Goal: Task Accomplishment & Management: Use online tool/utility

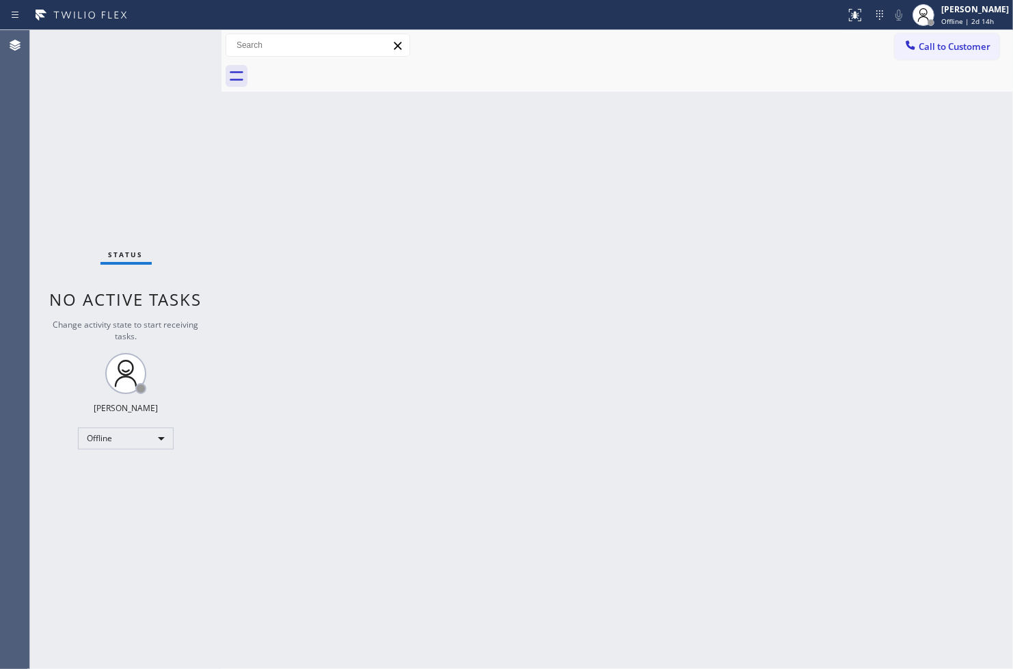
click at [72, 573] on div "Status No active tasks Change activity state to start receiving tasks. [PERSON_…" at bounding box center [125, 349] width 191 height 639
click at [57, 234] on div "Status No active tasks Change activity state to start receiving tasks. [PERSON_…" at bounding box center [125, 349] width 191 height 639
click at [44, 239] on div "Status No active tasks Change activity state to start receiving tasks. [PERSON_…" at bounding box center [125, 349] width 191 height 639
click at [161, 442] on div "Offline" at bounding box center [126, 438] width 96 height 22
click at [135, 475] on li "Available" at bounding box center [125, 474] width 93 height 16
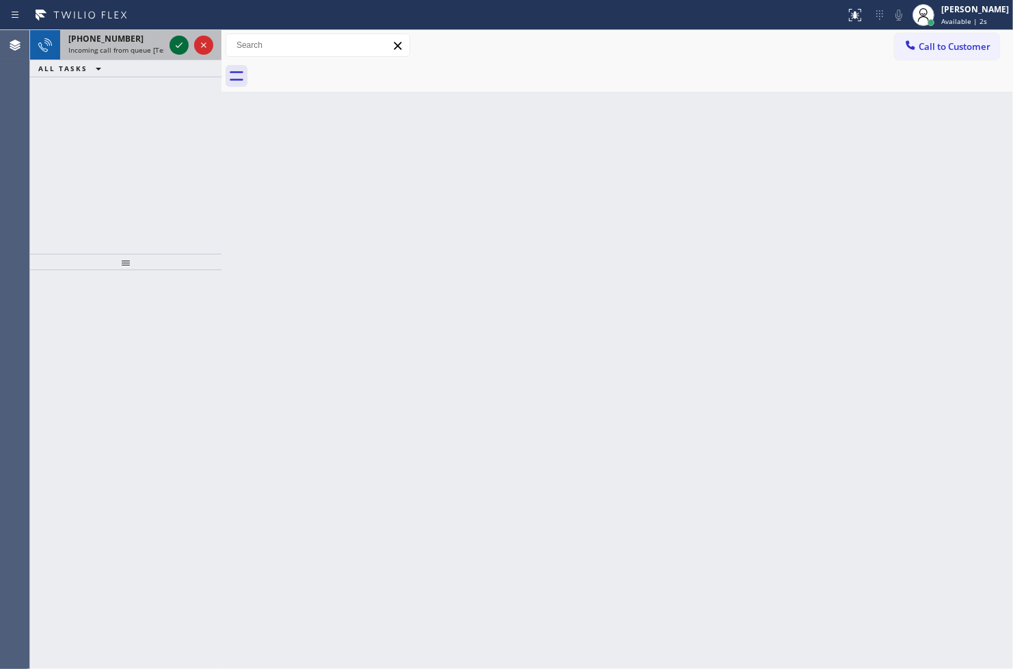
click at [179, 46] on icon at bounding box center [179, 45] width 16 height 16
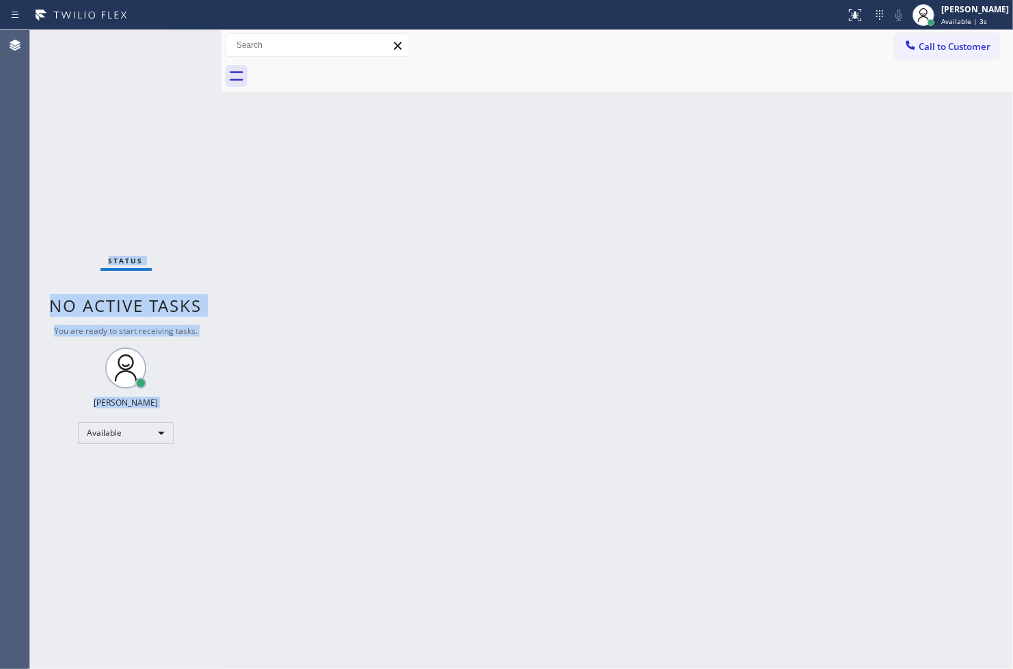
click at [179, 46] on div "Status No active tasks You are ready to start receiving tasks. [PERSON_NAME]" at bounding box center [125, 349] width 191 height 639
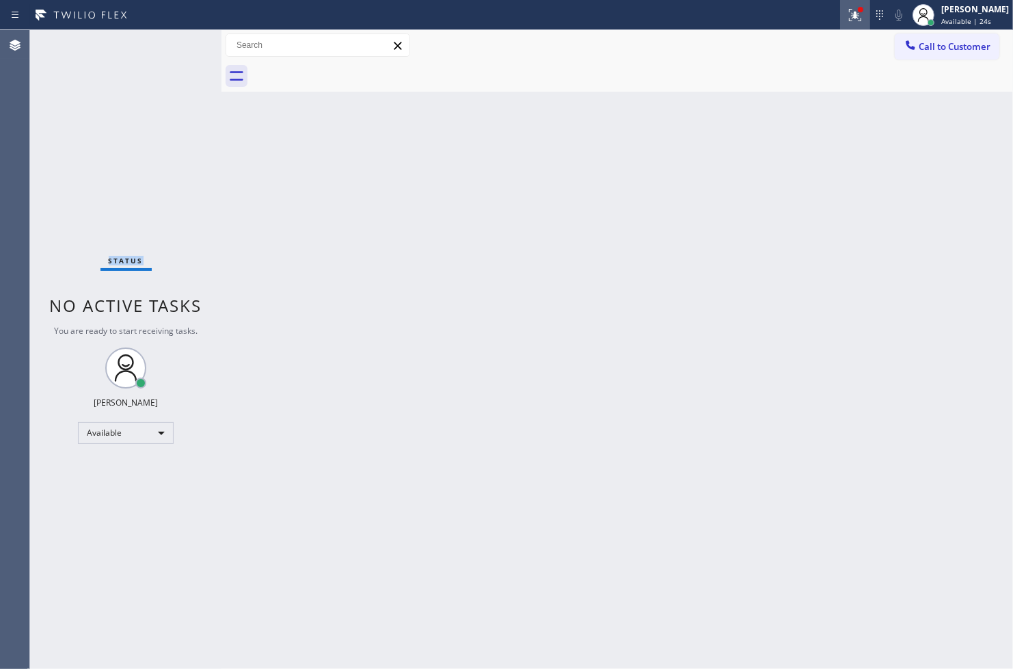
click at [847, 16] on icon at bounding box center [855, 15] width 16 height 16
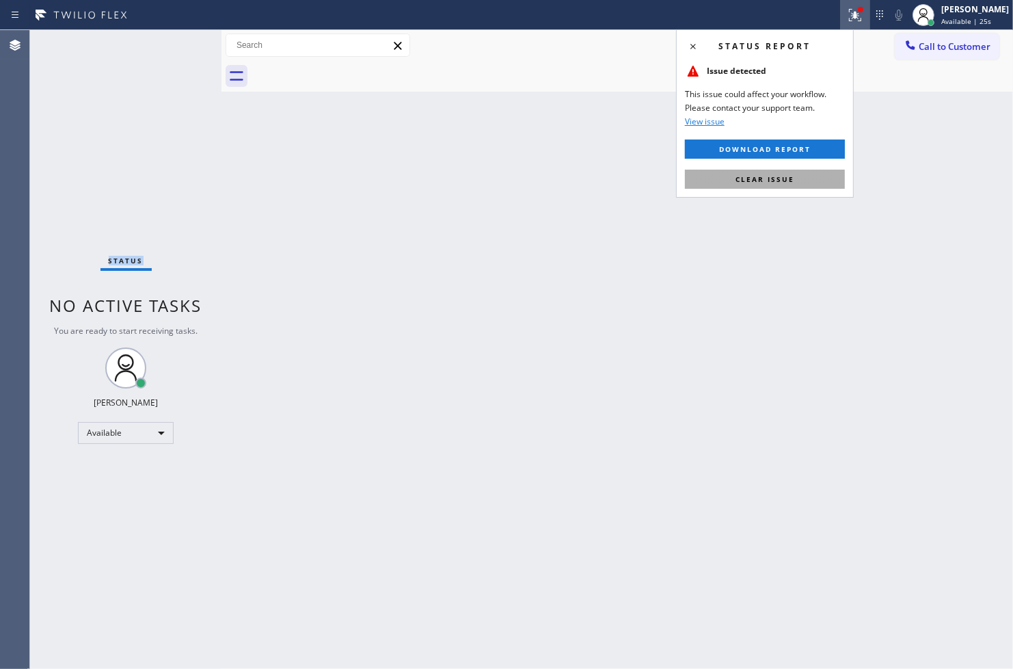
click at [751, 186] on button "Clear issue" at bounding box center [765, 179] width 160 height 19
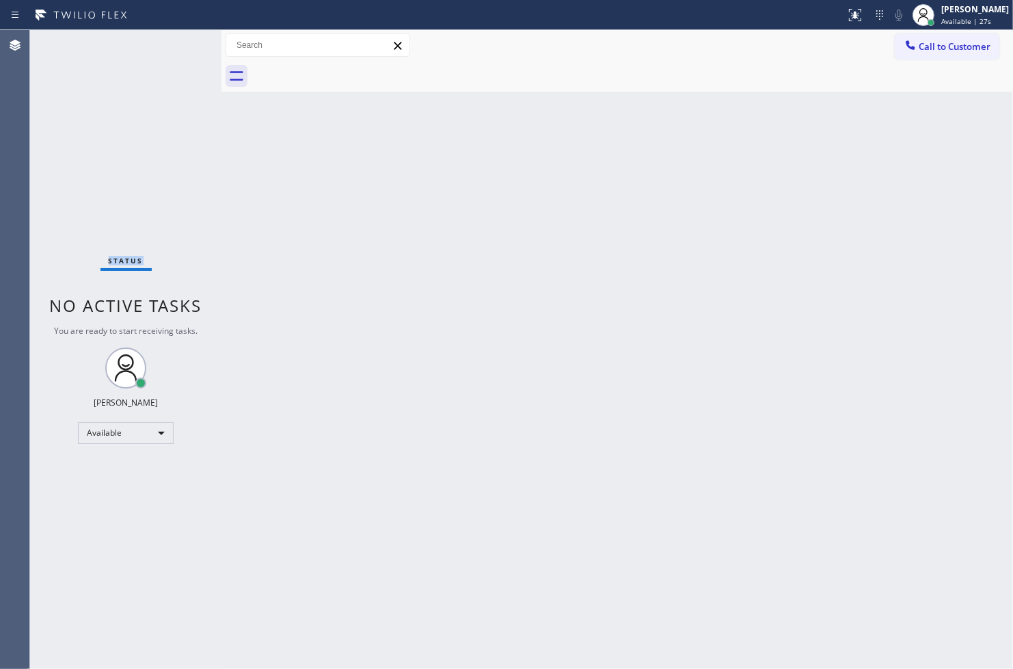
click at [131, 170] on div "Status No active tasks You are ready to start receiving tasks. [PERSON_NAME]" at bounding box center [125, 349] width 191 height 639
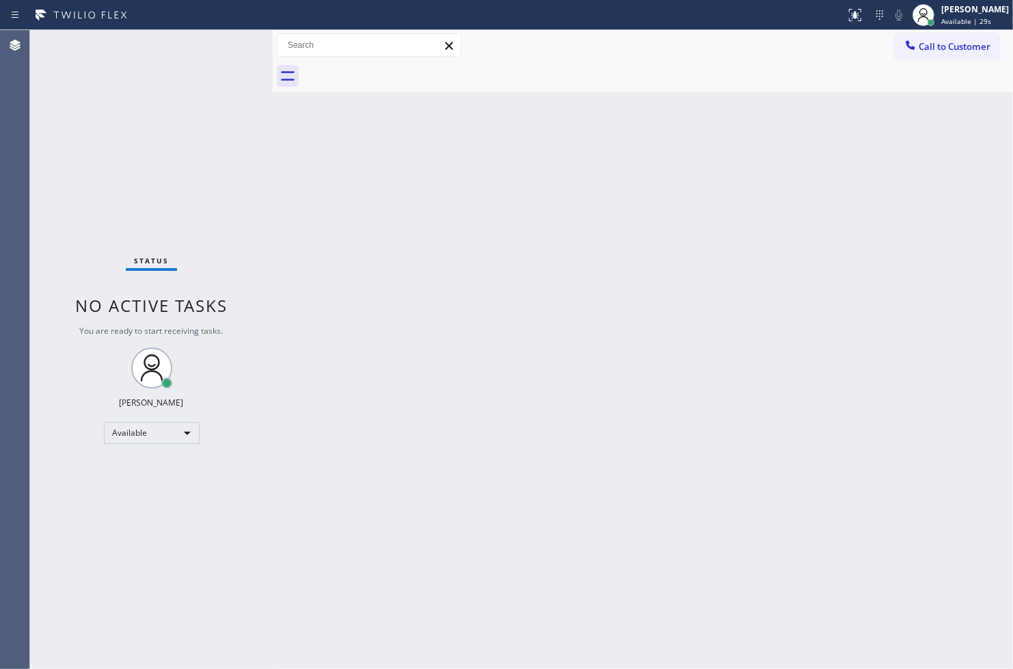
drag, startPoint x: 224, startPoint y: 158, endPoint x: 276, endPoint y: 160, distance: 52.7
click at [273, 160] on div at bounding box center [273, 349] width 0 height 639
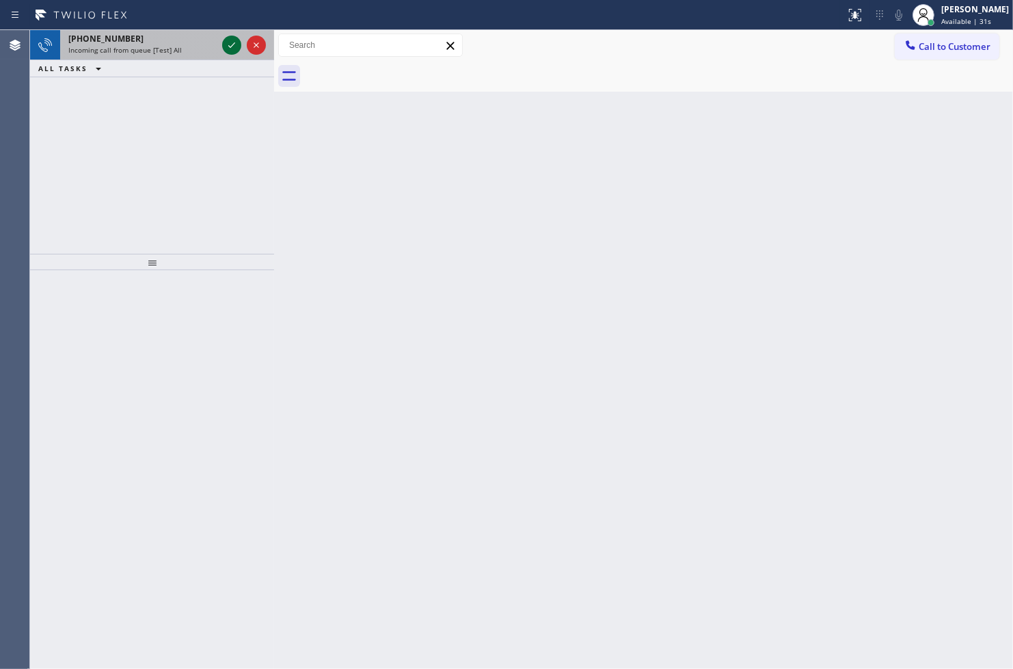
click at [227, 45] on icon at bounding box center [232, 45] width 16 height 16
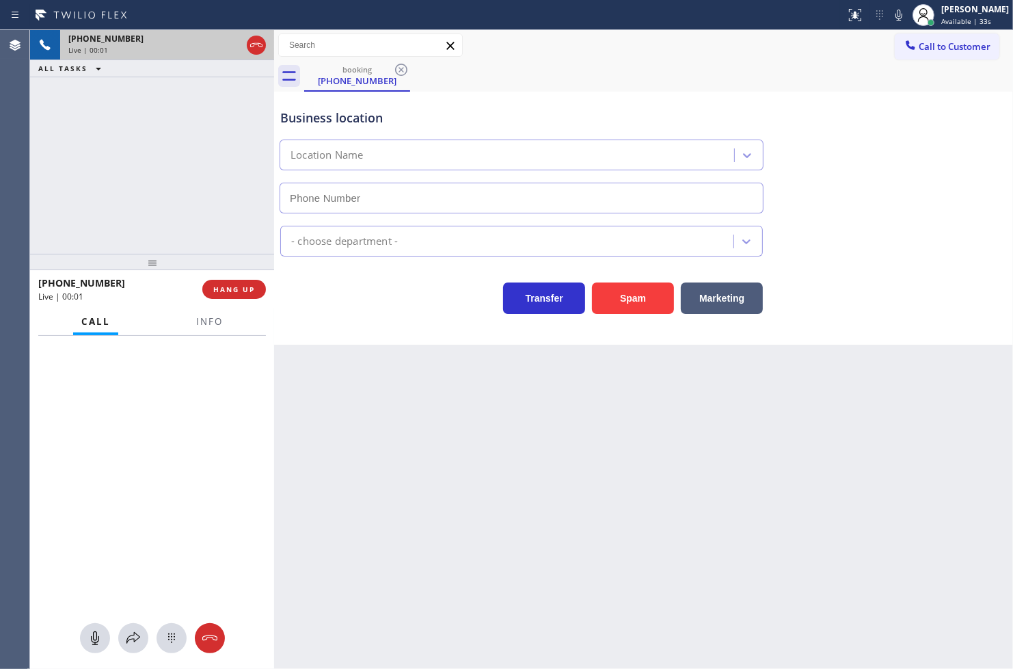
type input "[PHONE_NUMBER]"
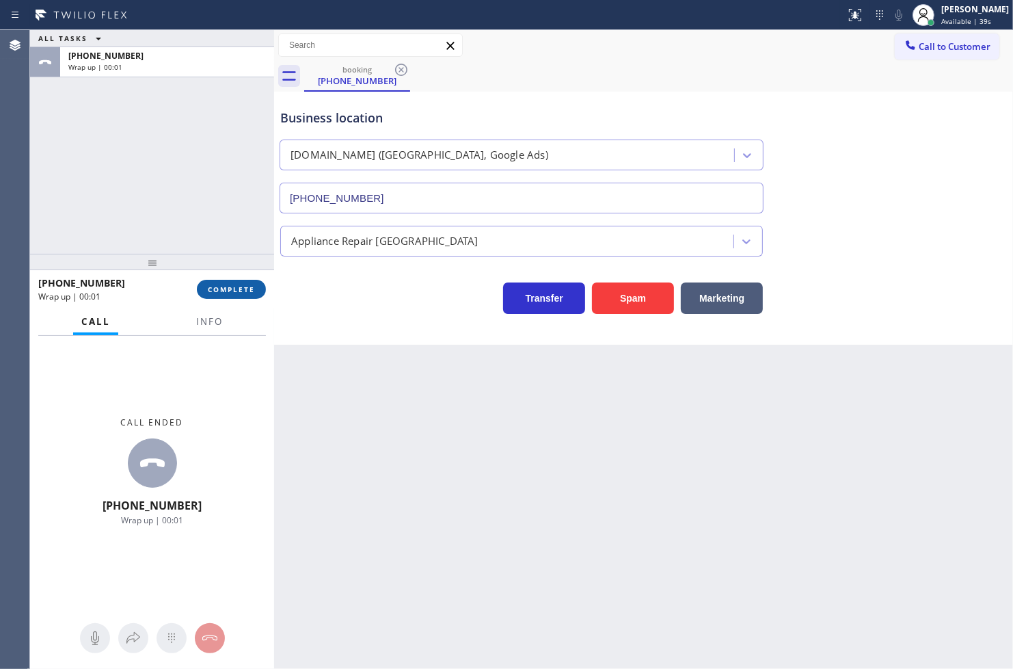
click at [221, 291] on span "COMPLETE" at bounding box center [231, 289] width 47 height 10
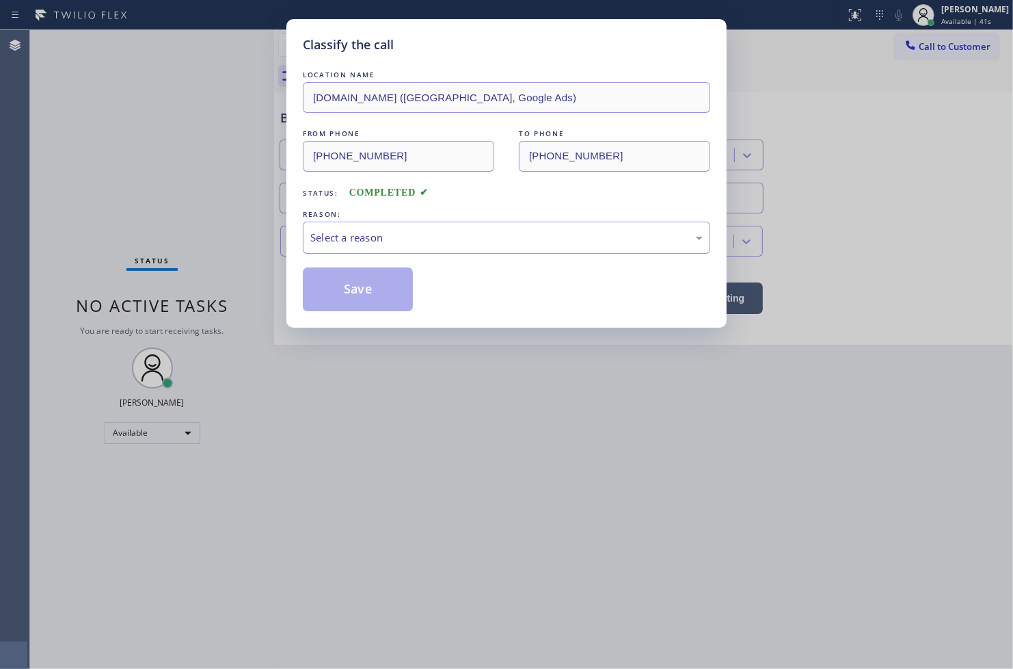
click at [323, 231] on div "Select a reason" at bounding box center [506, 238] width 392 height 16
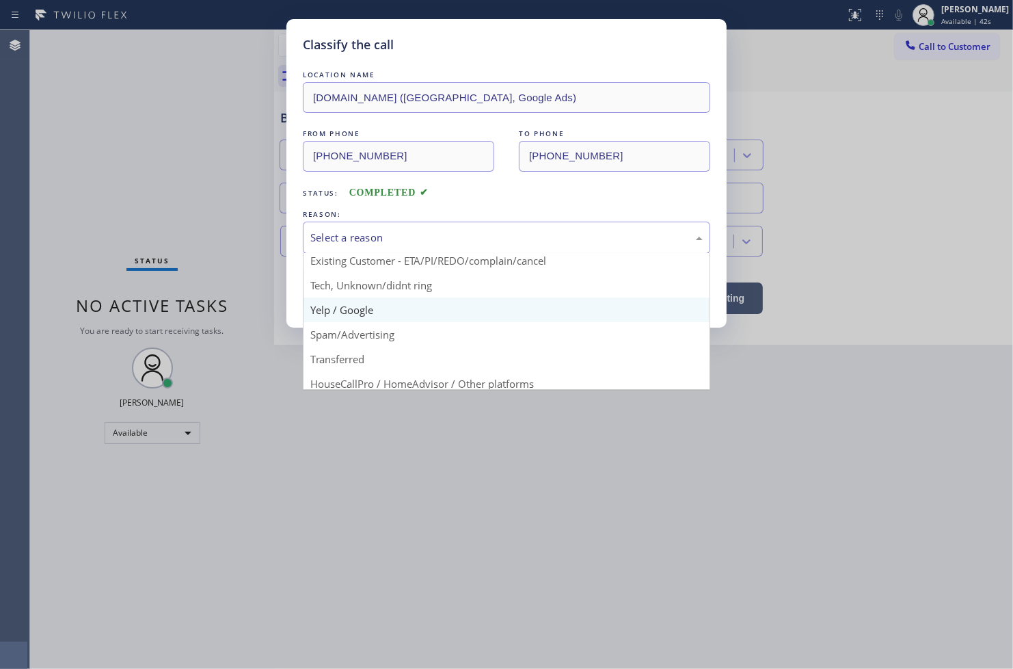
scroll to position [85, 0]
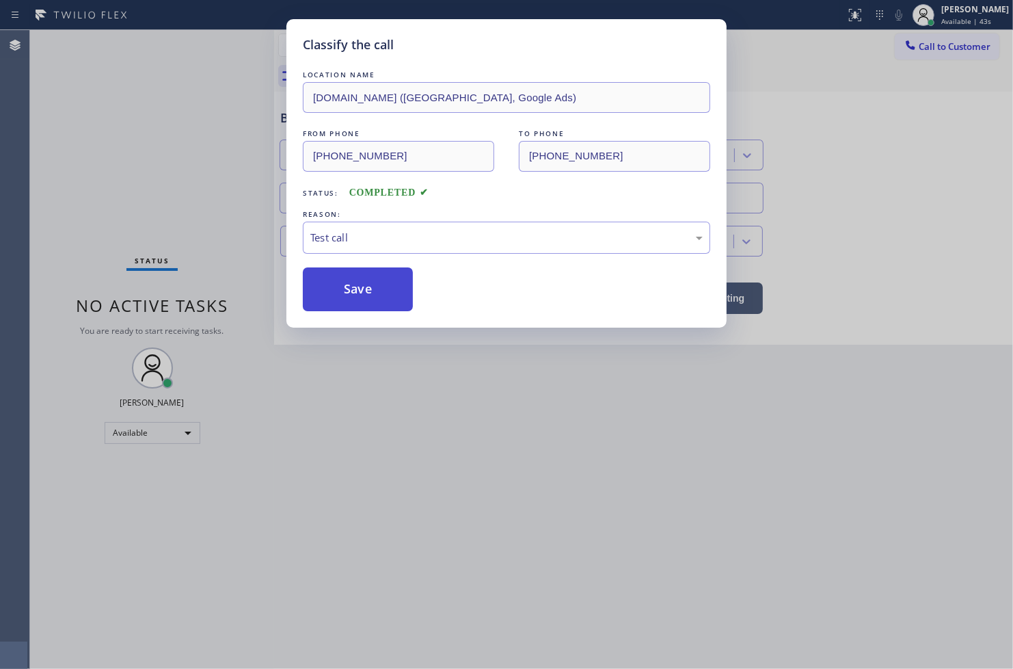
click at [355, 301] on button "Save" at bounding box center [358, 289] width 110 height 44
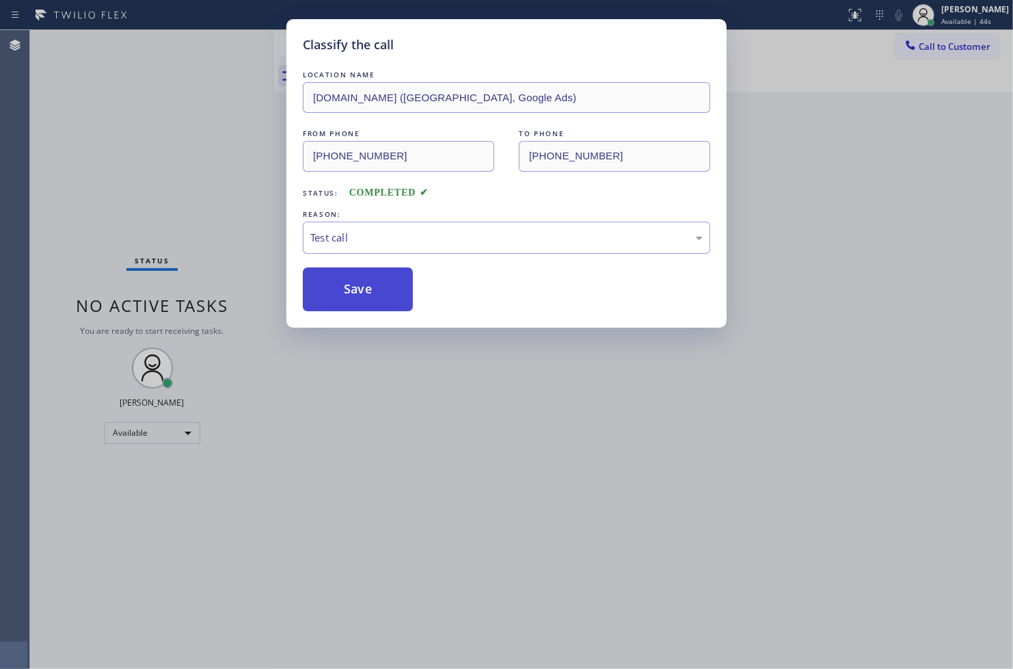
click at [355, 301] on button "Save" at bounding box center [358, 289] width 110 height 44
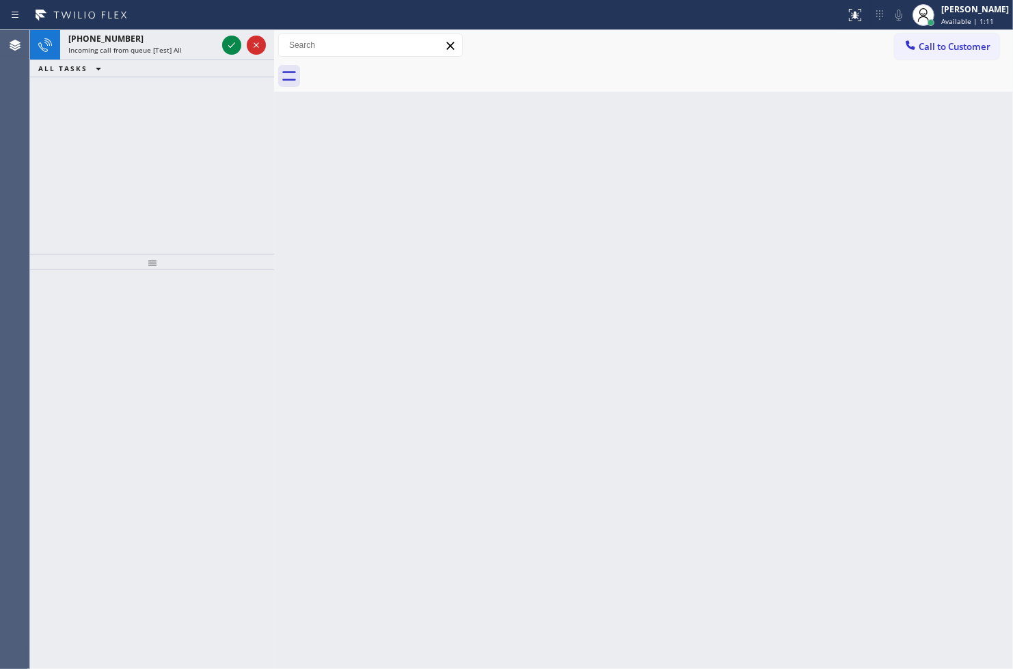
drag, startPoint x: 51, startPoint y: 120, endPoint x: 75, endPoint y: 99, distance: 32.0
click at [51, 120] on div "[PHONE_NUMBER] Incoming call from queue [Test] All ALL TASKS ALL TASKS ACTIVE T…" at bounding box center [152, 142] width 244 height 224
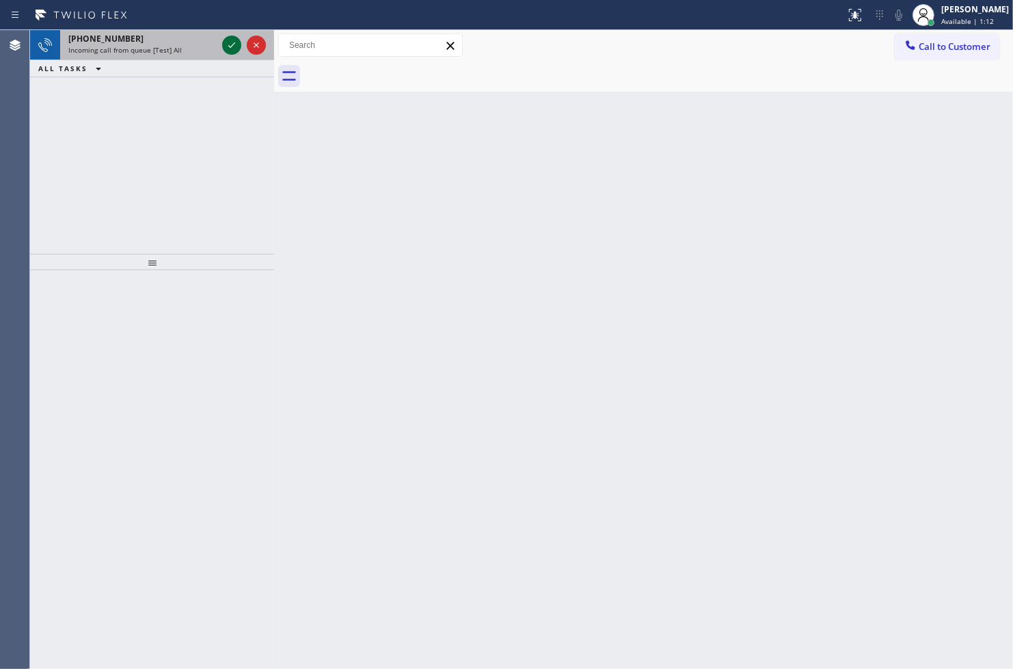
click at [230, 45] on icon at bounding box center [232, 45] width 16 height 16
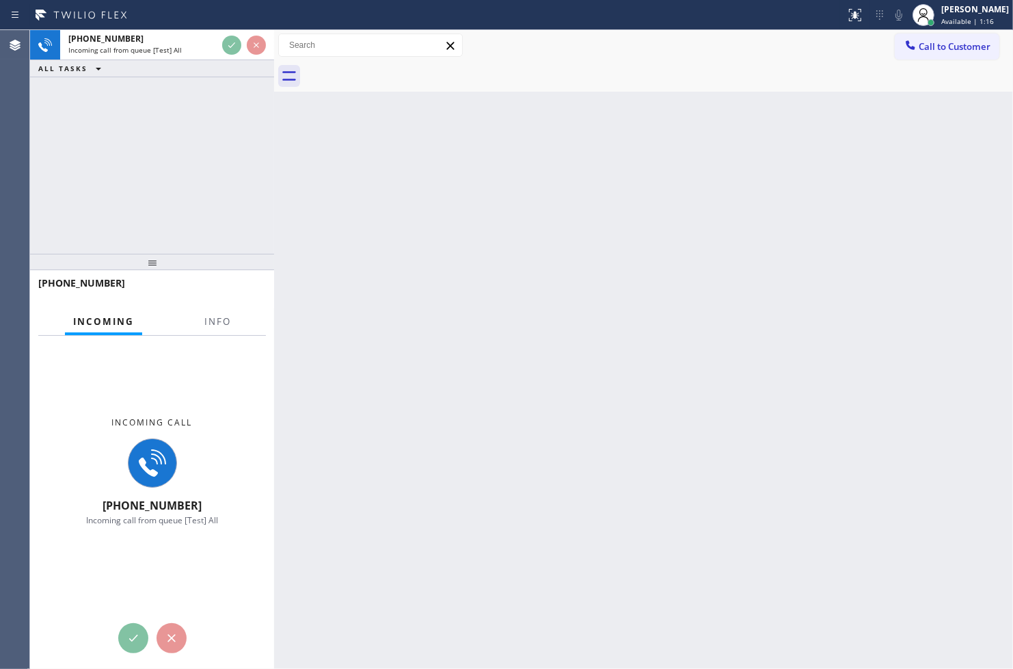
drag, startPoint x: 165, startPoint y: 276, endPoint x: 231, endPoint y: 126, distance: 163.7
click at [171, 273] on div "[PHONE_NUMBER] Incoming call from queue [Test] All ALL TASKS ALL TASKS ACTIVE T…" at bounding box center [152, 349] width 244 height 639
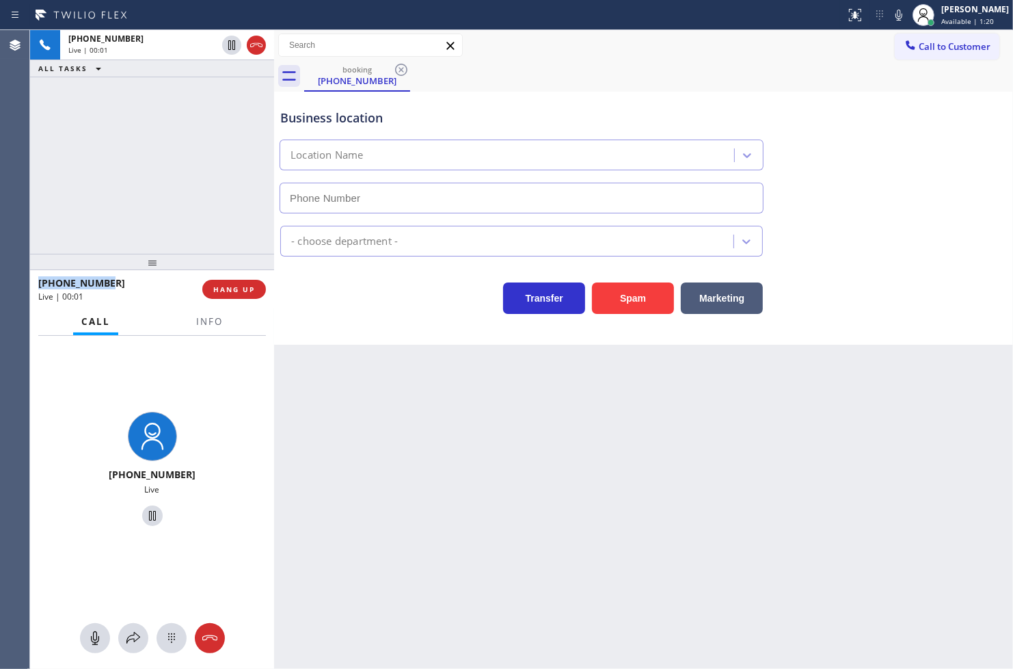
type input "[PHONE_NUMBER]"
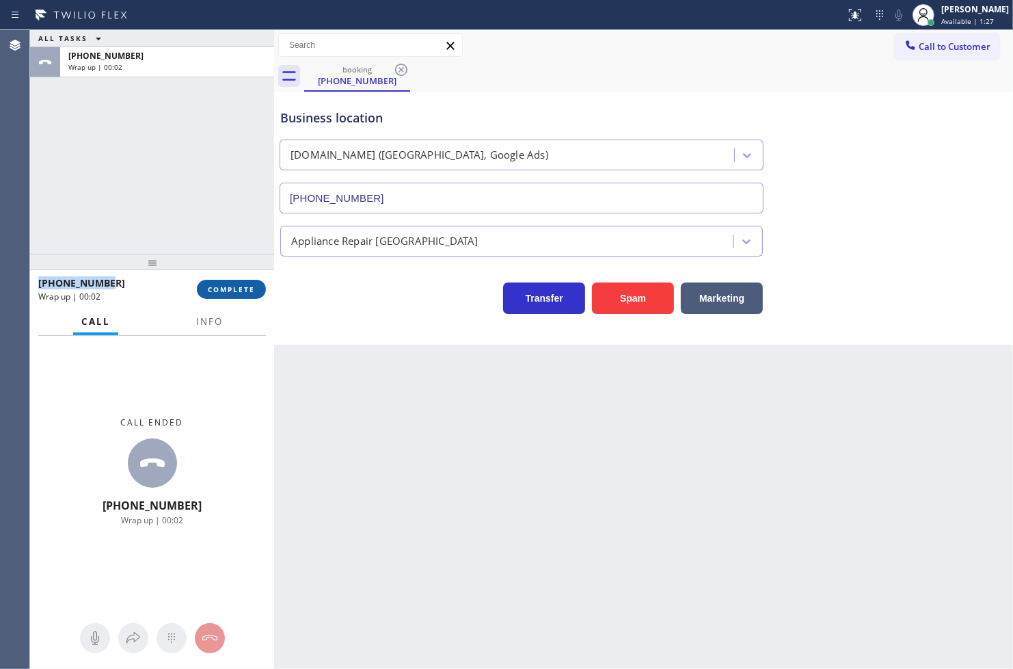
click at [217, 293] on span "COMPLETE" at bounding box center [231, 289] width 47 height 10
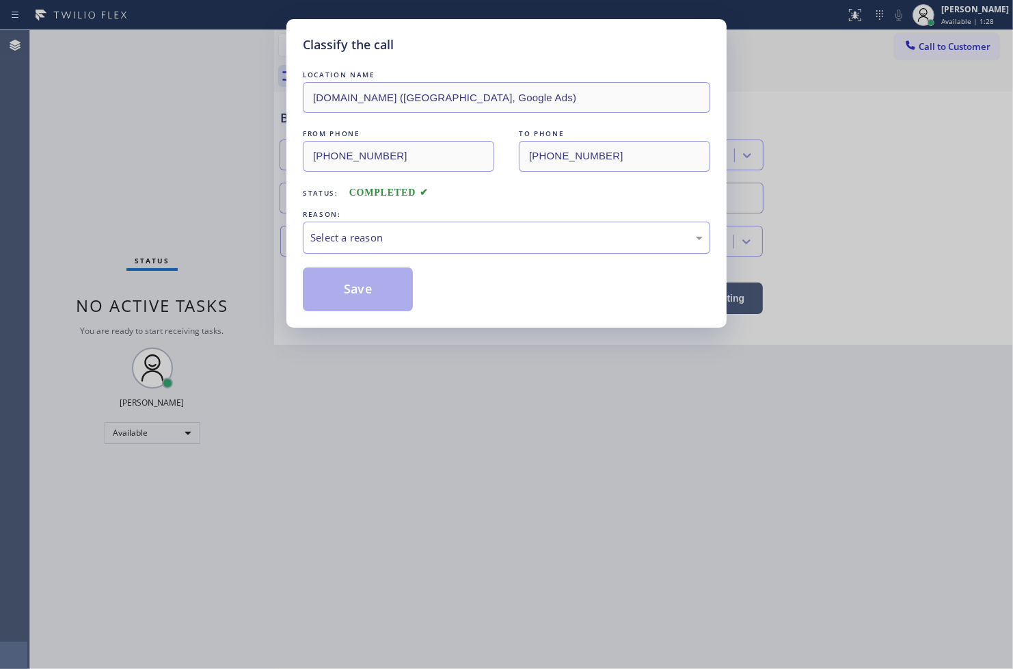
click at [422, 244] on div "Select a reason" at bounding box center [506, 238] width 392 height 16
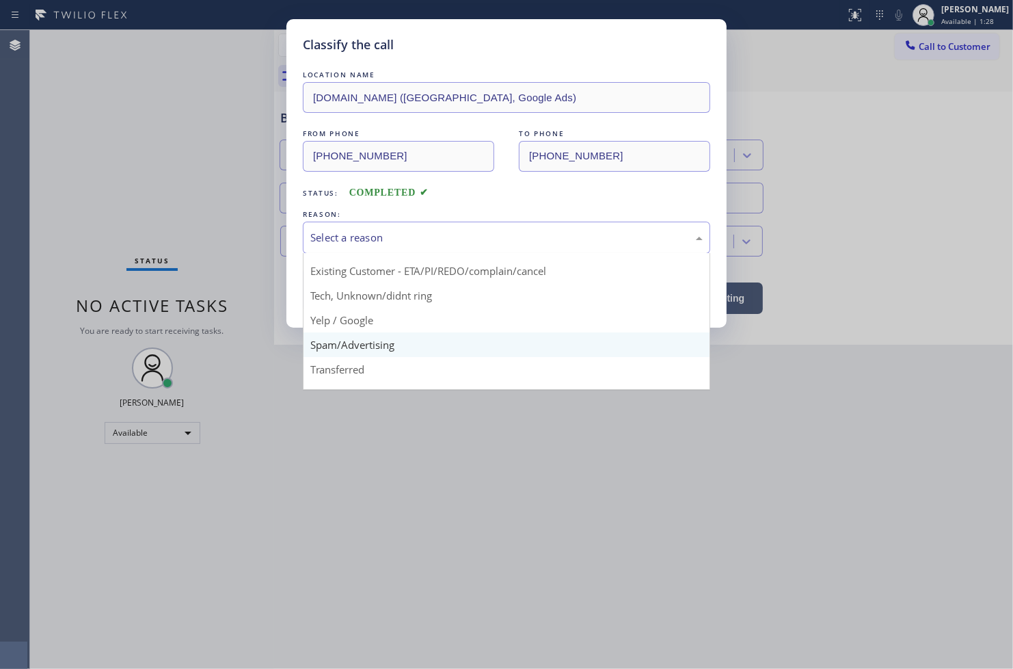
scroll to position [85, 0]
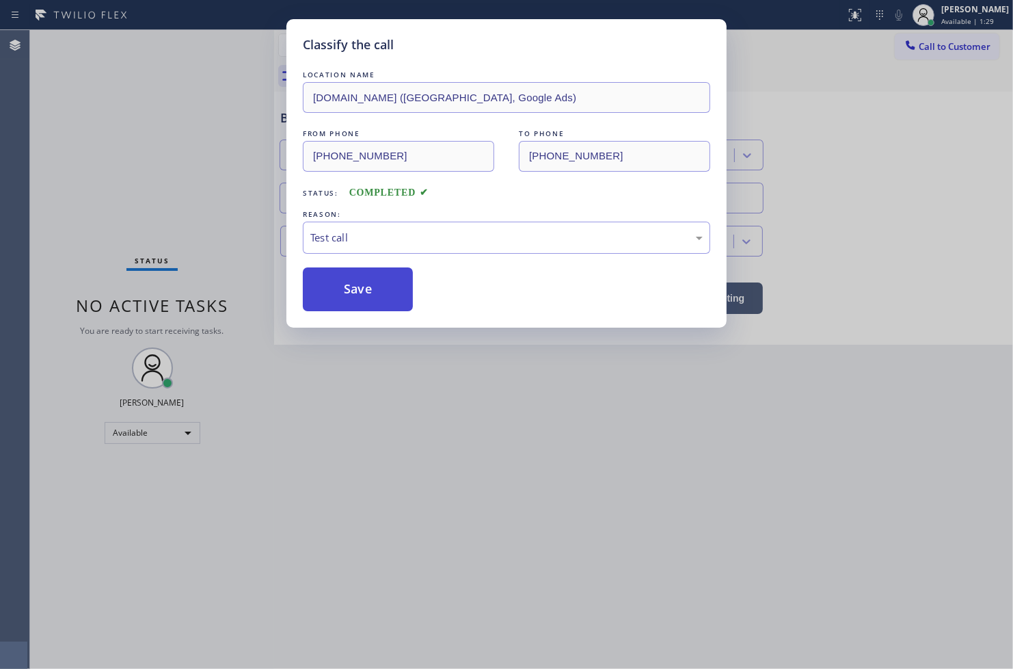
click at [349, 310] on button "Save" at bounding box center [358, 289] width 110 height 44
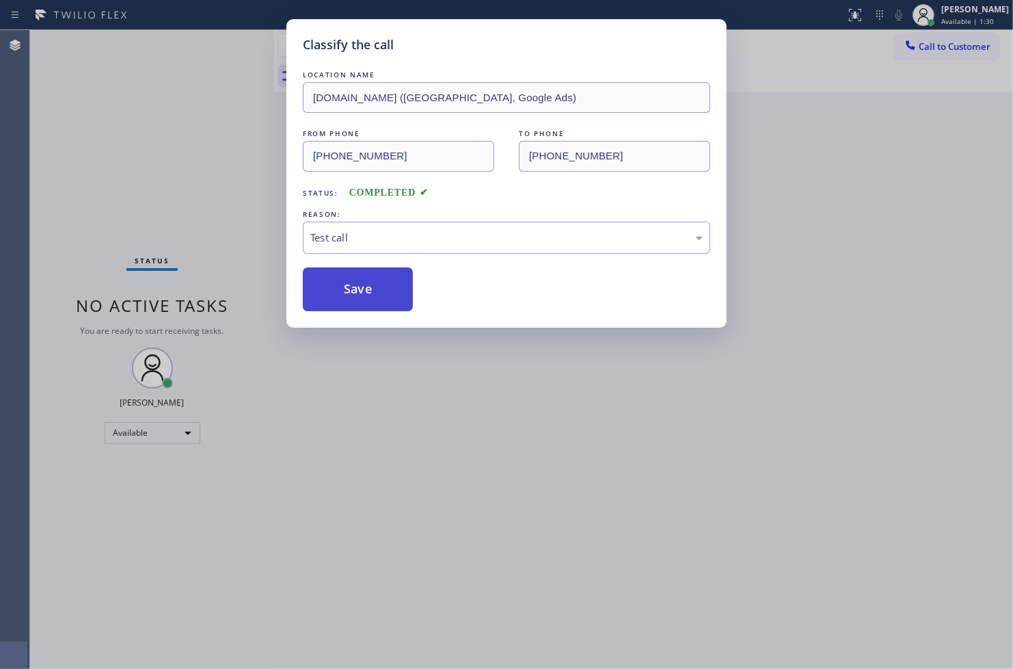
click at [349, 310] on button "Save" at bounding box center [358, 289] width 110 height 44
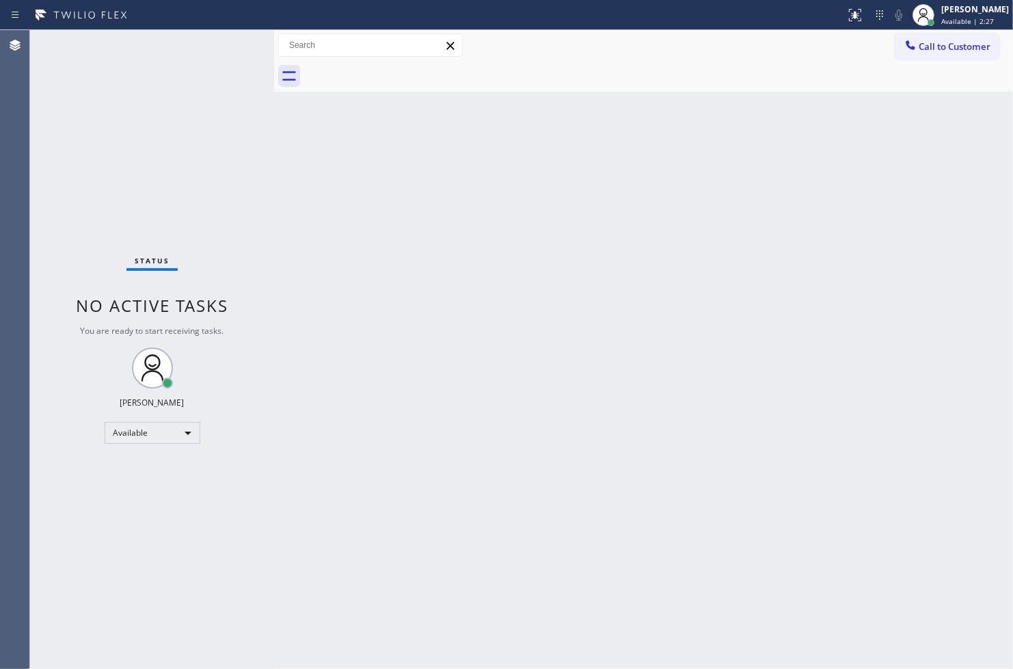
click at [74, 273] on div "Status No active tasks You are ready to start receiving tasks. [PERSON_NAME]" at bounding box center [152, 349] width 244 height 639
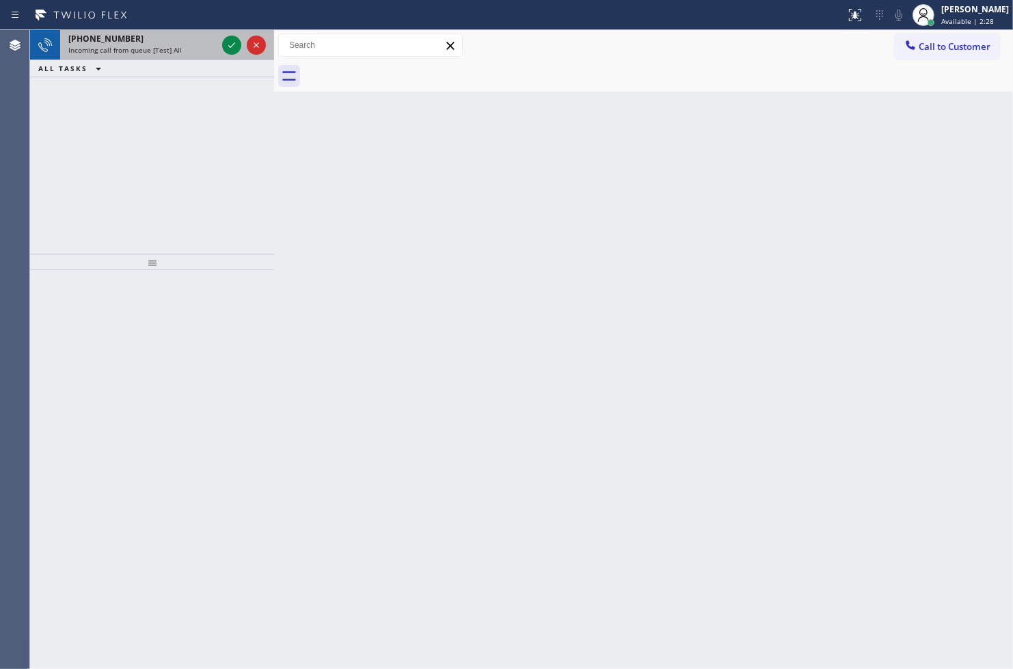
click at [215, 65] on div "ALL TASKS ALL TASKS ACTIVE TASKS TASKS IN WRAP UP" at bounding box center [152, 68] width 244 height 17
click at [230, 42] on icon at bounding box center [232, 45] width 16 height 16
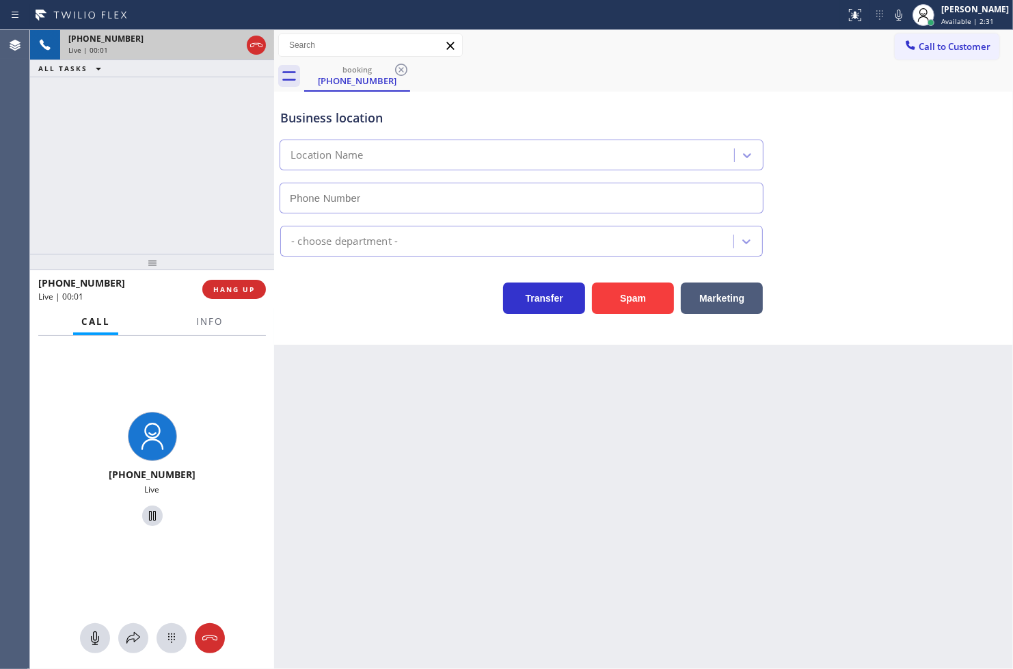
type input "[PHONE_NUMBER]"
drag, startPoint x: 31, startPoint y: 160, endPoint x: 139, endPoint y: 193, distance: 113.1
click at [37, 160] on div "[PHONE_NUMBER] Live | 00:05 ALL TASKS ALL TASKS ACTIVE TASKS TASKS IN WRAP UP" at bounding box center [152, 142] width 244 height 224
click at [173, 213] on div "[PHONE_NUMBER] Live | 00:05 ALL TASKS ALL TASKS ACTIVE TASKS TASKS IN WRAP UP" at bounding box center [152, 142] width 244 height 224
click at [356, 290] on div "Transfer Spam Marketing" at bounding box center [522, 295] width 488 height 38
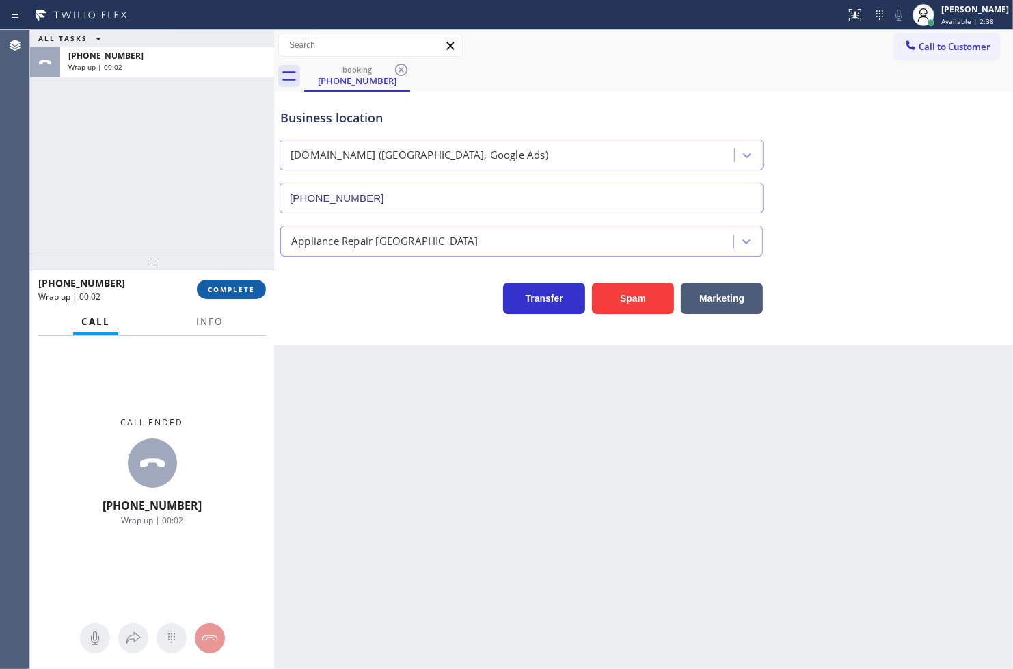
click at [236, 293] on span "COMPLETE" at bounding box center [231, 289] width 47 height 10
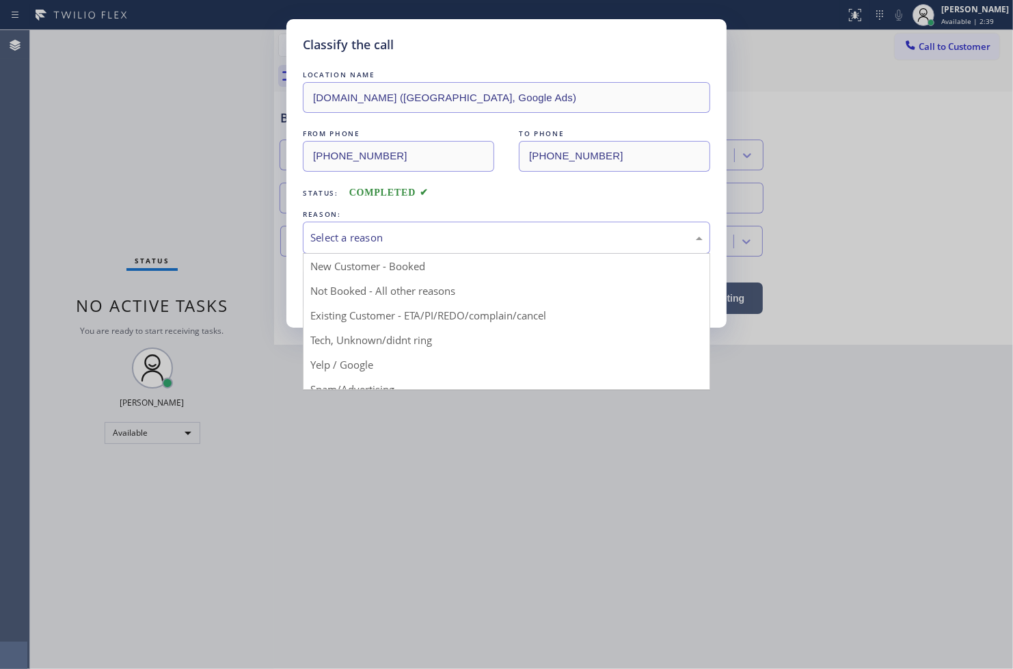
click at [354, 247] on div "Select a reason" at bounding box center [506, 237] width 407 height 32
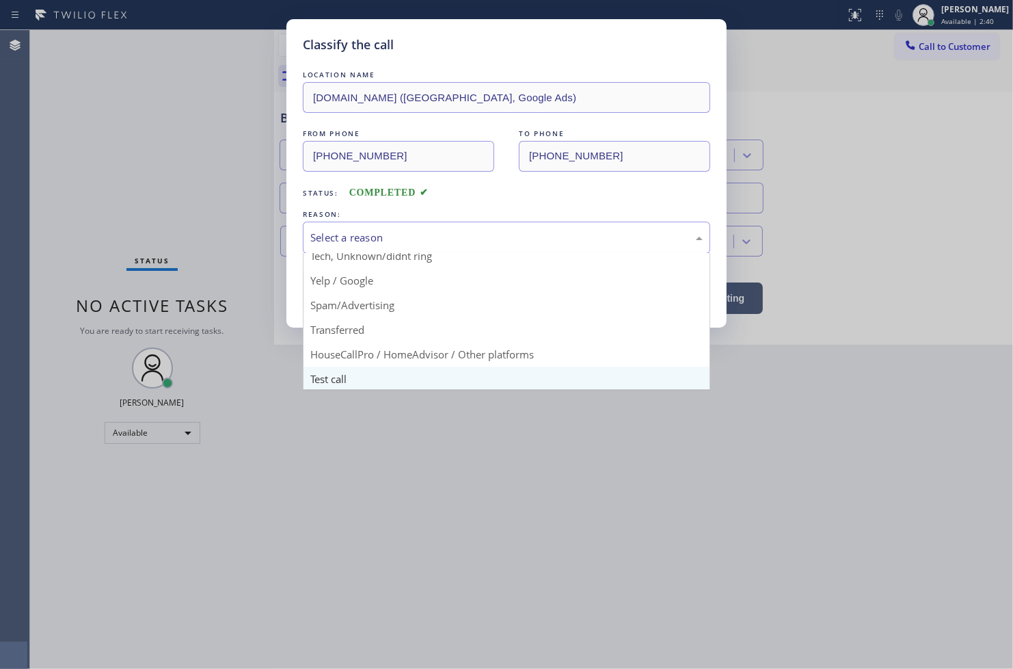
scroll to position [85, 0]
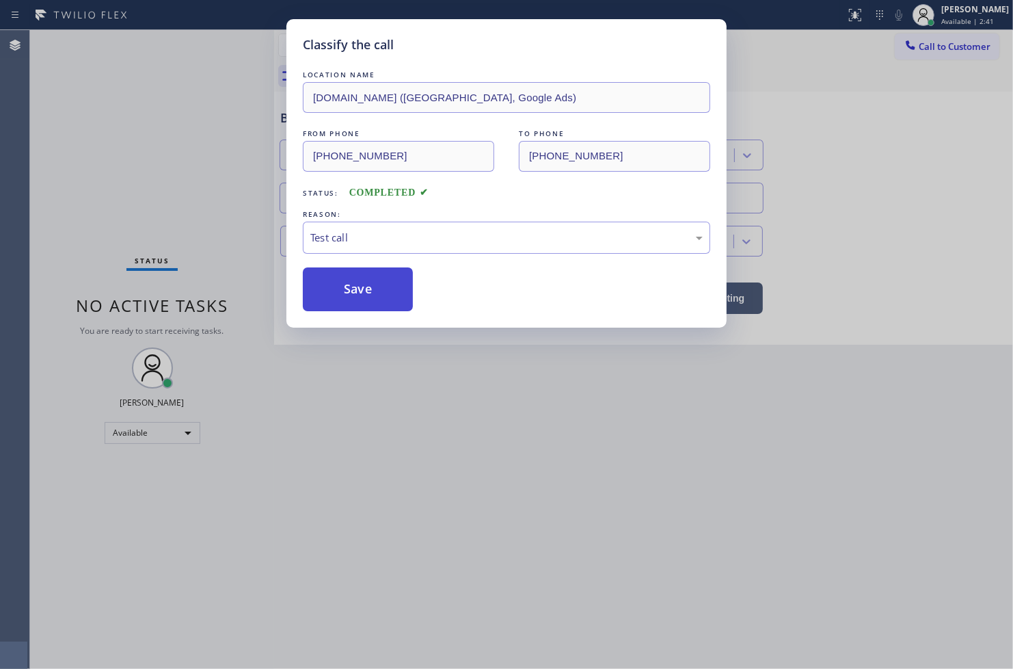
click at [352, 285] on button "Save" at bounding box center [358, 289] width 110 height 44
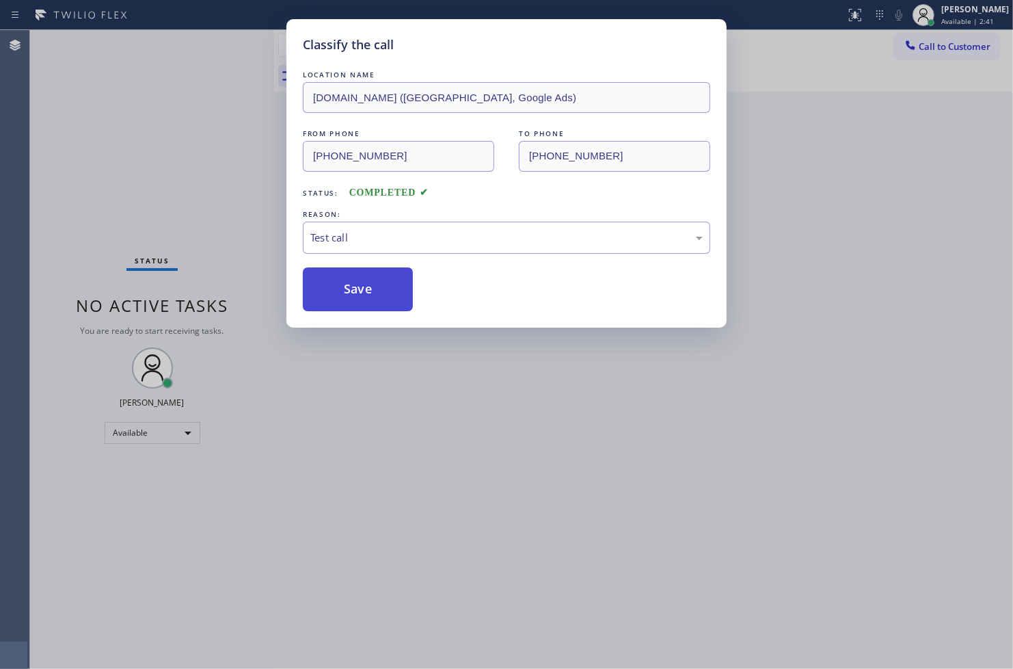
click at [352, 285] on button "Save" at bounding box center [358, 289] width 110 height 44
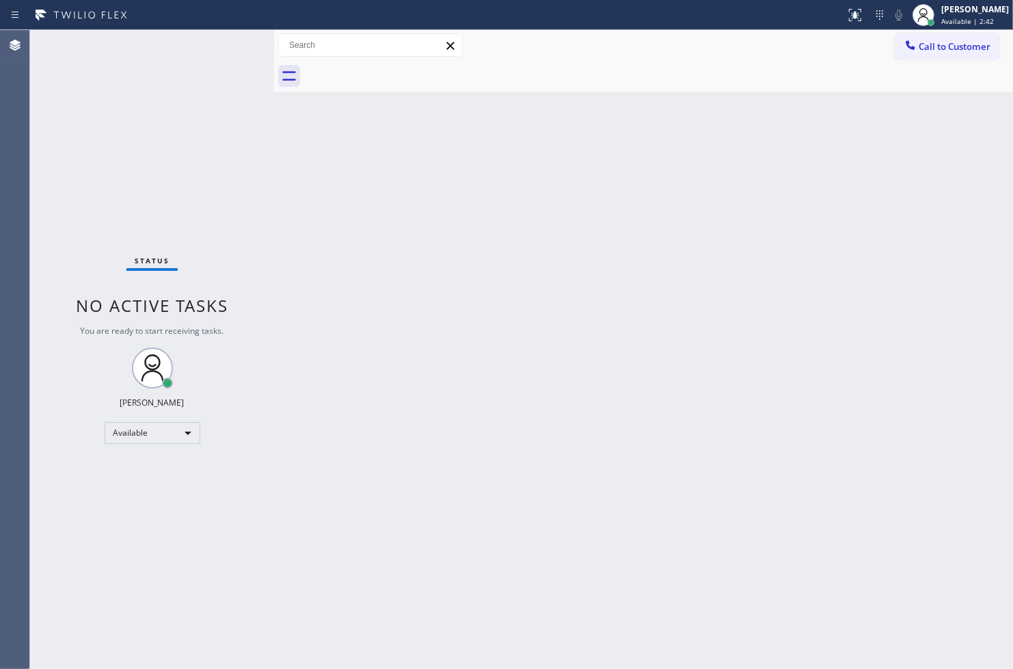
click at [228, 64] on div "Status No active tasks You are ready to start receiving tasks. [PERSON_NAME]" at bounding box center [152, 349] width 244 height 639
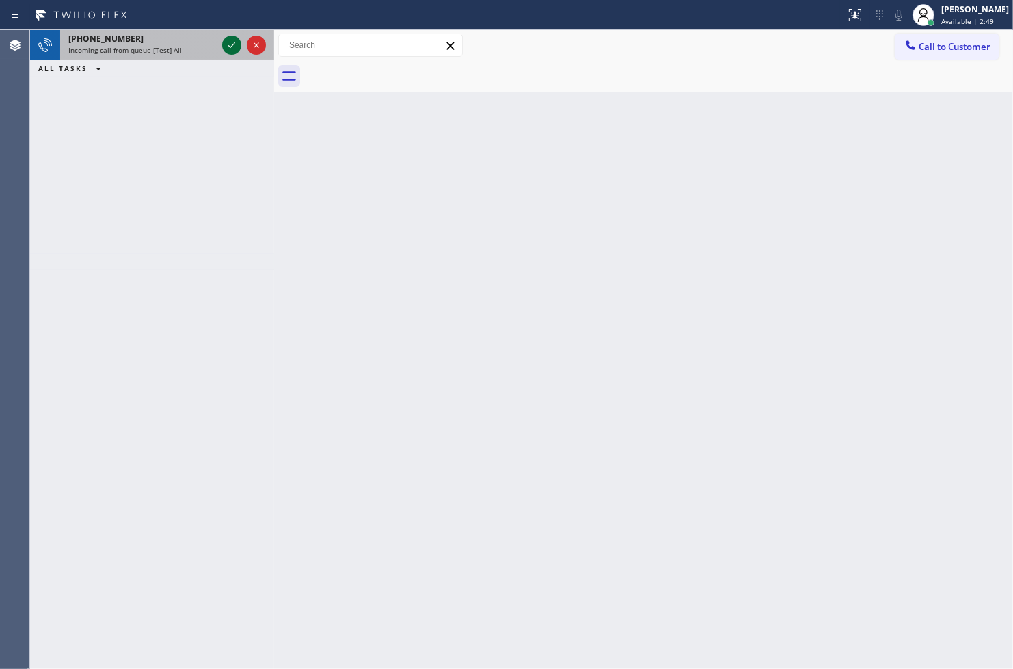
click at [228, 44] on icon at bounding box center [232, 45] width 16 height 16
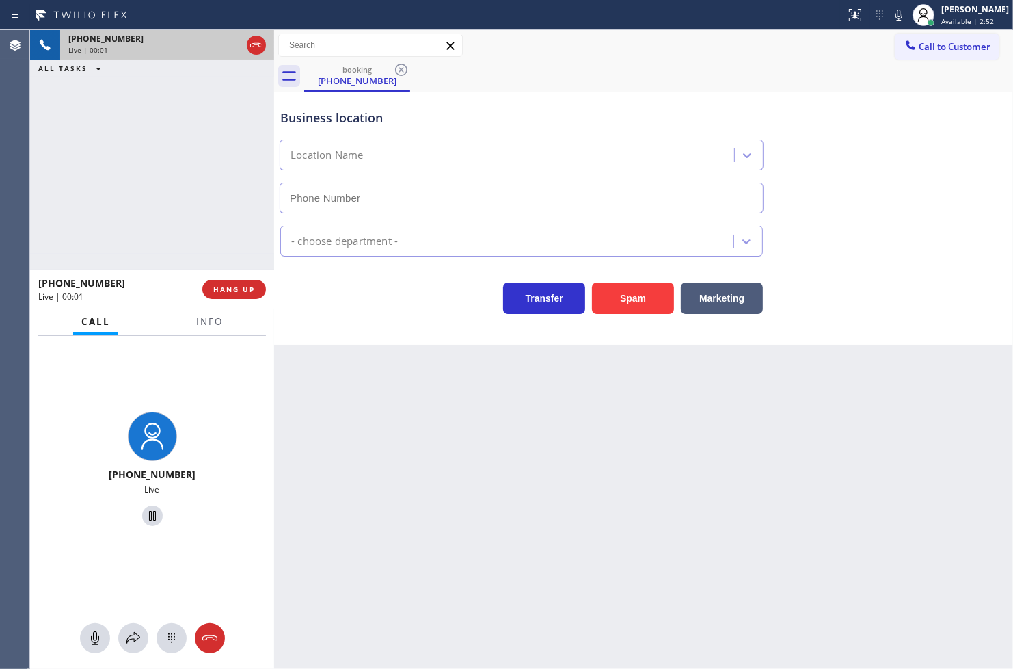
type input "[PHONE_NUMBER]"
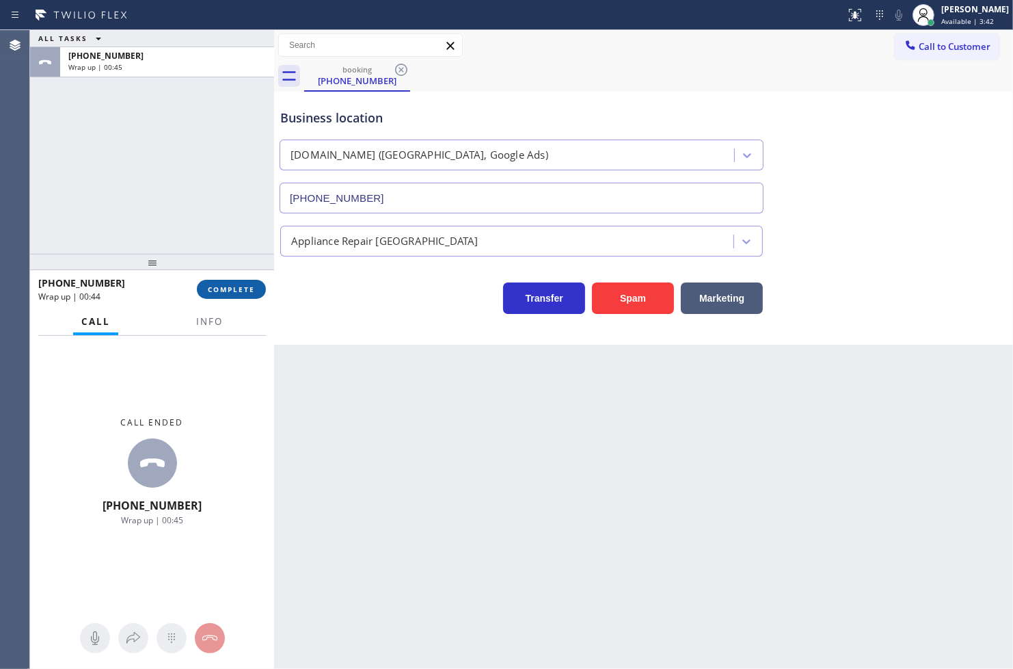
click at [228, 288] on span "COMPLETE" at bounding box center [231, 289] width 47 height 10
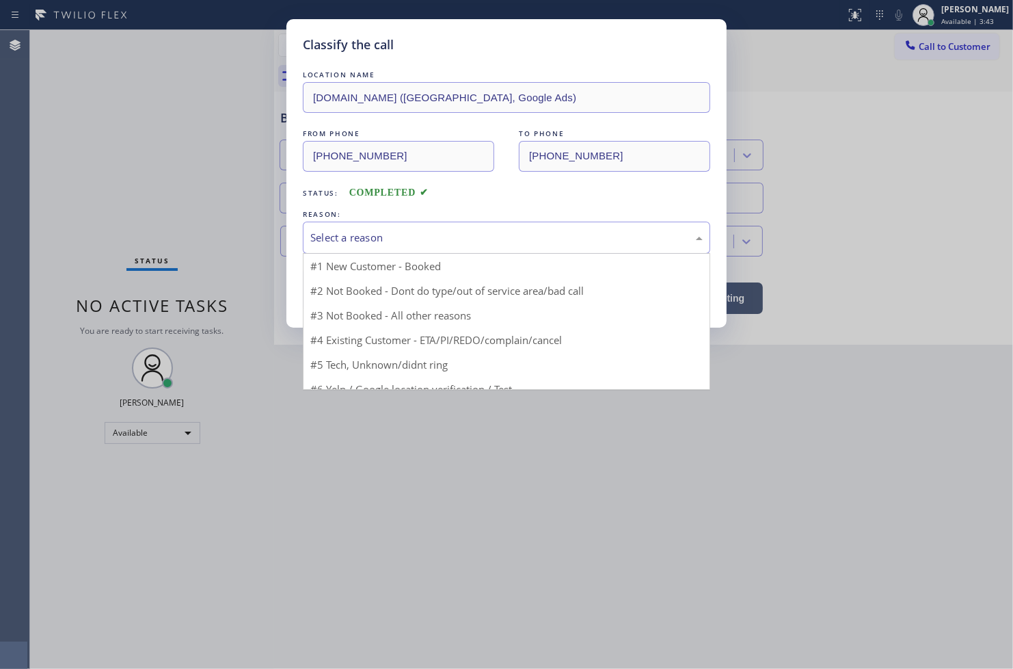
click at [338, 223] on div "Select a reason" at bounding box center [506, 237] width 407 height 32
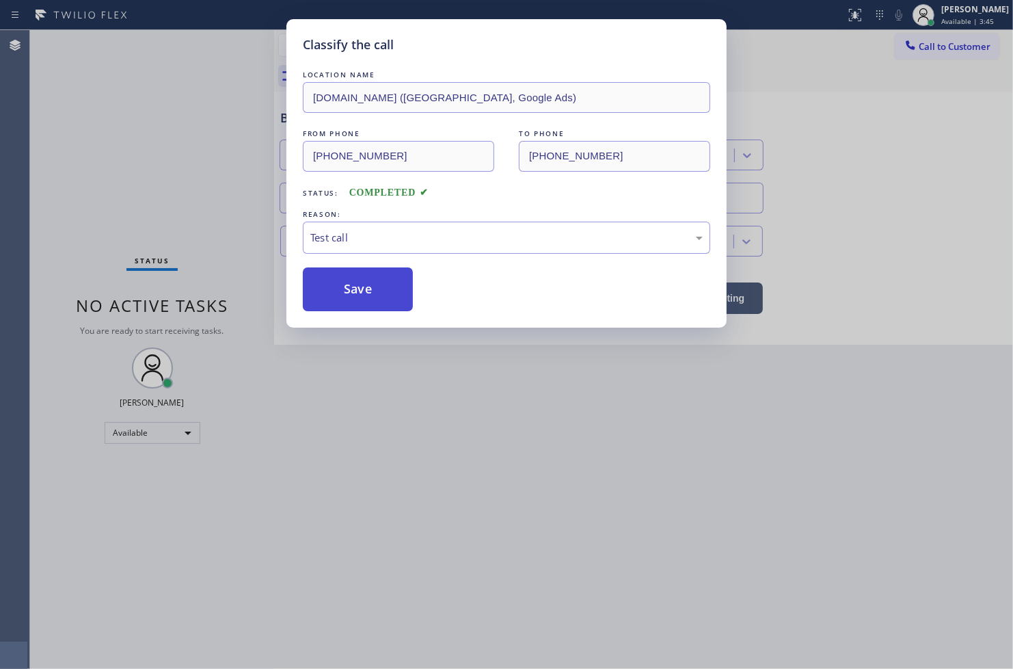
click at [353, 294] on button "Save" at bounding box center [358, 289] width 110 height 44
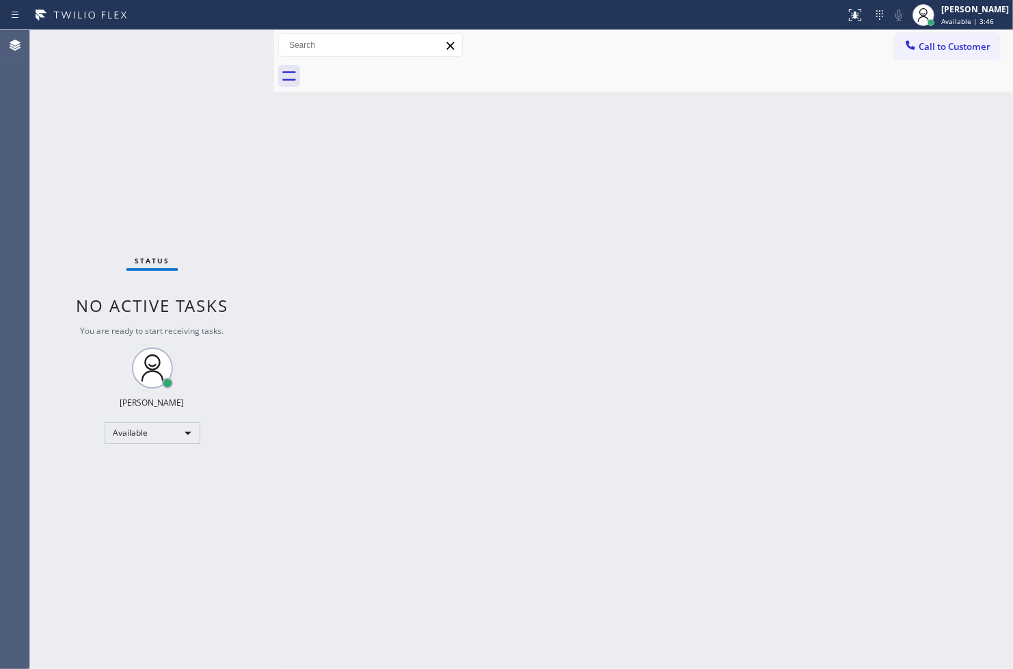
click at [219, 52] on div "Status No active tasks You are ready to start receiving tasks. [PERSON_NAME]" at bounding box center [152, 349] width 244 height 639
click at [219, 41] on div "Status No active tasks You are ready to start receiving tasks. [PERSON_NAME]" at bounding box center [152, 349] width 244 height 639
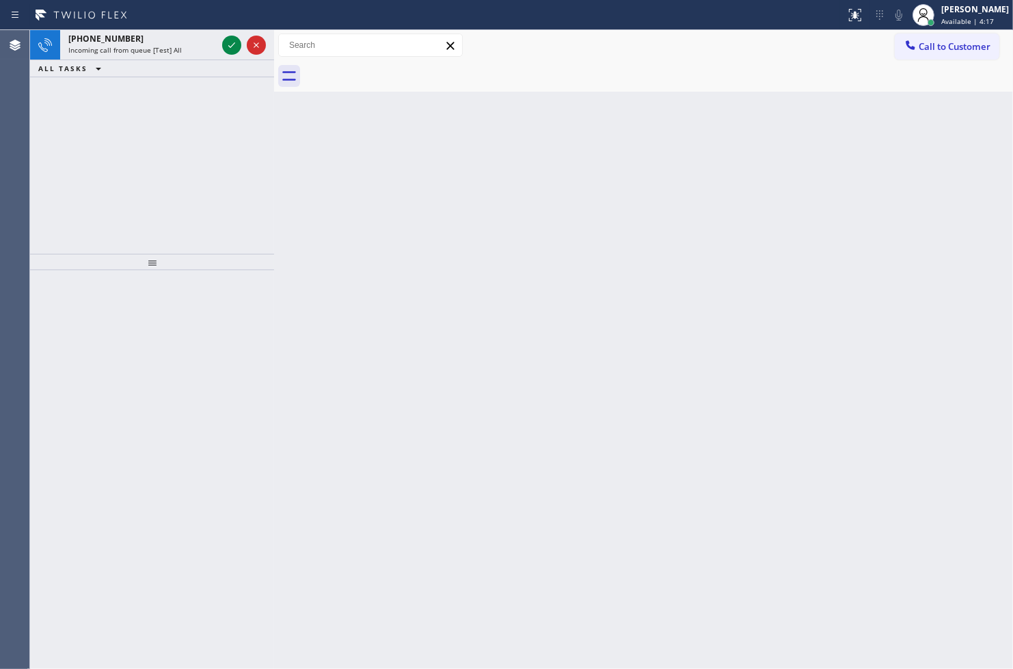
click at [71, 205] on div "[PHONE_NUMBER] Incoming call from queue [Test] All ALL TASKS ALL TASKS ACTIVE T…" at bounding box center [152, 142] width 244 height 224
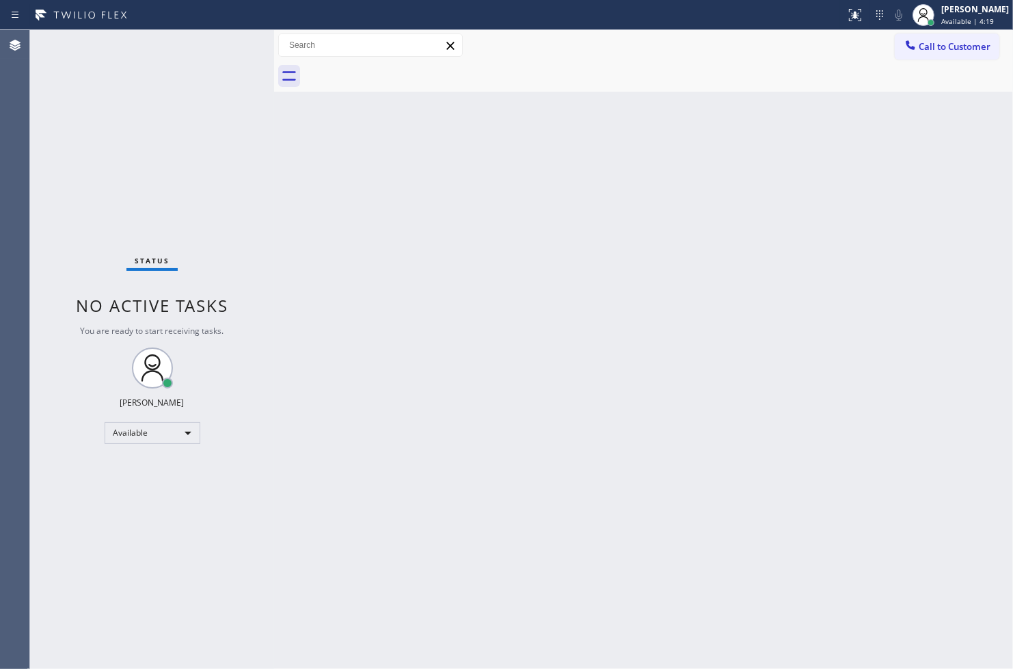
click at [226, 46] on div "Status No active tasks You are ready to start receiving tasks. [PERSON_NAME]" at bounding box center [152, 349] width 244 height 639
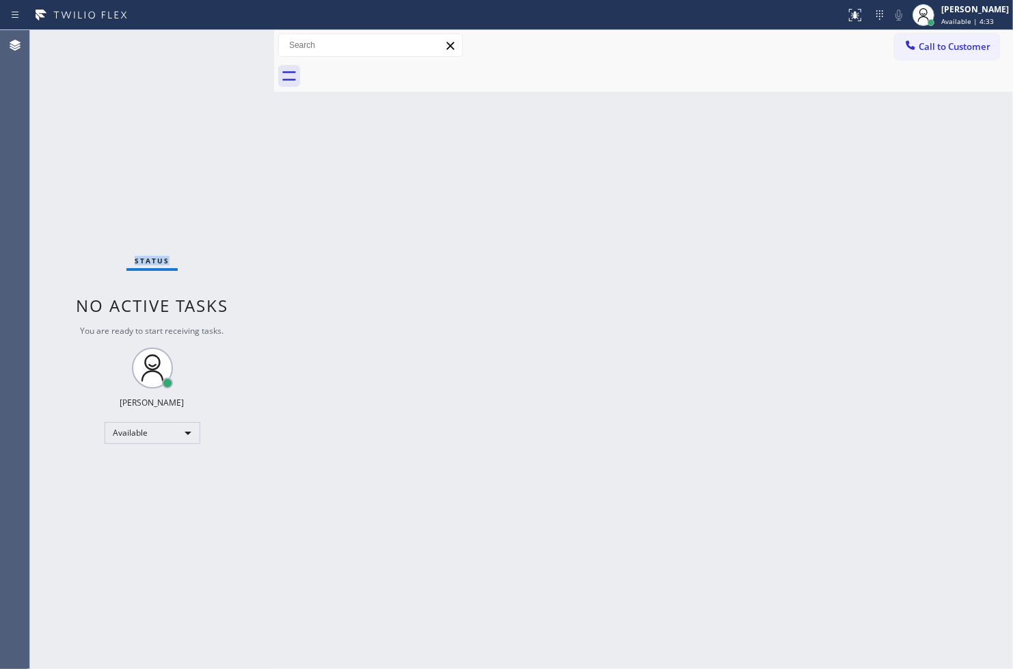
click at [226, 46] on div "Status No active tasks You are ready to start receiving tasks. [PERSON_NAME]" at bounding box center [152, 349] width 244 height 639
click at [367, 246] on div "Back to Dashboard Change Sender ID Customers Technicians Select a contact Outbo…" at bounding box center [643, 349] width 739 height 639
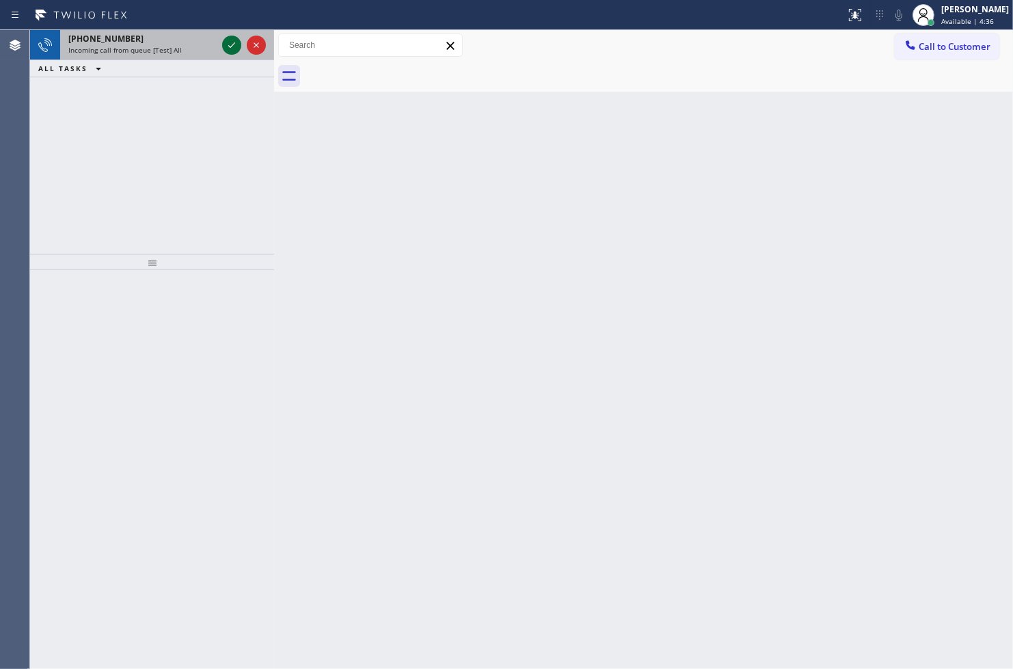
click at [229, 42] on icon at bounding box center [232, 45] width 16 height 16
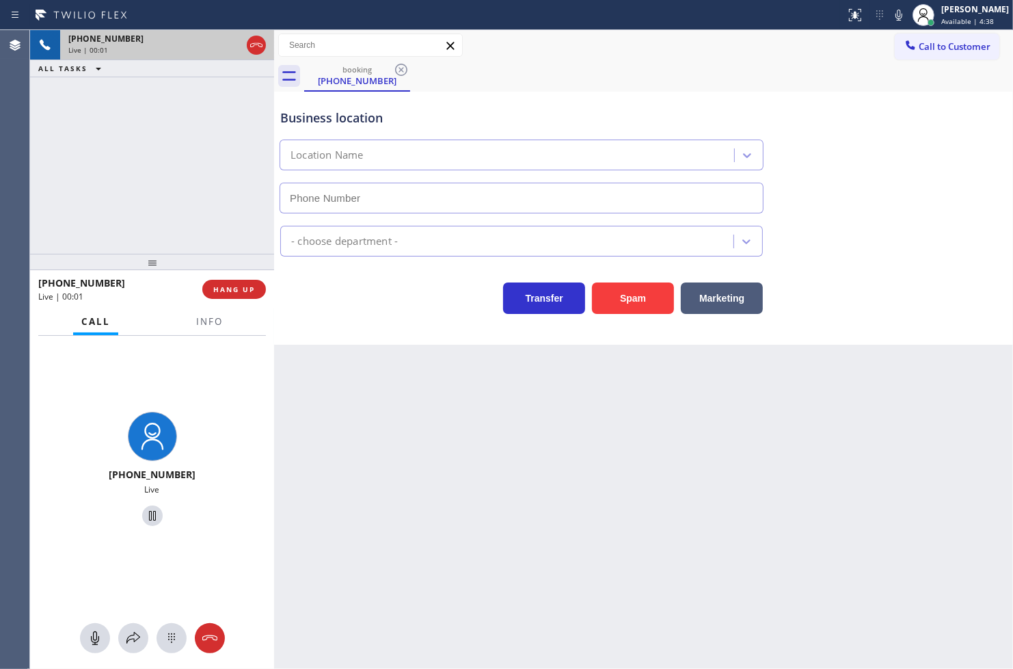
type input "[PHONE_NUMBER]"
click at [479, 320] on div "Business location [DOMAIN_NAME] ([US_STATE], Google Ads) [PHONE_NUMBER] Applian…" at bounding box center [643, 218] width 739 height 253
click at [127, 190] on div "[PHONE_NUMBER] Live | 00:06 ALL TASKS ALL TASKS ACTIVE TASKS TASKS IN WRAP UP" at bounding box center [152, 142] width 244 height 224
click at [401, 317] on div "Business location [DOMAIN_NAME] ([US_STATE], Google Ads) [PHONE_NUMBER] Applian…" at bounding box center [643, 218] width 739 height 253
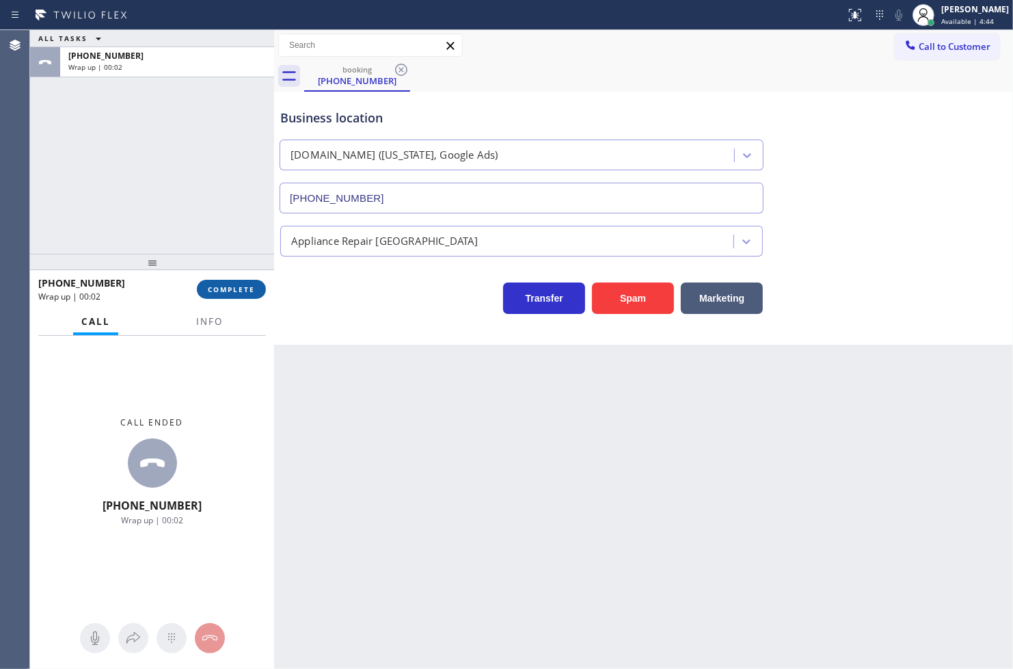
click at [213, 289] on span "COMPLETE" at bounding box center [231, 289] width 47 height 10
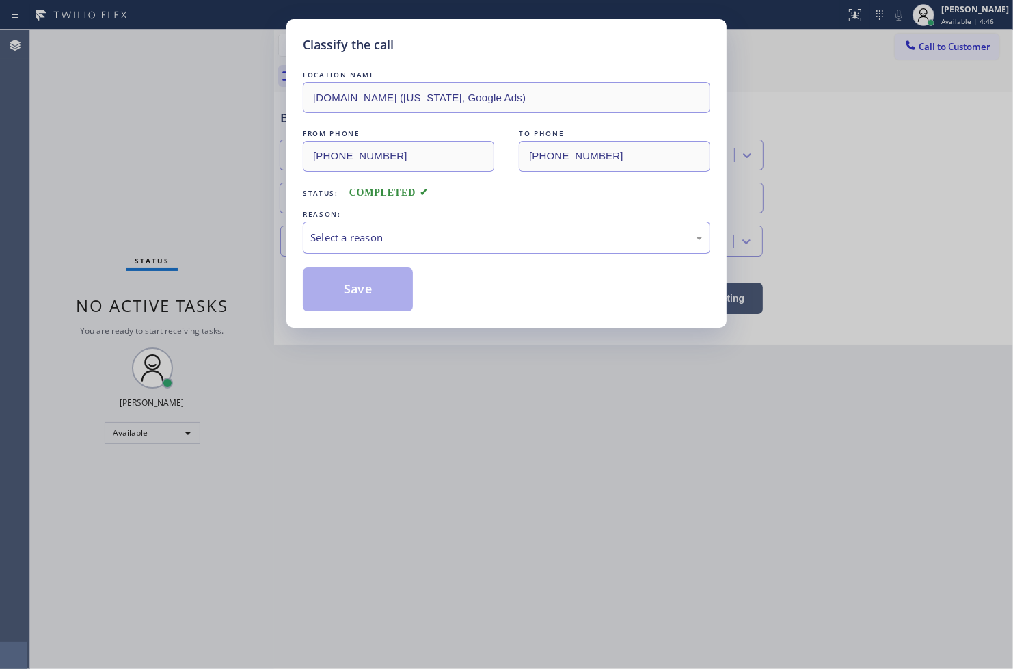
click at [330, 234] on div "Select a reason" at bounding box center [506, 238] width 392 height 16
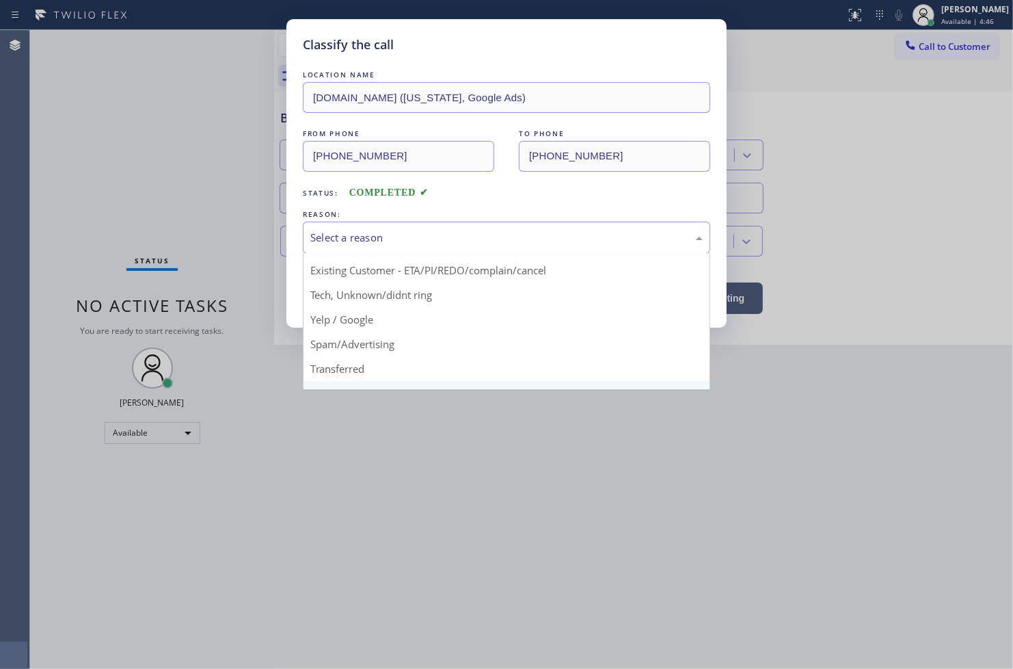
scroll to position [85, 0]
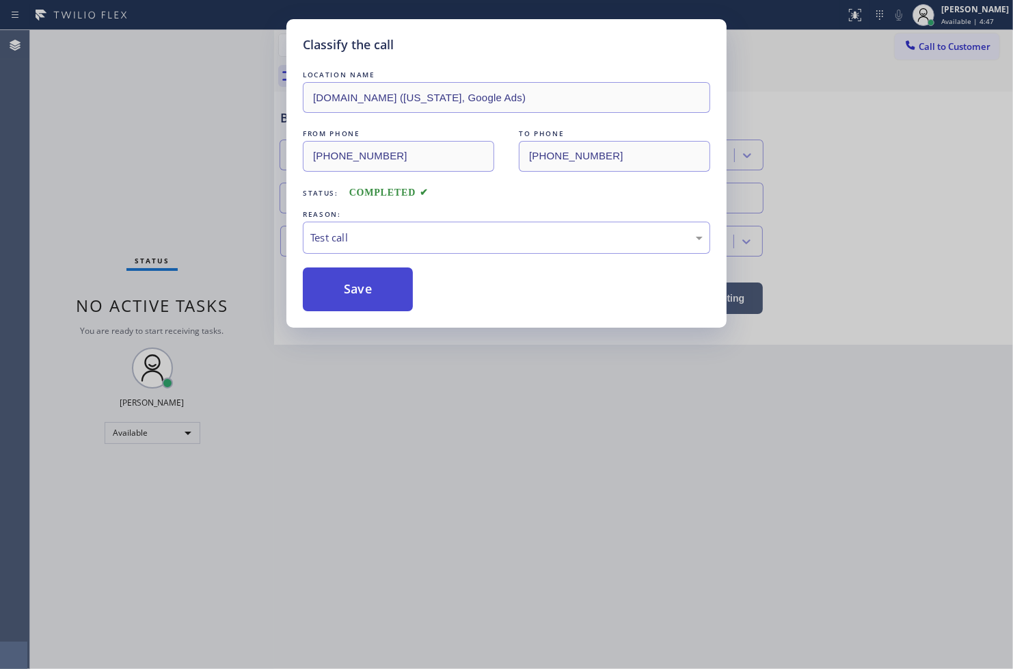
click at [355, 285] on button "Save" at bounding box center [358, 289] width 110 height 44
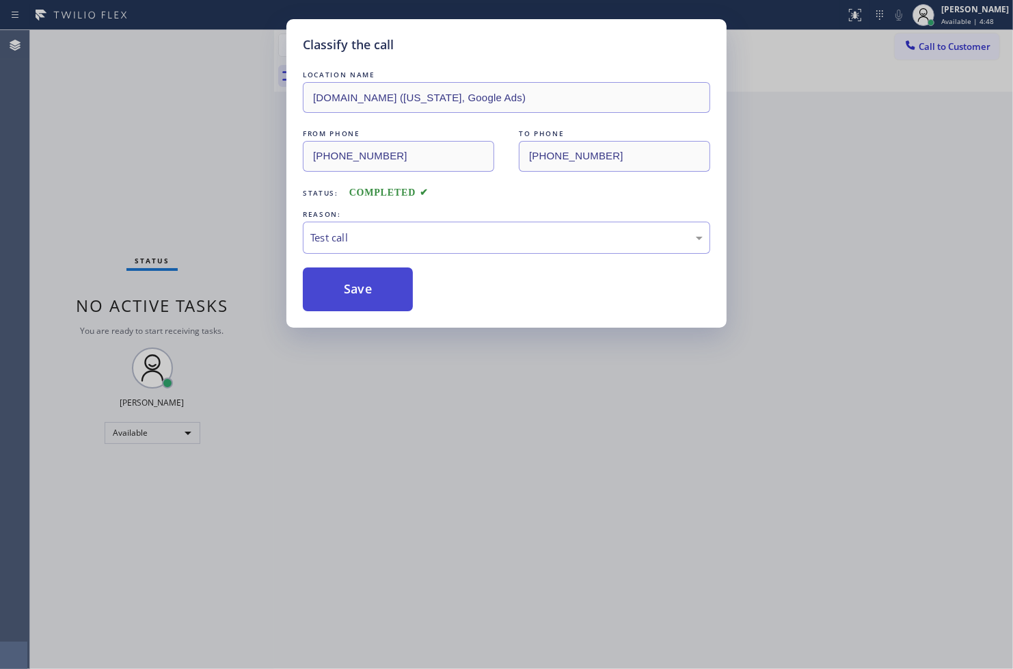
click at [355, 285] on button "Save" at bounding box center [358, 289] width 110 height 44
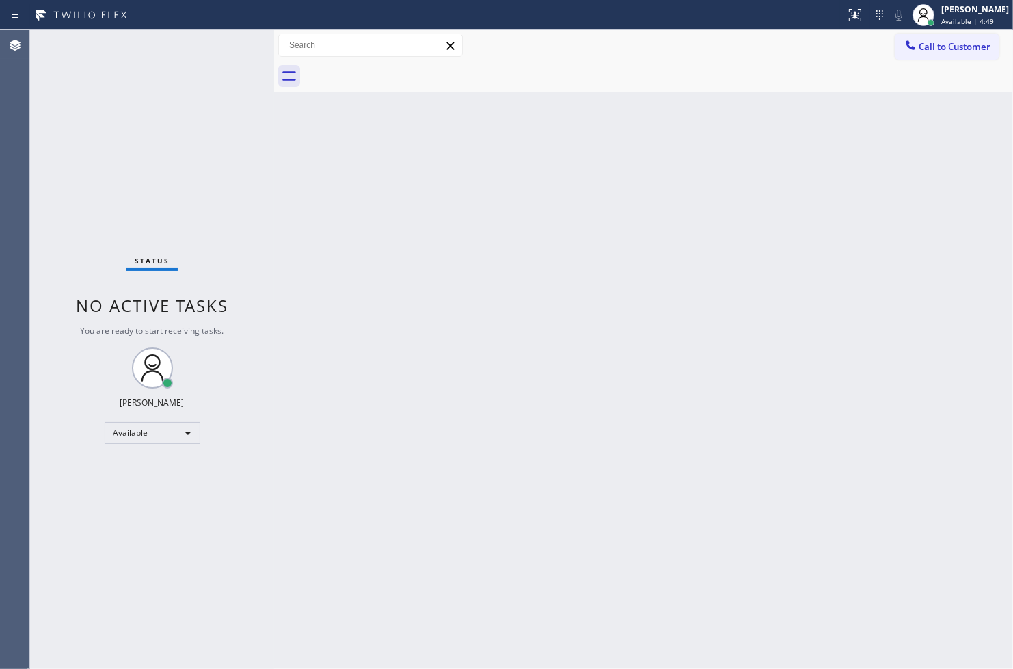
click at [219, 42] on div "Status No active tasks You are ready to start receiving tasks. [PERSON_NAME]" at bounding box center [152, 349] width 244 height 639
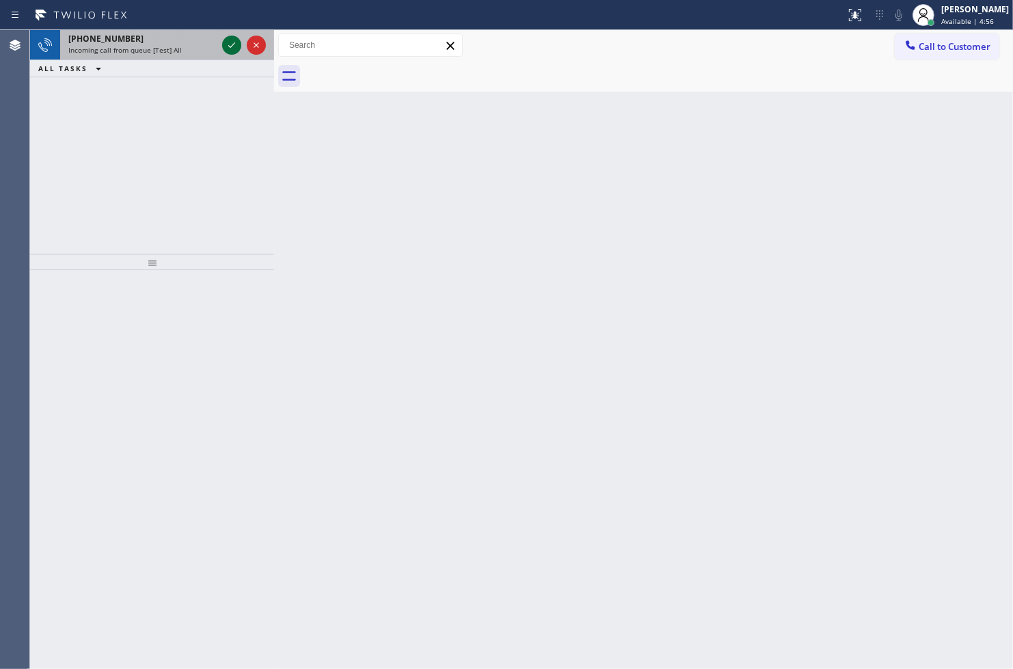
click at [224, 43] on icon at bounding box center [232, 45] width 16 height 16
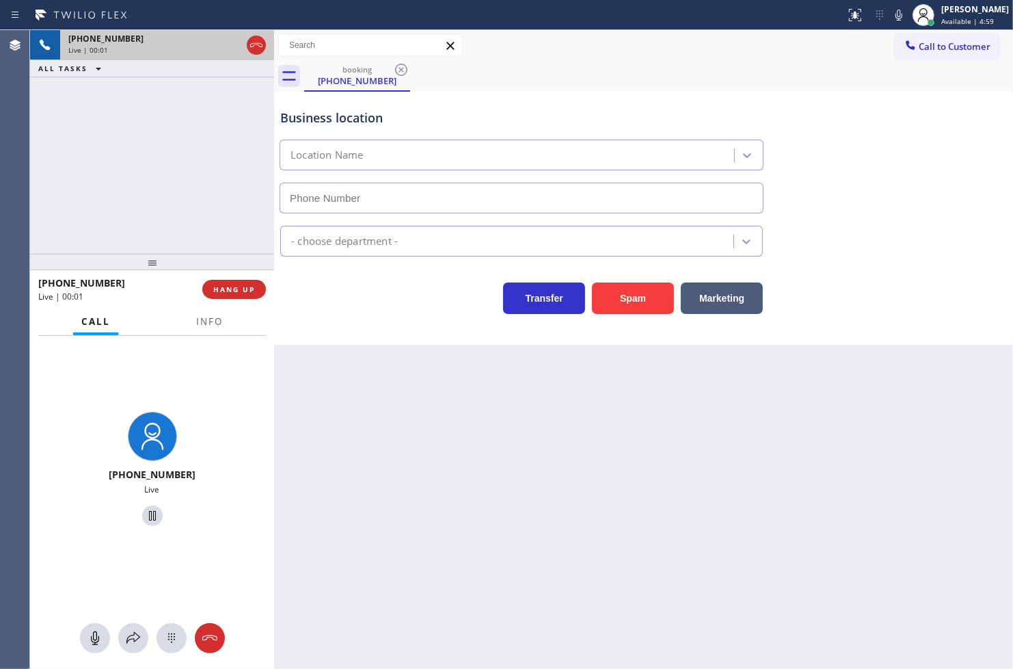
type input "[PHONE_NUMBER]"
click at [385, 320] on div "Business location [DOMAIN_NAME] ([US_STATE], Google Ads) [PHONE_NUMBER] Applian…" at bounding box center [643, 218] width 739 height 253
click at [176, 190] on div "[PHONE_NUMBER] Live | 00:06 ALL TASKS ALL TASKS ACTIVE TASKS TASKS IN WRAP UP" at bounding box center [152, 142] width 244 height 224
click at [399, 332] on div "Business location [DOMAIN_NAME] ([US_STATE], Google Ads) [PHONE_NUMBER] Applian…" at bounding box center [643, 218] width 739 height 253
click at [180, 223] on div "[PHONE_NUMBER] Live | 00:08 ALL TASKS ALL TASKS ACTIVE TASKS TASKS IN WRAP UP" at bounding box center [152, 142] width 244 height 224
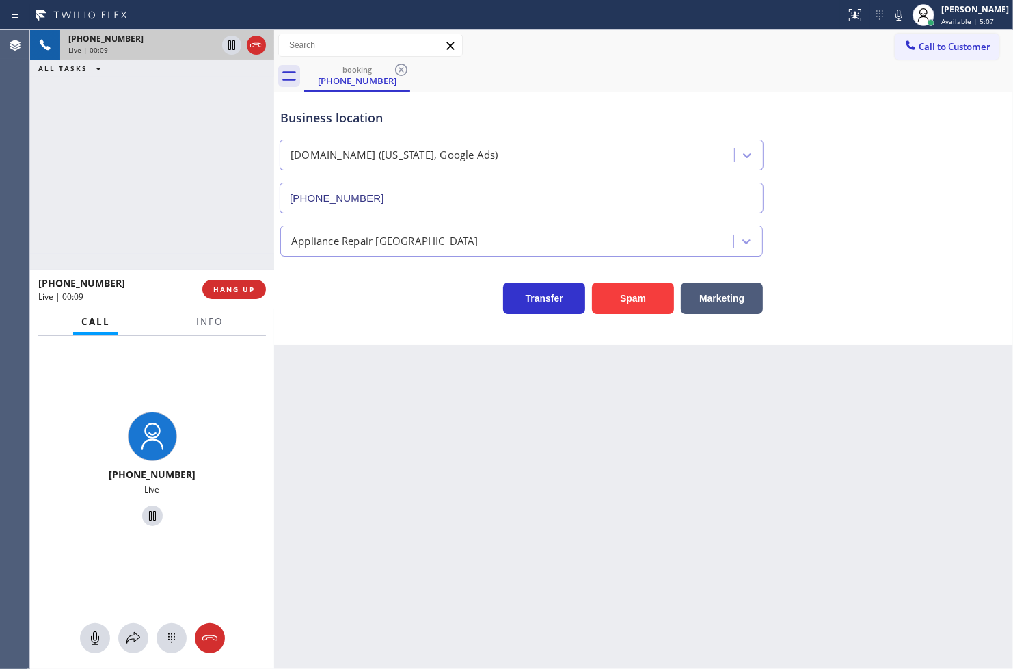
click at [379, 310] on div "Transfer Spam Marketing" at bounding box center [522, 295] width 488 height 38
click at [234, 254] on div at bounding box center [152, 262] width 244 height 16
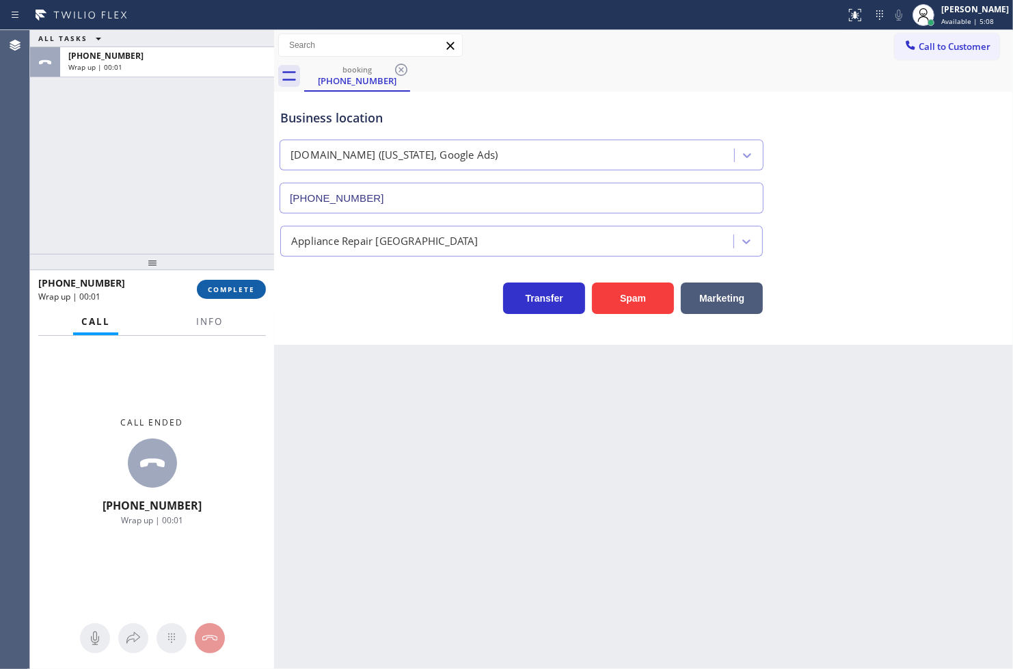
click at [233, 289] on span "COMPLETE" at bounding box center [231, 289] width 47 height 10
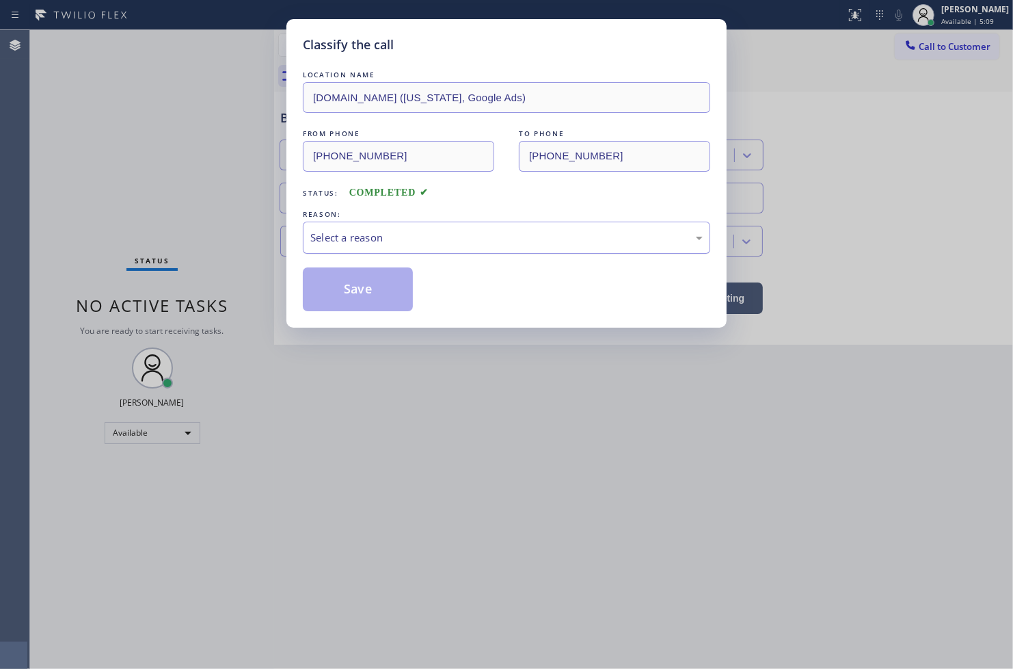
click at [360, 243] on div "Select a reason" at bounding box center [506, 238] width 392 height 16
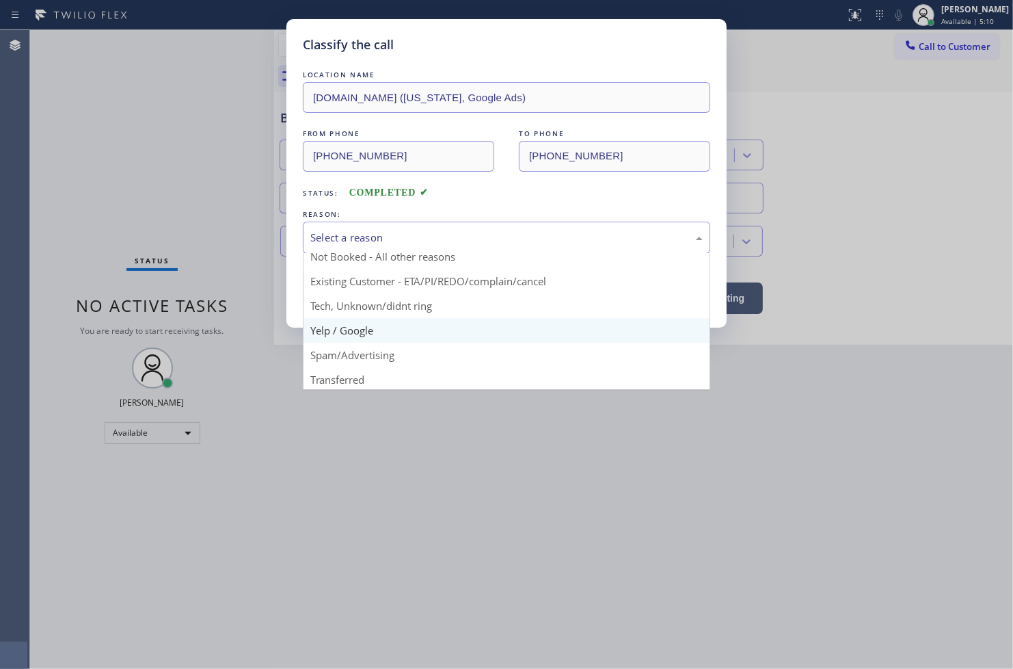
scroll to position [85, 0]
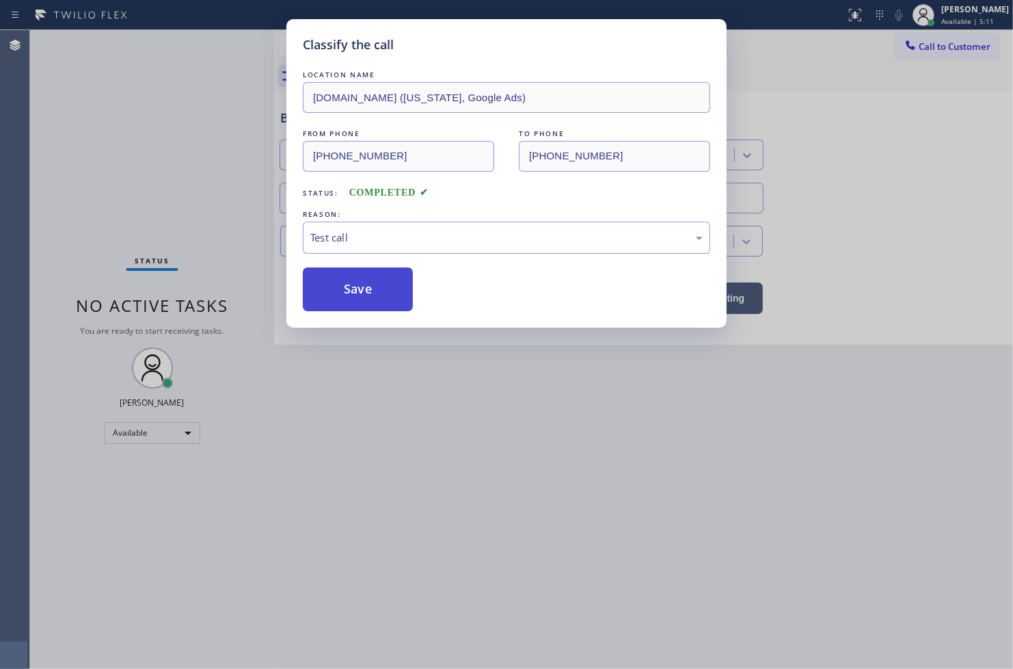
click at [352, 295] on button "Save" at bounding box center [358, 289] width 110 height 44
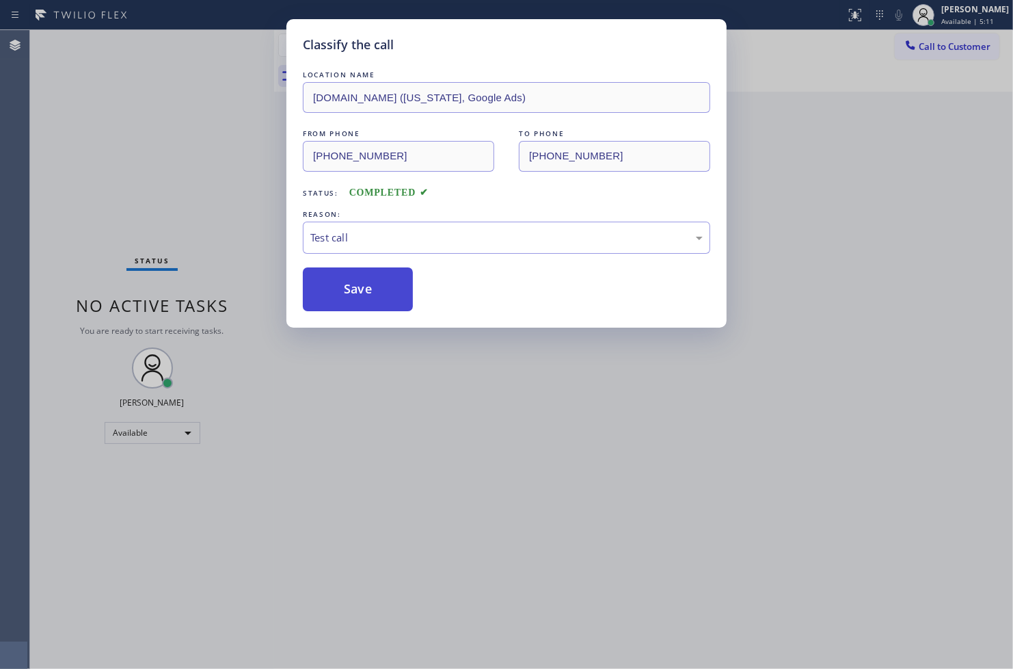
click at [352, 295] on button "Save" at bounding box center [358, 289] width 110 height 44
click at [187, 105] on div "Classify the call LOCATION NAME [DOMAIN_NAME] ([US_STATE], Google Ads) FROM PHO…" at bounding box center [506, 334] width 1013 height 669
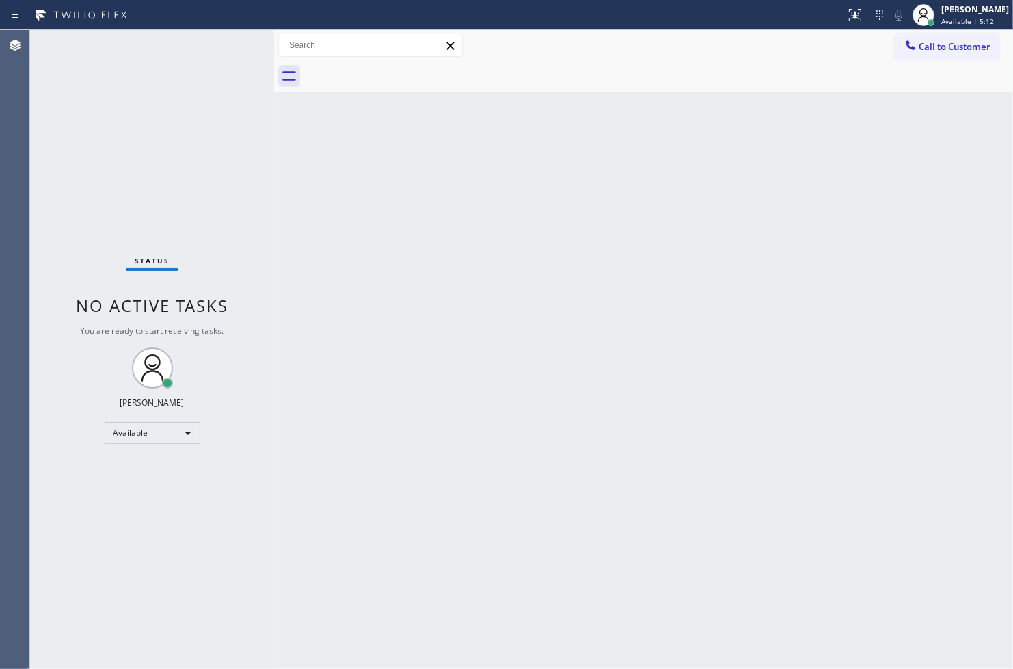
click at [224, 44] on div "Status No active tasks You are ready to start receiving tasks. [PERSON_NAME]" at bounding box center [152, 349] width 244 height 639
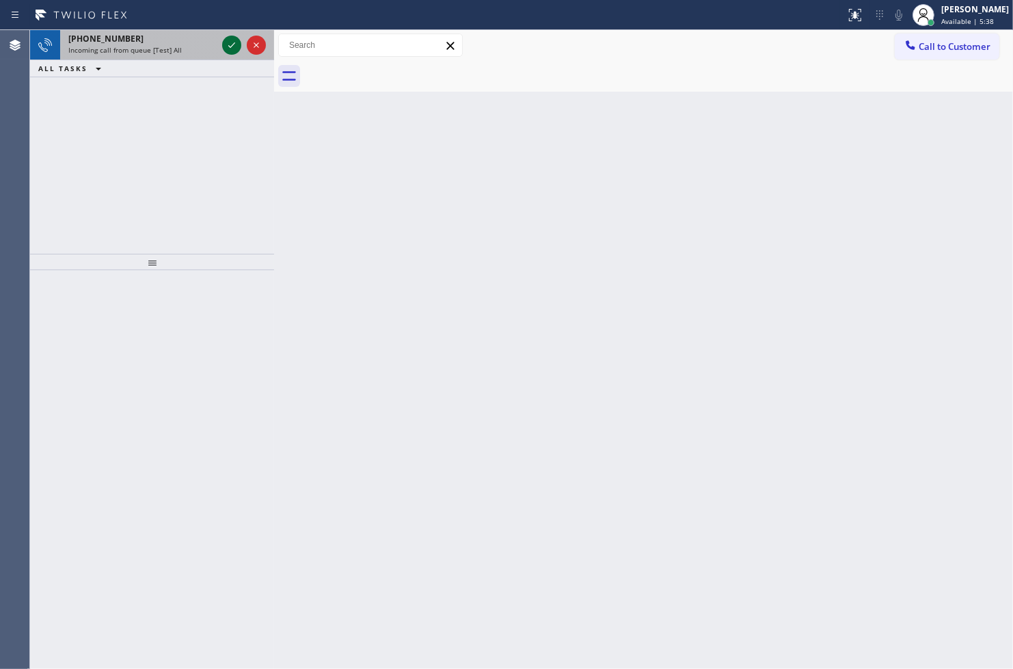
click at [224, 44] on icon at bounding box center [232, 45] width 16 height 16
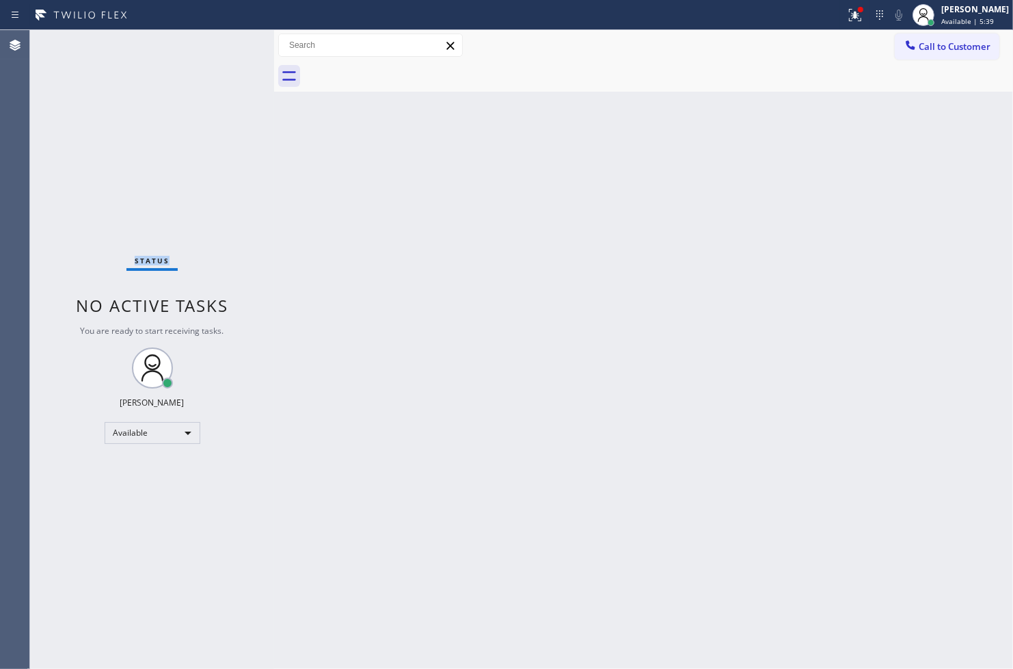
click at [224, 44] on div "Status No active tasks You are ready to start receiving tasks. [PERSON_NAME]" at bounding box center [152, 349] width 244 height 639
click at [229, 40] on div "Status No active tasks You are ready to start receiving tasks. [PERSON_NAME]" at bounding box center [152, 349] width 244 height 639
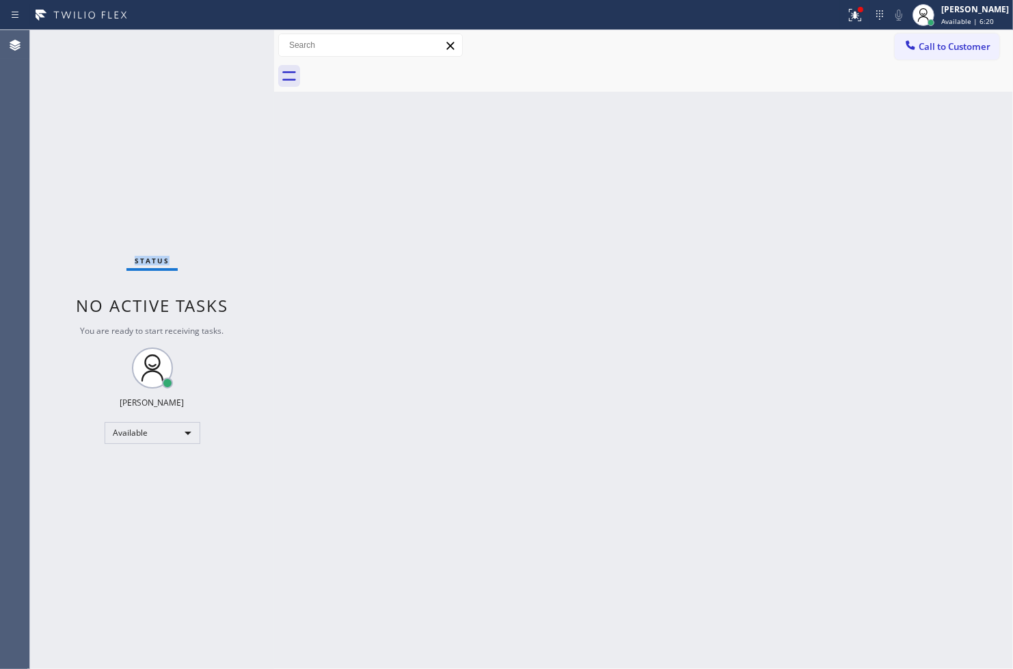
click at [229, 40] on div "Status No active tasks You are ready to start receiving tasks. [PERSON_NAME]" at bounding box center [152, 349] width 244 height 639
click at [847, 11] on icon at bounding box center [855, 15] width 16 height 16
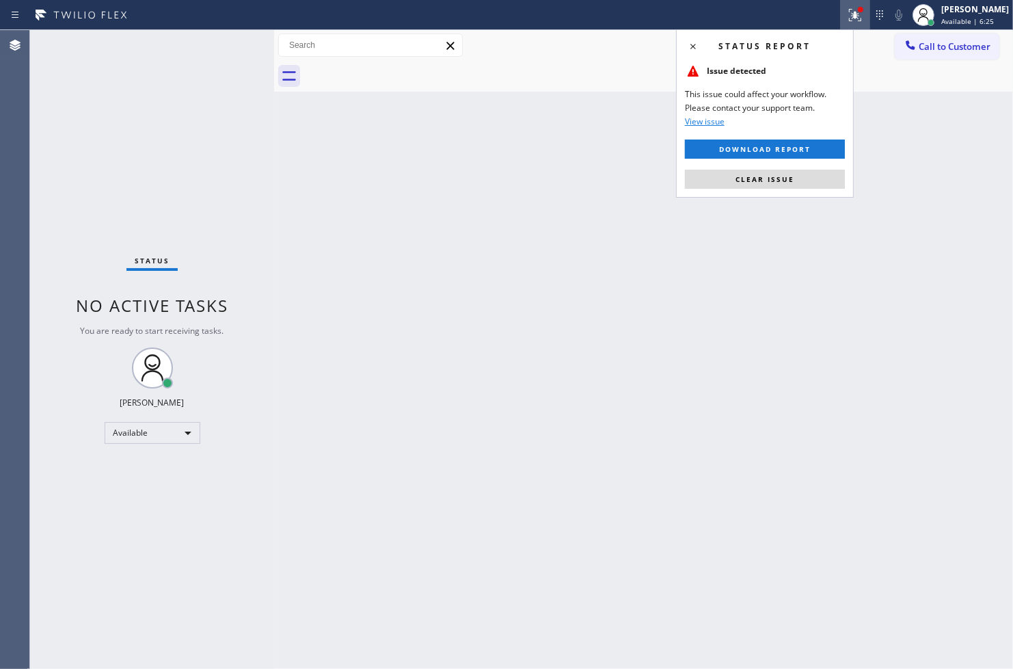
click at [808, 167] on div "Status report Issue detected This issue could affect your workflow. Please cont…" at bounding box center [765, 113] width 178 height 168
click at [804, 176] on button "Clear issue" at bounding box center [765, 179] width 160 height 19
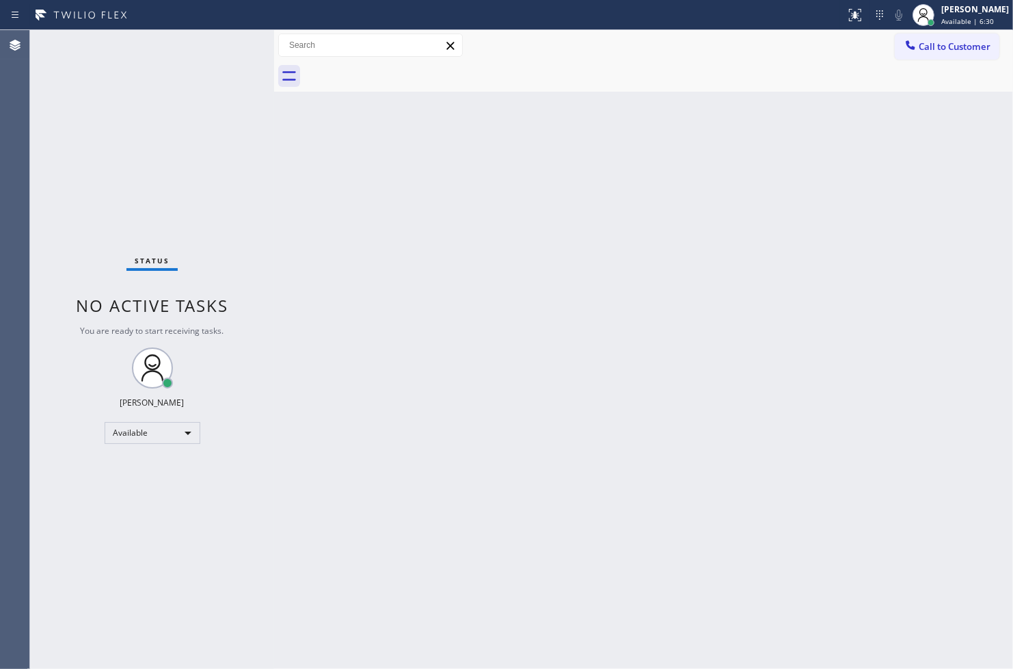
click at [202, 144] on div "Status No active tasks You are ready to start receiving tasks. [PERSON_NAME]" at bounding box center [152, 349] width 244 height 639
click at [233, 40] on div "Status No active tasks You are ready to start receiving tasks. [PERSON_NAME]" at bounding box center [152, 349] width 244 height 639
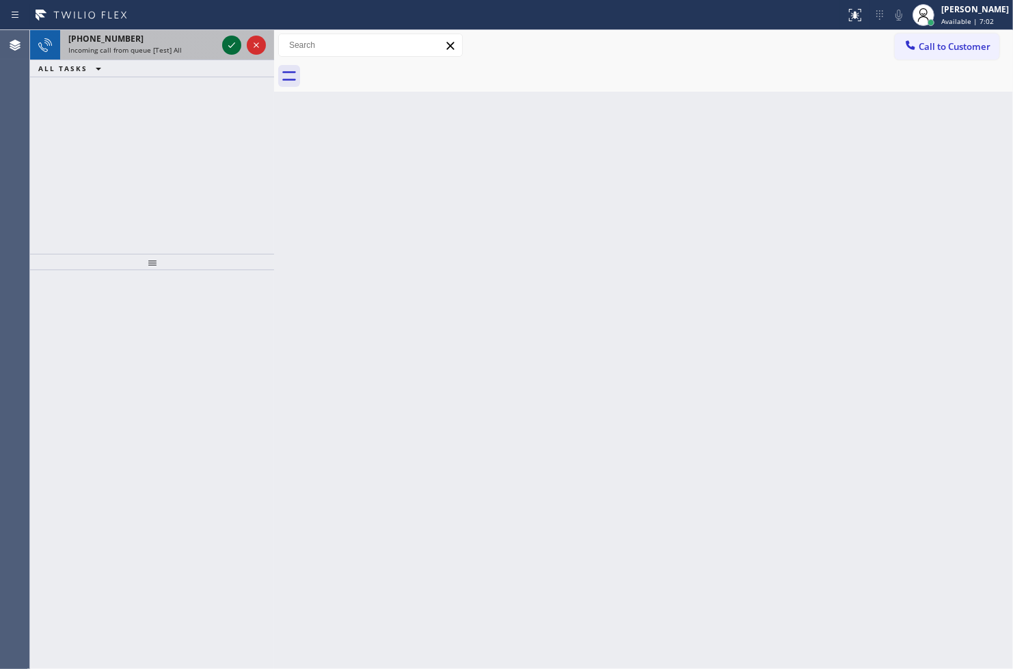
click at [233, 40] on icon at bounding box center [232, 45] width 16 height 16
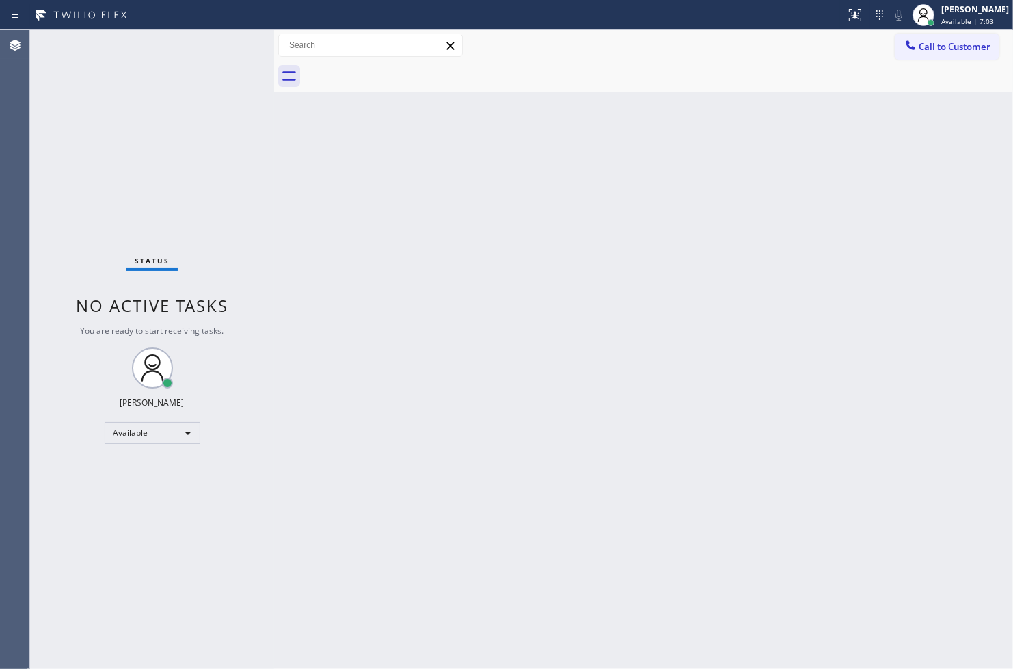
click at [233, 40] on div "Status No active tasks You are ready to start receiving tasks. [PERSON_NAME]" at bounding box center [152, 349] width 244 height 639
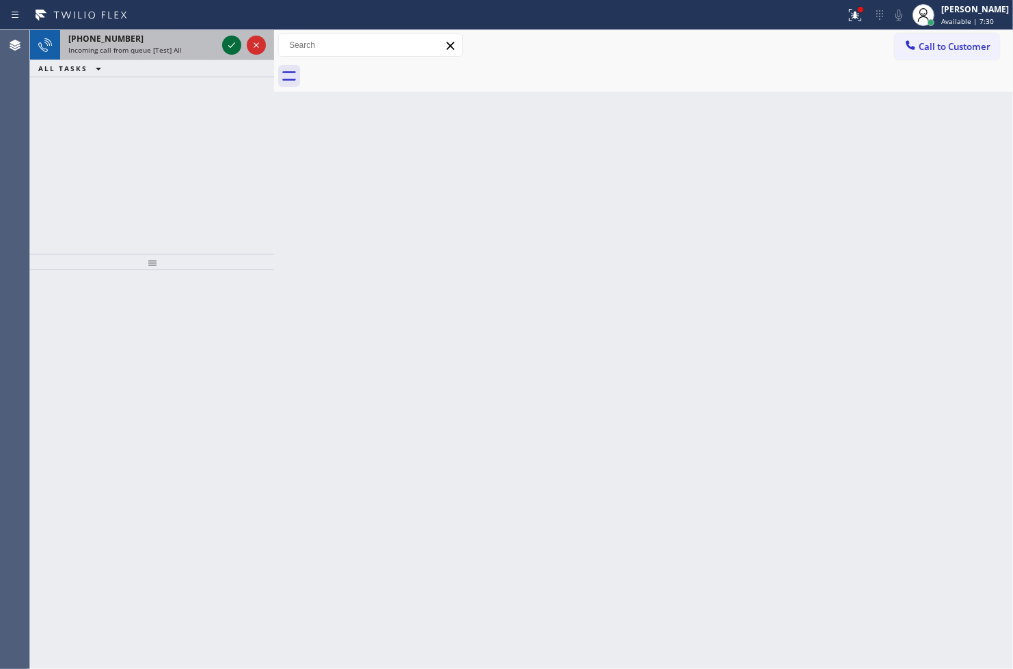
click at [233, 40] on icon at bounding box center [232, 45] width 16 height 16
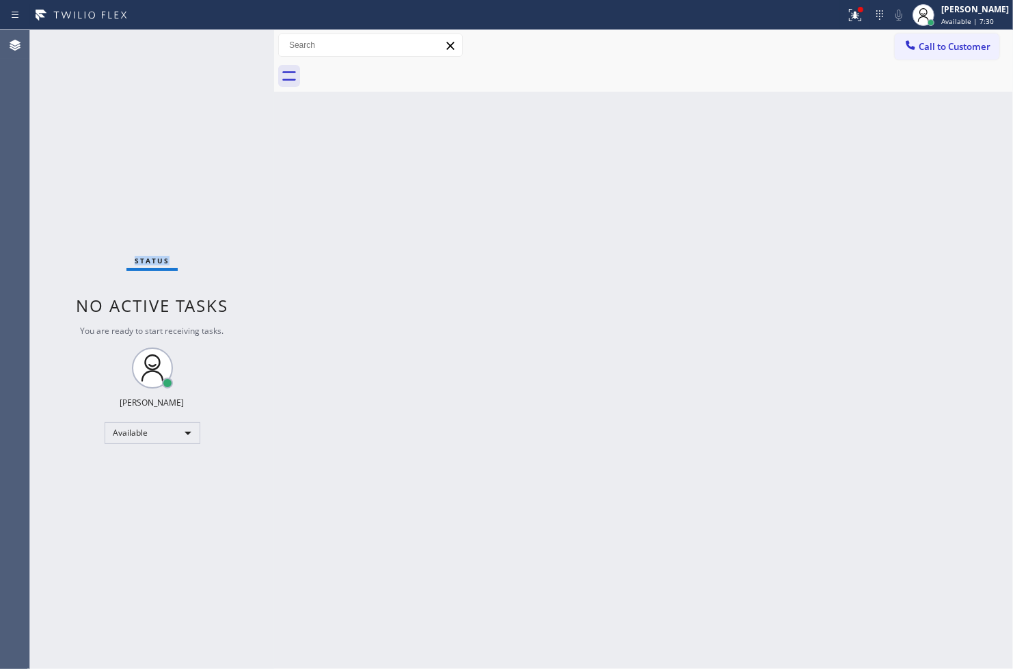
click at [233, 40] on div "Status No active tasks You are ready to start receiving tasks. [PERSON_NAME]" at bounding box center [152, 349] width 244 height 639
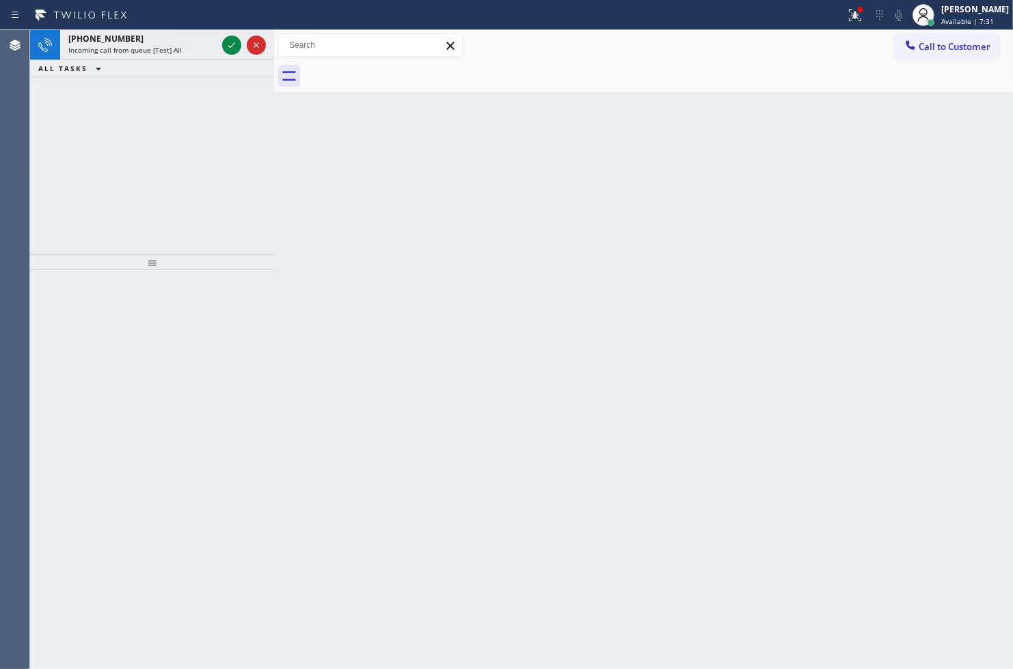
click at [233, 40] on icon at bounding box center [232, 45] width 16 height 16
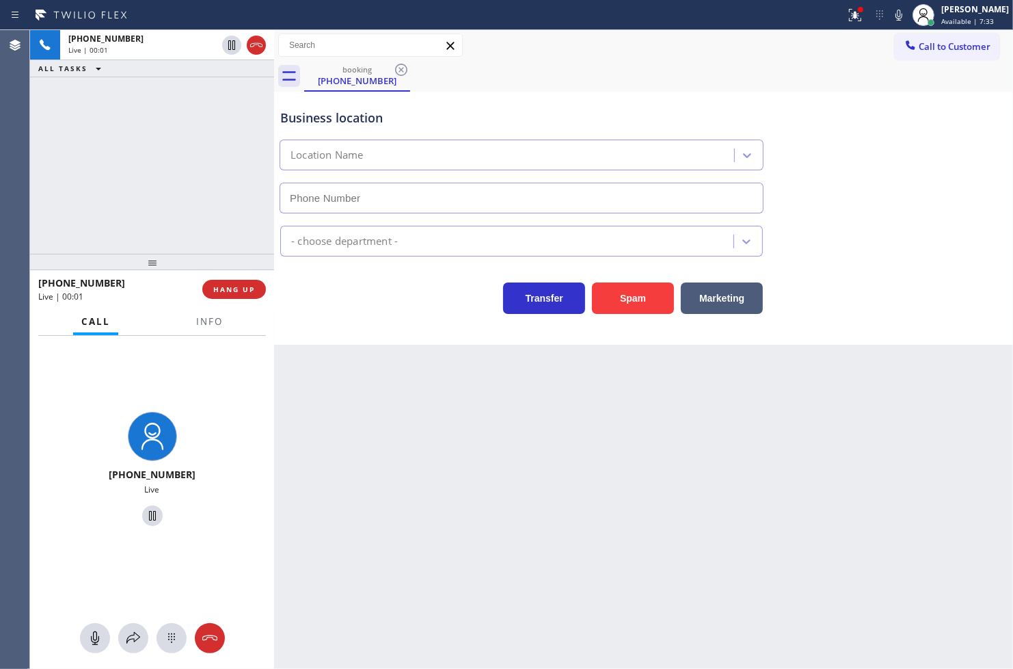
type input "[PHONE_NUMBER]"
click at [851, 15] on icon at bounding box center [855, 13] width 8 height 5
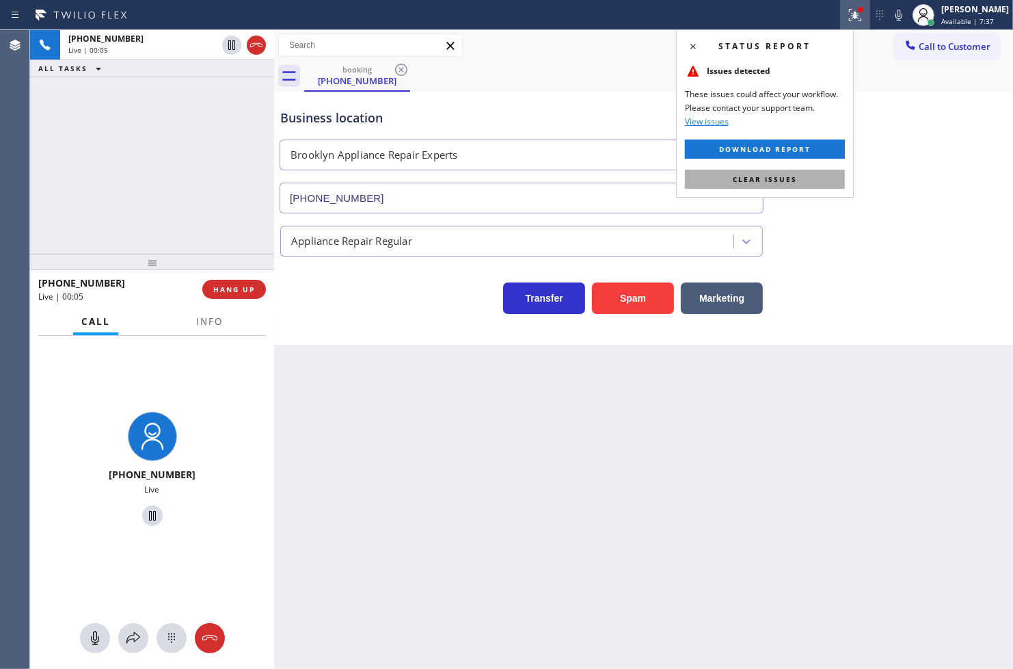
click at [811, 182] on button "Clear issues" at bounding box center [765, 179] width 160 height 19
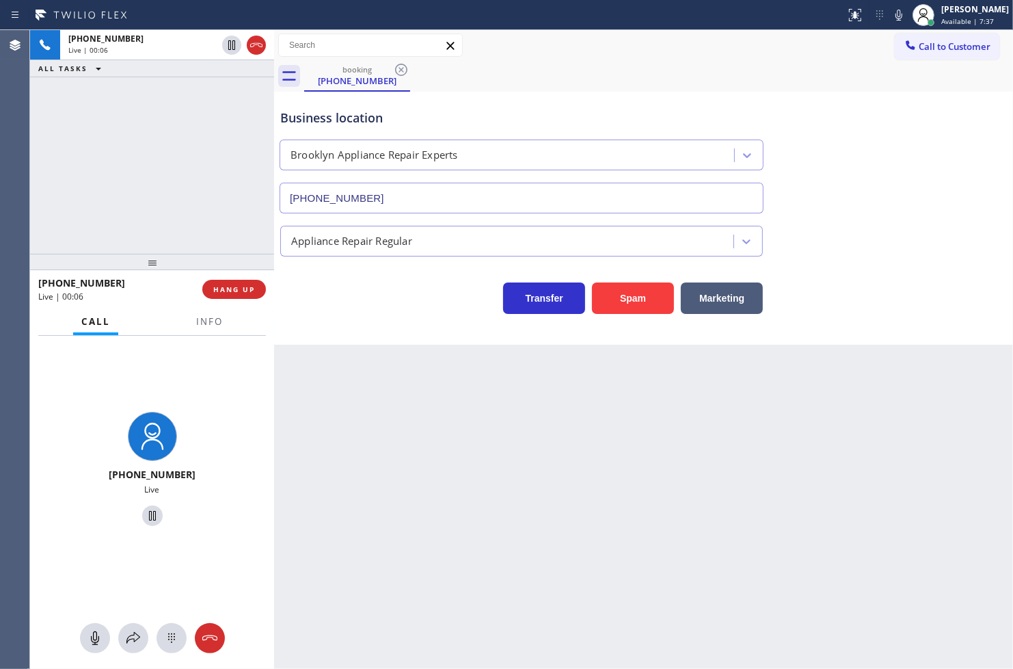
click at [183, 162] on div "[PHONE_NUMBER] Live | 00:06 ALL TASKS ALL TASKS ACTIVE TASKS TASKS IN WRAP UP" at bounding box center [152, 142] width 244 height 224
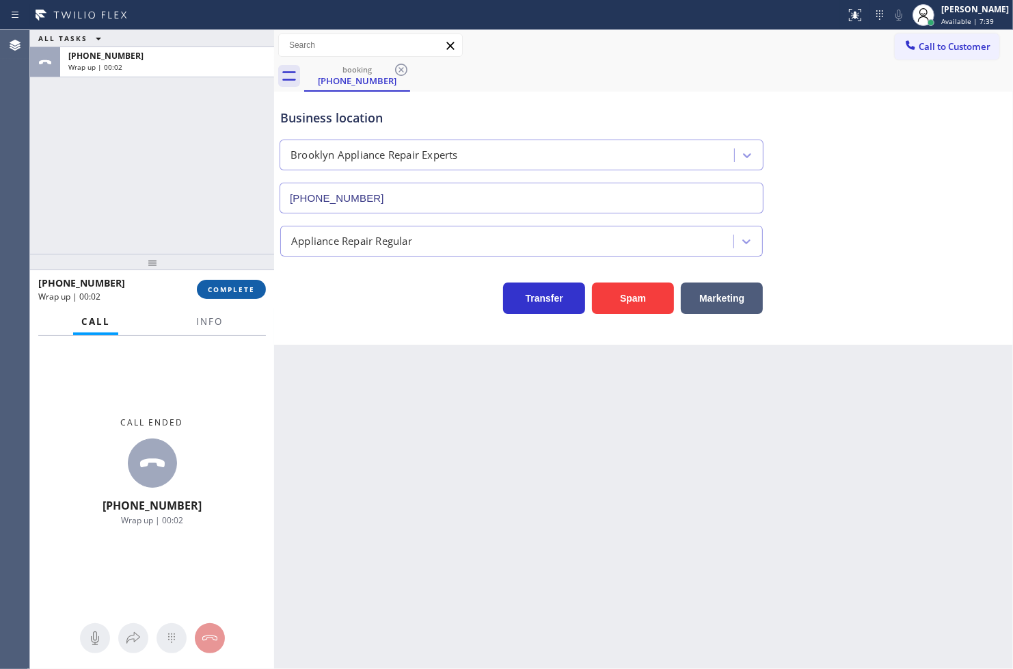
click at [222, 288] on span "COMPLETE" at bounding box center [231, 289] width 47 height 10
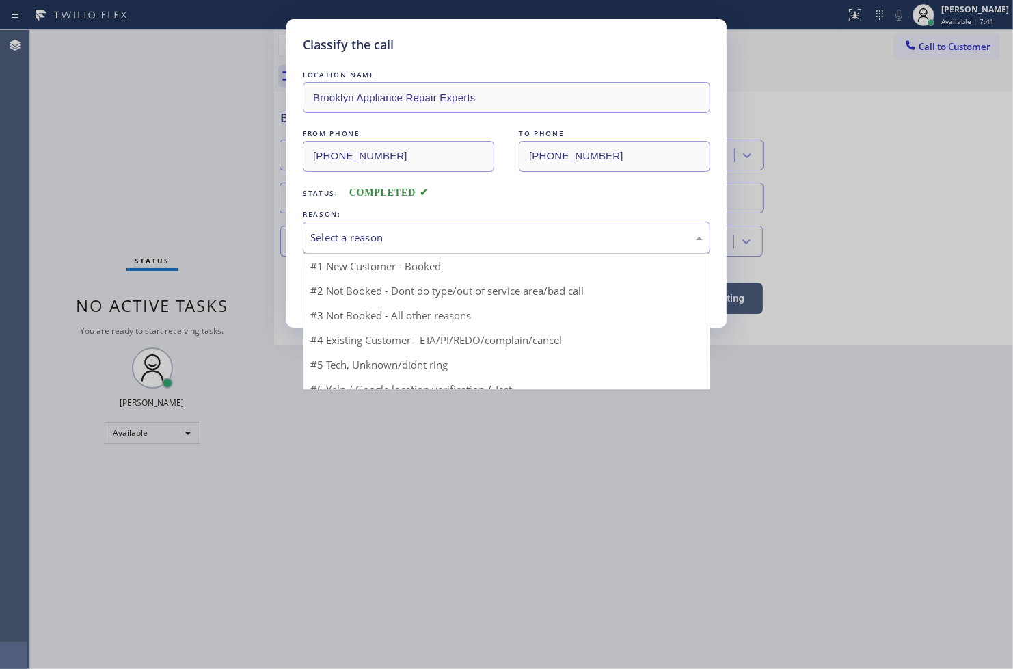
click at [327, 241] on div "Select a reason" at bounding box center [506, 238] width 392 height 16
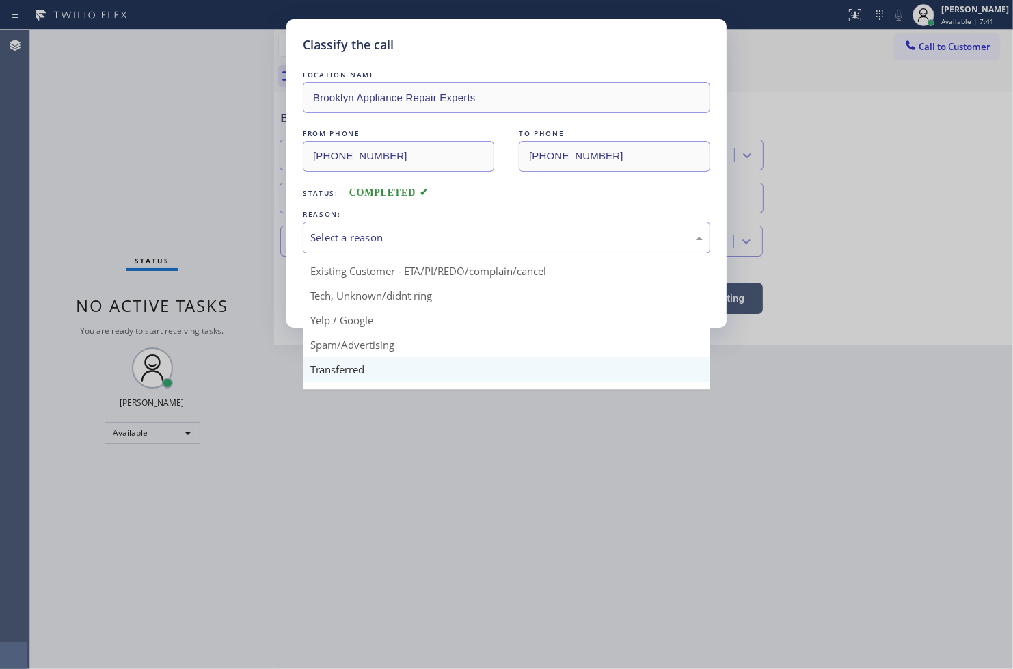
scroll to position [85, 0]
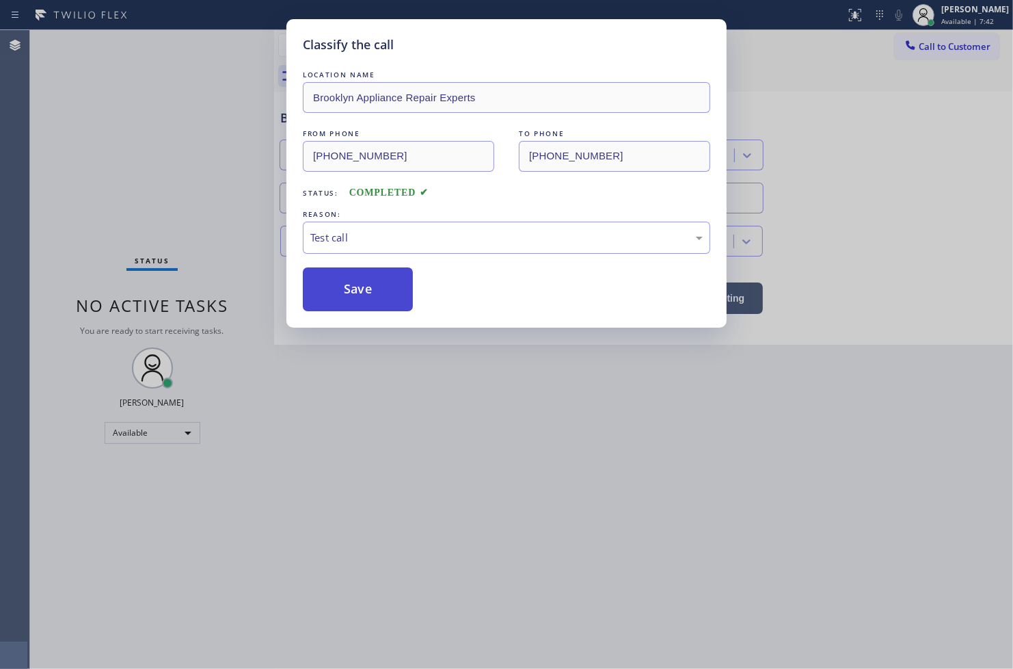
click at [360, 290] on button "Save" at bounding box center [358, 289] width 110 height 44
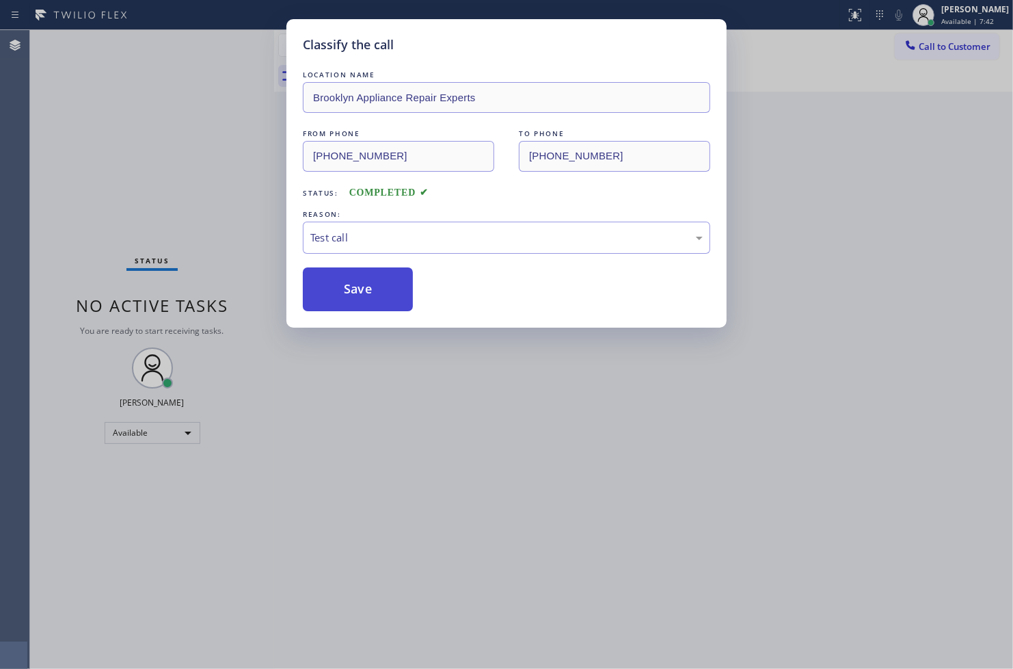
click at [360, 290] on button "Save" at bounding box center [358, 289] width 110 height 44
click at [197, 219] on div "Classify the call LOCATION NAME Brooklyn Appliance Repair Experts FROM PHONE [P…" at bounding box center [506, 334] width 1013 height 669
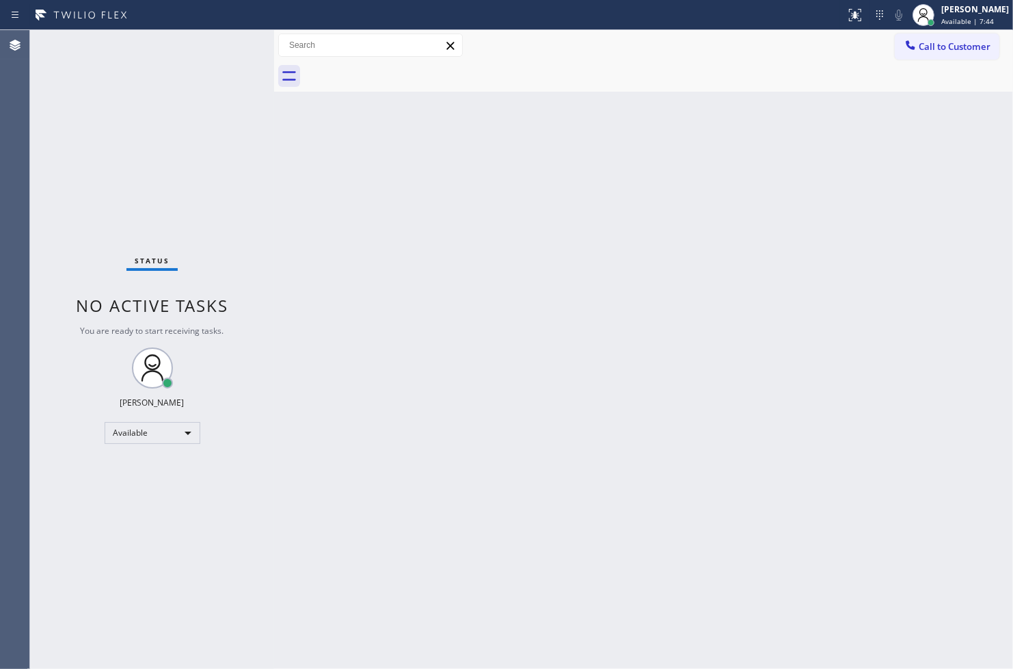
click at [209, 77] on div "Status No active tasks You are ready to start receiving tasks. [PERSON_NAME]" at bounding box center [152, 349] width 244 height 639
click at [248, 43] on div "Status No active tasks You are ready to start receiving tasks. [PERSON_NAME]" at bounding box center [152, 349] width 244 height 639
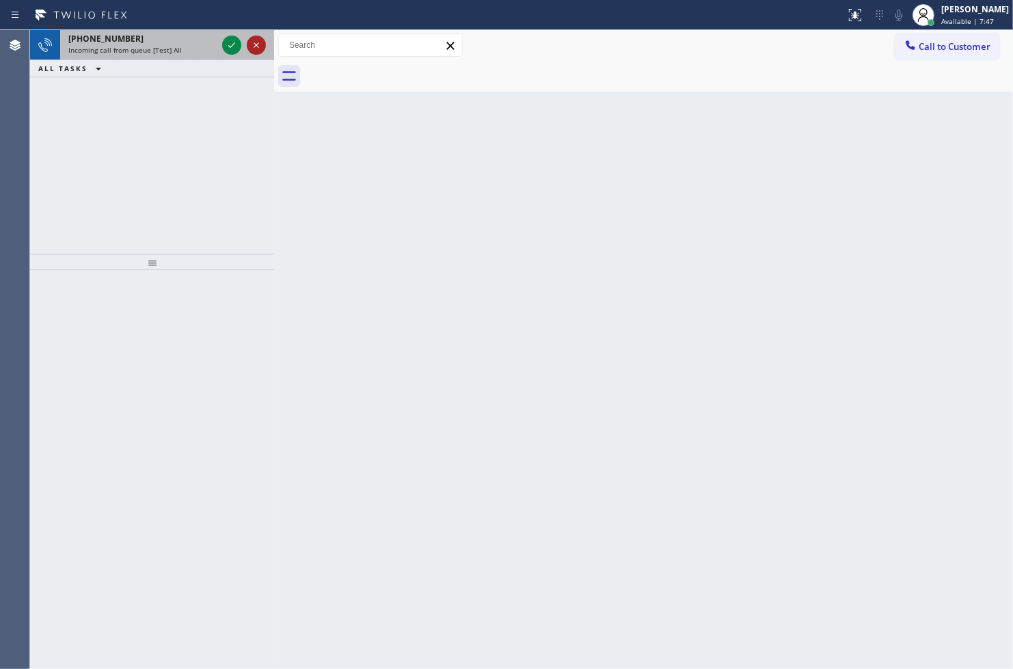
click at [248, 43] on icon at bounding box center [256, 45] width 16 height 16
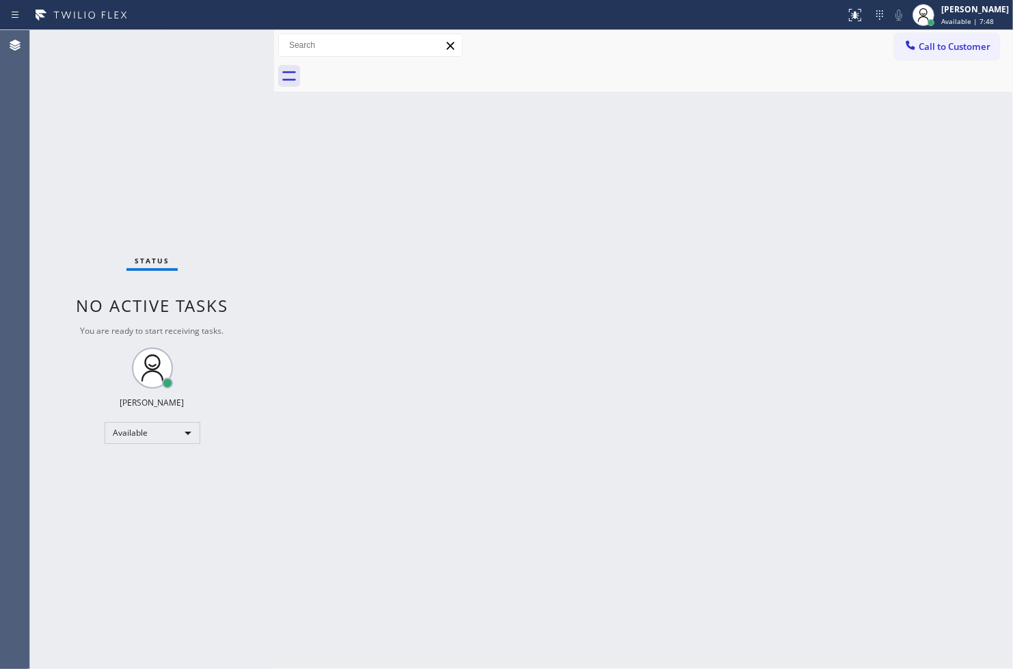
click at [226, 41] on div "Status No active tasks You are ready to start receiving tasks. [PERSON_NAME]" at bounding box center [152, 349] width 244 height 639
click at [224, 41] on div "Status No active tasks You are ready to start receiving tasks. [PERSON_NAME]" at bounding box center [152, 349] width 244 height 639
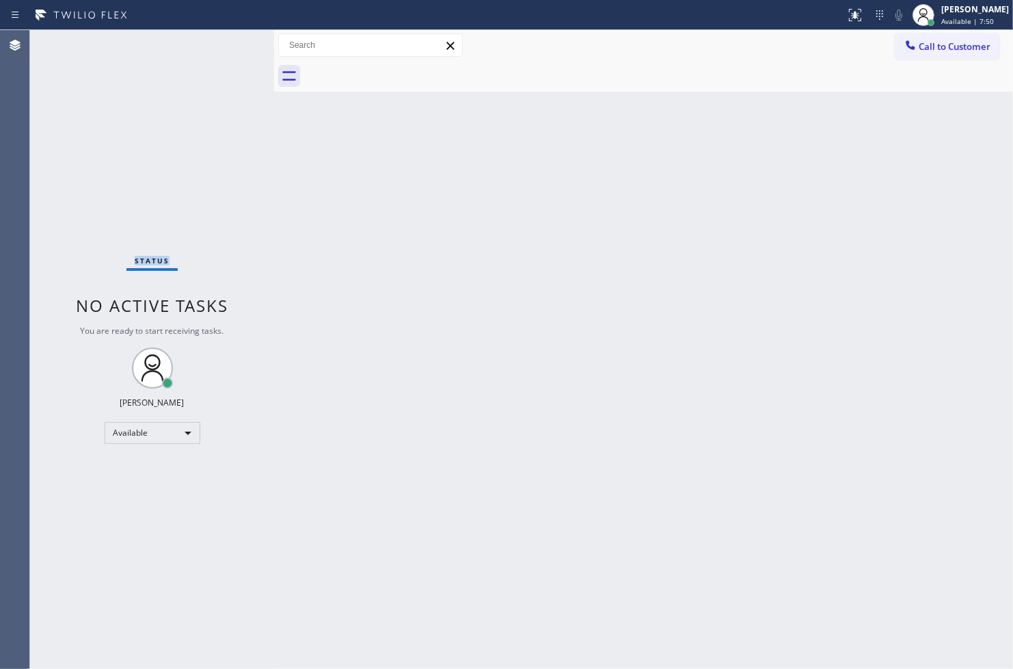
click at [224, 41] on div "Status No active tasks You are ready to start receiving tasks. [PERSON_NAME]" at bounding box center [152, 349] width 244 height 639
click at [72, 160] on div "Status No active tasks You are ready to start receiving tasks. [PERSON_NAME]" at bounding box center [152, 349] width 244 height 639
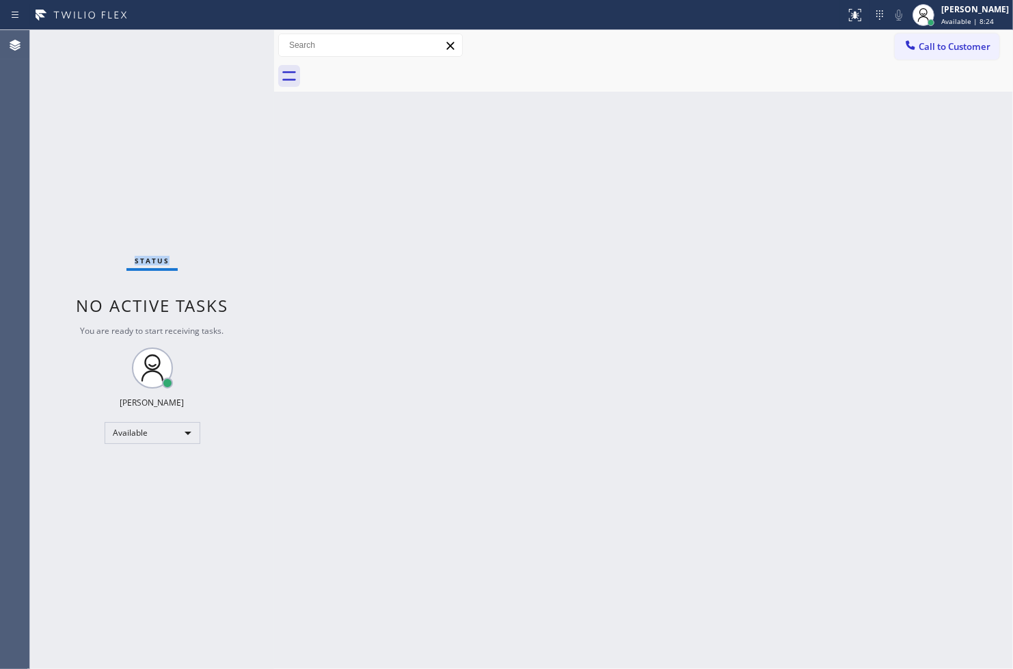
click at [221, 49] on div "Status No active tasks You are ready to start receiving tasks. [PERSON_NAME]" at bounding box center [152, 349] width 244 height 639
click at [223, 42] on div "Status No active tasks You are ready to start receiving tasks. [PERSON_NAME]" at bounding box center [152, 349] width 244 height 639
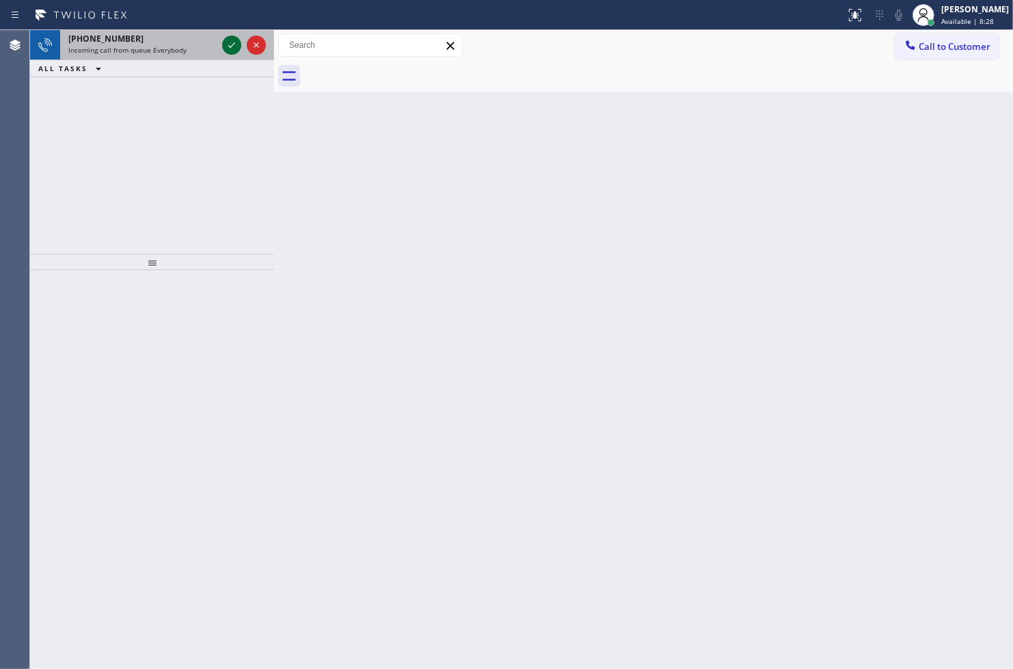
click at [239, 42] on icon at bounding box center [232, 45] width 16 height 16
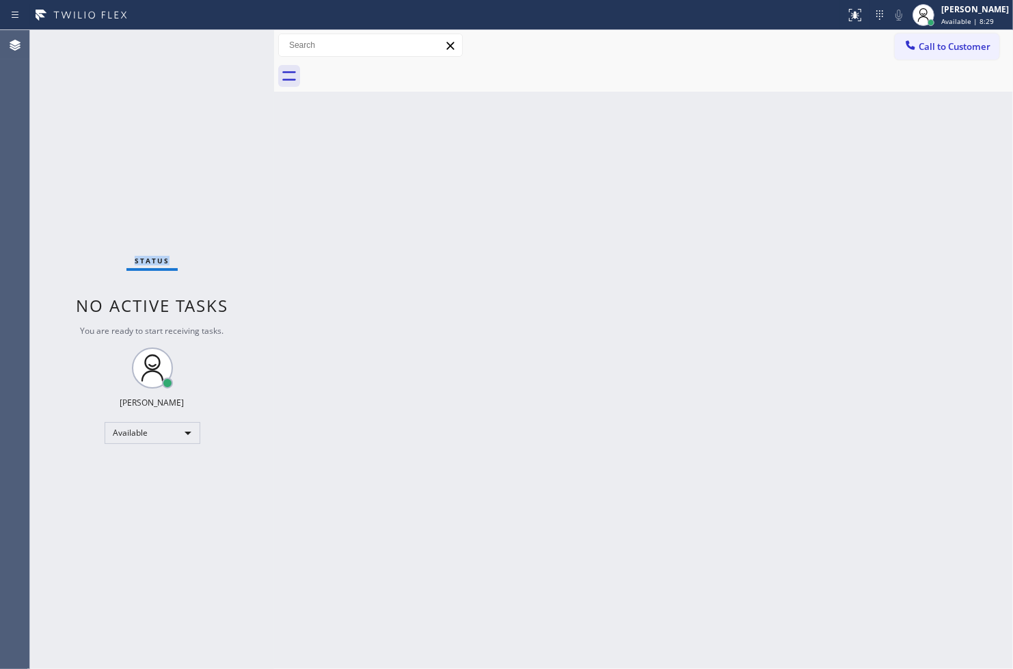
click at [239, 42] on div "Status No active tasks You are ready to start receiving tasks. [PERSON_NAME]" at bounding box center [152, 349] width 244 height 639
click at [222, 39] on div "Status No active tasks You are ready to start receiving tasks. [PERSON_NAME]" at bounding box center [152, 349] width 244 height 639
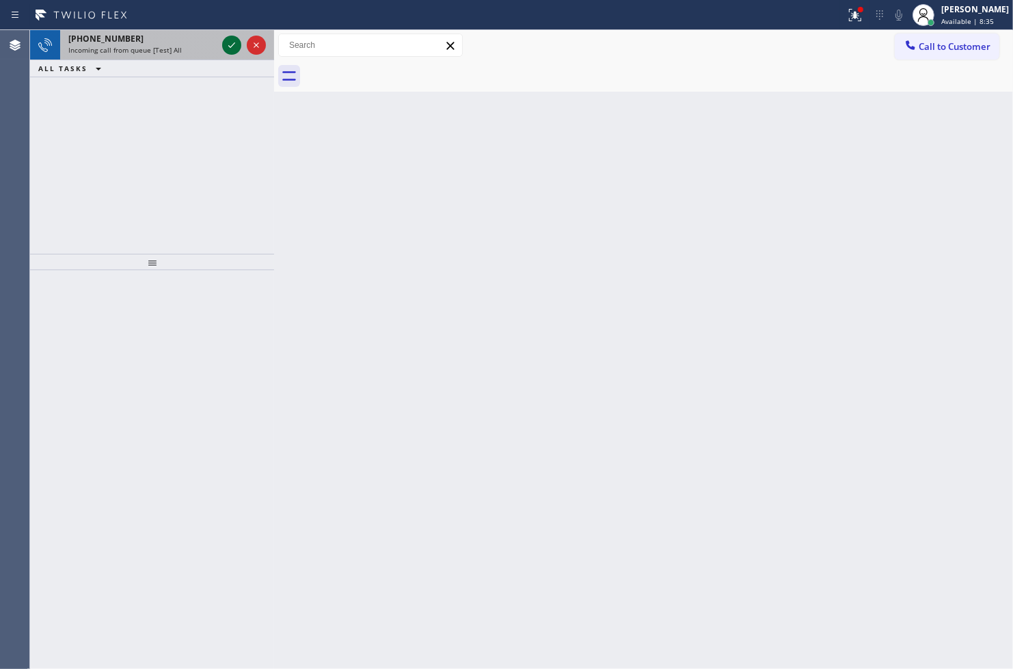
click at [222, 39] on div at bounding box center [231, 45] width 19 height 16
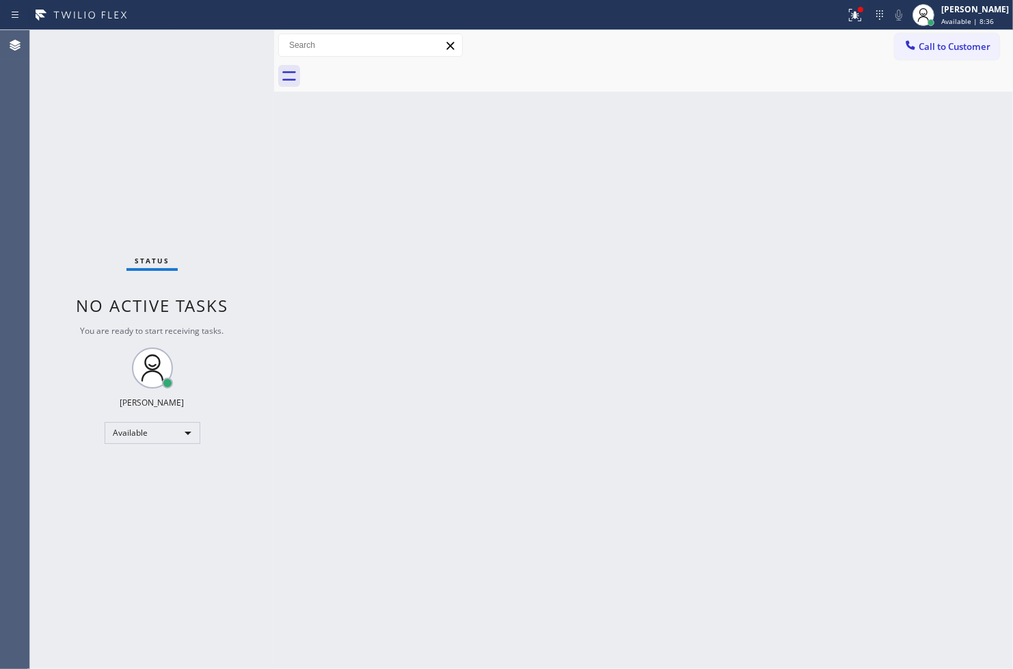
click at [230, 41] on div "Status No active tasks You are ready to start receiving tasks. [PERSON_NAME]" at bounding box center [152, 349] width 244 height 639
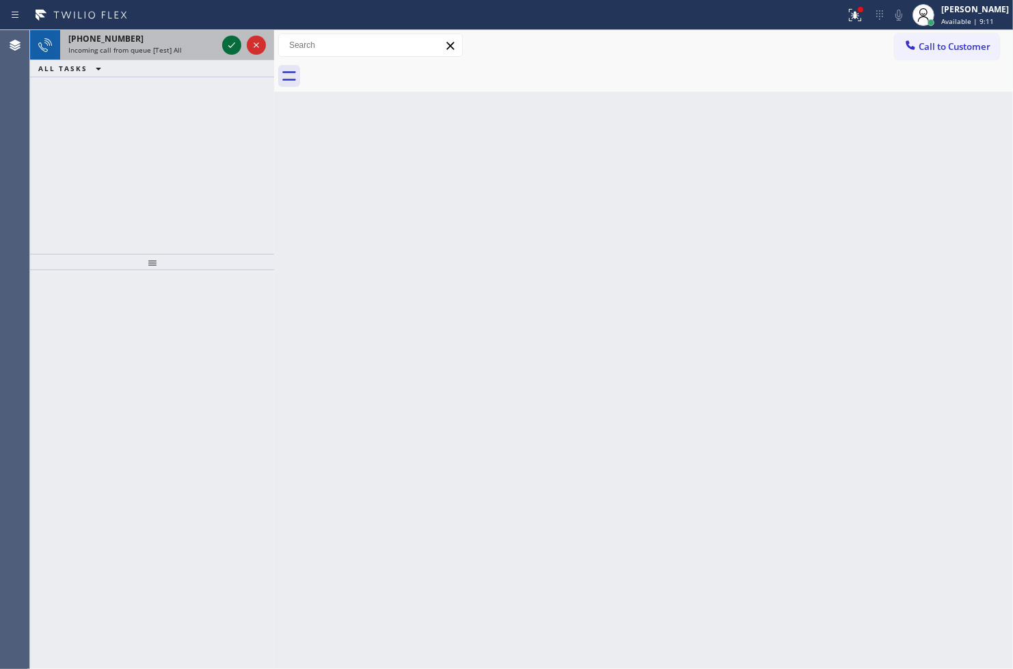
click at [230, 41] on icon at bounding box center [232, 45] width 16 height 16
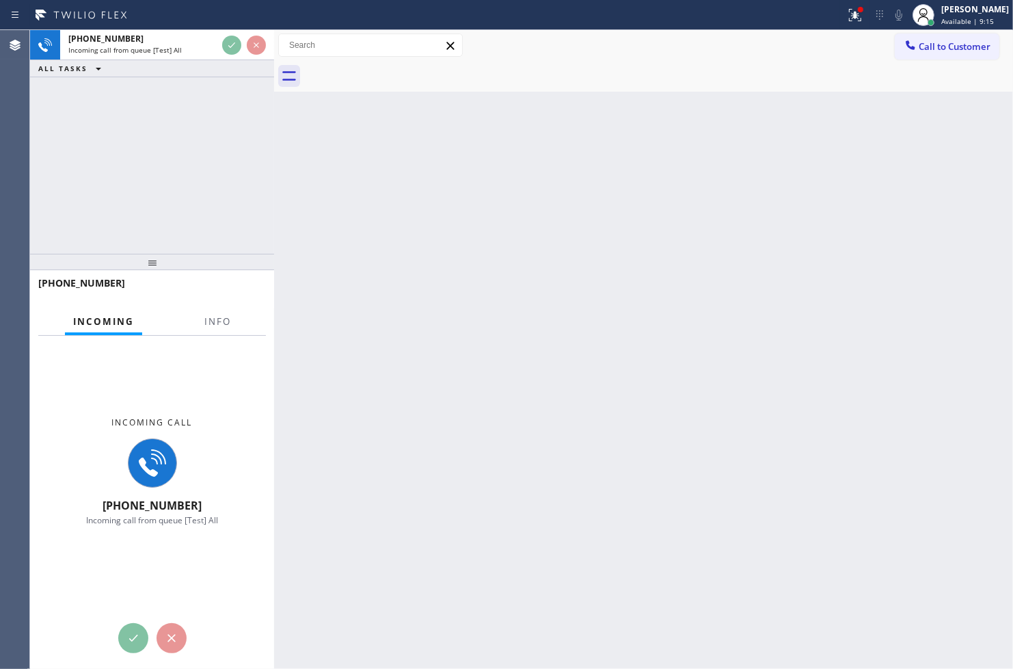
click at [215, 168] on div "[PHONE_NUMBER] Incoming call from queue [Test] All ALL TASKS ALL TASKS ACTIVE T…" at bounding box center [152, 142] width 244 height 224
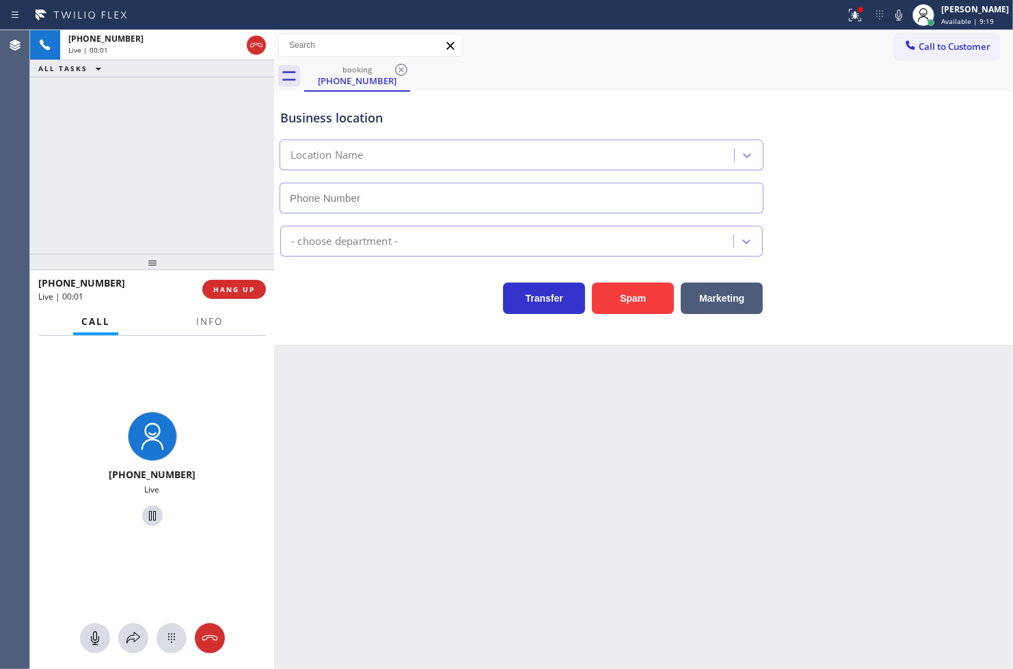
type input "[PHONE_NUMBER]"
click at [847, 11] on icon at bounding box center [855, 15] width 16 height 16
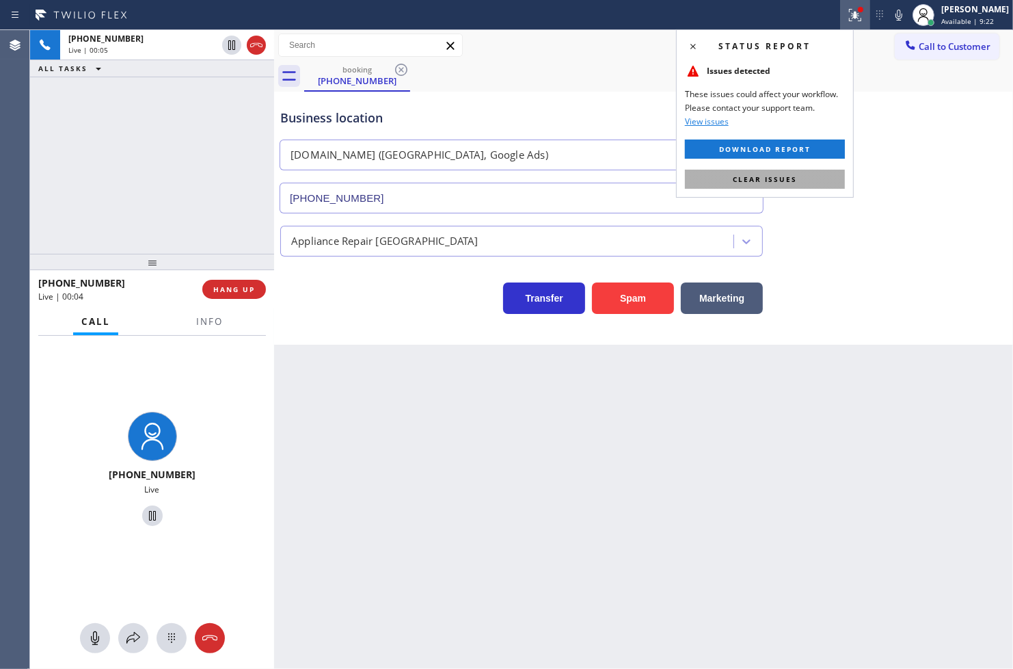
click at [800, 183] on button "Clear issues" at bounding box center [765, 179] width 160 height 19
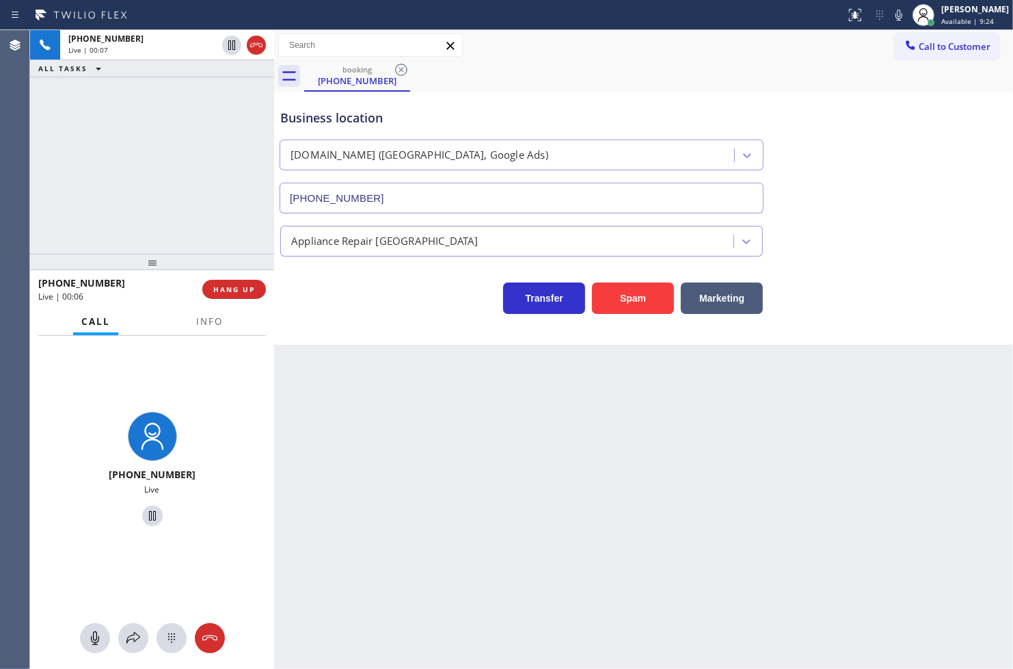
click at [371, 292] on div "Transfer Spam Marketing" at bounding box center [522, 295] width 488 height 38
click at [125, 161] on div "[PHONE_NUMBER] Live | 00:07 ALL TASKS ALL TASKS ACTIVE TASKS TASKS IN WRAP UP" at bounding box center [152, 142] width 244 height 224
click at [308, 295] on div "Transfer Spam Marketing" at bounding box center [522, 295] width 488 height 38
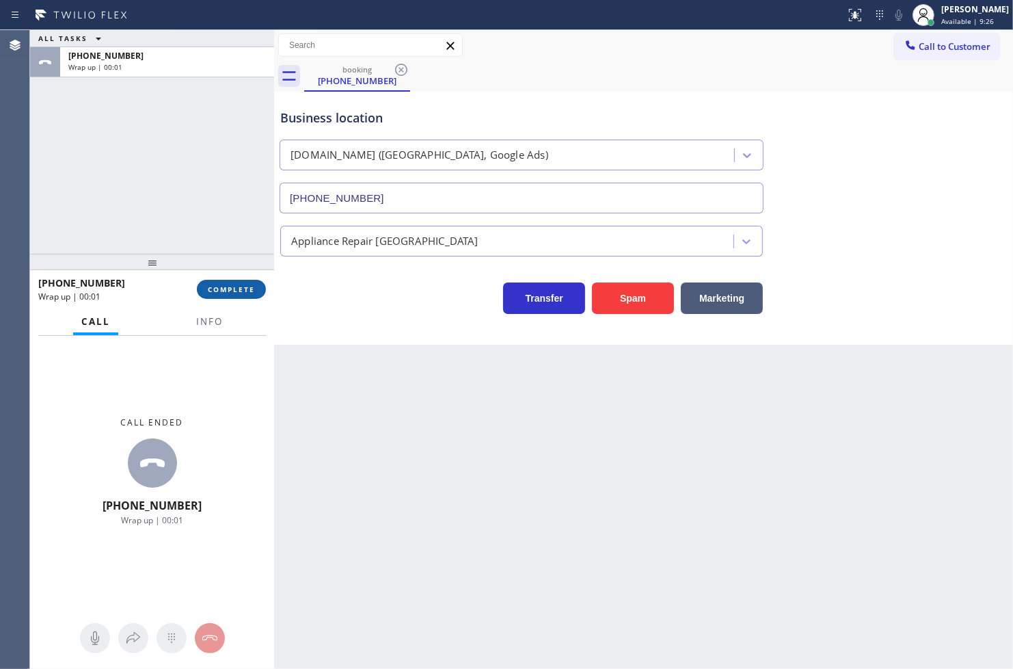
click at [241, 295] on button "COMPLETE" at bounding box center [231, 289] width 69 height 19
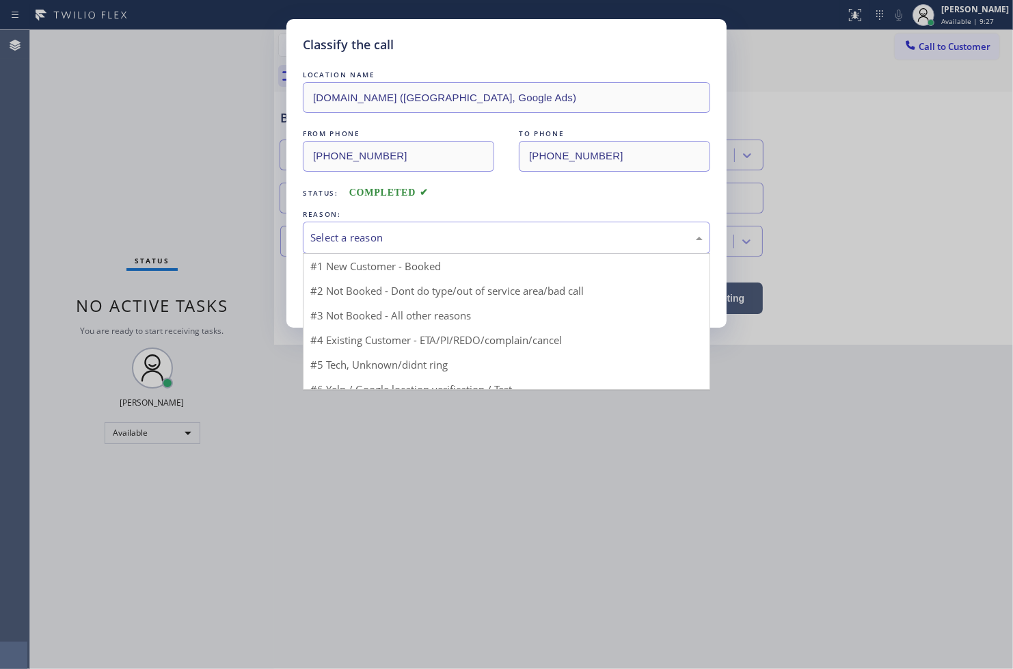
click at [342, 246] on div "Select a reason" at bounding box center [506, 237] width 407 height 32
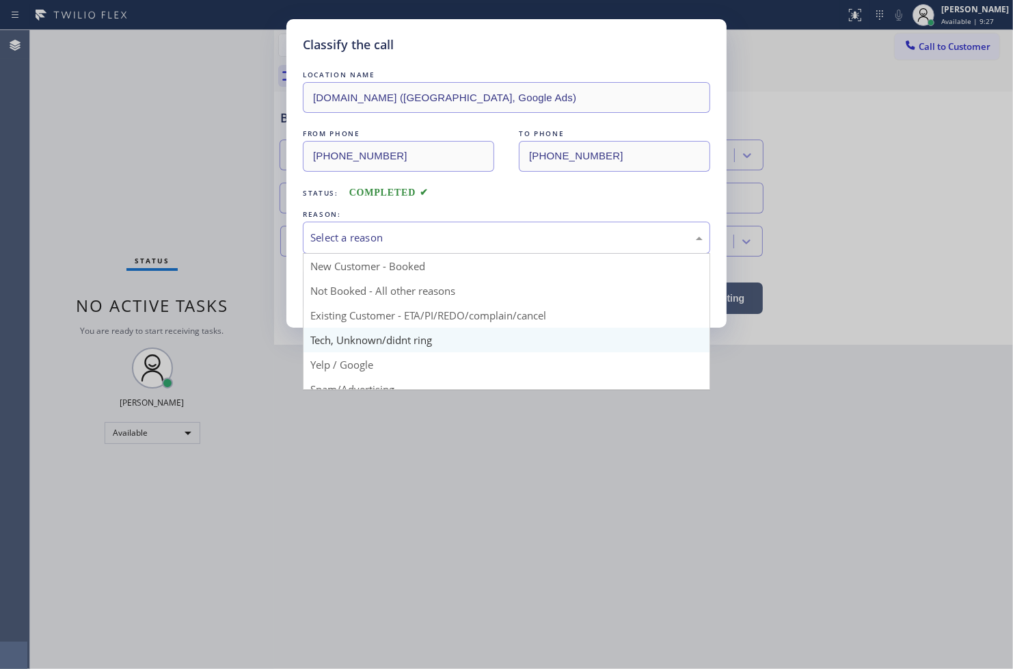
scroll to position [85, 0]
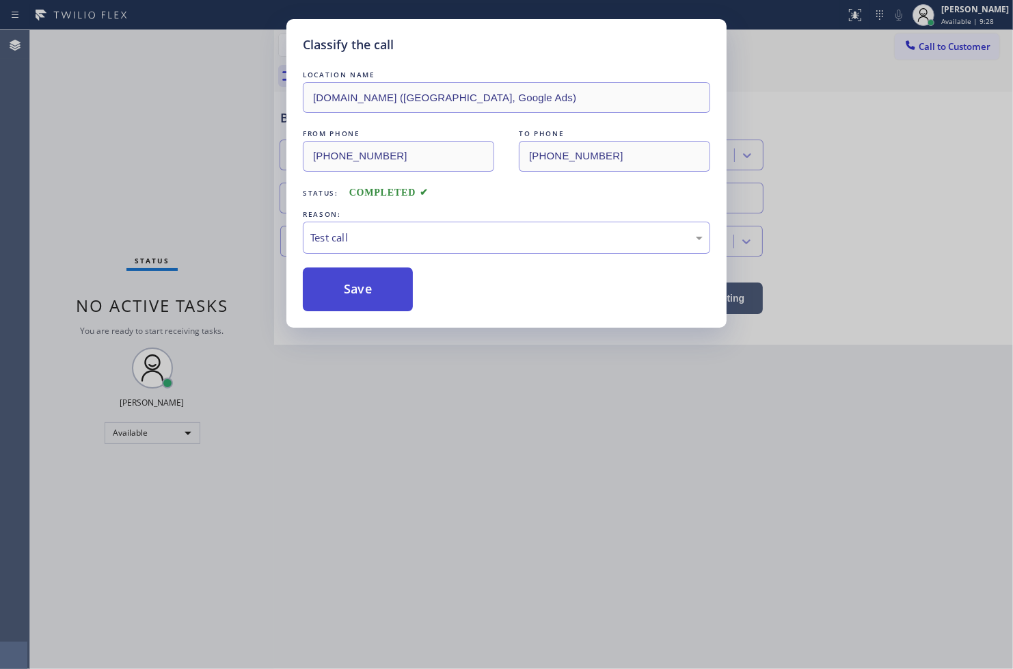
click at [351, 297] on button "Save" at bounding box center [358, 289] width 110 height 44
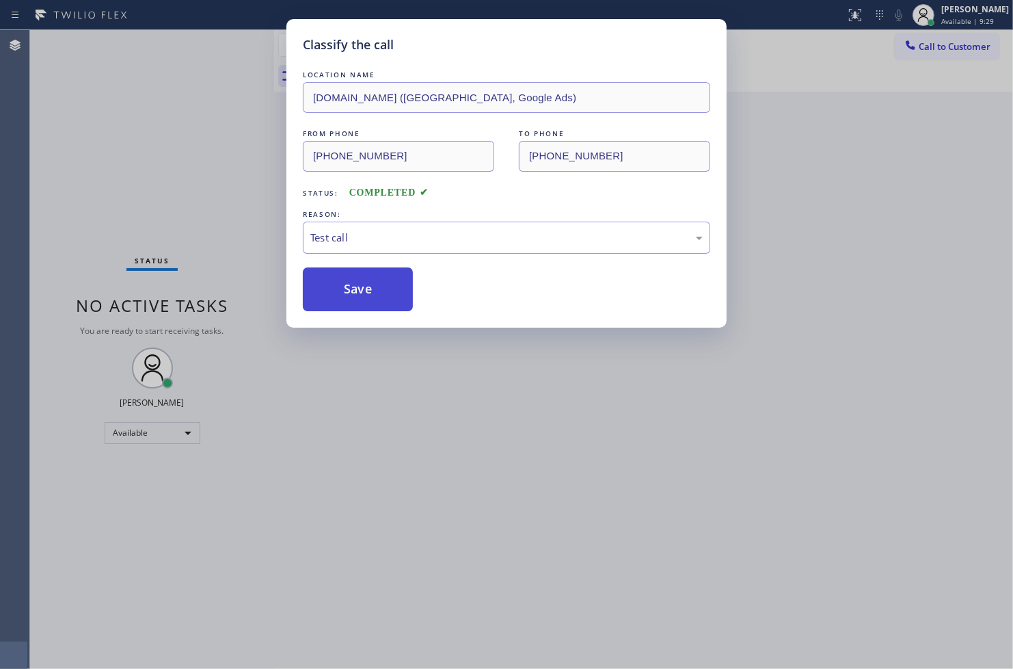
click at [351, 297] on button "Save" at bounding box center [358, 289] width 110 height 44
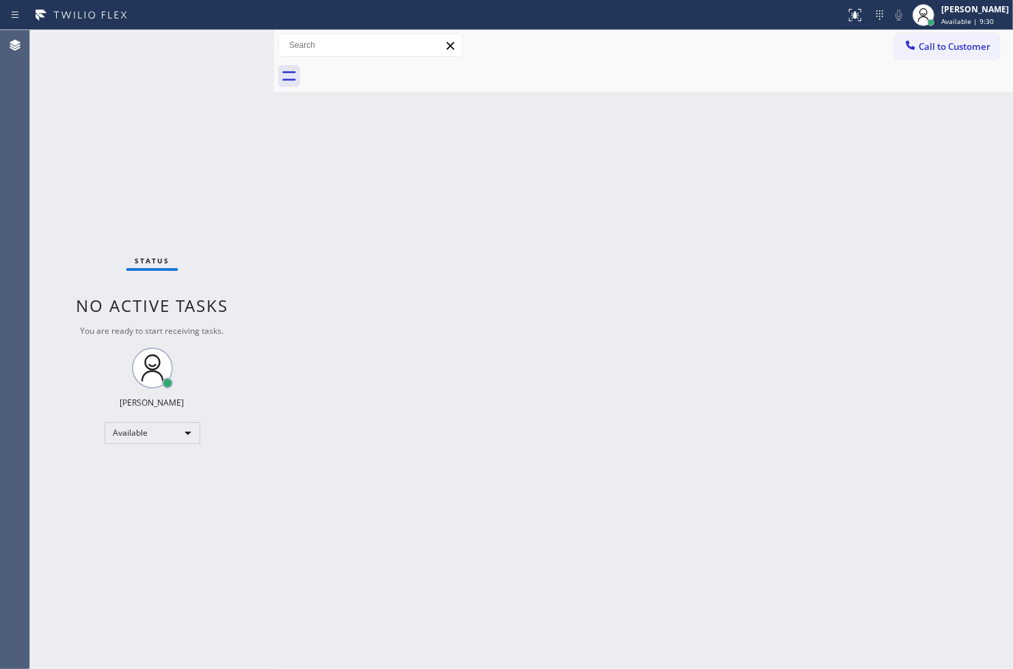
click at [221, 117] on div "Status No active tasks You are ready to start receiving tasks. [PERSON_NAME]" at bounding box center [152, 349] width 244 height 639
click at [237, 51] on div "Status No active tasks You are ready to start receiving tasks. [PERSON_NAME]" at bounding box center [152, 349] width 244 height 639
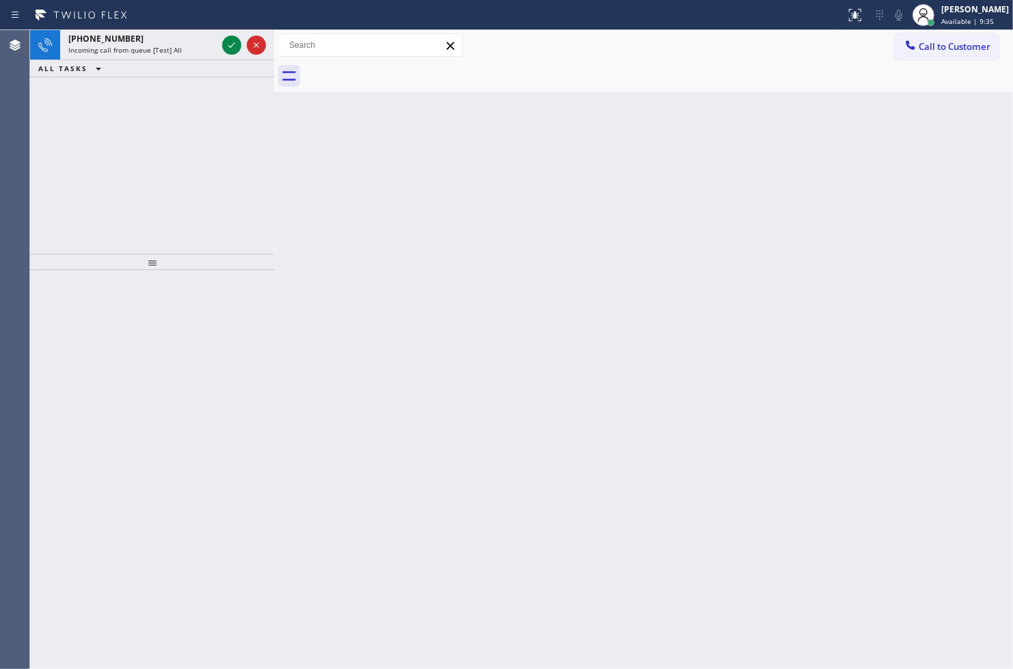
click at [83, 103] on div "[PHONE_NUMBER] Incoming call from queue [Test] All ALL TASKS ALL TASKS ACTIVE T…" at bounding box center [152, 142] width 244 height 224
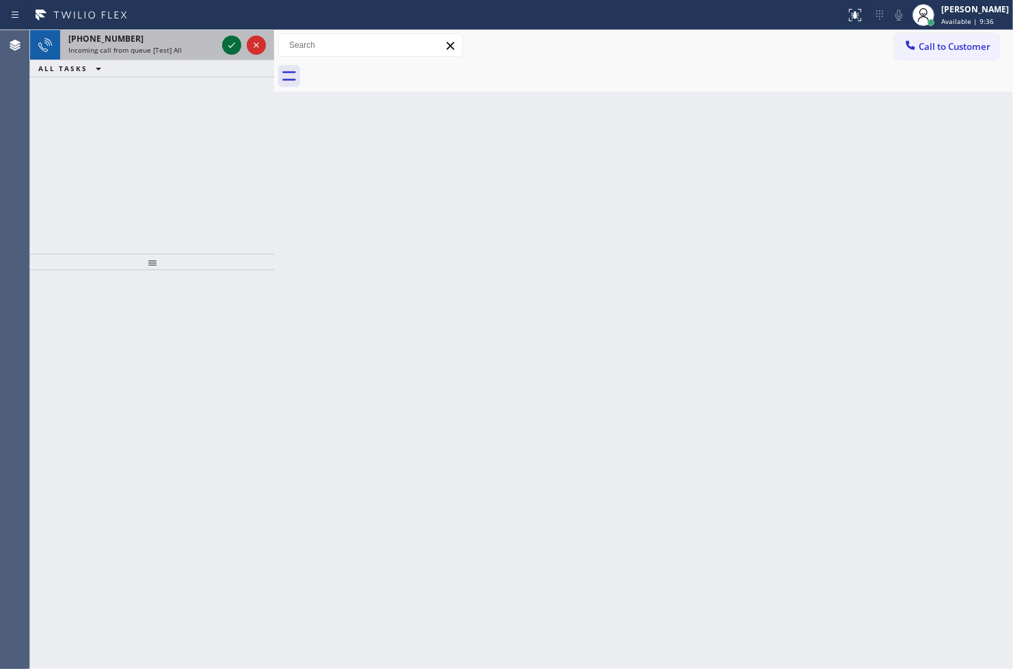
click at [230, 46] on icon at bounding box center [232, 45] width 16 height 16
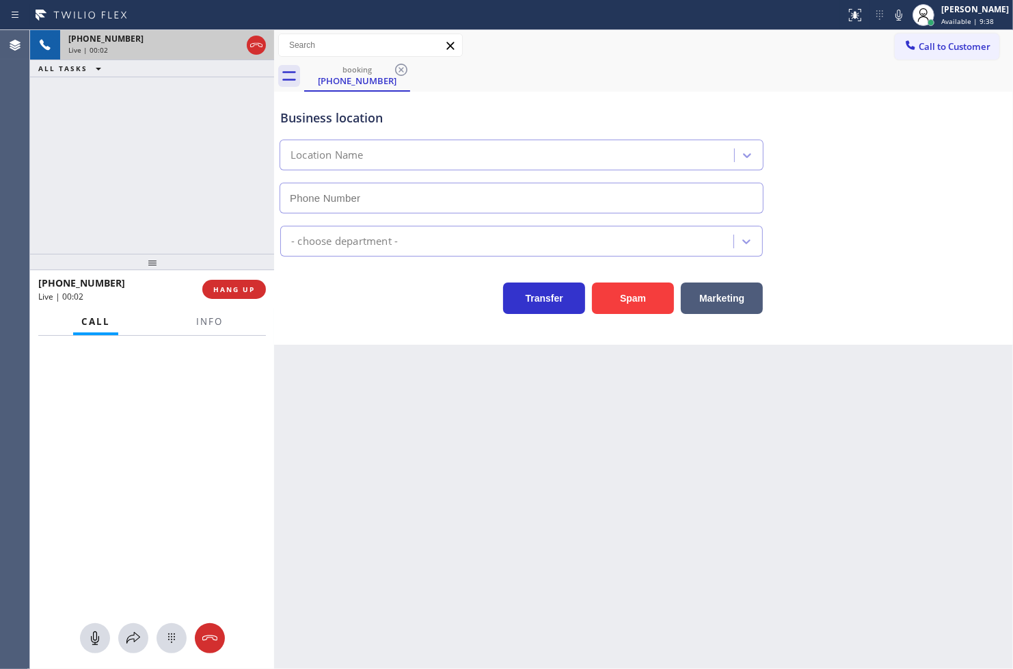
type input "[PHONE_NUMBER]"
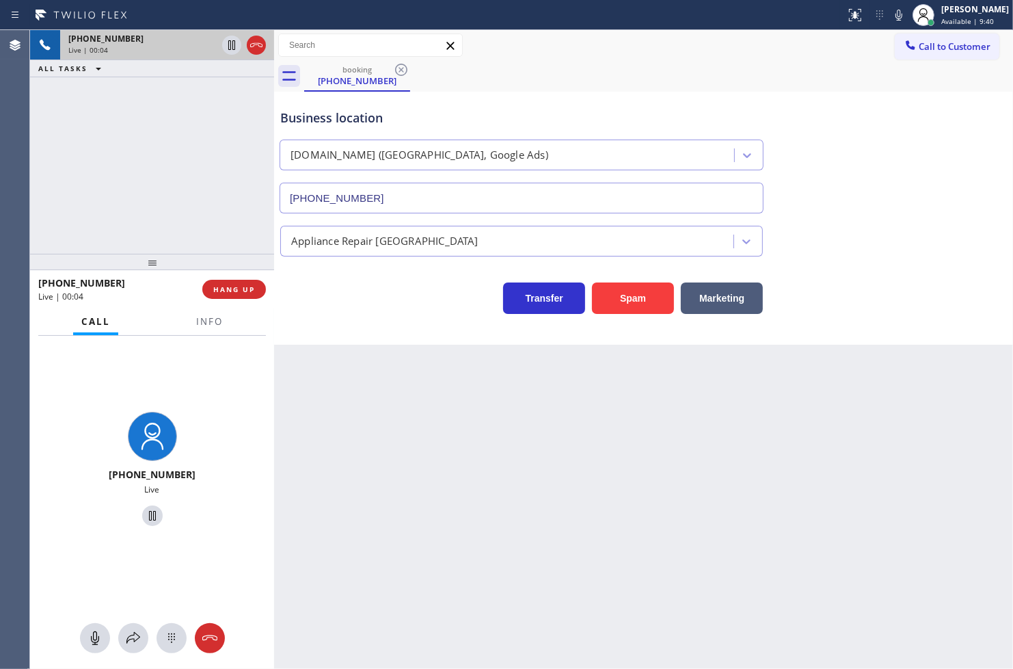
click at [90, 181] on div "[PHONE_NUMBER] Live | 00:04 ALL TASKS ALL TASKS ACTIVE TASKS TASKS IN WRAP UP" at bounding box center [152, 142] width 244 height 224
click at [377, 283] on div "Transfer Spam Marketing" at bounding box center [522, 295] width 488 height 38
click at [230, 215] on div "[PHONE_NUMBER] Live | 00:05 ALL TASKS ALL TASKS ACTIVE TASKS TASKS IN WRAP UP" at bounding box center [152, 142] width 244 height 224
click at [306, 320] on div "Business location [DOMAIN_NAME] ([GEOGRAPHIC_DATA], Google Ads) [PHONE_NUMBER] …" at bounding box center [643, 218] width 739 height 253
click at [164, 220] on div "[PHONE_NUMBER] Live | 00:05 ALL TASKS ALL TASKS ACTIVE TASKS TASKS IN WRAP UP" at bounding box center [152, 142] width 244 height 224
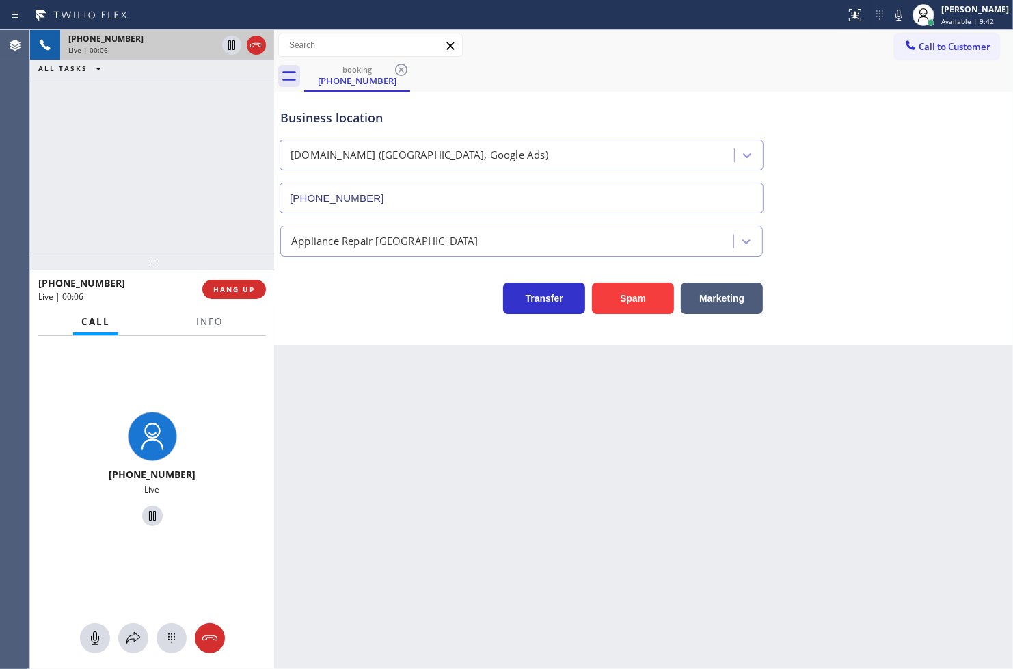
click at [371, 318] on div "Business location [DOMAIN_NAME] ([GEOGRAPHIC_DATA], Google Ads) [PHONE_NUMBER] …" at bounding box center [643, 218] width 739 height 253
click at [160, 174] on div "[PHONE_NUMBER] Live | 00:06 ALL TASKS ALL TASKS ACTIVE TASKS TASKS IN WRAP UP" at bounding box center [152, 142] width 244 height 224
click at [332, 313] on div "Transfer Spam Marketing" at bounding box center [522, 295] width 488 height 38
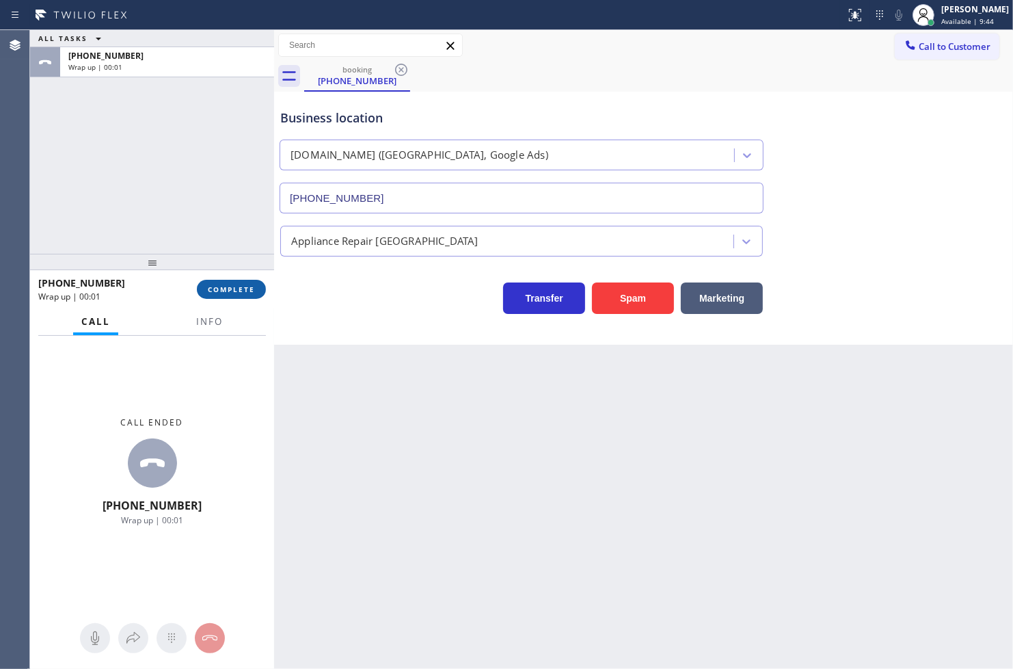
click at [239, 294] on span "COMPLETE" at bounding box center [231, 289] width 47 height 10
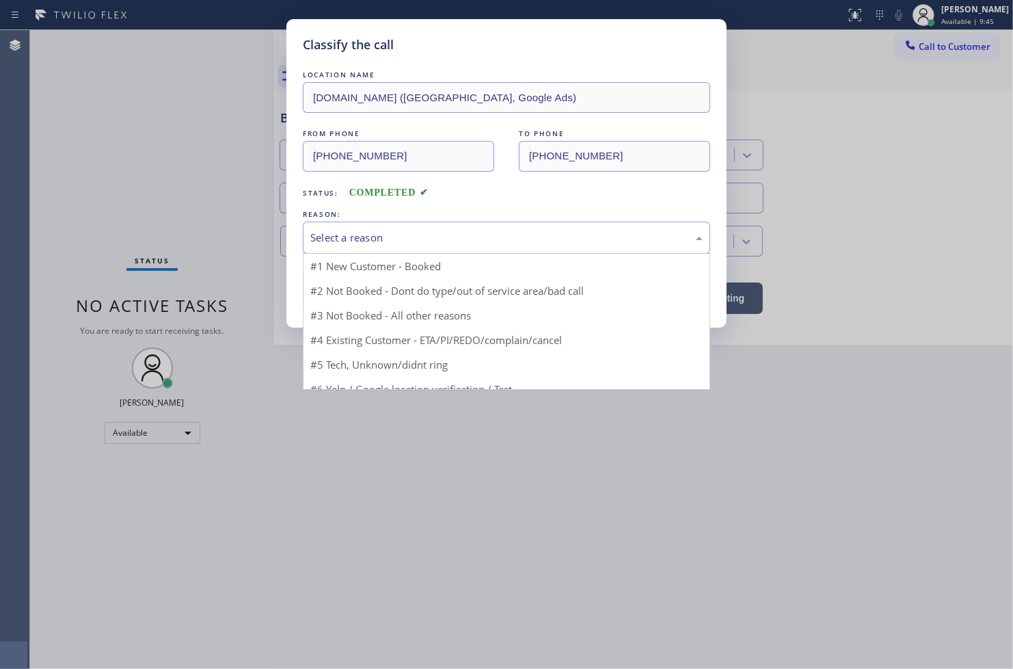
click at [350, 245] on div "Select a reason" at bounding box center [506, 238] width 392 height 16
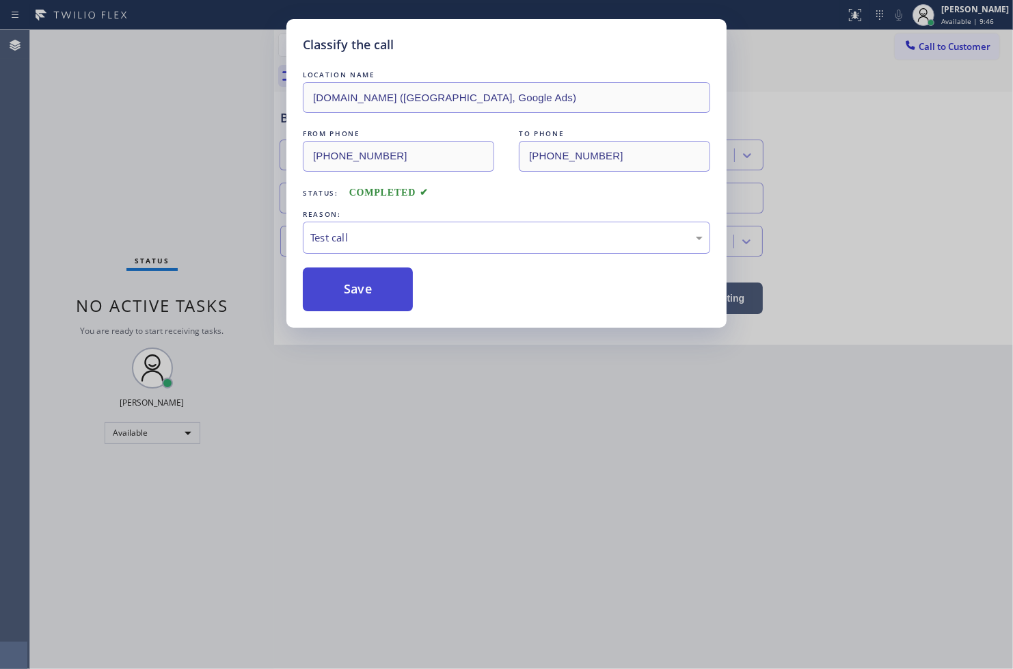
click at [351, 275] on button "Save" at bounding box center [358, 289] width 110 height 44
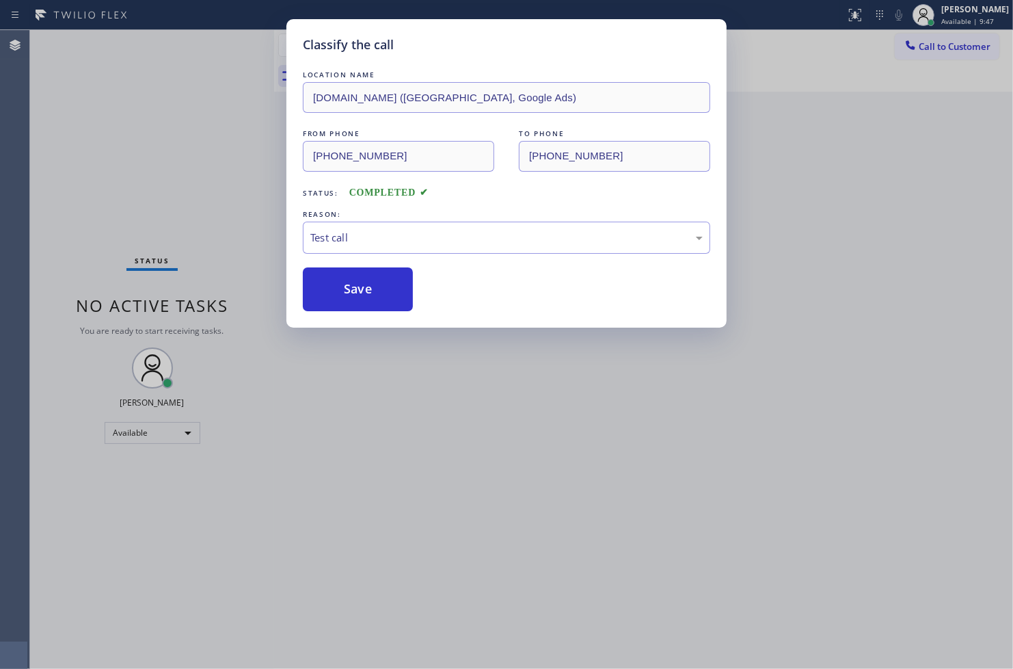
click at [191, 142] on div "Classify the call LOCATION NAME [DOMAIN_NAME] ([GEOGRAPHIC_DATA], Google Ads) F…" at bounding box center [506, 334] width 1013 height 669
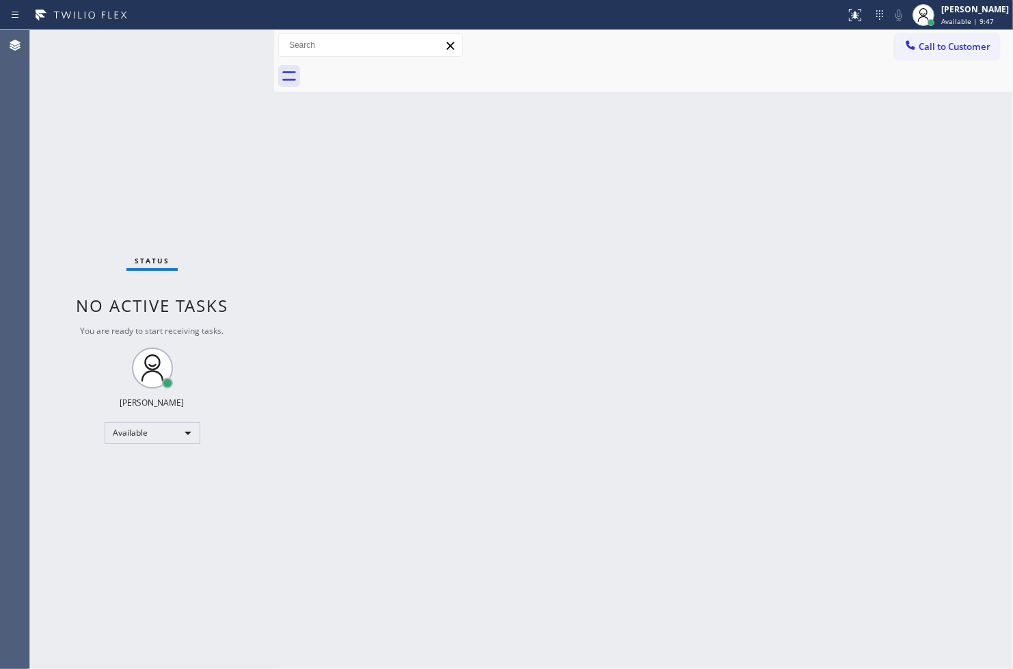
click at [227, 49] on div "Status No active tasks You are ready to start receiving tasks. [PERSON_NAME]" at bounding box center [152, 349] width 244 height 639
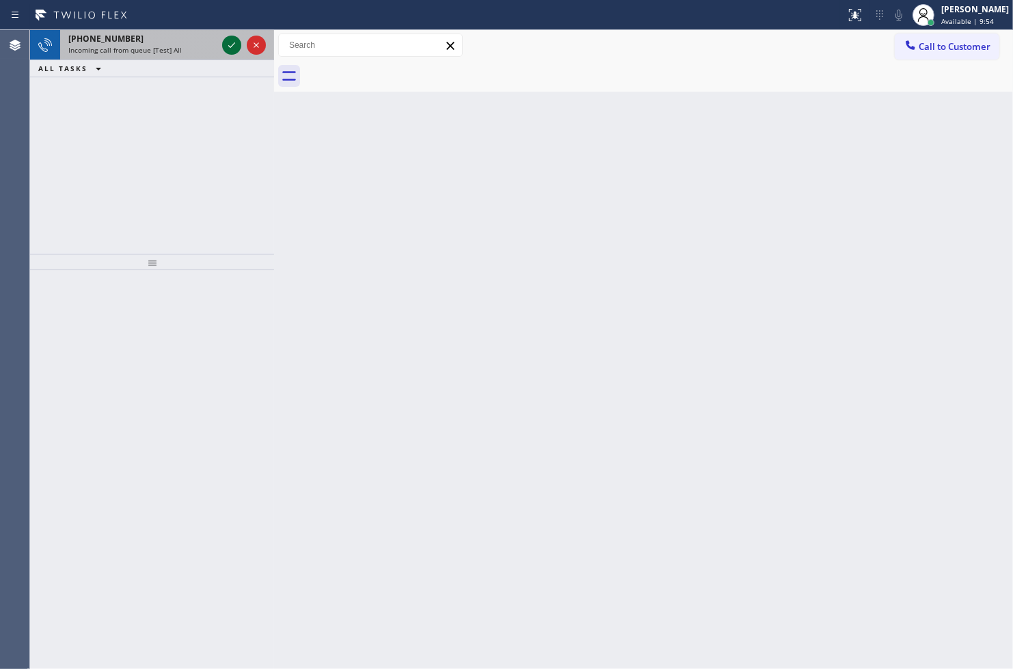
click at [227, 49] on icon at bounding box center [232, 45] width 16 height 16
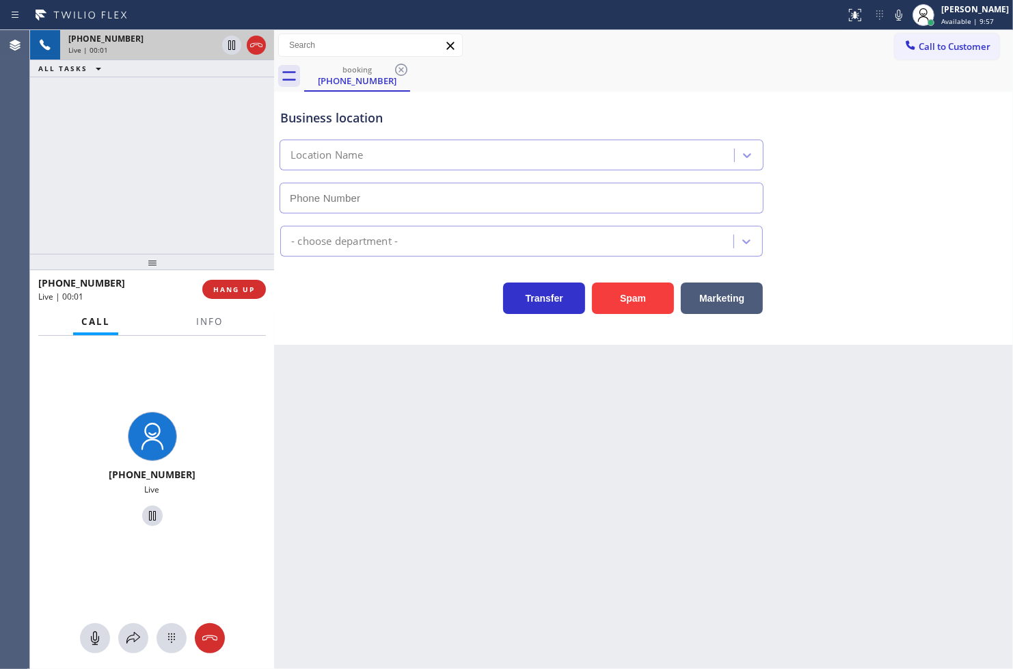
type input "[PHONE_NUMBER]"
click at [86, 148] on div "[PHONE_NUMBER] Live | 00:03 ALL TASKS ALL TASKS ACTIVE TASKS TASKS IN WRAP UP" at bounding box center [152, 142] width 244 height 224
click at [332, 303] on div "Transfer Spam Marketing" at bounding box center [522, 295] width 488 height 38
click at [228, 254] on div at bounding box center [152, 262] width 244 height 16
click at [412, 319] on div "Business location [DOMAIN_NAME] ([GEOGRAPHIC_DATA], Google Ads) [PHONE_NUMBER] …" at bounding box center [643, 218] width 739 height 253
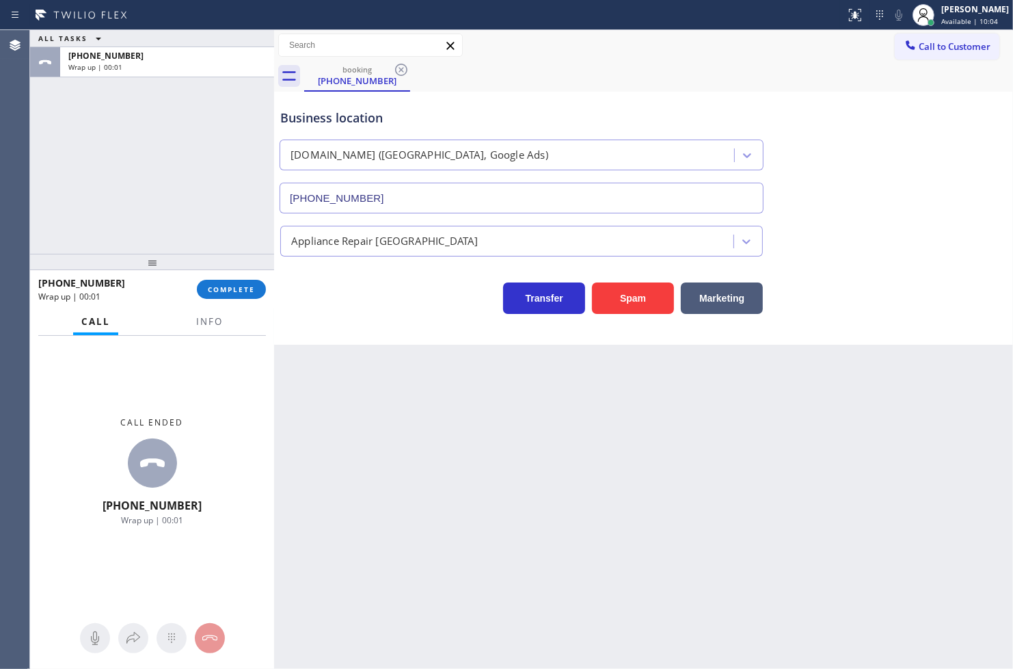
click at [125, 207] on div "ALL TASKS ALL TASKS ACTIVE TASKS TASKS IN WRAP UP [PHONE_NUMBER] Wrap up | 00:01" at bounding box center [152, 142] width 244 height 224
click at [254, 298] on button "COMPLETE" at bounding box center [231, 289] width 69 height 19
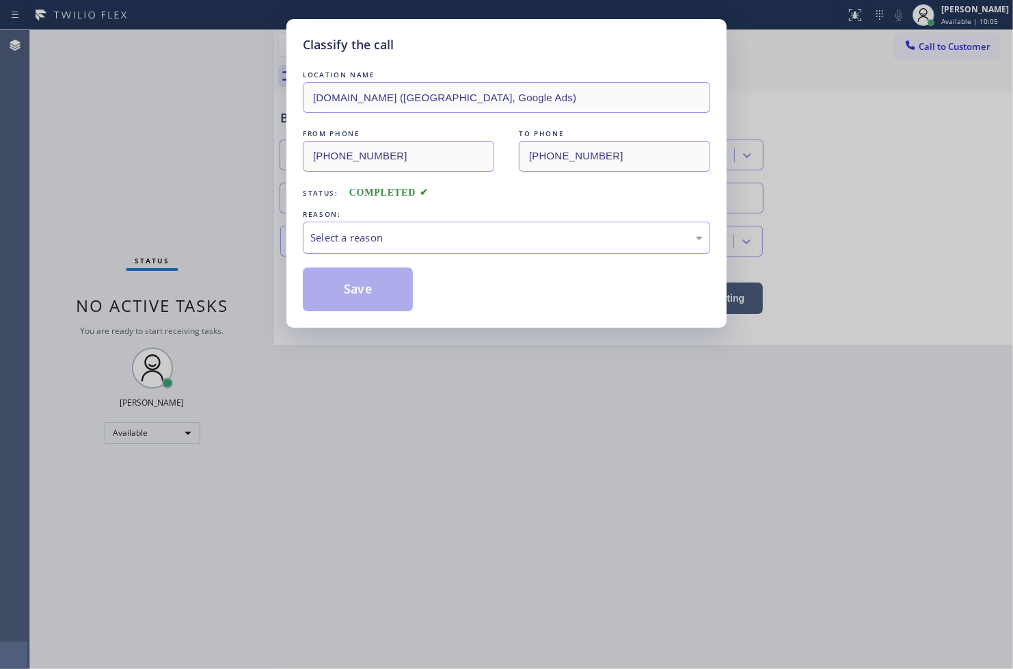
click at [335, 245] on div "Select a reason" at bounding box center [506, 238] width 392 height 16
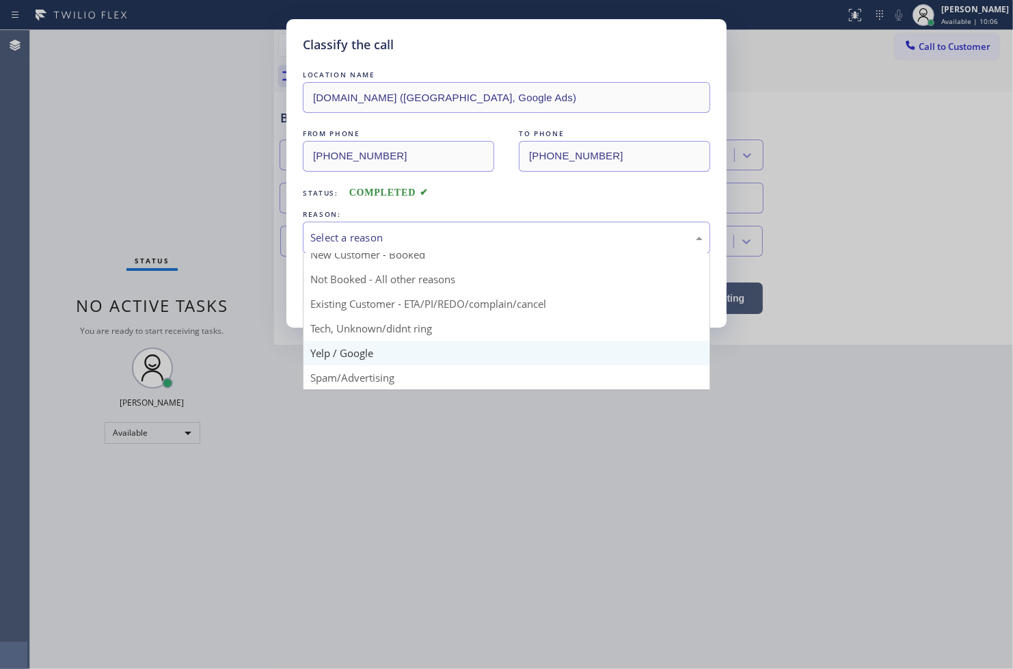
scroll to position [85, 0]
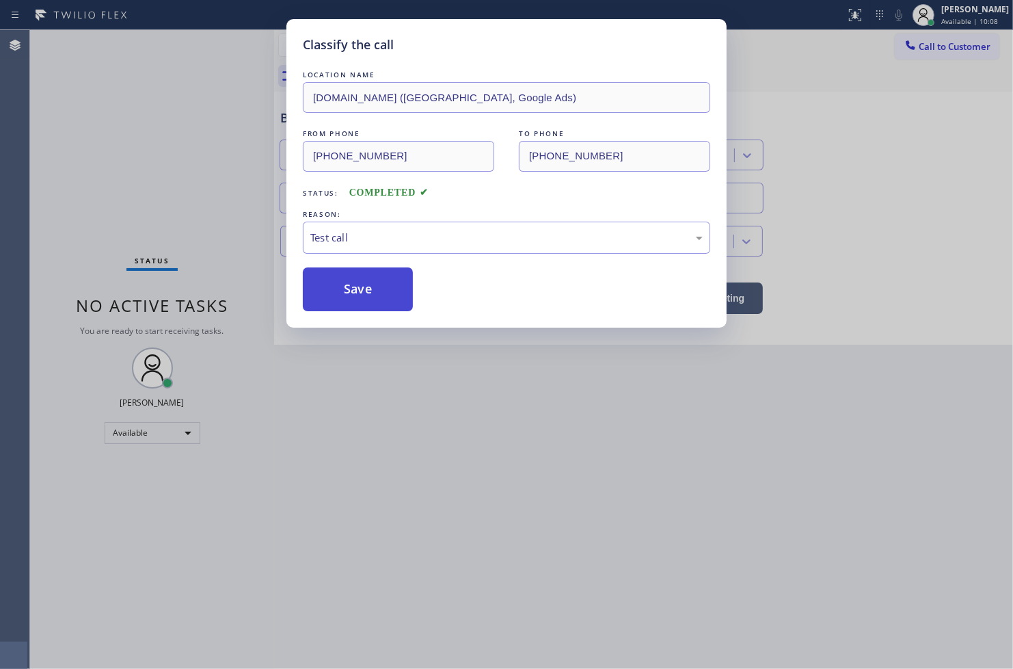
click at [339, 286] on button "Save" at bounding box center [358, 289] width 110 height 44
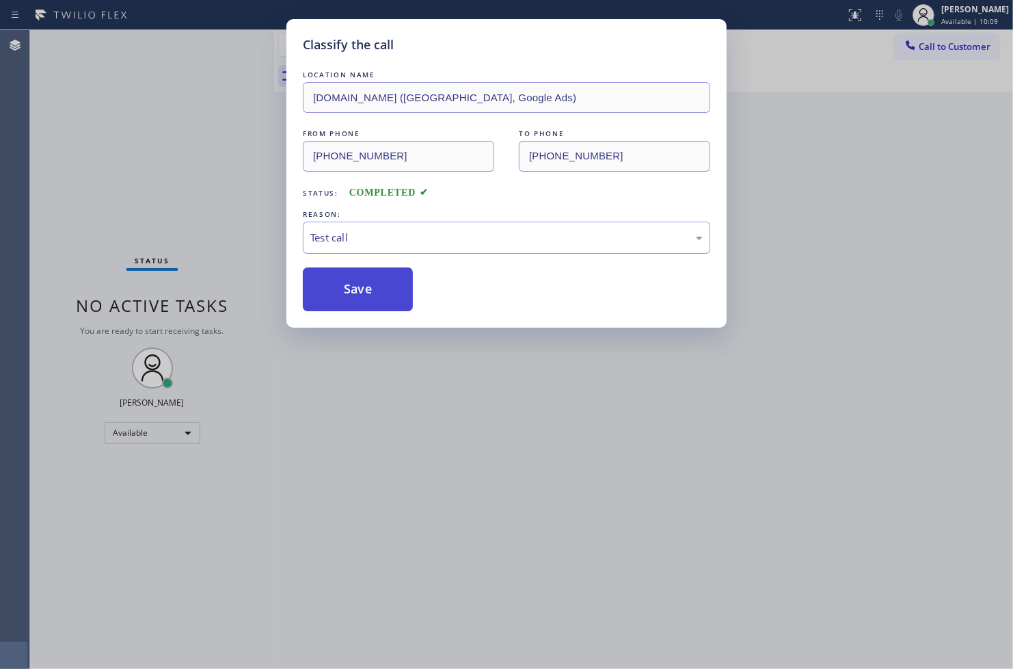
click at [339, 286] on button "Save" at bounding box center [358, 289] width 110 height 44
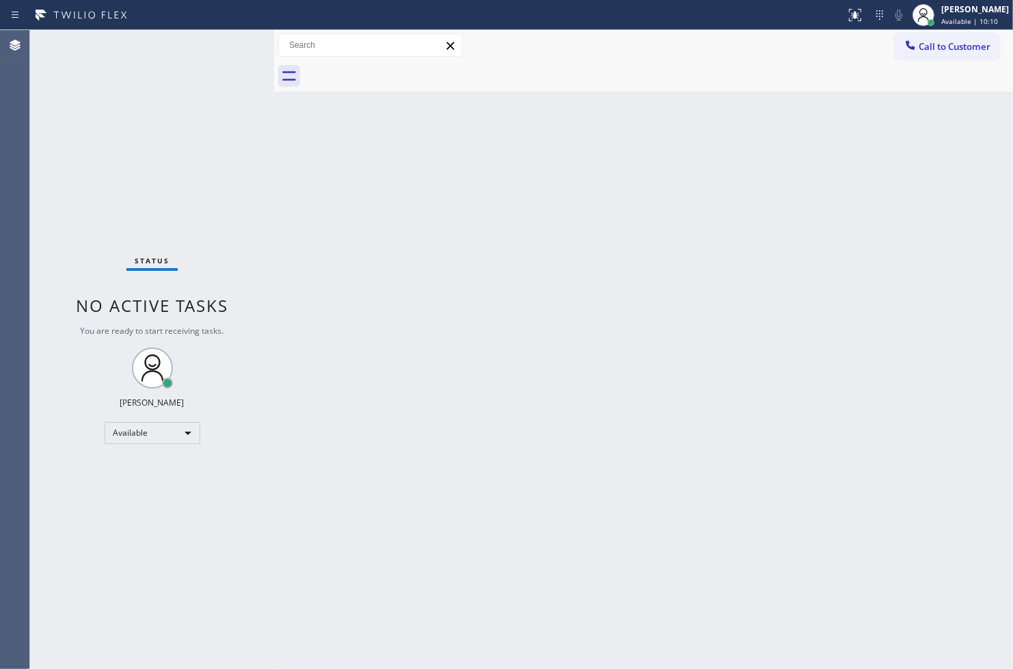
click at [207, 55] on div "Status No active tasks You are ready to start receiving tasks. [PERSON_NAME]" at bounding box center [152, 349] width 244 height 639
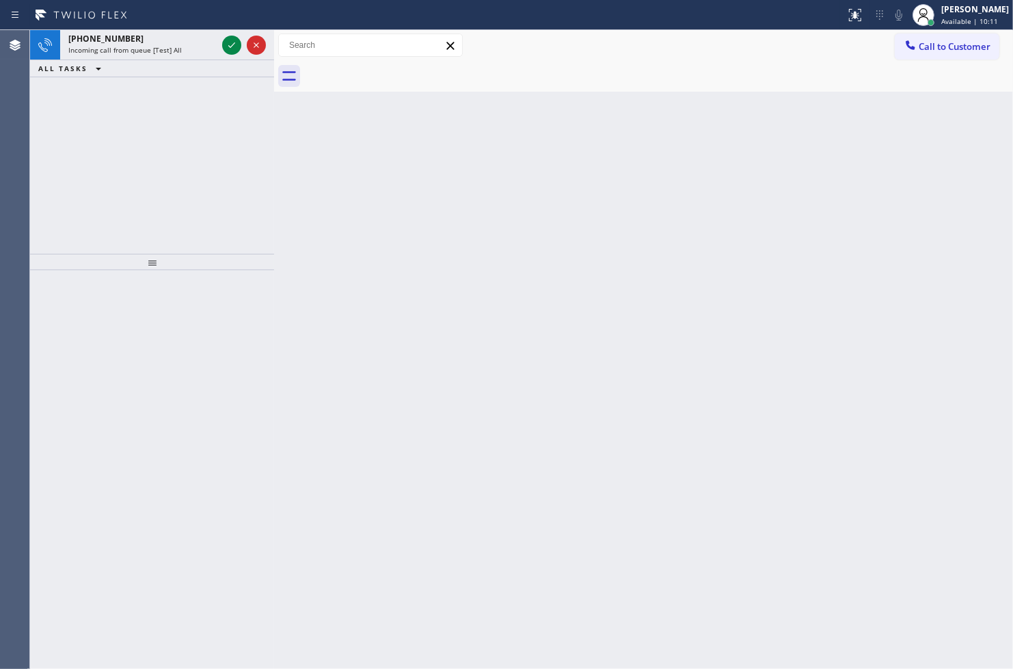
click at [233, 42] on icon at bounding box center [232, 45] width 16 height 16
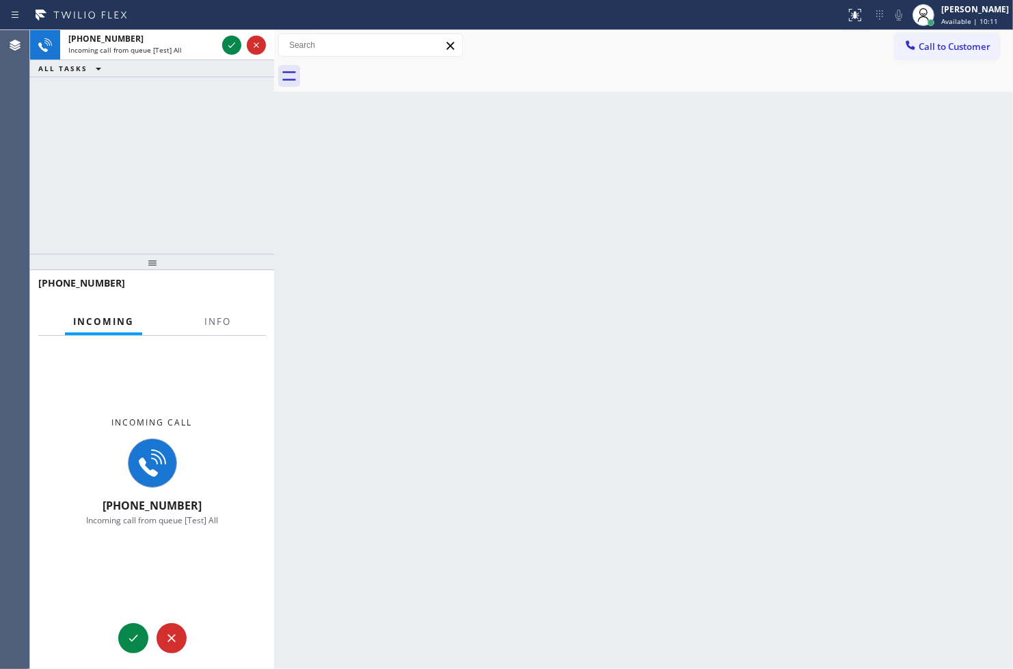
click at [233, 42] on icon at bounding box center [232, 45] width 16 height 16
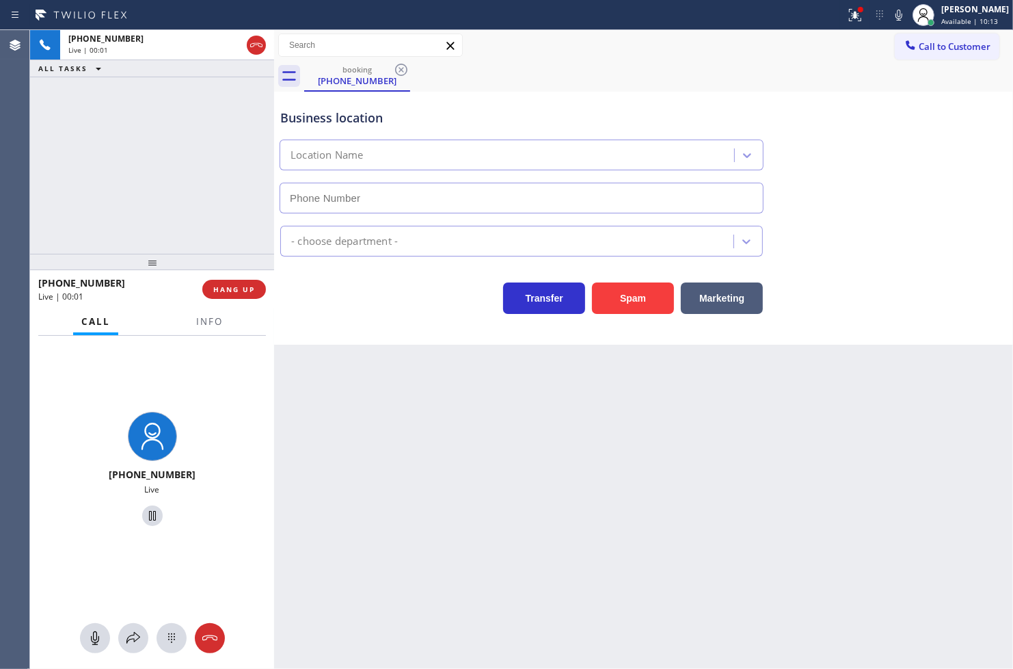
type input "[PHONE_NUMBER]"
click at [202, 196] on div "[PHONE_NUMBER] Live | 00:06 ALL TASKS ALL TASKS ACTIVE TASKS TASKS IN WRAP UP" at bounding box center [152, 142] width 244 height 224
click at [384, 295] on div "Transfer Spam Marketing" at bounding box center [522, 295] width 488 height 38
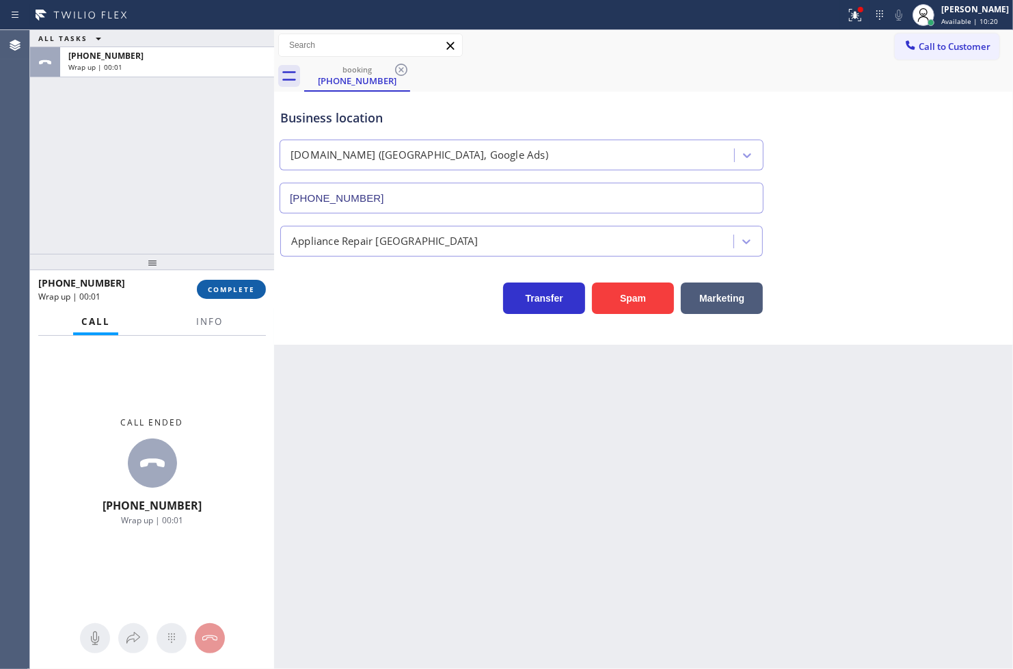
click at [234, 288] on span "COMPLETE" at bounding box center [231, 289] width 47 height 10
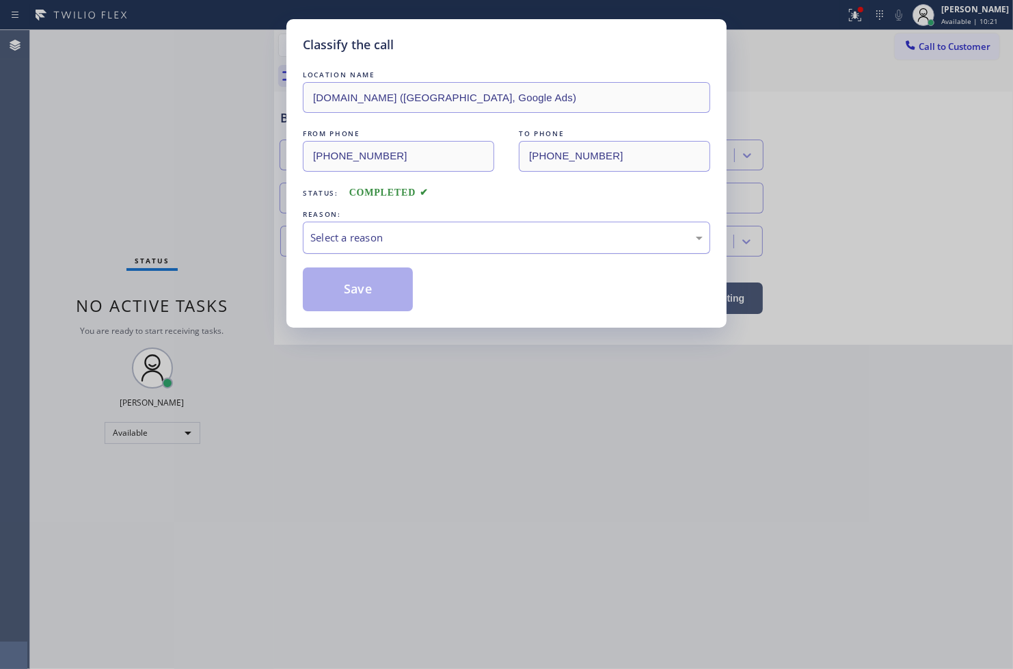
click at [337, 230] on div "Select a reason" at bounding box center [506, 238] width 392 height 16
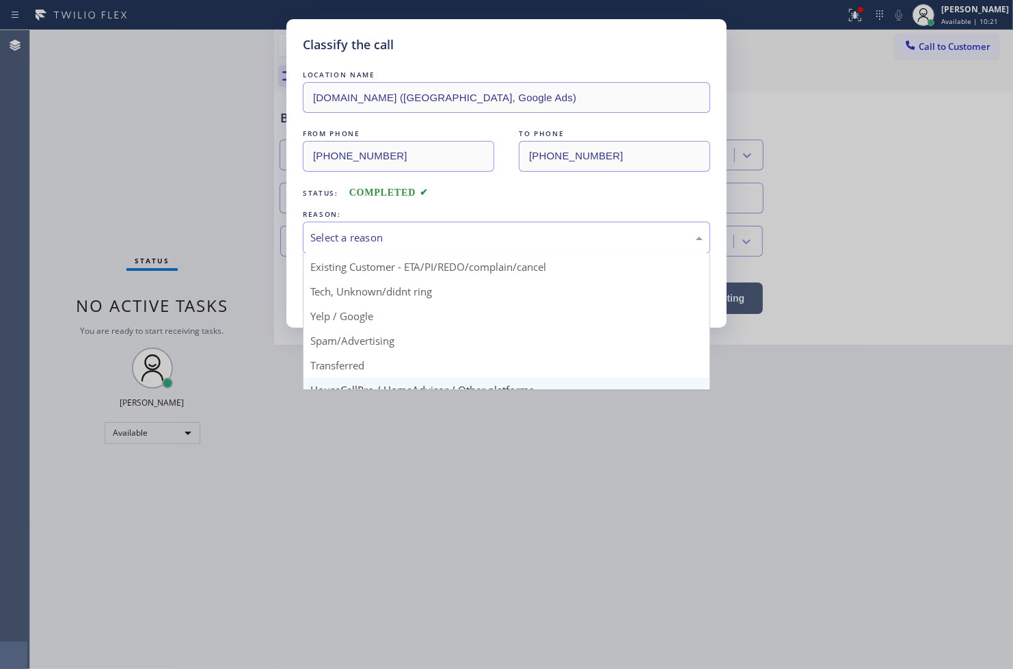
scroll to position [85, 0]
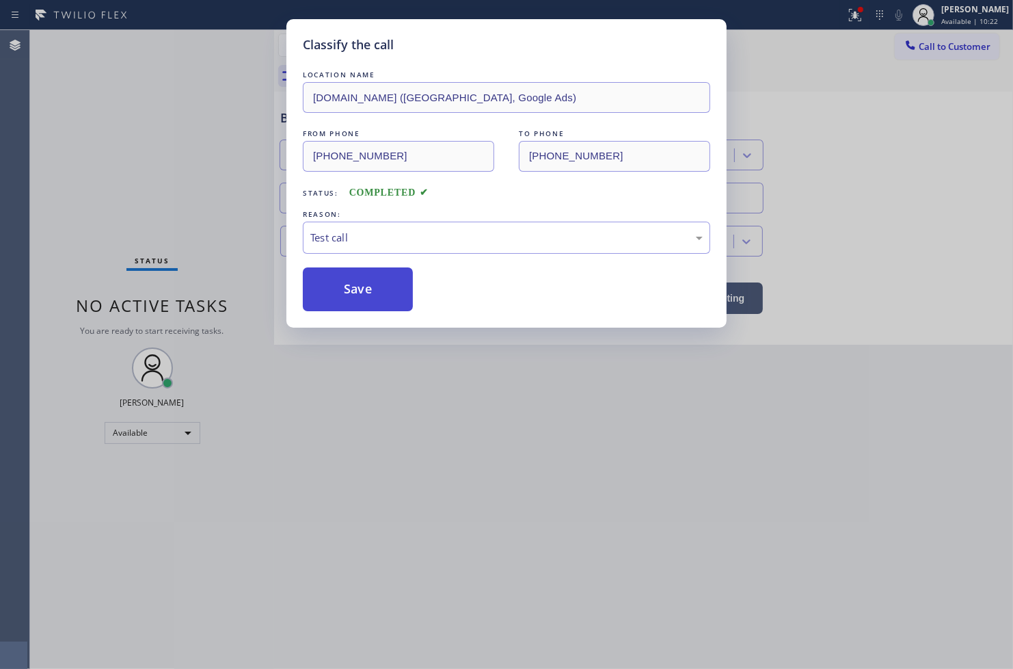
click at [342, 294] on button "Save" at bounding box center [358, 289] width 110 height 44
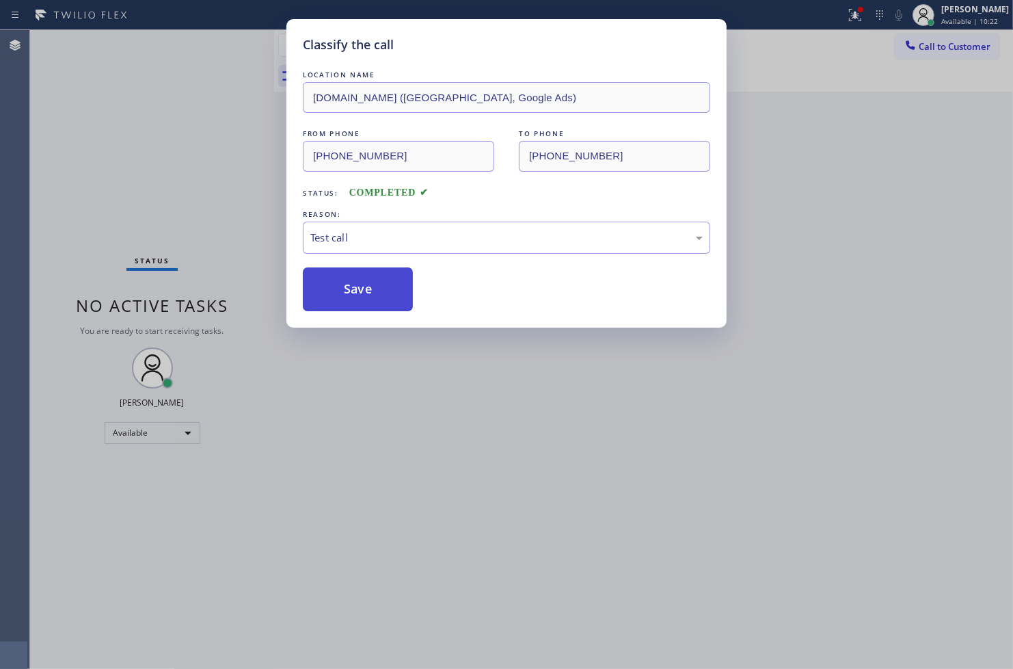
click at [342, 294] on button "Save" at bounding box center [358, 289] width 110 height 44
click at [219, 189] on div "Classify the call LOCATION NAME [DOMAIN_NAME] ([GEOGRAPHIC_DATA], Google Ads) F…" at bounding box center [506, 334] width 1013 height 669
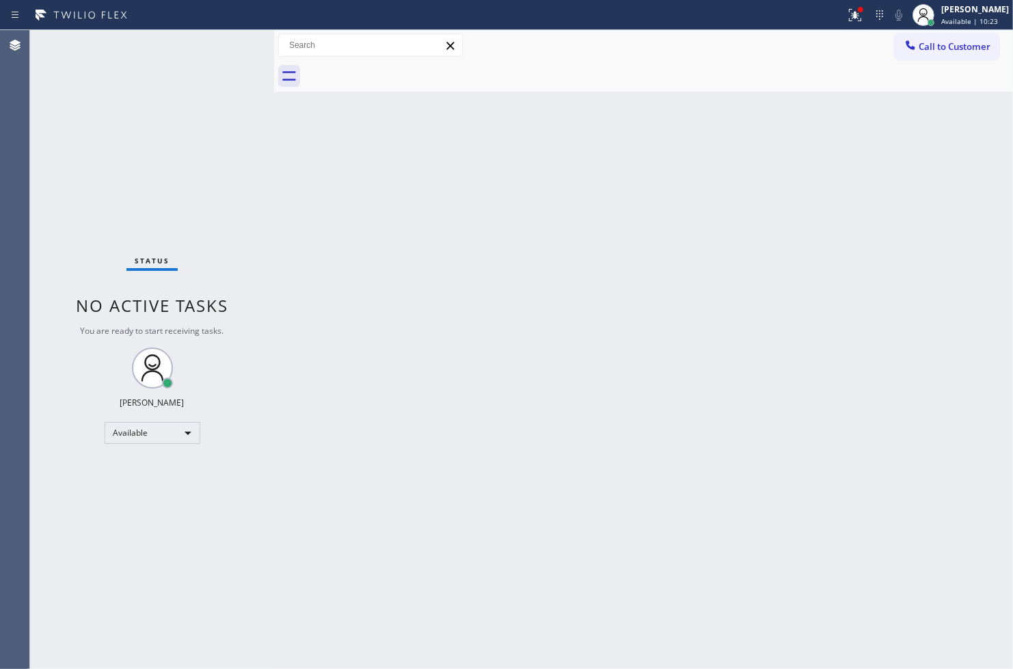
click at [227, 48] on div "Status No active tasks You are ready to start receiving tasks. [PERSON_NAME]" at bounding box center [152, 349] width 244 height 639
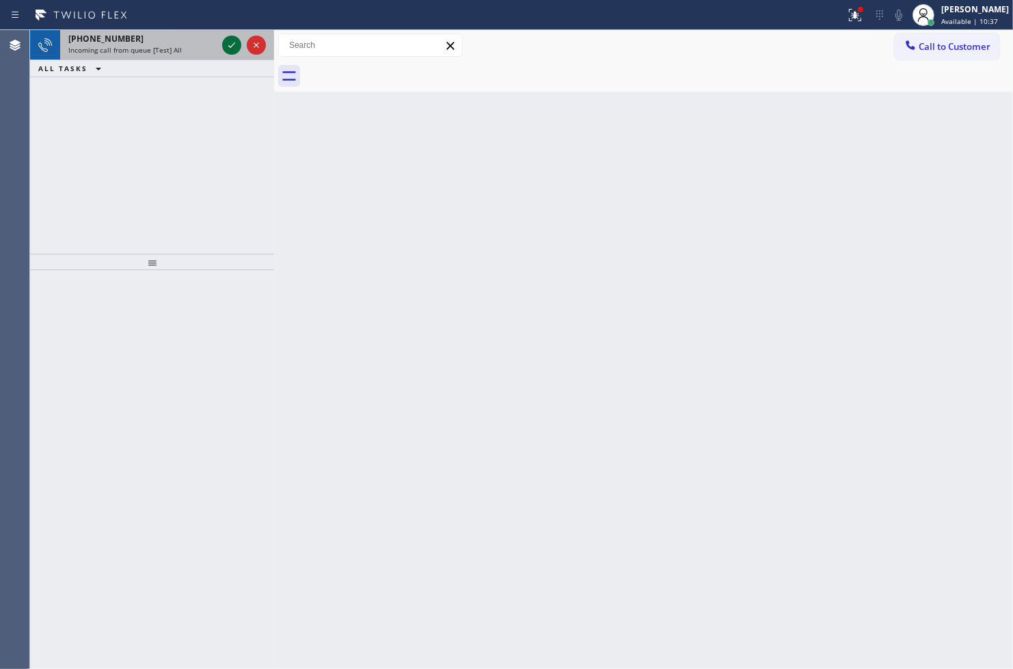
click at [227, 48] on icon at bounding box center [232, 45] width 16 height 16
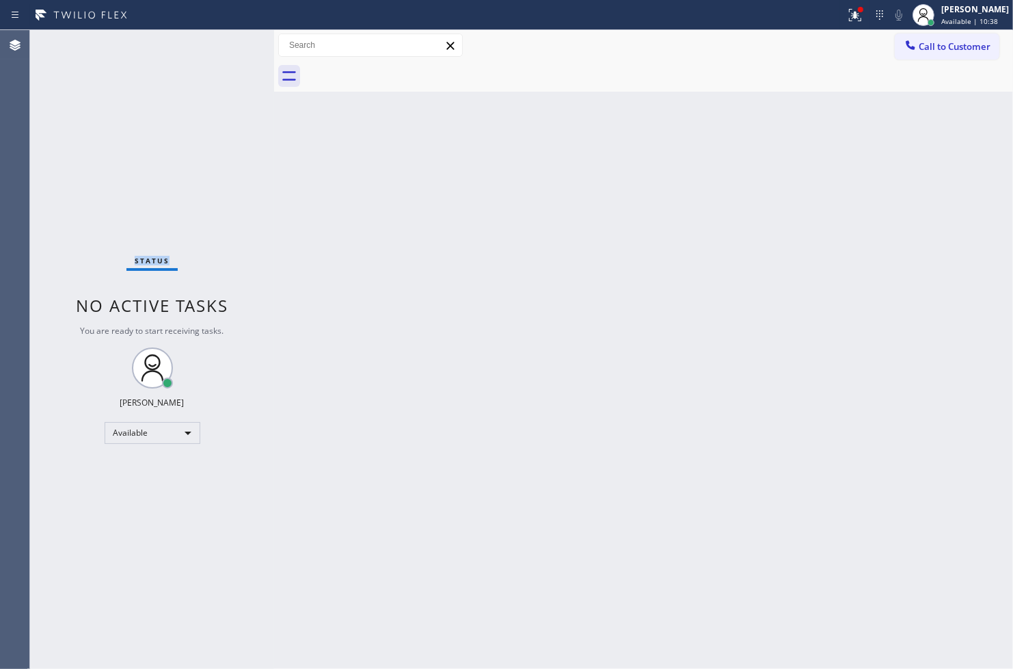
click at [227, 48] on div "Status No active tasks You are ready to start receiving tasks. [PERSON_NAME]" at bounding box center [152, 349] width 244 height 639
click at [858, 10] on div at bounding box center [860, 9] width 5 height 5
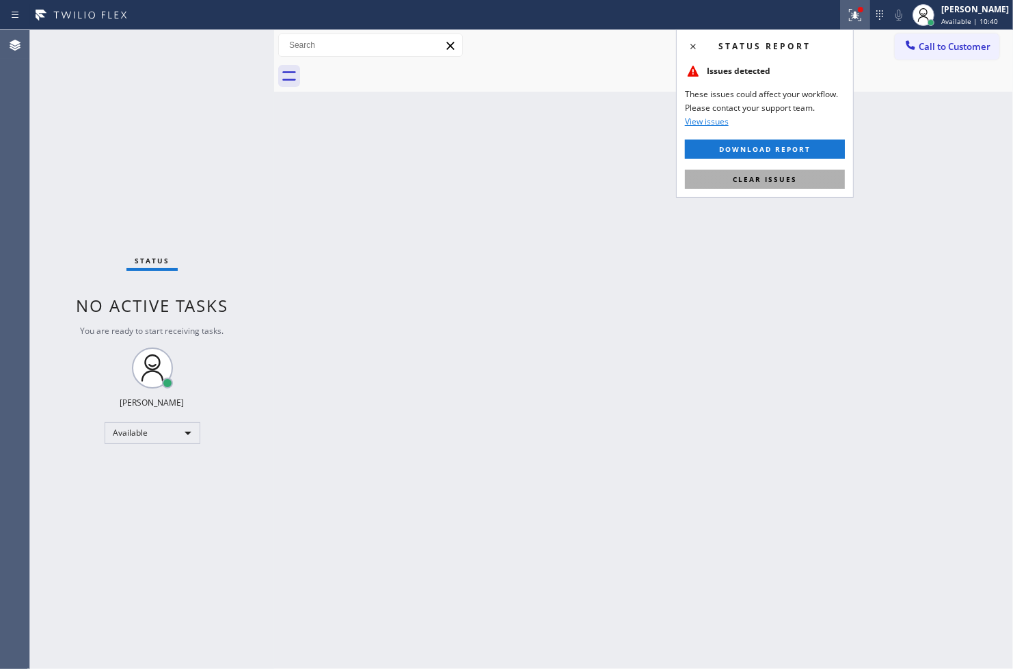
click at [783, 178] on span "Clear issues" at bounding box center [765, 179] width 64 height 10
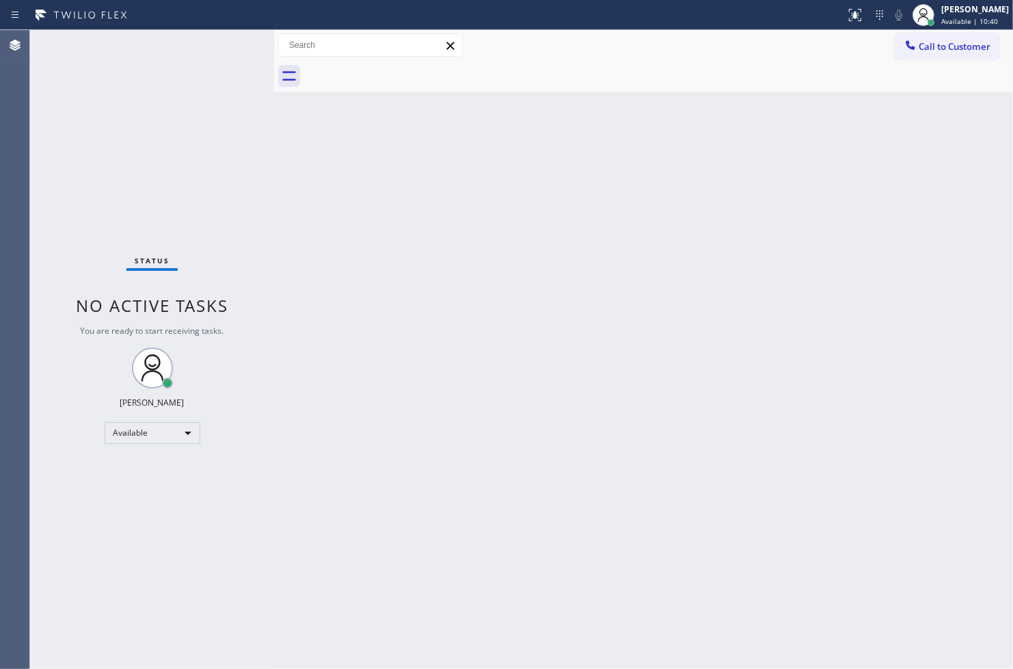
click at [113, 135] on div "Status No active tasks You are ready to start receiving tasks. [PERSON_NAME]" at bounding box center [152, 349] width 244 height 639
click at [228, 38] on div "Status No active tasks You are ready to start receiving tasks. [PERSON_NAME]" at bounding box center [152, 349] width 244 height 639
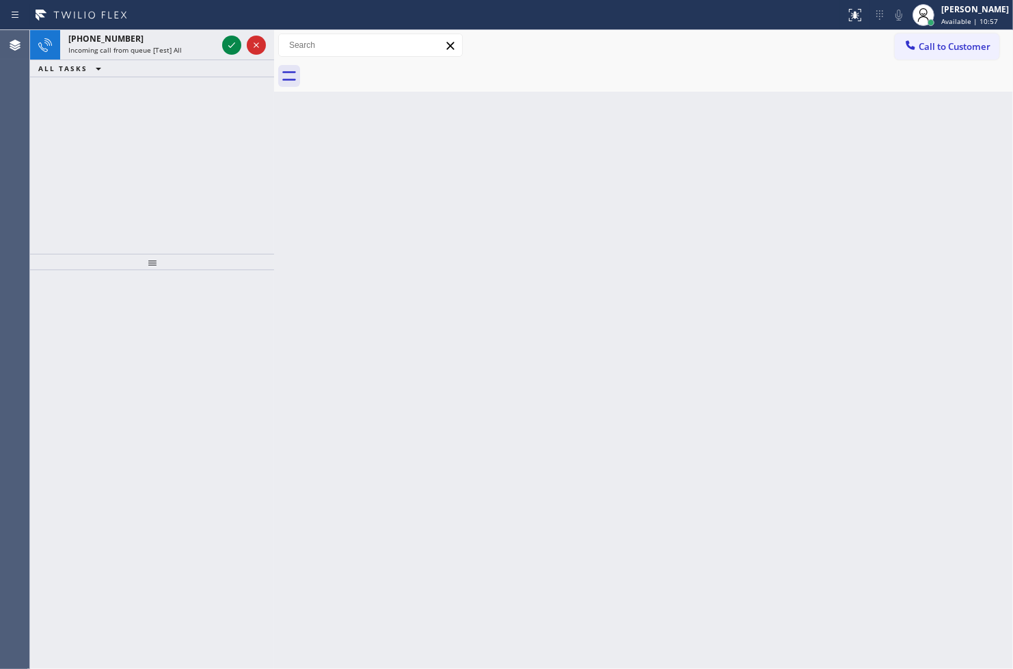
click at [246, 23] on div at bounding box center [422, 15] width 835 height 22
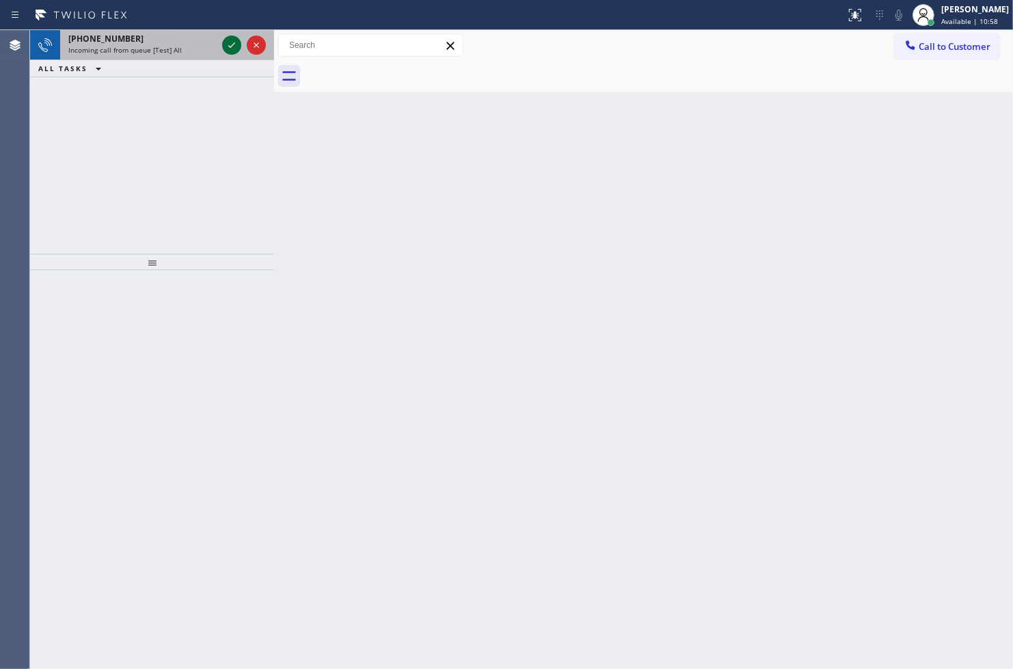
click at [230, 39] on icon at bounding box center [232, 45] width 16 height 16
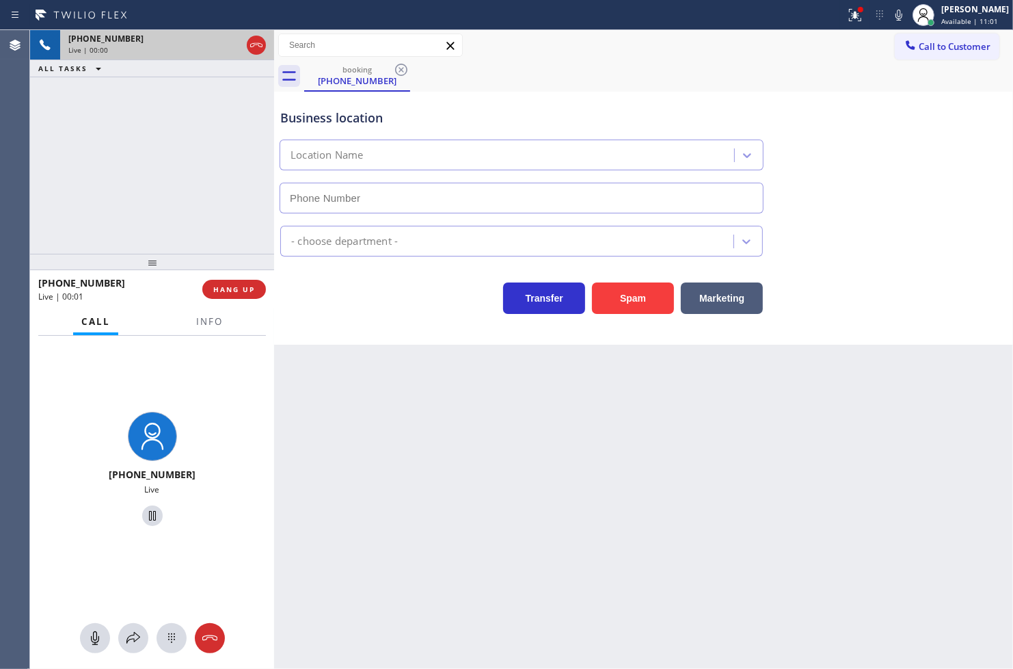
type input "[PHONE_NUMBER]"
click at [847, 12] on icon at bounding box center [855, 15] width 16 height 16
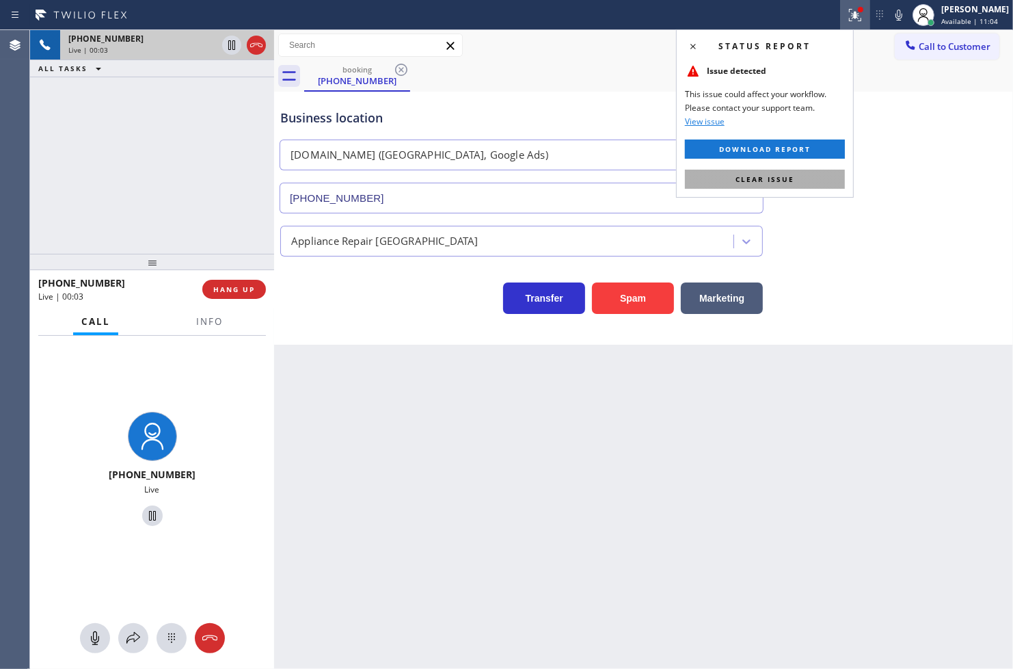
click at [783, 176] on span "Clear issue" at bounding box center [765, 179] width 59 height 10
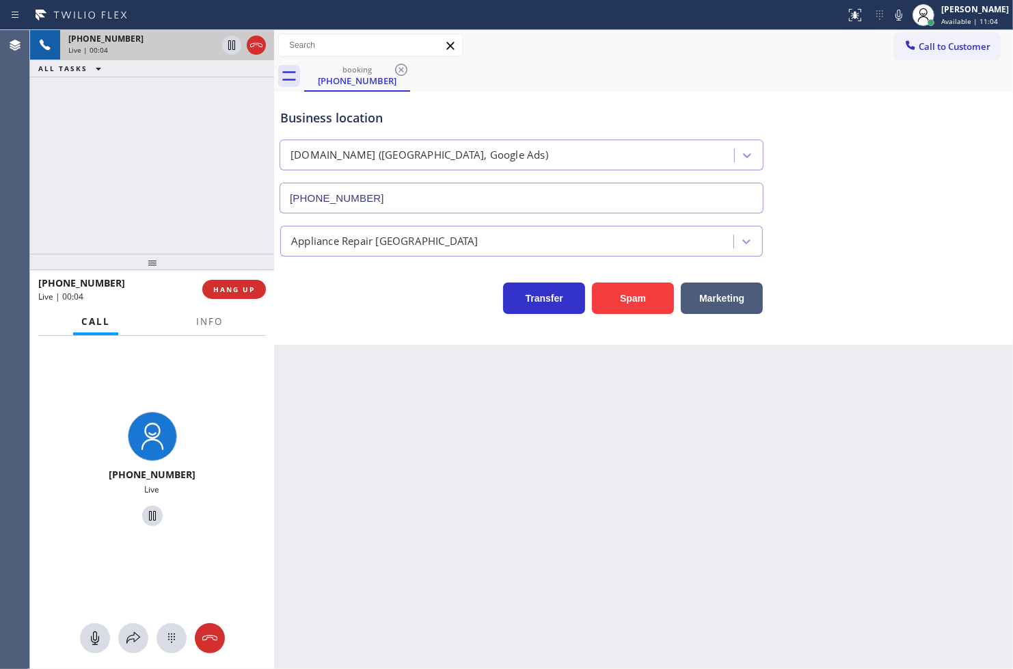
click at [178, 172] on div "[PHONE_NUMBER] Live | 00:04 ALL TASKS ALL TASKS ACTIVE TASKS TASKS IN WRAP UP" at bounding box center [152, 142] width 244 height 224
click at [397, 277] on div "Transfer Spam Marketing" at bounding box center [522, 295] width 488 height 38
drag, startPoint x: 133, startPoint y: 215, endPoint x: 349, endPoint y: 273, distance: 223.7
click at [133, 215] on div "[PHONE_NUMBER] Live | 00:05 ALL TASKS ALL TASKS ACTIVE TASKS TASKS IN WRAP UP" at bounding box center [152, 142] width 244 height 224
click at [418, 304] on div "Transfer Spam Marketing" at bounding box center [522, 295] width 488 height 38
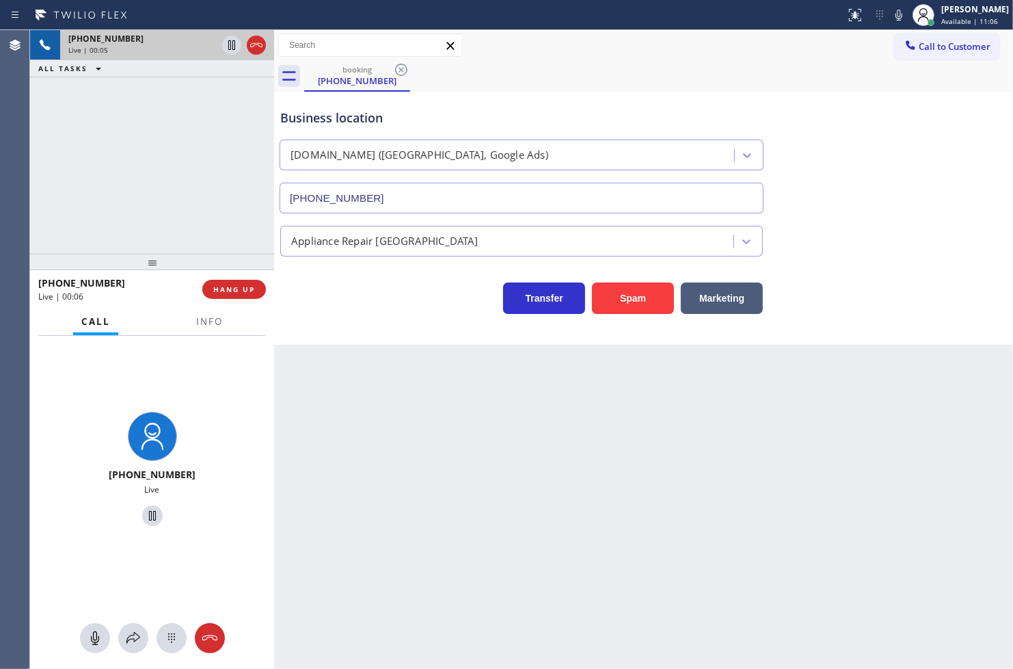
click at [161, 219] on div "[PHONE_NUMBER] Live | 00:05 ALL TASKS ALL TASKS ACTIVE TASKS TASKS IN WRAP UP" at bounding box center [152, 142] width 244 height 224
drag, startPoint x: 373, startPoint y: 310, endPoint x: 231, endPoint y: 227, distance: 163.9
click at [366, 310] on div "Transfer Spam Marketing" at bounding box center [522, 295] width 488 height 38
click at [219, 217] on div "[PHONE_NUMBER] Live | 00:06 ALL TASKS ALL TASKS ACTIVE TASKS TASKS IN WRAP UP" at bounding box center [152, 142] width 244 height 224
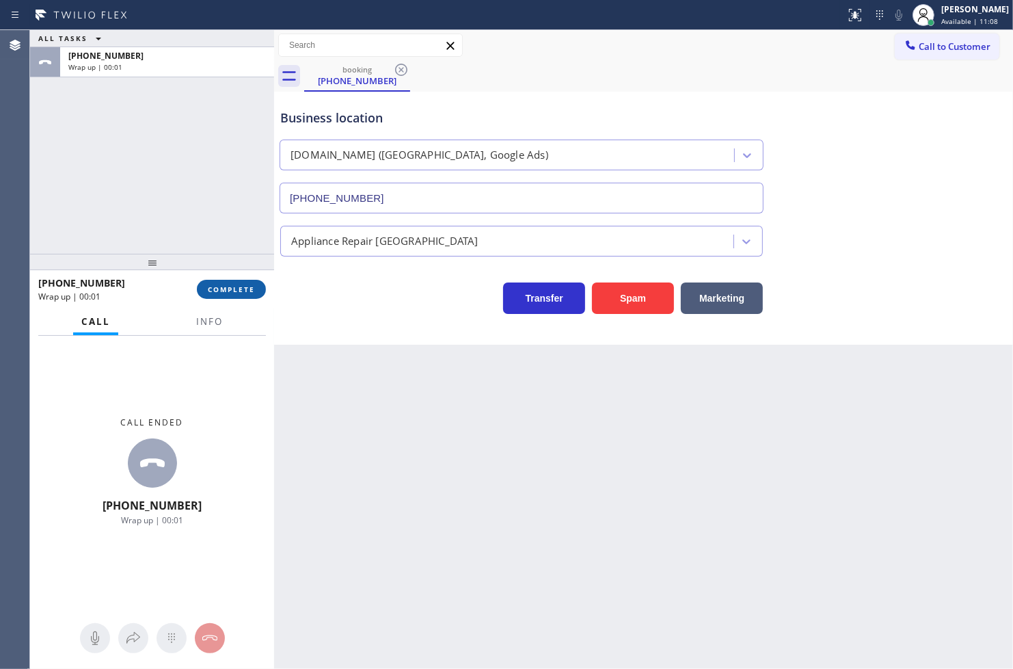
click at [229, 287] on span "COMPLETE" at bounding box center [231, 289] width 47 height 10
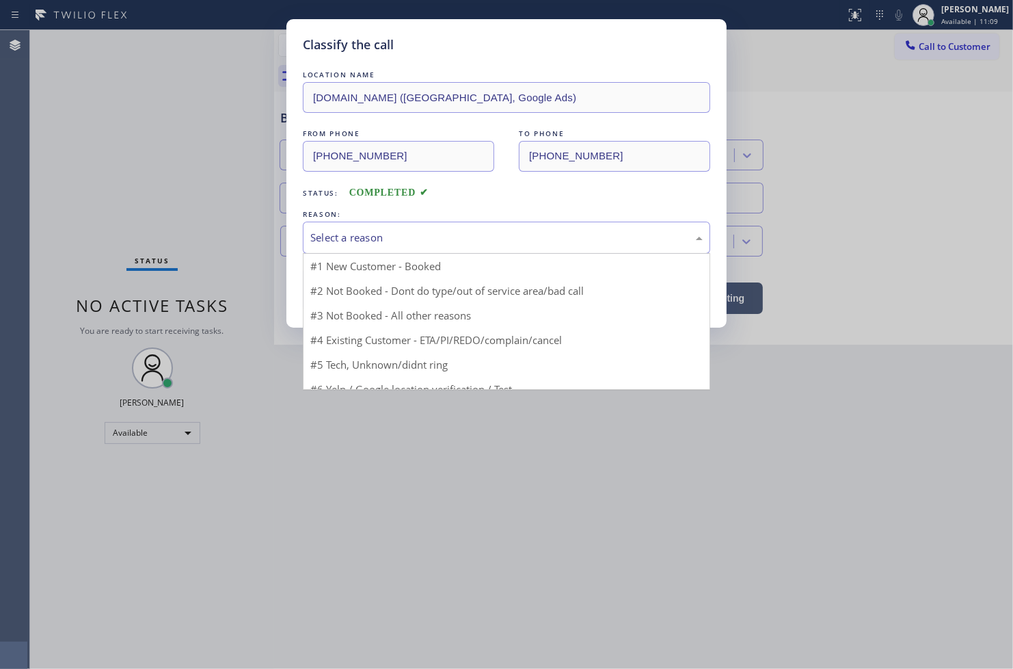
click at [338, 247] on div "Select a reason" at bounding box center [506, 237] width 407 height 32
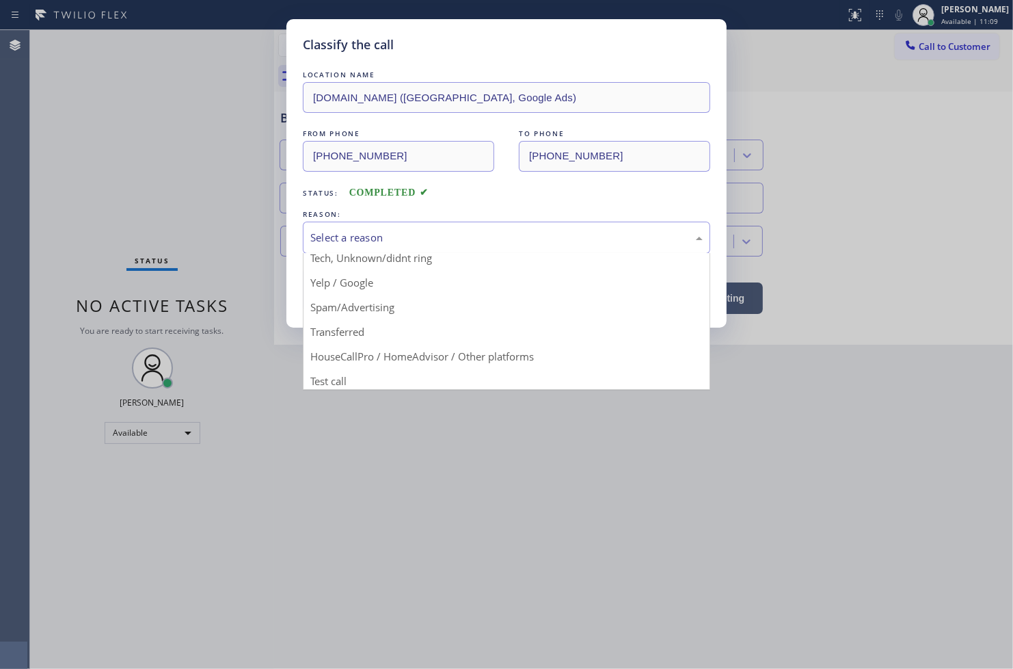
scroll to position [85, 0]
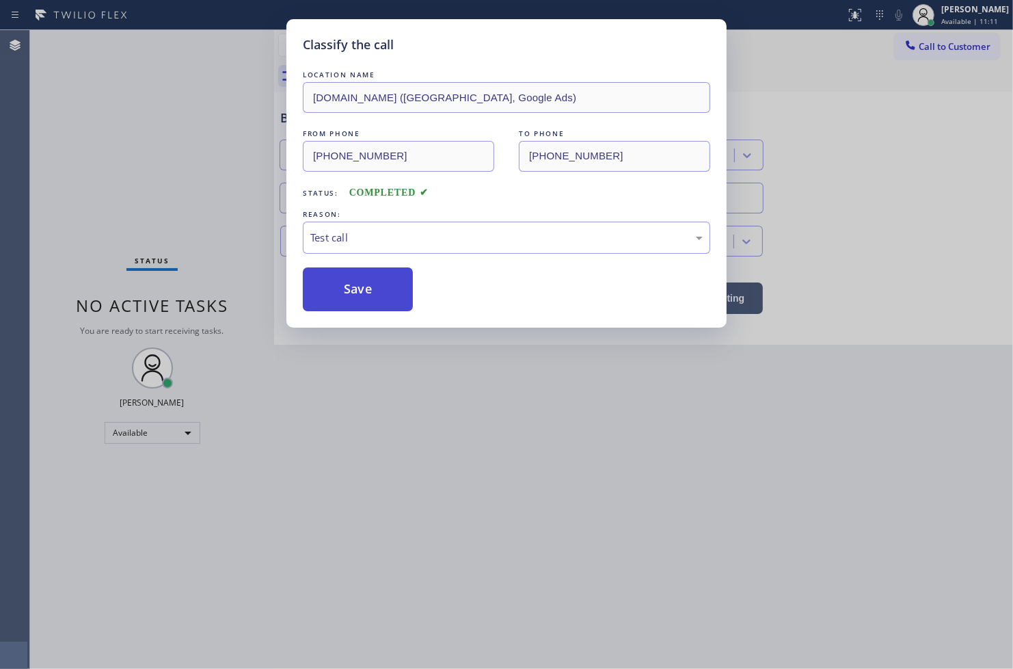
click at [347, 292] on button "Save" at bounding box center [358, 289] width 110 height 44
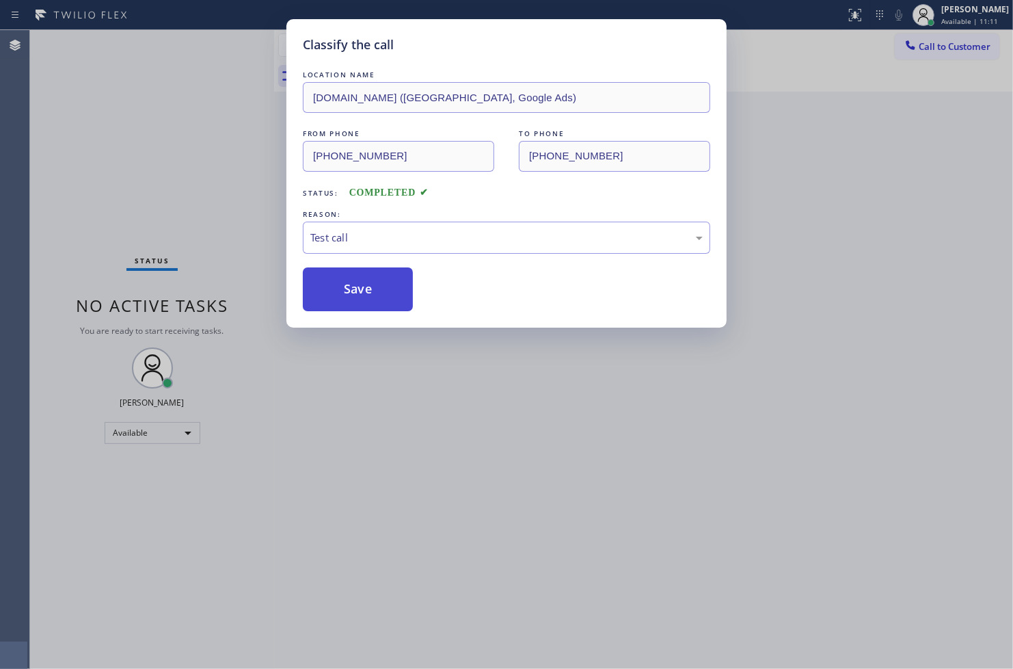
drag, startPoint x: 347, startPoint y: 292, endPoint x: 360, endPoint y: 291, distance: 12.3
click at [359, 292] on button "Save" at bounding box center [358, 289] width 110 height 44
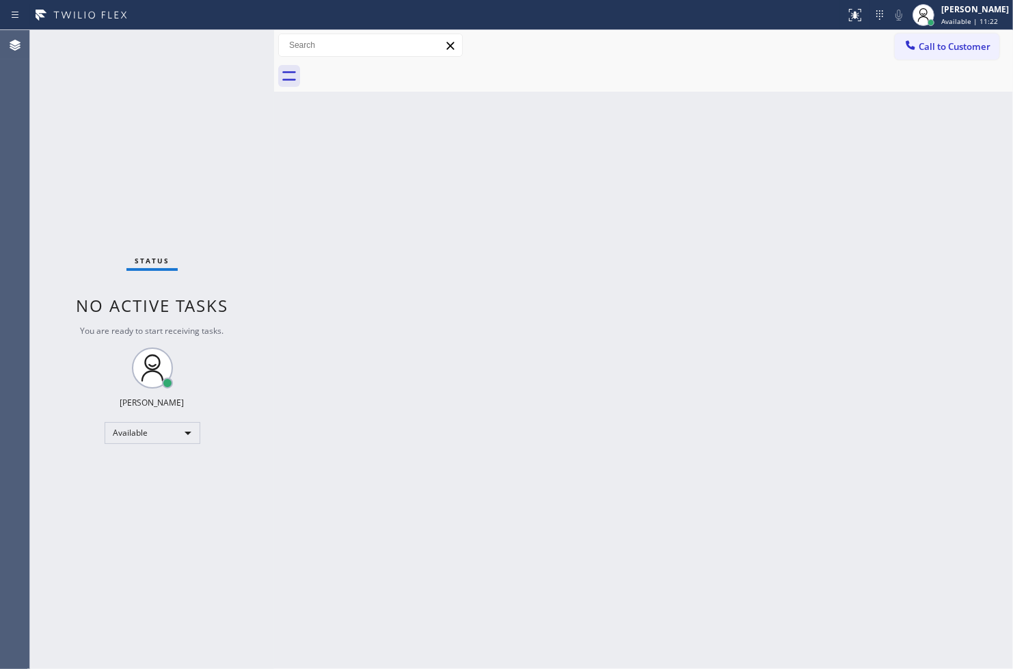
click at [166, 169] on div "Status No active tasks You are ready to start receiving tasks. [PERSON_NAME]" at bounding box center [152, 349] width 244 height 639
click at [230, 56] on div "Status No active tasks You are ready to start receiving tasks. [PERSON_NAME]" at bounding box center [152, 349] width 244 height 639
click at [222, 44] on div "Status No active tasks You are ready to start receiving tasks. [PERSON_NAME]" at bounding box center [152, 349] width 244 height 639
click at [227, 40] on div "Status No active tasks You are ready to start receiving tasks. [PERSON_NAME]" at bounding box center [152, 349] width 244 height 639
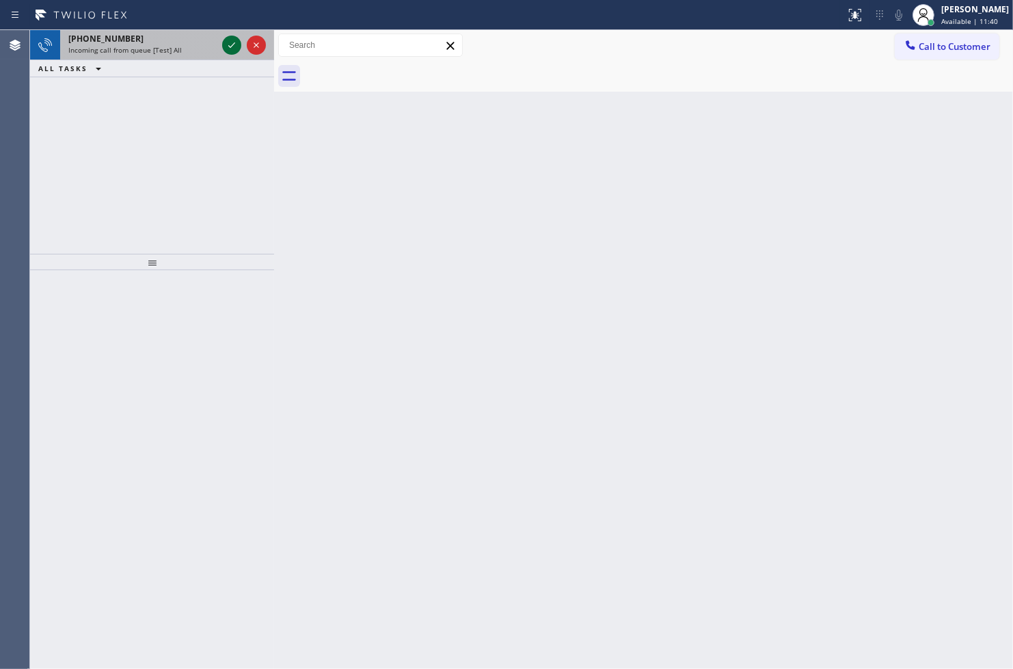
click at [227, 40] on icon at bounding box center [232, 45] width 16 height 16
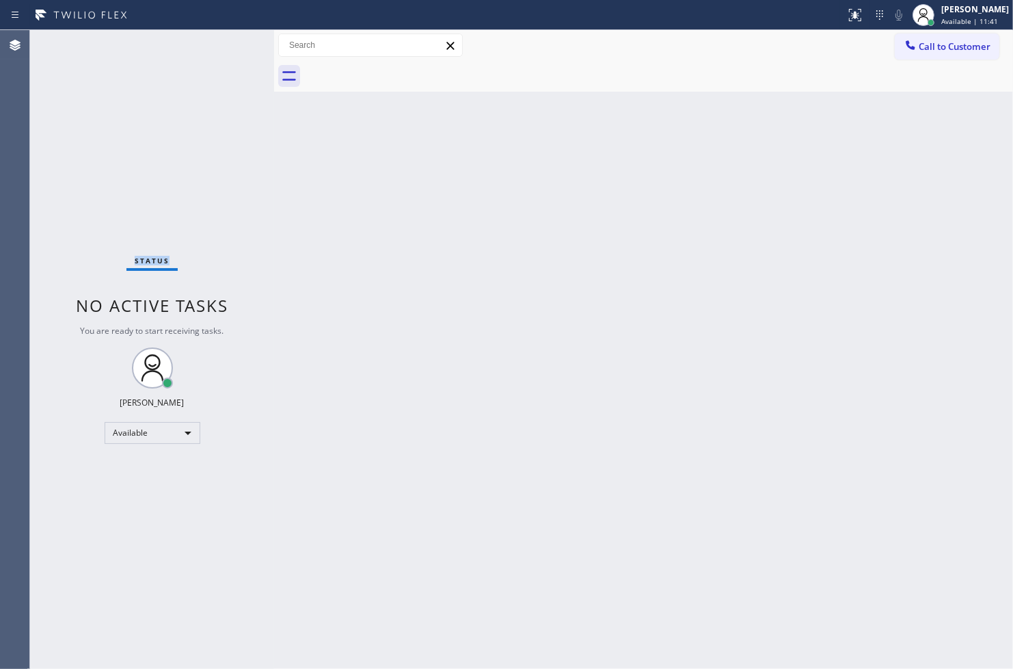
click at [227, 40] on div "Status No active tasks You are ready to start receiving tasks. [PERSON_NAME]" at bounding box center [152, 349] width 244 height 639
click at [847, 12] on icon at bounding box center [855, 15] width 16 height 16
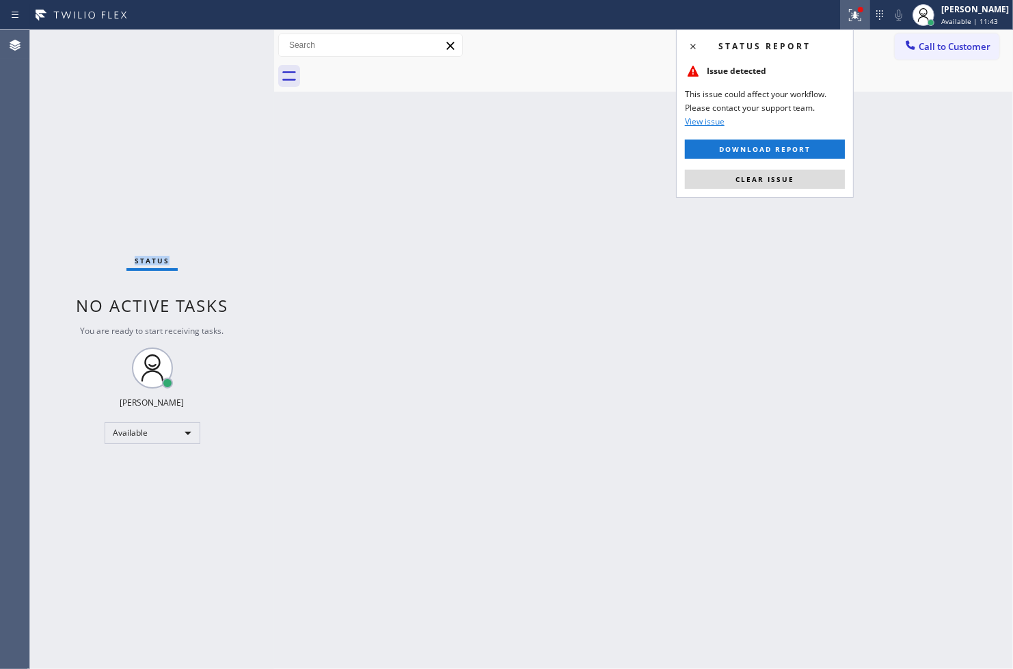
click at [782, 182] on span "Clear issue" at bounding box center [765, 179] width 59 height 10
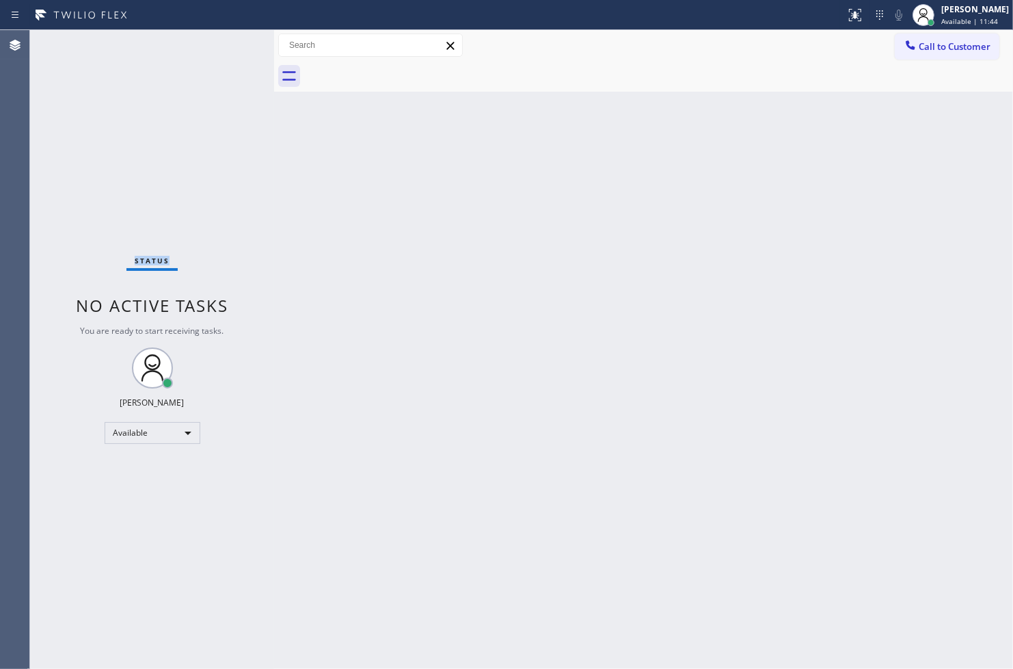
click at [237, 196] on div "Status No active tasks You are ready to start receiving tasks. [PERSON_NAME]" at bounding box center [152, 349] width 244 height 639
click at [62, 299] on div "Status No active tasks You are ready to start receiving tasks. [PERSON_NAME]" at bounding box center [152, 349] width 244 height 639
click at [100, 181] on div "Status No active tasks You are ready to start receiving tasks. [PERSON_NAME]" at bounding box center [152, 349] width 244 height 639
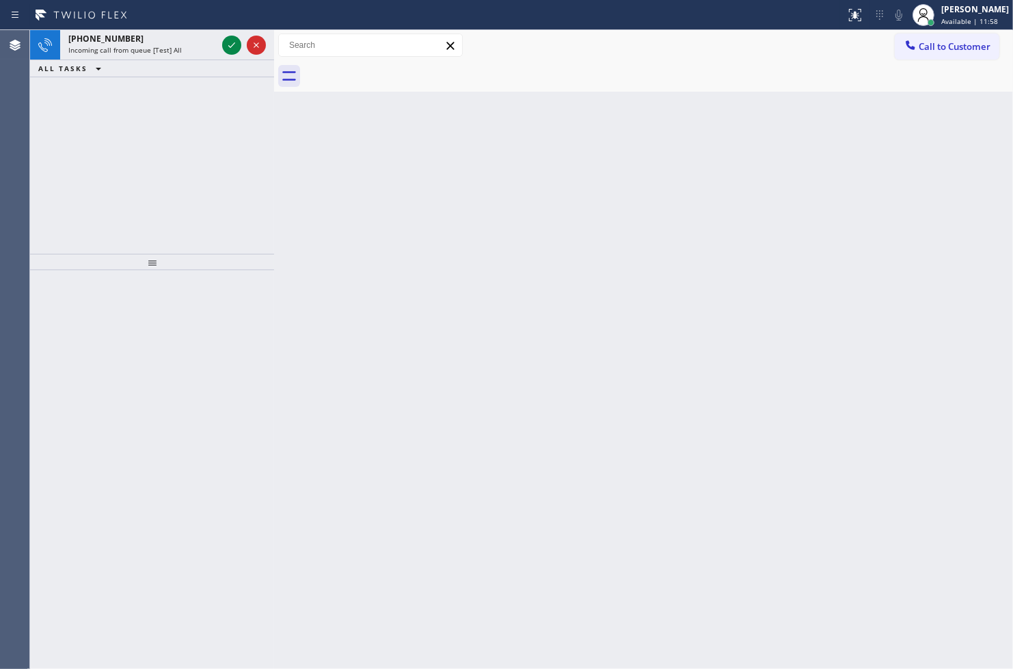
click at [64, 166] on div "[PHONE_NUMBER] Incoming call from queue [Test] All ALL TASKS ALL TASKS ACTIVE T…" at bounding box center [152, 142] width 244 height 224
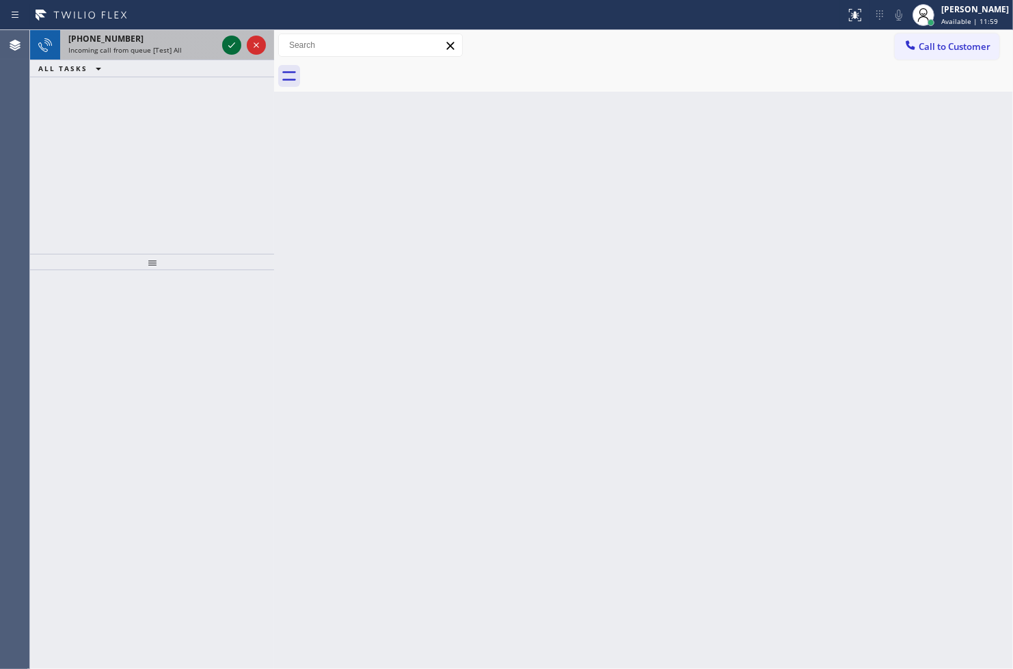
click at [228, 46] on icon at bounding box center [232, 45] width 16 height 16
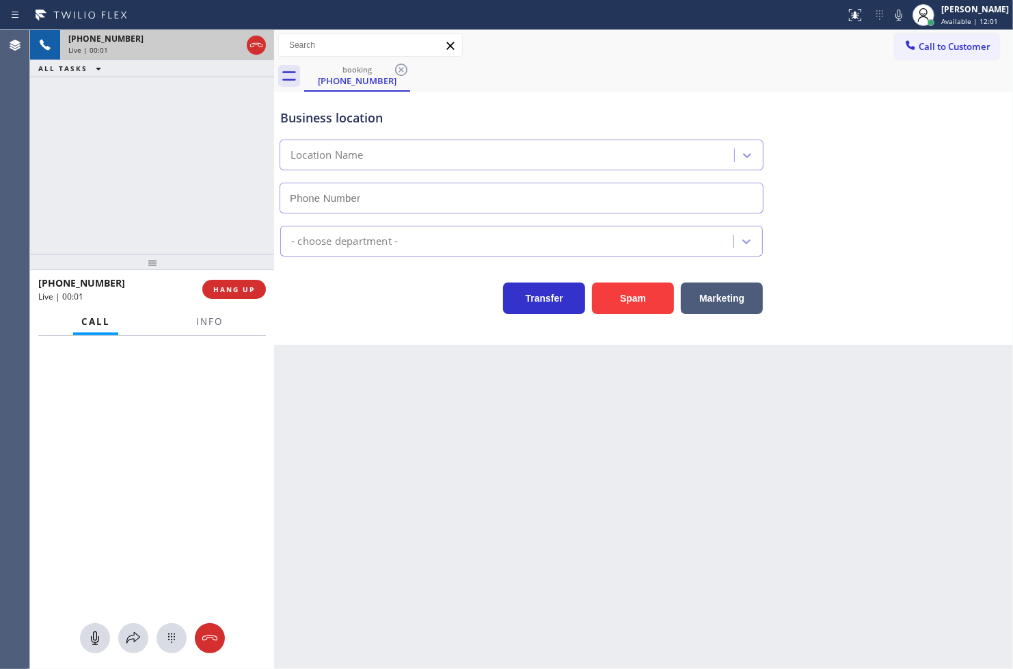
type input "[PHONE_NUMBER]"
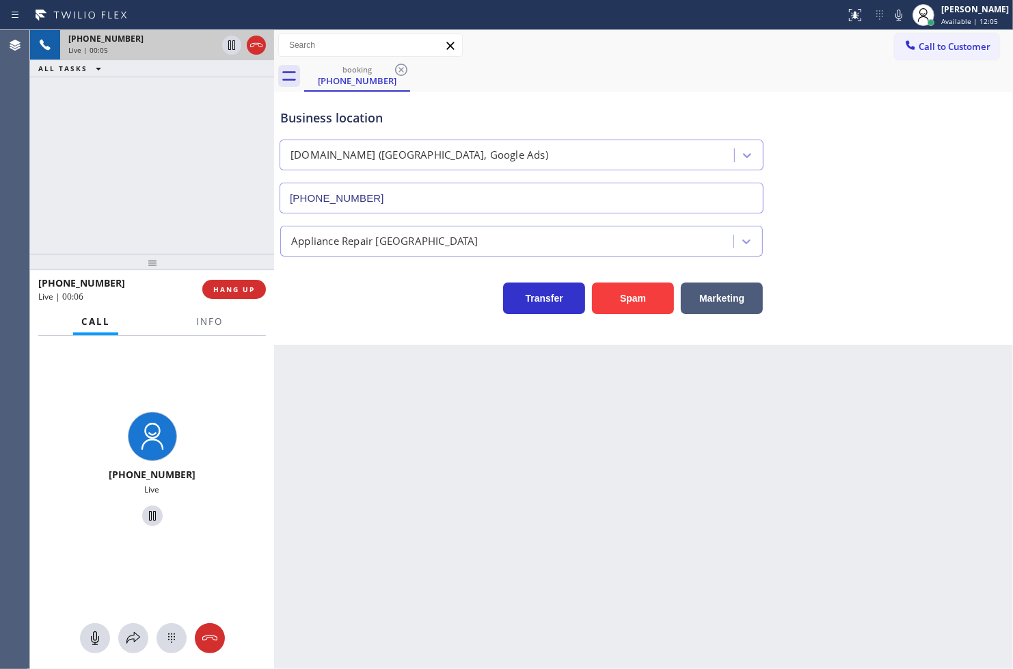
click at [427, 332] on div "Business location [DOMAIN_NAME] ([GEOGRAPHIC_DATA], Google Ads) [PHONE_NUMBER] …" at bounding box center [643, 218] width 739 height 253
click at [165, 194] on div "[PHONE_NUMBER] Live | 00:06 ALL TASKS ALL TASKS ACTIVE TASKS TASKS IN WRAP UP" at bounding box center [152, 142] width 244 height 224
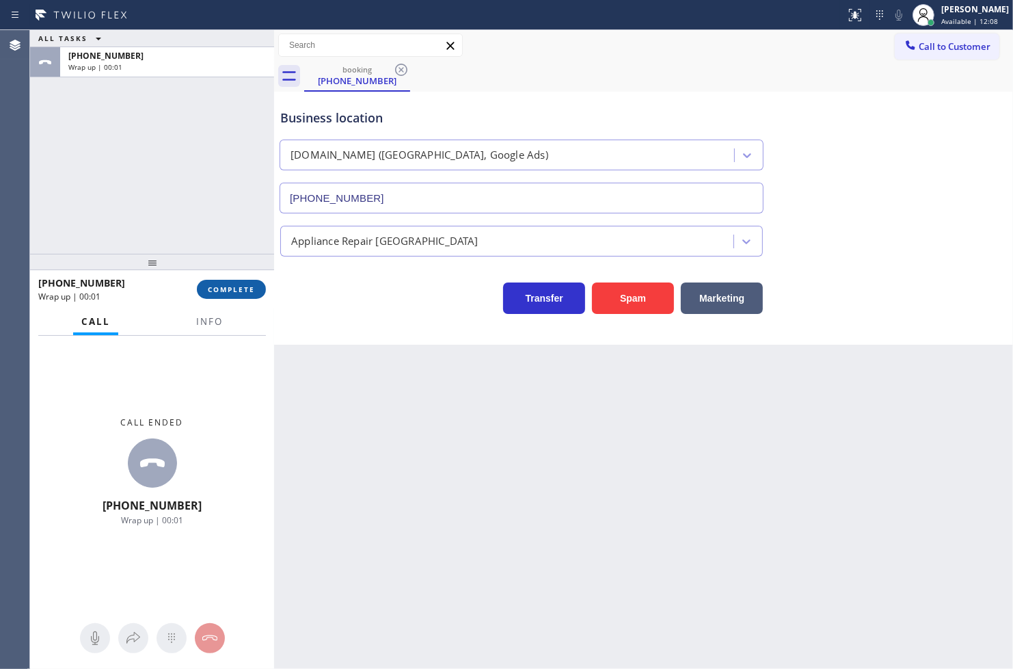
click at [226, 283] on button "COMPLETE" at bounding box center [231, 289] width 69 height 19
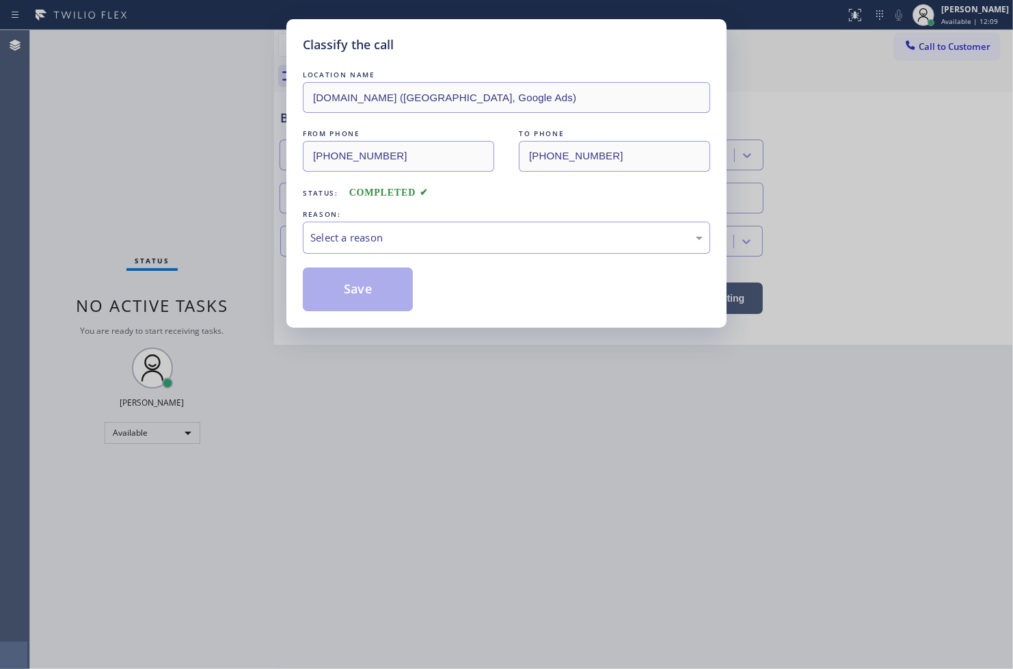
click at [386, 245] on div "Select a reason" at bounding box center [506, 238] width 392 height 16
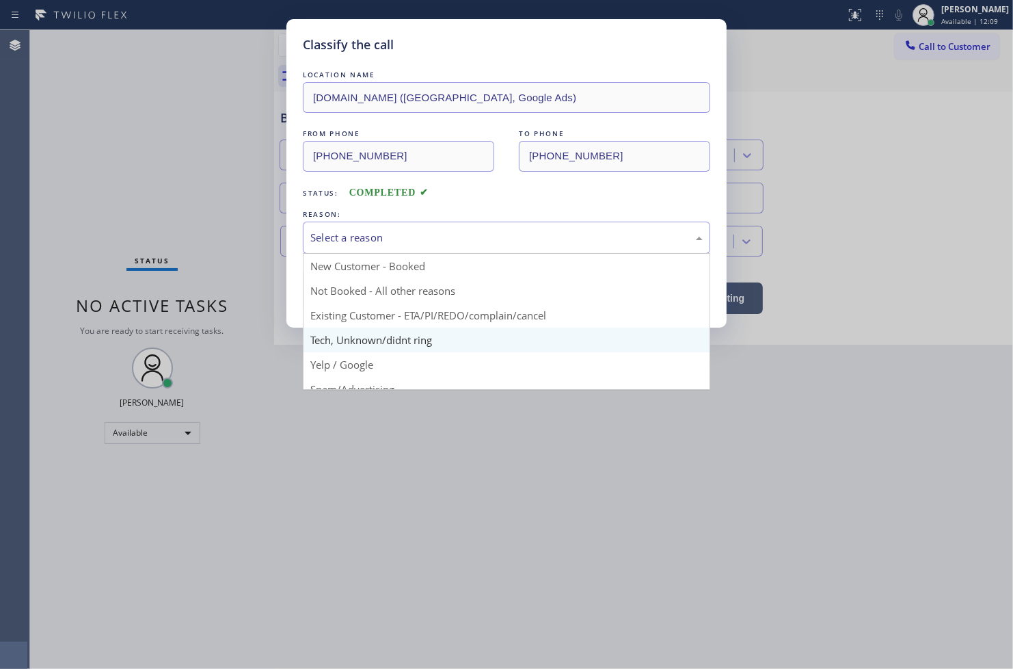
scroll to position [85, 0]
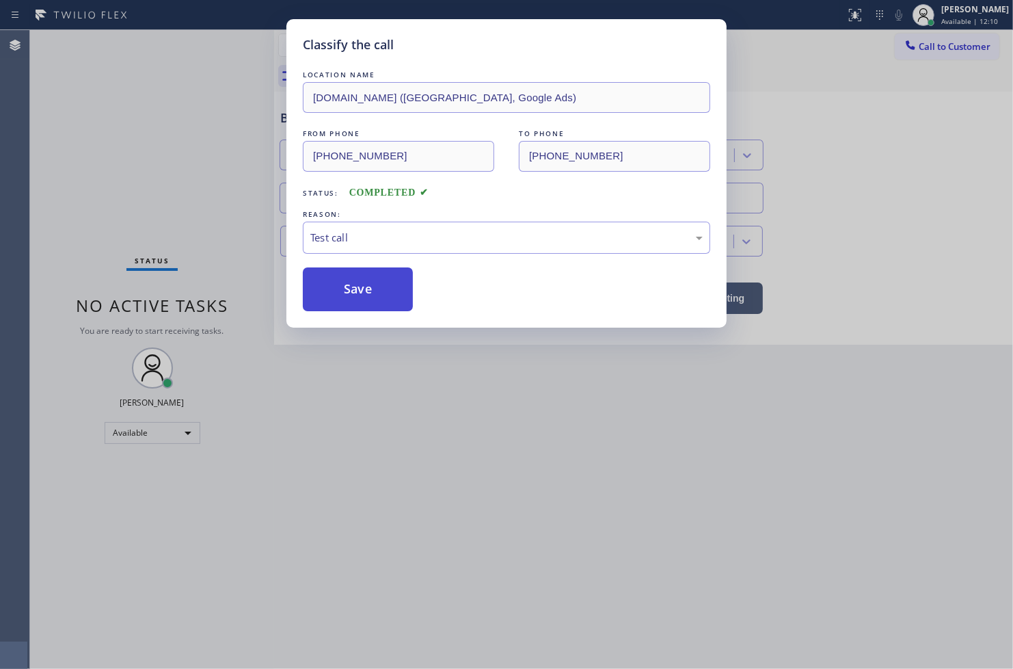
click at [353, 301] on button "Save" at bounding box center [358, 289] width 110 height 44
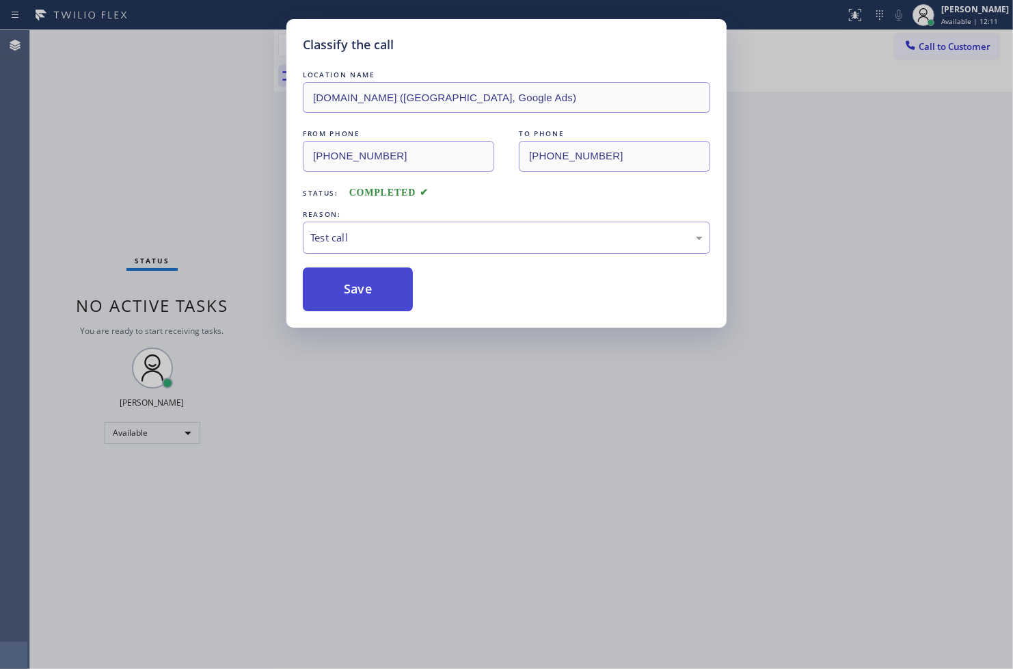
click at [353, 301] on button "Save" at bounding box center [358, 289] width 110 height 44
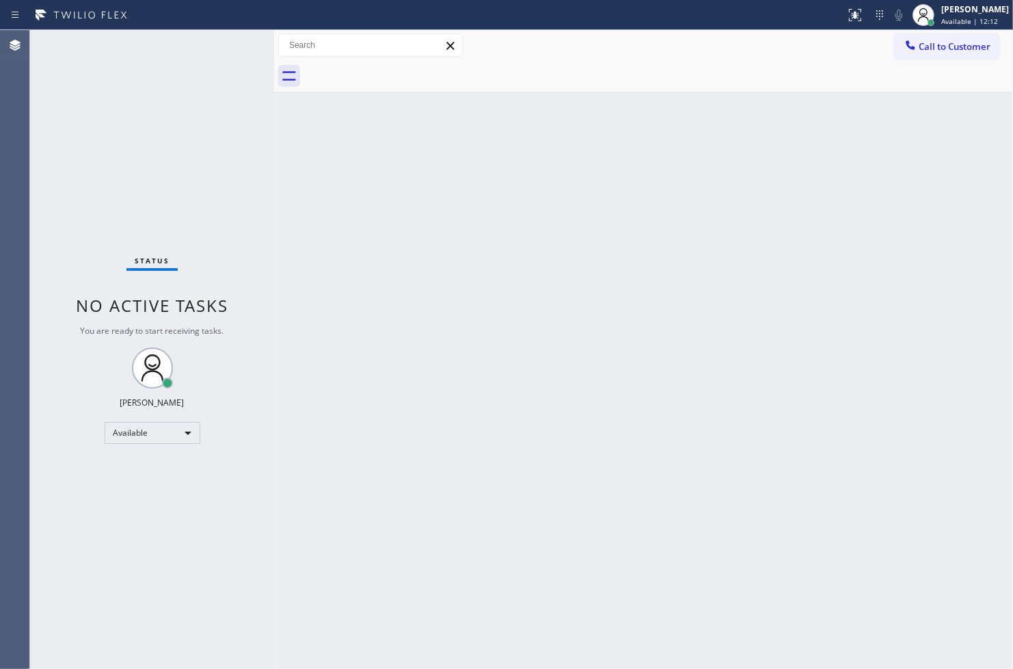
click at [228, 46] on div "Status No active tasks You are ready to start receiving tasks. [PERSON_NAME]" at bounding box center [152, 349] width 244 height 639
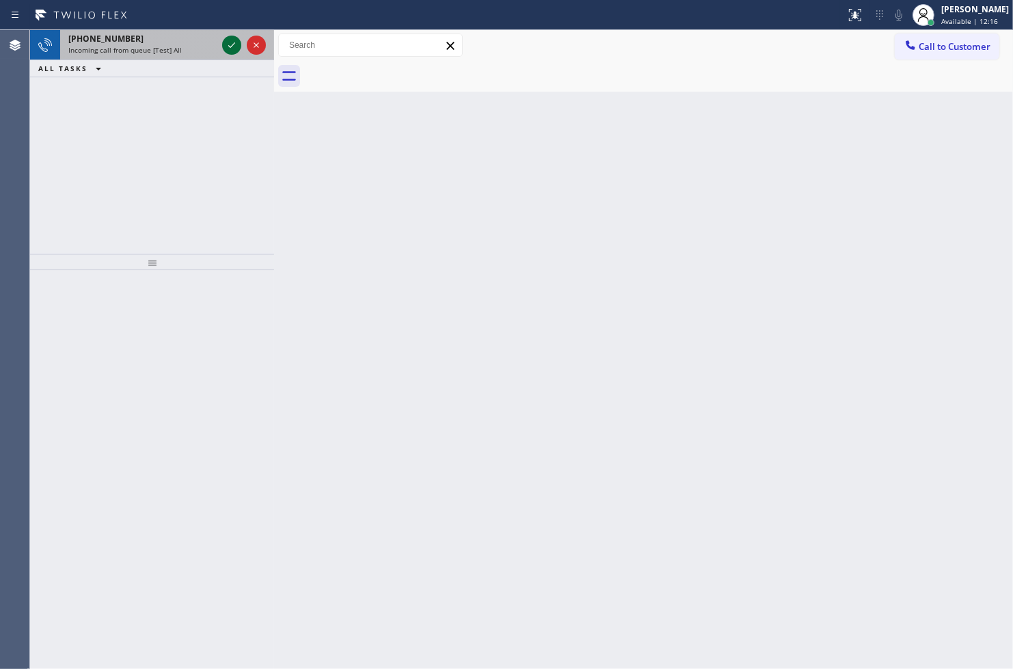
click at [228, 46] on icon at bounding box center [232, 45] width 16 height 16
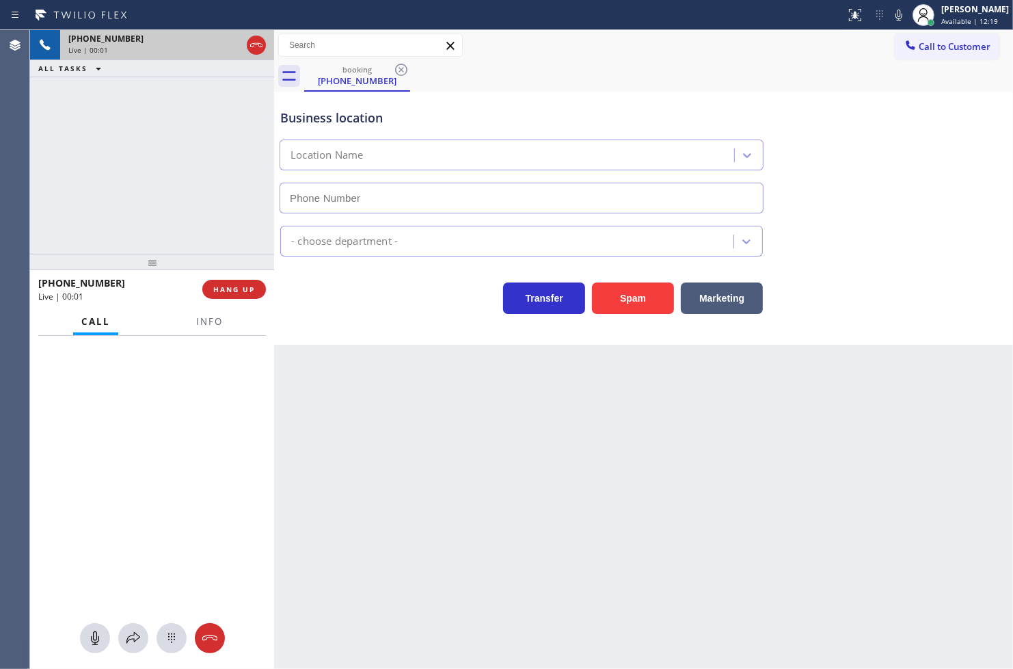
type input "[PHONE_NUMBER]"
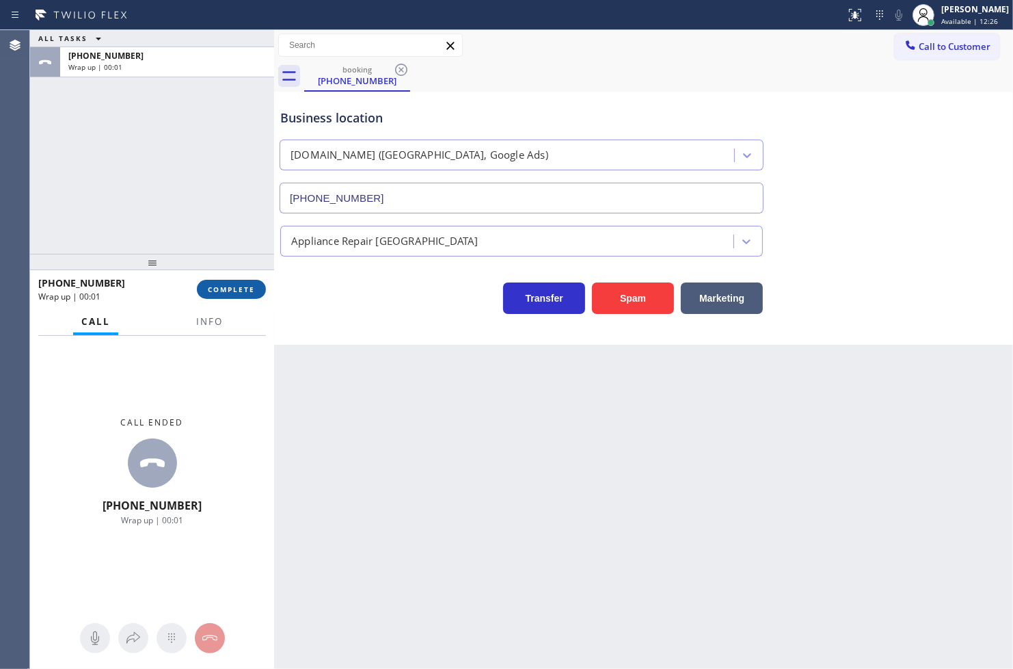
click at [255, 285] on button "COMPLETE" at bounding box center [231, 289] width 69 height 19
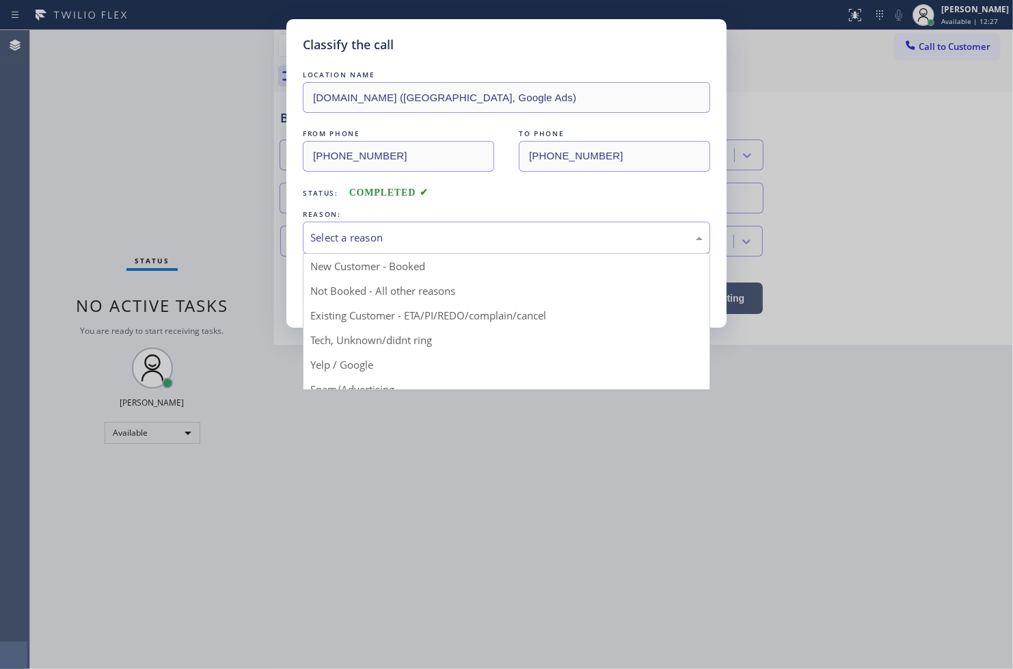
click at [316, 226] on div "Select a reason" at bounding box center [506, 237] width 407 height 32
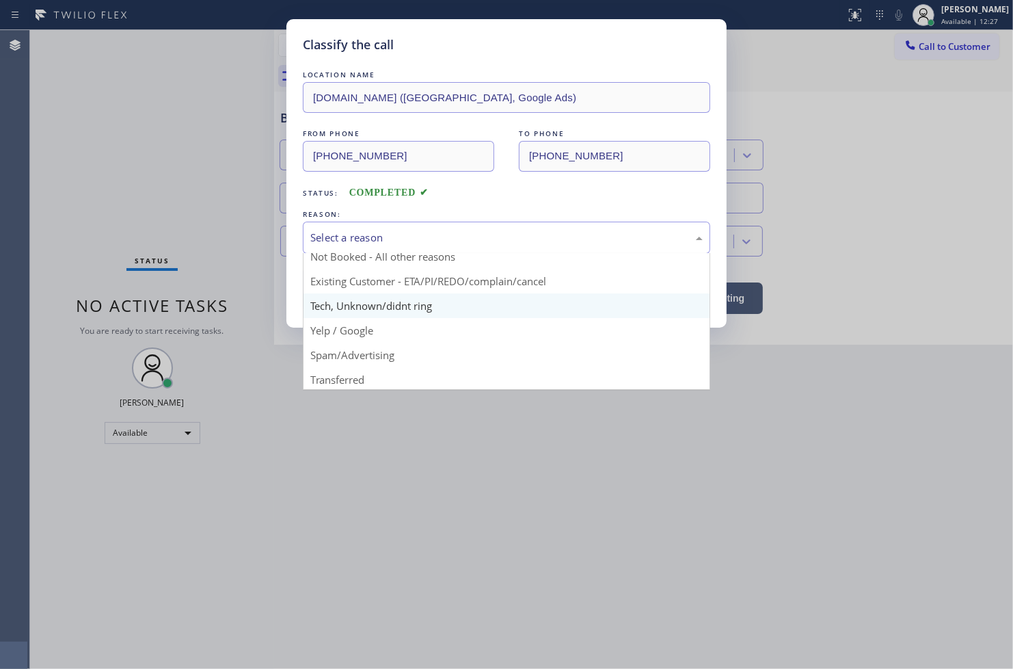
scroll to position [85, 0]
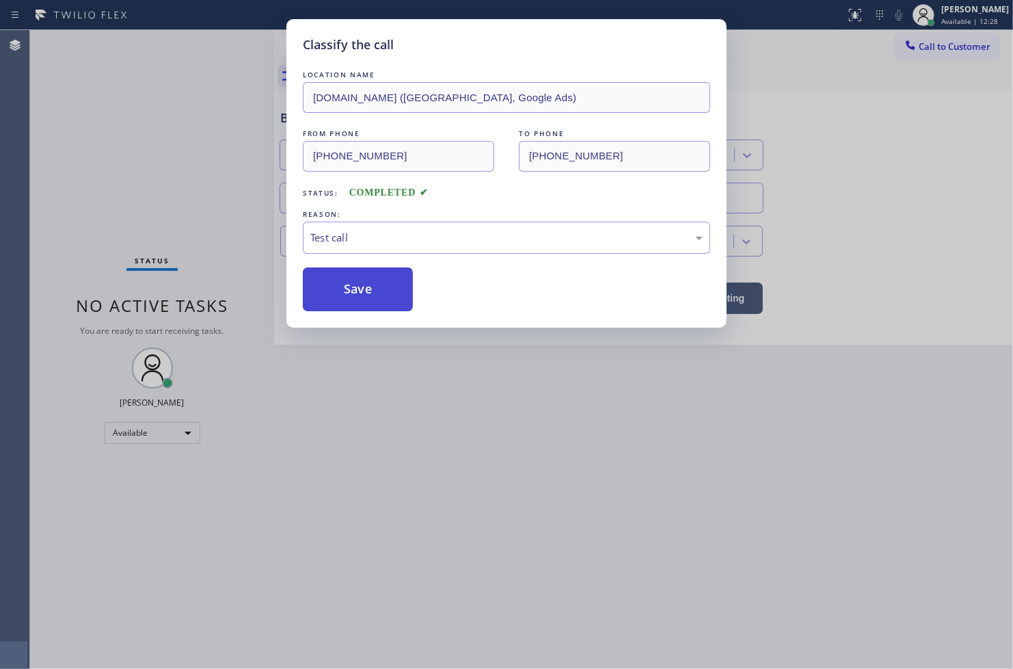
click at [352, 283] on button "Save" at bounding box center [358, 289] width 110 height 44
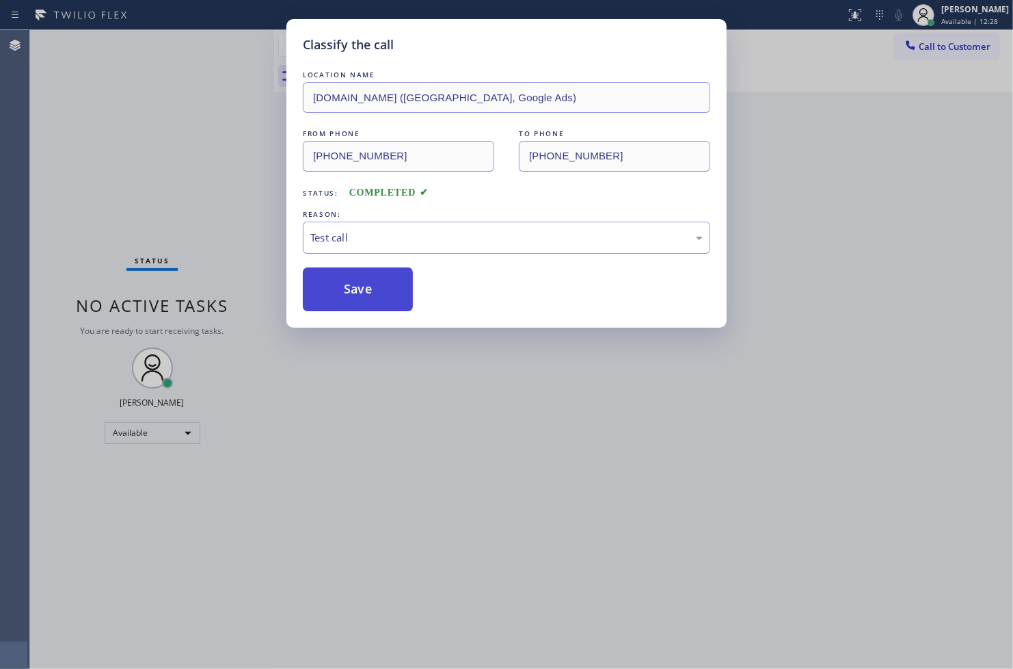
click at [352, 283] on button "Save" at bounding box center [358, 289] width 110 height 44
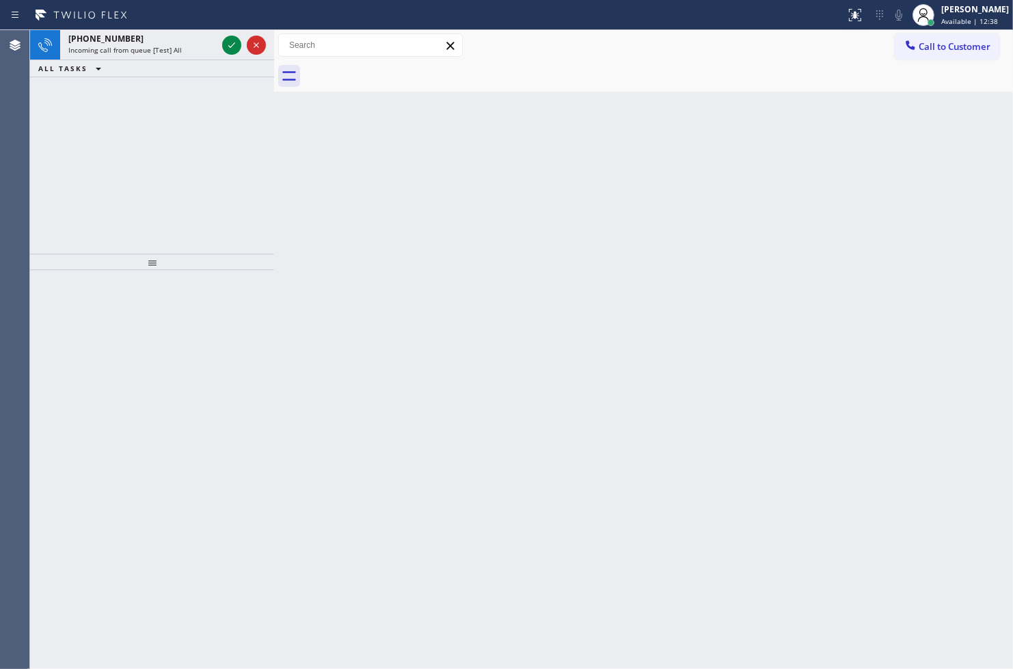
drag, startPoint x: 70, startPoint y: 229, endPoint x: 135, endPoint y: 154, distance: 99.3
click at [70, 229] on div "[PHONE_NUMBER] Incoming call from queue [Test] All ALL TASKS ALL TASKS ACTIVE T…" at bounding box center [152, 142] width 244 height 224
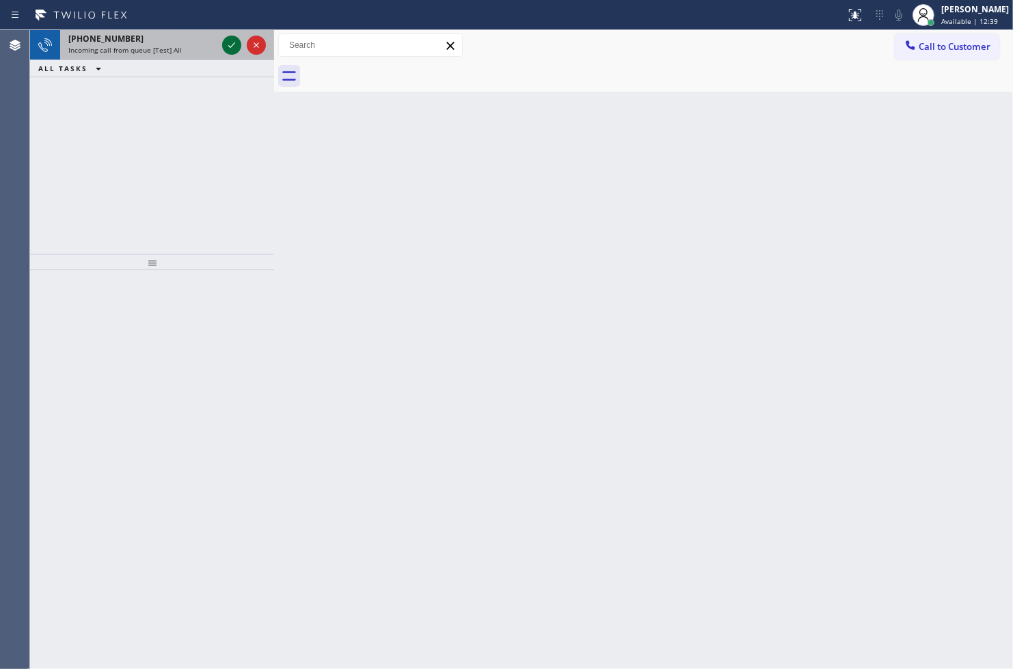
click at [232, 41] on icon at bounding box center [232, 45] width 16 height 16
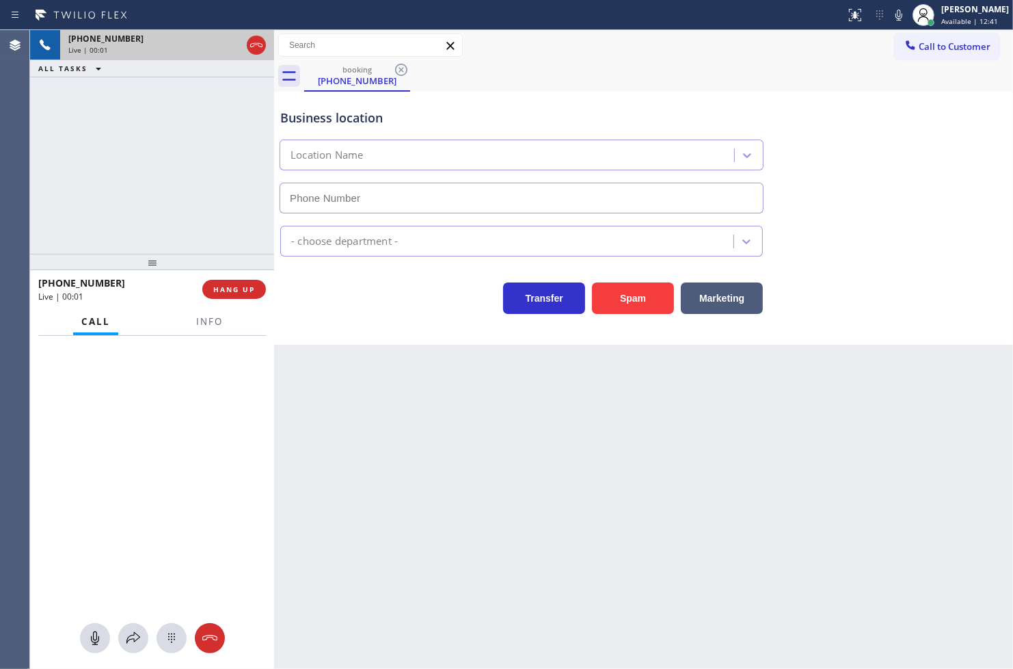
type input "[PHONE_NUMBER]"
click at [392, 317] on div "Business location 5 Star Appliance Repair [PHONE_NUMBER] Appliance Repair Regul…" at bounding box center [643, 218] width 739 height 253
click at [142, 207] on div "[PHONE_NUMBER] Live | 00:05 ALL TASKS ALL TASKS ACTIVE TASKS TASKS IN WRAP UP" at bounding box center [152, 142] width 244 height 224
click at [398, 331] on div "Business location 5 Star Appliance Repair [PHONE_NUMBER] Appliance Repair Regul…" at bounding box center [643, 218] width 739 height 253
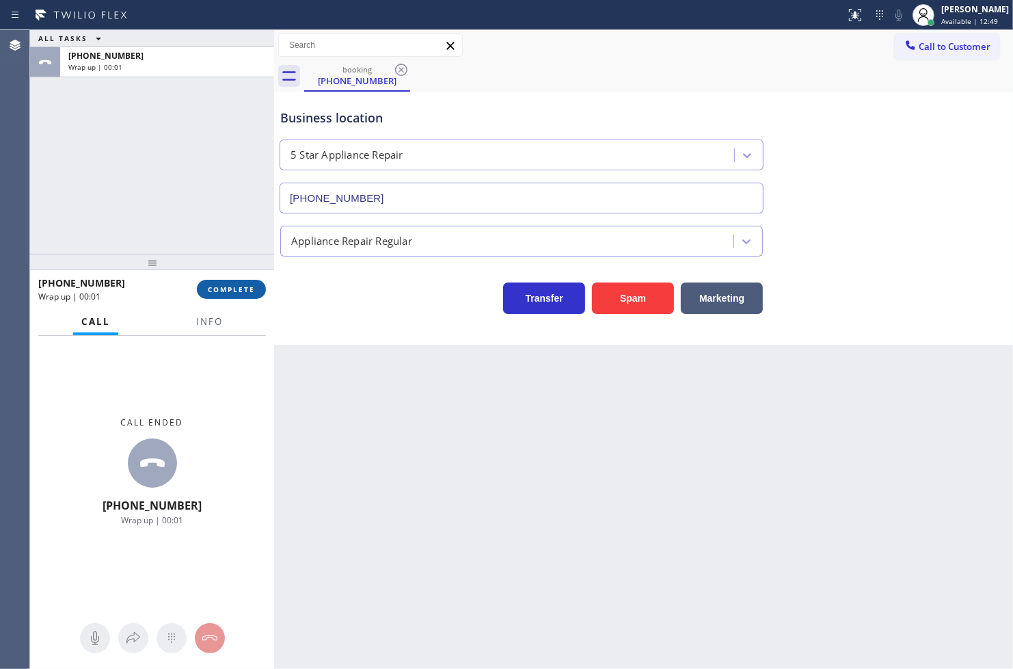
click at [237, 286] on span "COMPLETE" at bounding box center [231, 289] width 47 height 10
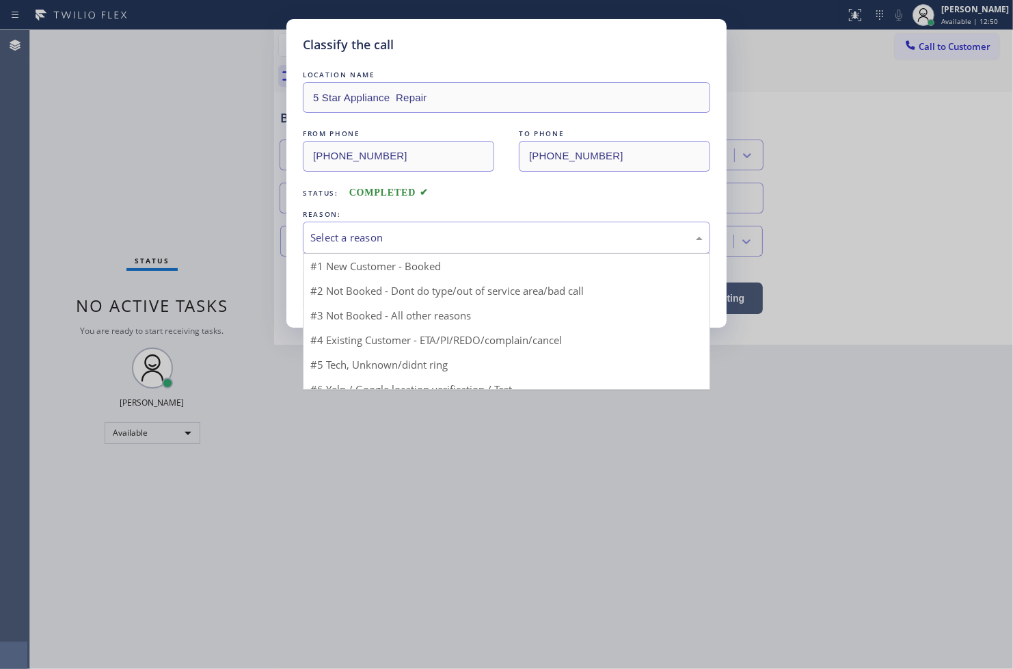
click at [347, 241] on div "Select a reason" at bounding box center [506, 238] width 392 height 16
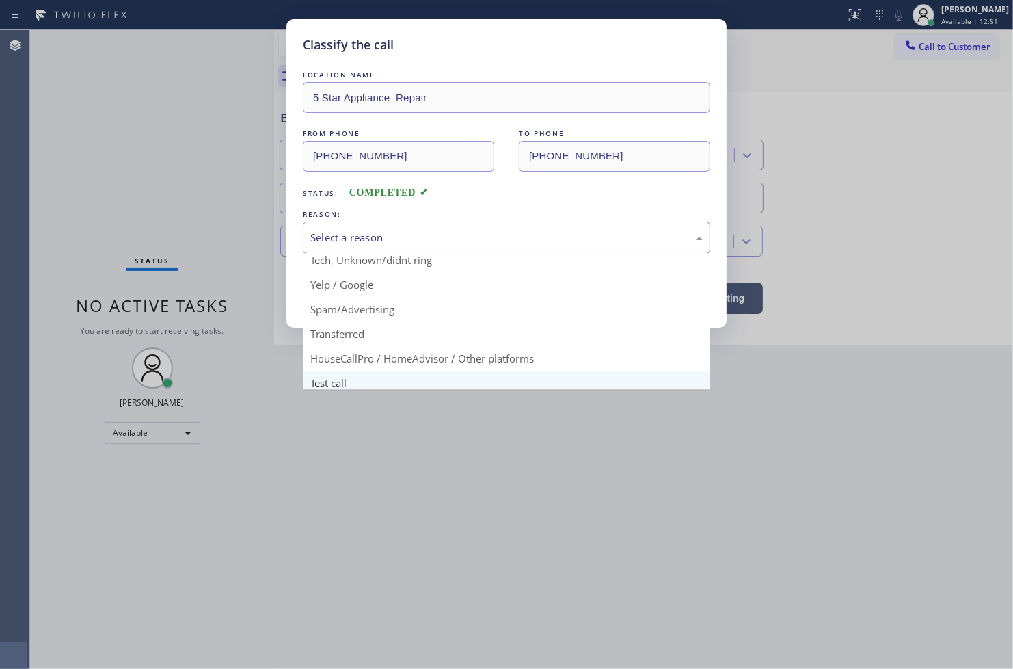
scroll to position [85, 0]
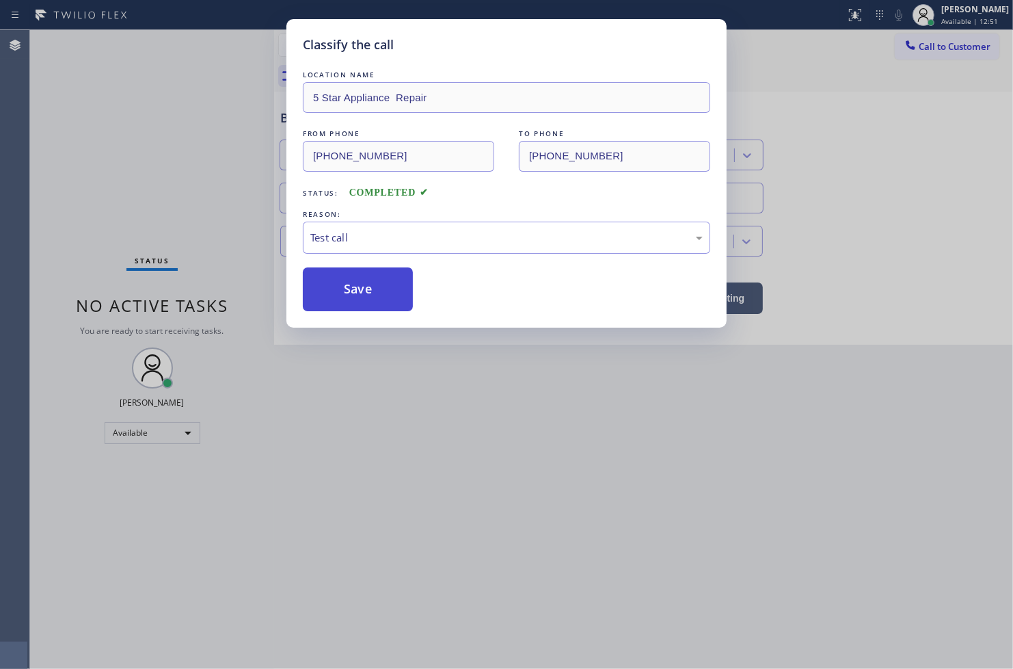
click at [354, 279] on button "Save" at bounding box center [358, 289] width 110 height 44
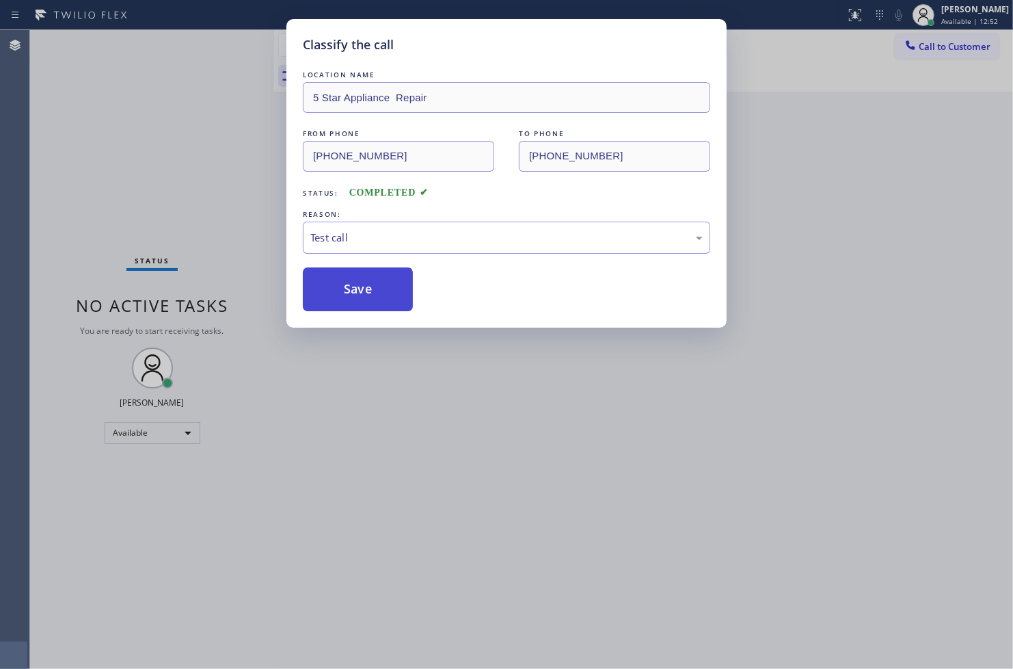
click at [354, 279] on button "Save" at bounding box center [358, 289] width 110 height 44
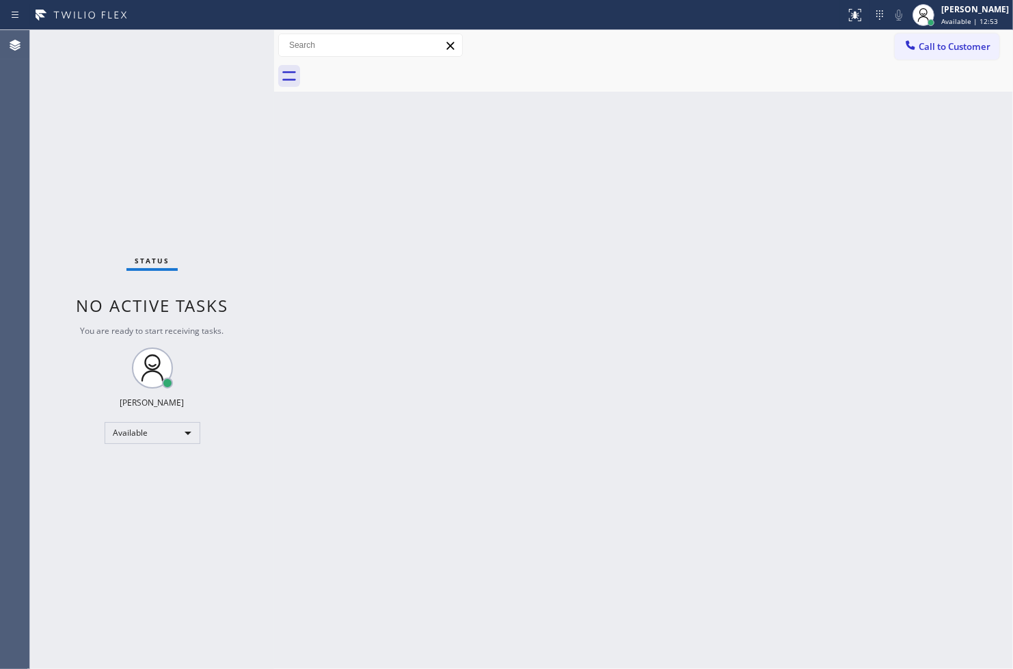
click at [196, 111] on div "Status No active tasks You are ready to start receiving tasks. [PERSON_NAME]" at bounding box center [152, 349] width 244 height 639
click at [235, 35] on div "Status No active tasks You are ready to start receiving tasks. [PERSON_NAME]" at bounding box center [152, 349] width 244 height 639
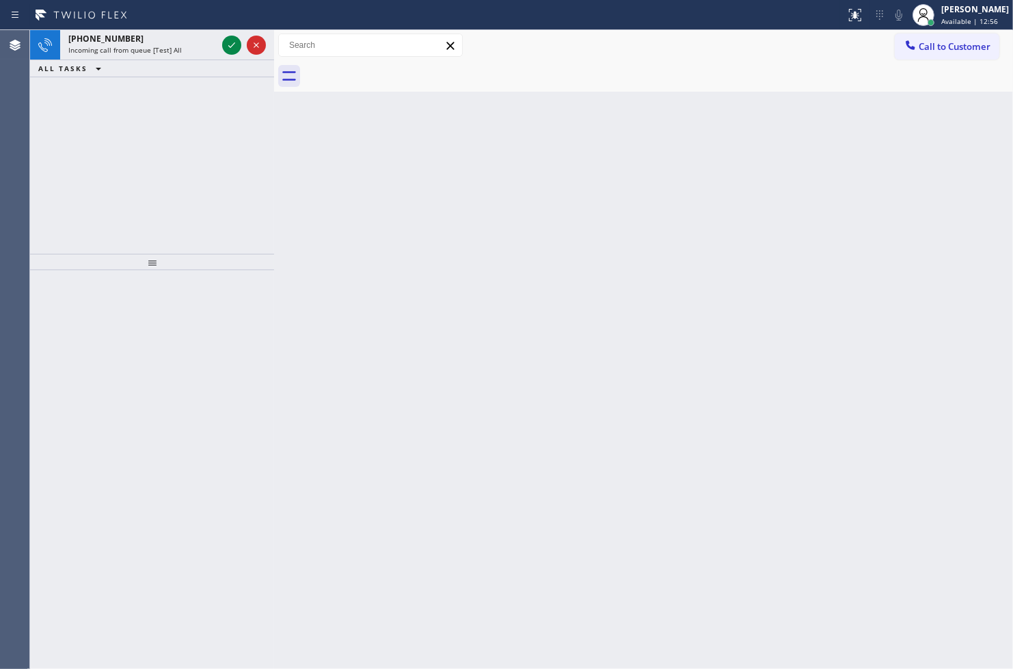
click at [235, 35] on div at bounding box center [243, 45] width 49 height 30
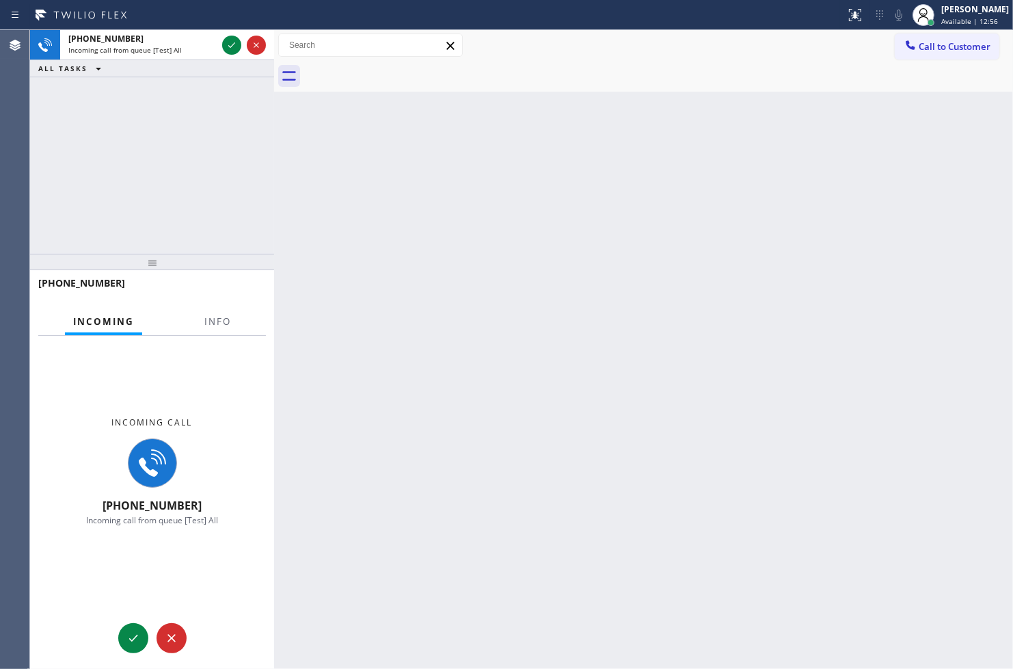
click at [235, 35] on div at bounding box center [243, 45] width 49 height 30
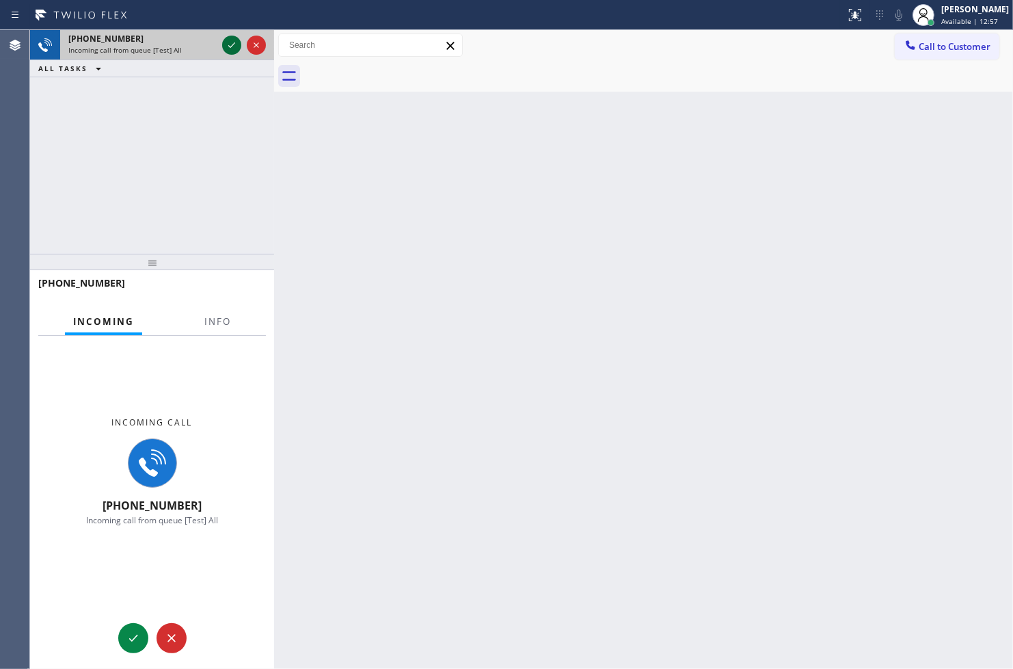
click at [228, 49] on icon at bounding box center [232, 45] width 16 height 16
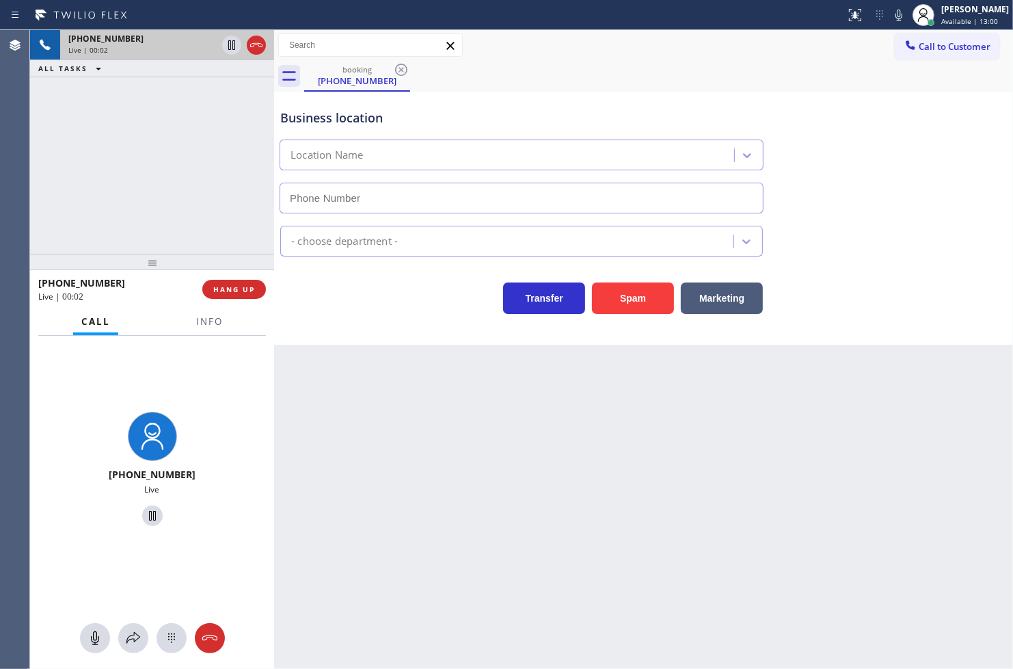
type input "[PHONE_NUMBER]"
click at [345, 277] on div "Transfer Spam Marketing" at bounding box center [522, 295] width 488 height 38
click at [190, 204] on div "[PHONE_NUMBER] Live | 00:06 ALL TASKS ALL TASKS ACTIVE TASKS TASKS IN WRAP UP" at bounding box center [152, 142] width 244 height 224
click at [435, 330] on div "Business location [DOMAIN_NAME] ([GEOGRAPHIC_DATA], Google Ads) [PHONE_NUMBER] …" at bounding box center [643, 218] width 739 height 253
click at [175, 215] on div "[PHONE_NUMBER] Live | 00:06 ALL TASKS ALL TASKS ACTIVE TASKS TASKS IN WRAP UP" at bounding box center [152, 142] width 244 height 224
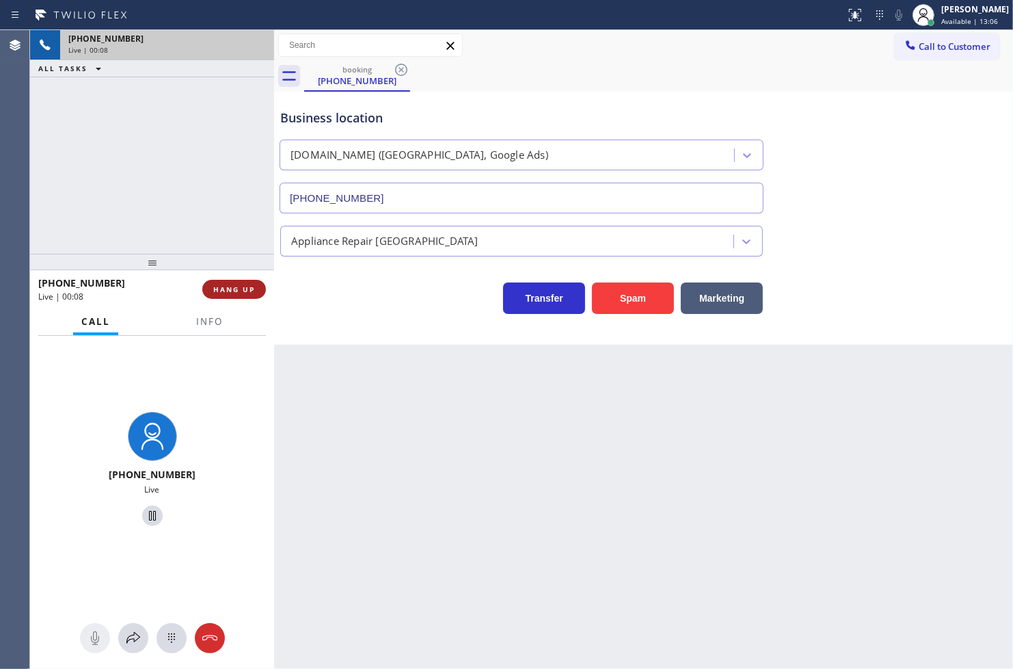
click at [247, 286] on span "HANG UP" at bounding box center [234, 289] width 42 height 10
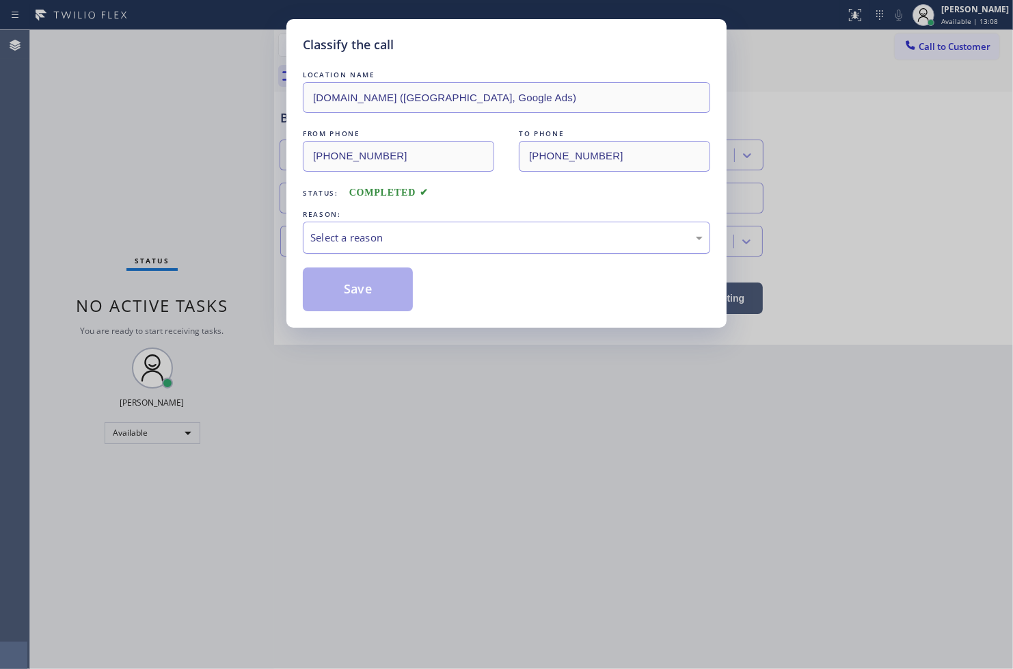
click at [315, 247] on div "Select a reason" at bounding box center [506, 237] width 407 height 32
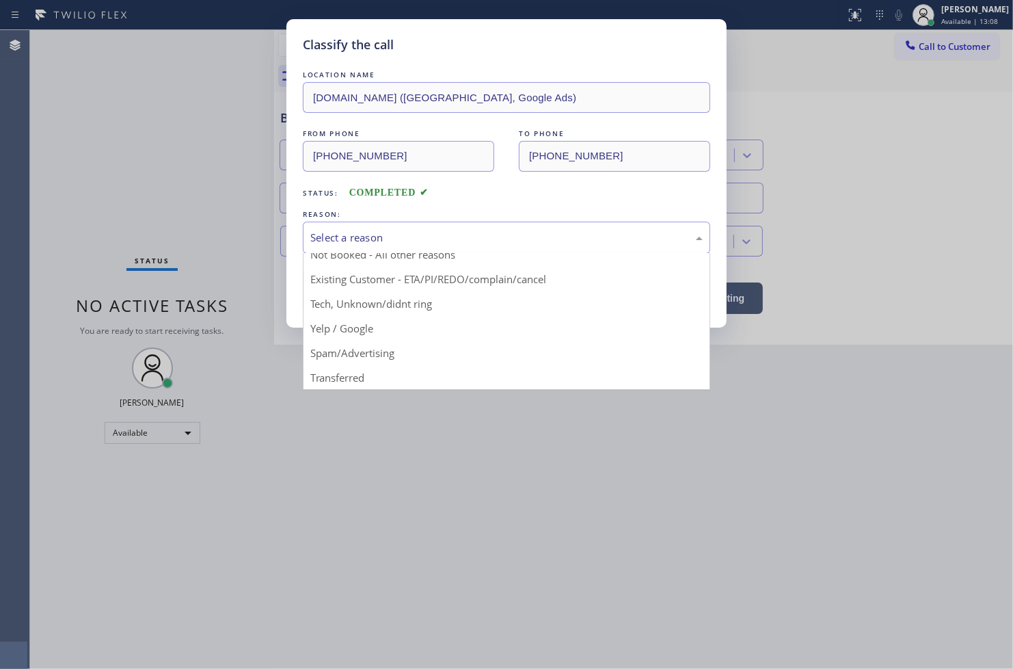
scroll to position [85, 0]
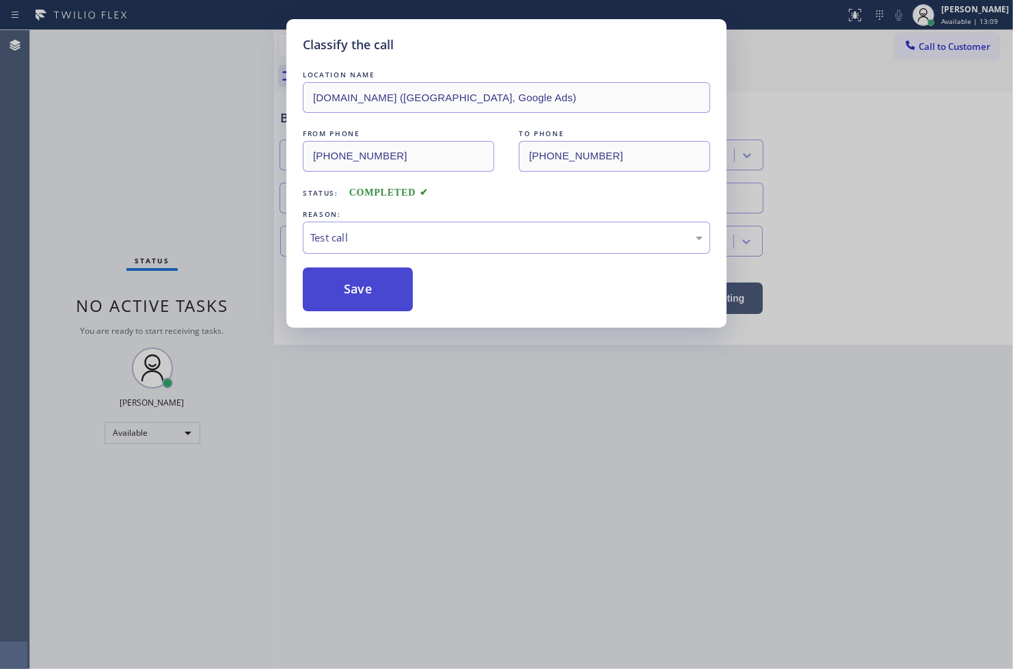
click at [346, 310] on button "Save" at bounding box center [358, 289] width 110 height 44
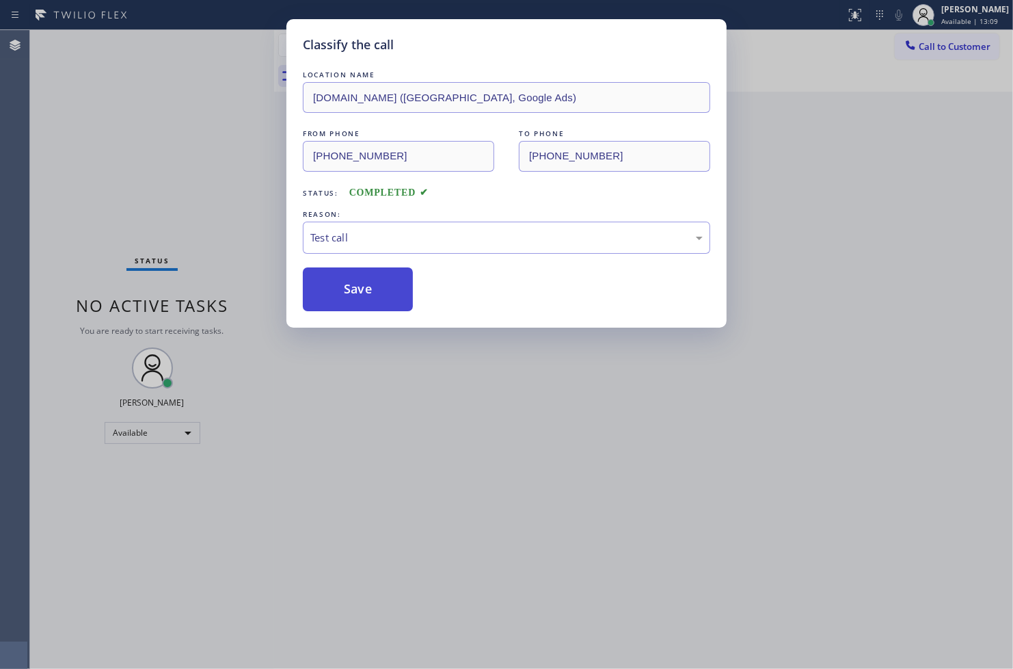
click at [346, 310] on button "Save" at bounding box center [358, 289] width 110 height 44
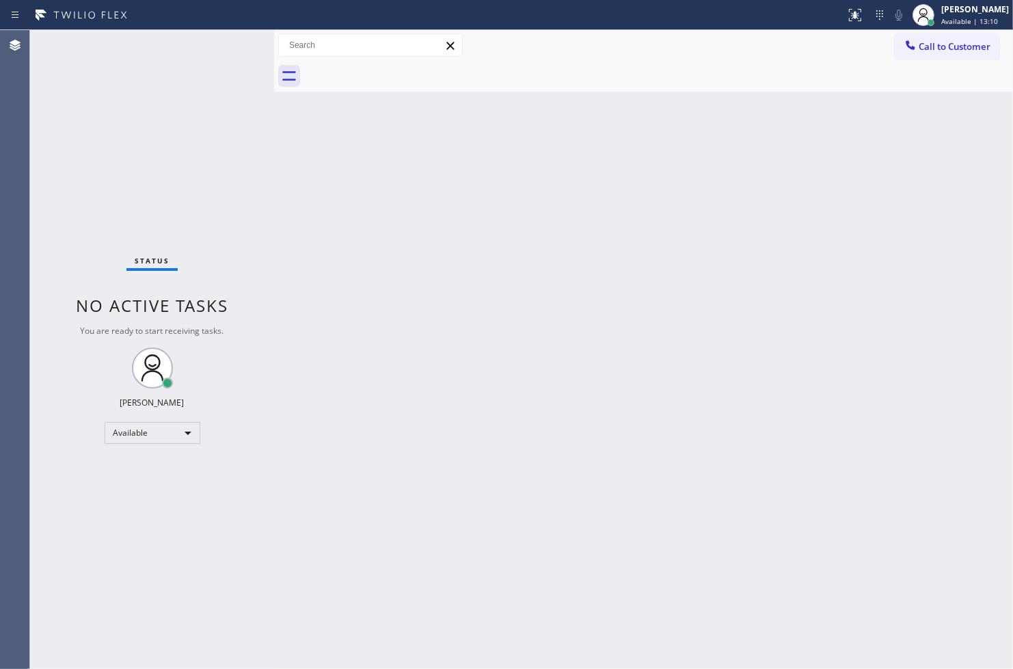
click at [235, 44] on div "Status No active tasks You are ready to start receiving tasks. [PERSON_NAME]" at bounding box center [152, 349] width 244 height 639
click at [66, 536] on div "Status No active tasks You are ready to start receiving tasks. [PERSON_NAME]" at bounding box center [152, 349] width 244 height 639
click at [146, 107] on div "Status No active tasks You are ready to start receiving tasks. [PERSON_NAME]" at bounding box center [152, 349] width 244 height 639
click at [223, 43] on div "Status No active tasks You are ready to start receiving tasks. [PERSON_NAME]" at bounding box center [152, 349] width 244 height 639
click at [230, 48] on div "Status No active tasks You are ready to start receiving tasks. [PERSON_NAME]" at bounding box center [152, 349] width 244 height 639
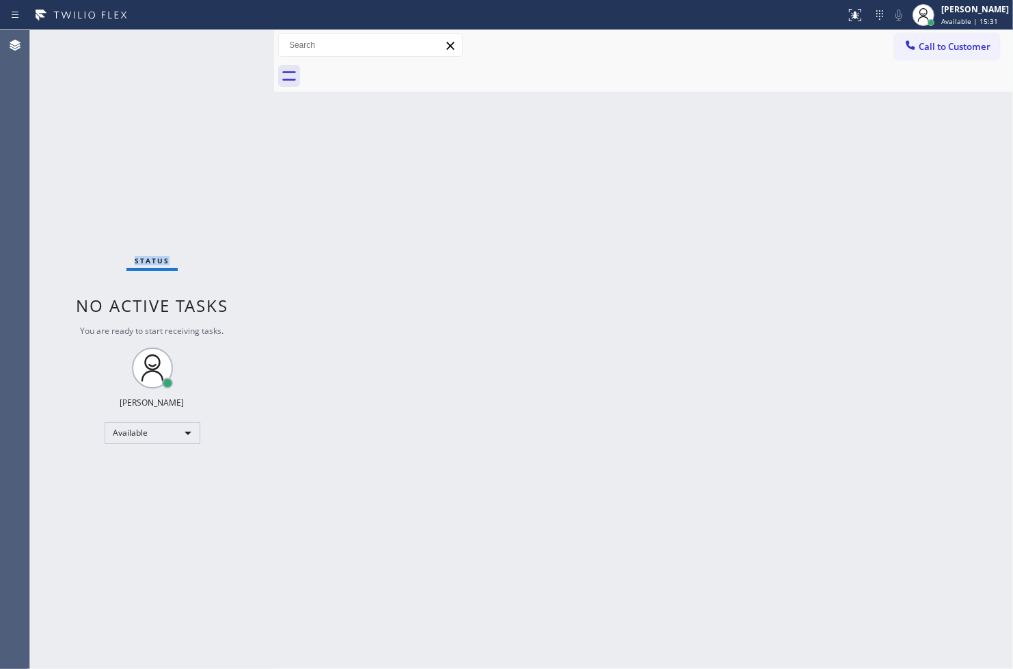
click at [230, 48] on div "Status No active tasks You are ready to start receiving tasks. [PERSON_NAME]" at bounding box center [152, 349] width 244 height 639
click at [258, 278] on div "Status No active tasks You are ready to start receiving tasks. [PERSON_NAME]" at bounding box center [152, 349] width 244 height 639
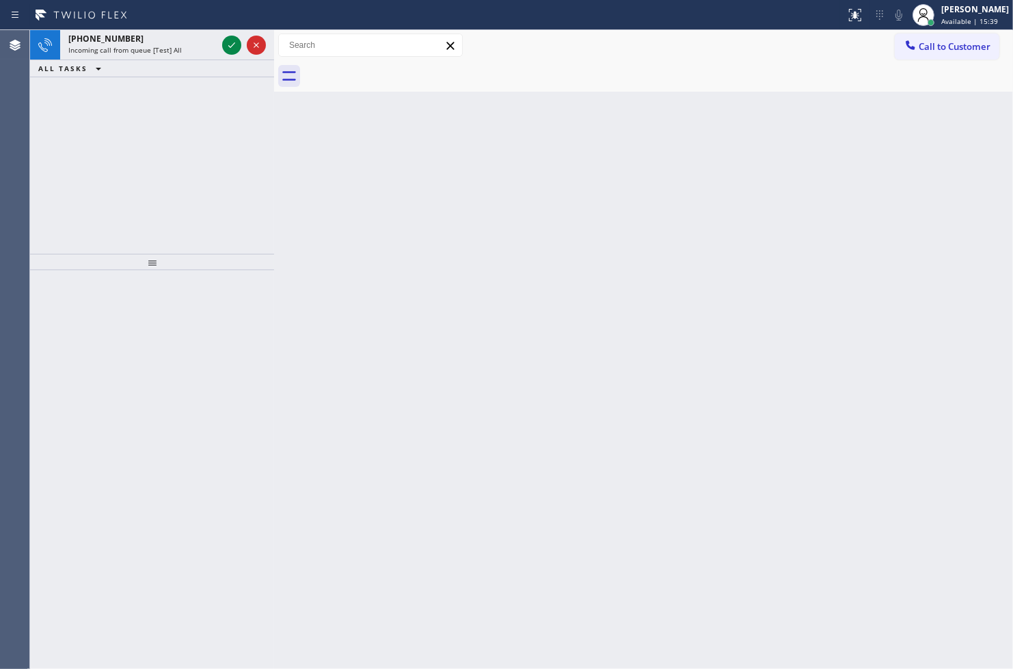
click at [79, 144] on div "[PHONE_NUMBER] Incoming call from queue [Test] All ALL TASKS ALL TASKS ACTIVE T…" at bounding box center [152, 142] width 244 height 224
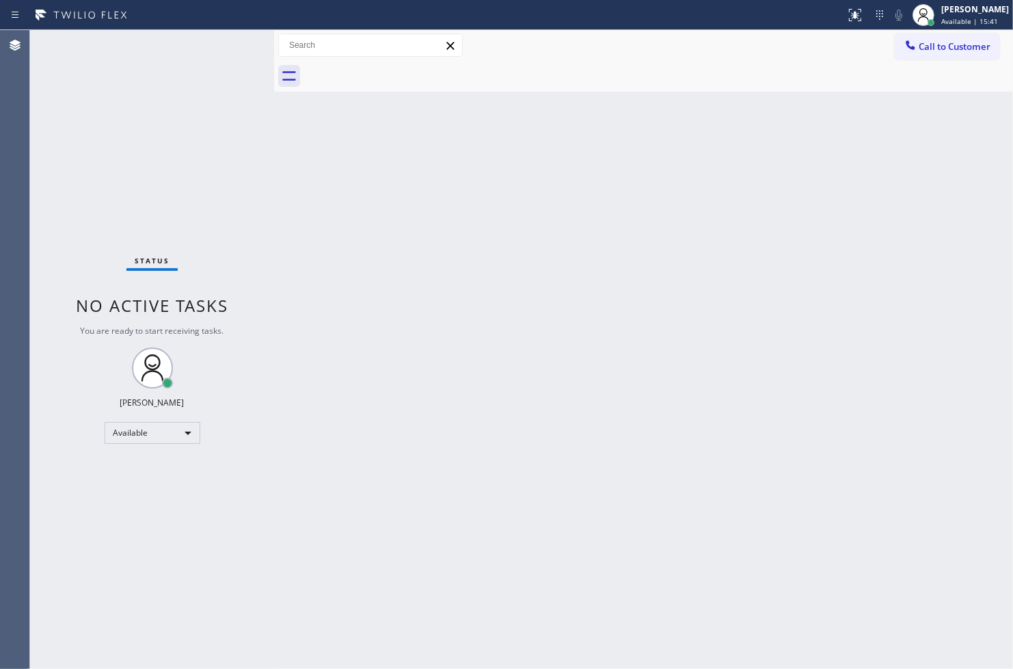
click at [240, 49] on div "Status No active tasks You are ready to start receiving tasks. [PERSON_NAME]" at bounding box center [152, 349] width 244 height 639
click at [234, 46] on div "Status No active tasks You are ready to start receiving tasks. [PERSON_NAME]" at bounding box center [152, 349] width 244 height 639
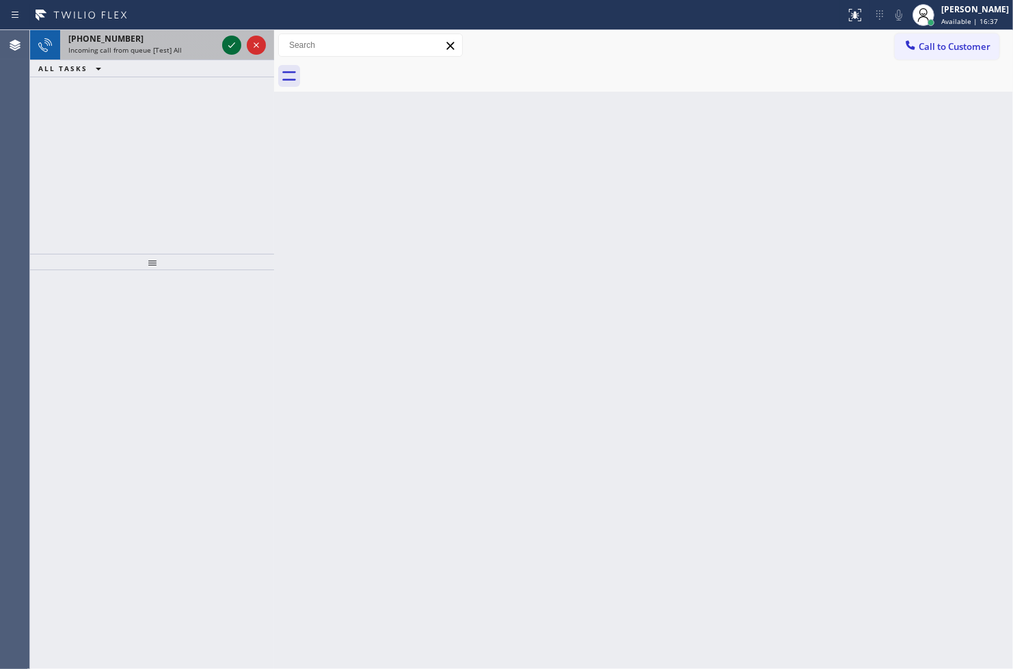
click at [231, 46] on icon at bounding box center [231, 44] width 7 height 5
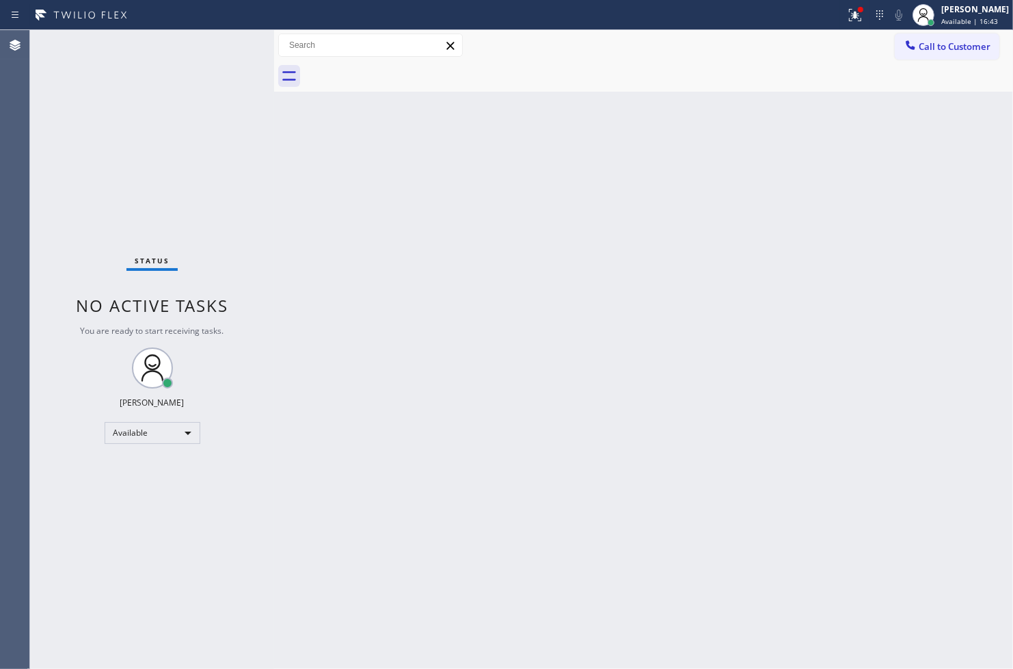
click at [466, 399] on div "Back to Dashboard Change Sender ID Customers Technicians Select a contact Outbo…" at bounding box center [643, 349] width 739 height 639
click at [851, 11] on icon at bounding box center [855, 13] width 8 height 5
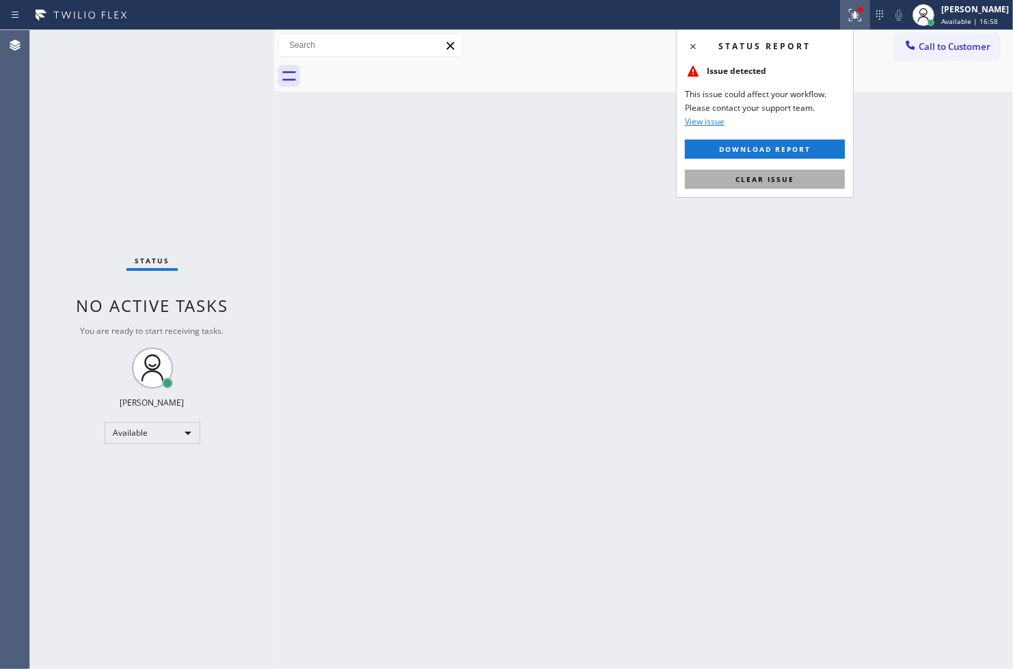
click at [763, 176] on span "Clear issue" at bounding box center [765, 179] width 59 height 10
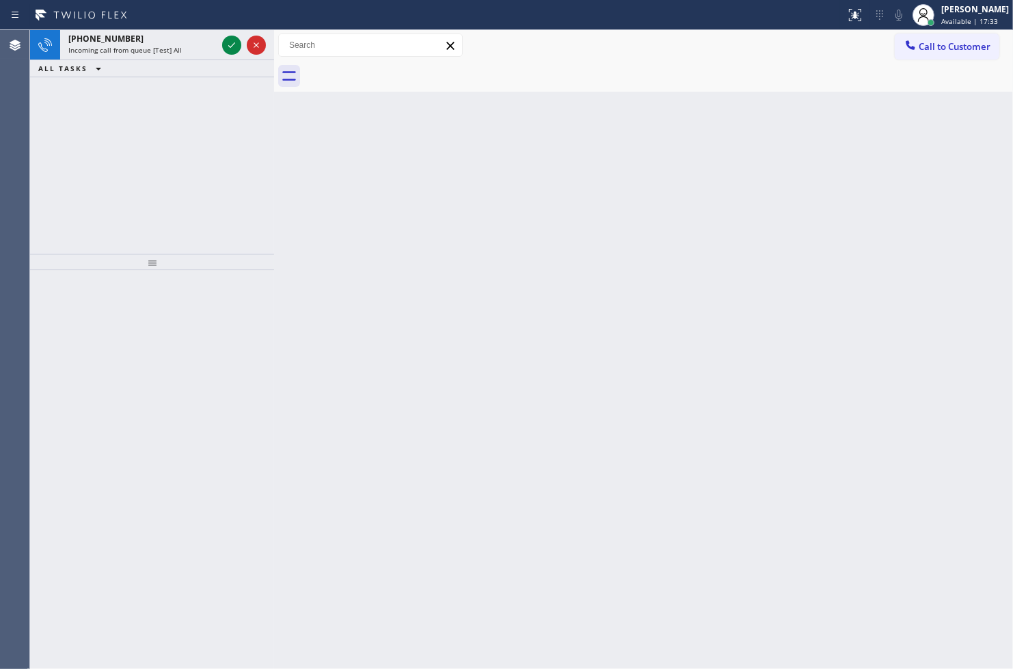
drag, startPoint x: 55, startPoint y: 211, endPoint x: 126, endPoint y: 121, distance: 114.3
click at [55, 211] on div "[PHONE_NUMBER] Incoming call from queue [Test] All ALL TASKS ALL TASKS ACTIVE T…" at bounding box center [152, 142] width 244 height 224
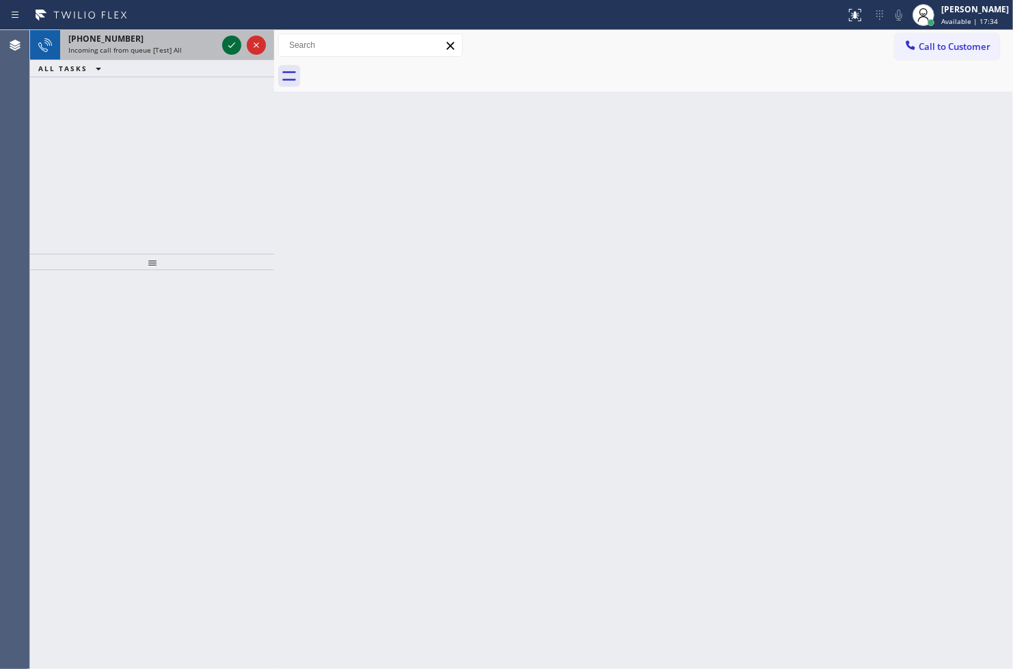
click at [230, 42] on icon at bounding box center [232, 45] width 16 height 16
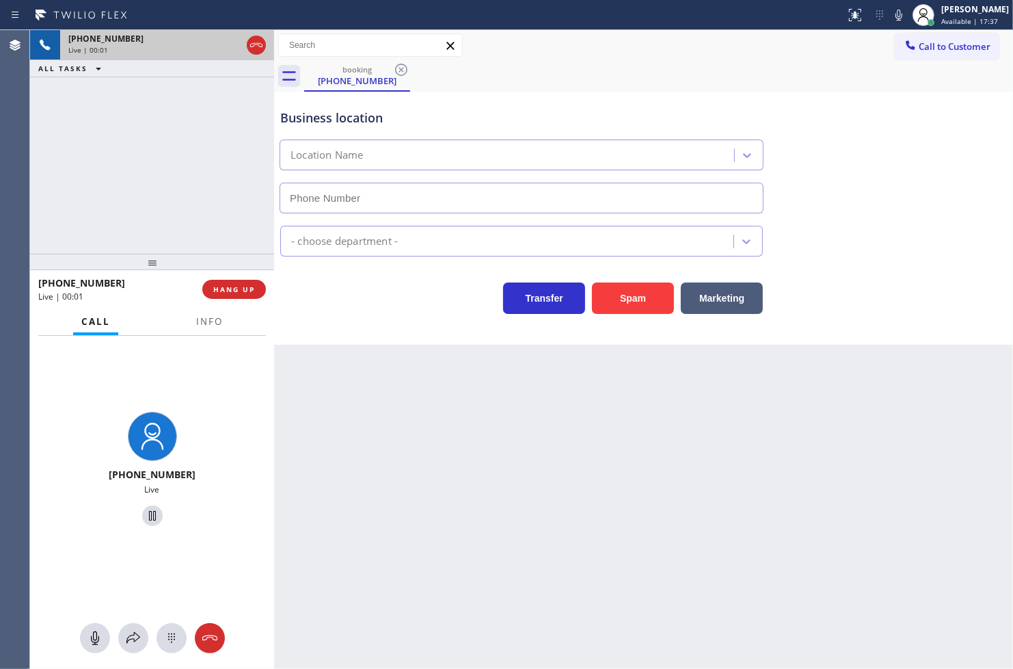
type input "[PHONE_NUMBER]"
click at [179, 217] on div "[PHONE_NUMBER] Live | 00:04 ALL TASKS ALL TASKS ACTIVE TASKS TASKS IN WRAP UP" at bounding box center [152, 142] width 244 height 224
click at [407, 289] on div "Transfer Spam Marketing" at bounding box center [522, 295] width 488 height 38
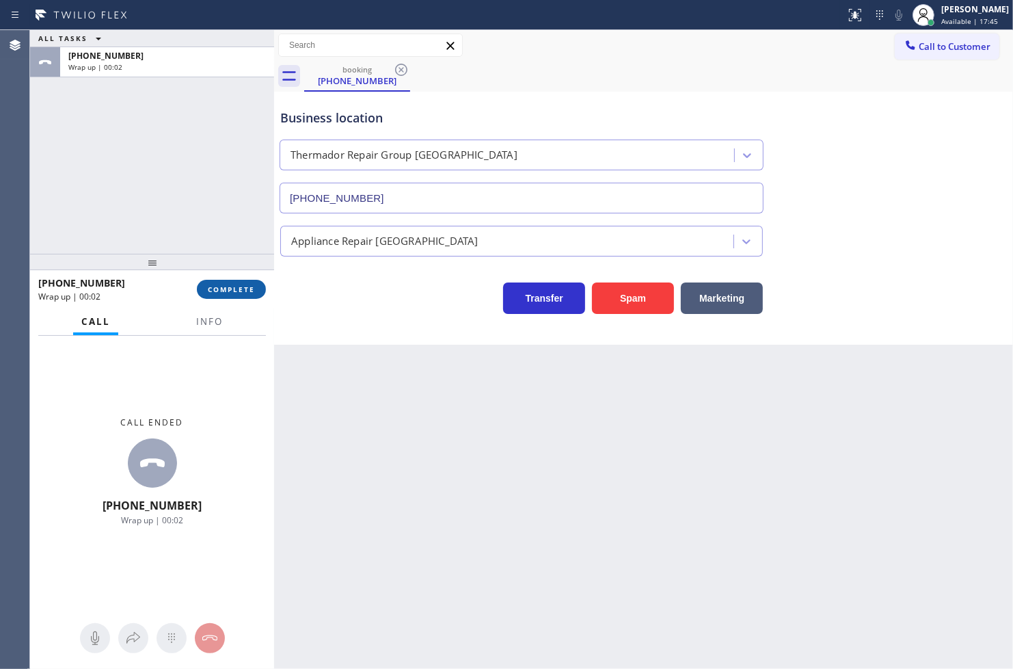
click at [226, 282] on button "COMPLETE" at bounding box center [231, 289] width 69 height 19
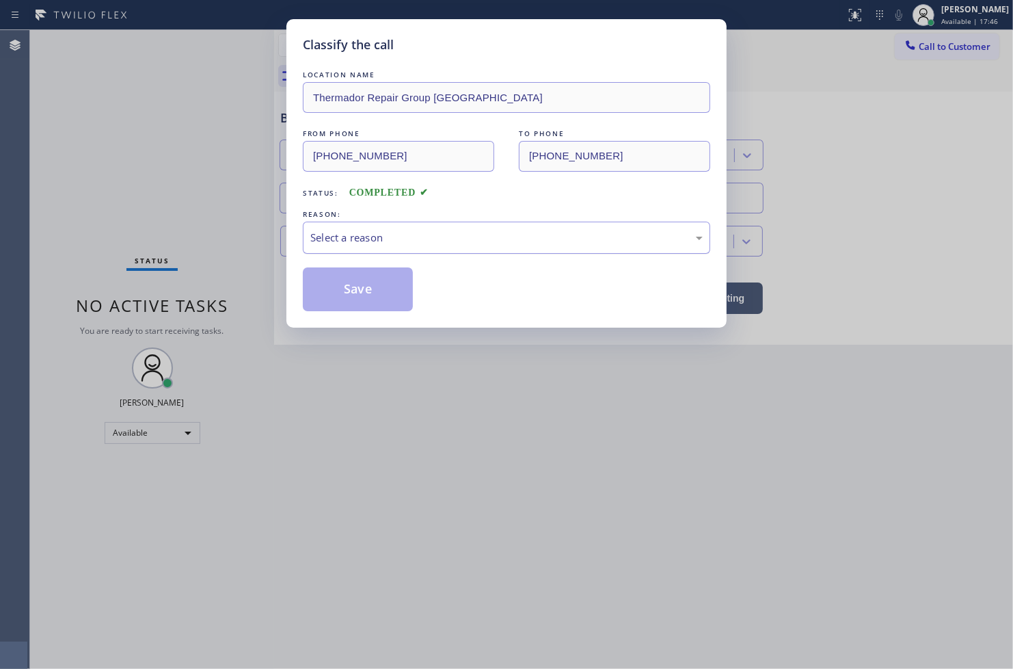
click at [354, 239] on div "Select a reason" at bounding box center [506, 238] width 392 height 16
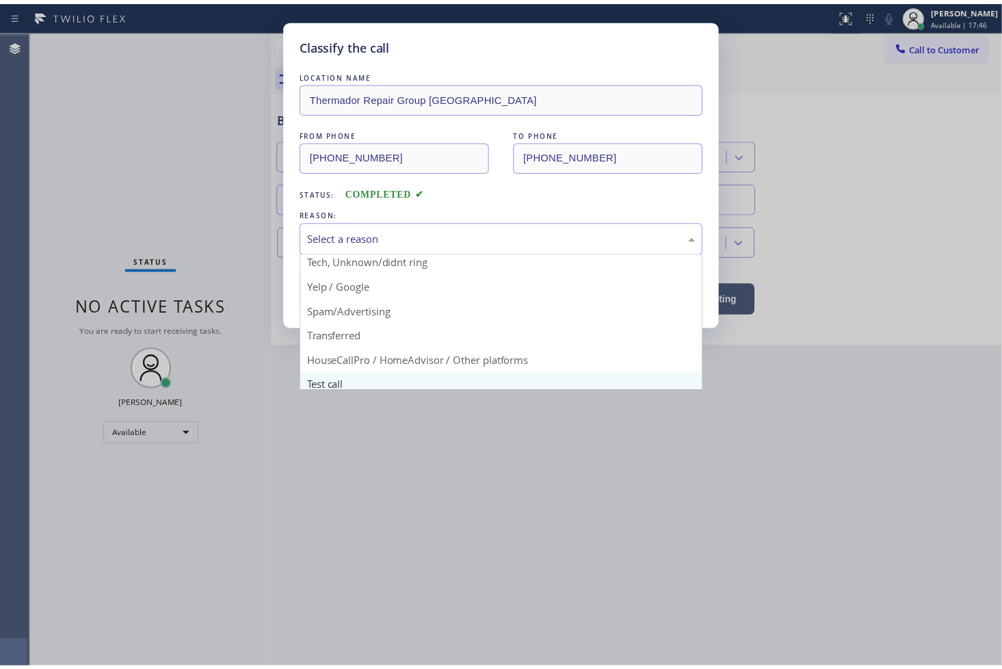
scroll to position [85, 0]
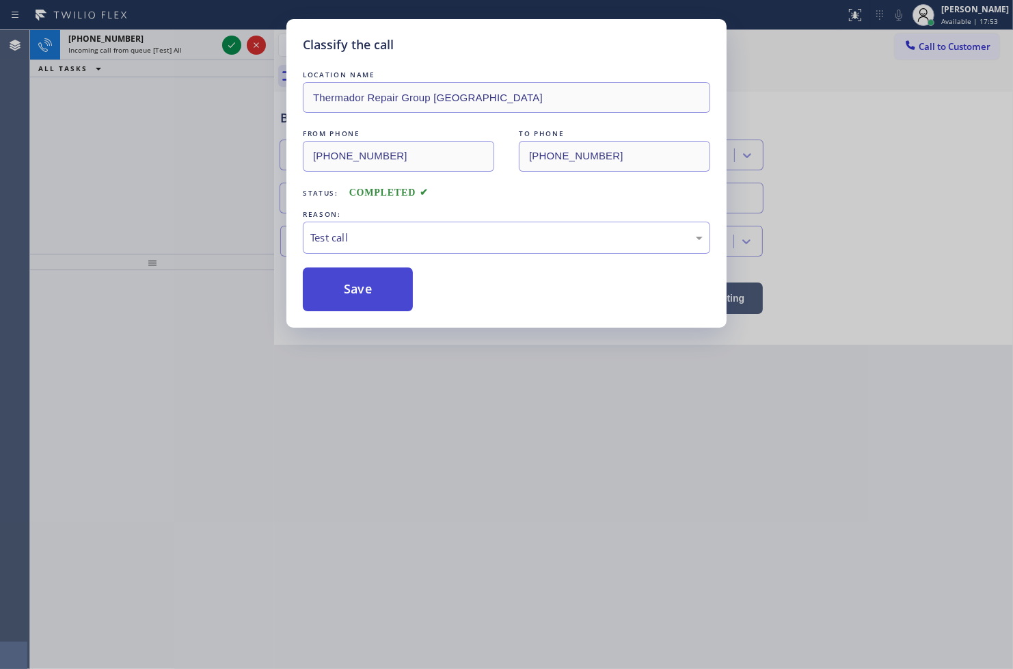
click at [347, 290] on button "Save" at bounding box center [358, 289] width 110 height 44
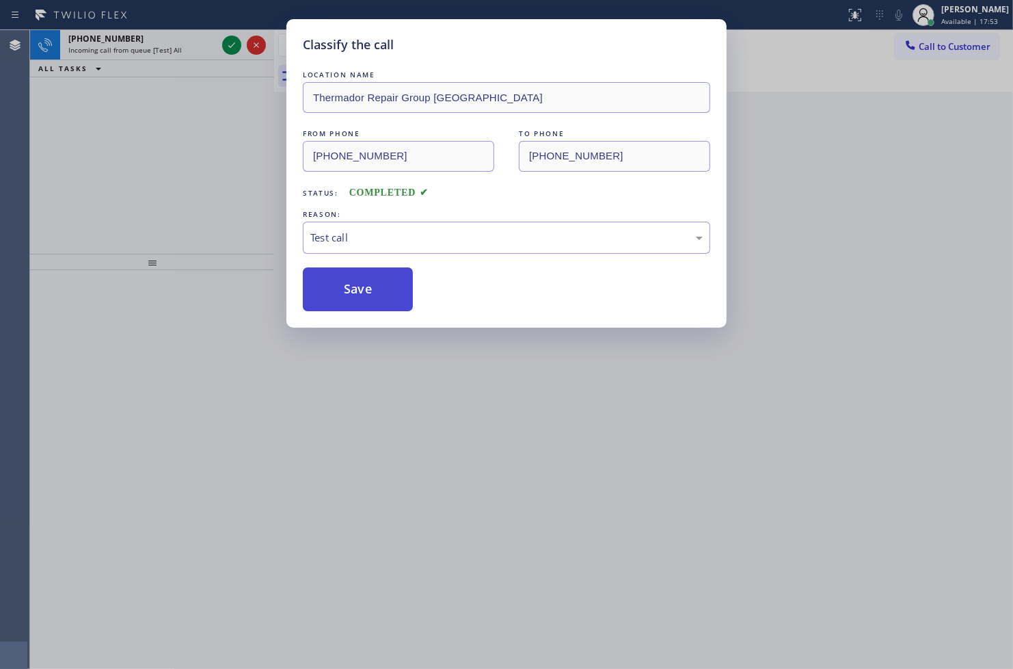
click at [347, 290] on button "Save" at bounding box center [358, 289] width 110 height 44
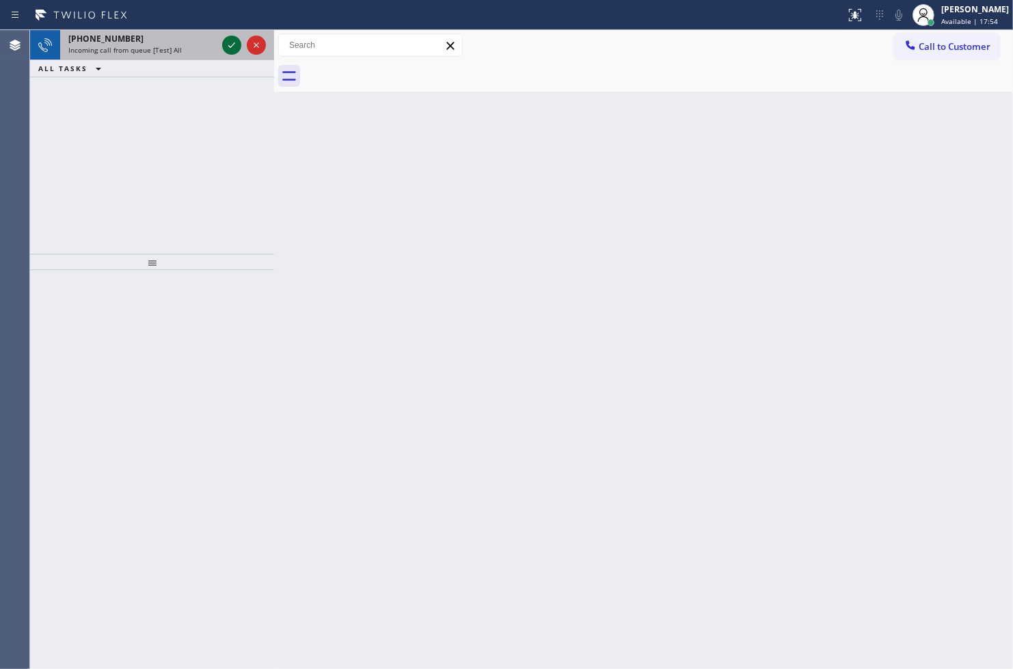
click at [230, 40] on icon at bounding box center [232, 45] width 16 height 16
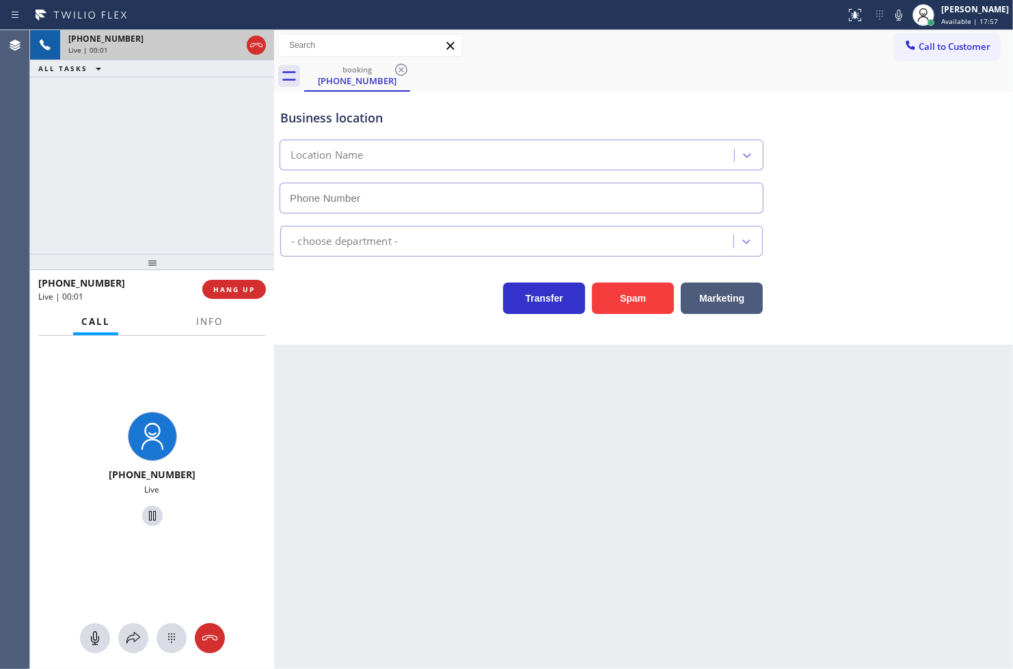
type input "[PHONE_NUMBER]"
drag, startPoint x: 807, startPoint y: 376, endPoint x: 802, endPoint y: 368, distance: 9.5
click at [807, 376] on div "Back to Dashboard Change Sender ID Customers Technicians Select a contact Outbo…" at bounding box center [643, 349] width 739 height 639
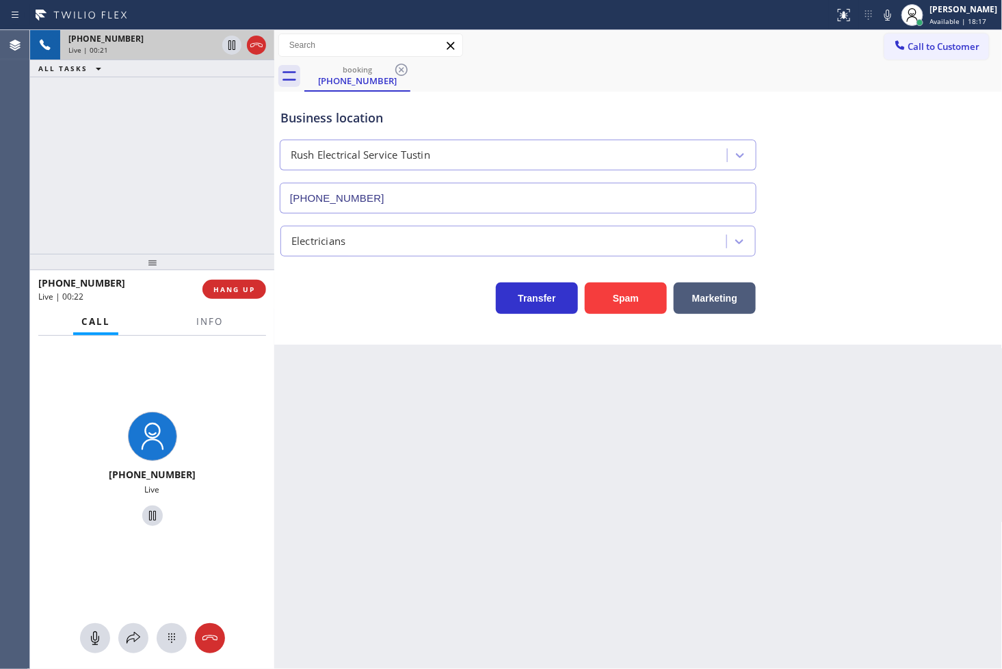
click at [358, 298] on div "Transfer Spam Marketing" at bounding box center [518, 295] width 481 height 38
click at [182, 197] on div "[PHONE_NUMBER] Live | 00:22 ALL TASKS ALL TASKS ACTIVE TASKS TASKS IN WRAP UP" at bounding box center [152, 142] width 244 height 224
click at [187, 202] on div "[PHONE_NUMBER] Live | 00:37 ALL TASKS ALL TASKS ACTIVE TASKS TASKS IN WRAP UP" at bounding box center [152, 142] width 244 height 224
click at [236, 420] on div "[PHONE_NUMBER] Live" at bounding box center [152, 471] width 233 height 118
click at [179, 390] on div "[PHONE_NUMBER] Live" at bounding box center [152, 471] width 244 height 271
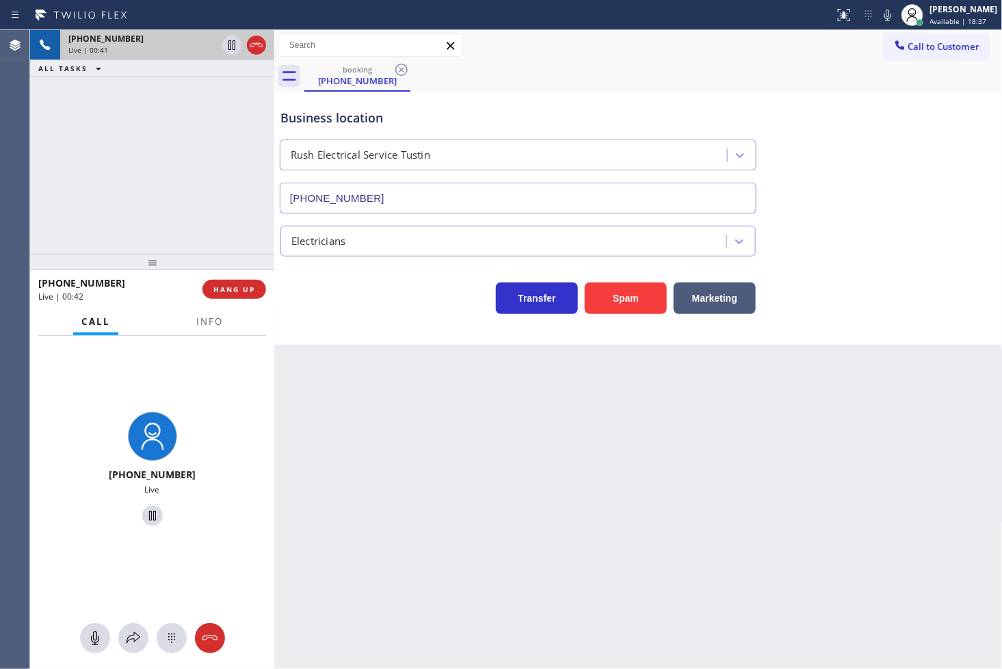
click at [117, 195] on div "[PHONE_NUMBER] Live | 00:41 ALL TASKS ALL TASKS ACTIVE TASKS TASKS IN WRAP UP" at bounding box center [152, 142] width 244 height 224
click at [171, 336] on div "[PHONE_NUMBER] Live" at bounding box center [152, 471] width 244 height 271
click at [140, 220] on div "[PHONE_NUMBER] Live | 00:43 ALL TASKS ALL TASKS ACTIVE TASKS TASKS IN WRAP UP" at bounding box center [152, 142] width 244 height 224
click at [158, 379] on div "[PHONE_NUMBER] Live" at bounding box center [152, 471] width 244 height 271
click at [124, 231] on div "[PHONE_NUMBER] Live | 00:43 ALL TASKS ALL TASKS ACTIVE TASKS TASKS IN WRAP UP" at bounding box center [152, 142] width 244 height 224
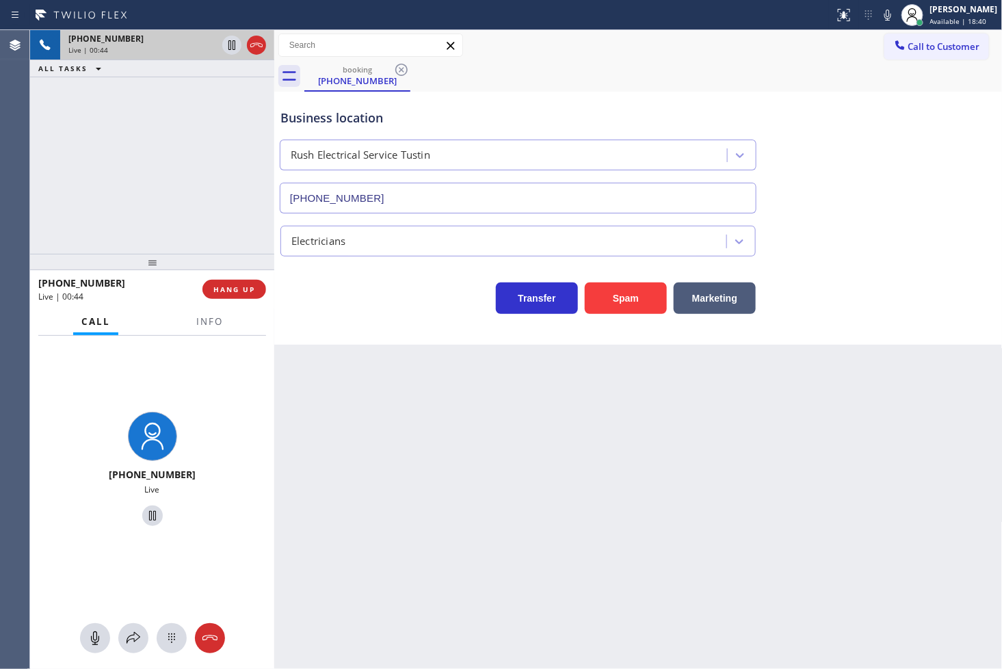
click at [193, 212] on div "[PHONE_NUMBER] Live | 00:44 ALL TASKS ALL TASKS ACTIVE TASKS TASKS IN WRAP UP" at bounding box center [152, 142] width 244 height 224
click at [186, 162] on div "[PHONE_NUMBER] Live | 00:45 ALL TASKS ALL TASKS ACTIVE TASKS TASKS IN WRAP UP" at bounding box center [152, 142] width 244 height 224
click at [230, 46] on icon at bounding box center [231, 45] width 7 height 10
click at [139, 630] on icon at bounding box center [133, 638] width 16 height 16
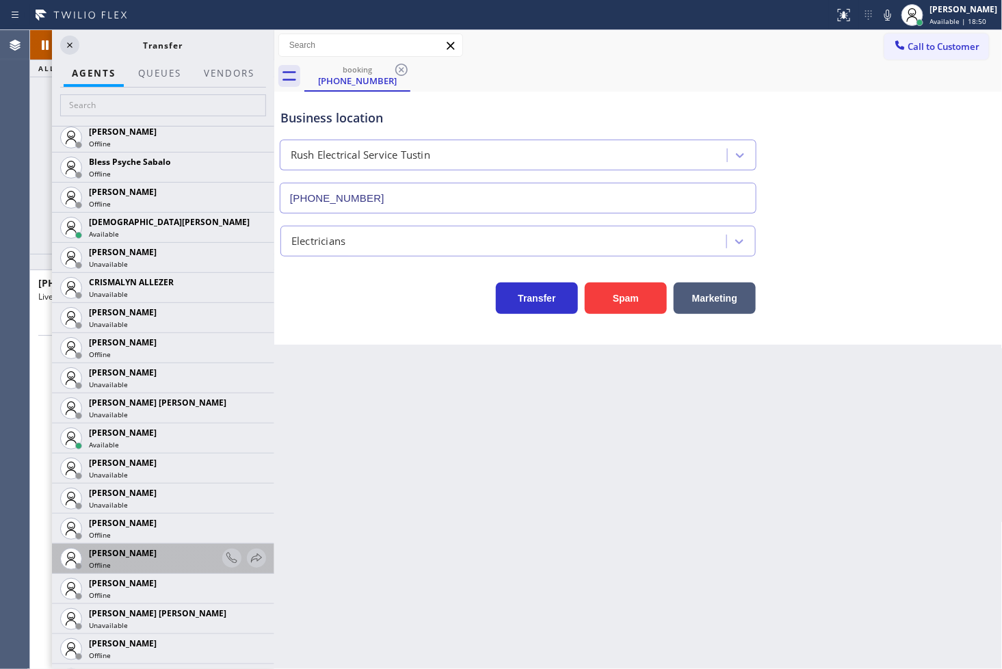
scroll to position [607, 0]
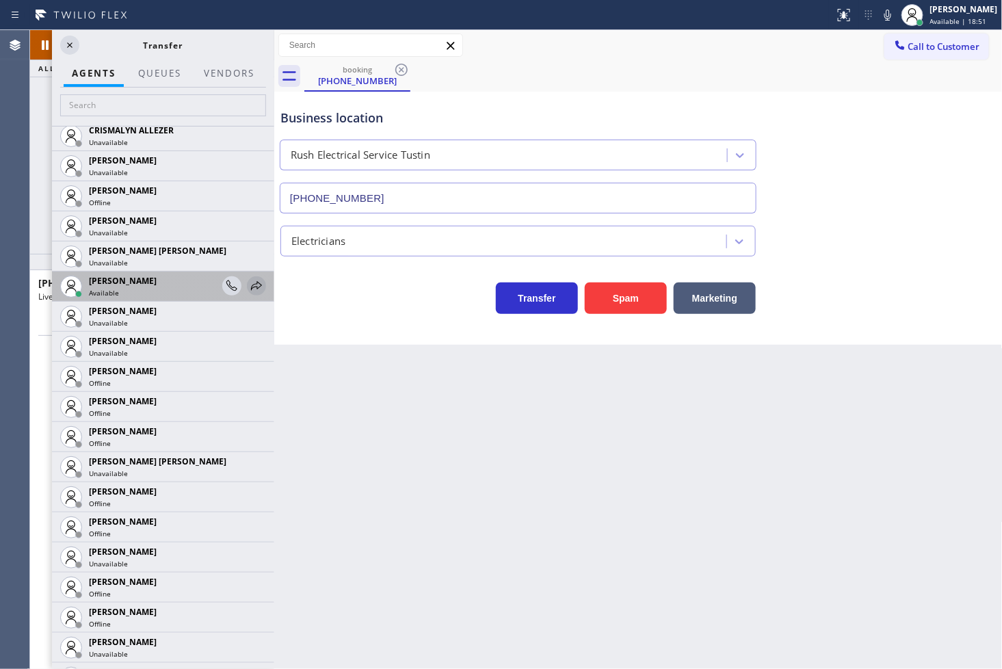
click at [248, 278] on icon at bounding box center [256, 286] width 16 height 16
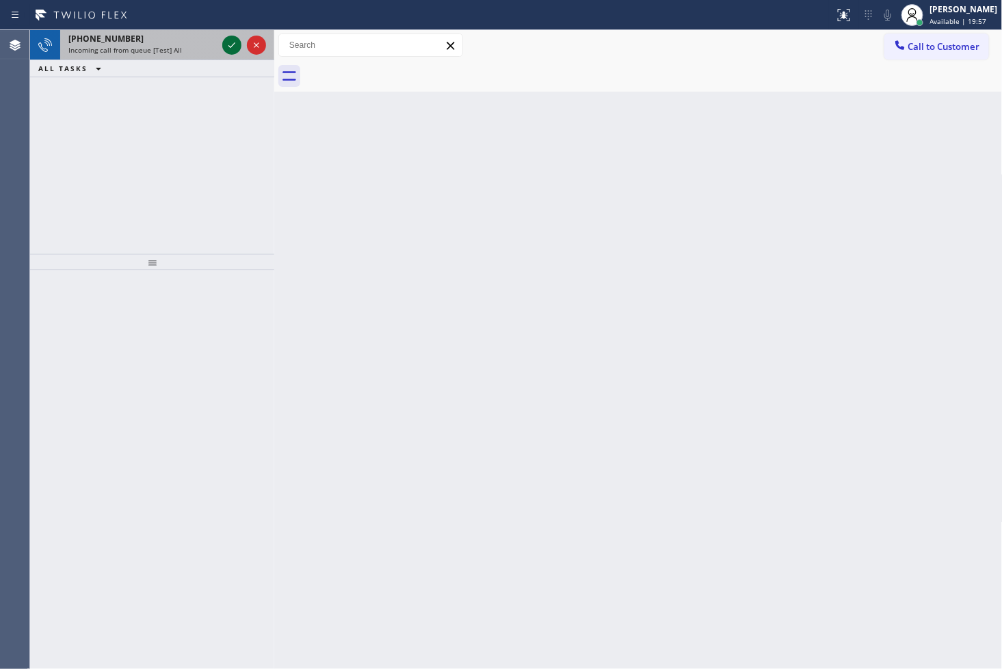
click at [231, 42] on icon at bounding box center [232, 45] width 16 height 16
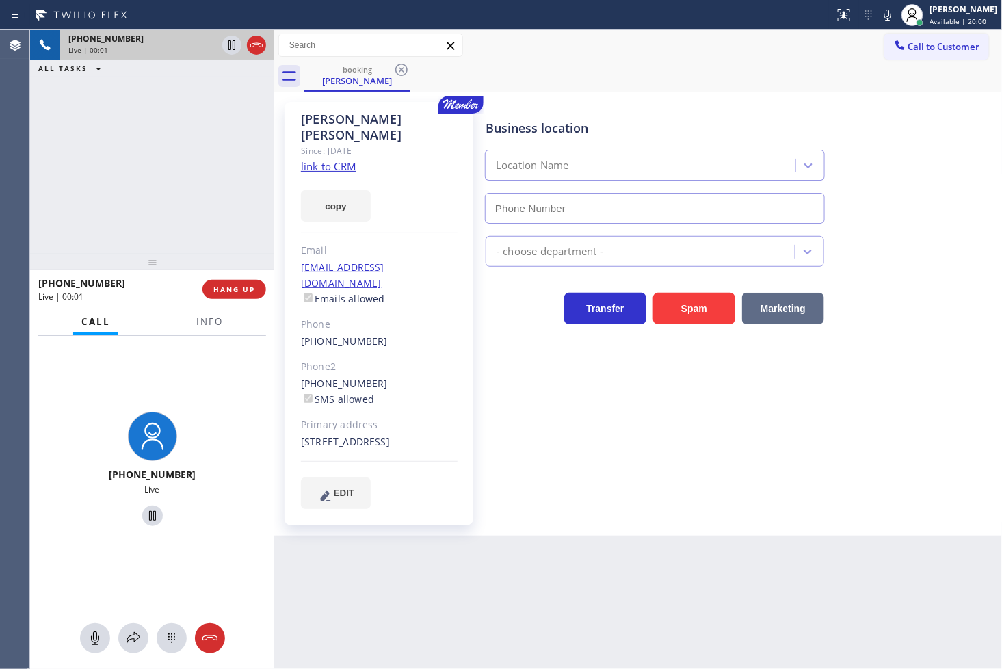
type input "[PHONE_NUMBER]"
click at [159, 172] on div "[PHONE_NUMBER] Live | 00:03 ALL TASKS ALL TASKS ACTIVE TASKS TASKS IN WRAP UP" at bounding box center [152, 142] width 244 height 224
click at [330, 159] on link "link to CRM" at bounding box center [328, 166] width 55 height 14
click at [91, 148] on div "[PHONE_NUMBER] Live | 00:39 ALL TASKS ALL TASKS ACTIVE TASKS TASKS IN WRAP UP" at bounding box center [152, 142] width 244 height 224
click at [118, 140] on div "[PHONE_NUMBER] Live | 00:42 ALL TASKS ALL TASKS ACTIVE TASKS TASKS IN WRAP UP" at bounding box center [152, 142] width 244 height 224
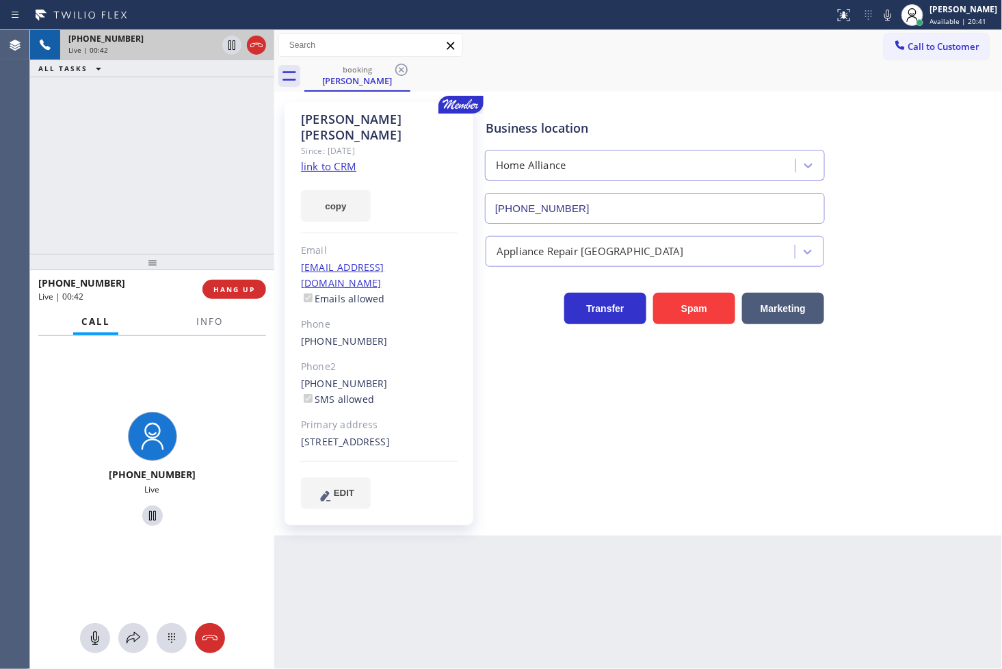
click at [701, 363] on div "Business location Home Alliance [PHONE_NUMBER] Appliance Repair High End Transf…" at bounding box center [741, 304] width 516 height 399
click at [59, 166] on div "[PHONE_NUMBER] Live | 00:43 ALL TASKS ALL TASKS ACTIVE TASKS TASKS IN WRAP UP" at bounding box center [152, 142] width 244 height 224
click at [249, 422] on div "[PHONE_NUMBER] Live" at bounding box center [152, 471] width 233 height 118
click at [210, 217] on div "[PHONE_NUMBER] Live | 00:44 ALL TASKS ALL TASKS ACTIVE TASKS TASKS IN WRAP UP" at bounding box center [152, 142] width 244 height 224
click at [194, 352] on div "[PHONE_NUMBER] Live" at bounding box center [152, 471] width 244 height 271
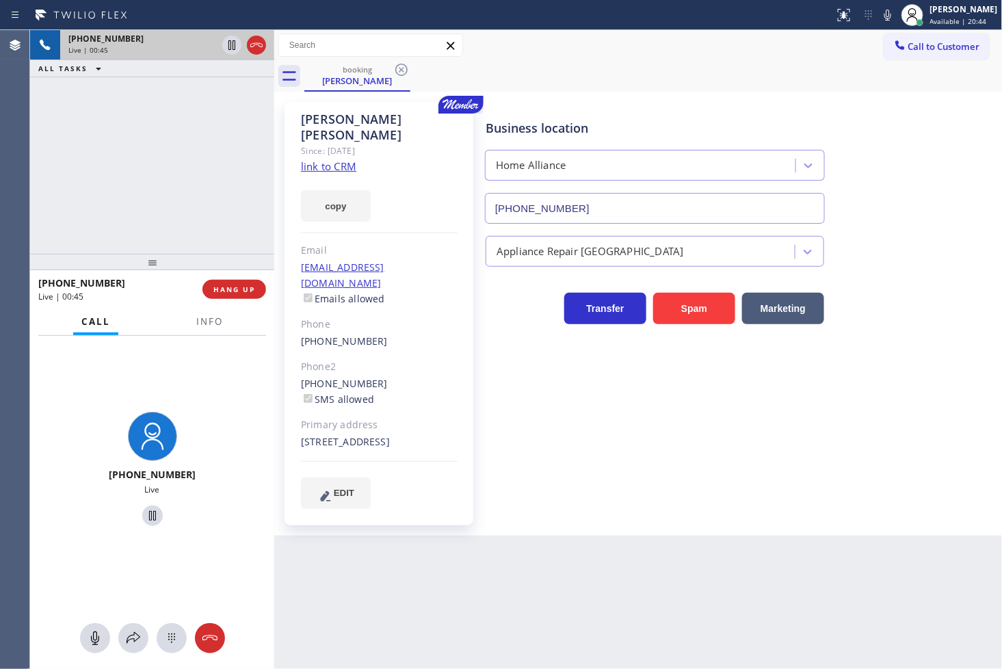
click at [137, 148] on div "[PHONE_NUMBER] Live | 00:45 ALL TASKS ALL TASKS ACTIVE TASKS TASKS IN WRAP UP" at bounding box center [152, 142] width 244 height 224
click at [186, 112] on div "[PHONE_NUMBER] Live | 00:46 ALL TASKS ALL TASKS ACTIVE TASKS TASKS IN WRAP UP" at bounding box center [152, 142] width 244 height 224
click at [230, 46] on icon at bounding box center [232, 45] width 16 height 16
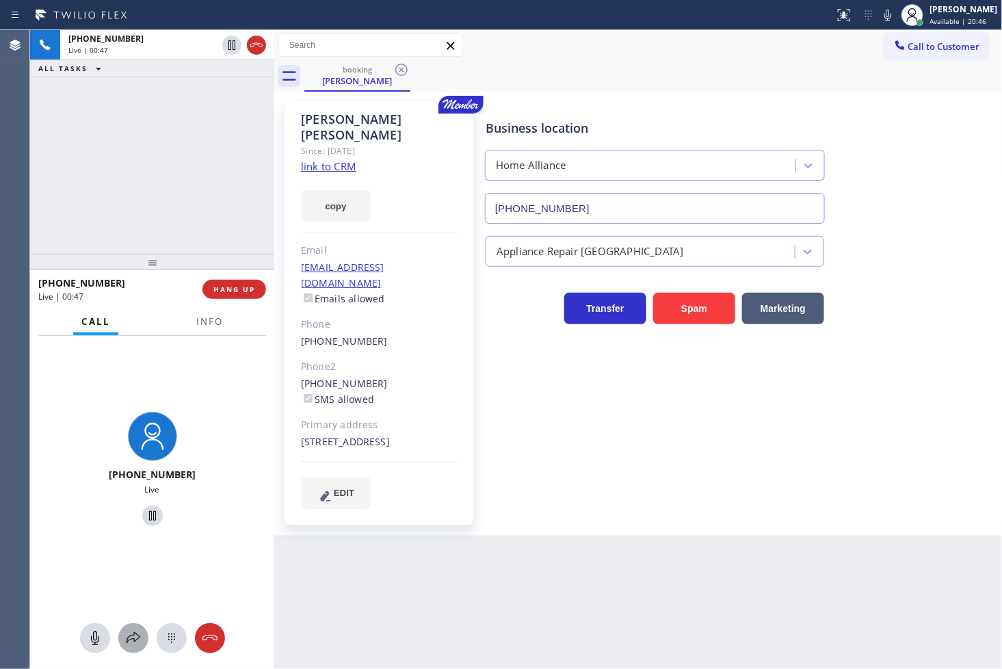
click at [132, 632] on icon at bounding box center [133, 638] width 16 height 16
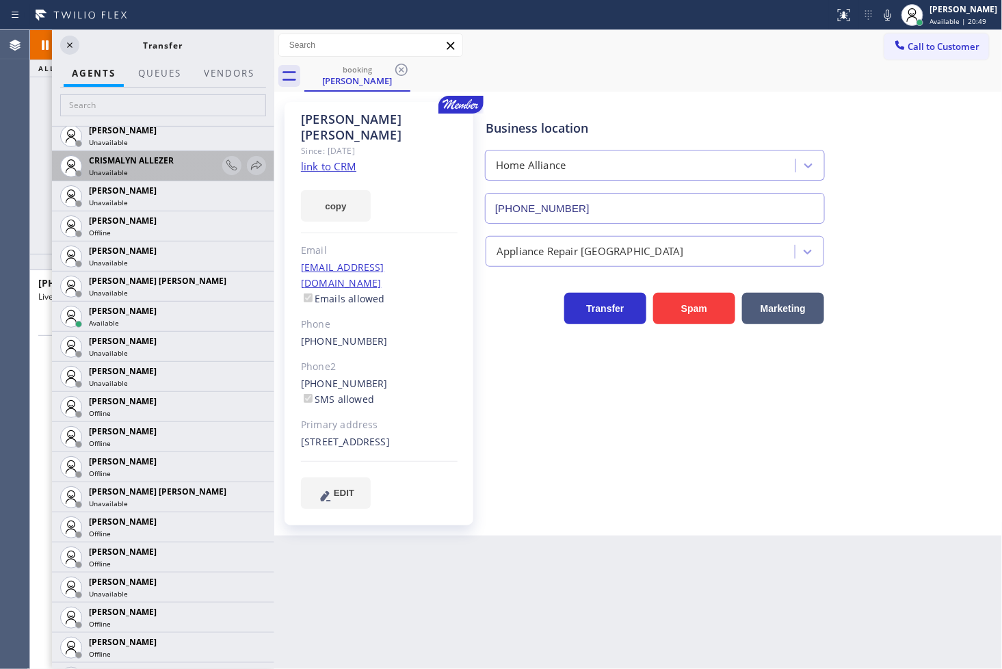
scroll to position [607, 0]
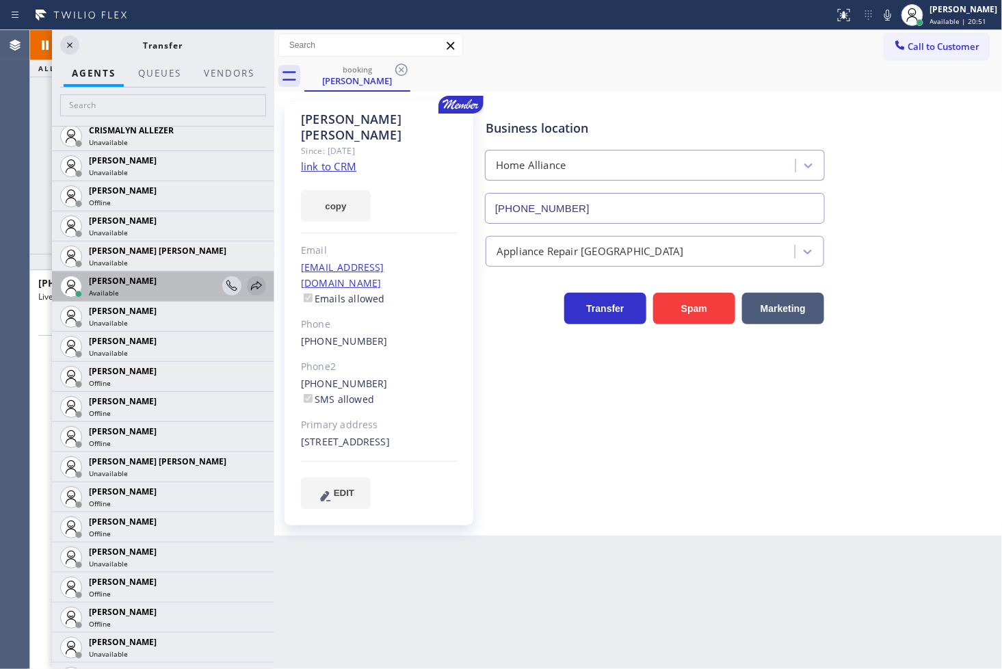
click at [251, 286] on icon at bounding box center [256, 285] width 11 height 9
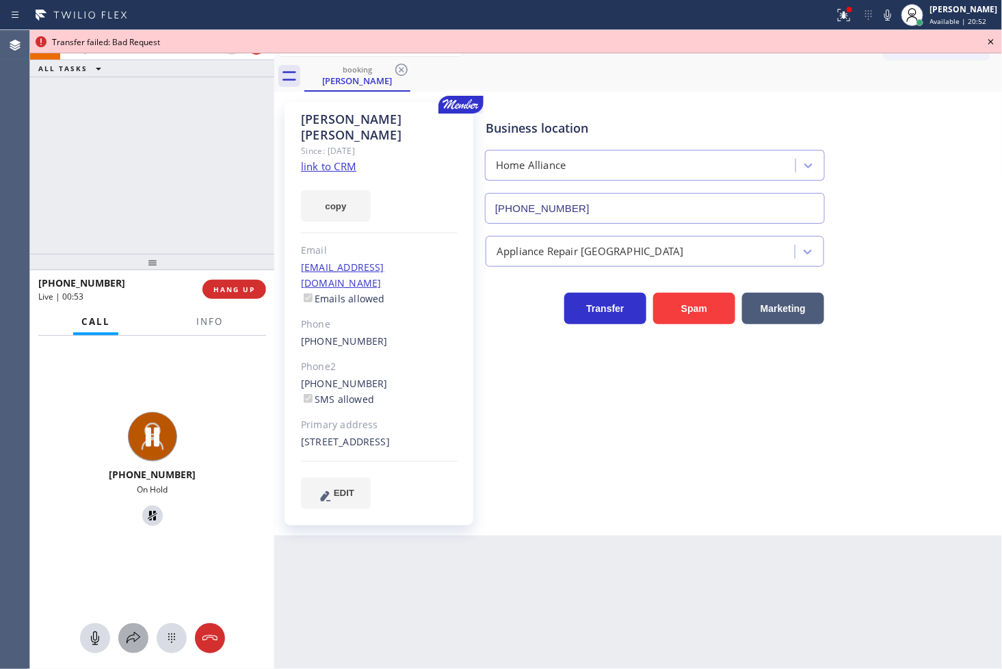
click at [130, 636] on icon at bounding box center [133, 638] width 16 height 16
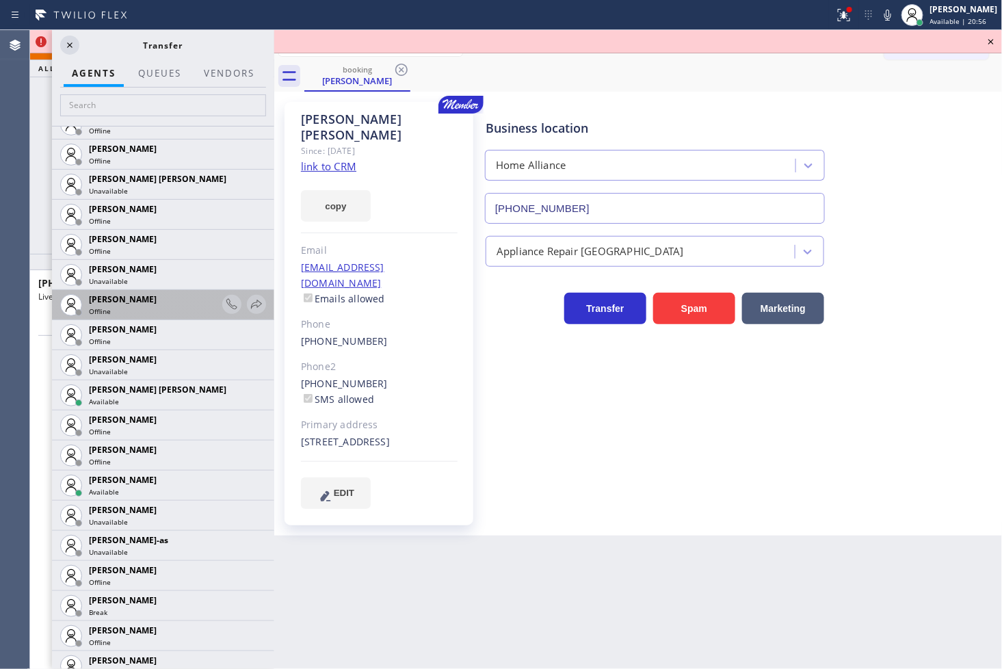
scroll to position [987, 0]
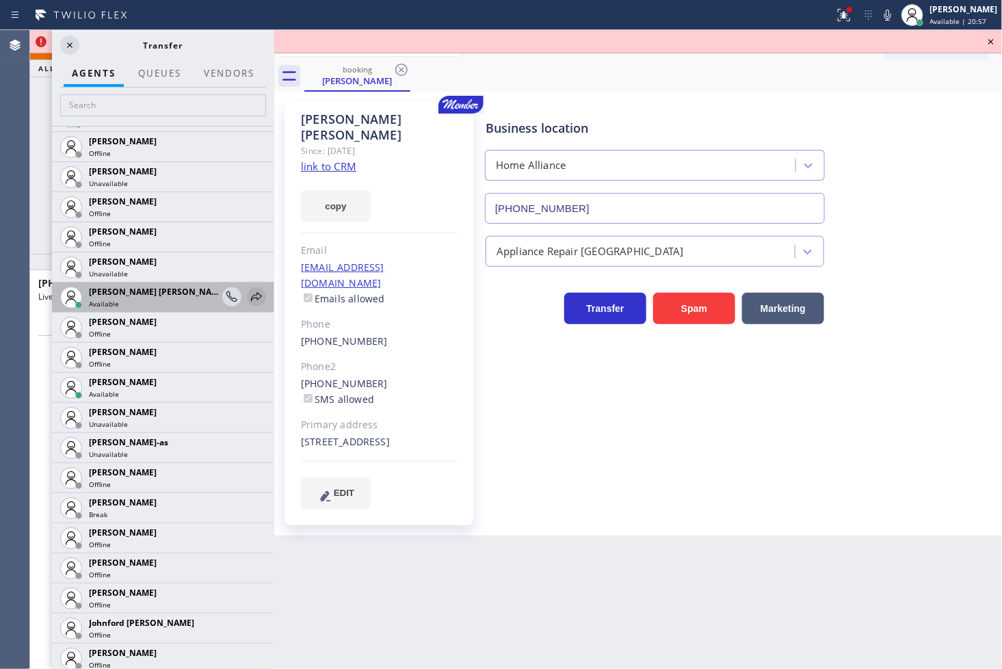
click at [251, 295] on icon at bounding box center [256, 296] width 11 height 9
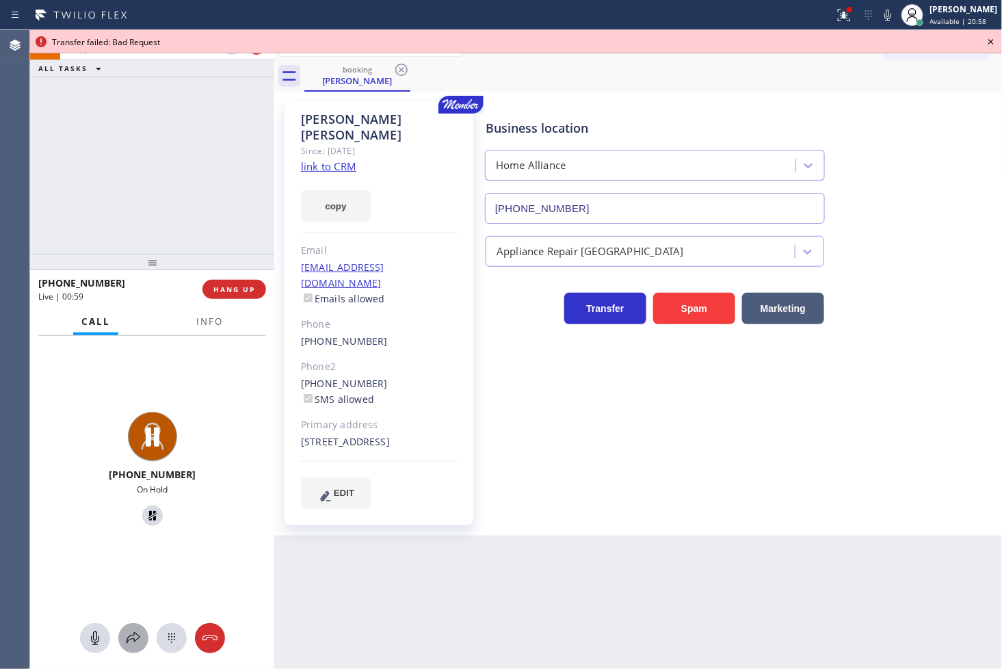
click at [127, 637] on icon at bounding box center [133, 638] width 14 height 12
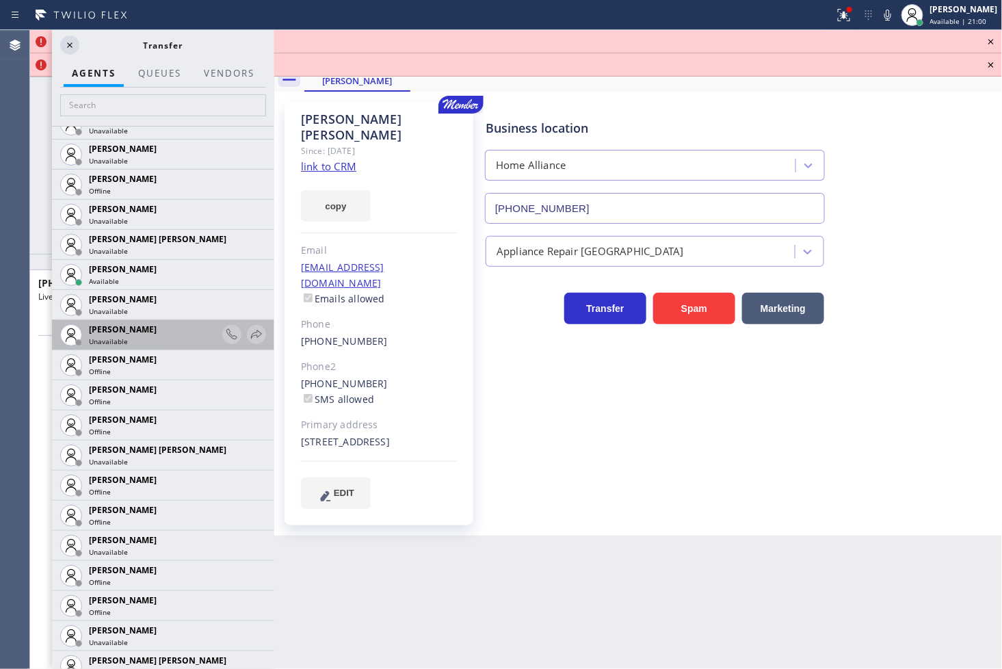
scroll to position [911, 0]
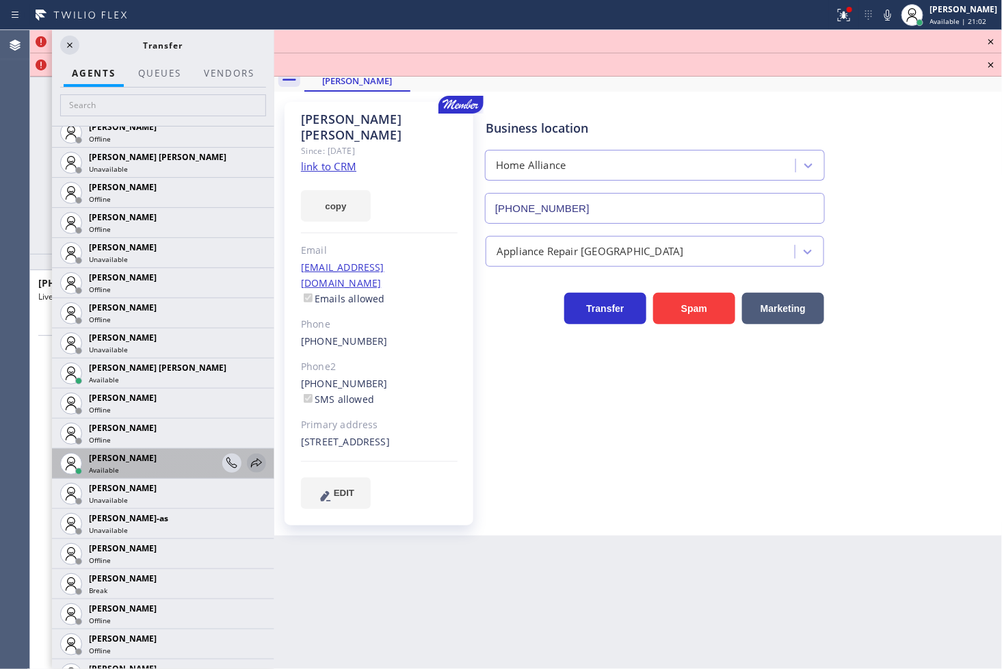
click at [250, 462] on icon at bounding box center [256, 463] width 16 height 16
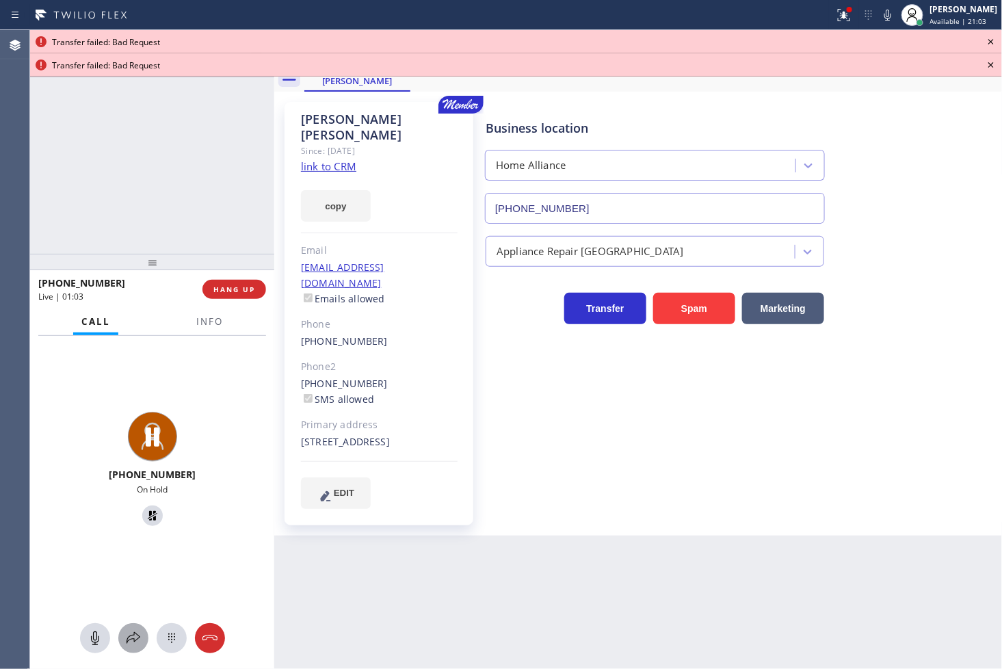
click at [133, 634] on icon at bounding box center [133, 638] width 14 height 12
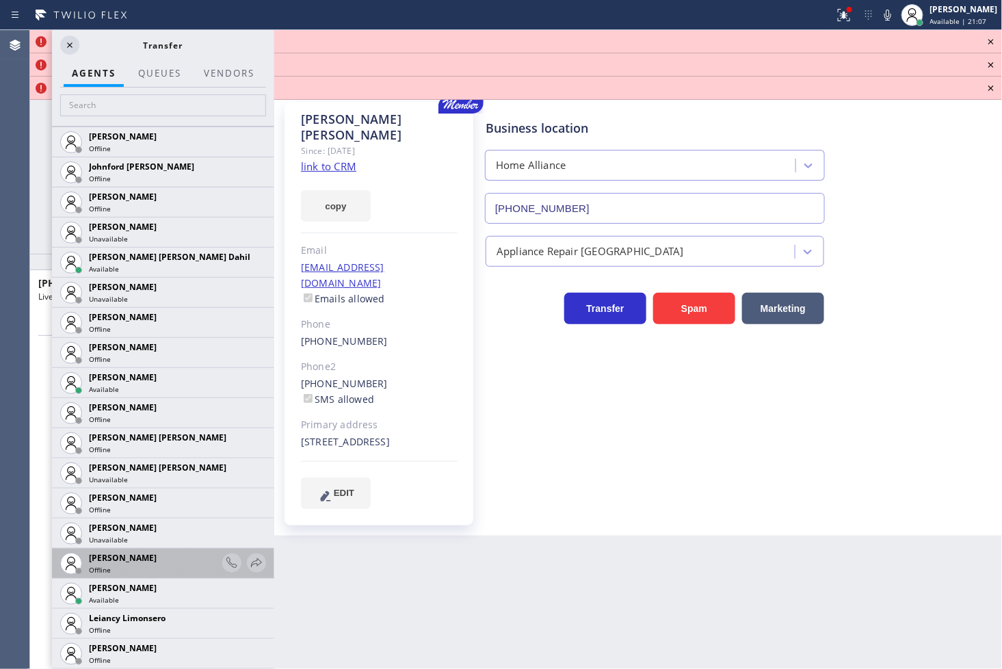
scroll to position [1671, 0]
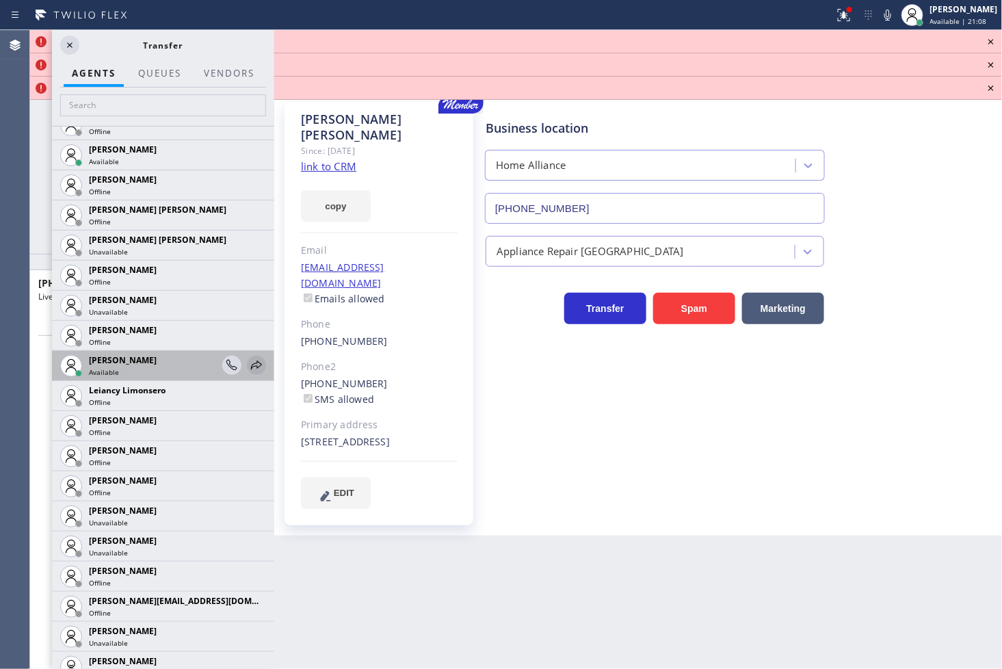
click at [251, 363] on icon at bounding box center [256, 364] width 11 height 9
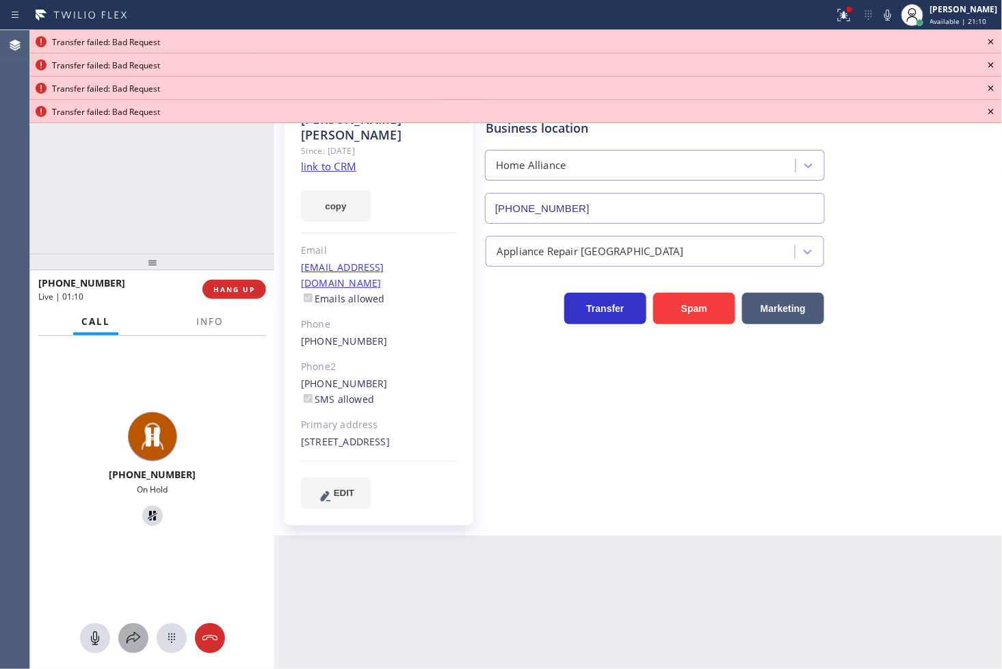
click at [132, 634] on icon at bounding box center [133, 638] width 14 height 12
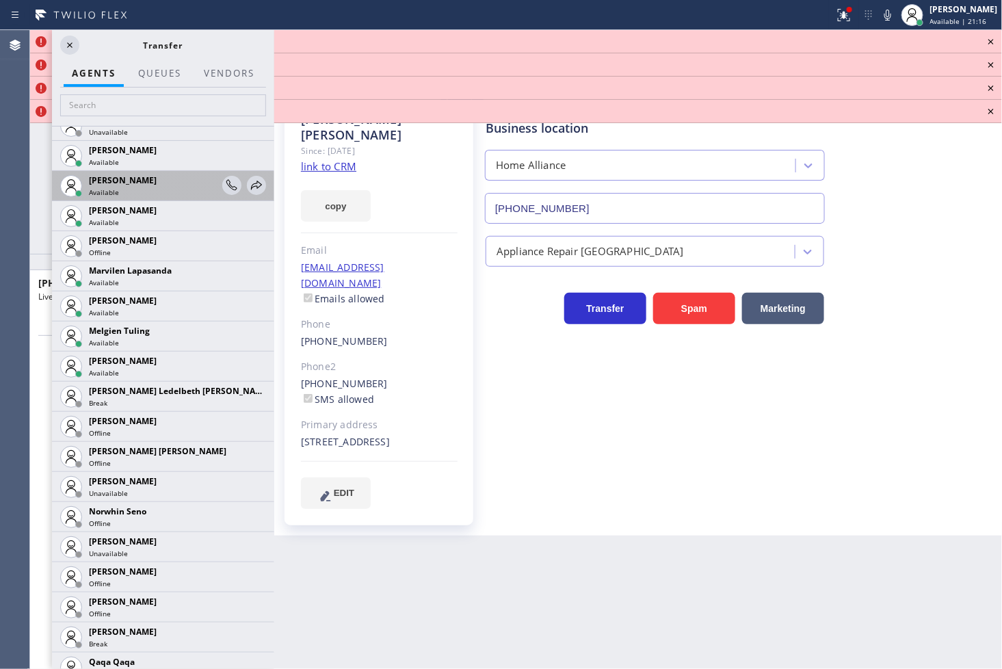
scroll to position [2203, 0]
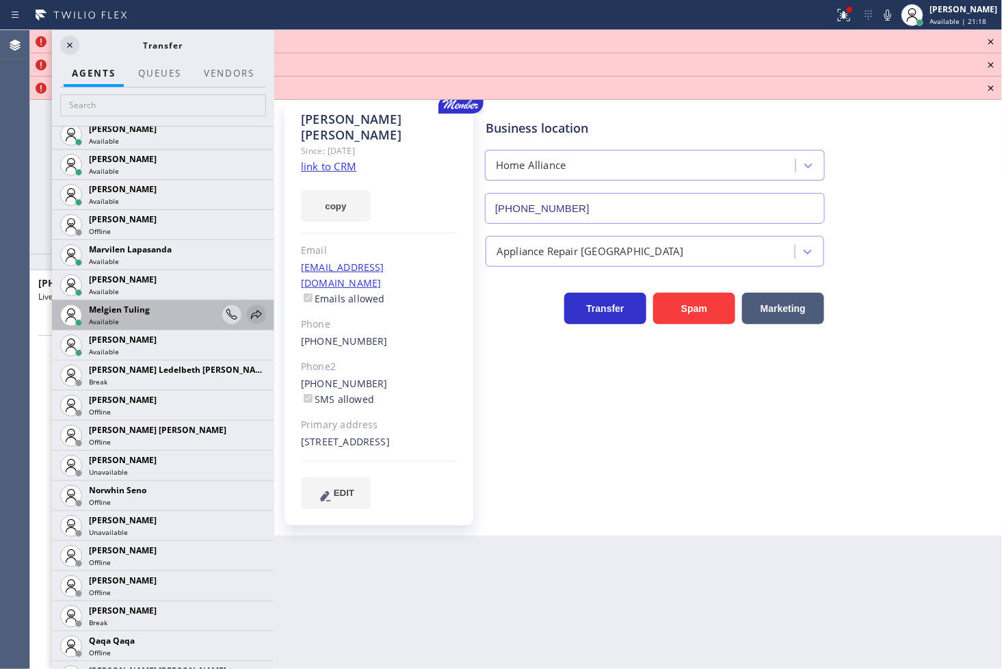
click at [251, 316] on icon at bounding box center [256, 314] width 11 height 9
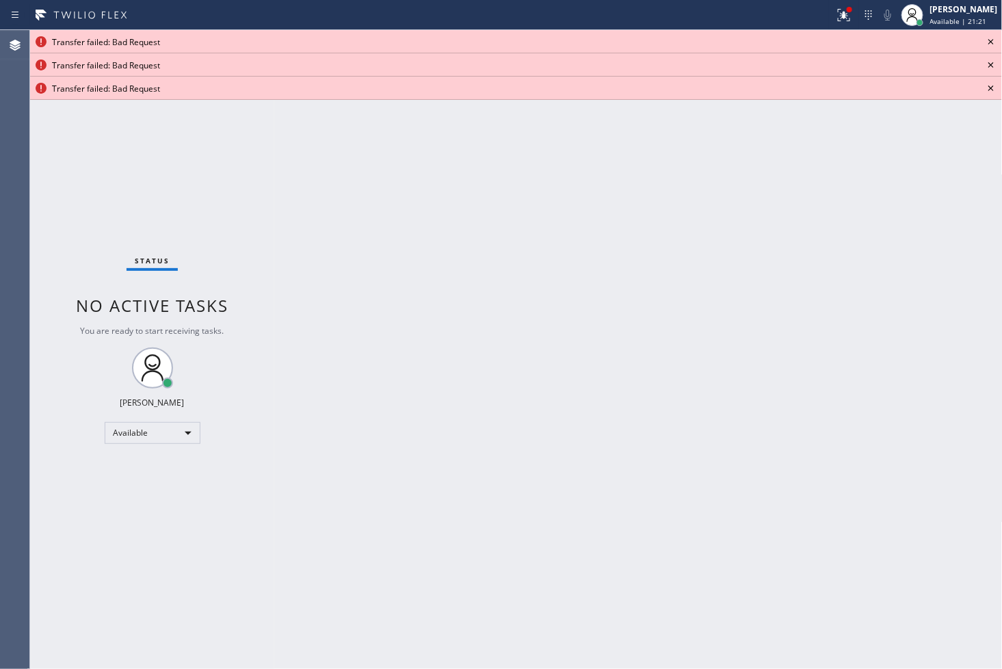
click at [991, 41] on icon at bounding box center [990, 41] width 5 height 5
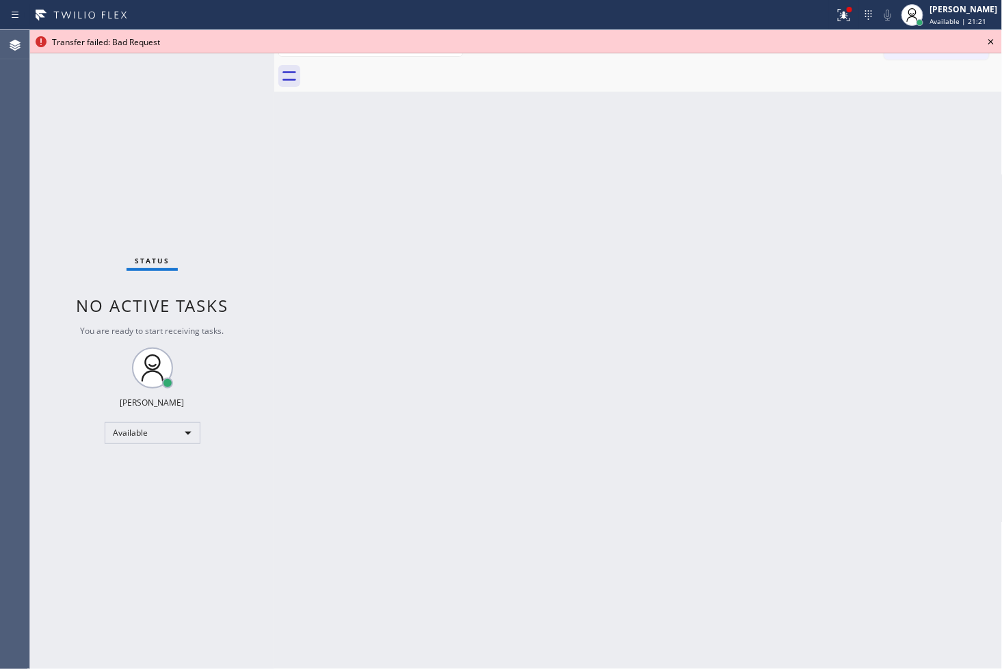
click at [991, 41] on icon at bounding box center [990, 41] width 5 height 5
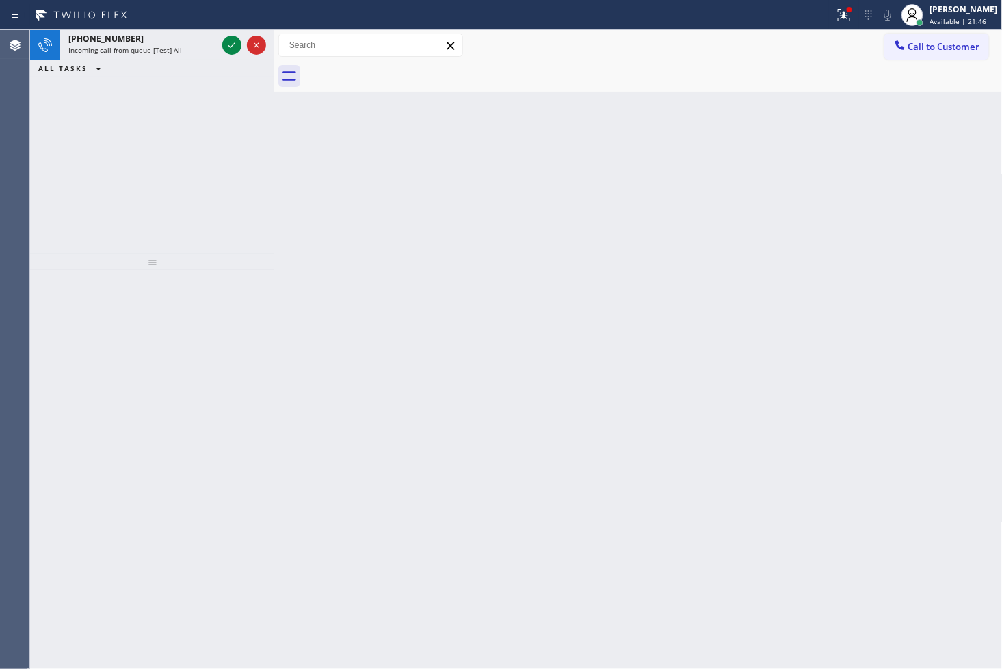
click at [229, 109] on div "[PHONE_NUMBER] Incoming call from queue [Test] All ALL TASKS ALL TASKS ACTIVE T…" at bounding box center [152, 142] width 244 height 224
click at [231, 42] on icon at bounding box center [232, 45] width 16 height 16
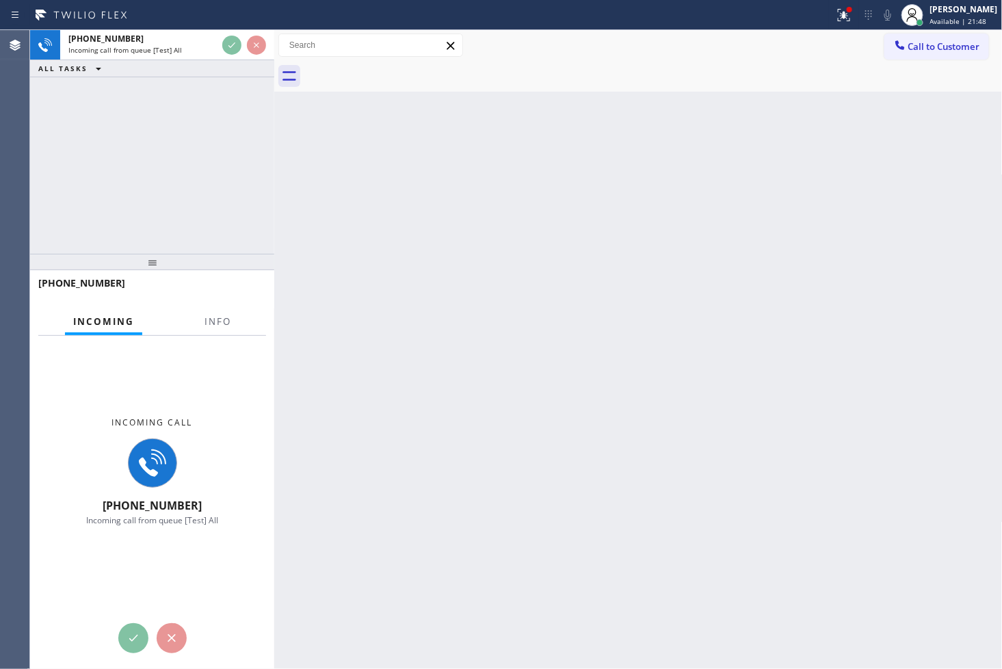
click at [241, 133] on div "[PHONE_NUMBER] Incoming call from queue [Test] All ALL TASKS ALL TASKS ACTIVE T…" at bounding box center [152, 142] width 244 height 224
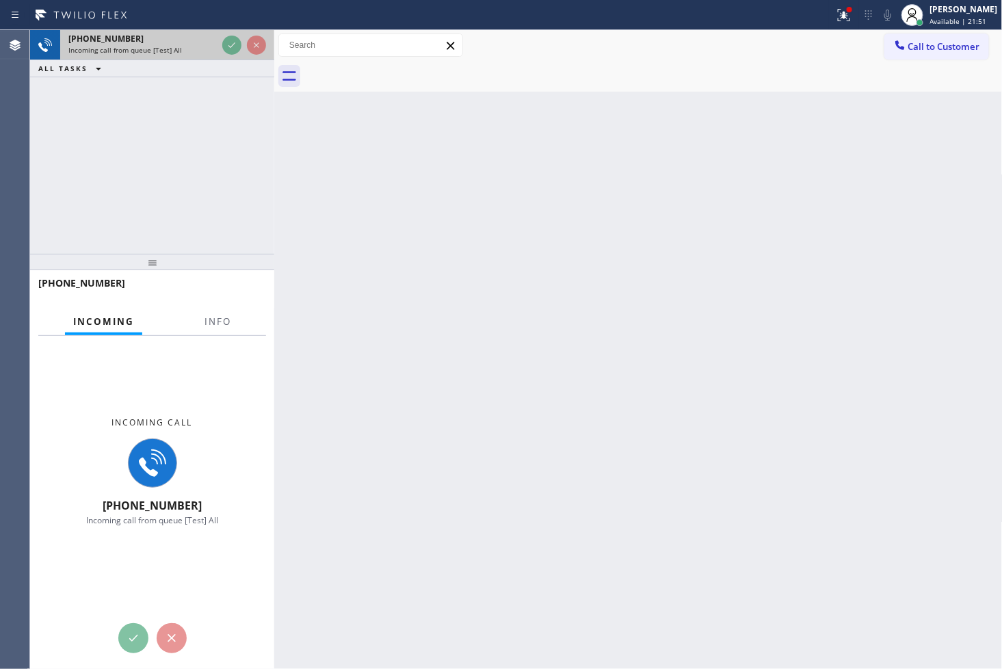
click at [219, 49] on div at bounding box center [243, 45] width 49 height 30
click at [217, 49] on div "[PHONE_NUMBER] Incoming call from queue [Test] All" at bounding box center [139, 45] width 159 height 30
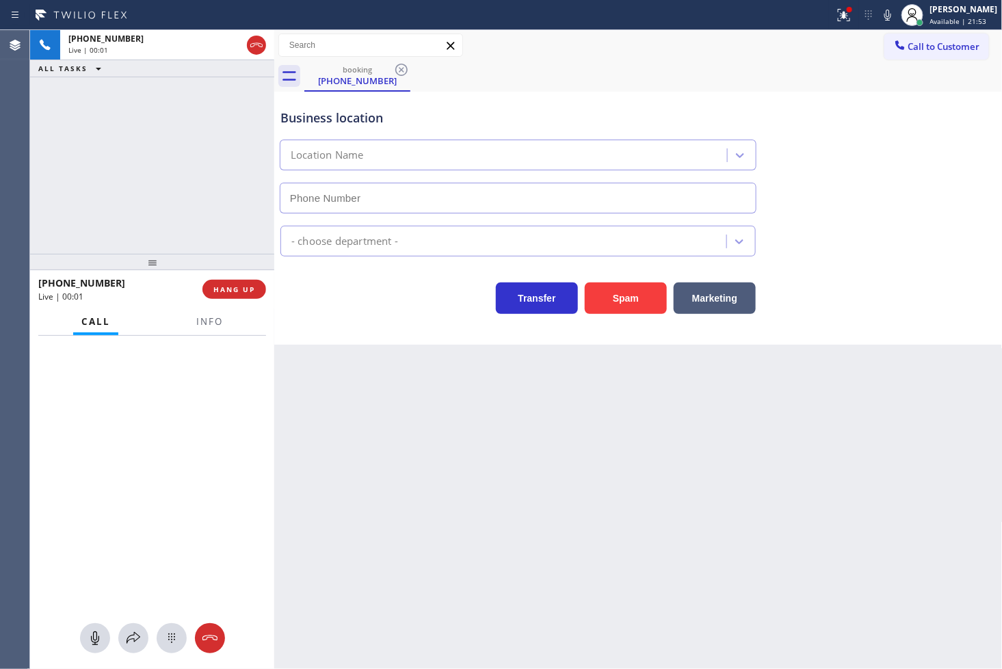
type input "[PHONE_NUMBER]"
click at [343, 311] on div "Transfer Spam Marketing" at bounding box center [518, 295] width 481 height 38
click at [197, 327] on span "Info" at bounding box center [209, 321] width 27 height 12
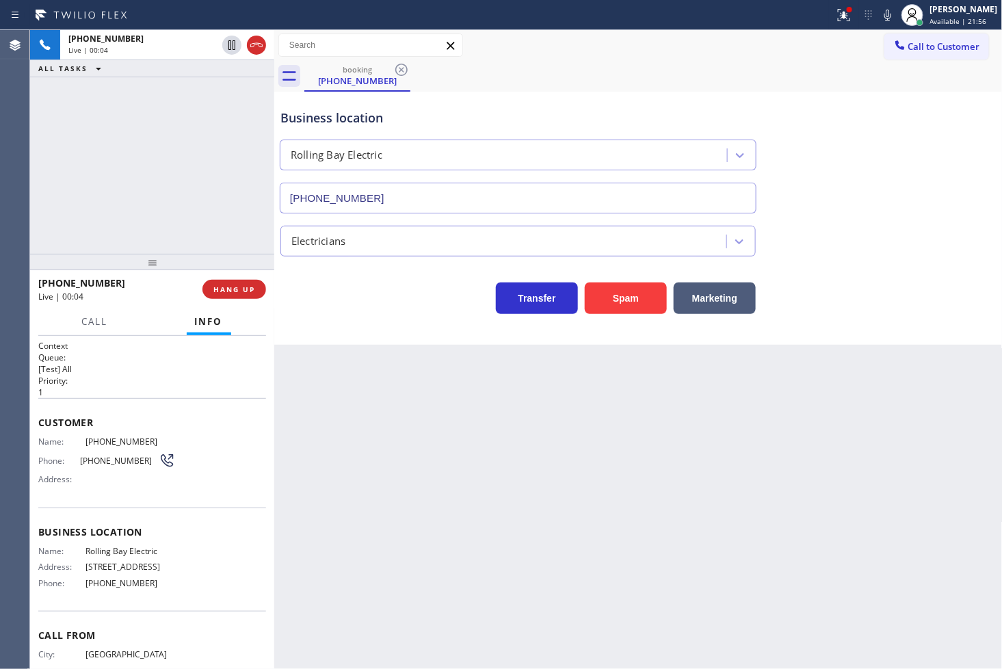
click at [92, 203] on div "[PHONE_NUMBER] Live | 00:04 ALL TASKS ALL TASKS ACTIVE TASKS TASKS IN WRAP UP" at bounding box center [152, 142] width 244 height 224
click at [495, 365] on div "Back to Dashboard Change Sender ID Customers Technicians Select a contact Outbo…" at bounding box center [638, 349] width 728 height 639
click at [166, 180] on div "[PHONE_NUMBER] Live | 00:05 ALL TASKS ALL TASKS ACTIVE TASKS TASKS IN WRAP UP" at bounding box center [152, 142] width 244 height 224
click at [58, 222] on div "[PHONE_NUMBER] Live | 00:07 ALL TASKS ALL TASKS ACTIVE TASKS TASKS IN WRAP UP" at bounding box center [152, 142] width 244 height 224
click at [394, 353] on div "Back to Dashboard Change Sender ID Customers Technicians Select a contact Outbo…" at bounding box center [638, 349] width 728 height 639
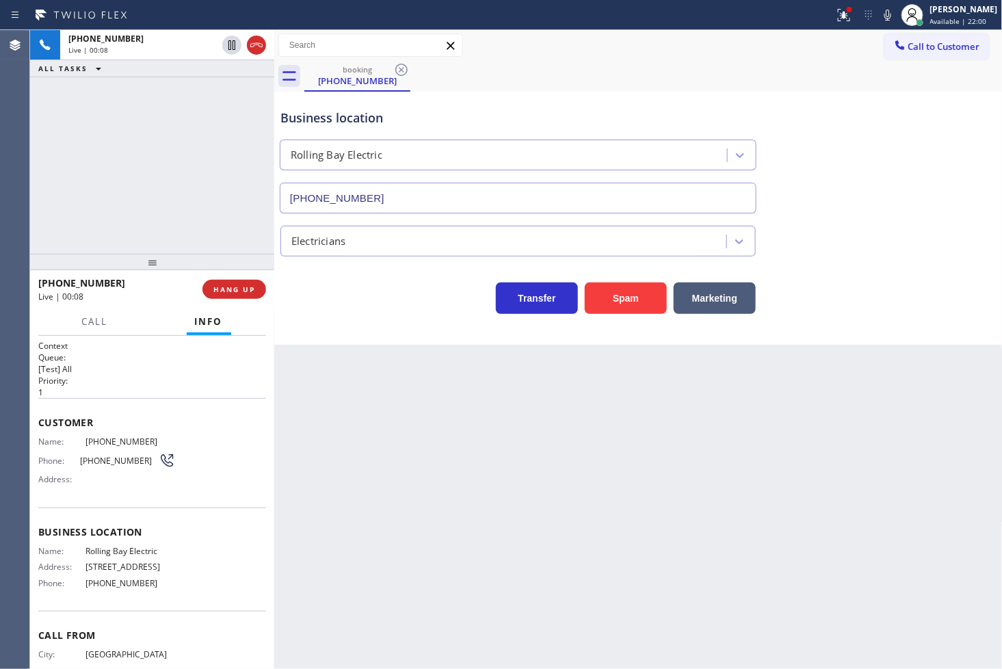
click at [186, 222] on div "[PHONE_NUMBER] Live | 00:08 ALL TASKS ALL TASKS ACTIVE TASKS TASKS IN WRAP UP" at bounding box center [152, 142] width 244 height 224
click at [441, 329] on div "Business location Rolling Bay Electric [PHONE_NUMBER] Electricians Transfer Spa…" at bounding box center [638, 218] width 728 height 253
click at [98, 163] on div "[PHONE_NUMBER] Live | 00:13 ALL TASKS ALL TASKS ACTIVE TASKS TASKS IN WRAP UP" at bounding box center [152, 142] width 244 height 224
click at [369, 344] on div "Business location Rolling Bay Electric [PHONE_NUMBER] Electricians Transfer Spa…" at bounding box center [638, 218] width 728 height 253
click at [112, 162] on div "[PHONE_NUMBER] Live | 00:14 ALL TASKS ALL TASKS ACTIVE TASKS TASKS IN WRAP UP" at bounding box center [152, 142] width 244 height 224
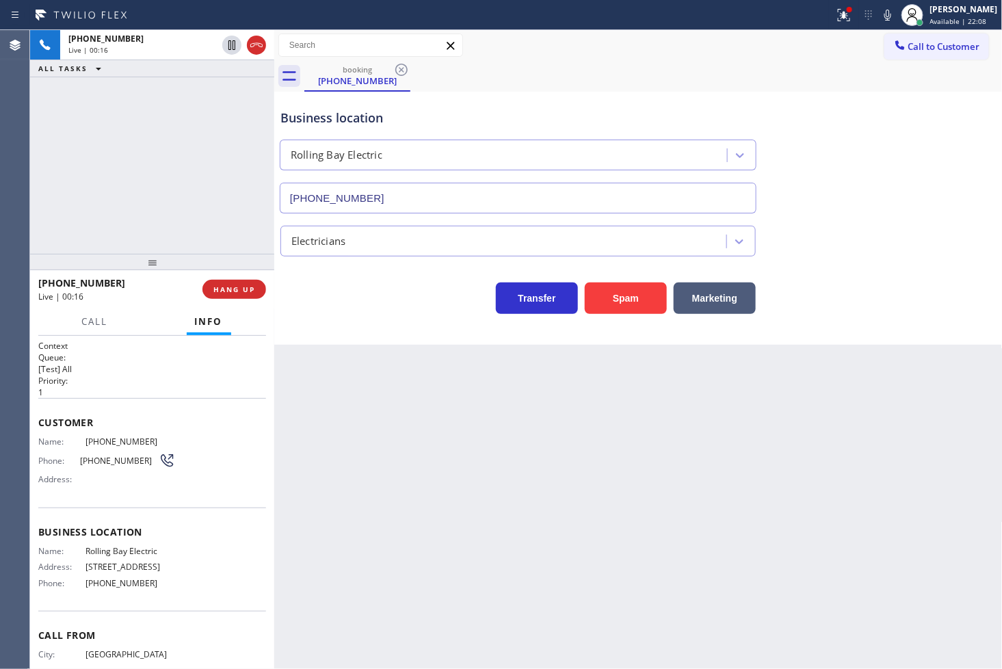
click at [435, 349] on div "Back to Dashboard Change Sender ID Customers Technicians Select a contact Outbo…" at bounding box center [638, 349] width 728 height 639
click at [120, 205] on div "[PHONE_NUMBER] Live | 00:19 ALL TASKS ALL TASKS ACTIVE TASKS TASKS IN WRAP UP" at bounding box center [152, 142] width 244 height 224
click at [358, 295] on div "Transfer Spam Marketing" at bounding box center [518, 295] width 481 height 38
click at [116, 152] on div "[PHONE_NUMBER] Live | 00:21 ALL TASKS ALL TASKS ACTIVE TASKS TASKS IN WRAP UP" at bounding box center [152, 142] width 244 height 224
click at [404, 315] on div "Business location Rolling Bay Electric [PHONE_NUMBER] Electricians Transfer Spa…" at bounding box center [638, 218] width 728 height 253
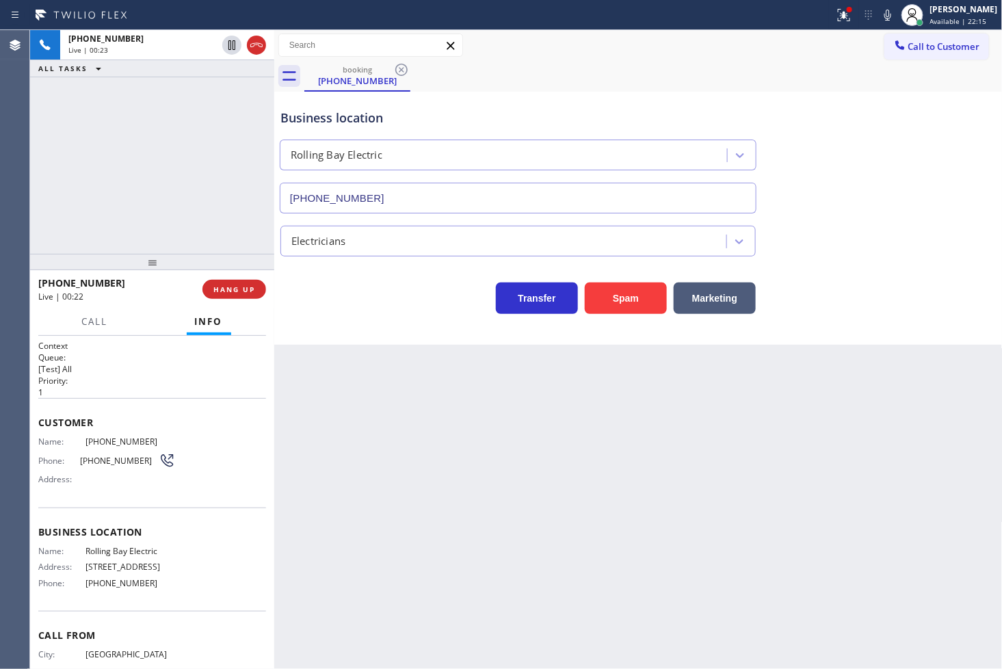
click at [206, 242] on div "[PHONE_NUMBER] Live | 00:23 ALL TASKS ALL TASKS ACTIVE TASKS TASKS IN WRAP UP" at bounding box center [152, 142] width 244 height 224
click at [349, 342] on div "Business location Rolling Bay Electric [PHONE_NUMBER] Electricians Transfer Spa…" at bounding box center [638, 218] width 728 height 253
click at [217, 219] on div "[PHONE_NUMBER] Live | 00:24 ALL TASKS ALL TASKS ACTIVE TASKS TASKS IN WRAP UP" at bounding box center [152, 142] width 244 height 224
click at [991, 286] on div "Transfer Spam Marketing" at bounding box center [638, 292] width 721 height 44
click at [89, 174] on div "[PHONE_NUMBER] Live | 00:44 ALL TASKS ALL TASKS ACTIVE TASKS TASKS IN WRAP UP" at bounding box center [152, 142] width 244 height 224
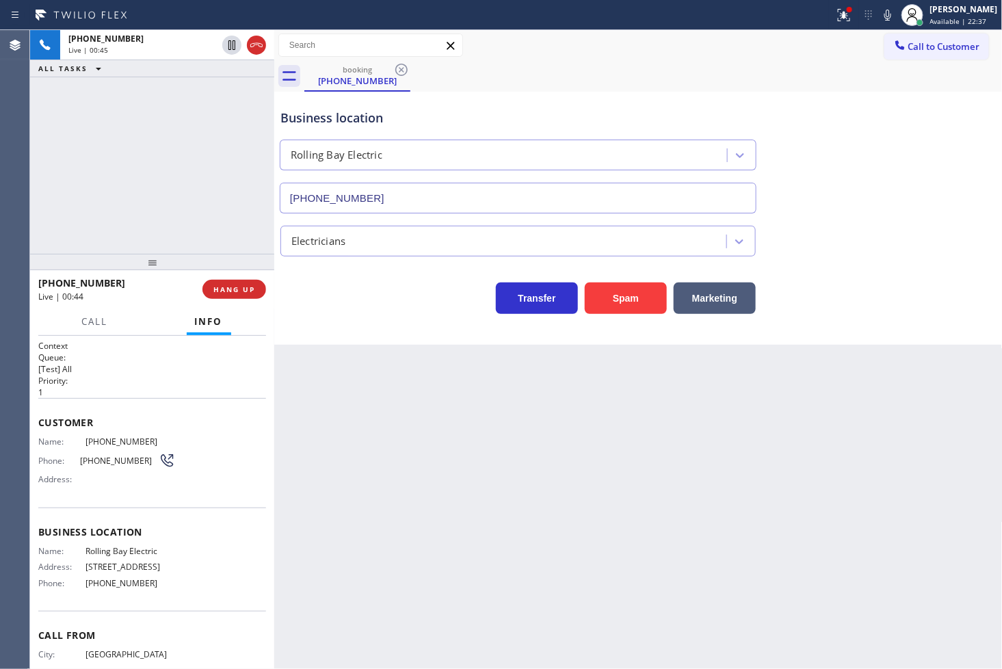
click at [459, 402] on div "Back to Dashboard Change Sender ID Customers Technicians Select a contact Outbo…" at bounding box center [638, 349] width 728 height 639
click at [41, 160] on div "[PHONE_NUMBER] Live | 00:45 ALL TASKS ALL TASKS ACTIVE TASKS TASKS IN WRAP UP" at bounding box center [152, 142] width 244 height 224
click at [354, 284] on div "Transfer Spam Marketing" at bounding box center [518, 295] width 481 height 38
click at [216, 106] on div "[PHONE_NUMBER] Live | 00:46 ALL TASKS ALL TASKS ACTIVE TASKS TASKS IN WRAP UP" at bounding box center [152, 142] width 244 height 224
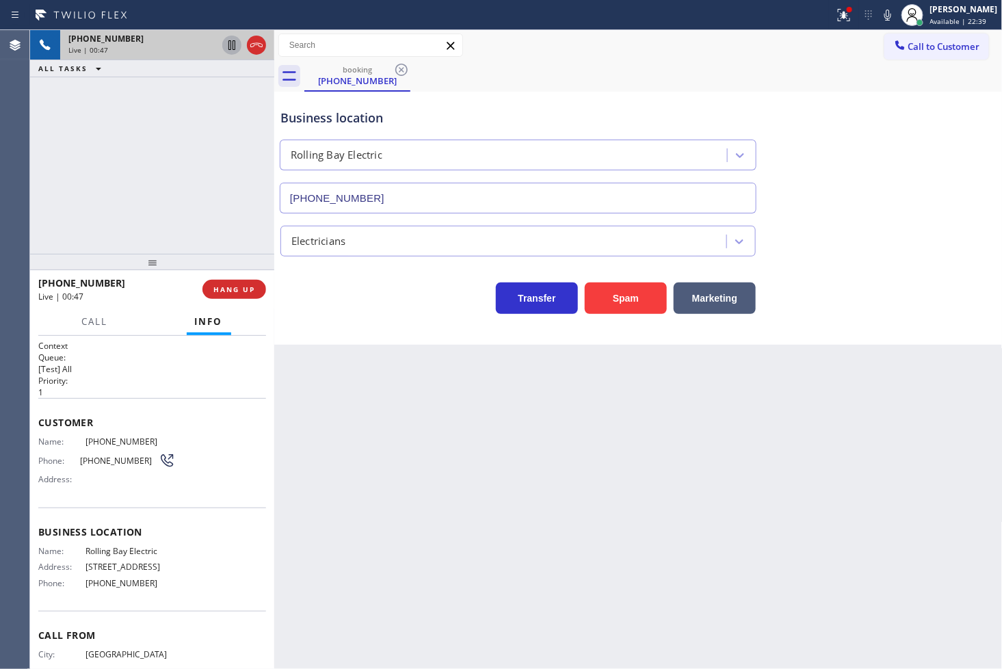
click at [229, 46] on icon at bounding box center [232, 45] width 16 height 16
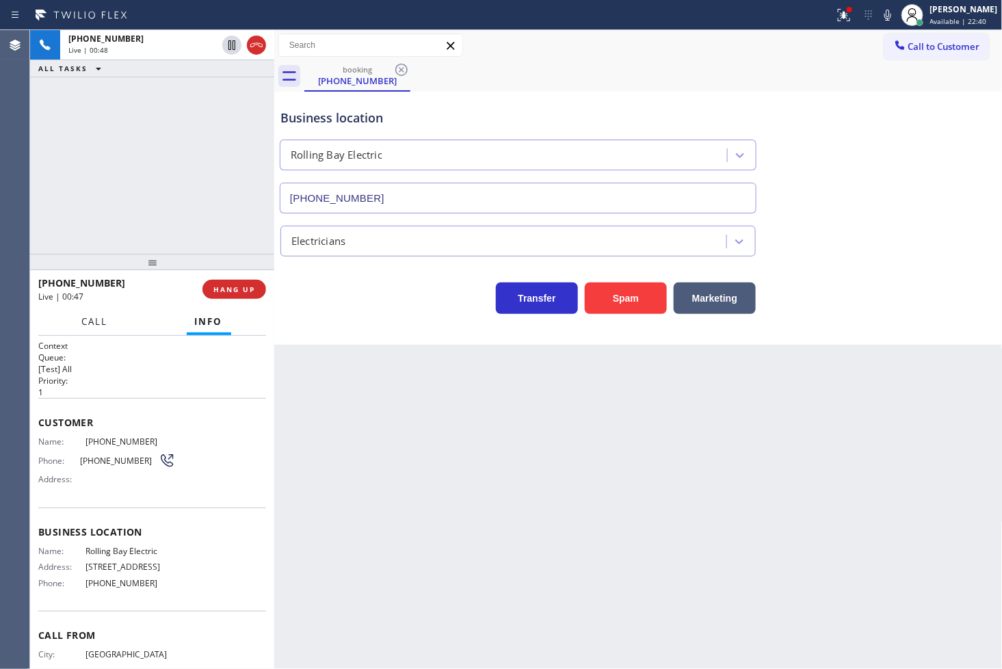
click at [100, 323] on span "Call" at bounding box center [95, 321] width 26 height 12
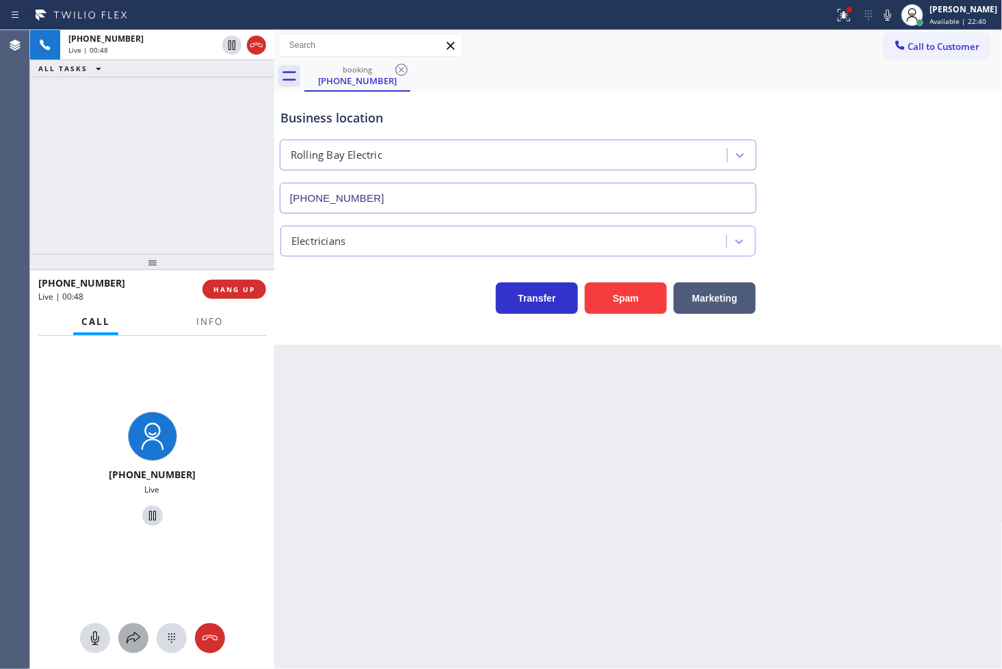
click at [135, 640] on icon at bounding box center [133, 638] width 14 height 12
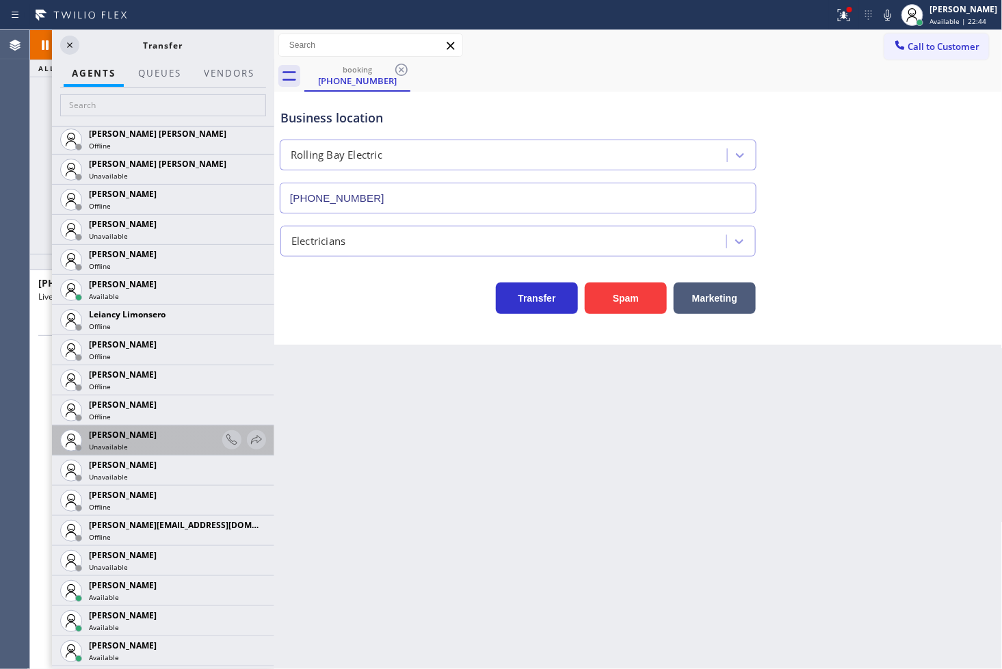
scroll to position [2127, 0]
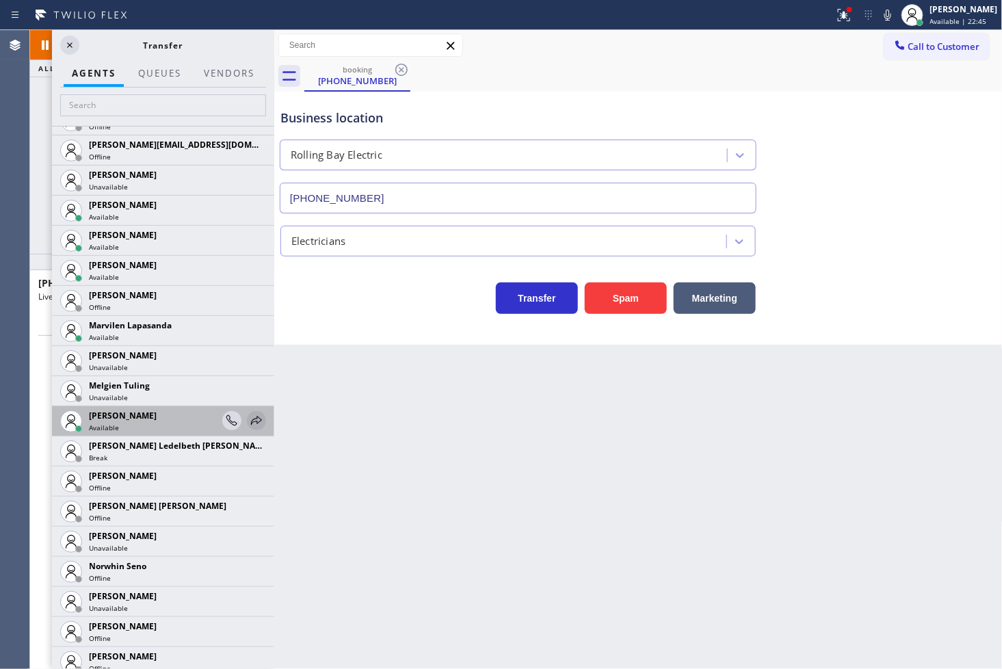
click at [248, 420] on icon at bounding box center [256, 420] width 16 height 16
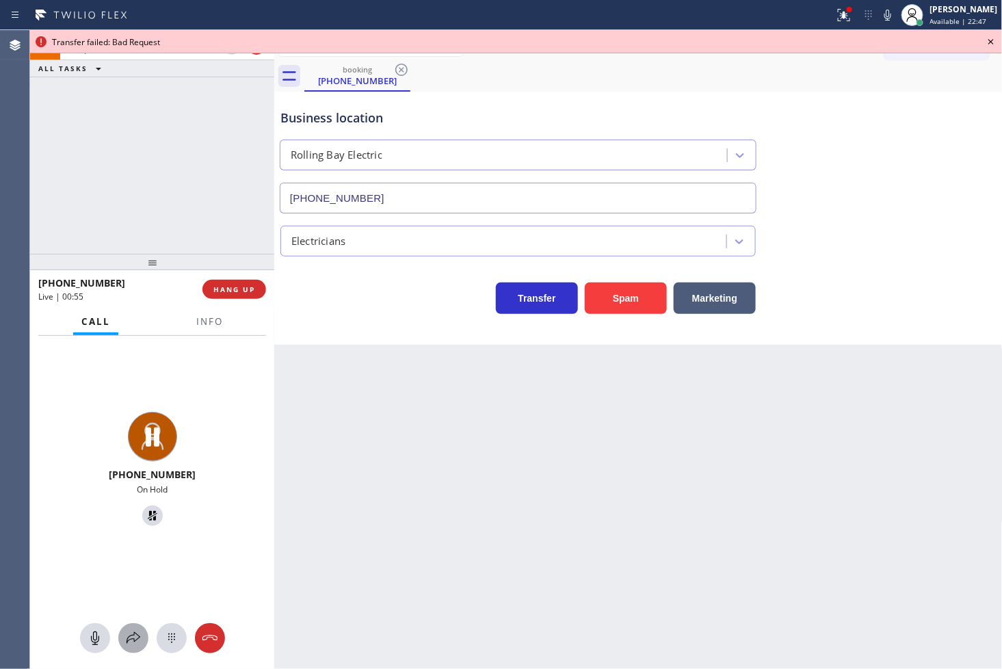
click at [127, 640] on icon at bounding box center [133, 638] width 14 height 12
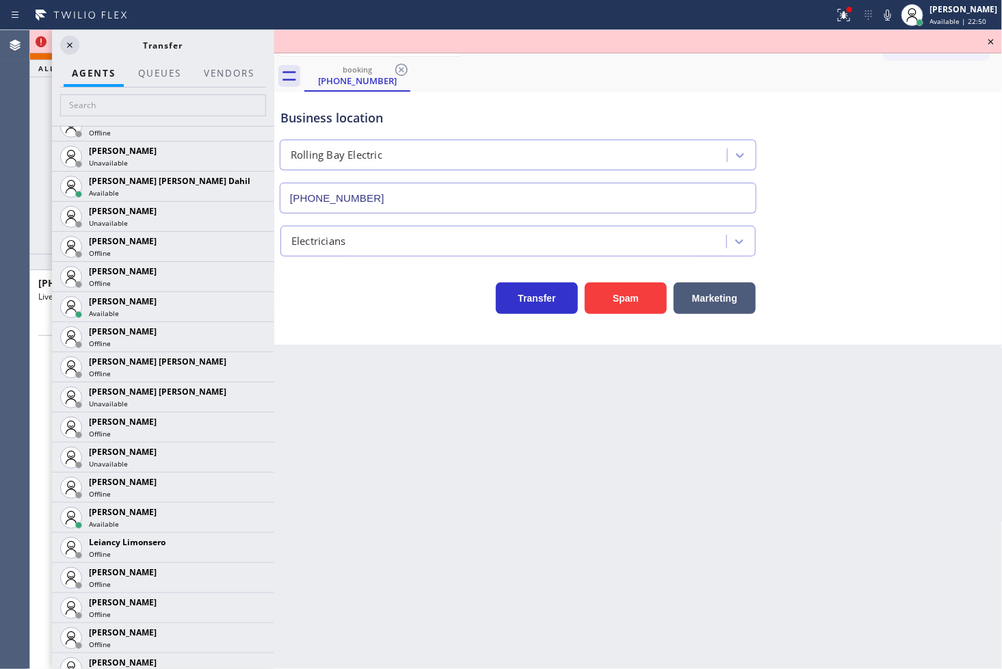
scroll to position [1974, 0]
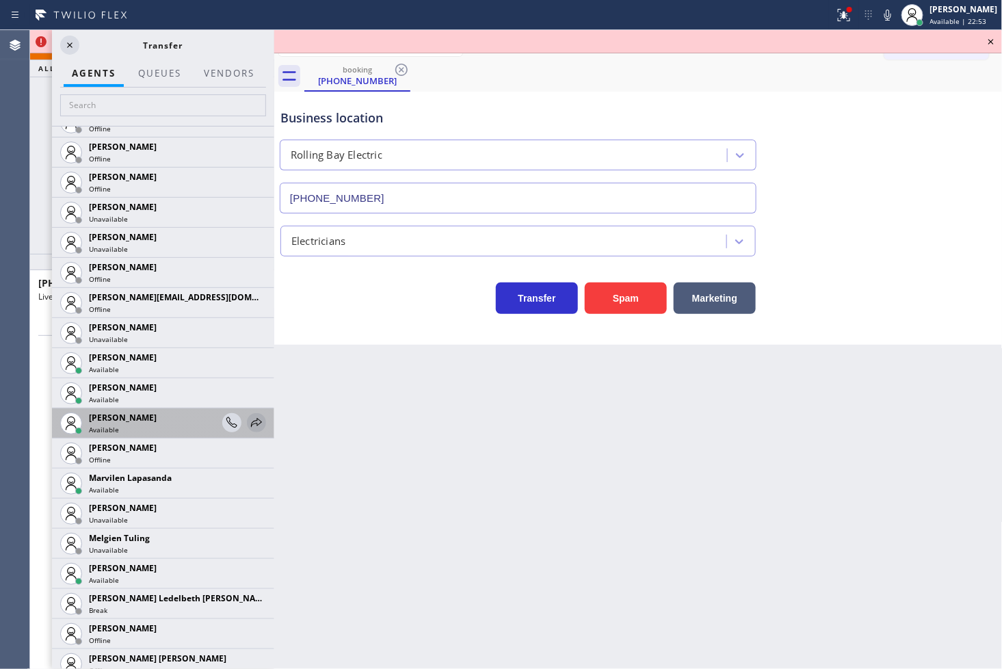
click at [251, 419] on icon at bounding box center [256, 422] width 11 height 9
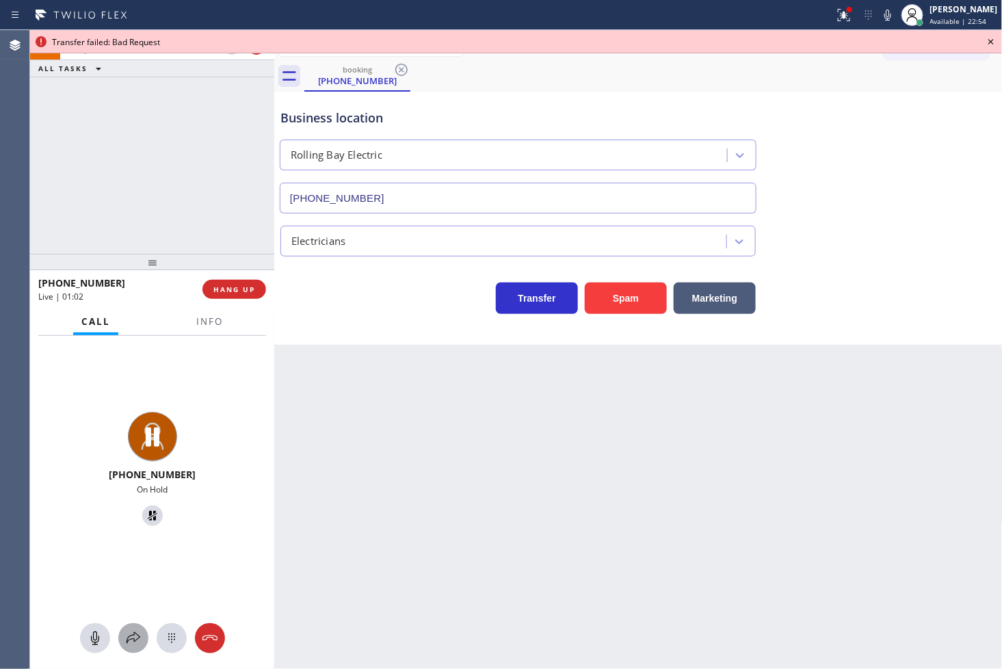
click at [129, 636] on icon at bounding box center [133, 638] width 14 height 12
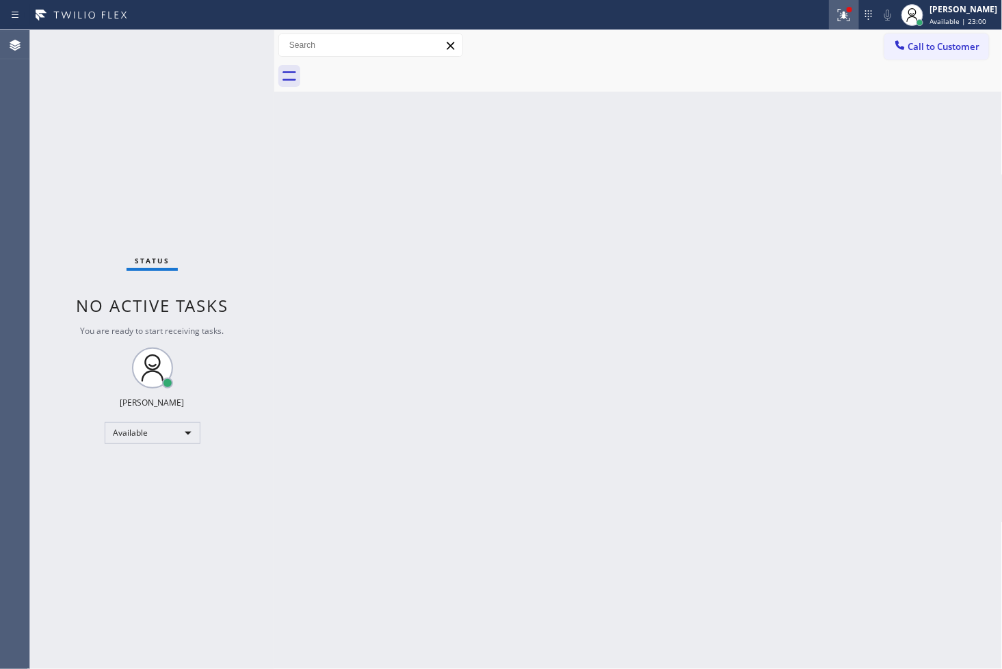
click at [830, 24] on button at bounding box center [844, 15] width 30 height 30
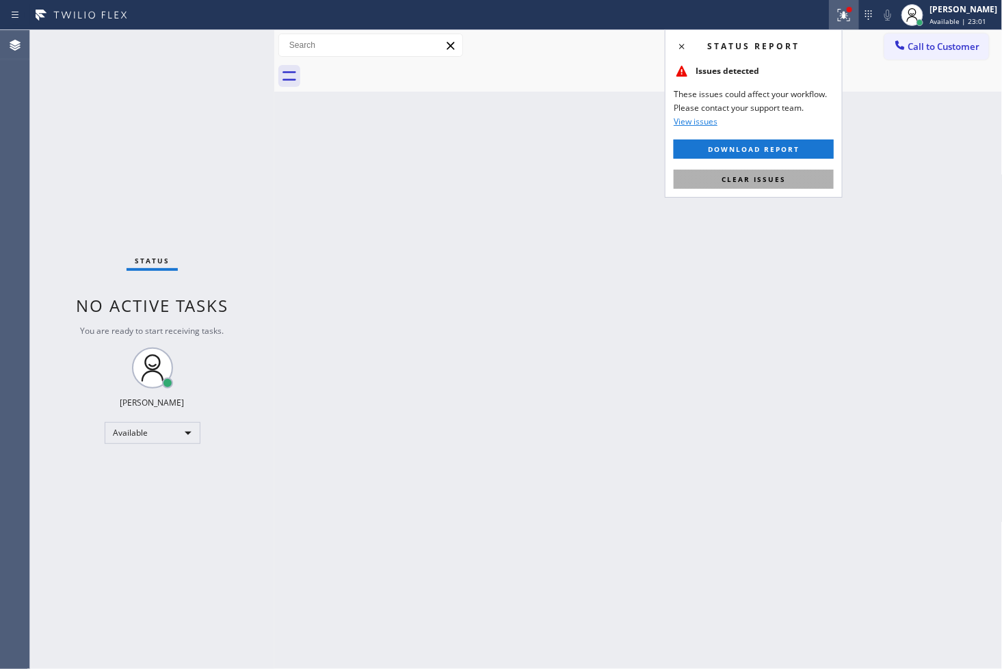
click at [781, 185] on button "Clear issues" at bounding box center [753, 179] width 160 height 19
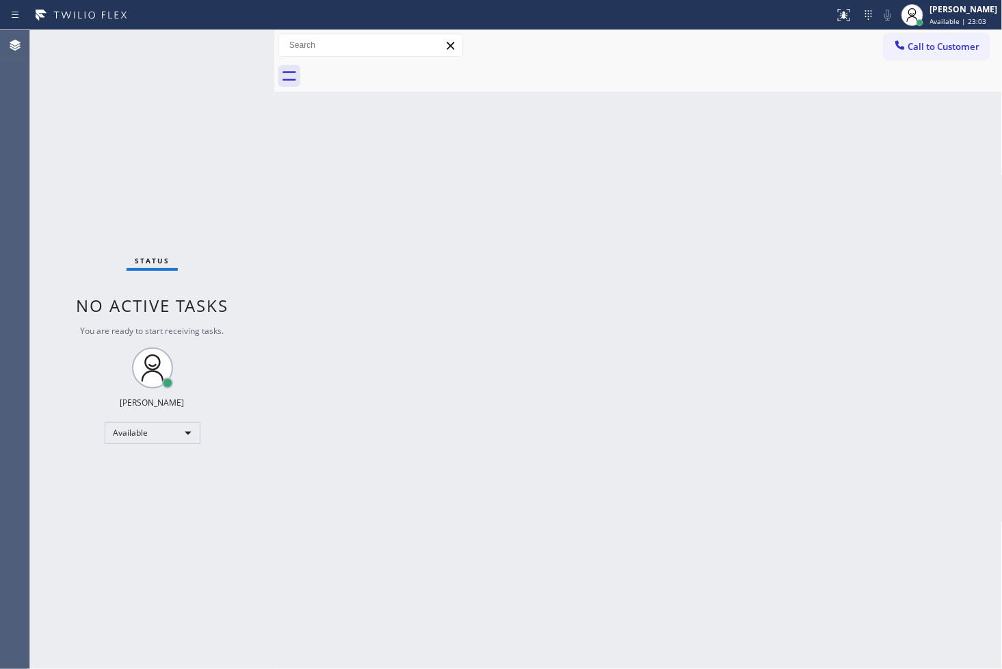
click at [250, 228] on div "Status No active tasks You are ready to start receiving tasks. [PERSON_NAME]" at bounding box center [152, 349] width 244 height 639
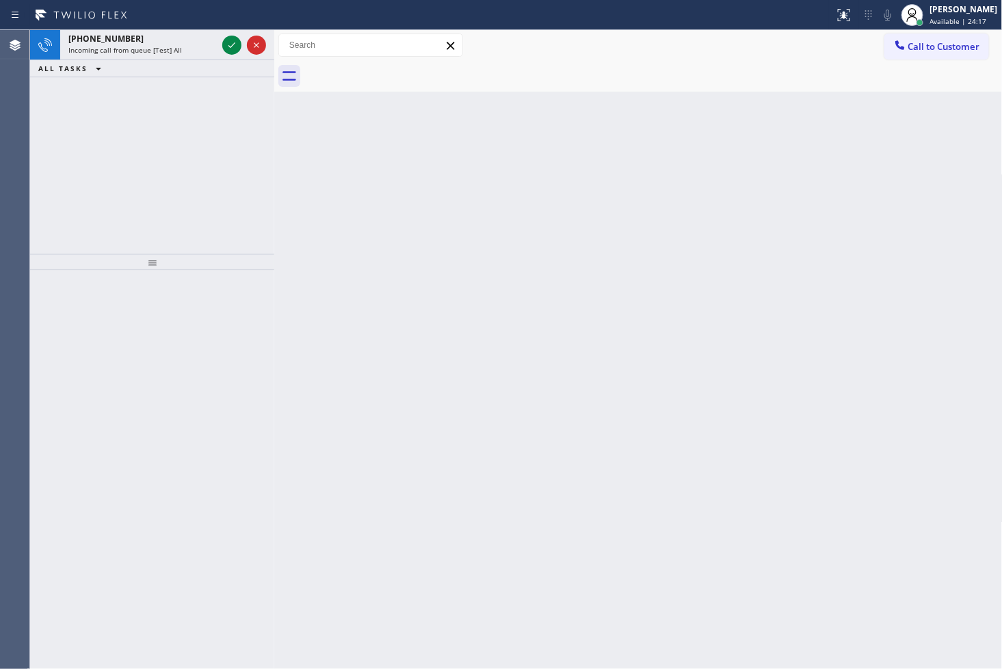
click at [48, 417] on div at bounding box center [152, 469] width 244 height 399
click at [172, 166] on div "[PHONE_NUMBER] Incoming call from queue [Test] All ALL TASKS ALL TASKS ACTIVE T…" at bounding box center [152, 142] width 244 height 224
click at [233, 49] on icon at bounding box center [232, 45] width 16 height 16
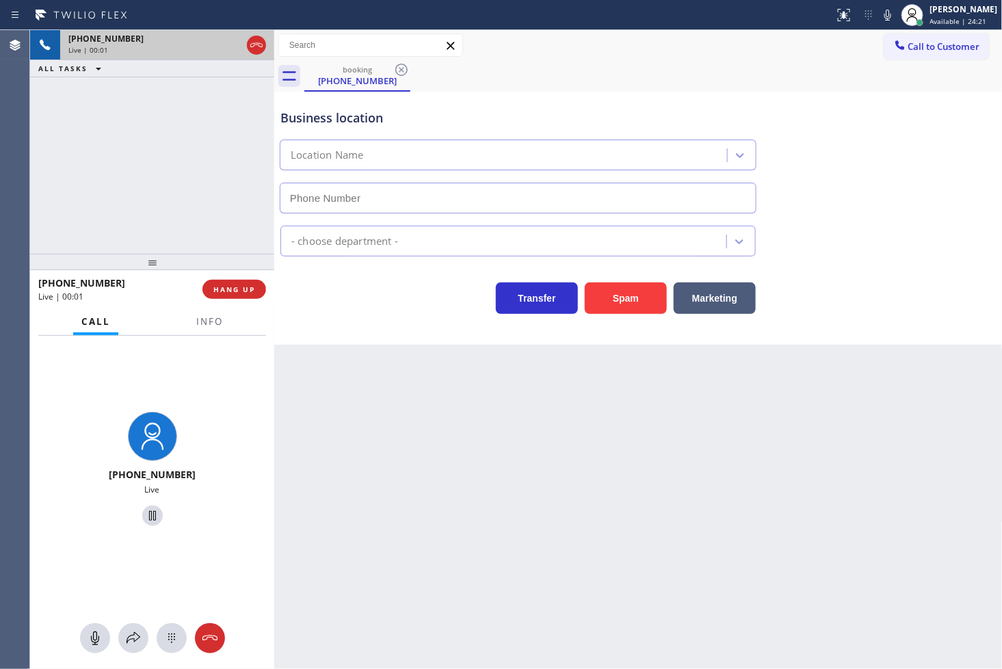
type input "[PHONE_NUMBER]"
click at [404, 313] on div "Transfer Spam Marketing" at bounding box center [518, 295] width 481 height 38
click at [209, 214] on div "[PHONE_NUMBER] Live | 00:05 ALL TASKS ALL TASKS ACTIVE TASKS TASKS IN WRAP UP" at bounding box center [152, 142] width 244 height 224
click at [440, 355] on div "Back to Dashboard Change Sender ID Customers Technicians Select a contact Outbo…" at bounding box center [638, 349] width 728 height 639
click at [197, 209] on div "[PHONE_NUMBER] Live | 00:06 ALL TASKS ALL TASKS ACTIVE TASKS TASKS IN WRAP UP" at bounding box center [152, 142] width 244 height 224
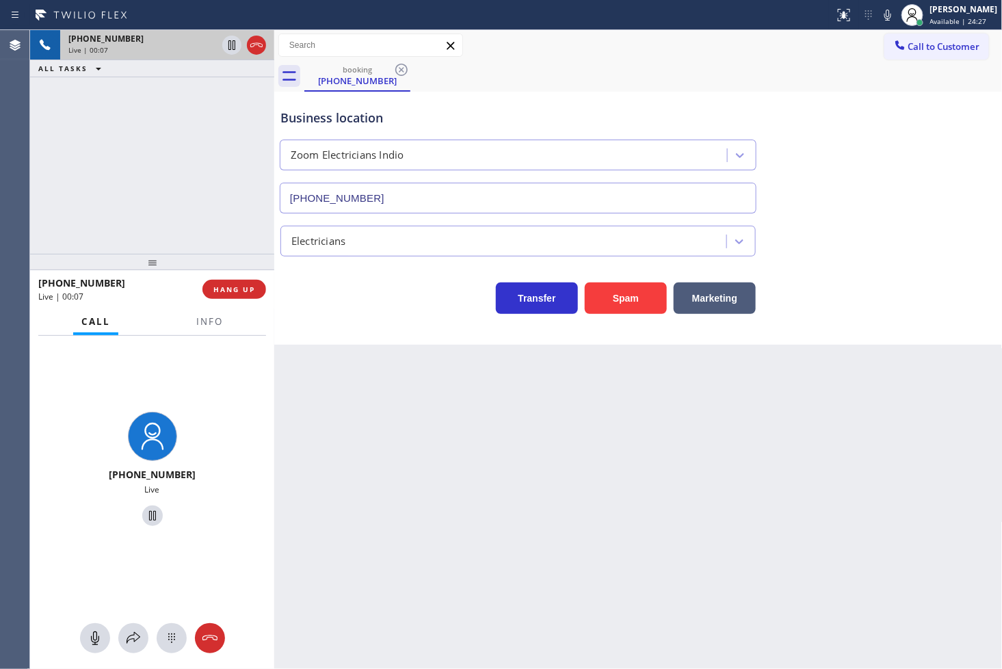
click at [337, 310] on div "Transfer Spam Marketing" at bounding box center [518, 295] width 481 height 38
click at [327, 379] on div "Back to Dashboard Change Sender ID Customers Technicians Select a contact Outbo…" at bounding box center [638, 349] width 728 height 639
click at [226, 330] on button "Info" at bounding box center [209, 321] width 43 height 27
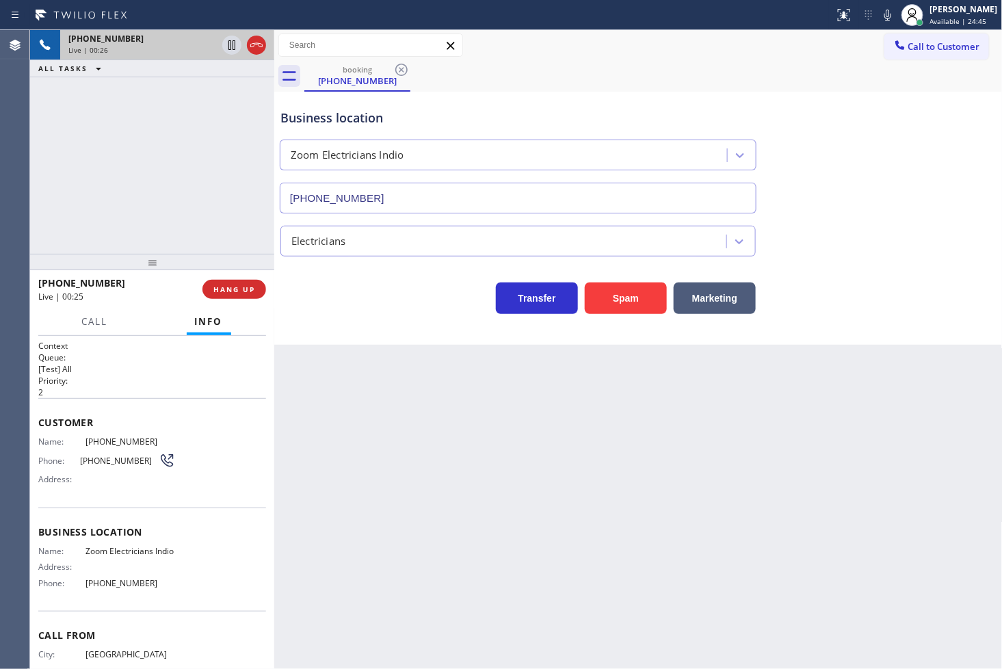
click at [265, 311] on div "Call Info" at bounding box center [152, 321] width 228 height 27
click at [205, 202] on div "[PHONE_NUMBER] Live | 00:26 ALL TASKS ALL TASKS ACTIVE TASKS TASKS IN WRAP UP" at bounding box center [152, 142] width 244 height 224
click at [374, 329] on div "Business location Zoom Electricians Indio [PHONE_NUMBER] Electricians Transfer …" at bounding box center [638, 218] width 728 height 253
click at [215, 219] on div "[PHONE_NUMBER] Live | 00:27 ALL TASKS ALL TASKS ACTIVE TASKS TASKS IN WRAP UP" at bounding box center [152, 142] width 244 height 224
click at [879, 14] on icon at bounding box center [887, 15] width 16 height 16
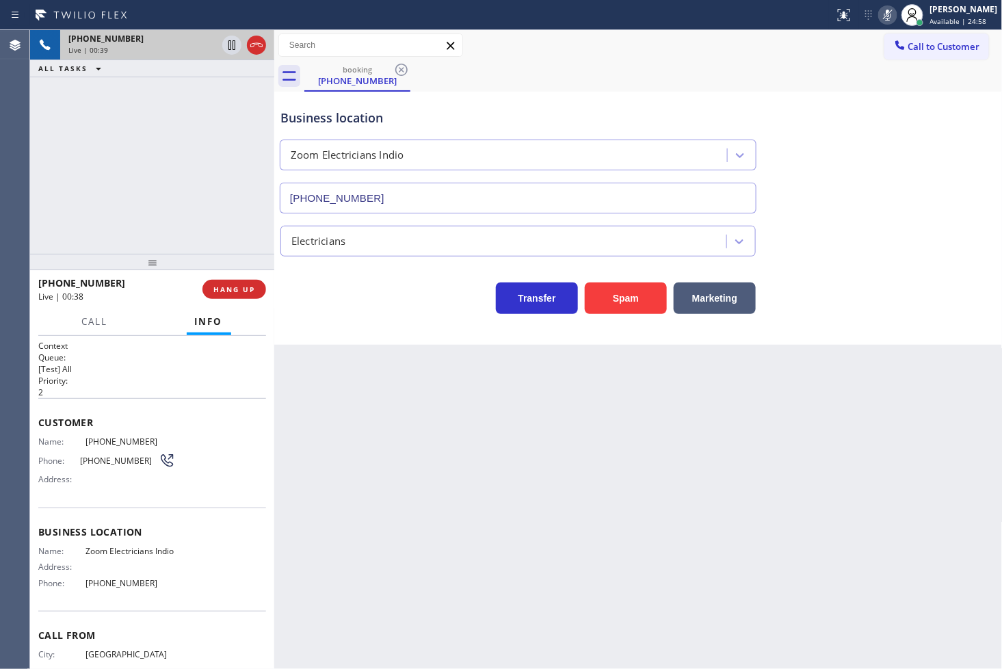
click at [879, 14] on icon at bounding box center [887, 15] width 16 height 16
click at [393, 333] on div "Business location Zoom Electricians Indio [PHONE_NUMBER] Electricians Transfer …" at bounding box center [638, 218] width 728 height 253
drag, startPoint x: 238, startPoint y: 247, endPoint x: 261, endPoint y: 257, distance: 25.4
click at [247, 251] on div "[PHONE_NUMBER] Live | 01:05 ALL TASKS ALL TASKS ACTIVE TASKS TASKS IN WRAP UP […" at bounding box center [152, 349] width 244 height 639
click at [183, 217] on div "[PHONE_NUMBER] Live | 01:06 ALL TASKS ALL TASKS ACTIVE TASKS TASKS IN WRAP UP" at bounding box center [152, 142] width 244 height 224
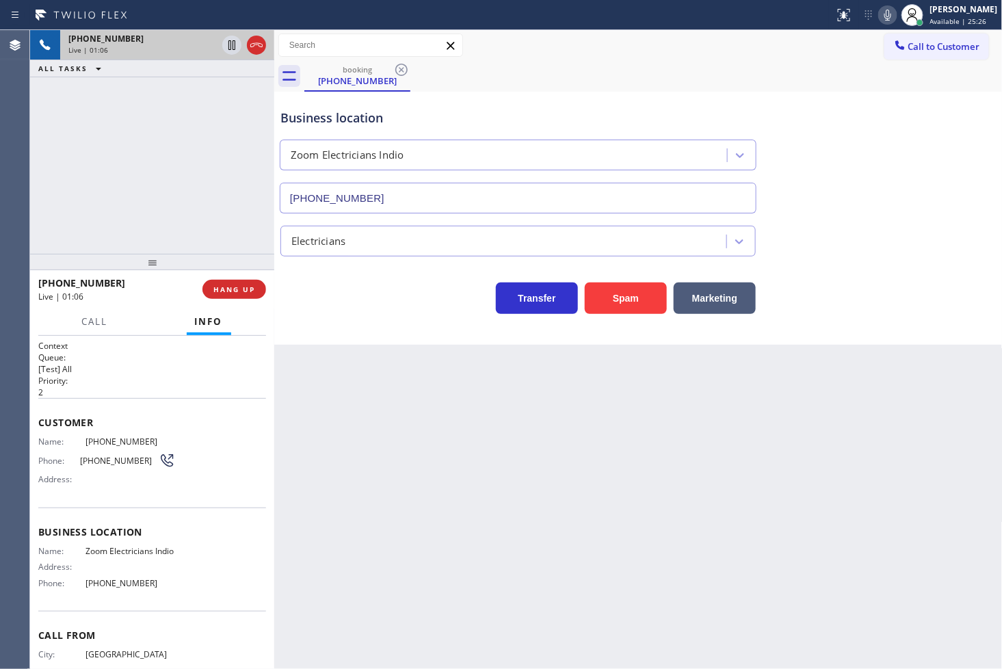
click at [453, 362] on div "Back to Dashboard Change Sender ID Customers Technicians Select a contact Outbo…" at bounding box center [638, 349] width 728 height 639
click at [388, 322] on div "Business location Zoom Electricians Indio [PHONE_NUMBER] Electricians Transfer …" at bounding box center [638, 218] width 728 height 253
click at [116, 188] on div "[PHONE_NUMBER] Live | 01:12 ALL TASKS ALL TASKS ACTIVE TASKS TASKS IN WRAP UP" at bounding box center [152, 142] width 244 height 224
click at [146, 165] on div "[PHONE_NUMBER] Live | 01:13 ALL TASKS ALL TASKS ACTIVE TASKS TASKS IN WRAP UP" at bounding box center [152, 142] width 244 height 224
click at [146, 165] on div "[PHONE_NUMBER] Live | 01:14 ALL TASKS ALL TASKS ACTIVE TASKS TASKS IN WRAP UP" at bounding box center [152, 142] width 244 height 224
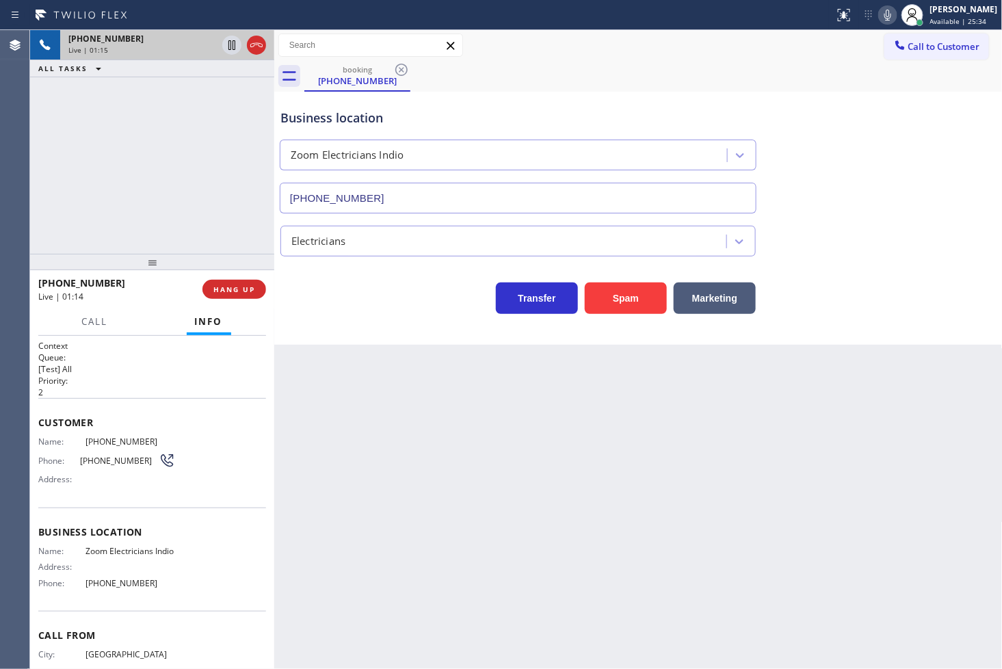
click at [146, 165] on div "[PHONE_NUMBER] Live | 01:15 ALL TASKS ALL TASKS ACTIVE TASKS TASKS IN WRAP UP" at bounding box center [152, 142] width 244 height 224
click at [233, 38] on icon at bounding box center [232, 45] width 16 height 16
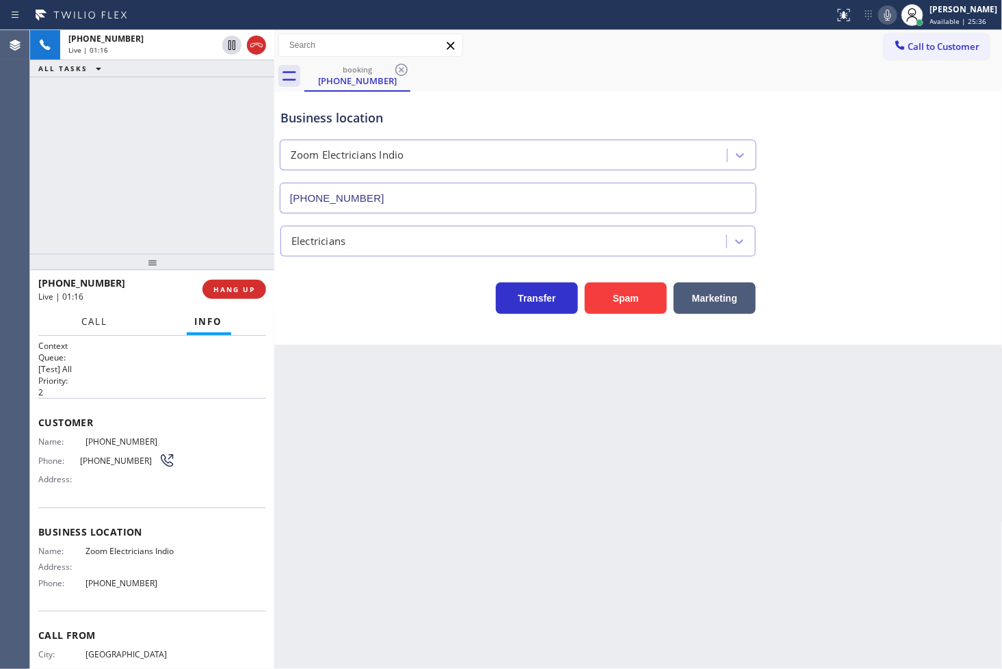
click at [92, 326] on span "Call" at bounding box center [95, 321] width 26 height 12
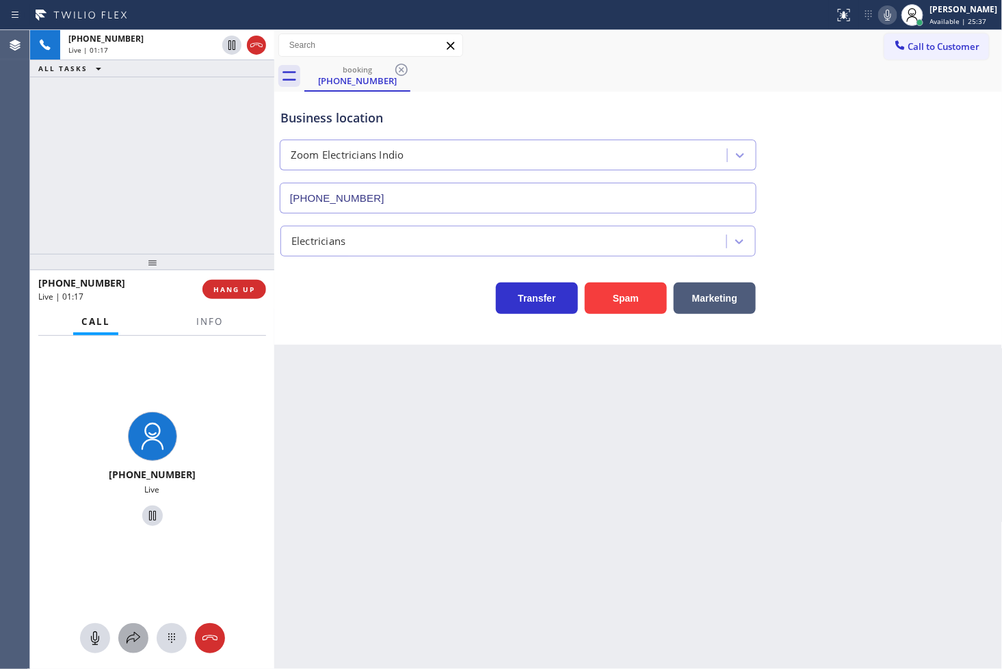
click at [132, 647] on button at bounding box center [133, 638] width 30 height 30
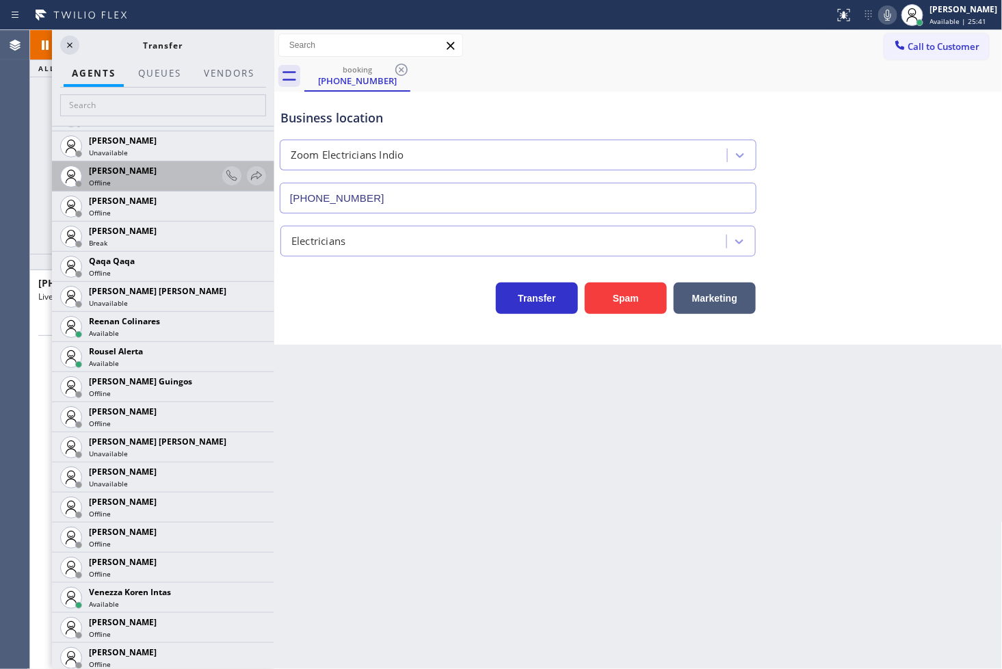
scroll to position [2614, 0]
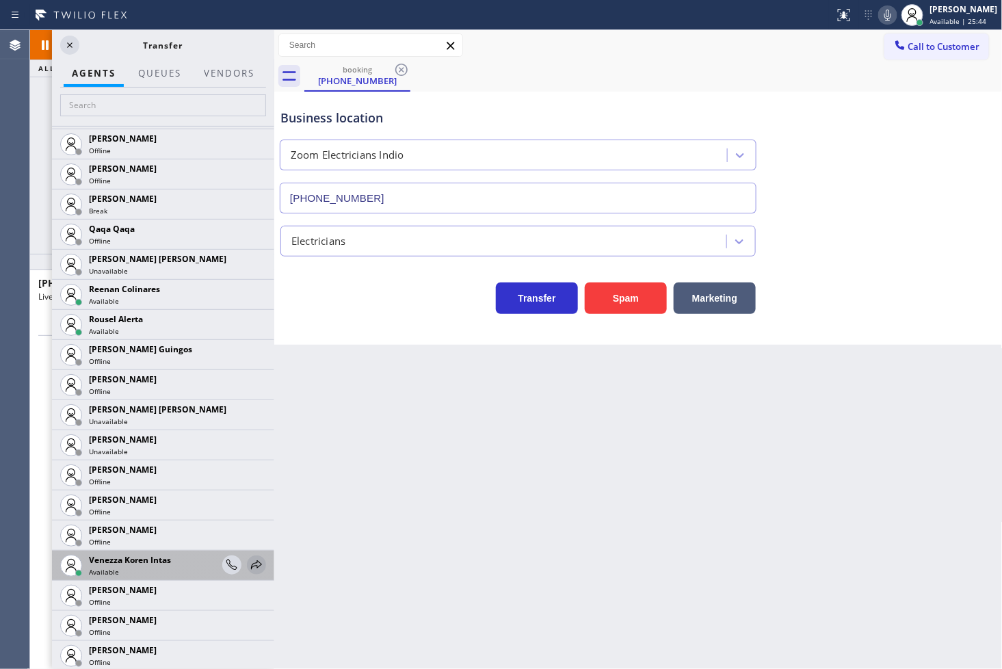
click at [248, 569] on icon at bounding box center [256, 564] width 16 height 16
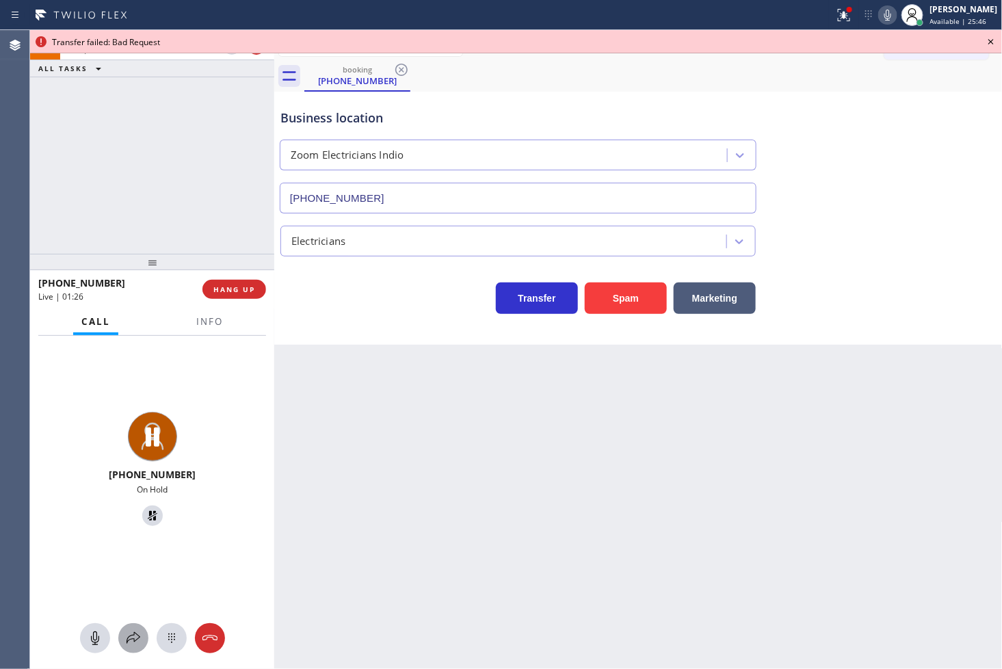
click at [130, 634] on icon at bounding box center [133, 638] width 16 height 16
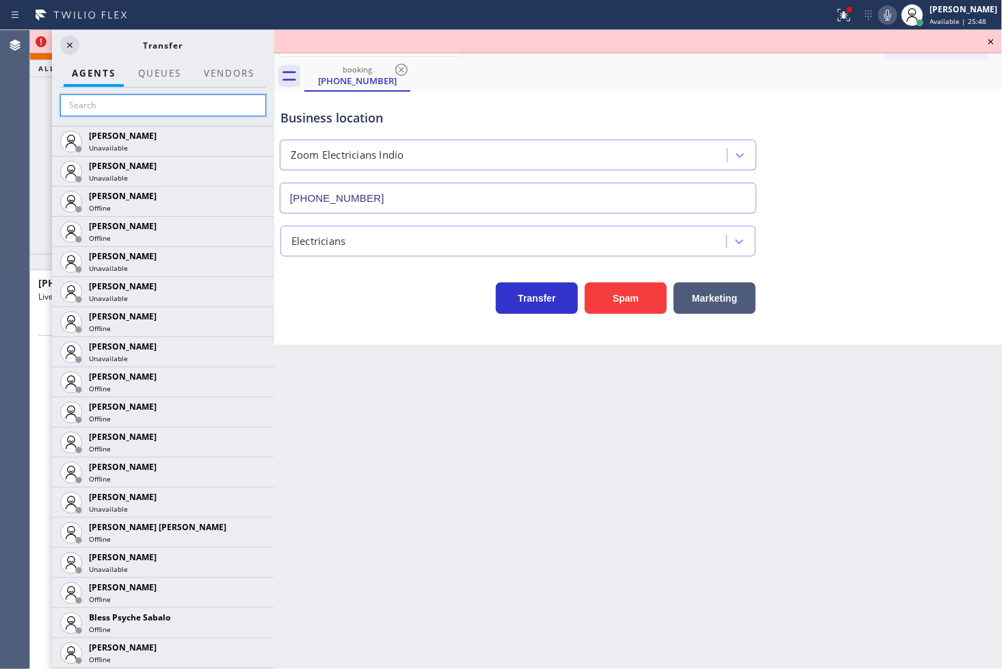
click at [109, 113] on input "text" at bounding box center [163, 105] width 206 height 22
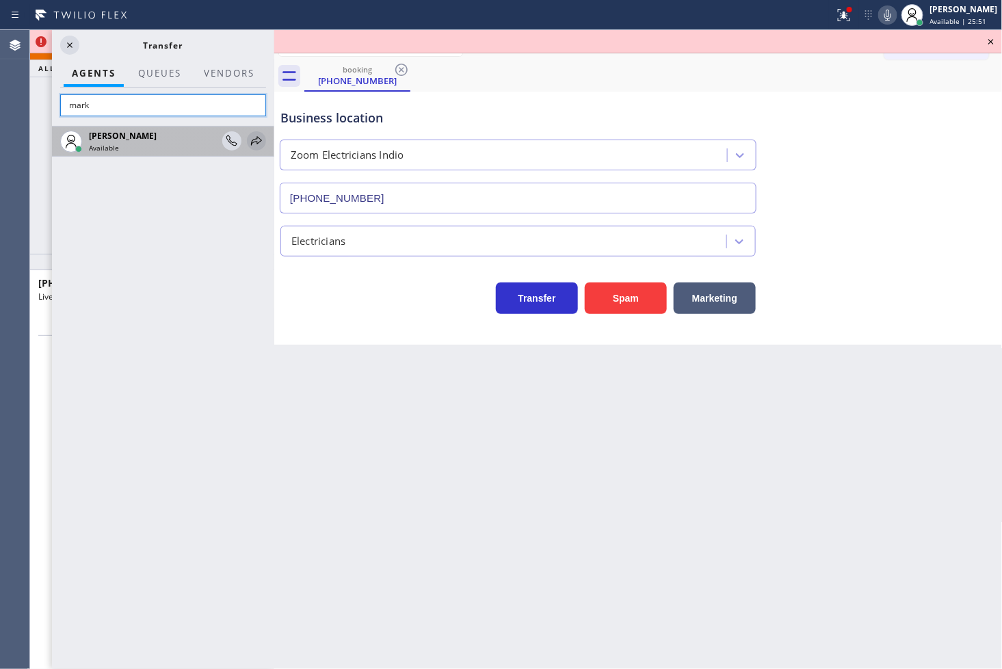
type input "mark"
click at [256, 137] on icon at bounding box center [256, 141] width 16 height 16
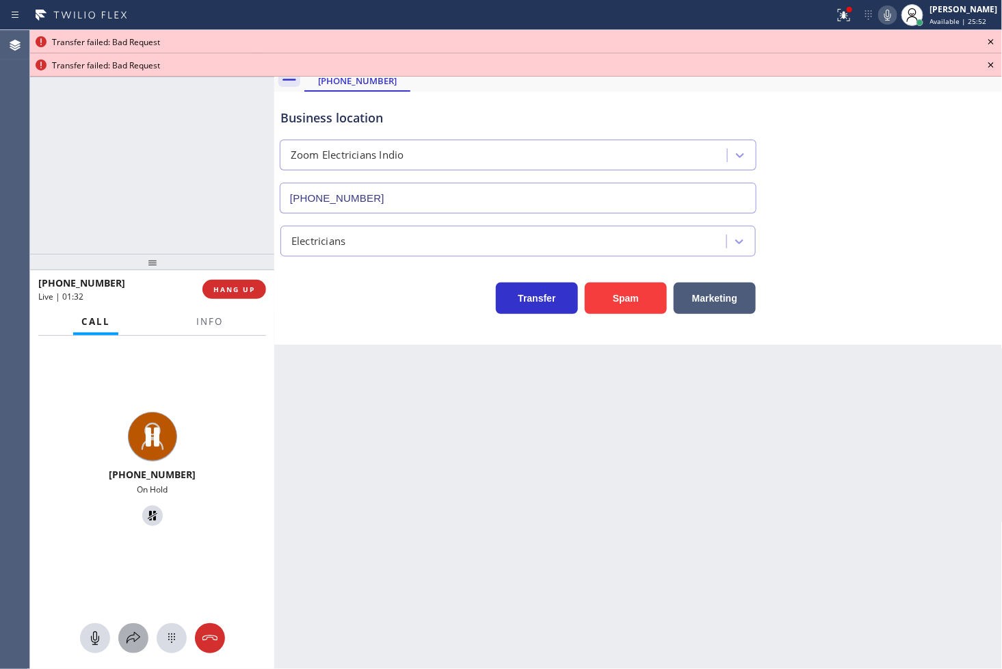
click at [139, 631] on icon at bounding box center [133, 638] width 16 height 16
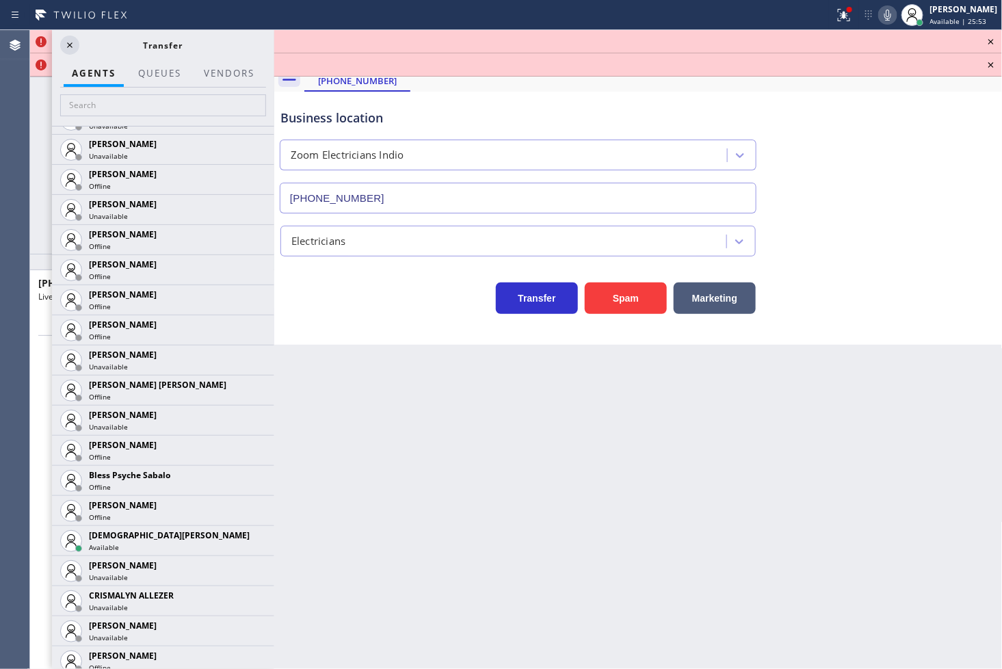
scroll to position [455, 0]
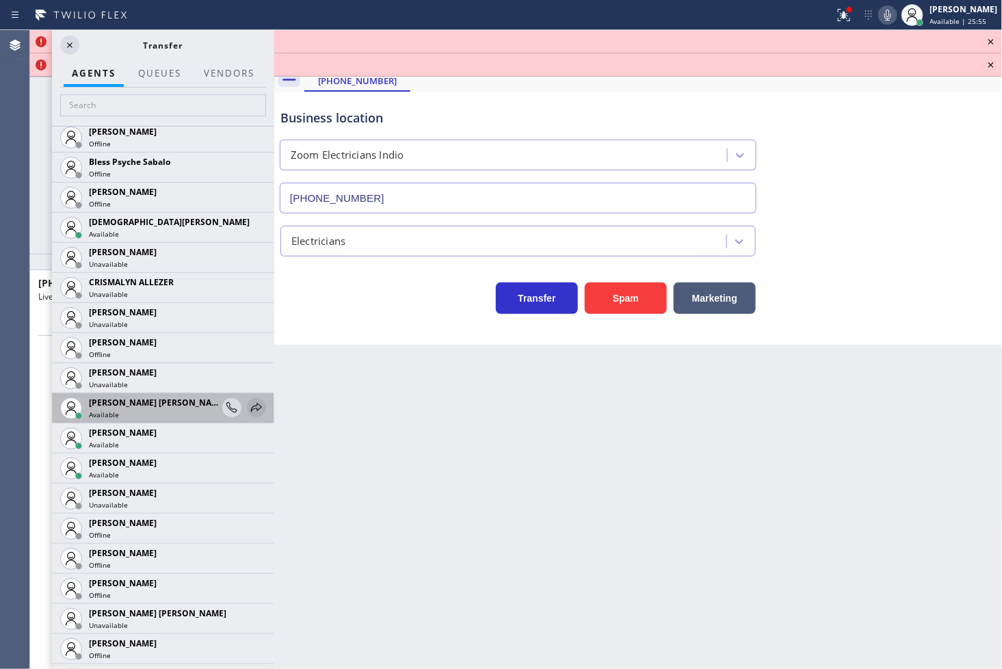
click at [248, 407] on icon at bounding box center [256, 407] width 16 height 16
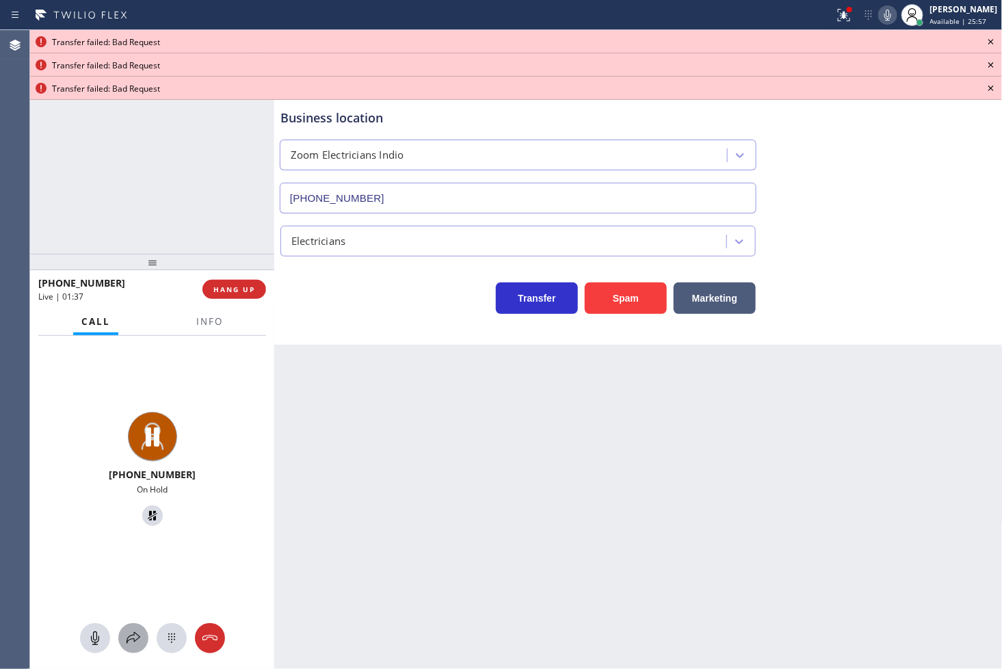
click at [134, 626] on button at bounding box center [133, 638] width 30 height 30
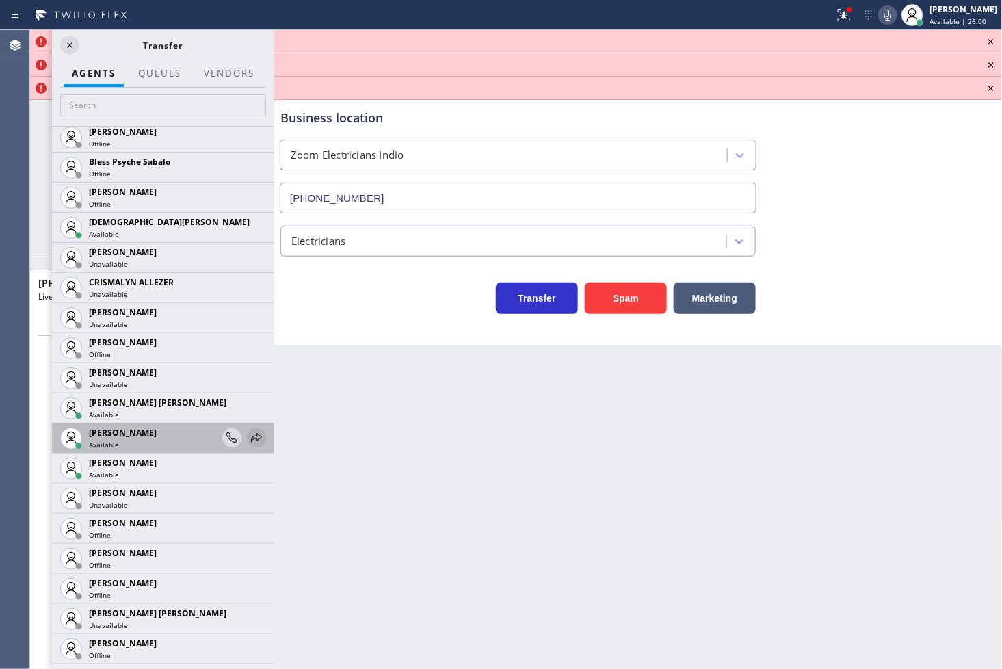
click at [248, 442] on icon at bounding box center [256, 437] width 16 height 16
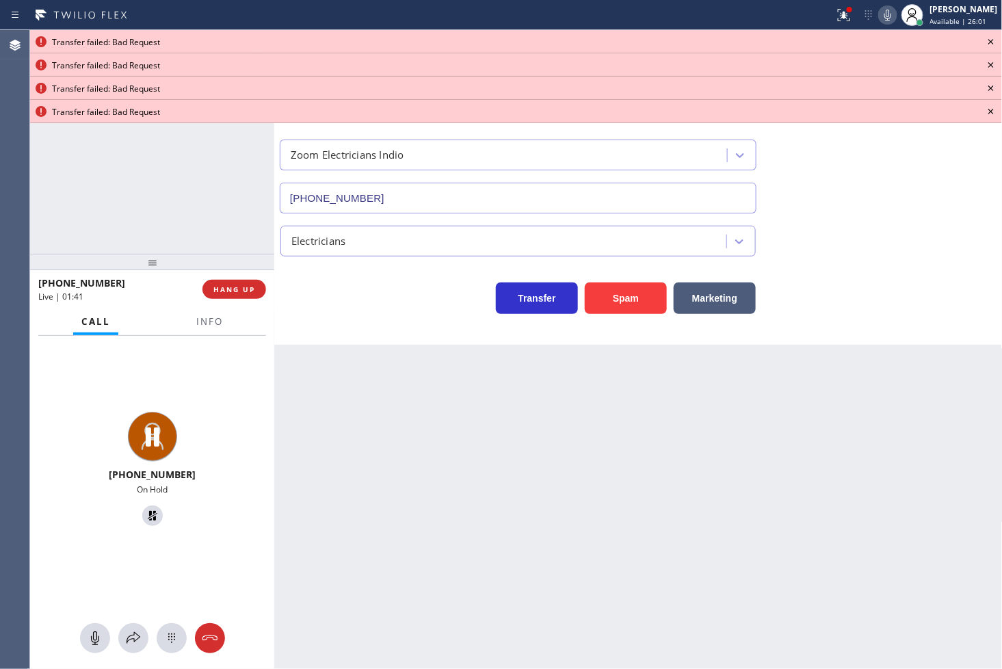
drag, startPoint x: 134, startPoint y: 639, endPoint x: 115, endPoint y: 397, distance: 243.4
click at [141, 621] on div "[PHONE_NUMBER] On Hold" at bounding box center [152, 503] width 244 height 334
click at [133, 629] on button at bounding box center [133, 638] width 30 height 30
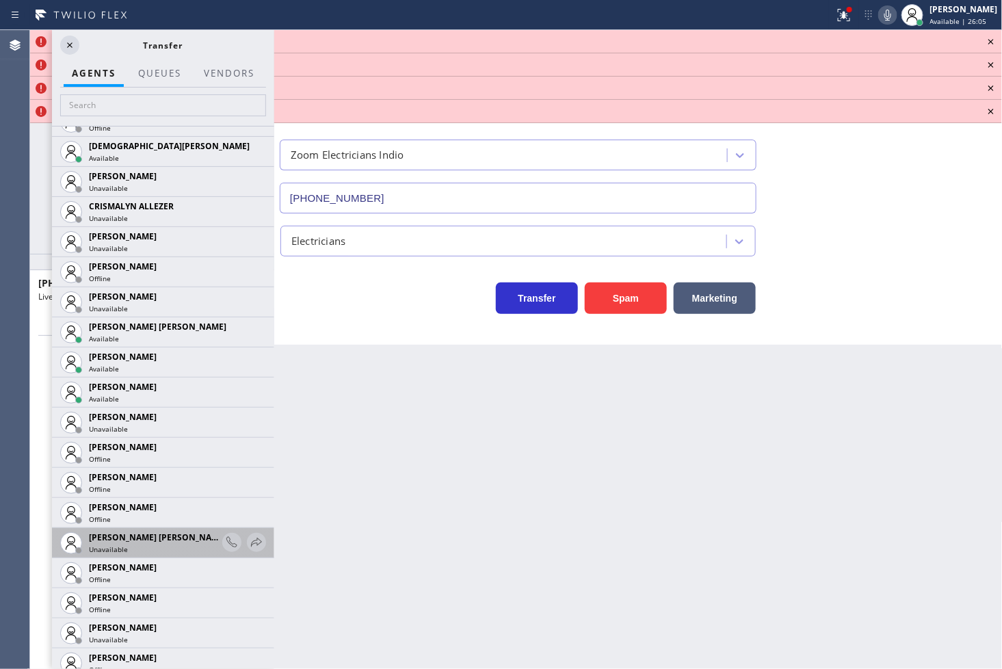
scroll to position [911, 0]
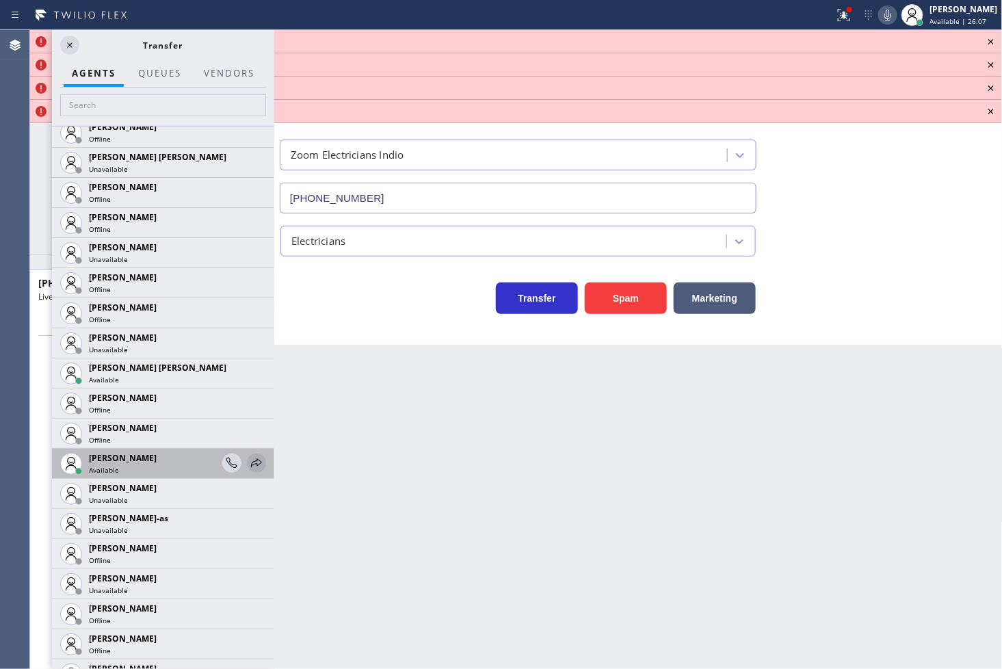
click at [251, 459] on icon at bounding box center [256, 462] width 11 height 9
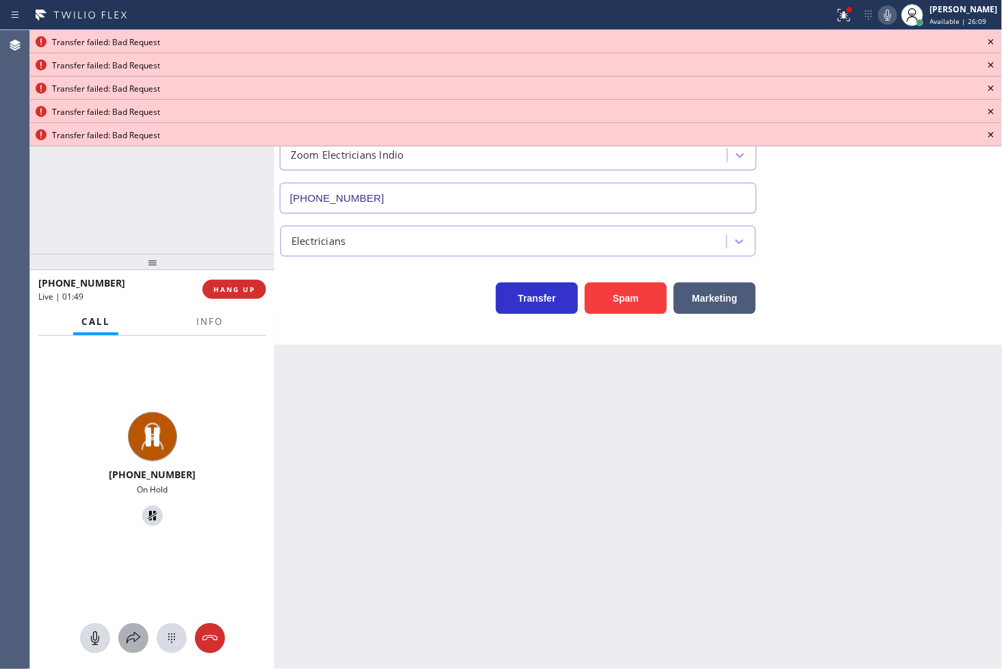
click at [133, 631] on icon at bounding box center [133, 638] width 16 height 16
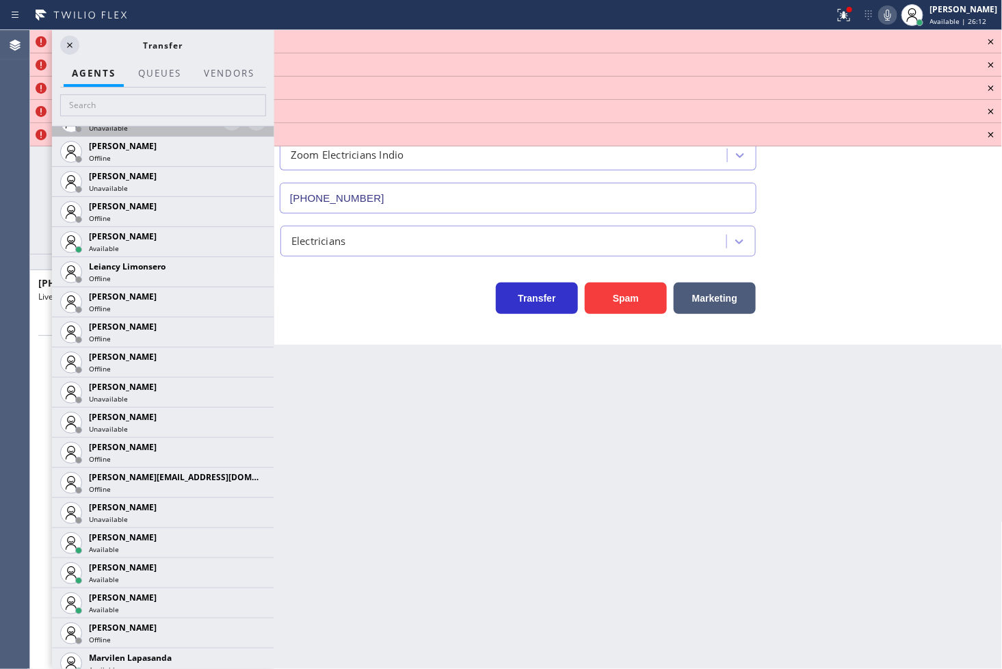
scroll to position [1823, 0]
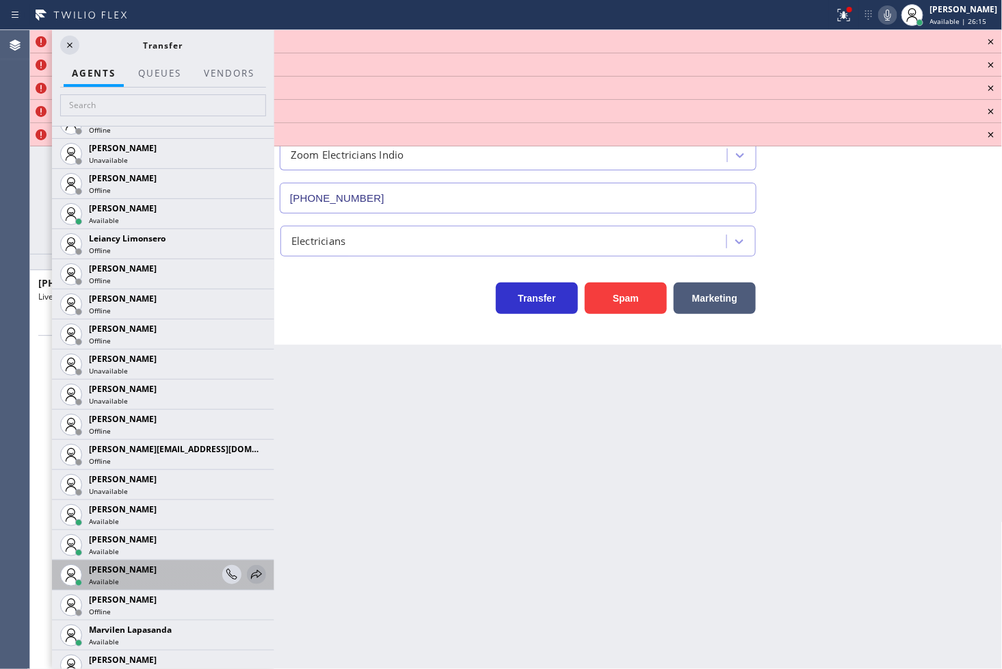
click at [248, 572] on icon at bounding box center [256, 574] width 16 height 16
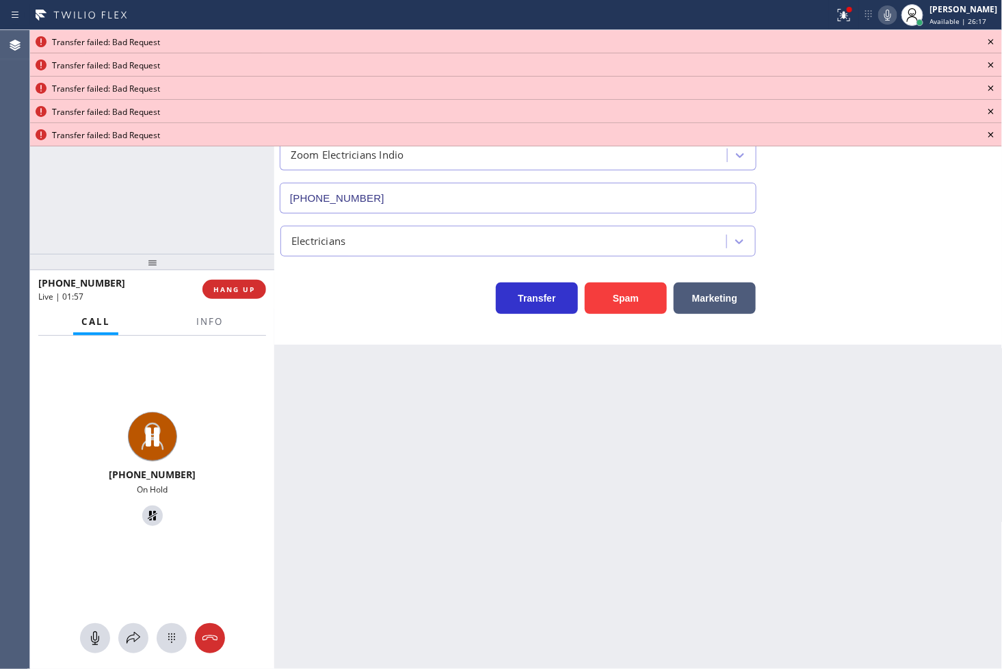
click at [110, 638] on div at bounding box center [152, 638] width 244 height 30
click at [127, 633] on icon at bounding box center [133, 638] width 16 height 16
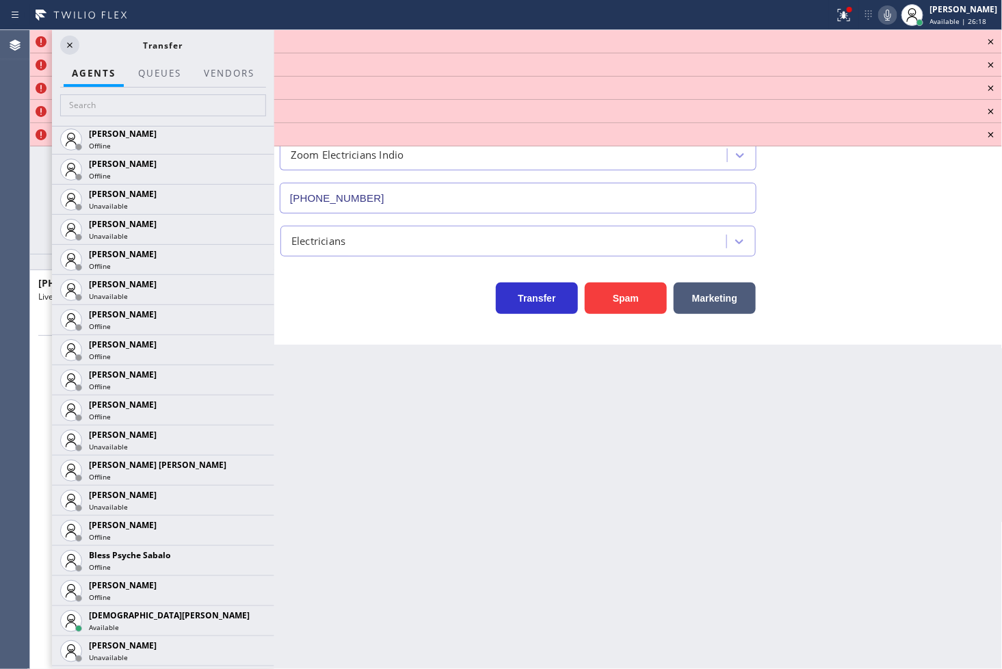
scroll to position [152, 0]
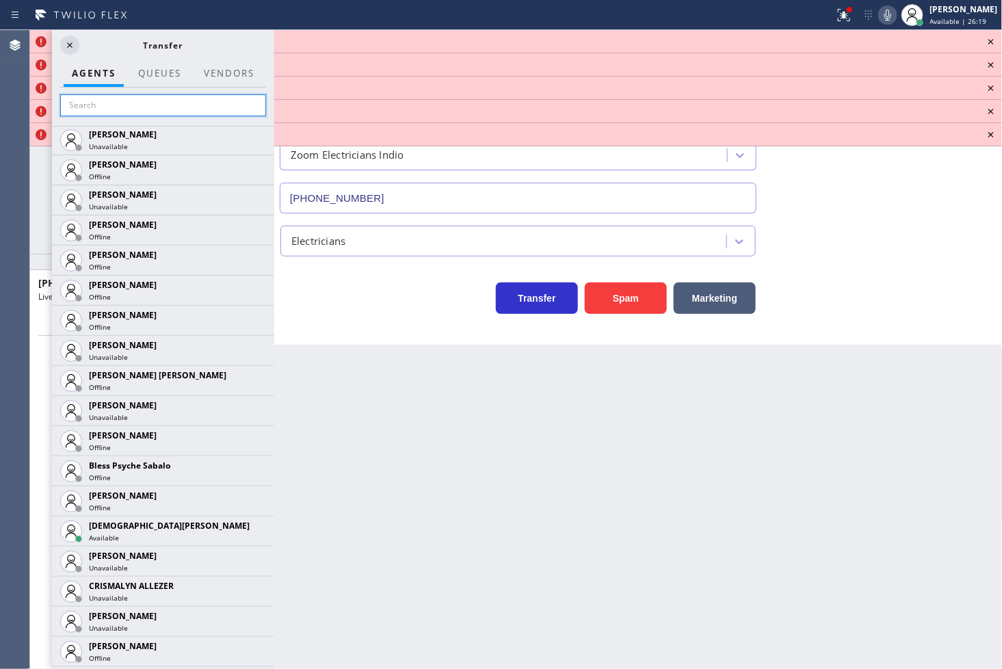
click at [123, 103] on input "text" at bounding box center [163, 105] width 206 height 22
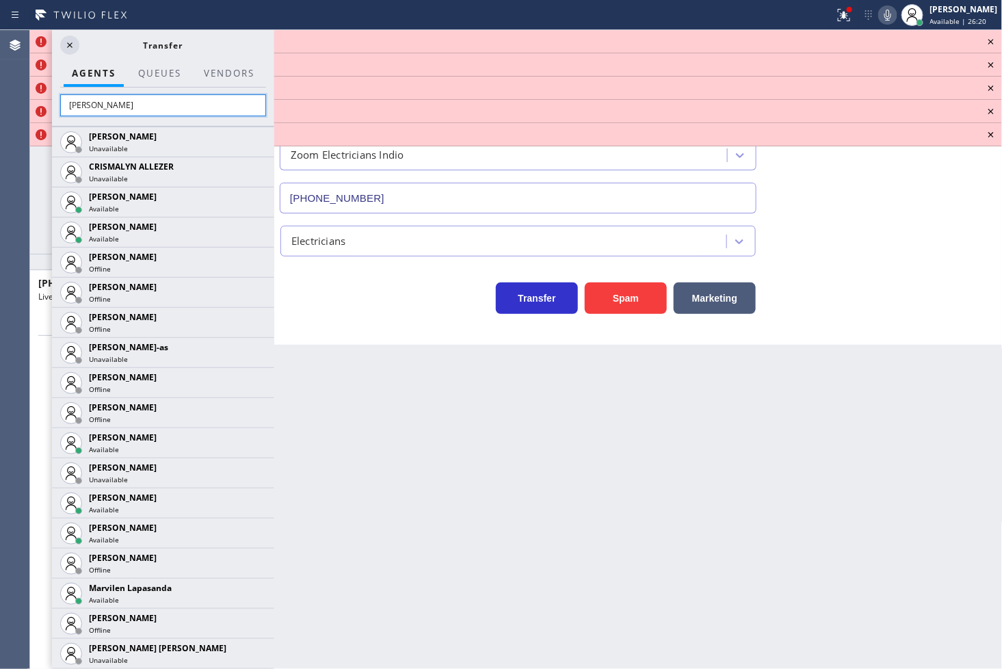
scroll to position [0, 0]
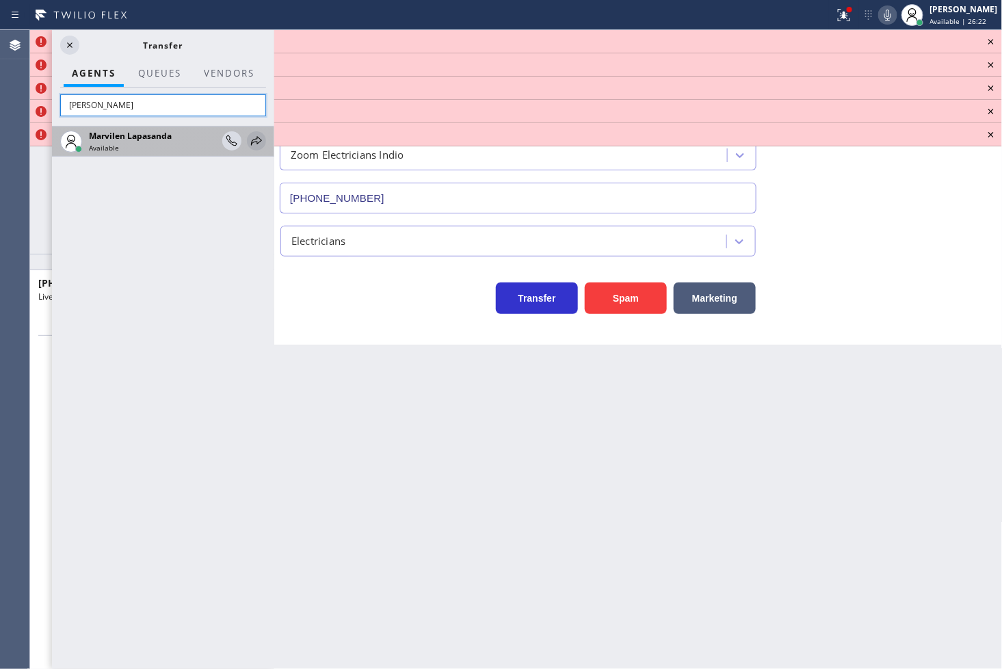
type input "[PERSON_NAME]"
click at [256, 141] on icon at bounding box center [256, 141] width 16 height 16
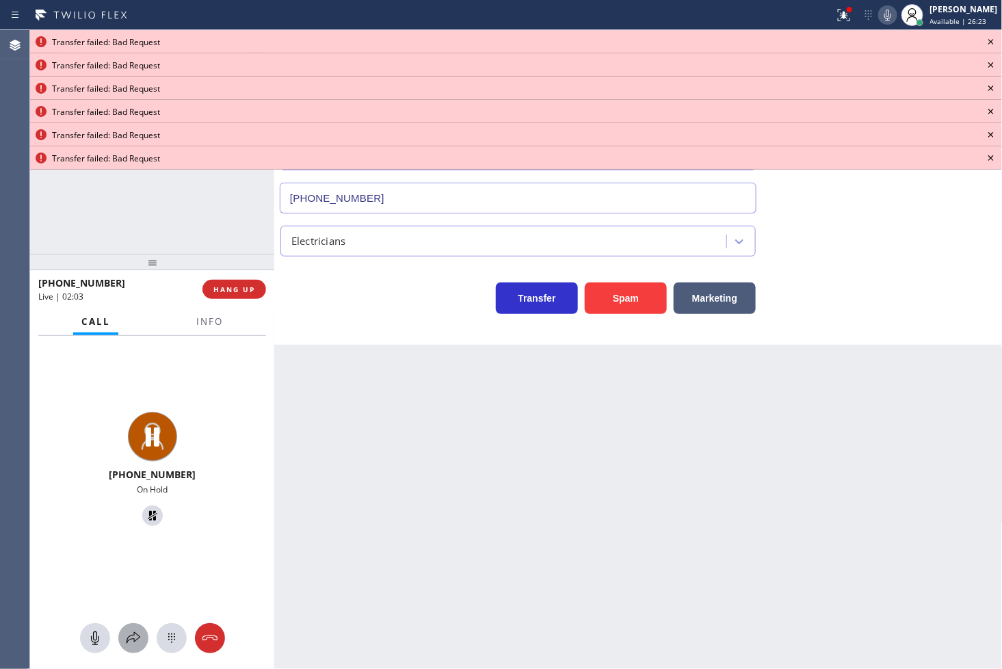
click at [138, 633] on icon at bounding box center [133, 638] width 16 height 16
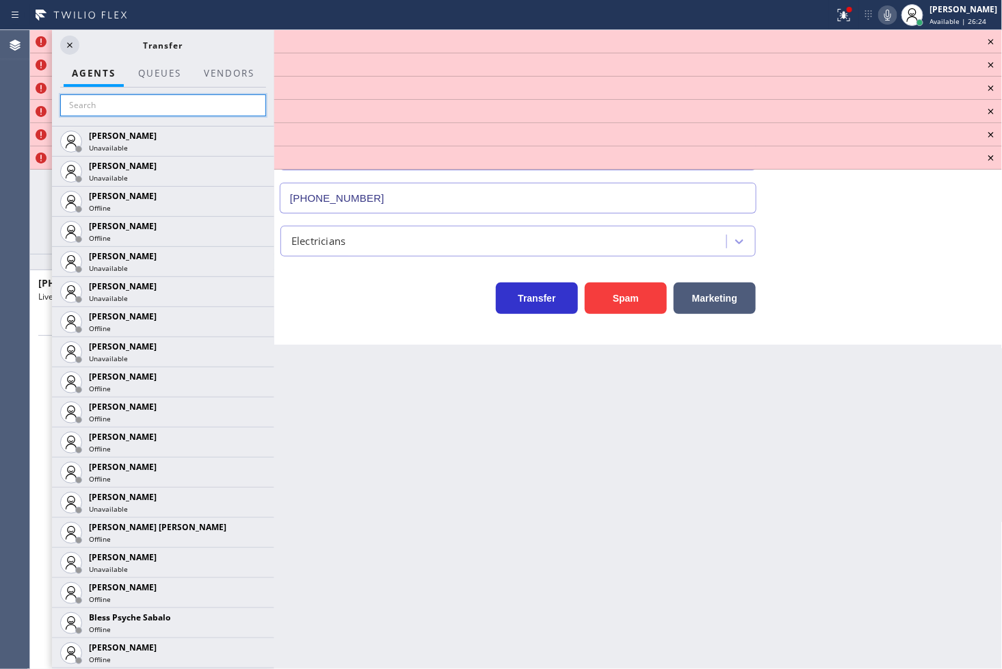
click at [90, 110] on input "text" at bounding box center [163, 105] width 206 height 22
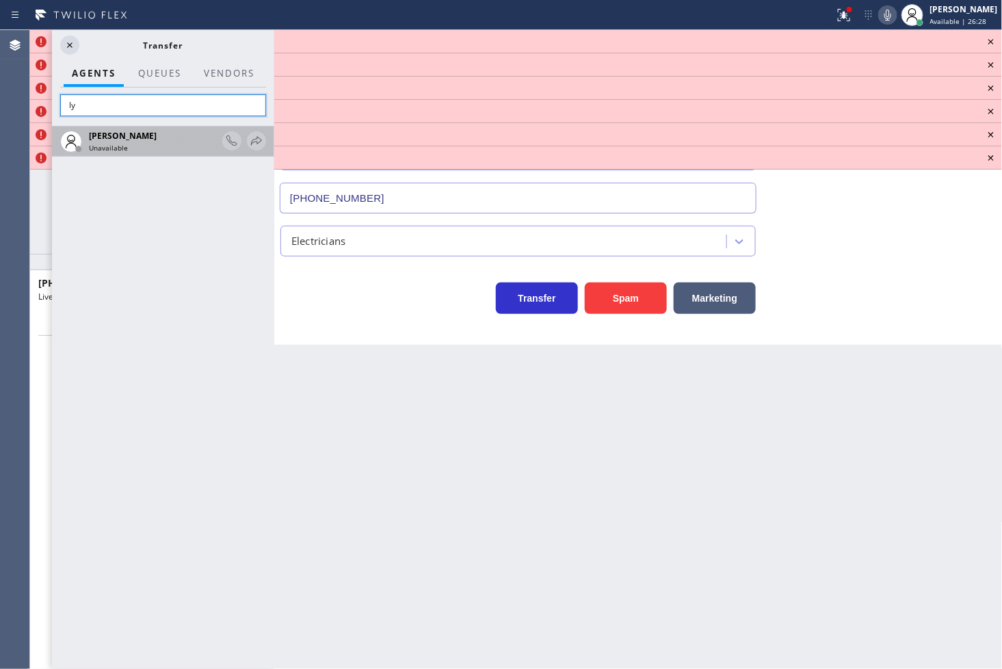
type input "l"
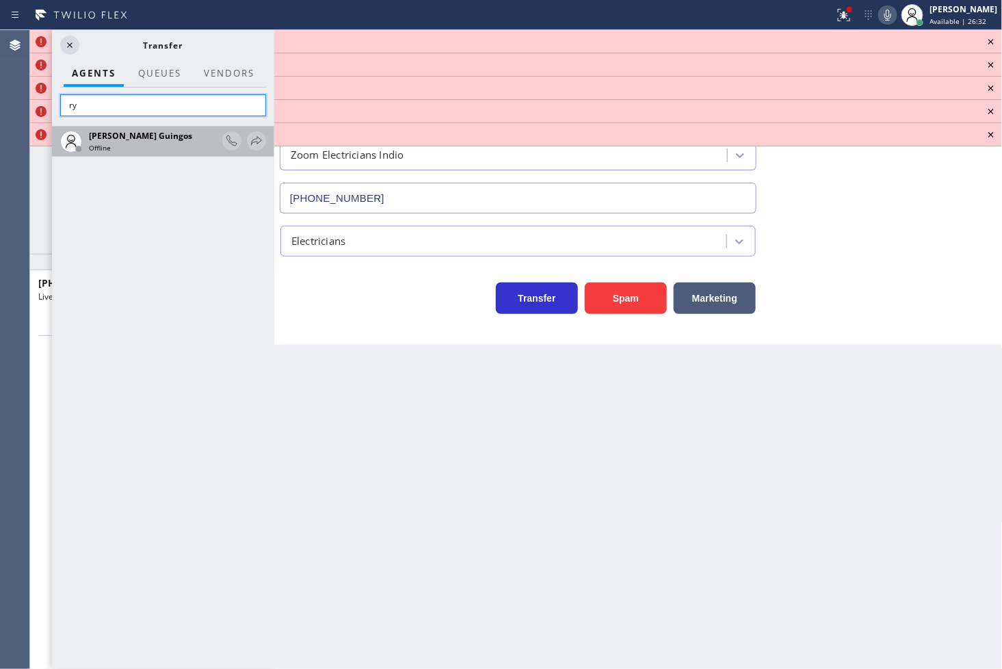
type input "r"
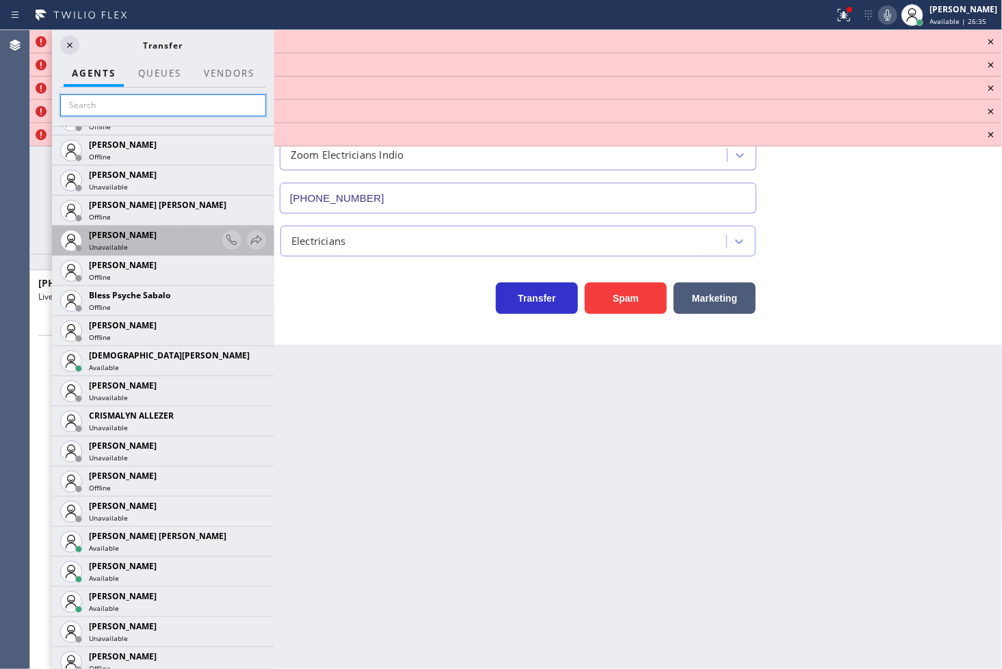
scroll to position [455, 0]
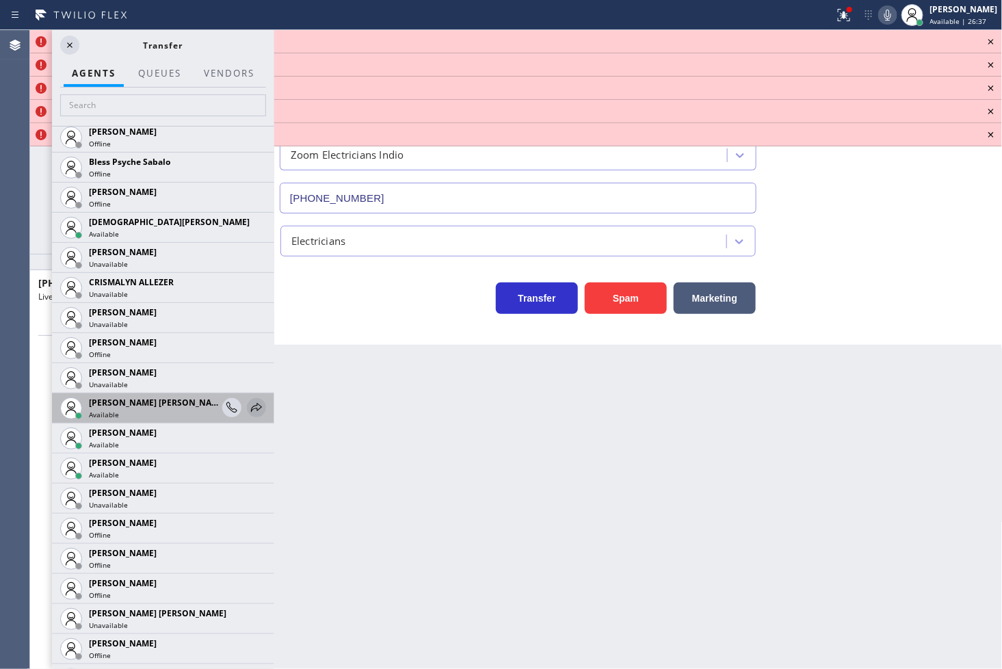
click at [248, 406] on icon at bounding box center [256, 407] width 16 height 16
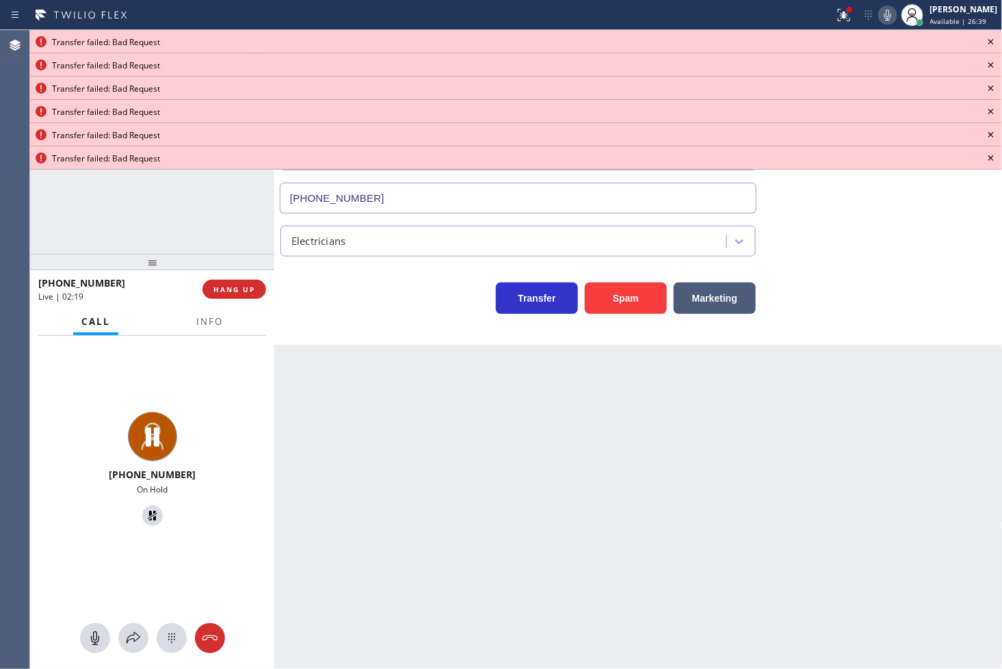
click at [986, 39] on icon at bounding box center [990, 41] width 16 height 16
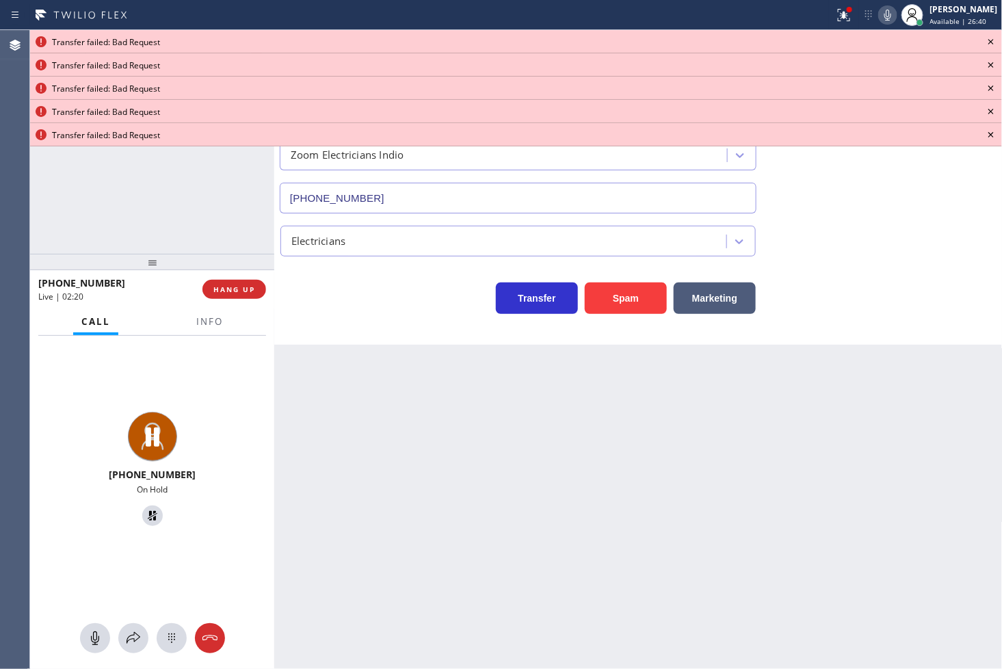
click at [986, 39] on icon at bounding box center [990, 41] width 16 height 16
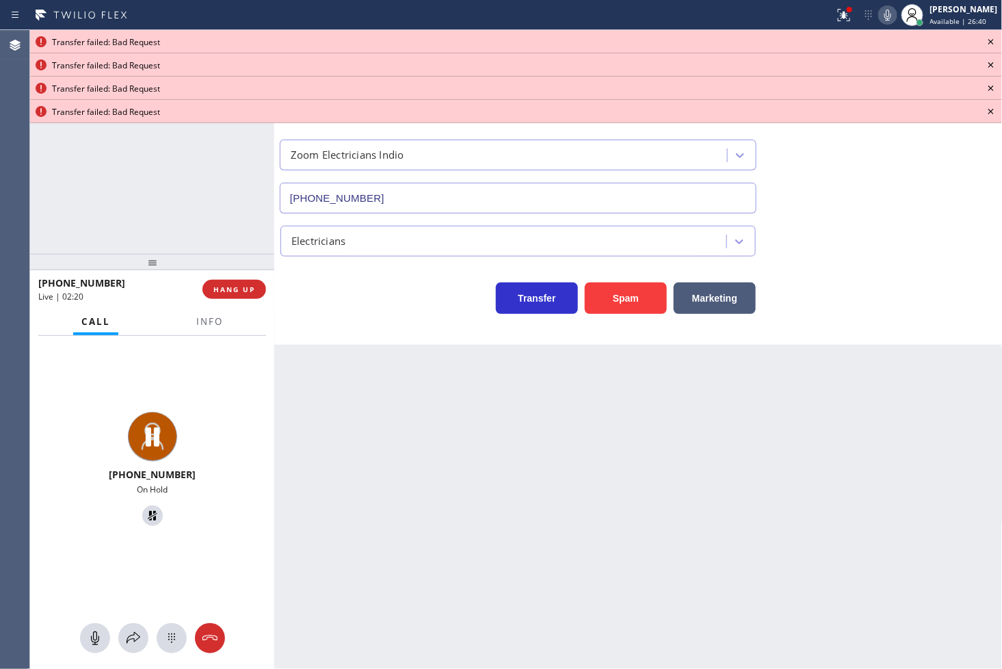
click at [986, 39] on icon at bounding box center [990, 41] width 16 height 16
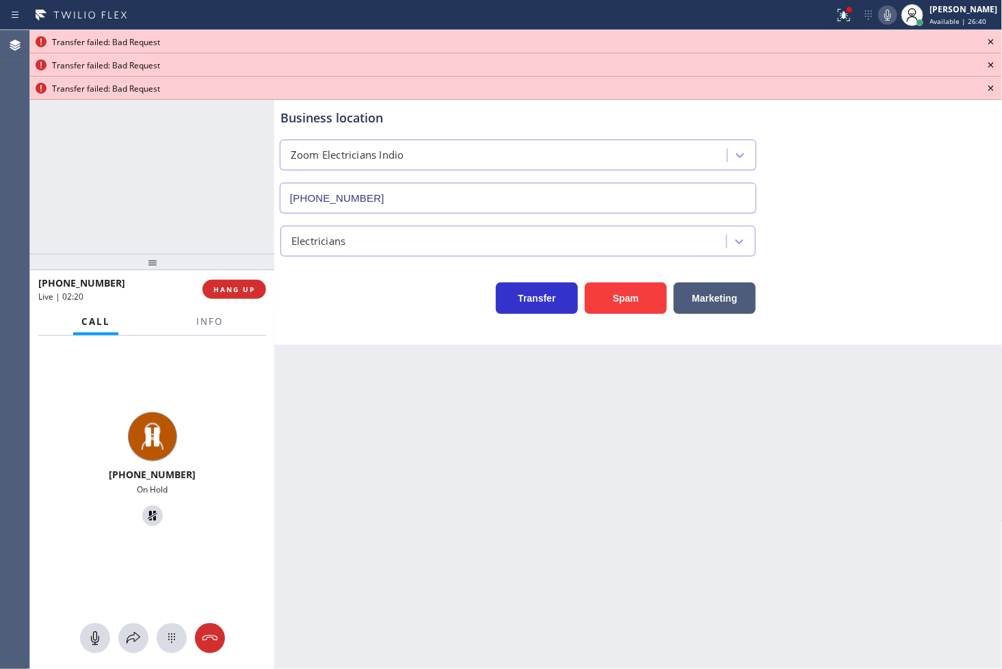
click at [986, 39] on icon at bounding box center [990, 41] width 16 height 16
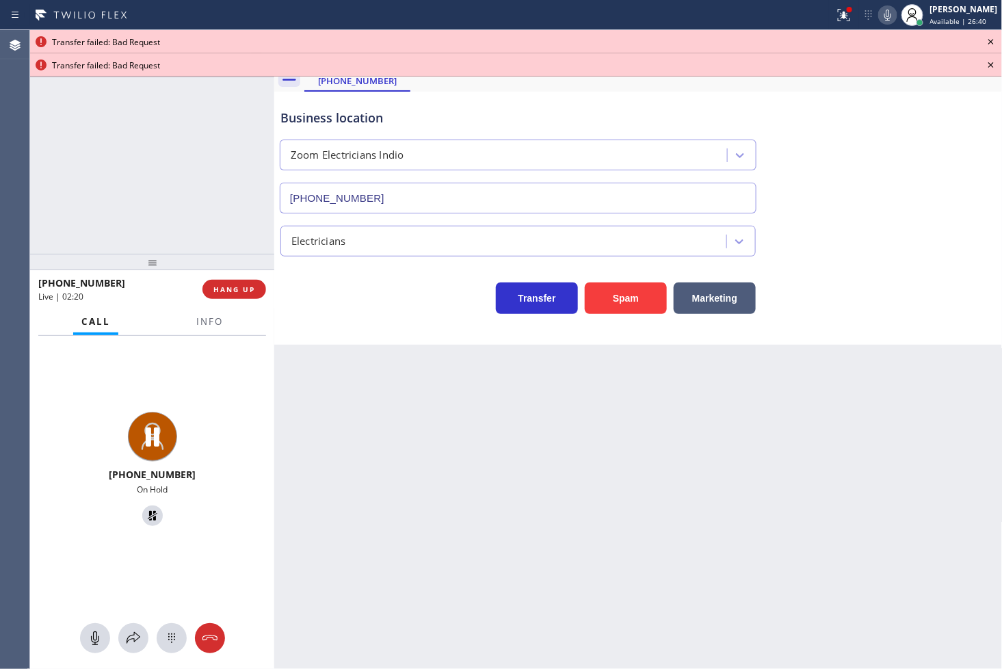
click at [986, 39] on icon at bounding box center [990, 41] width 16 height 16
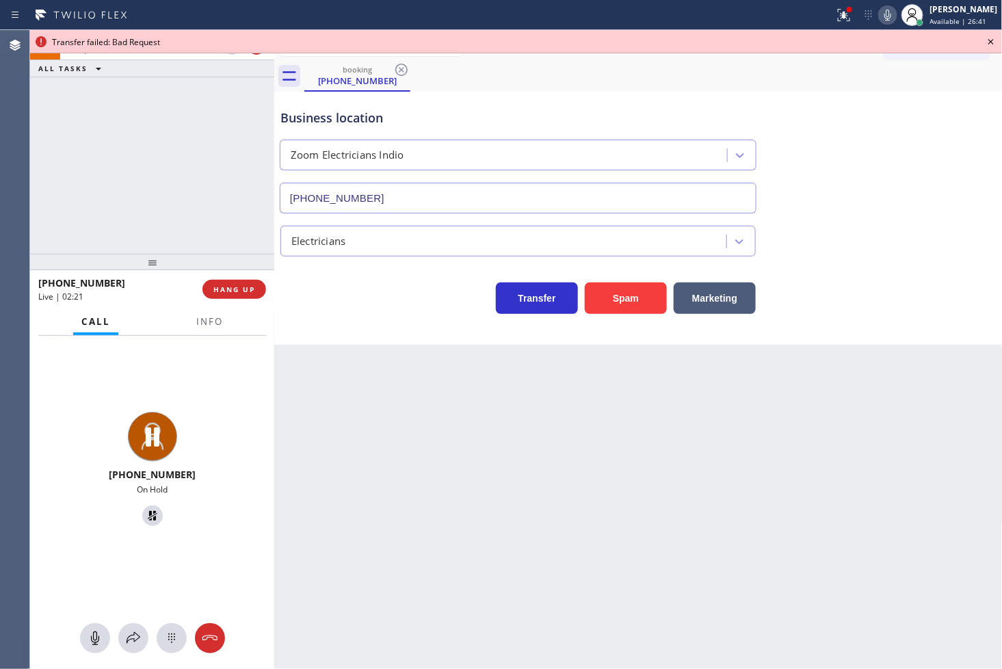
click at [986, 39] on icon at bounding box center [990, 41] width 16 height 16
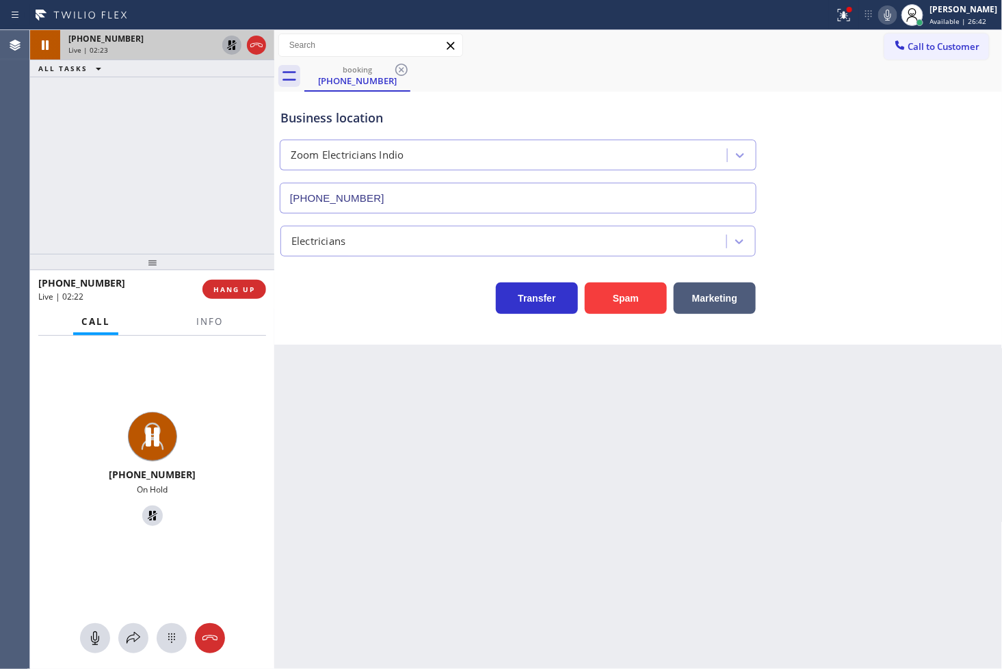
click at [230, 37] on icon at bounding box center [232, 45] width 16 height 16
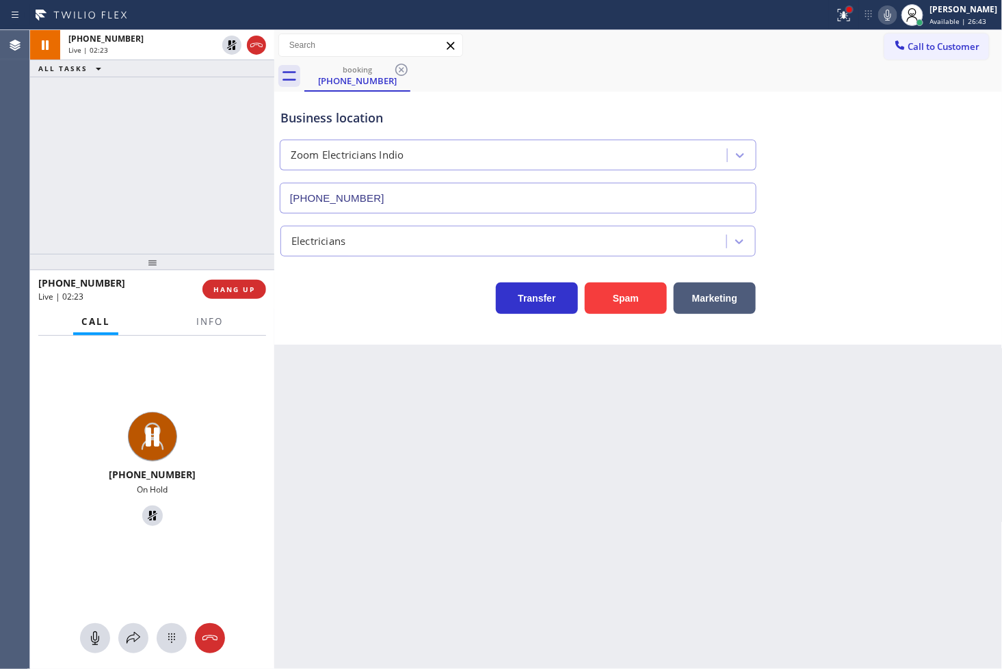
click at [846, 11] on div at bounding box center [848, 9] width 5 height 5
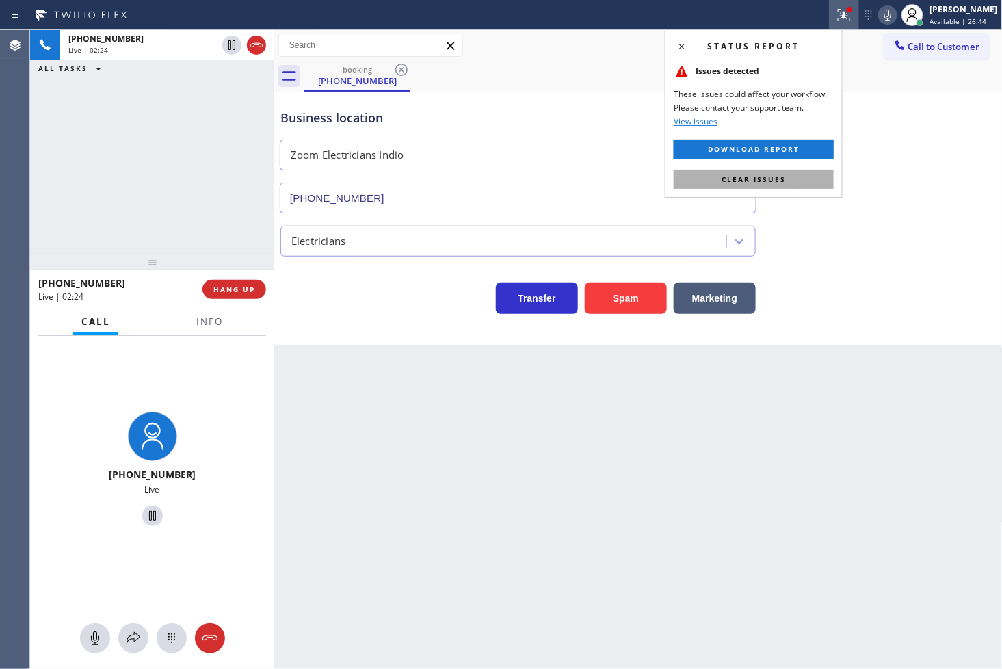
click at [805, 175] on button "Clear issues" at bounding box center [753, 179] width 160 height 19
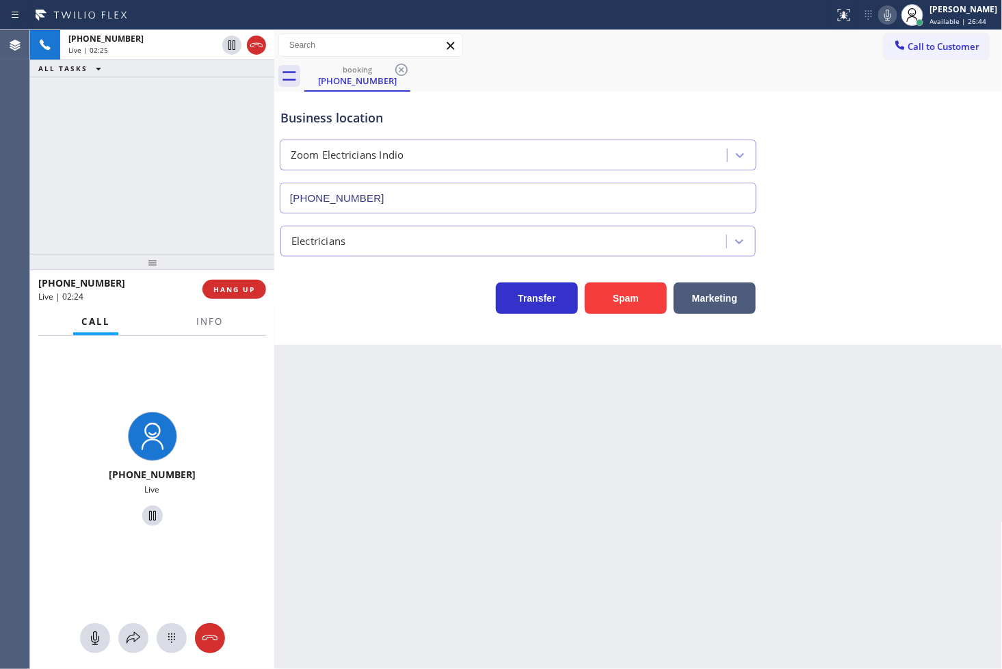
click at [149, 174] on div "[PHONE_NUMBER] Live | 02:25 ALL TASKS ALL TASKS ACTIVE TASKS TASKS IN WRAP UP" at bounding box center [152, 142] width 244 height 224
click at [384, 295] on div "Transfer Spam Marketing" at bounding box center [518, 295] width 481 height 38
click at [120, 209] on div "[PHONE_NUMBER] Live | 02:27 ALL TASKS ALL TASKS ACTIVE TASKS TASKS IN WRAP UP" at bounding box center [152, 142] width 244 height 224
click at [420, 402] on div "Back to Dashboard Change Sender ID Customers Technicians Select a contact Outbo…" at bounding box center [638, 349] width 728 height 639
click at [215, 328] on button "Info" at bounding box center [209, 321] width 43 height 27
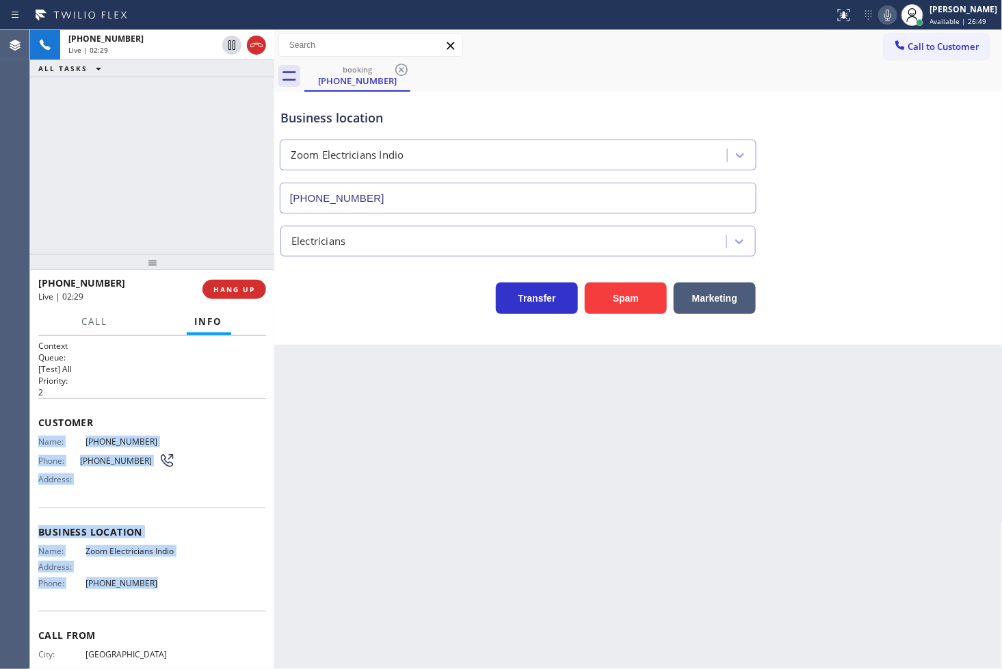
drag, startPoint x: 33, startPoint y: 439, endPoint x: 200, endPoint y: 599, distance: 231.6
click at [200, 599] on div "Context Queue: [Test] All Priority: 2 Customer Name: [PHONE_NUMBER] Phone: [PHO…" at bounding box center [152, 503] width 244 height 334
copy div "Name: [PHONE_NUMBER] Phone: [PHONE_NUMBER] Address: Business location Name: Zoo…"
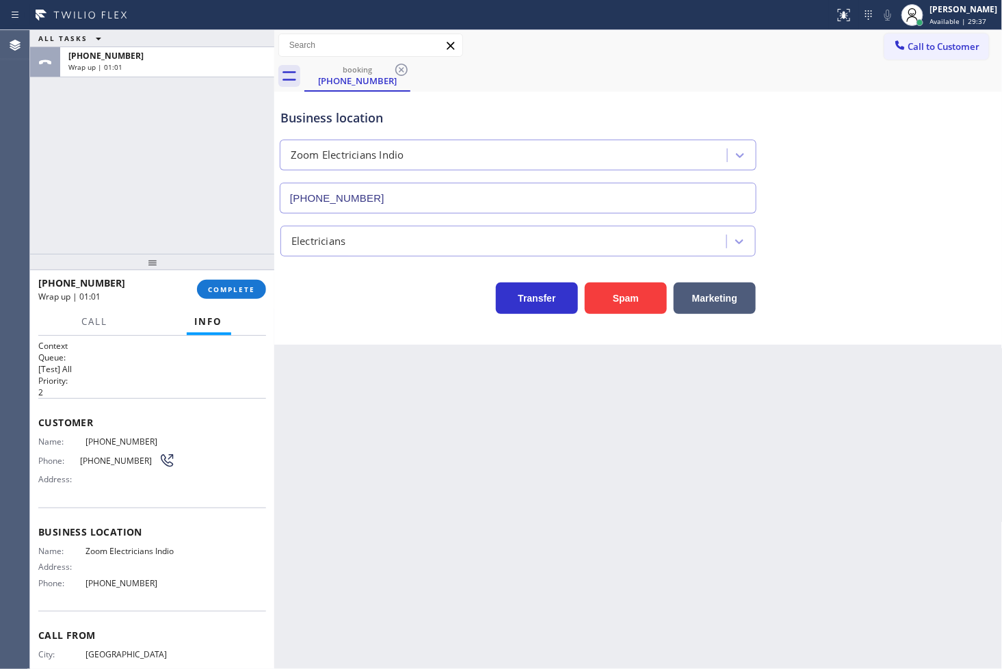
click at [42, 231] on div "ALL TASKS ALL TASKS ACTIVE TASKS TASKS IN WRAP UP [PHONE_NUMBER] Wrap up | 01:01" at bounding box center [152, 142] width 244 height 224
click at [234, 284] on span "COMPLETE" at bounding box center [231, 289] width 47 height 10
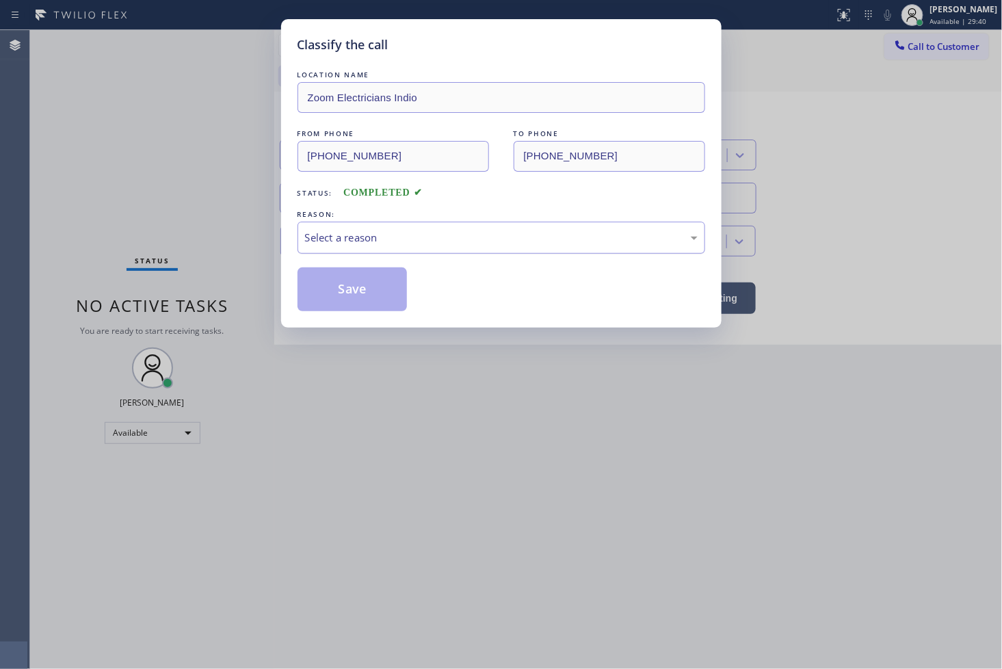
click at [328, 238] on div "Select a reason" at bounding box center [501, 238] width 392 height 16
click at [371, 293] on button "Save" at bounding box center [352, 289] width 110 height 44
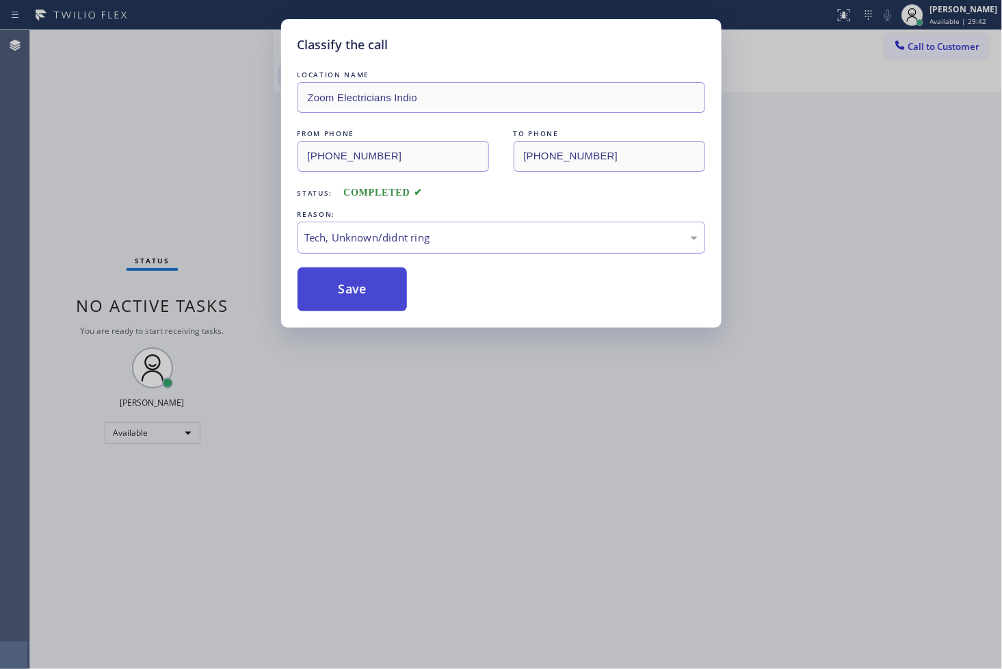
click at [371, 293] on button "Save" at bounding box center [352, 289] width 110 height 44
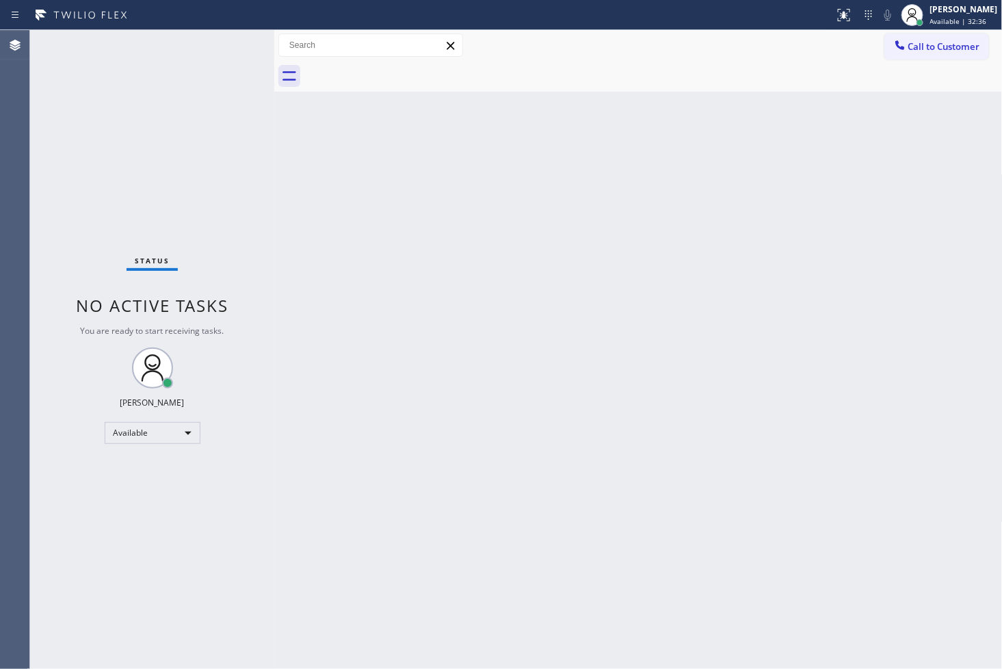
drag, startPoint x: 90, startPoint y: 205, endPoint x: 92, endPoint y: 192, distance: 13.3
click at [89, 205] on div "Status No active tasks You are ready to start receiving tasks. [PERSON_NAME]" at bounding box center [152, 349] width 244 height 639
click at [190, 62] on div "Status No active tasks You are ready to start receiving tasks. [PERSON_NAME]" at bounding box center [152, 349] width 244 height 639
click at [226, 38] on div "Status No active tasks You are ready to start receiving tasks. [PERSON_NAME]" at bounding box center [152, 349] width 244 height 639
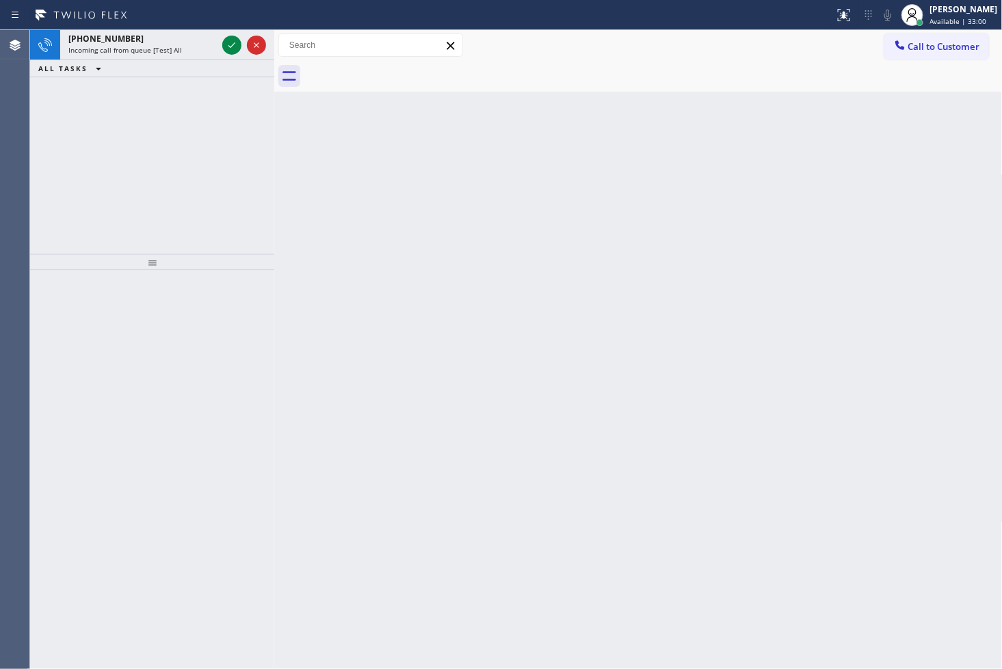
click at [42, 206] on div "[PHONE_NUMBER] Incoming call from queue [Test] All ALL TASKS ALL TASKS ACTIVE T…" at bounding box center [152, 142] width 244 height 224
click at [231, 44] on icon at bounding box center [232, 45] width 16 height 16
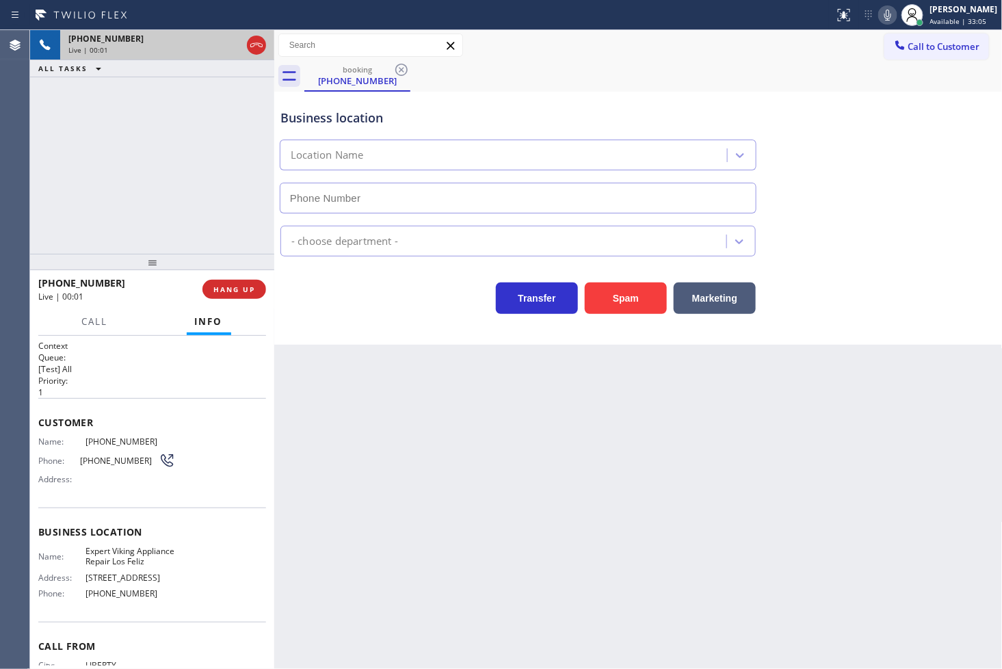
type input "[PHONE_NUMBER]"
click at [620, 308] on button "Spam" at bounding box center [626, 297] width 82 height 31
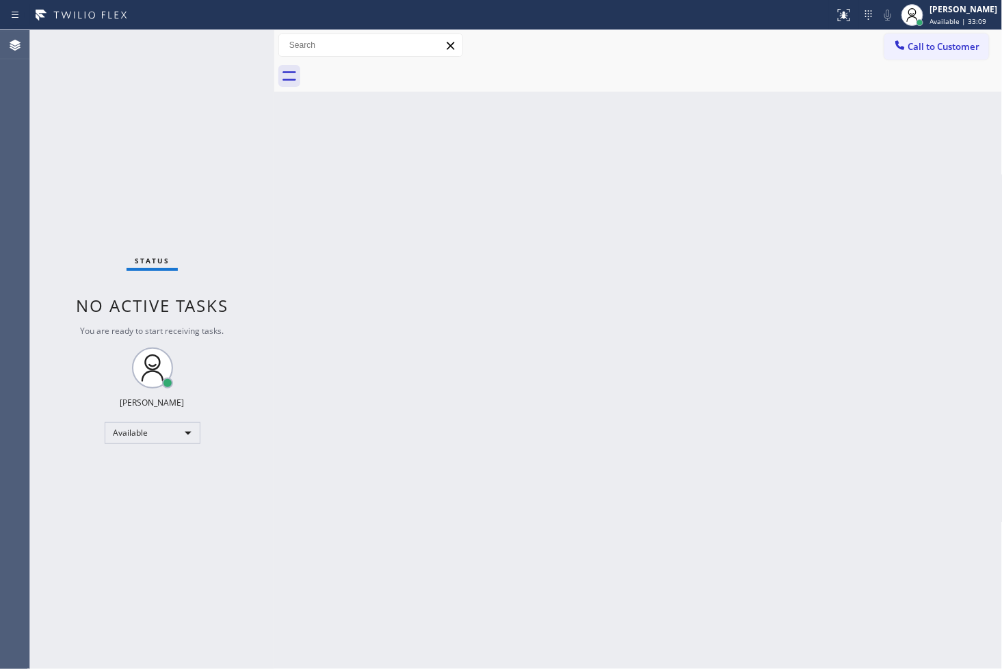
drag, startPoint x: 234, startPoint y: 124, endPoint x: 240, endPoint y: 108, distance: 16.6
click at [234, 120] on div "Status No active tasks You are ready to start receiving tasks. [PERSON_NAME]" at bounding box center [152, 349] width 244 height 639
click at [234, 38] on div "Status No active tasks You are ready to start receiving tasks. [PERSON_NAME]" at bounding box center [152, 349] width 244 height 639
click at [224, 44] on div "Status No active tasks You are ready to start receiving tasks. [PERSON_NAME]" at bounding box center [152, 349] width 244 height 639
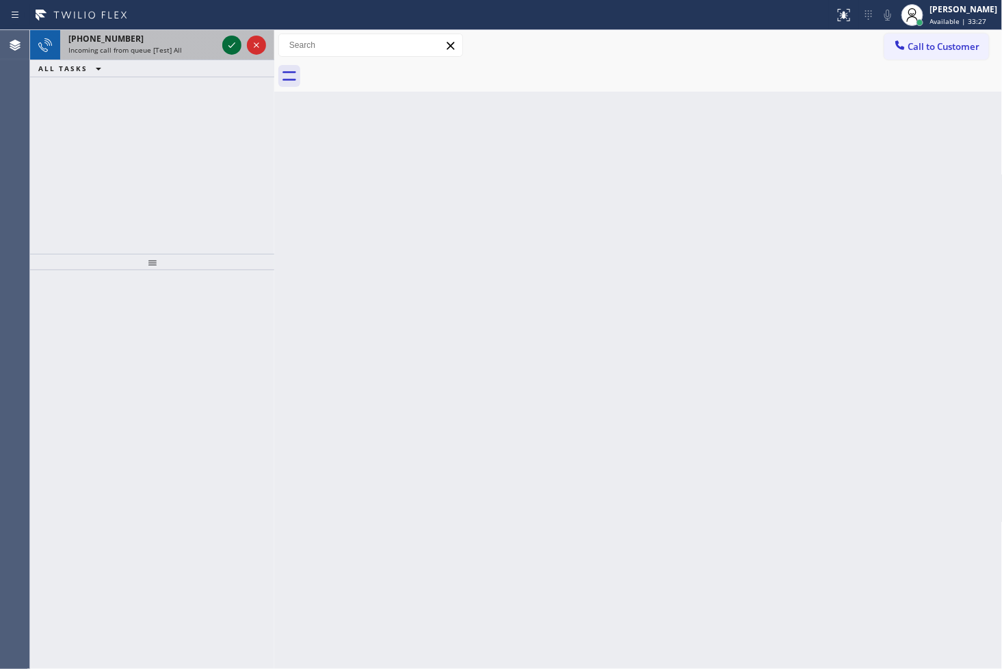
click at [228, 45] on icon at bounding box center [232, 45] width 16 height 16
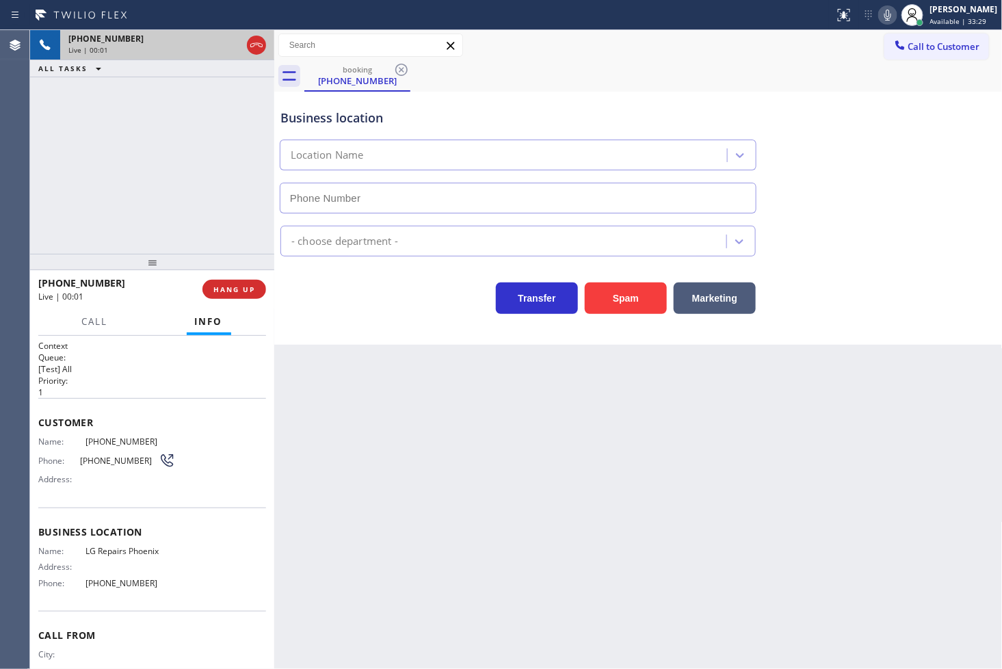
type input "[PHONE_NUMBER]"
click at [171, 178] on div "[PHONE_NUMBER] Live | 00:02 ALL TASKS ALL TASKS ACTIVE TASKS TASKS IN WRAP UP" at bounding box center [152, 142] width 244 height 224
click at [351, 292] on div "Transfer Spam Marketing" at bounding box center [518, 295] width 481 height 38
click at [219, 192] on div "[PHONE_NUMBER] Live | 00:02 ALL TASKS ALL TASKS ACTIVE TASKS TASKS IN WRAP UP" at bounding box center [152, 142] width 244 height 224
click at [328, 311] on div "Transfer Spam Marketing" at bounding box center [518, 295] width 481 height 38
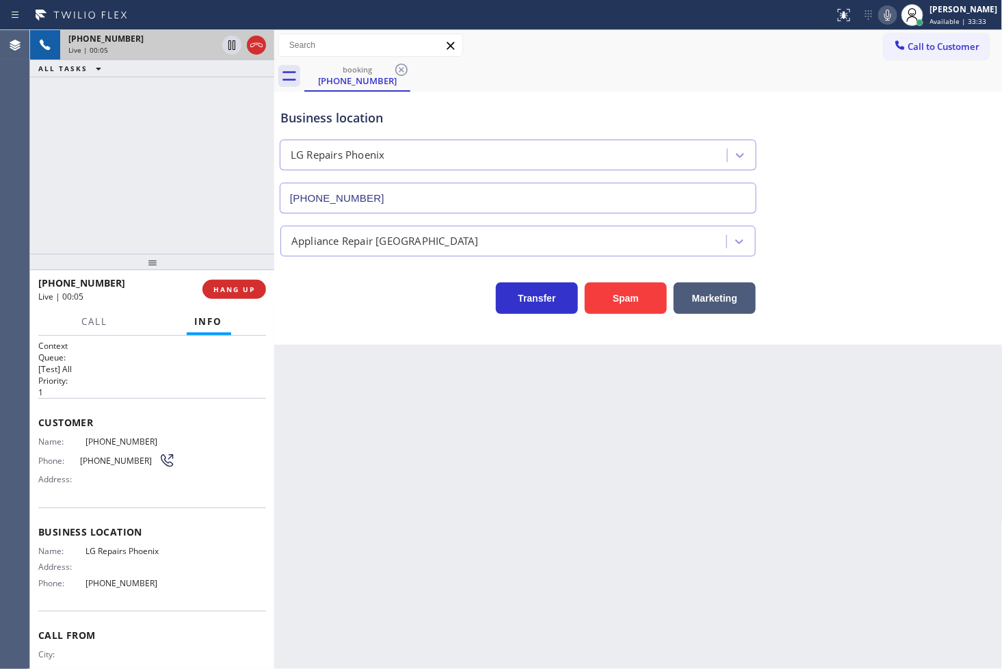
click at [230, 220] on div "[PHONE_NUMBER] Live | 00:05 ALL TASKS ALL TASKS ACTIVE TASKS TASKS IN WRAP UP" at bounding box center [152, 142] width 244 height 224
click at [386, 319] on div "Business location LG Repairs [GEOGRAPHIC_DATA] [PHONE_NUMBER] Appliance Repair …" at bounding box center [638, 218] width 728 height 253
click at [123, 185] on div "[PHONE_NUMBER] Live | 00:07 ALL TASKS ALL TASKS ACTIVE TASKS TASKS IN WRAP UP" at bounding box center [152, 142] width 244 height 224
click at [429, 329] on div "Business location LG Repairs [GEOGRAPHIC_DATA] [PHONE_NUMBER] Appliance Repair …" at bounding box center [638, 218] width 728 height 253
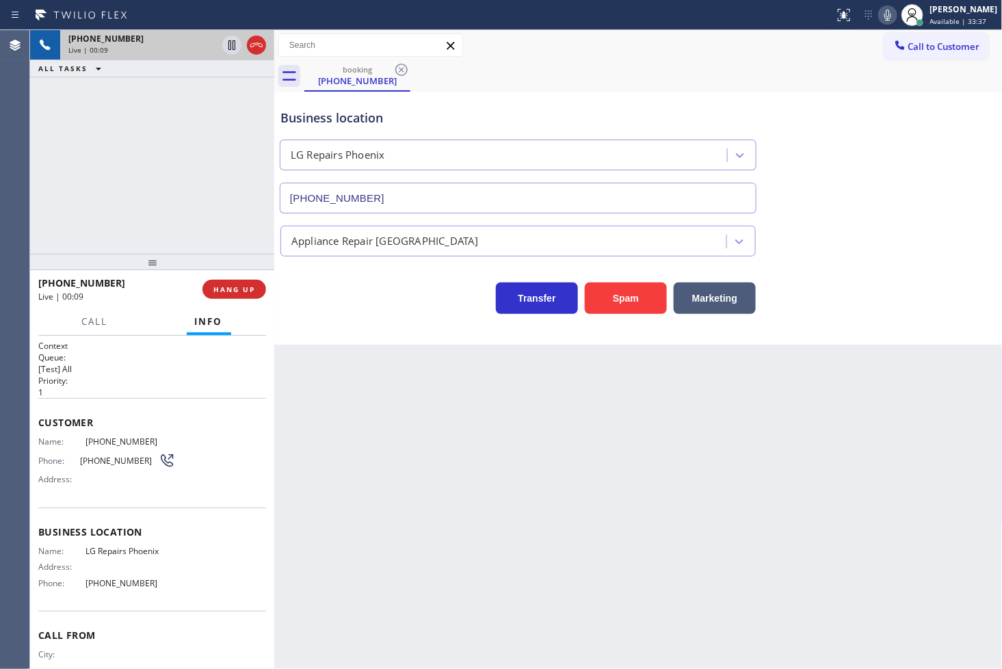
click at [232, 207] on div "[PHONE_NUMBER] Live | 00:09 ALL TASKS ALL TASKS ACTIVE TASKS TASKS IN WRAP UP" at bounding box center [152, 142] width 244 height 224
click at [221, 281] on button "HANG UP" at bounding box center [234, 289] width 64 height 19
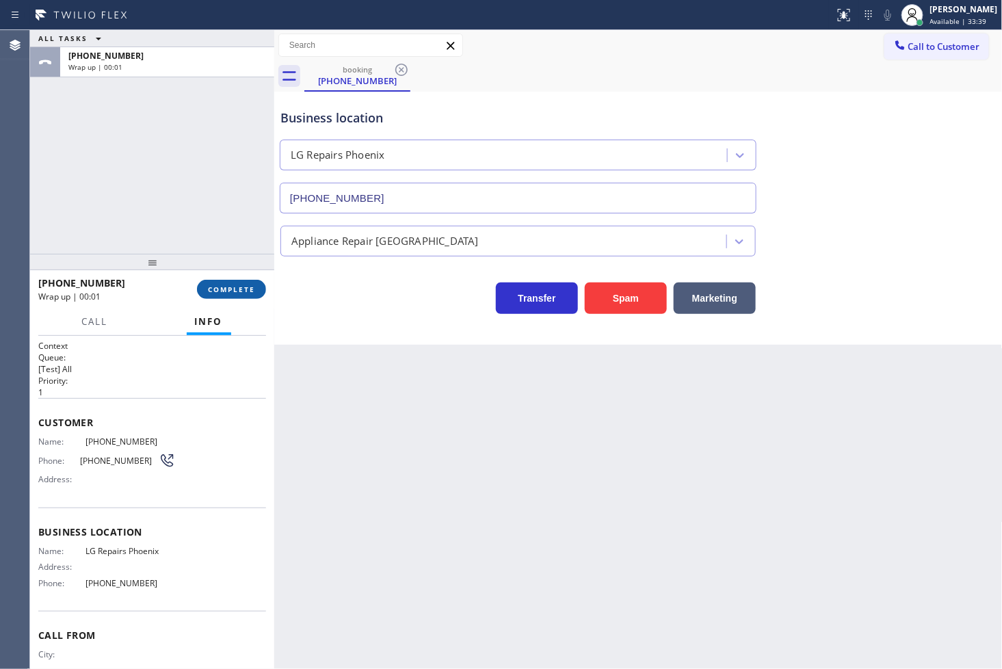
click at [221, 281] on button "COMPLETE" at bounding box center [231, 289] width 69 height 19
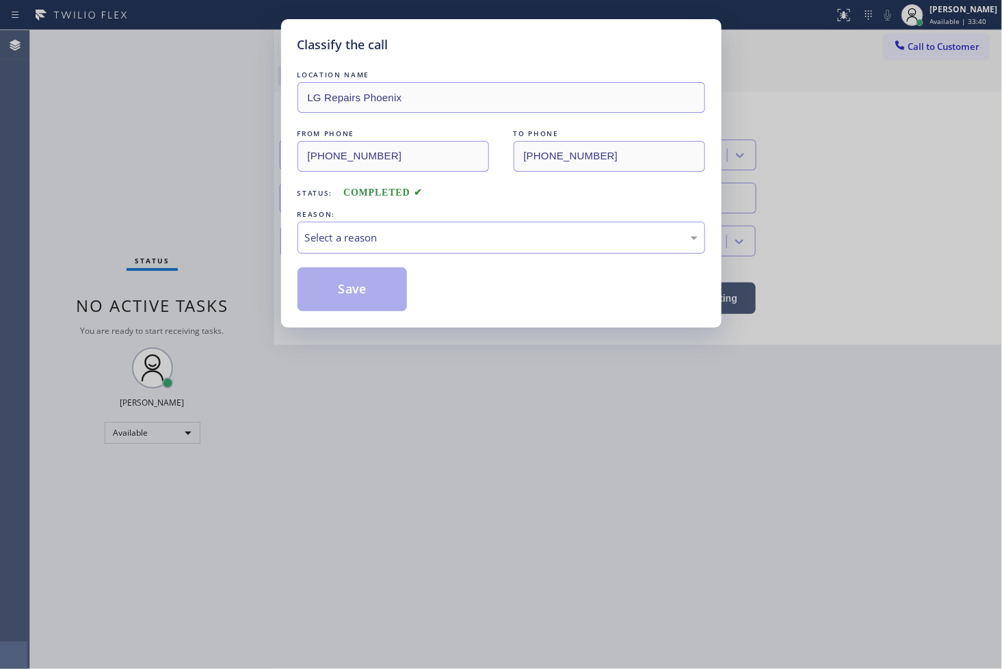
click at [321, 230] on div "Select a reason" at bounding box center [501, 238] width 392 height 16
click at [350, 298] on button "Save" at bounding box center [352, 289] width 110 height 44
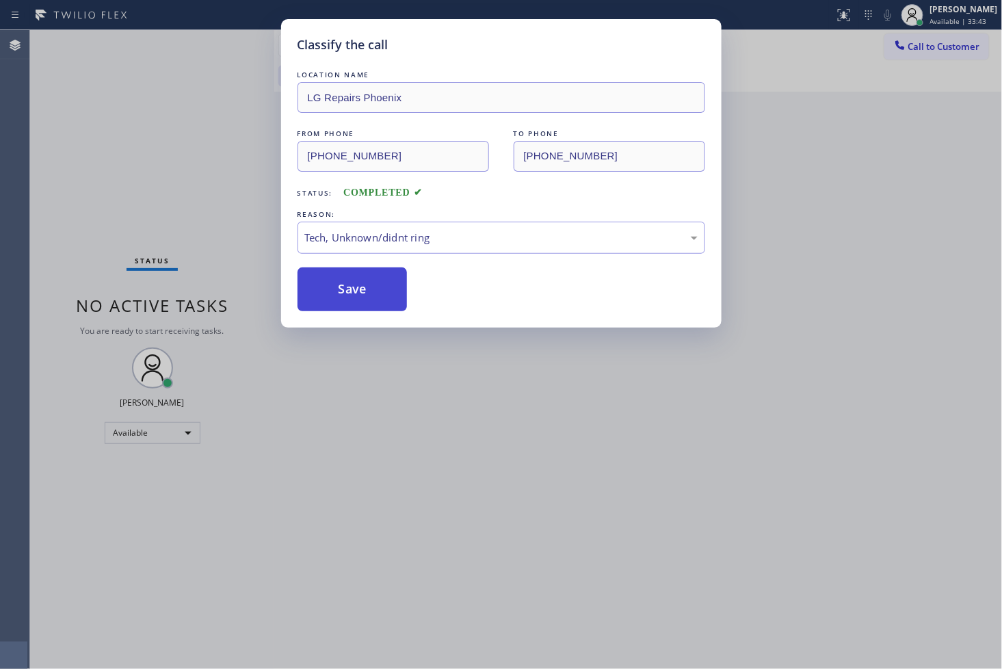
click at [350, 298] on button "Save" at bounding box center [352, 289] width 110 height 44
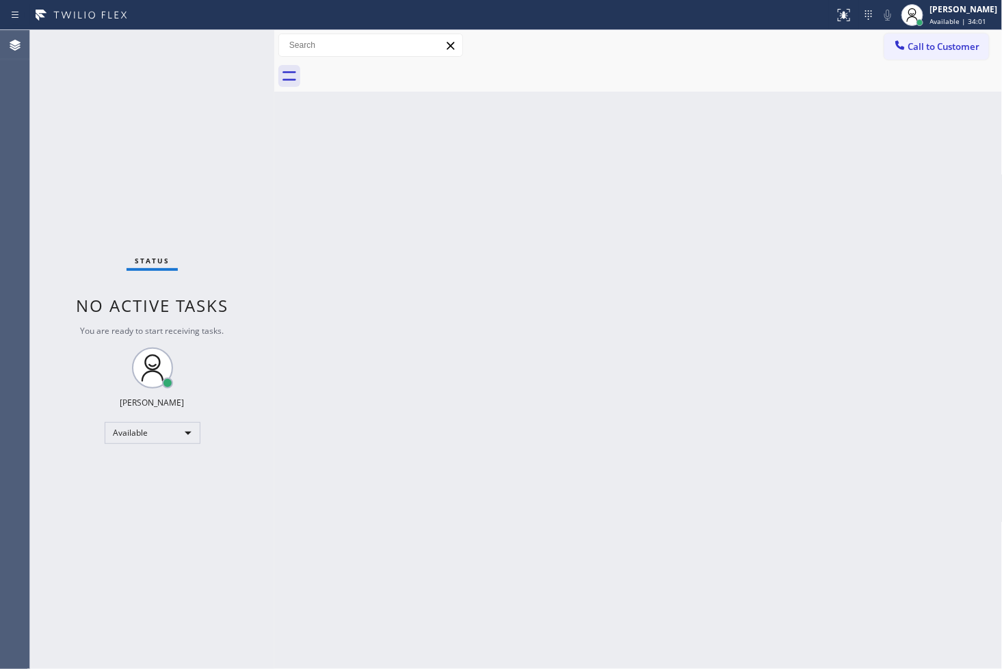
click at [193, 147] on div "Status No active tasks You are ready to start receiving tasks. [PERSON_NAME]" at bounding box center [152, 349] width 244 height 639
click at [229, 49] on div "Status No active tasks You are ready to start receiving tasks. [PERSON_NAME]" at bounding box center [152, 349] width 244 height 639
click at [217, 36] on div "Status No active tasks You are ready to start receiving tasks. [PERSON_NAME]" at bounding box center [152, 349] width 244 height 639
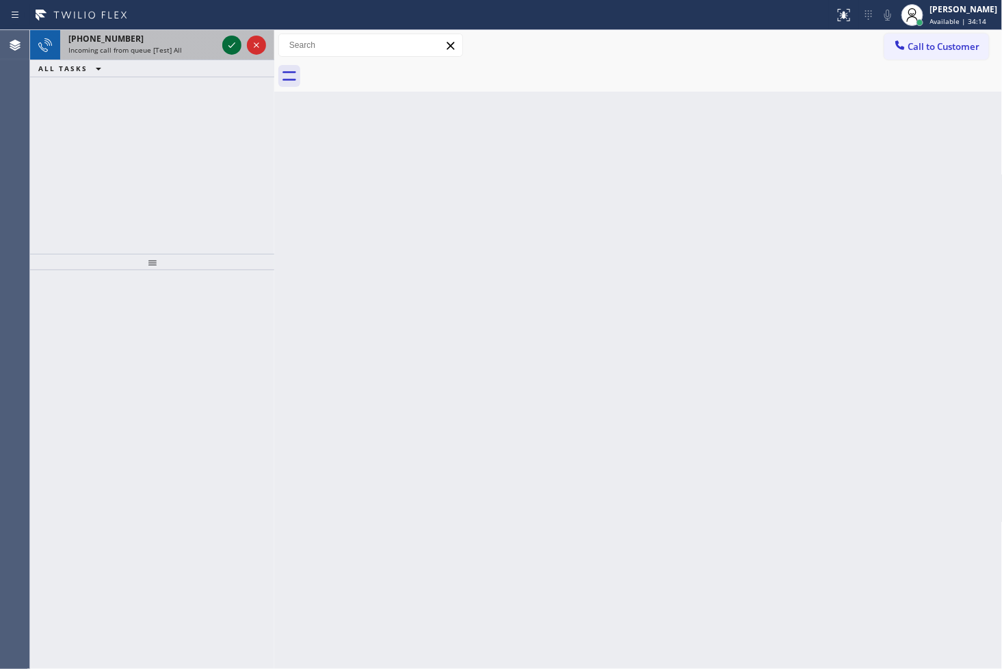
click at [230, 38] on icon at bounding box center [232, 45] width 16 height 16
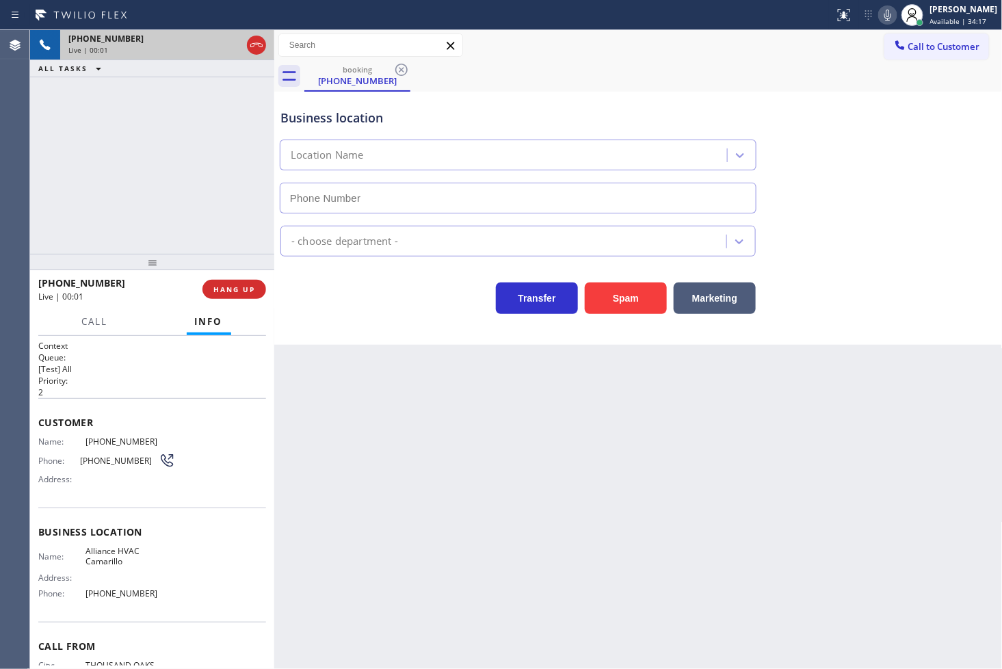
type input "[PHONE_NUMBER]"
click at [645, 308] on button "Spam" at bounding box center [626, 297] width 82 height 31
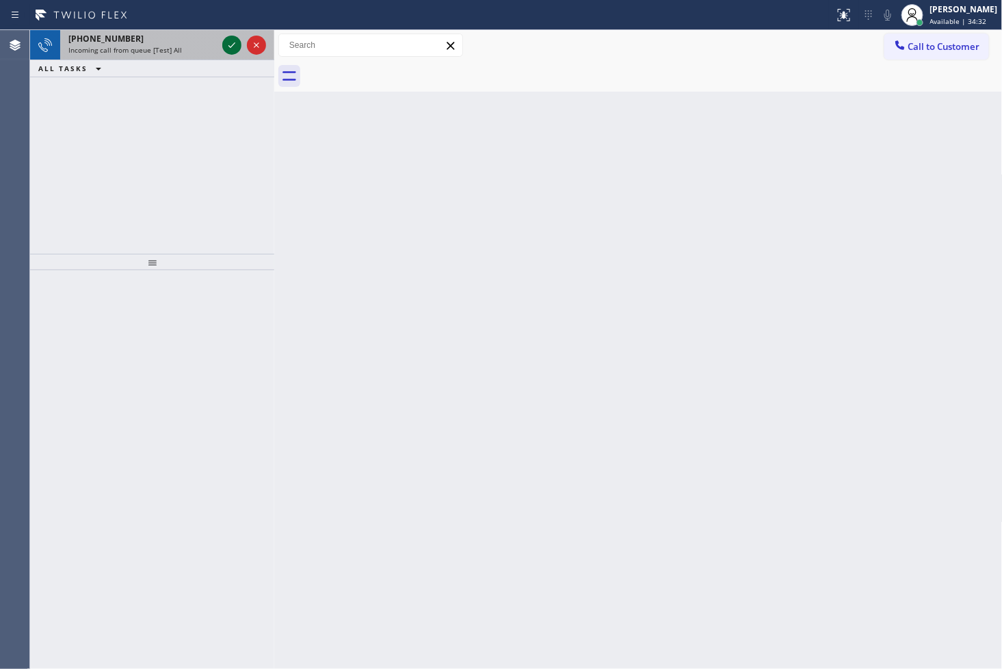
click at [232, 46] on icon at bounding box center [232, 45] width 16 height 16
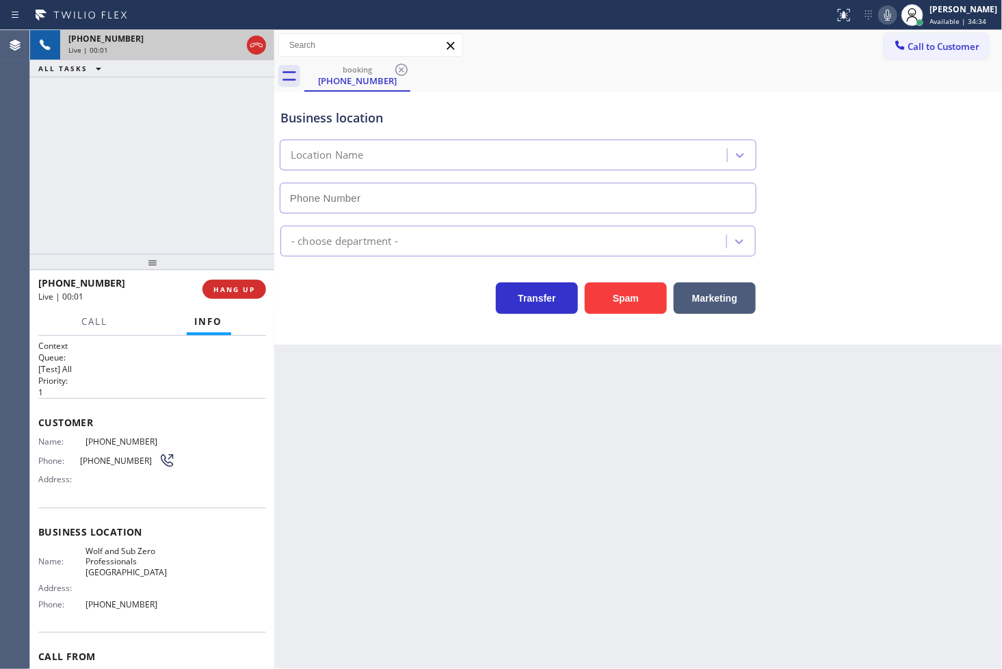
type input "[PHONE_NUMBER]"
click at [405, 299] on div "Transfer Spam Marketing" at bounding box center [518, 295] width 481 height 38
click at [158, 131] on div "[PHONE_NUMBER] Live | 00:04 ALL TASKS ALL TASKS ACTIVE TASKS TASKS IN WRAP UP" at bounding box center [152, 142] width 244 height 224
click at [384, 292] on div "Transfer Spam Marketing" at bounding box center [518, 295] width 481 height 38
click at [203, 208] on div "[PHONE_NUMBER] Live | 00:06 ALL TASKS ALL TASKS ACTIVE TASKS TASKS IN WRAP UP" at bounding box center [152, 142] width 244 height 224
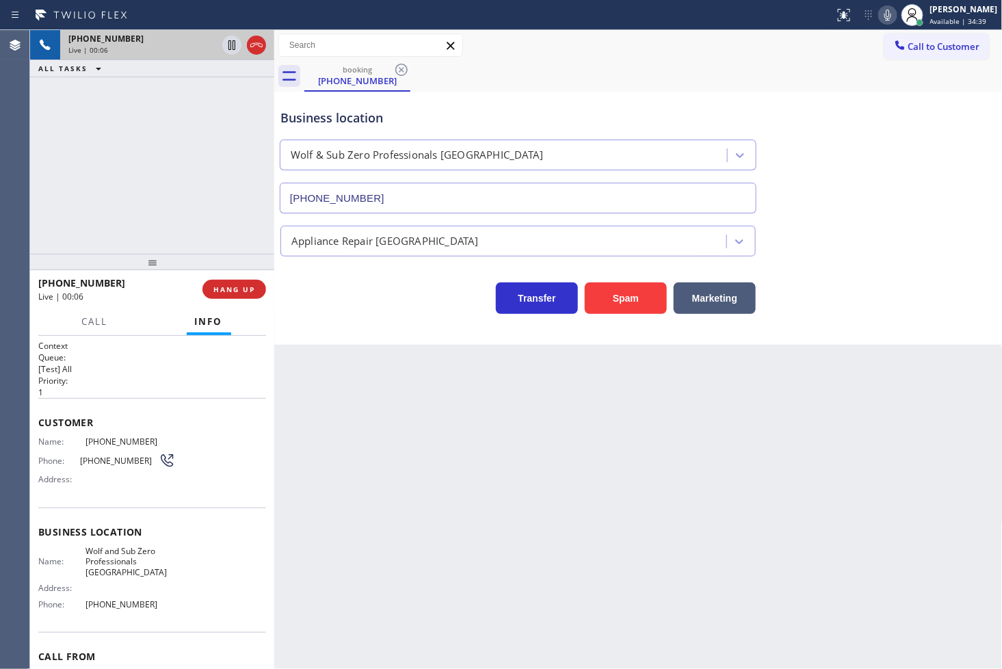
click at [308, 291] on div "Transfer Spam Marketing" at bounding box center [518, 295] width 481 height 38
click at [181, 224] on div "[PHONE_NUMBER] Live | 00:06 ALL TASKS ALL TASKS ACTIVE TASKS TASKS IN WRAP UP" at bounding box center [152, 142] width 244 height 224
drag, startPoint x: 345, startPoint y: 312, endPoint x: 234, endPoint y: 253, distance: 125.4
click at [345, 312] on div "Transfer Spam Marketing" at bounding box center [518, 295] width 481 height 38
click at [241, 295] on button "HANG UP" at bounding box center [234, 289] width 64 height 19
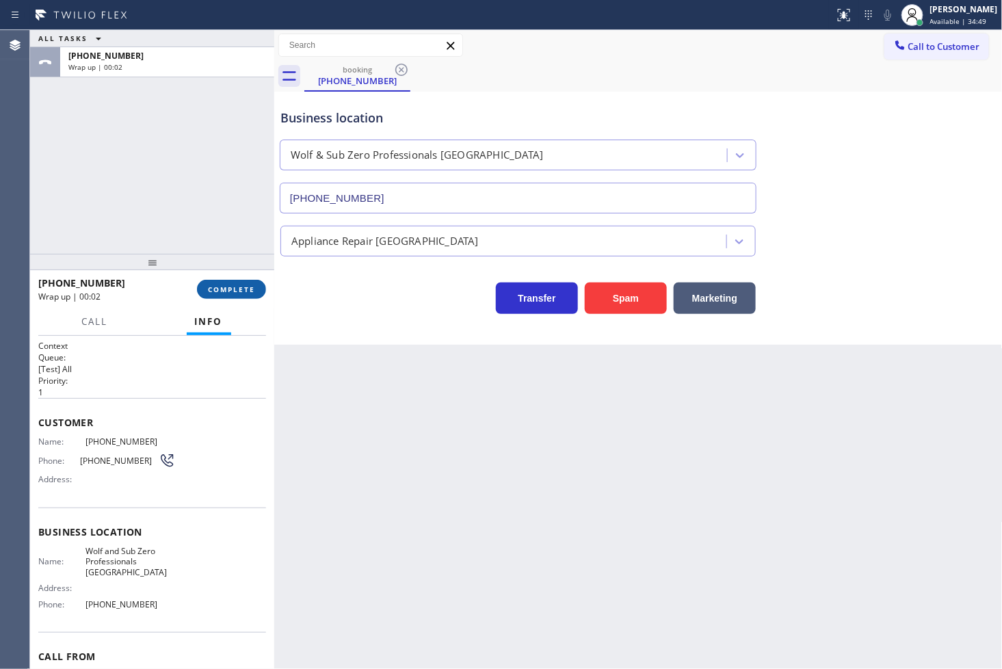
click at [233, 288] on span "COMPLETE" at bounding box center [231, 289] width 47 height 10
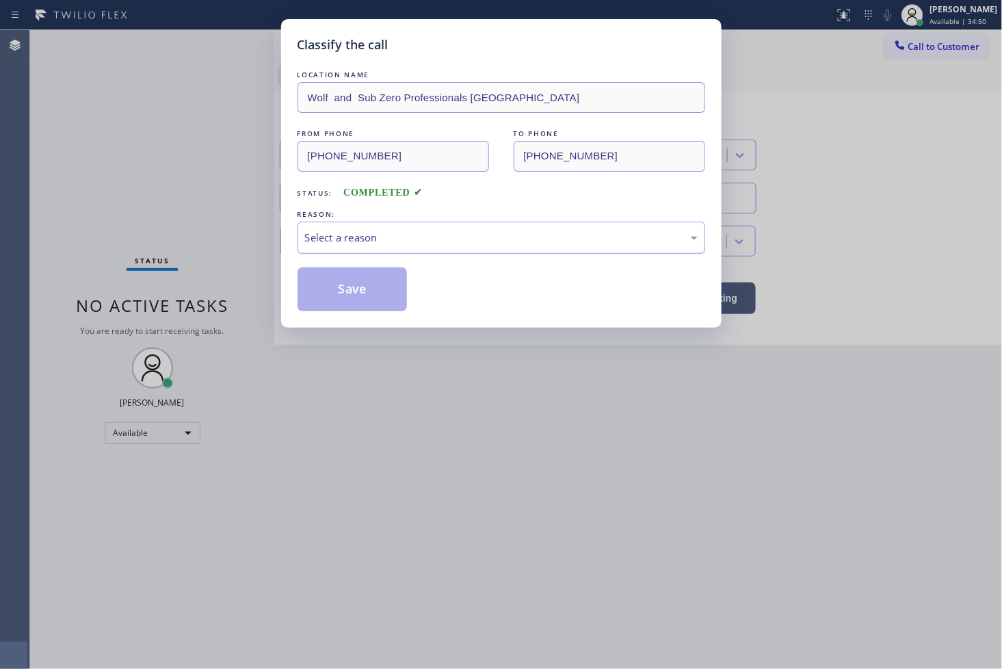
click at [360, 239] on div "Select a reason" at bounding box center [501, 238] width 392 height 16
click at [342, 280] on button "Save" at bounding box center [352, 289] width 110 height 44
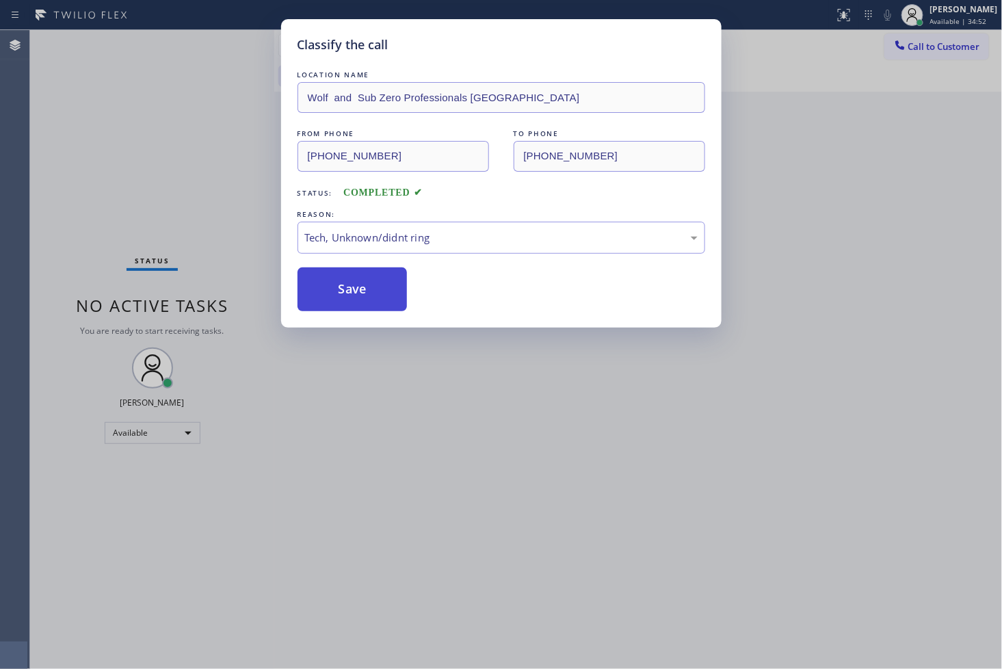
click at [342, 280] on button "Save" at bounding box center [352, 289] width 110 height 44
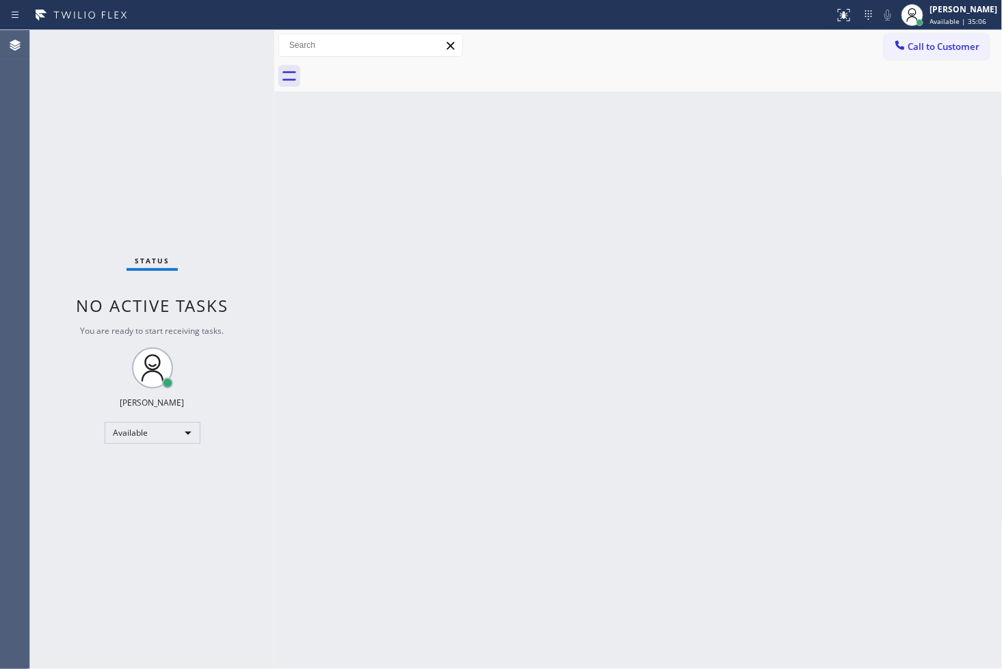
click at [219, 100] on div "Status No active tasks You are ready to start receiving tasks. [PERSON_NAME]" at bounding box center [152, 349] width 244 height 639
click at [226, 42] on div "Status No active tasks You are ready to start receiving tasks. [PERSON_NAME]" at bounding box center [152, 349] width 244 height 639
click at [219, 39] on div "Status No active tasks You are ready to start receiving tasks. [PERSON_NAME]" at bounding box center [152, 349] width 244 height 639
click at [222, 44] on div "Status No active tasks You are ready to start receiving tasks. [PERSON_NAME]" at bounding box center [152, 349] width 244 height 639
click at [59, 239] on div "Status No active tasks You are ready to start receiving tasks. [PERSON_NAME]" at bounding box center [152, 349] width 244 height 639
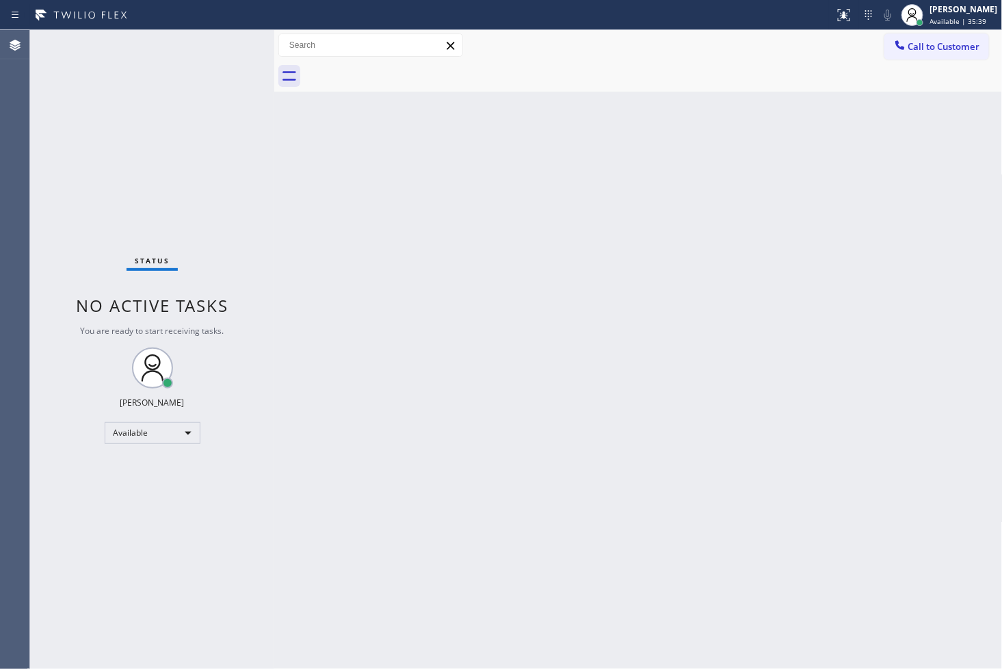
click at [215, 67] on div "Status No active tasks You are ready to start receiving tasks. [PERSON_NAME]" at bounding box center [152, 349] width 244 height 639
click at [221, 48] on div "Status No active tasks You are ready to start receiving tasks. [PERSON_NAME]" at bounding box center [152, 349] width 244 height 639
click at [229, 49] on div "Status No active tasks You are ready to start receiving tasks. [PERSON_NAME]" at bounding box center [152, 349] width 244 height 639
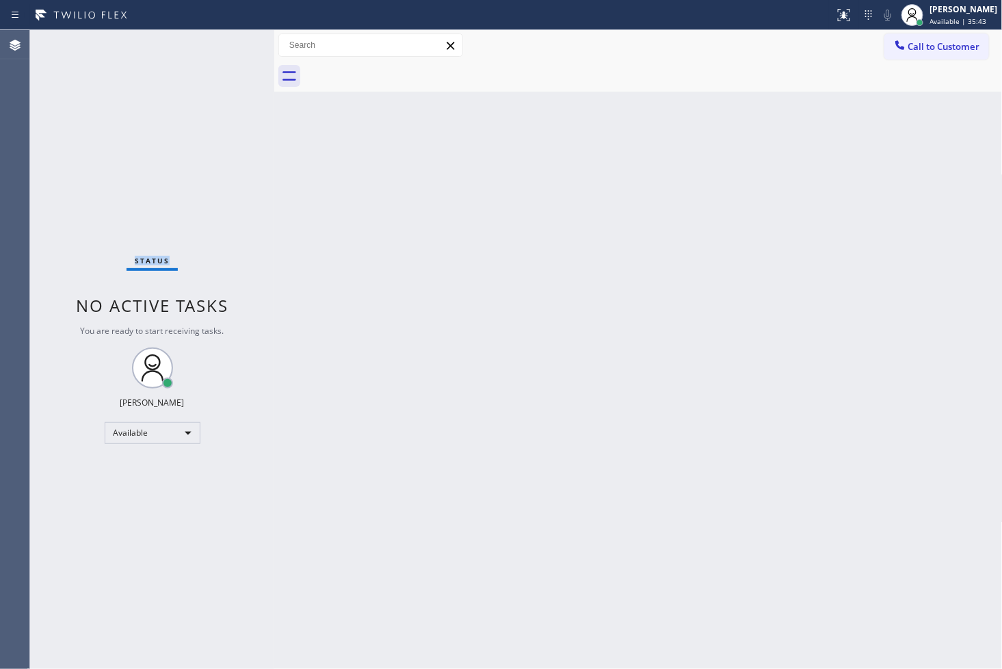
click at [229, 49] on div "Status No active tasks You are ready to start receiving tasks. [PERSON_NAME]" at bounding box center [152, 349] width 244 height 639
click at [219, 66] on div "Status No active tasks You are ready to start receiving tasks. [PERSON_NAME]" at bounding box center [152, 349] width 244 height 639
click at [219, 251] on div "Status No active tasks You are ready to start receiving tasks. [PERSON_NAME]" at bounding box center [152, 349] width 244 height 639
click at [216, 134] on div "Status No active tasks You are ready to start receiving tasks. [PERSON_NAME]" at bounding box center [152, 349] width 244 height 639
click at [228, 58] on div "Status No active tasks You are ready to start receiving tasks. [PERSON_NAME]" at bounding box center [152, 349] width 244 height 639
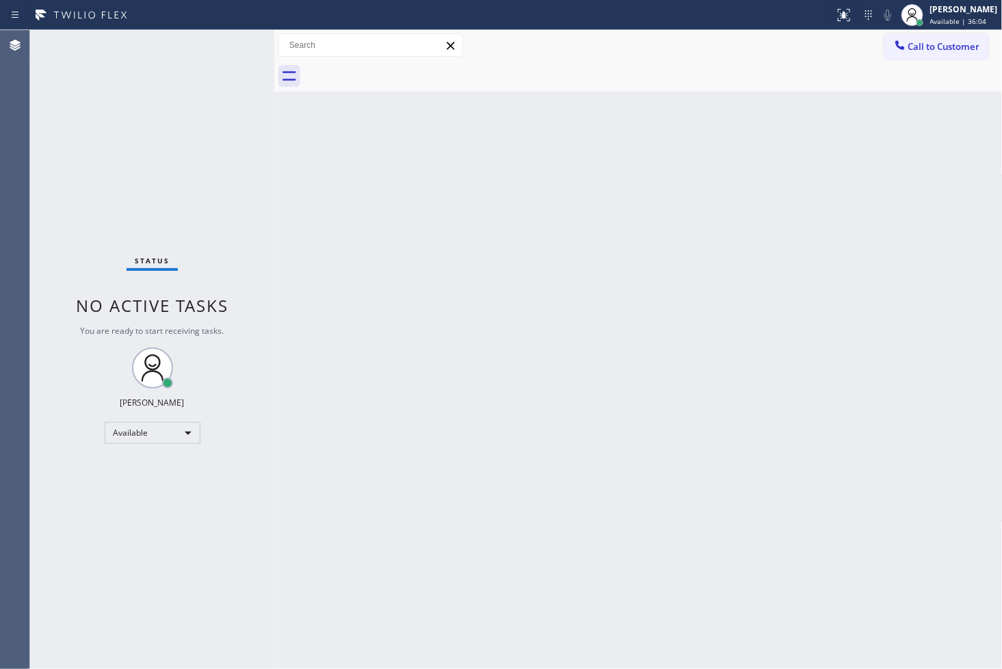
click at [66, 228] on div "Status No active tasks You are ready to start receiving tasks. [PERSON_NAME]" at bounding box center [152, 349] width 244 height 639
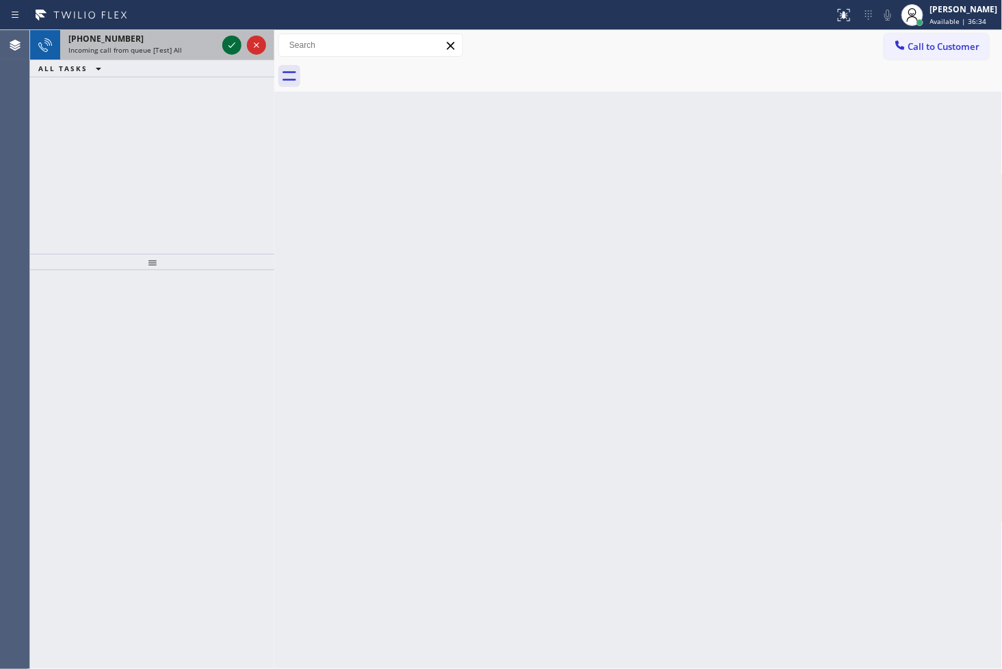
click at [237, 43] on icon at bounding box center [232, 45] width 16 height 16
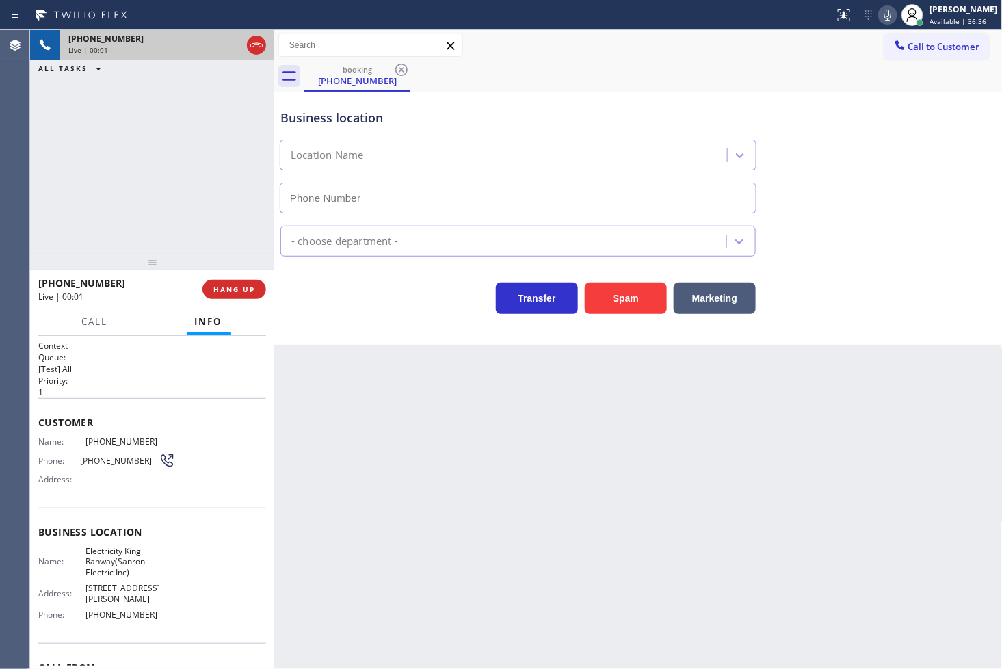
type input "[PHONE_NUMBER]"
click at [169, 209] on div "[PHONE_NUMBER] Live | 00:14 ALL TASKS ALL TASKS ACTIVE TASKS TASKS IN WRAP UP" at bounding box center [152, 142] width 244 height 224
click at [438, 372] on div "Back to Dashboard Change Sender ID Customers Technicians Select a contact Outbo…" at bounding box center [638, 349] width 728 height 639
click at [147, 200] on div "[PHONE_NUMBER] Live | 00:16 ALL TASKS ALL TASKS ACTIVE TASKS TASKS IN WRAP UP" at bounding box center [152, 142] width 244 height 224
click at [85, 128] on div "[PHONE_NUMBER] Live | 00:18 ALL TASKS ALL TASKS ACTIVE TASKS TASKS IN WRAP UP" at bounding box center [152, 142] width 244 height 224
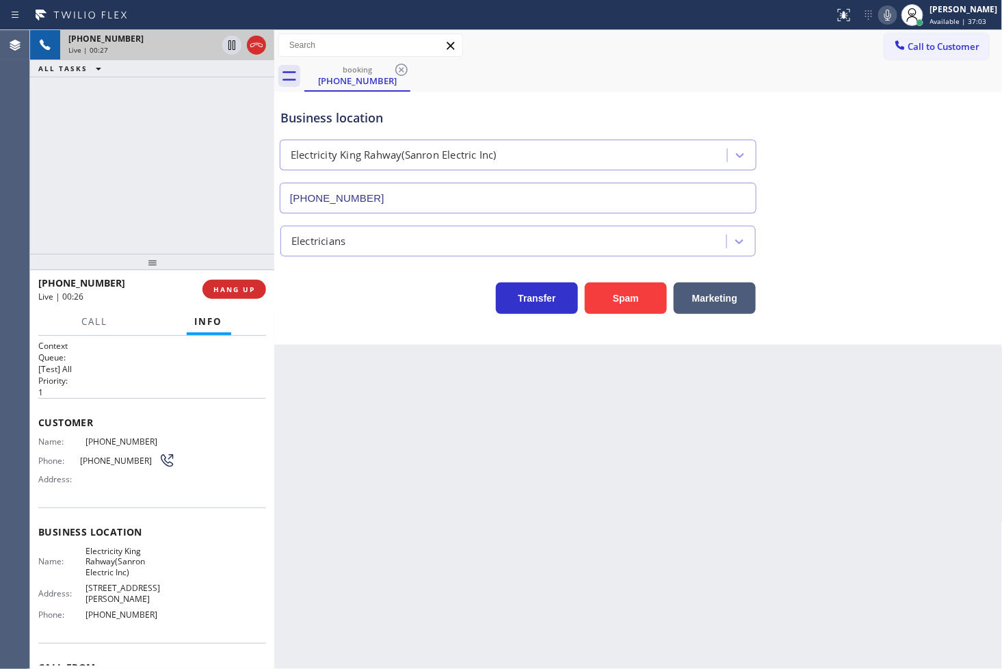
click at [90, 152] on div "[PHONE_NUMBER] Live | 00:27 ALL TASKS ALL TASKS ACTIVE TASKS TASKS IN WRAP UP" at bounding box center [152, 142] width 244 height 224
click at [422, 351] on div "Back to Dashboard Change Sender ID Customers Technicians Select a contact Outbo…" at bounding box center [638, 349] width 728 height 639
click at [12, 122] on div "Agent Desktop" at bounding box center [14, 349] width 29 height 639
click at [440, 314] on div "Business location Electricity King Rahway(Sanron Electric Inc) [PHONE_NUMBER] E…" at bounding box center [638, 218] width 728 height 253
click at [152, 200] on div "[PHONE_NUMBER] Live | 00:29 ALL TASKS ALL TASKS ACTIVE TASKS TASKS IN WRAP UP" at bounding box center [152, 142] width 244 height 224
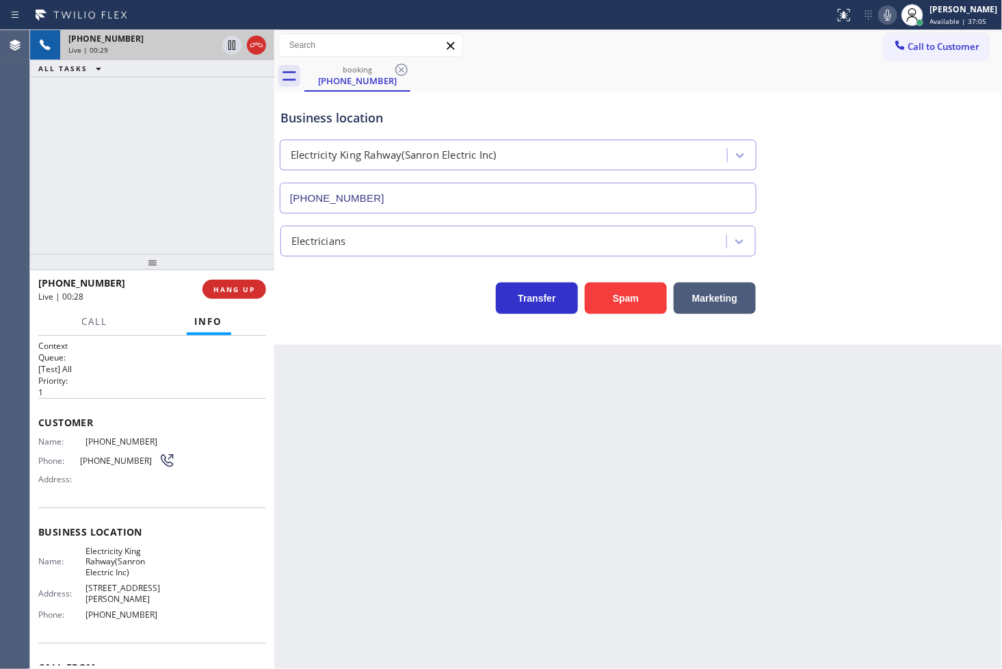
click at [332, 288] on div "Transfer Spam Marketing" at bounding box center [518, 295] width 481 height 38
click at [332, 289] on div "Transfer Spam Marketing" at bounding box center [518, 295] width 481 height 38
click at [226, 215] on div "[PHONE_NUMBER] Live | 00:31 ALL TASKS ALL TASKS ACTIVE TASKS TASKS IN WRAP UP" at bounding box center [152, 142] width 244 height 224
click at [233, 285] on span "HANG UP" at bounding box center [234, 289] width 42 height 10
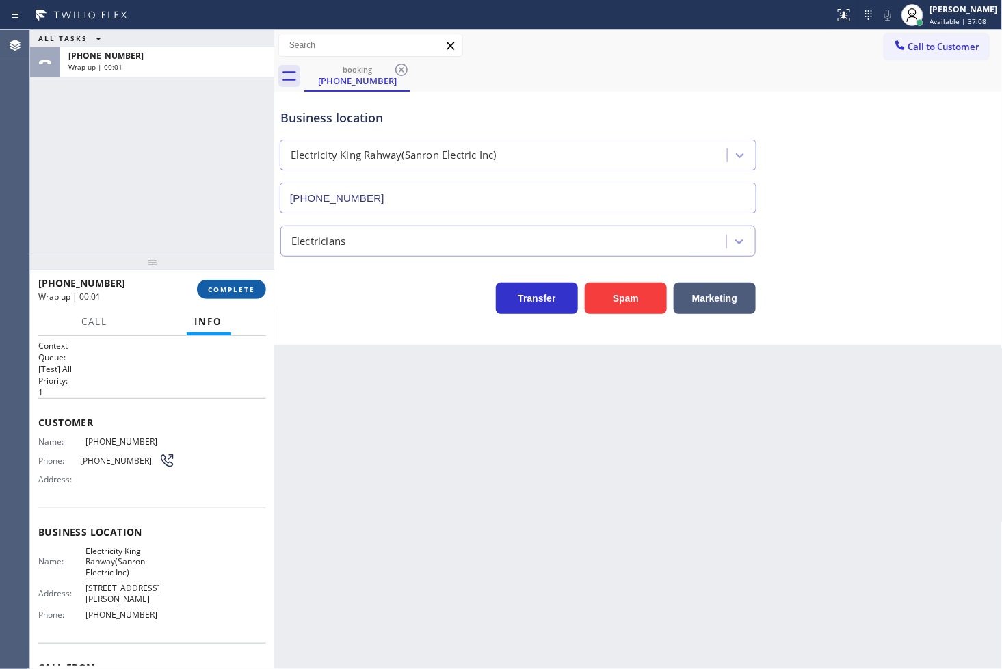
click at [233, 285] on span "COMPLETE" at bounding box center [231, 289] width 47 height 10
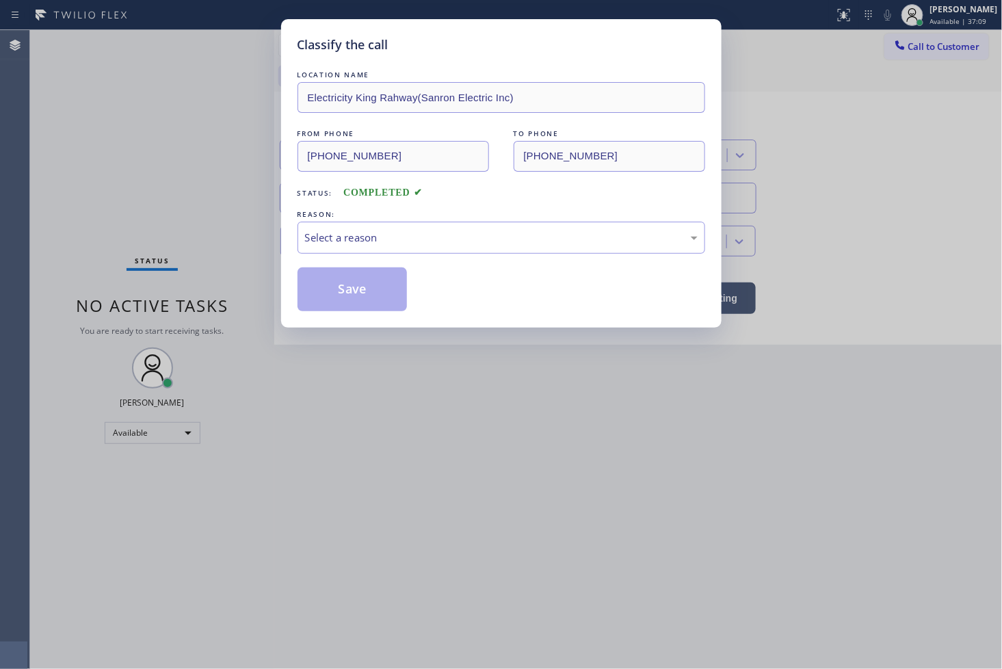
click at [315, 242] on div "Select a reason" at bounding box center [501, 238] width 392 height 16
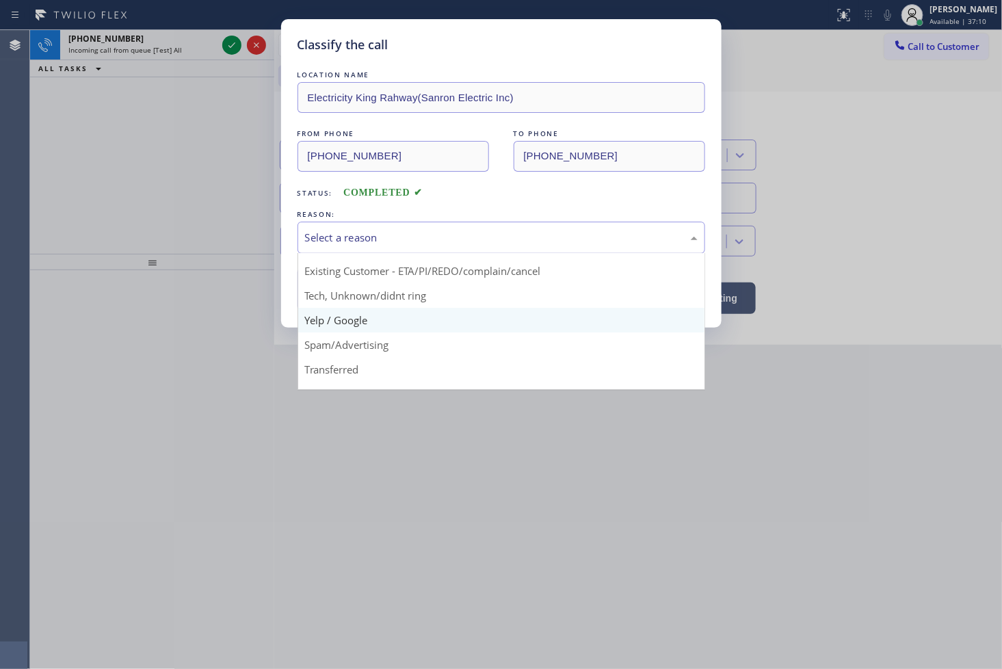
scroll to position [85, 0]
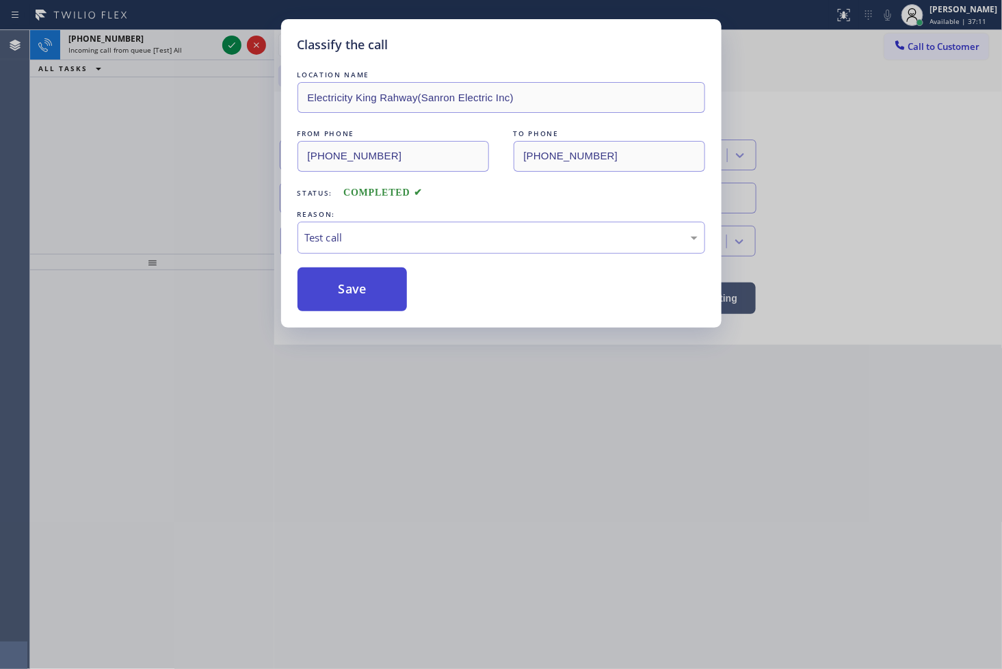
click at [327, 291] on button "Save" at bounding box center [352, 289] width 110 height 44
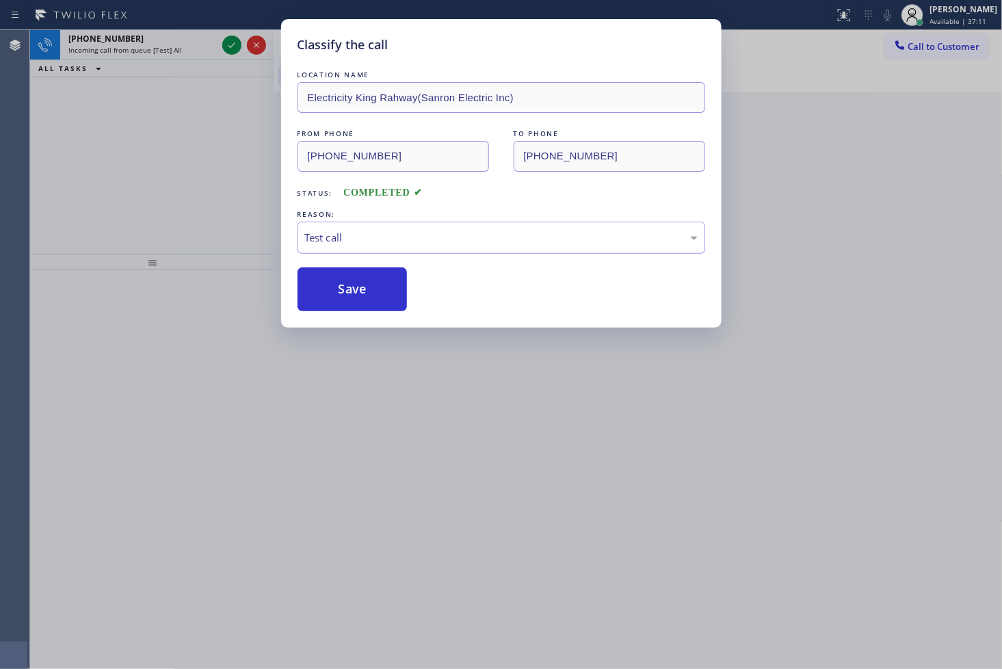
click at [214, 157] on div "Classify the call LOCATION NAME Electricity King Rahway(Sanron Electric Inc) FR…" at bounding box center [501, 334] width 1002 height 669
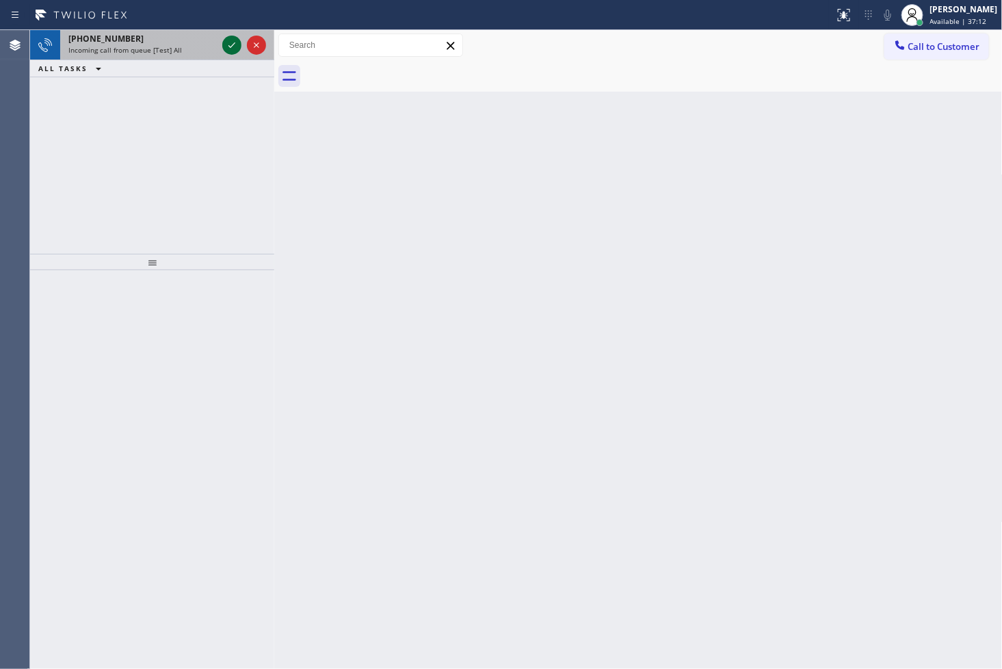
click at [224, 42] on icon at bounding box center [232, 45] width 16 height 16
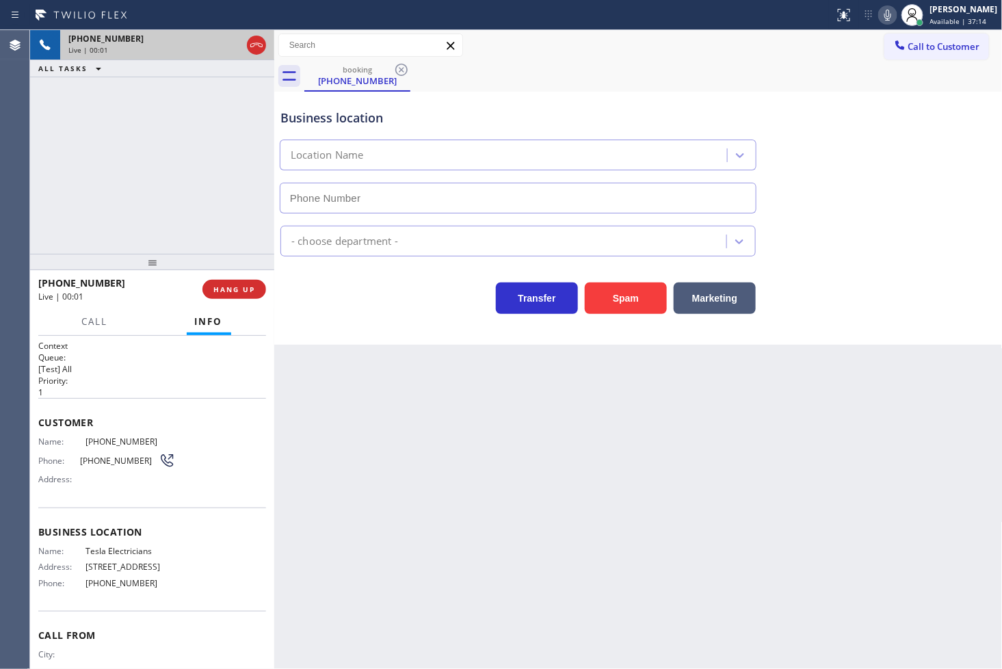
type input "[PHONE_NUMBER]"
click at [376, 433] on div "Back to Dashboard Change Sender ID Customers Technicians Select a contact Outbo…" at bounding box center [638, 349] width 728 height 639
click at [227, 284] on span "HANG UP" at bounding box center [234, 289] width 42 height 10
click at [235, 288] on span "HANG UP" at bounding box center [234, 289] width 42 height 10
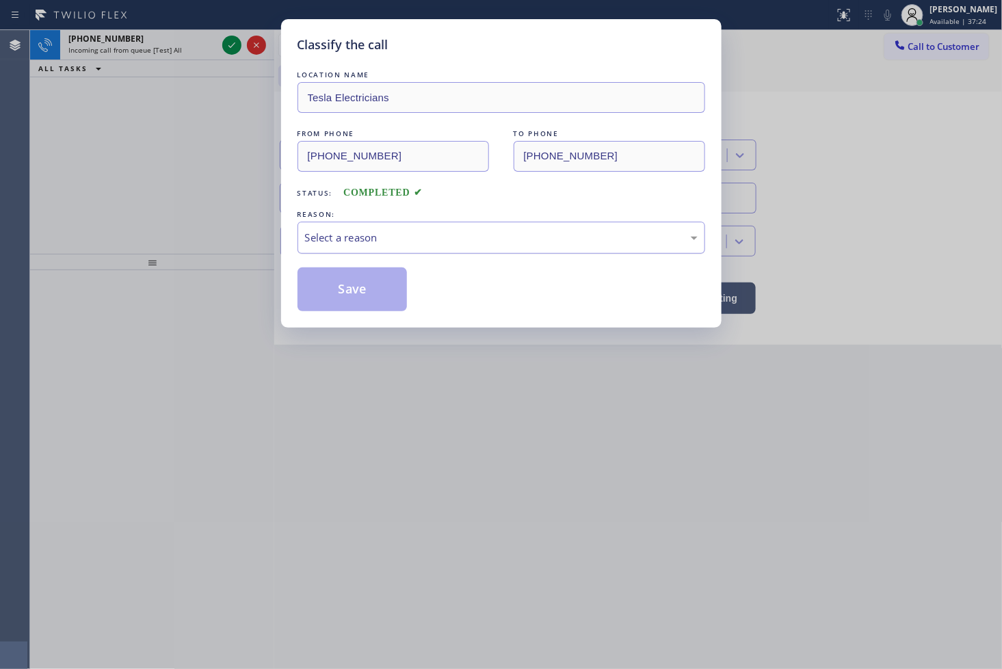
click at [344, 237] on div "Select a reason" at bounding box center [501, 238] width 392 height 16
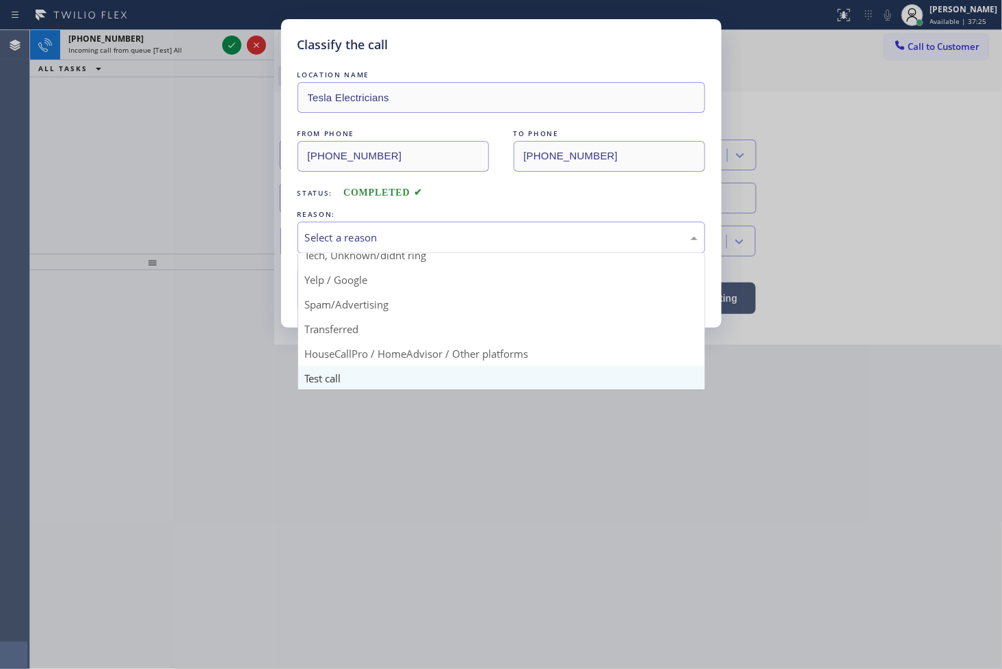
scroll to position [85, 0]
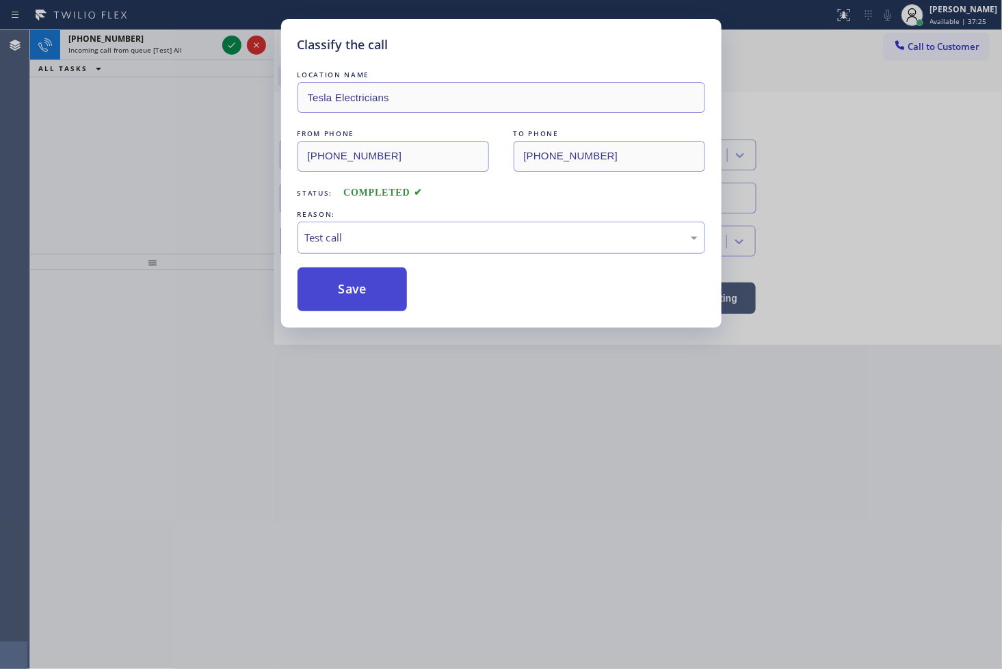
click at [338, 297] on button "Save" at bounding box center [352, 289] width 110 height 44
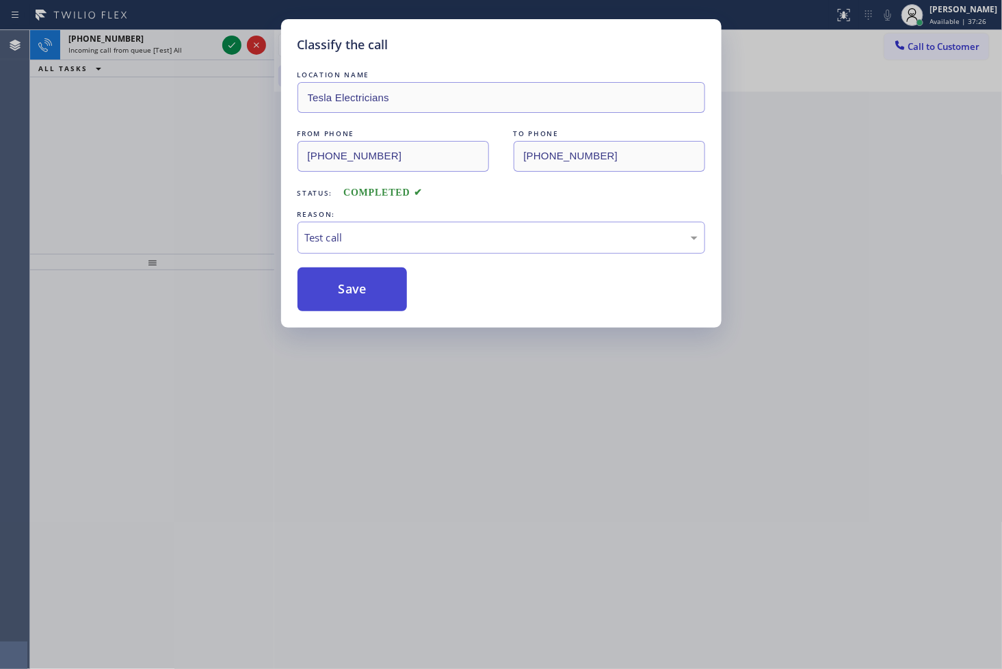
click at [338, 297] on button "Save" at bounding box center [352, 289] width 110 height 44
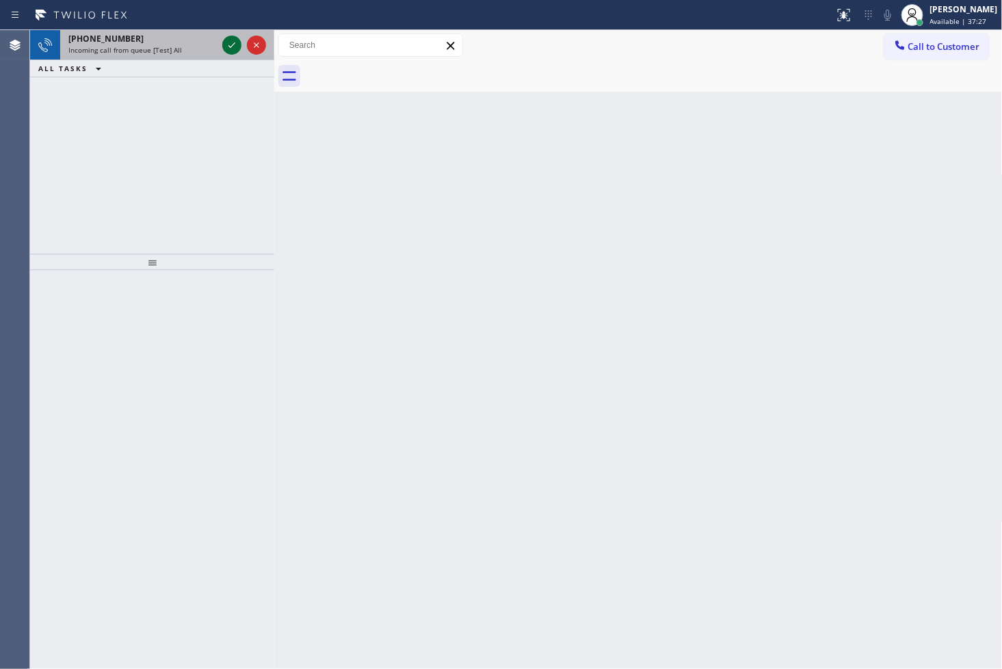
click at [229, 44] on icon at bounding box center [232, 45] width 16 height 16
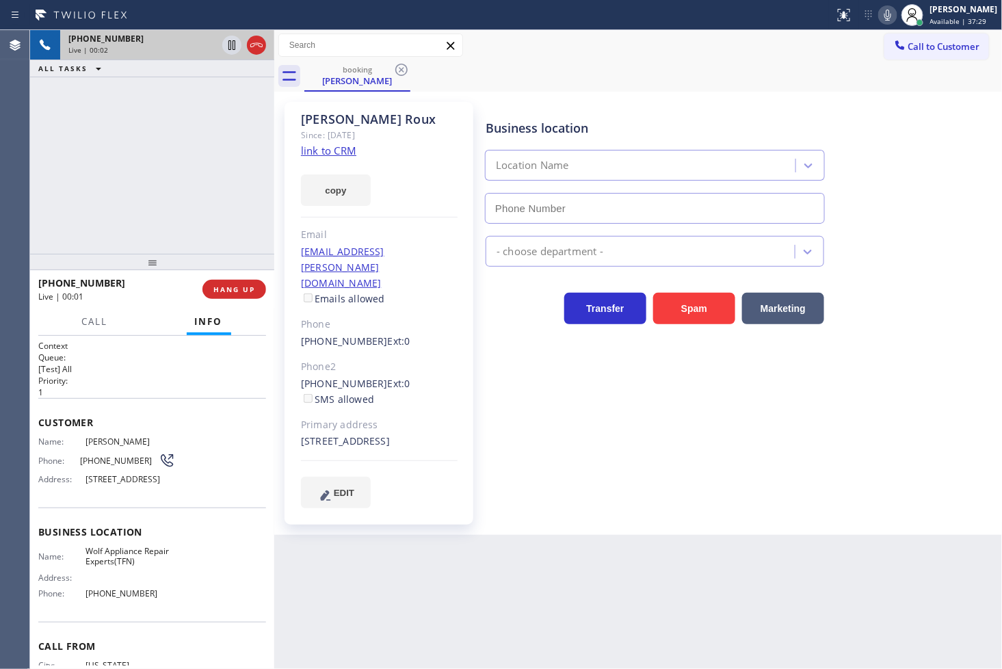
type input "[PHONE_NUMBER]"
drag, startPoint x: 81, startPoint y: 163, endPoint x: 556, endPoint y: 314, distance: 498.8
click at [82, 163] on div "[PHONE_NUMBER] Live | 00:10 ALL TASKS ALL TASKS ACTIVE TASKS TASKS IN WRAP UP" at bounding box center [152, 142] width 244 height 224
click at [747, 438] on div "Business location Wolf Appliance Repair Experts(TFN) [PHONE_NUMBER] Appliance R…" at bounding box center [741, 304] width 516 height 399
click at [785, 401] on div "Business location Wolf Appliance Repair Experts(TFN) [PHONE_NUMBER] Appliance R…" at bounding box center [741, 304] width 516 height 399
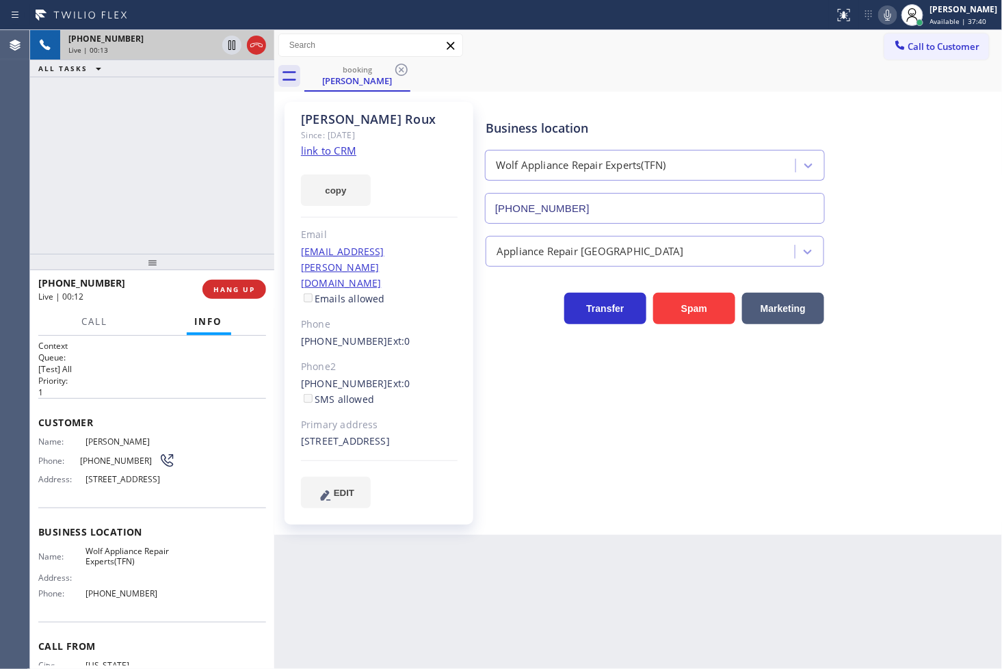
drag, startPoint x: 85, startPoint y: 219, endPoint x: 176, endPoint y: 242, distance: 93.2
click at [123, 231] on div "[PHONE_NUMBER] Live | 00:13 ALL TASKS ALL TASKS ACTIVE TASKS TASKS IN WRAP UP" at bounding box center [152, 142] width 244 height 224
click at [773, 425] on div "Business location Wolf Appliance Repair Experts(TFN) [PHONE_NUMBER] Appliance R…" at bounding box center [741, 304] width 516 height 399
click at [133, 217] on div "[PHONE_NUMBER] Live | 00:18 ALL TASKS ALL TASKS ACTIVE TASKS TASKS IN WRAP UP" at bounding box center [152, 142] width 244 height 224
click at [323, 148] on link "link to CRM" at bounding box center [328, 151] width 55 height 14
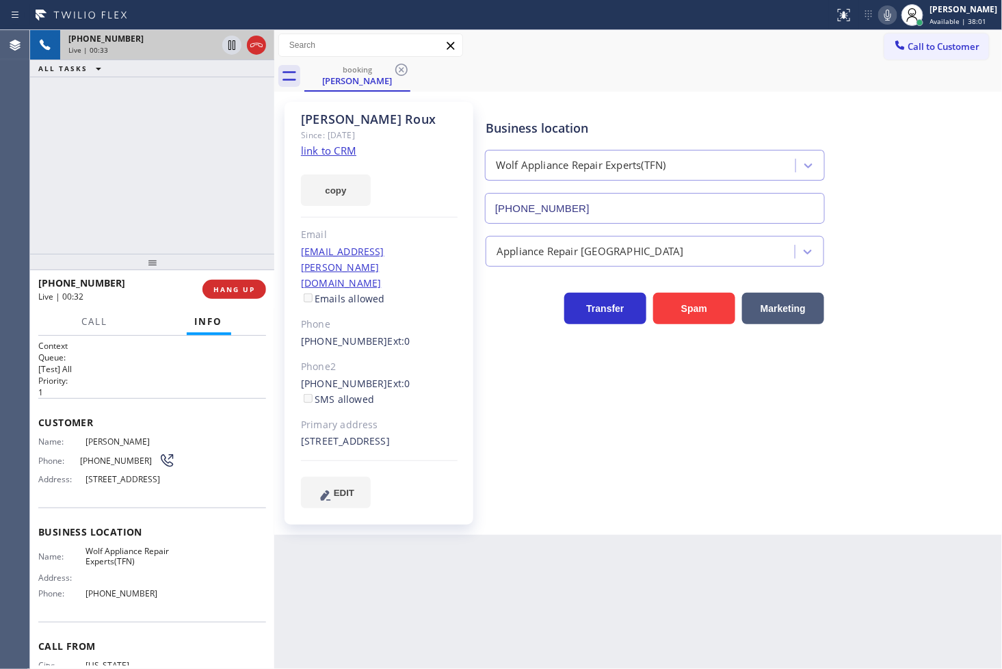
click at [722, 409] on div "Business location Wolf Appliance Repair Experts(TFN) [PHONE_NUMBER] Appliance R…" at bounding box center [741, 304] width 516 height 399
drag, startPoint x: 183, startPoint y: 213, endPoint x: 183, endPoint y: 197, distance: 16.4
click at [183, 205] on div "[PHONE_NUMBER] Live | 00:35 ALL TASKS ALL TASKS ACTIVE TASKS TASKS IN WRAP UP" at bounding box center [152, 142] width 244 height 224
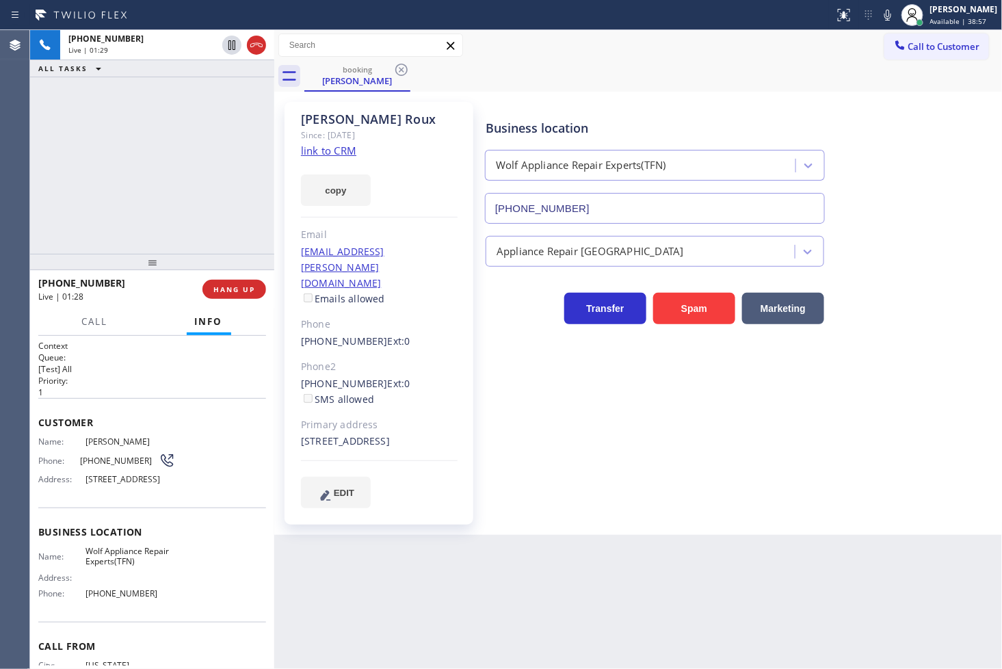
click at [118, 160] on div "[PHONE_NUMBER] Live | 01:29 ALL TASKS ALL TASKS ACTIVE TASKS TASKS IN WRAP UP" at bounding box center [152, 142] width 244 height 224
click at [156, 213] on div "[PHONE_NUMBER] Live | 01:34 ALL TASKS ALL TASKS ACTIVE TASKS TASKS IN WRAP UP" at bounding box center [152, 142] width 244 height 224
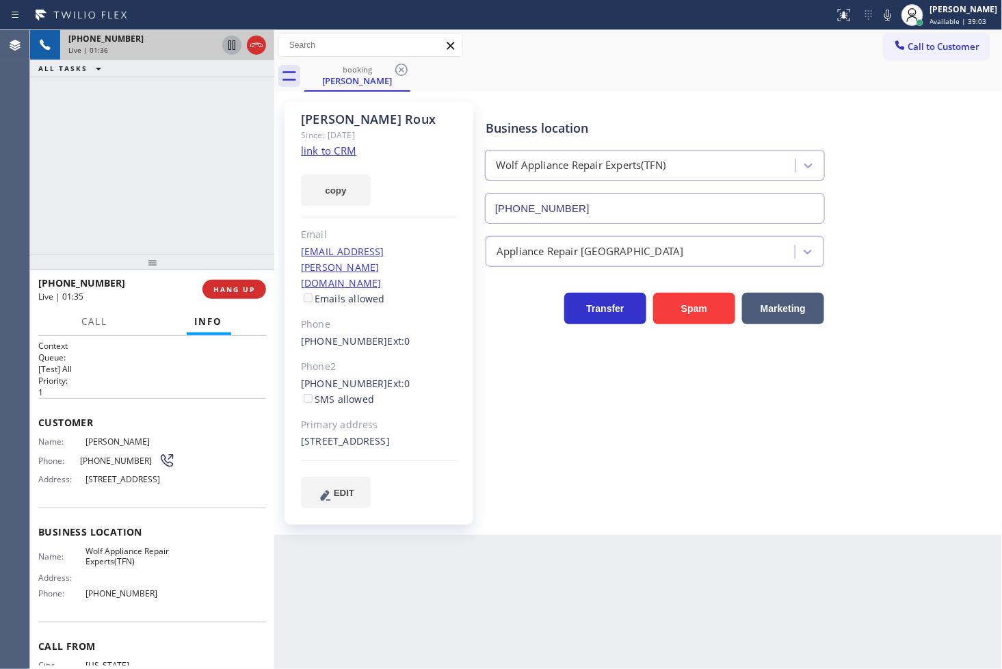
click at [235, 46] on icon at bounding box center [232, 45] width 16 height 16
click at [85, 325] on span "Call" at bounding box center [95, 321] width 26 height 12
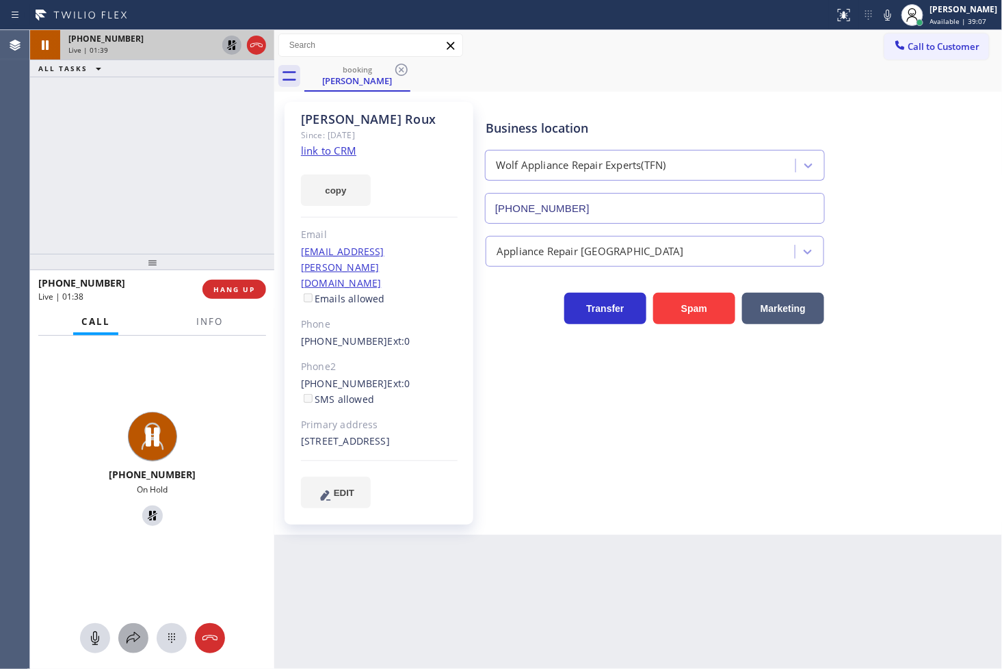
click at [135, 634] on icon at bounding box center [133, 638] width 16 height 16
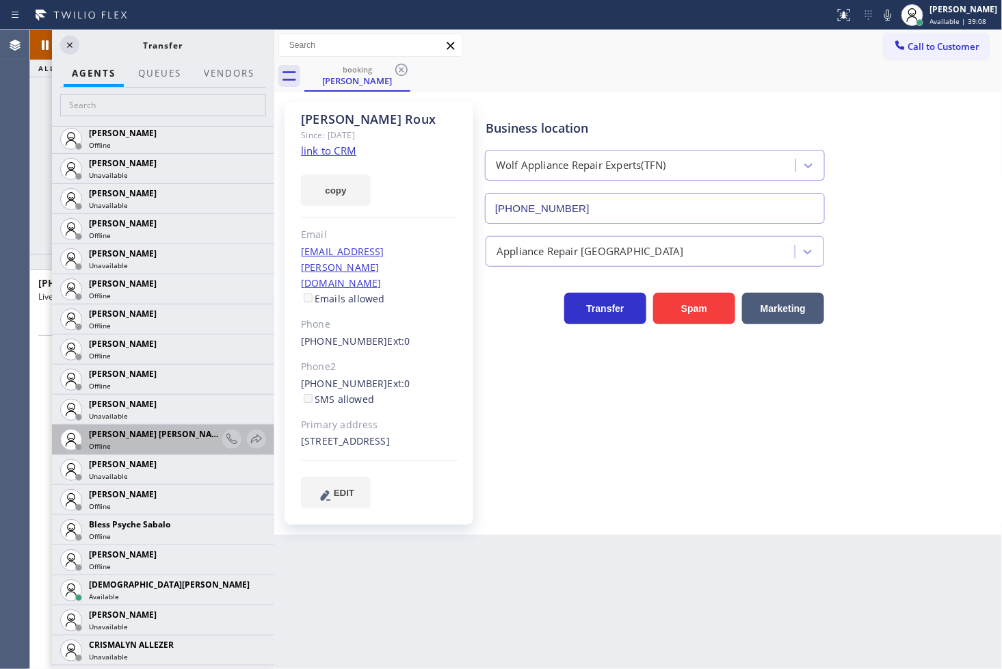
scroll to position [379, 0]
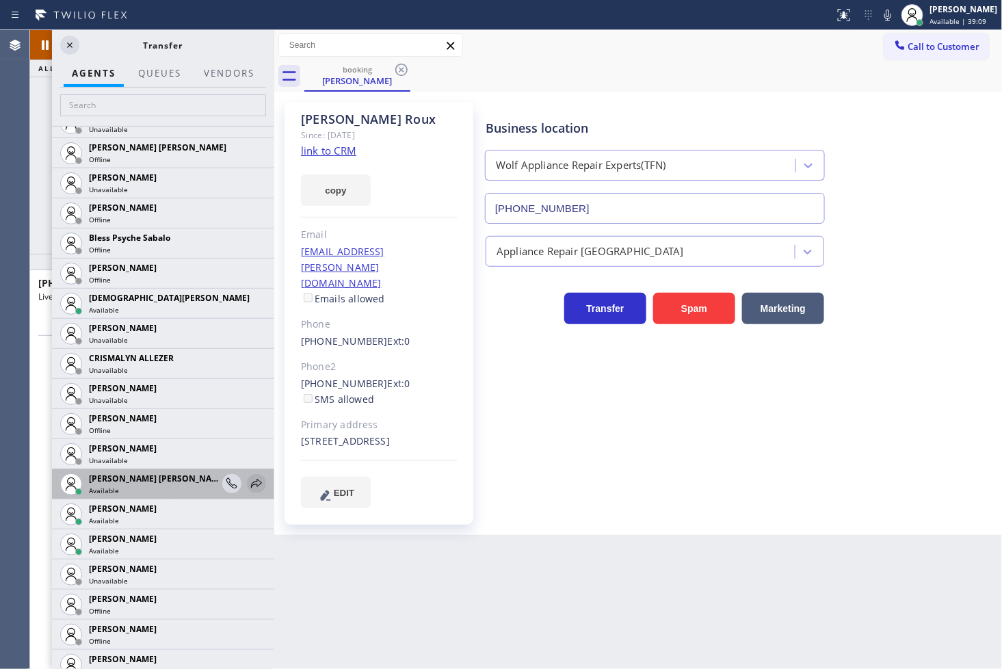
click at [248, 483] on icon at bounding box center [256, 483] width 16 height 16
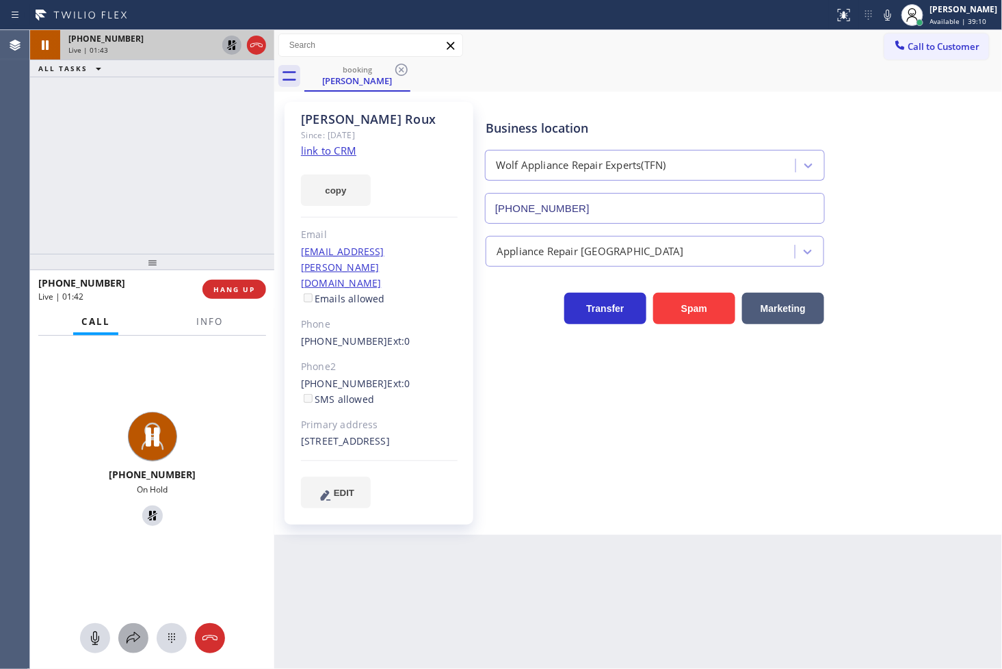
click at [133, 640] on icon at bounding box center [133, 638] width 14 height 12
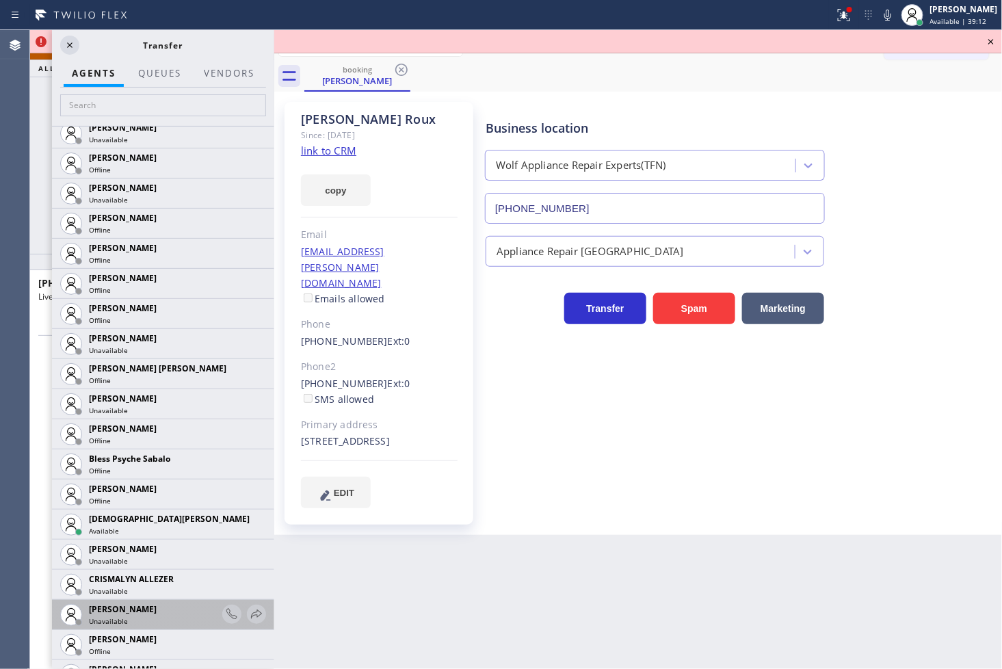
scroll to position [455, 0]
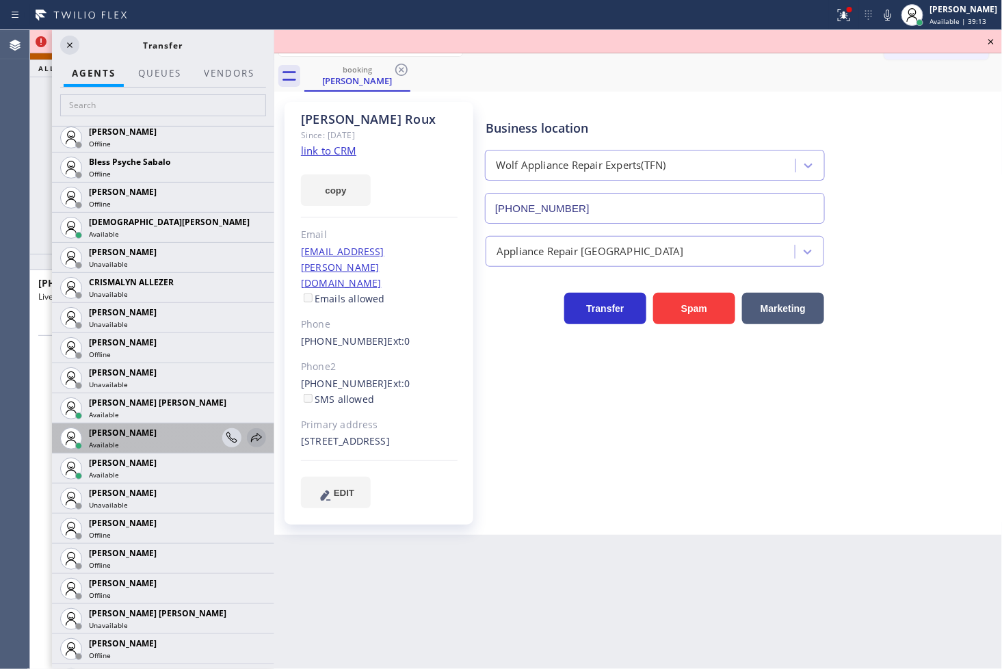
click at [248, 440] on icon at bounding box center [256, 437] width 16 height 16
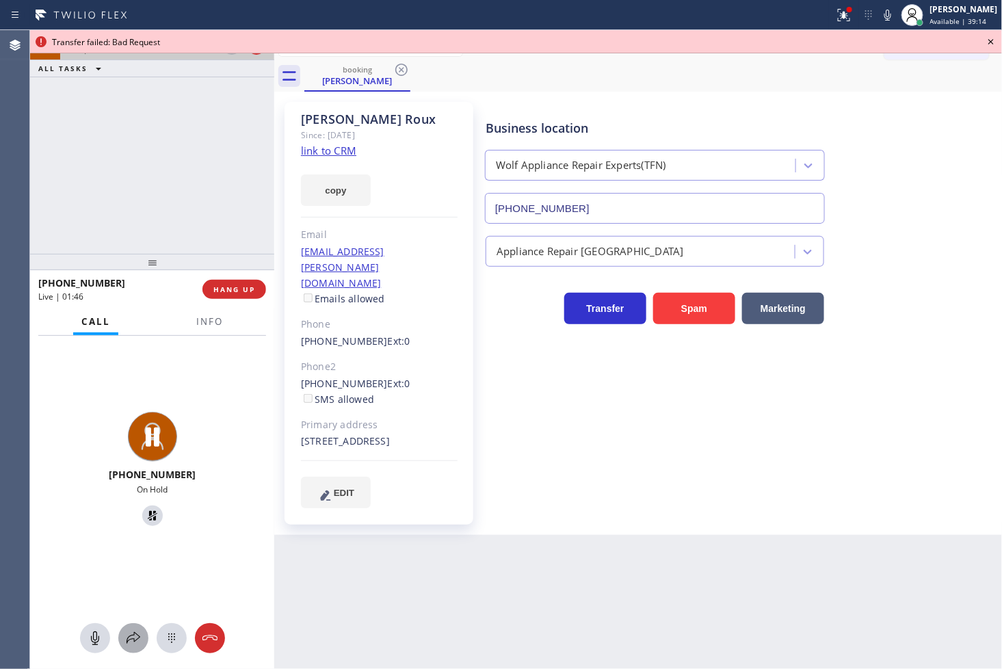
click at [133, 632] on icon at bounding box center [133, 638] width 14 height 12
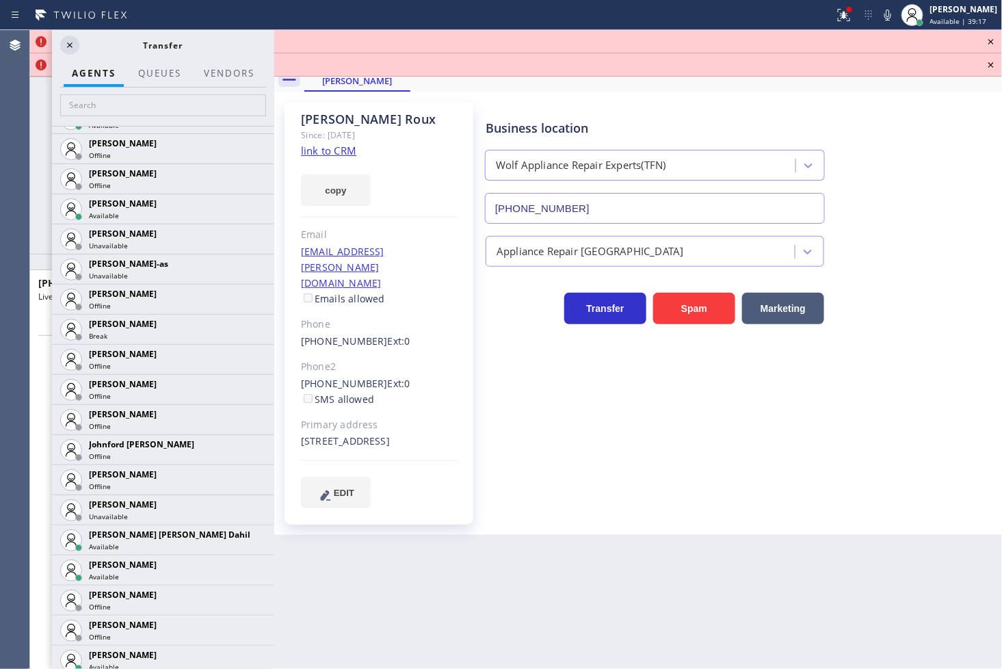
scroll to position [1291, 0]
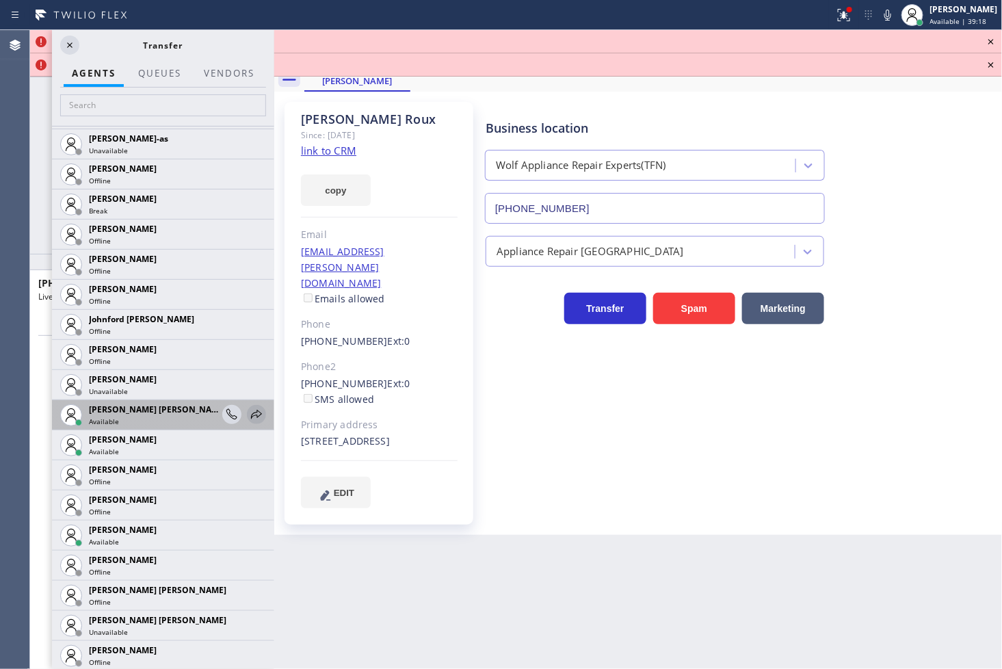
click at [251, 413] on icon at bounding box center [256, 413] width 11 height 9
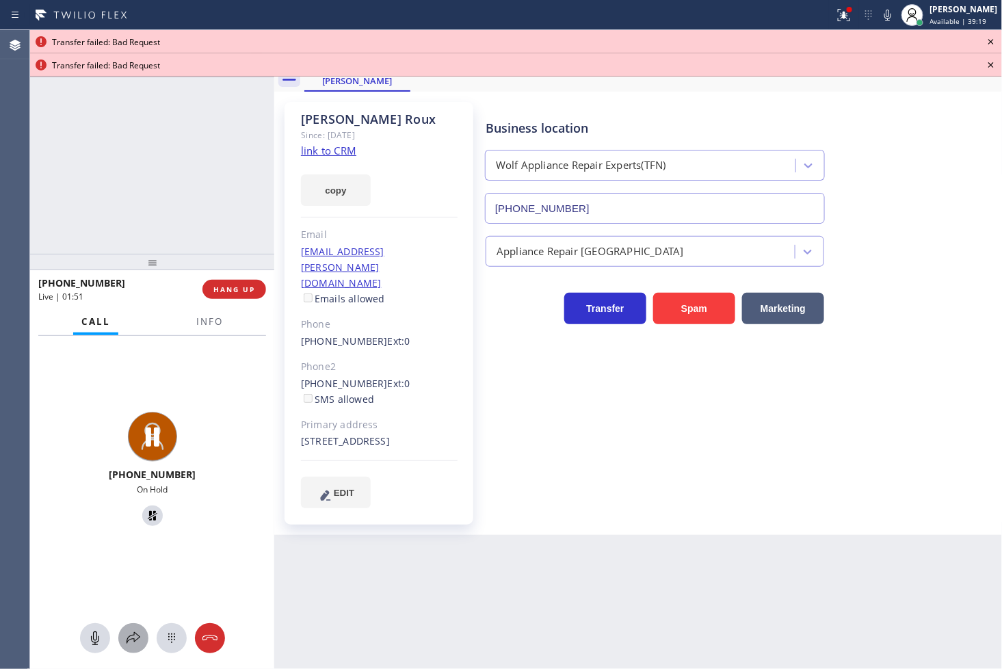
click at [135, 641] on icon at bounding box center [133, 638] width 16 height 16
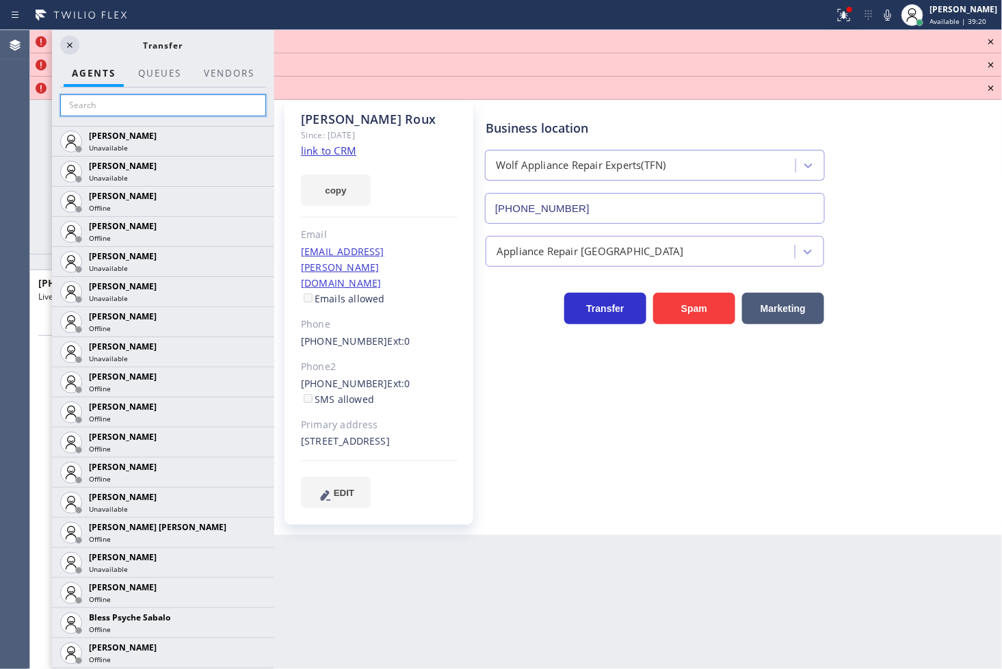
click at [132, 98] on input "text" at bounding box center [163, 105] width 206 height 22
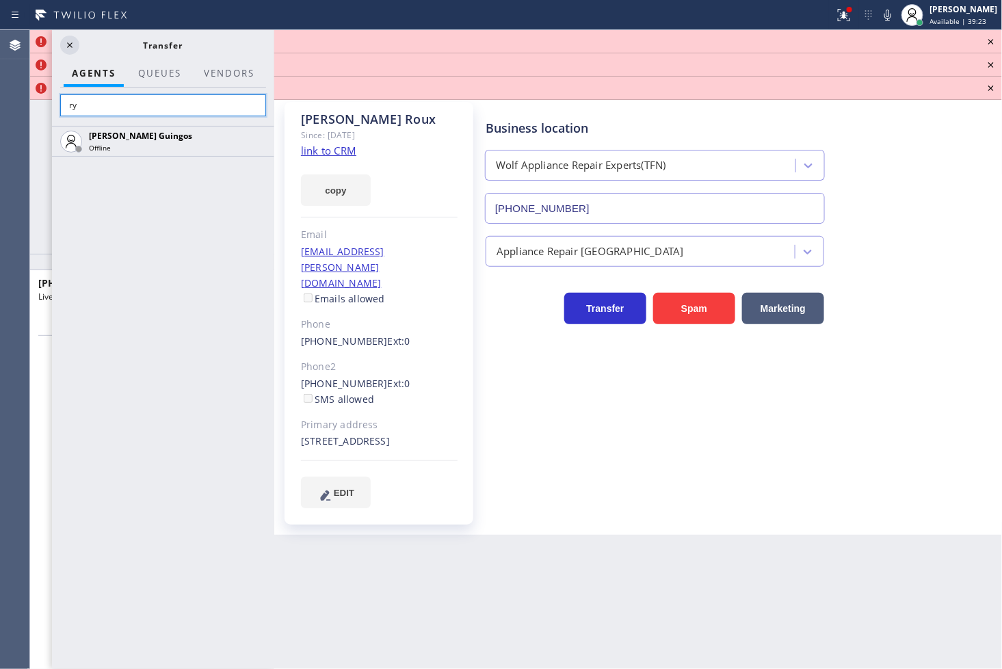
type input "r"
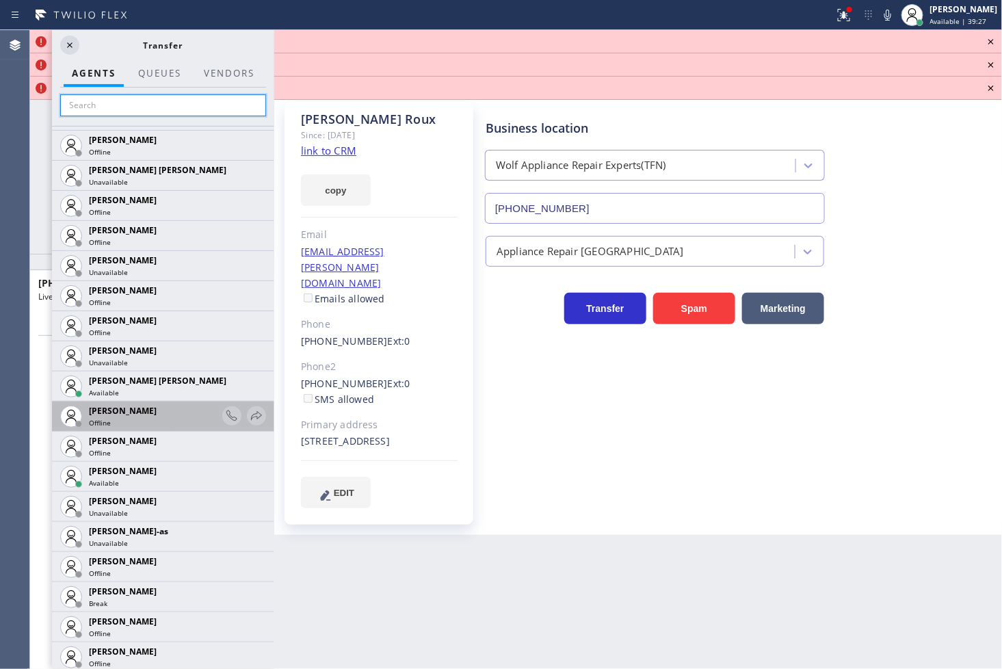
scroll to position [911, 0]
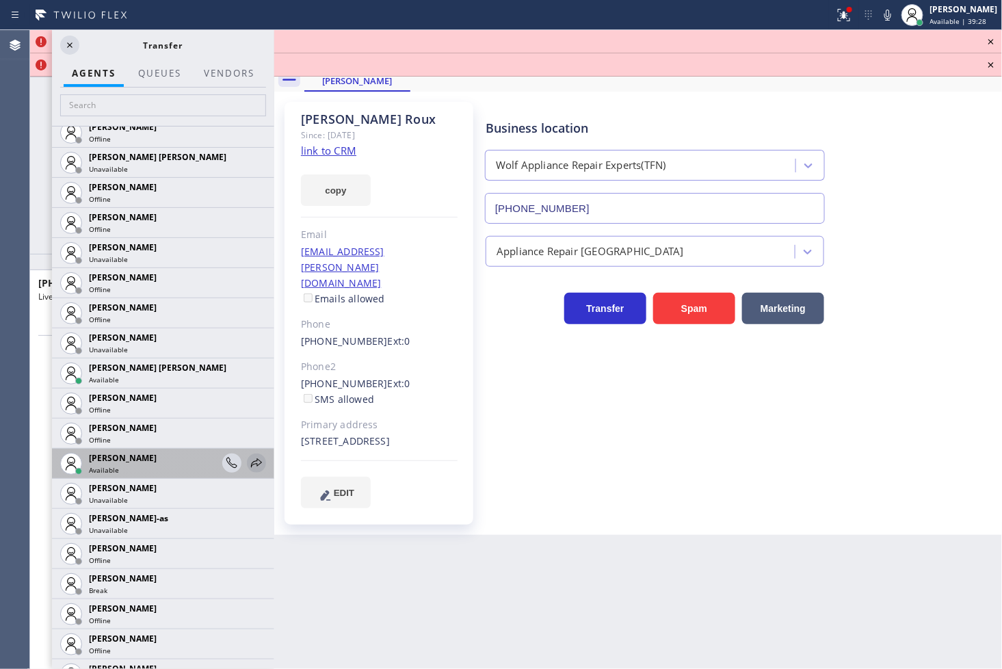
click at [248, 459] on icon at bounding box center [256, 463] width 16 height 16
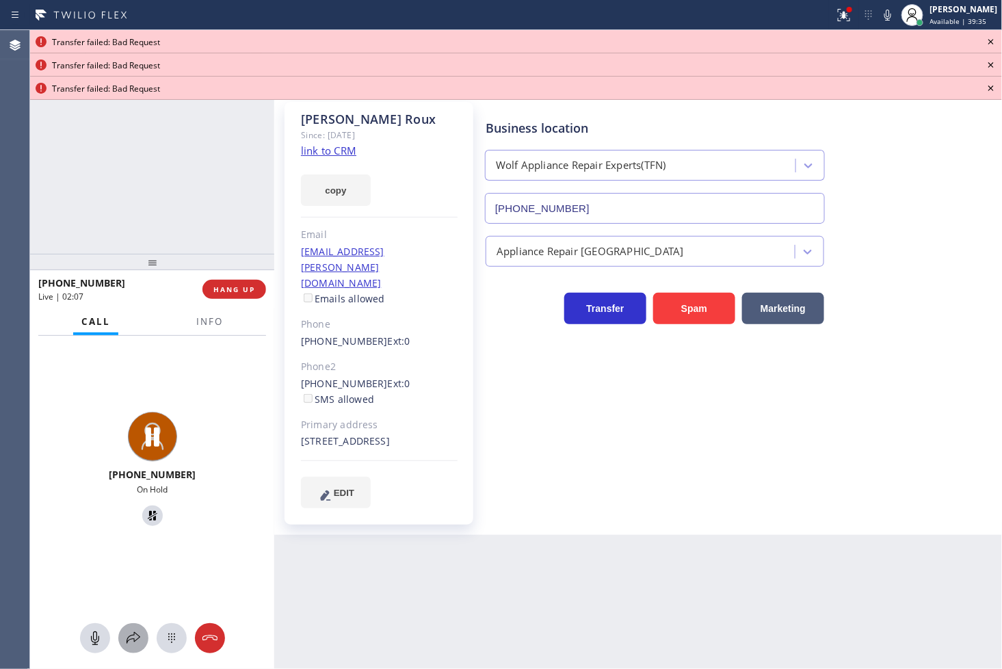
click at [122, 634] on div at bounding box center [133, 638] width 30 height 16
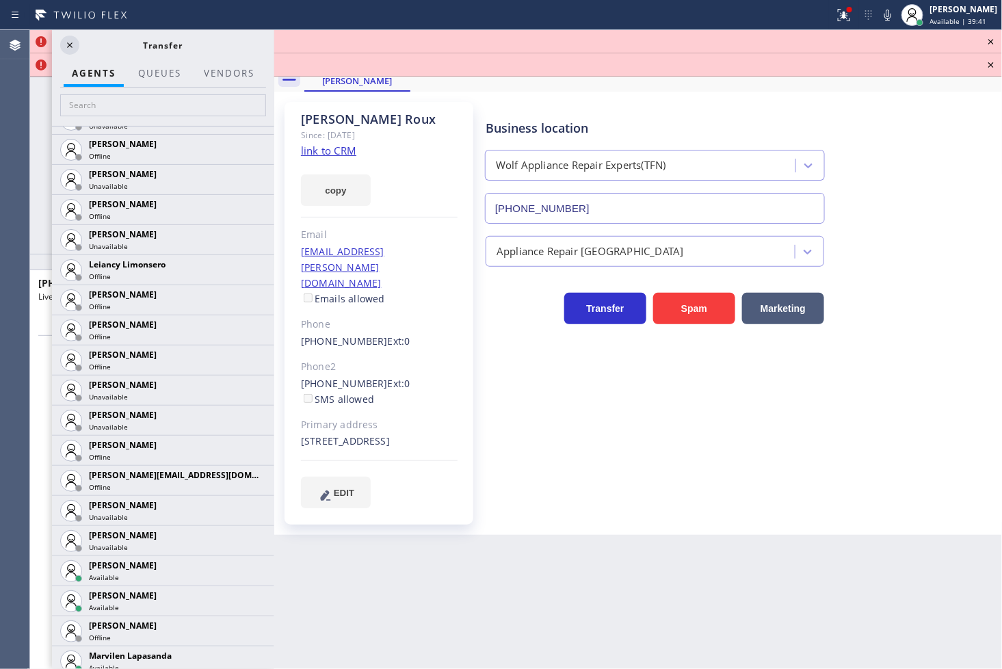
scroll to position [1823, 0]
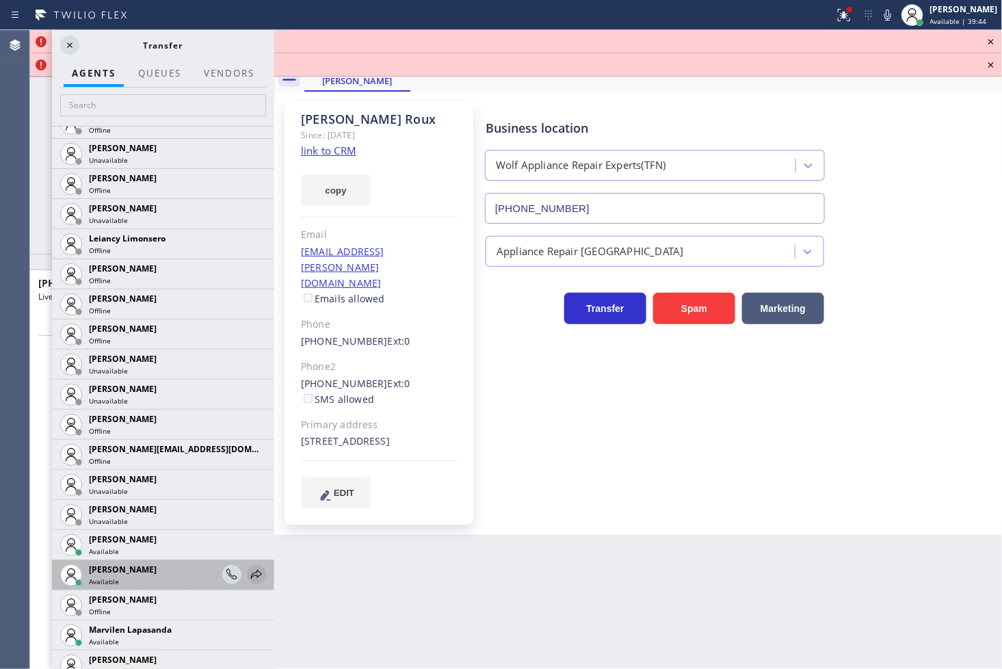
click at [248, 569] on icon at bounding box center [256, 574] width 16 height 16
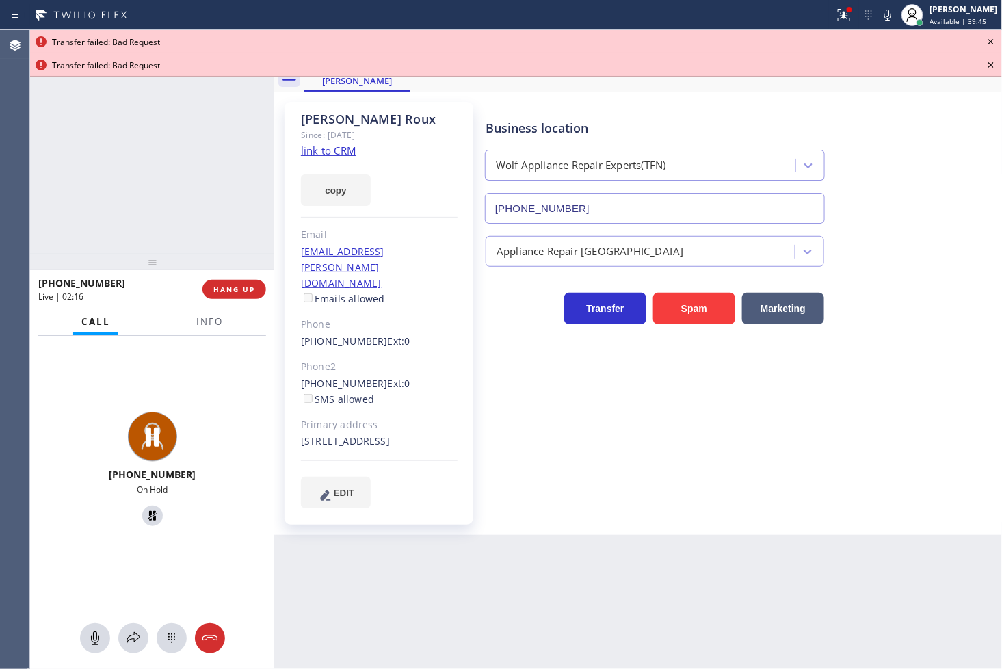
click at [115, 627] on div at bounding box center [152, 638] width 244 height 30
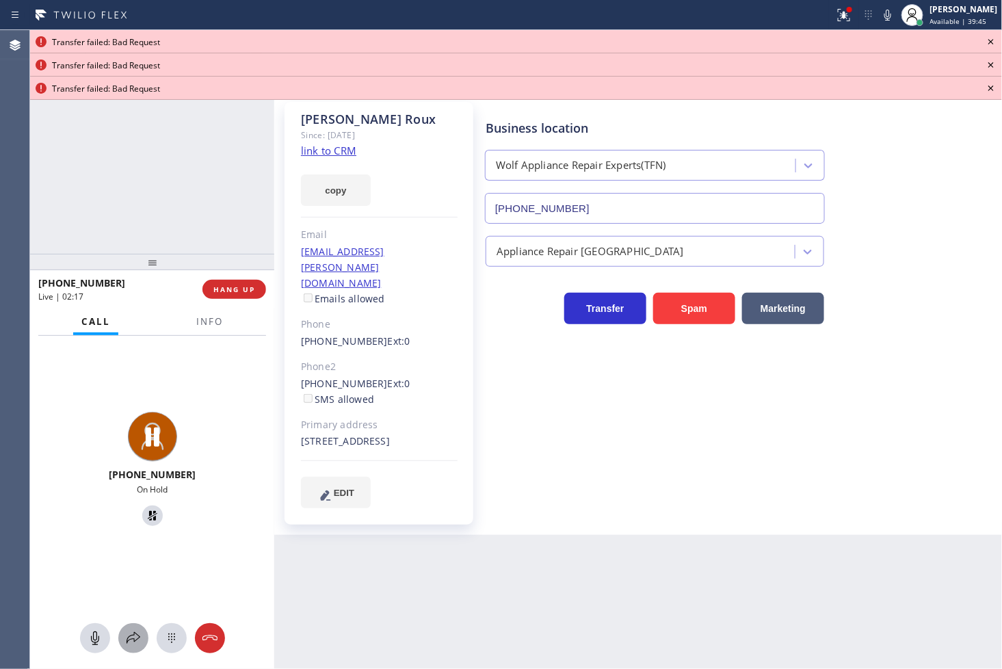
click at [131, 630] on icon at bounding box center [133, 638] width 16 height 16
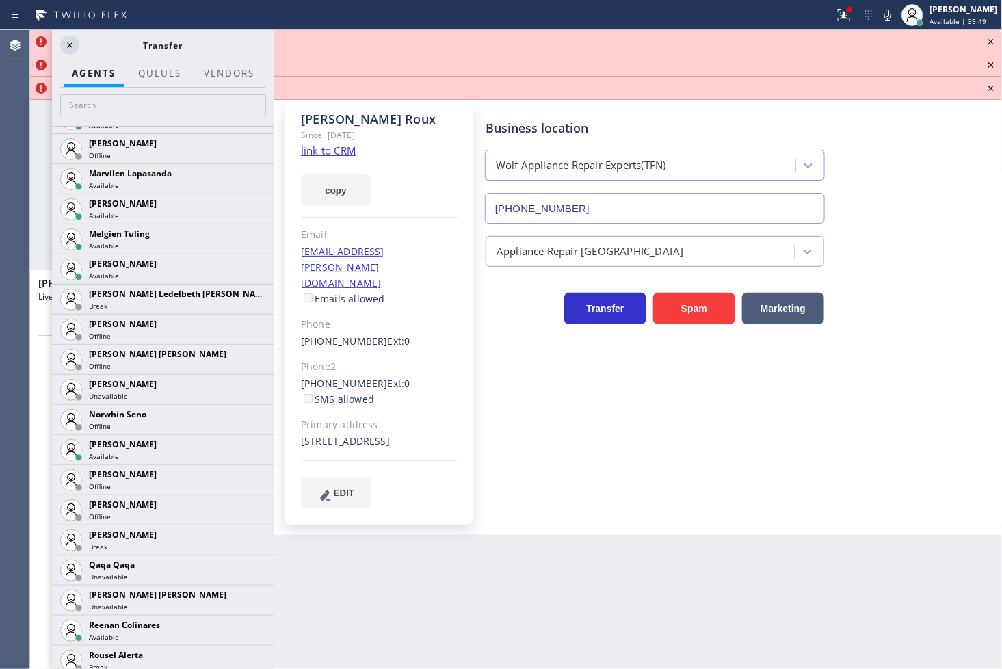
scroll to position [2582, 0]
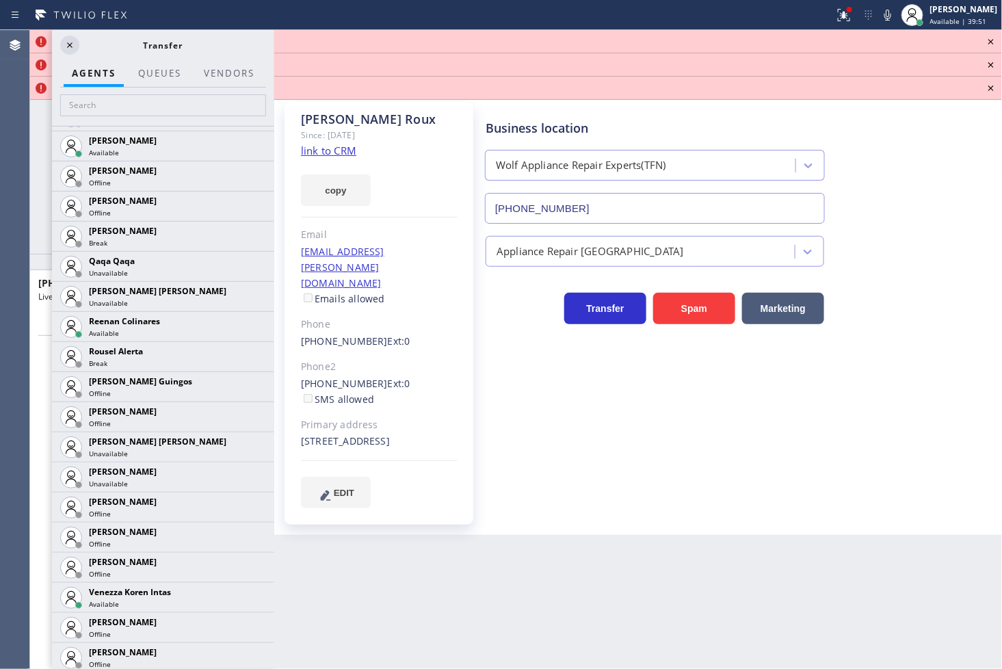
click at [0, 0] on icon at bounding box center [0, 0] width 0 height 0
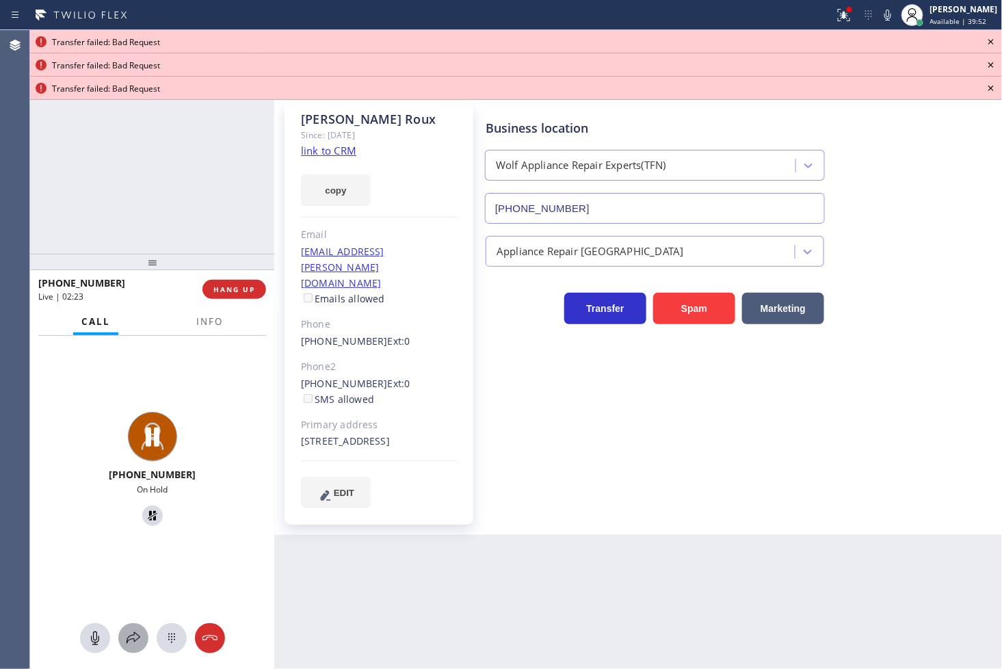
click at [131, 631] on icon at bounding box center [133, 638] width 16 height 16
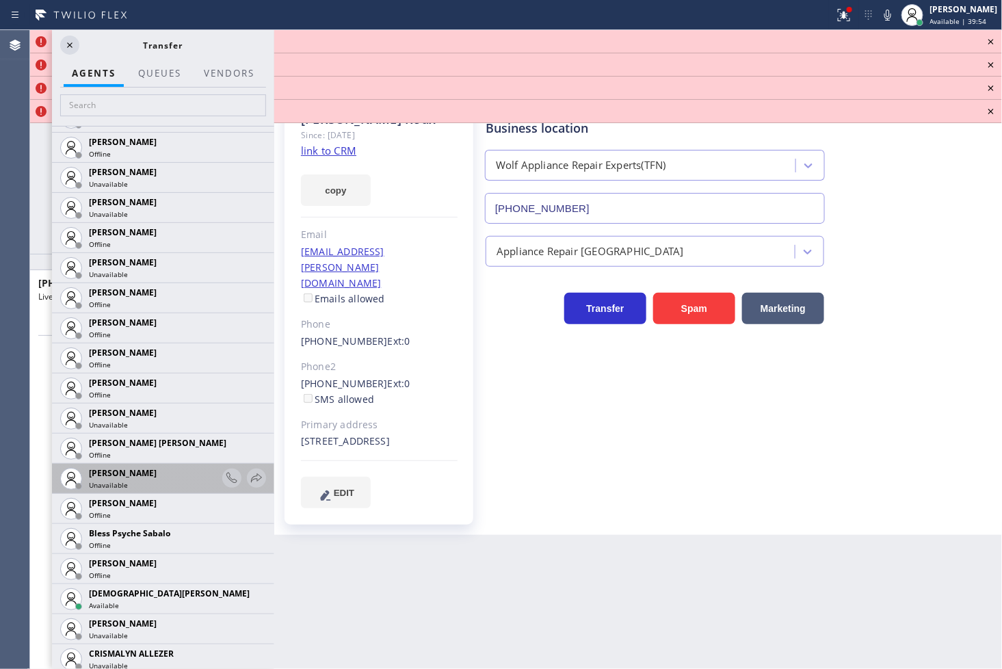
scroll to position [379, 0]
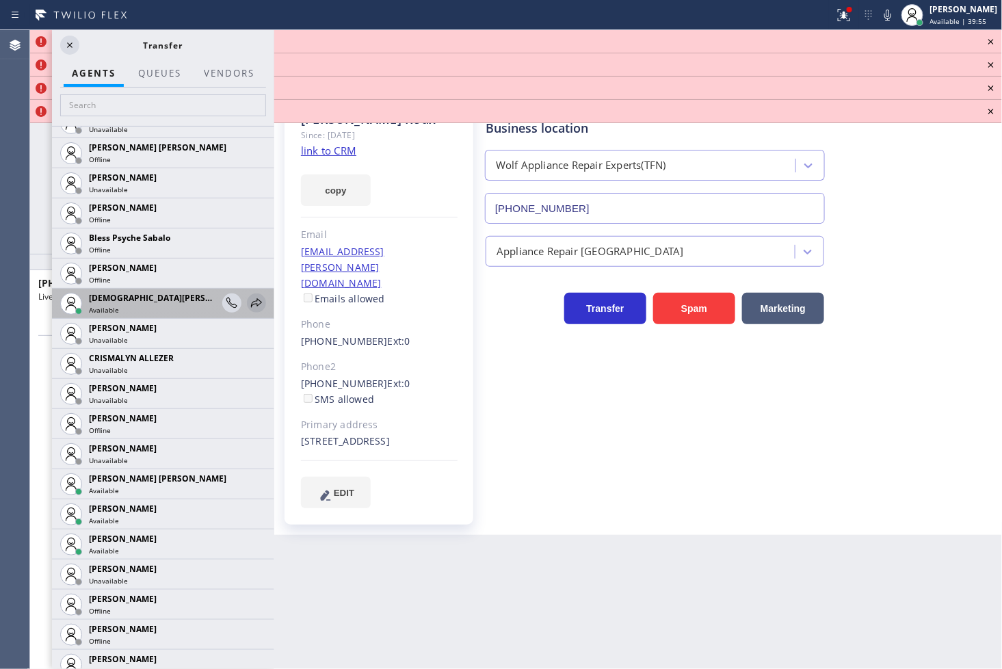
click at [248, 299] on icon at bounding box center [256, 303] width 16 height 16
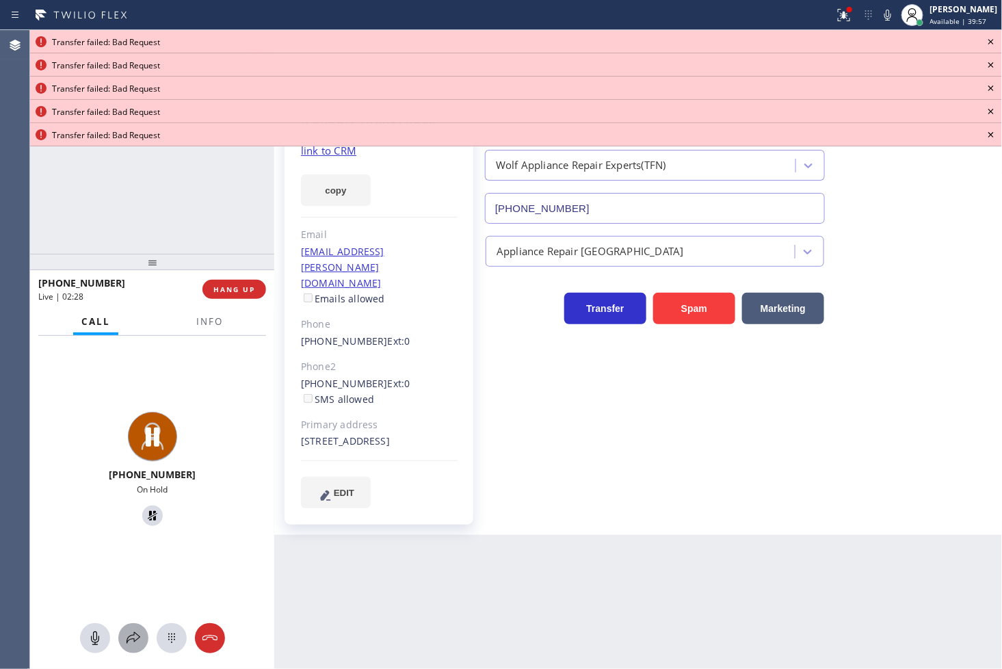
click at [137, 630] on icon at bounding box center [133, 638] width 16 height 16
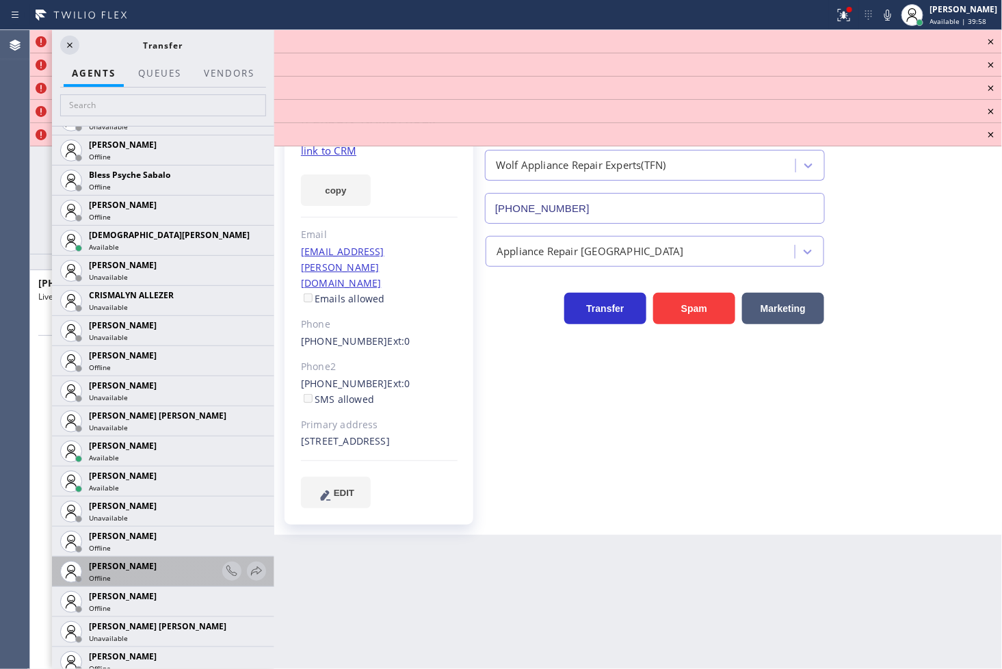
scroll to position [455, 0]
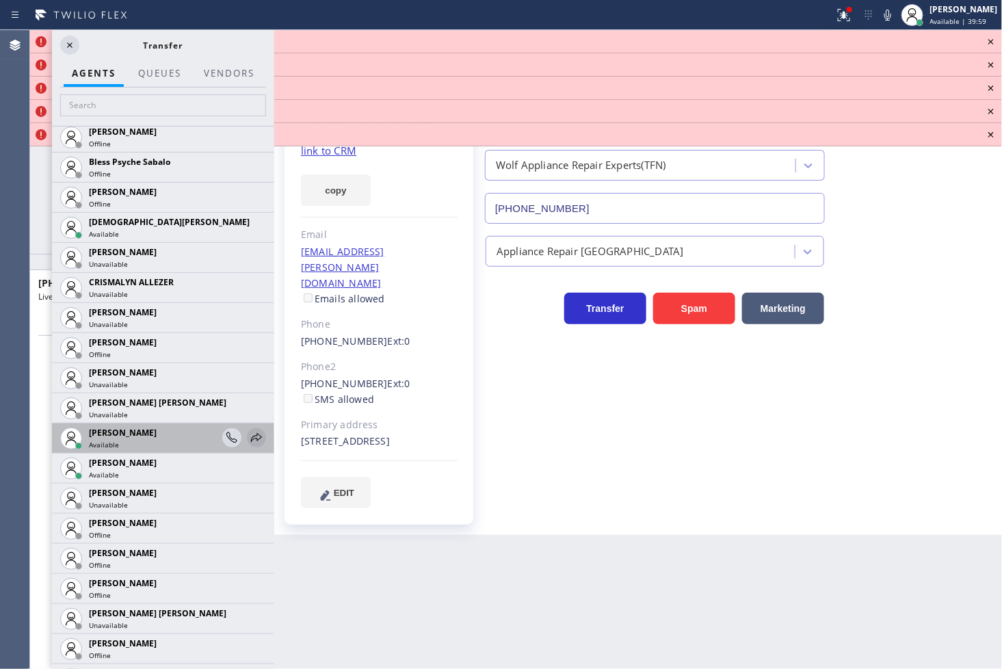
click at [248, 438] on icon at bounding box center [256, 437] width 16 height 16
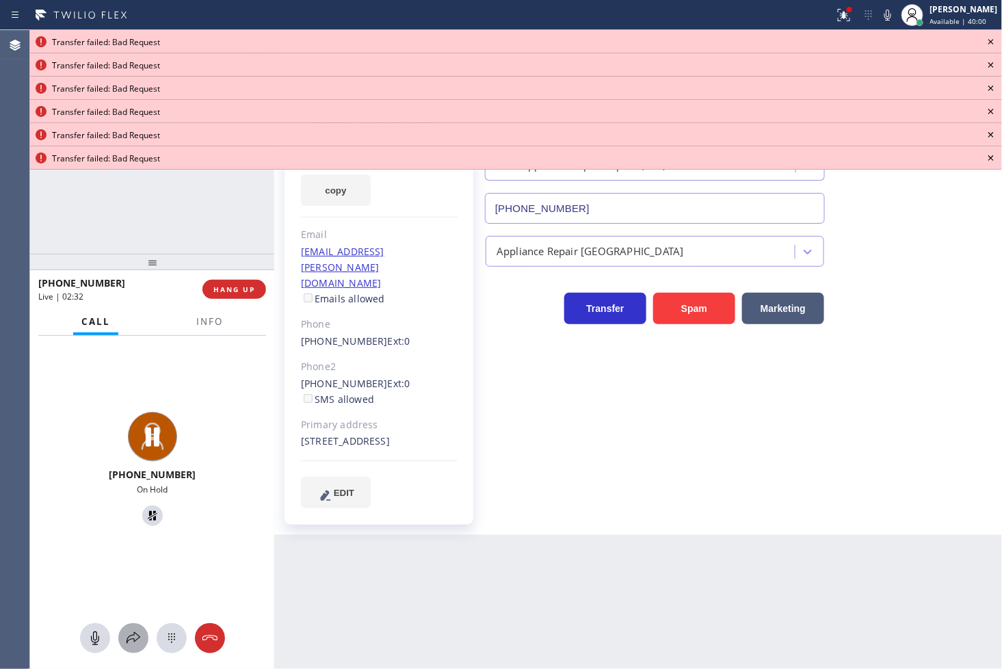
click at [135, 637] on icon at bounding box center [133, 638] width 16 height 16
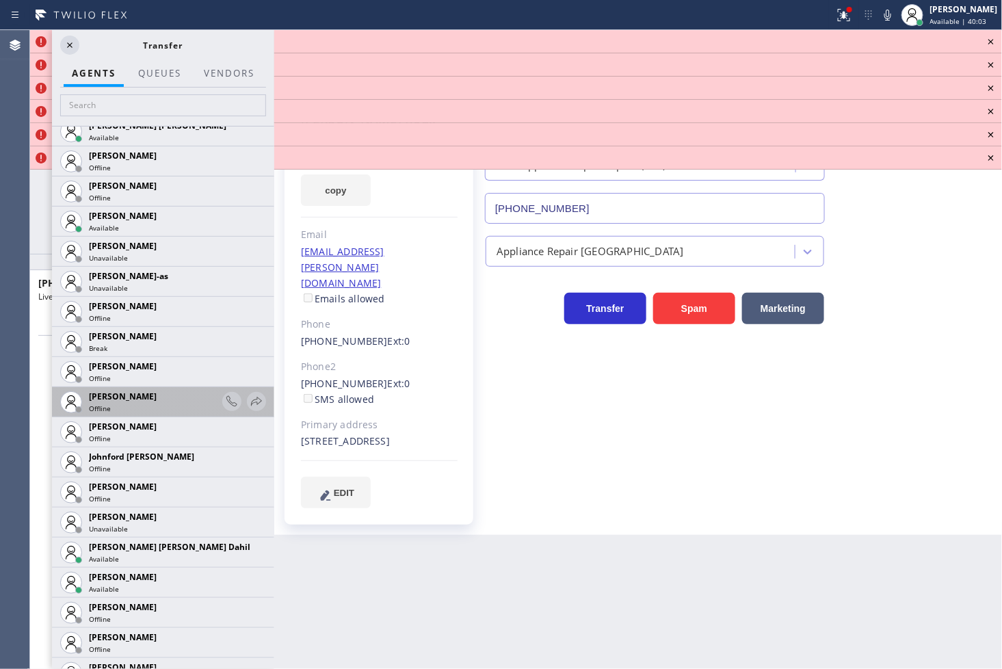
scroll to position [1367, 0]
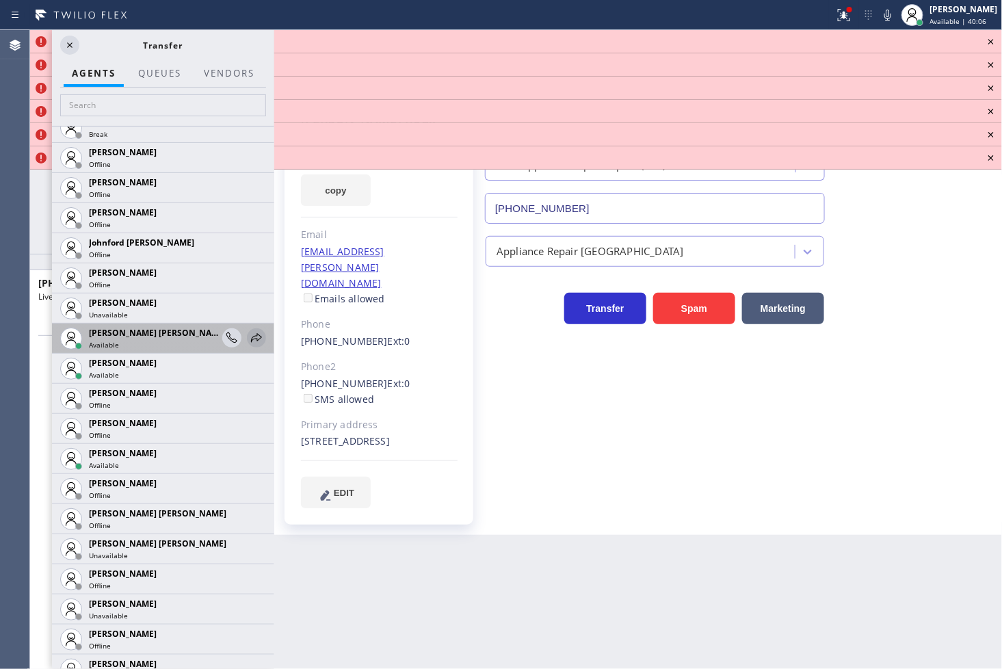
click at [251, 334] on icon at bounding box center [256, 337] width 11 height 9
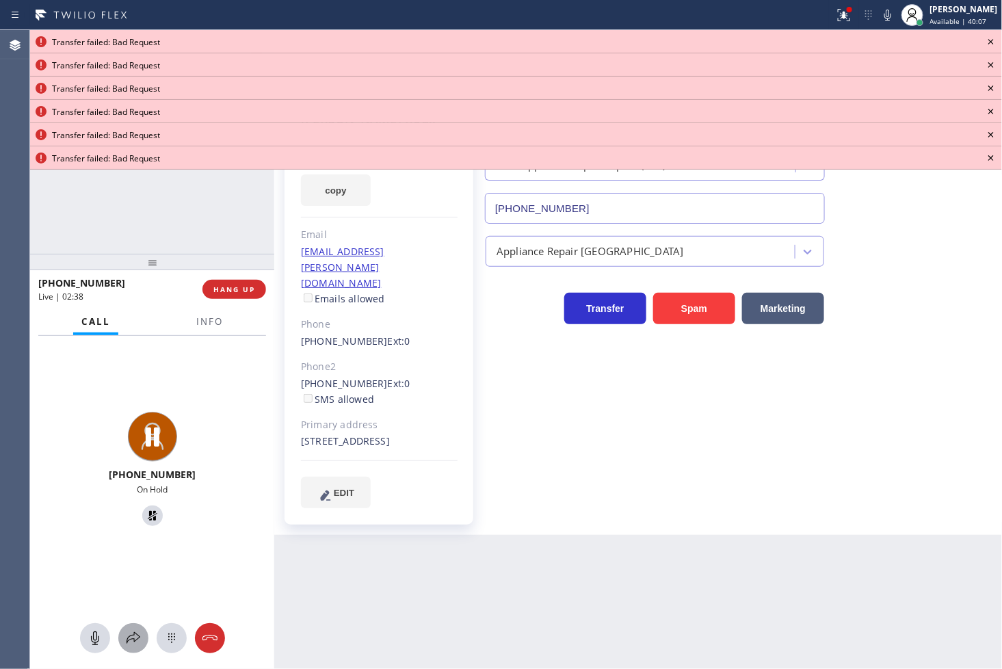
click at [127, 632] on icon at bounding box center [133, 638] width 16 height 16
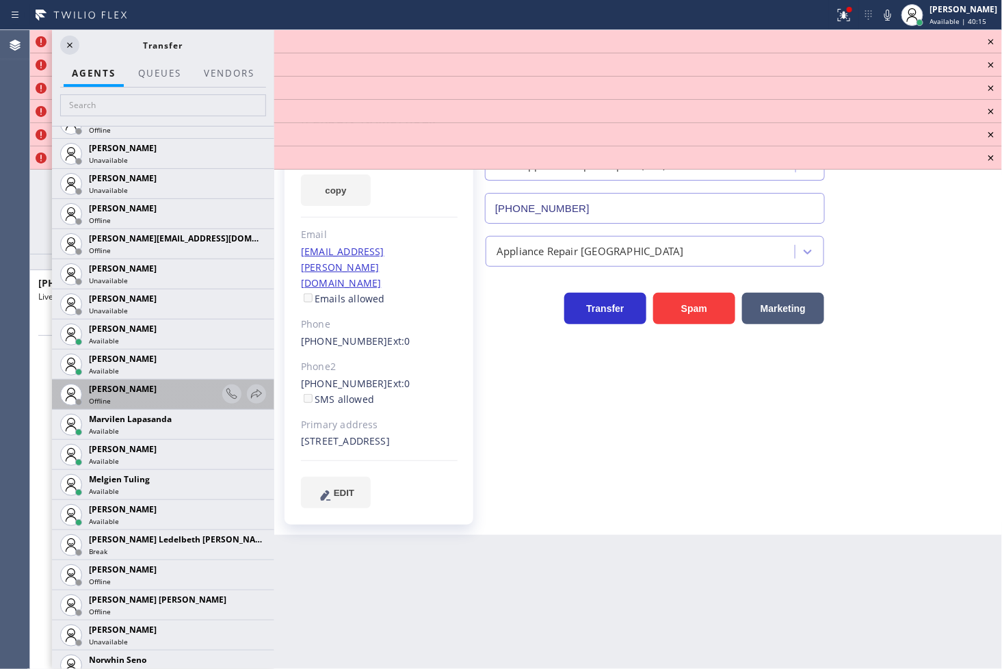
scroll to position [2051, 0]
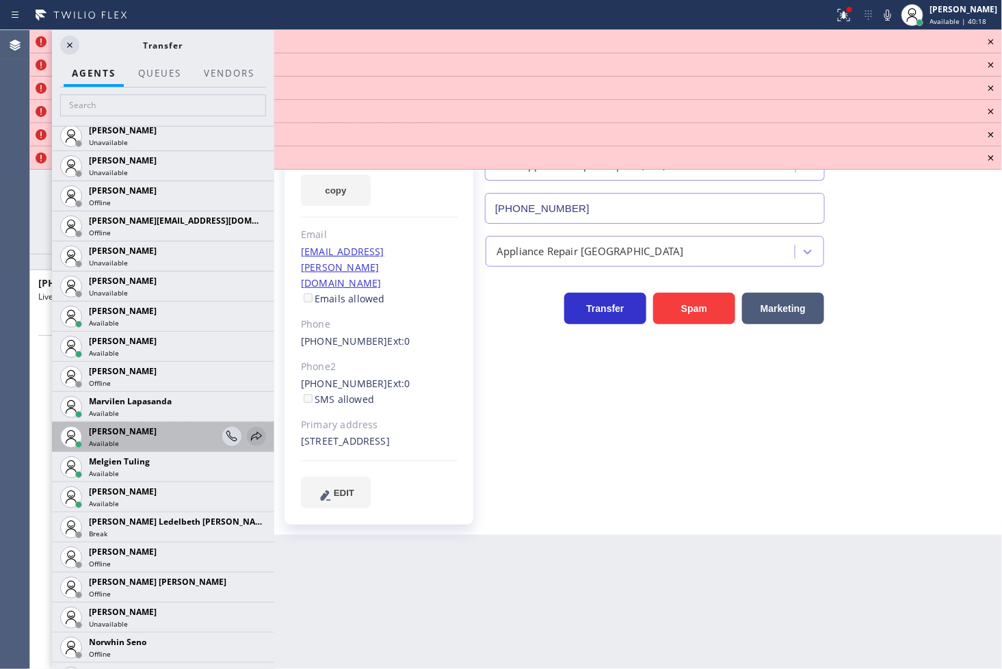
click at [248, 434] on icon at bounding box center [256, 436] width 16 height 16
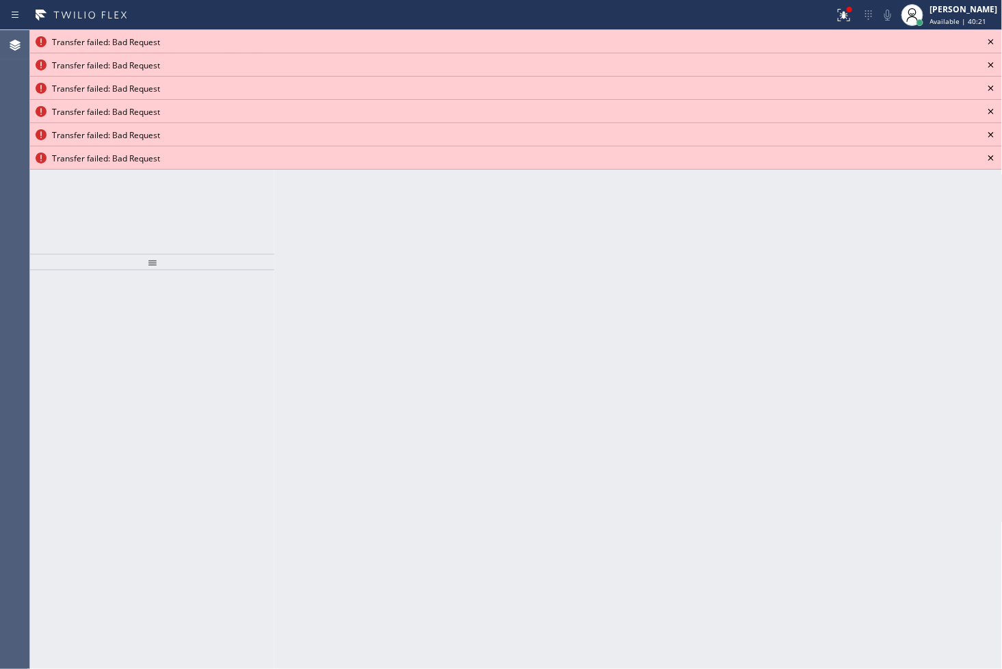
click at [989, 44] on icon at bounding box center [990, 41] width 5 height 5
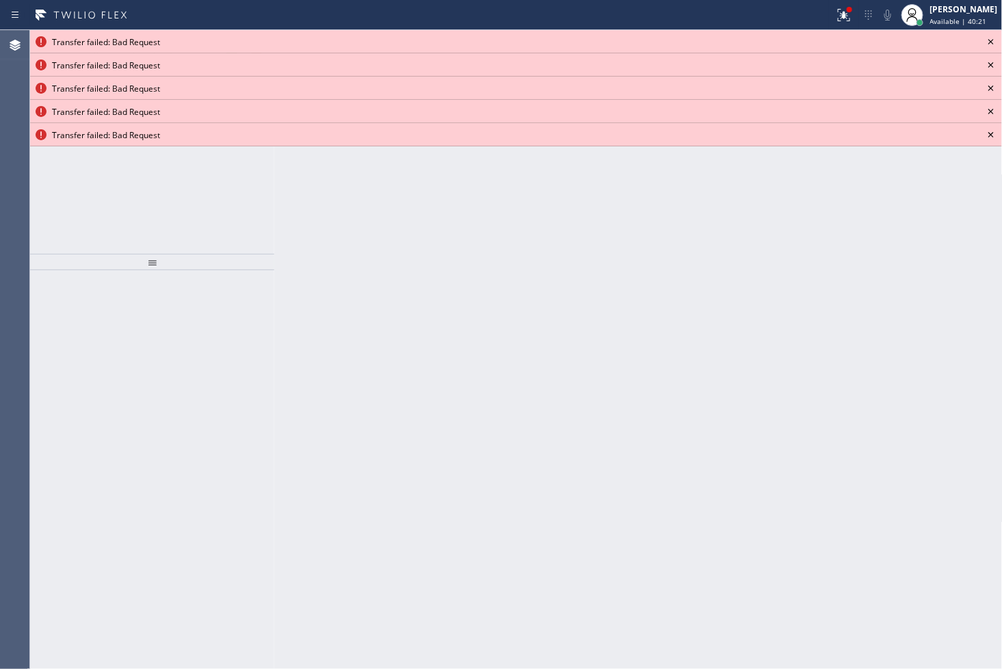
click at [989, 44] on icon at bounding box center [990, 41] width 5 height 5
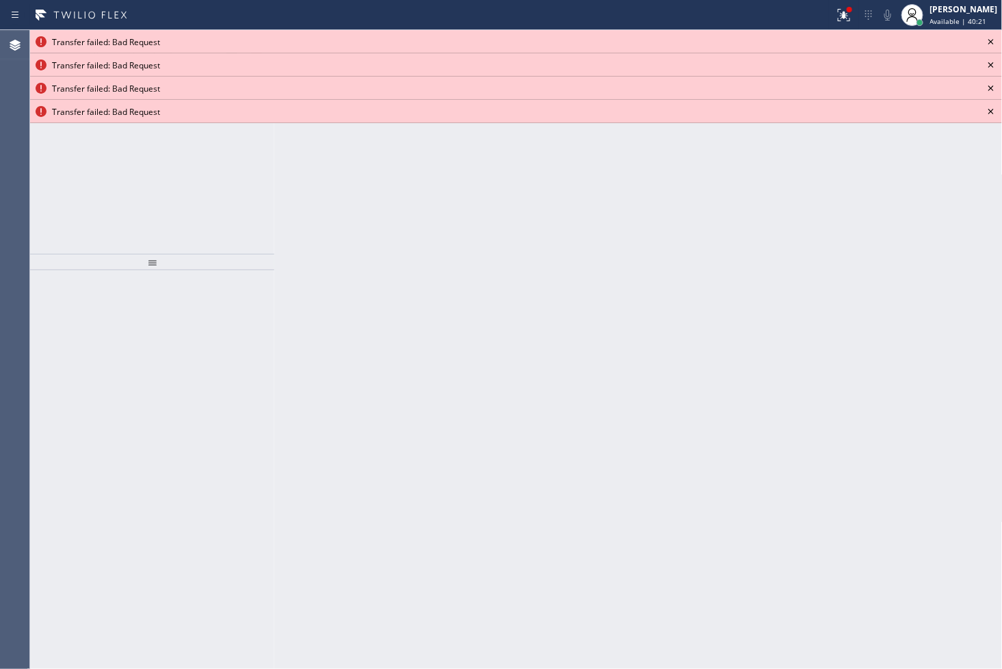
click at [989, 44] on icon at bounding box center [990, 41] width 5 height 5
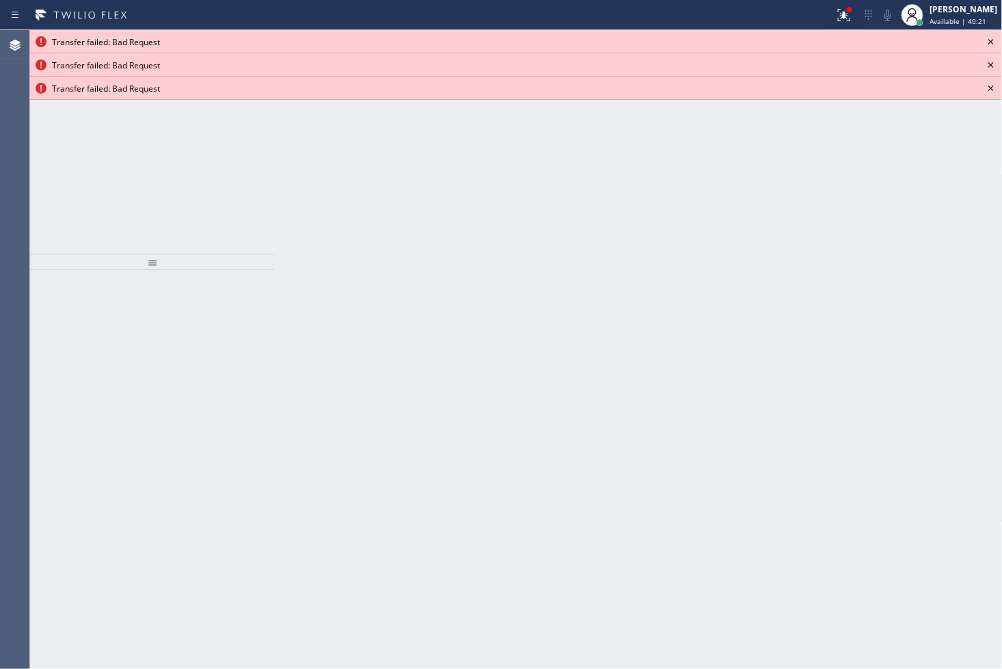
click at [989, 44] on icon at bounding box center [990, 41] width 5 height 5
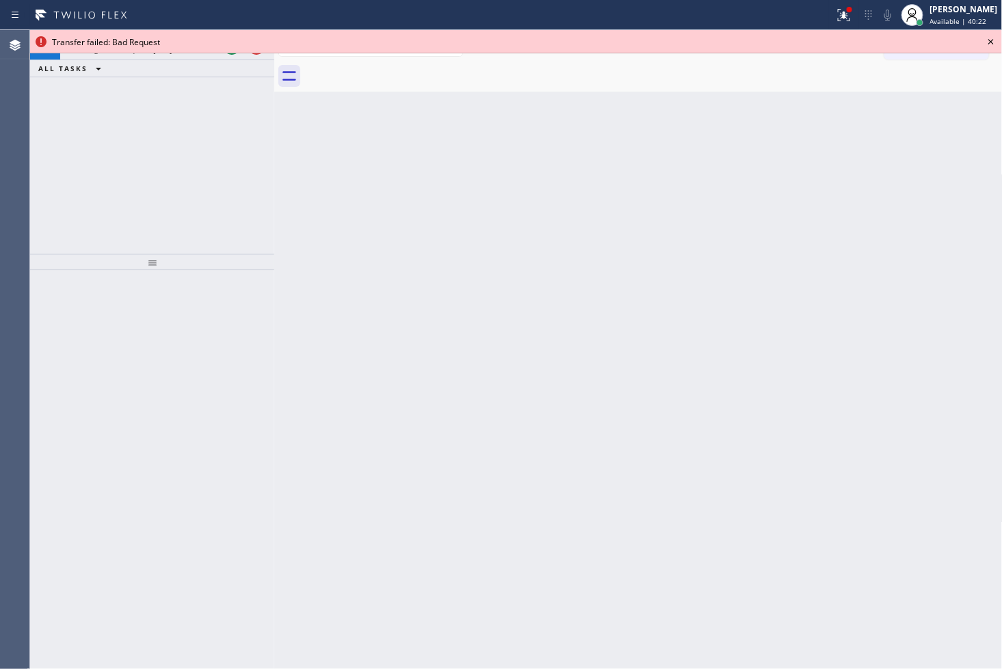
click at [989, 44] on icon at bounding box center [990, 41] width 5 height 5
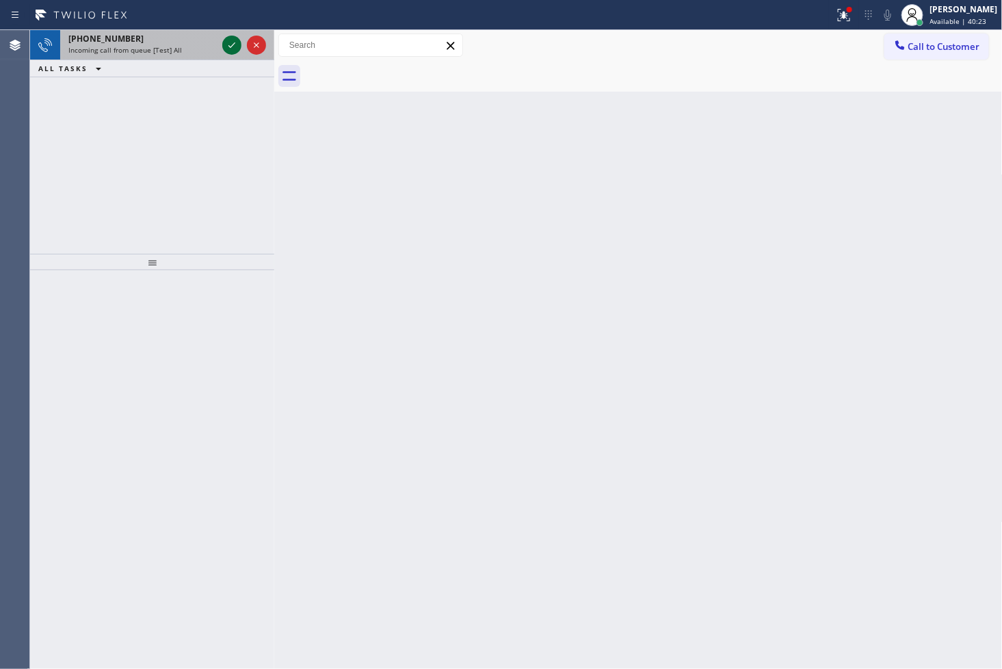
click at [232, 41] on icon at bounding box center [232, 45] width 16 height 16
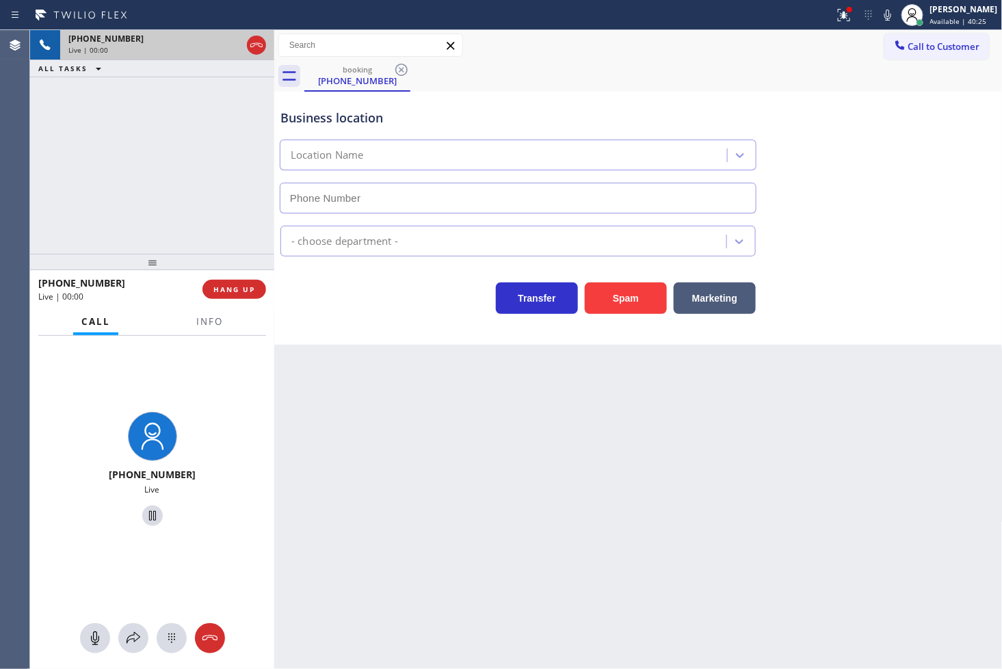
type input "(619) 878-3177"
click at [852, 90] on div "Business location Jordan Air Experts (619) 878-3177" at bounding box center [638, 152] width 721 height 124
click at [879, 12] on icon at bounding box center [887, 15] width 16 height 16
click at [786, 124] on div "Business location Jordan Air Experts (619) 878-3177" at bounding box center [638, 152] width 721 height 124
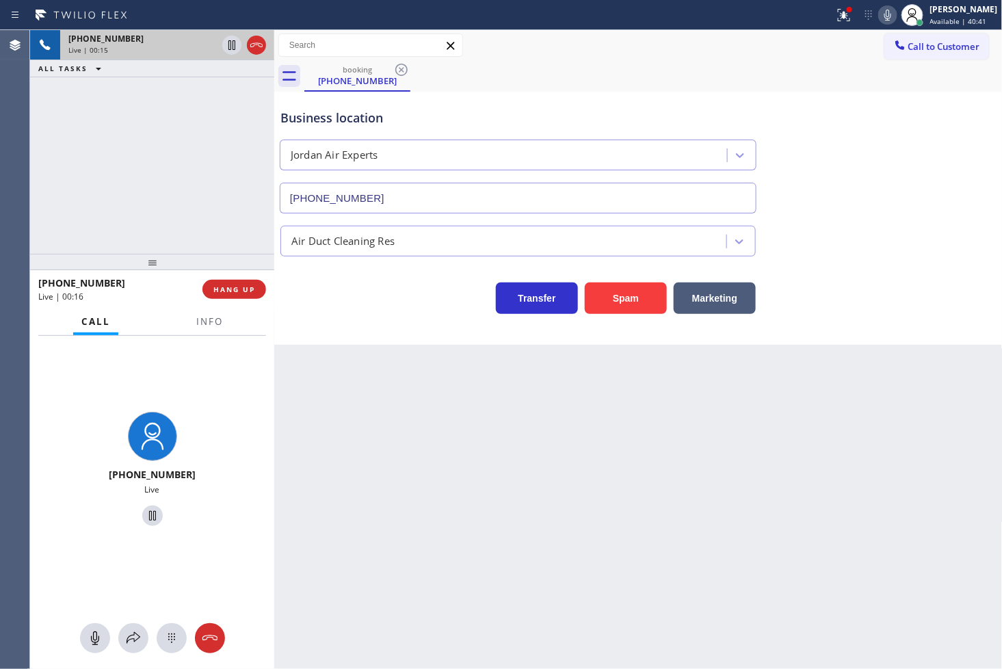
click at [157, 146] on div "+16578664769 Live | 00:15 ALL TASKS ALL TASKS ACTIVE TASKS TASKS IN WRAP UP" at bounding box center [152, 142] width 244 height 224
click at [342, 299] on div "Transfer Spam Marketing" at bounding box center [518, 295] width 481 height 38
drag, startPoint x: 154, startPoint y: 201, endPoint x: 221, endPoint y: 230, distance: 73.2
click at [209, 224] on div "+16578664769 Live | 00:17 ALL TASKS ALL TASKS ACTIVE TASKS TASKS IN WRAP UP" at bounding box center [152, 142] width 244 height 224
click at [365, 305] on div "Transfer Spam Marketing" at bounding box center [518, 295] width 481 height 38
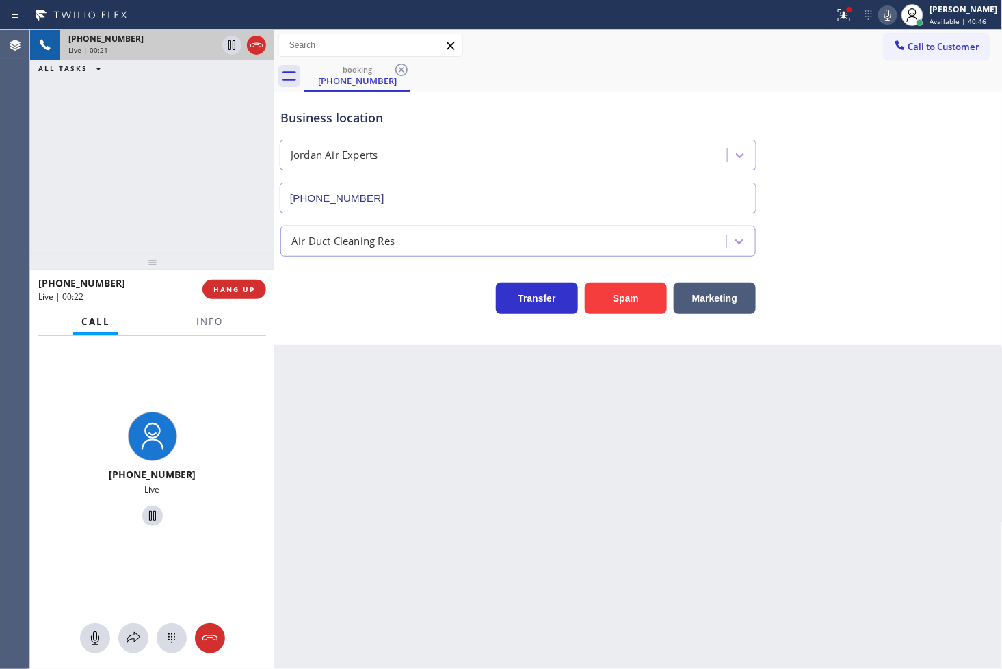
drag, startPoint x: 237, startPoint y: 260, endPoint x: 296, endPoint y: 290, distance: 66.6
click at [256, 270] on div at bounding box center [152, 262] width 244 height 16
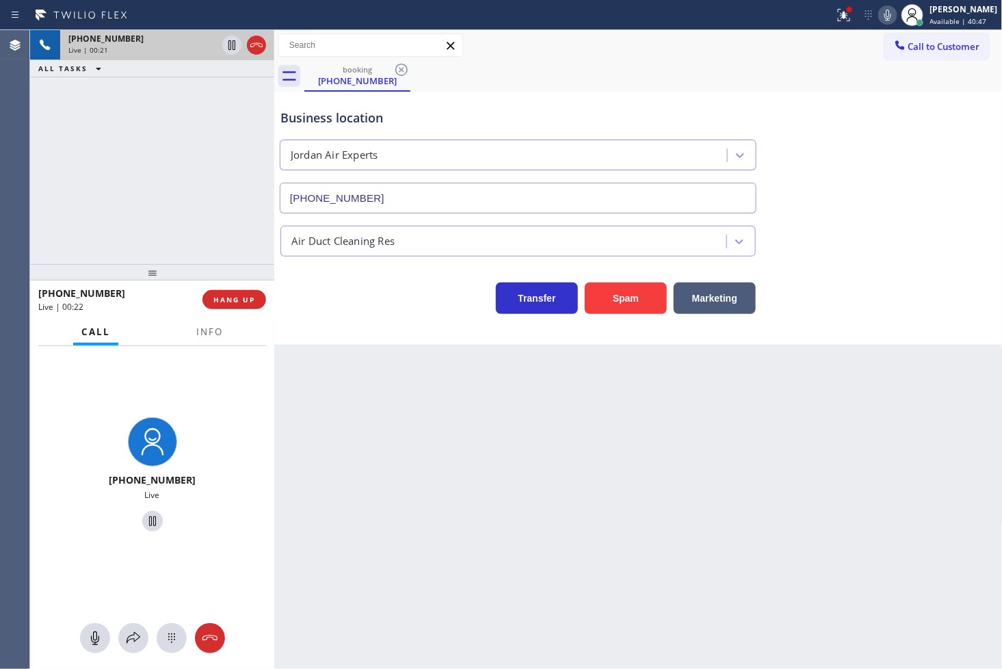
click at [424, 338] on div "Business location Jordan Air Experts (619) 878-3177 Air Duct Cleaning Res Trans…" at bounding box center [638, 218] width 728 height 253
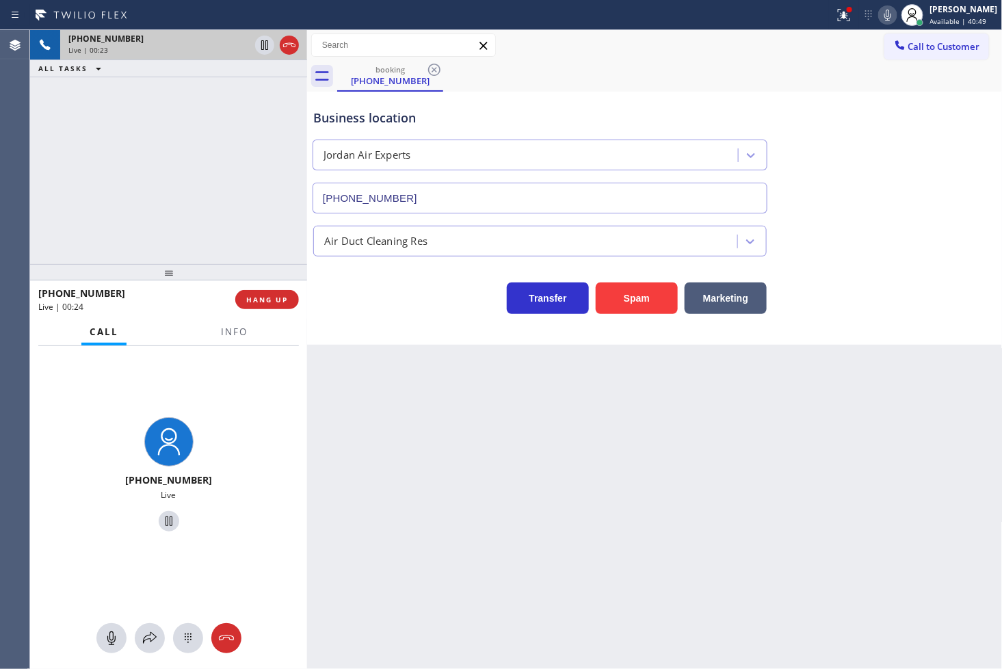
drag, startPoint x: 276, startPoint y: 278, endPoint x: 317, endPoint y: 280, distance: 41.1
click at [307, 284] on div at bounding box center [307, 349] width 0 height 639
click at [429, 309] on div "Transfer Spam Marketing" at bounding box center [540, 295] width 458 height 38
drag, startPoint x: 242, startPoint y: 232, endPoint x: 240, endPoint y: 250, distance: 17.2
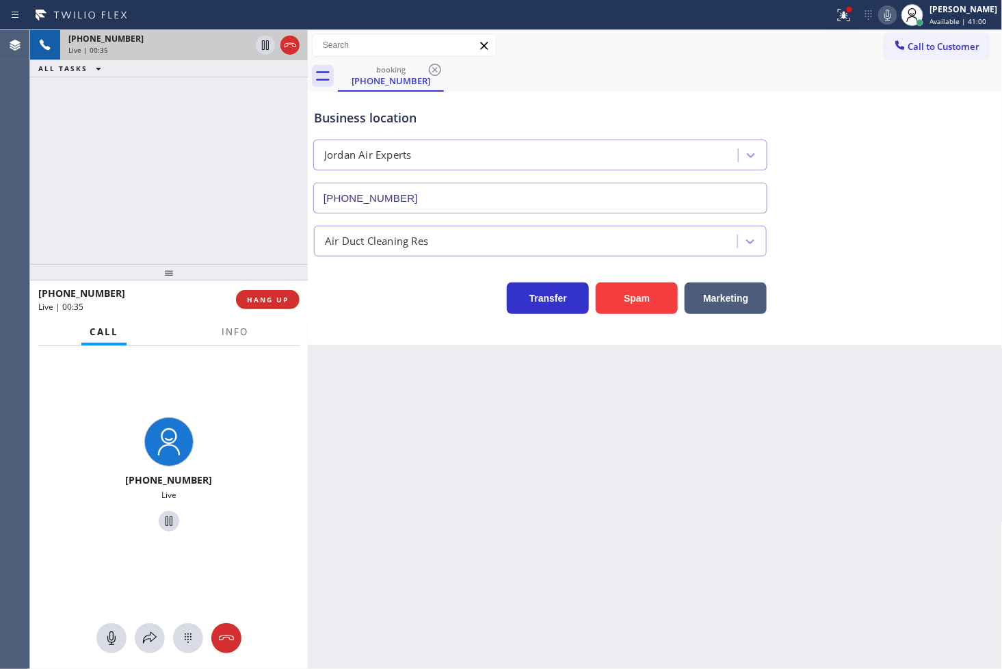
click at [240, 246] on div "+16578664769 Live | 00:35 ALL TASKS ALL TASKS ACTIVE TASKS TASKS IN WRAP UP" at bounding box center [169, 147] width 278 height 234
click at [167, 206] on div "+16578664769 Live | 00:38 ALL TASKS ALL TASKS ACTIVE TASKS TASKS IN WRAP UP" at bounding box center [169, 147] width 278 height 234
click at [372, 337] on div "Business location Jordan Air Experts (619) 878-3177 Air Duct Cleaning Res Trans…" at bounding box center [655, 218] width 695 height 253
click at [263, 305] on button "HANG UP" at bounding box center [268, 299] width 64 height 19
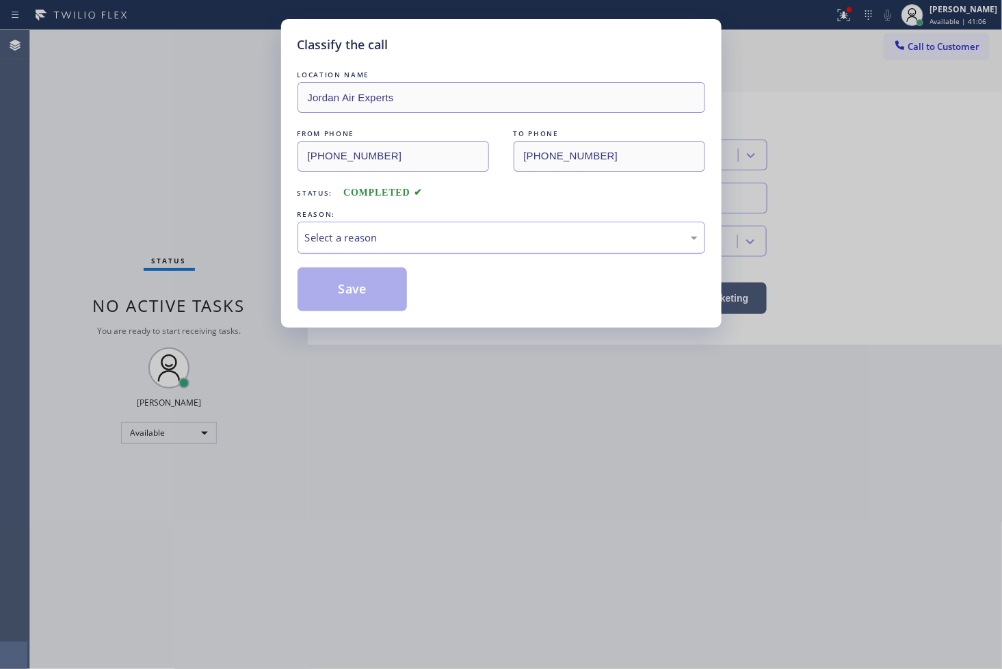
click at [338, 238] on div "Select a reason" at bounding box center [501, 238] width 392 height 16
click at [386, 289] on button "Save" at bounding box center [352, 289] width 110 height 44
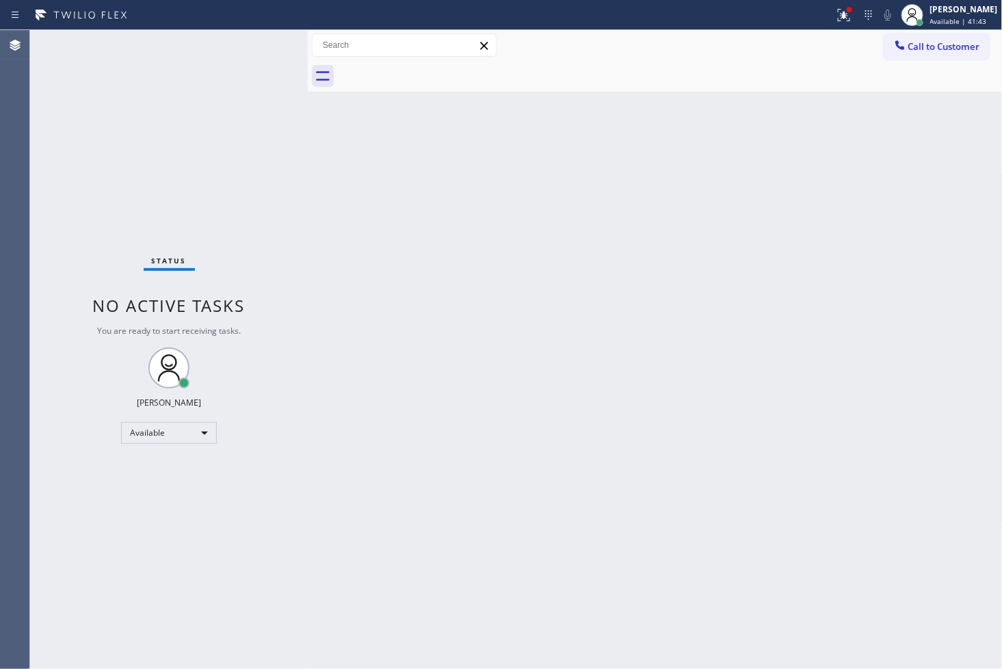
click at [750, 468] on div "Back to Dashboard Change Sender ID Customers Technicians Select a contact Outbo…" at bounding box center [655, 349] width 695 height 639
click at [835, 22] on icon at bounding box center [843, 15] width 16 height 16
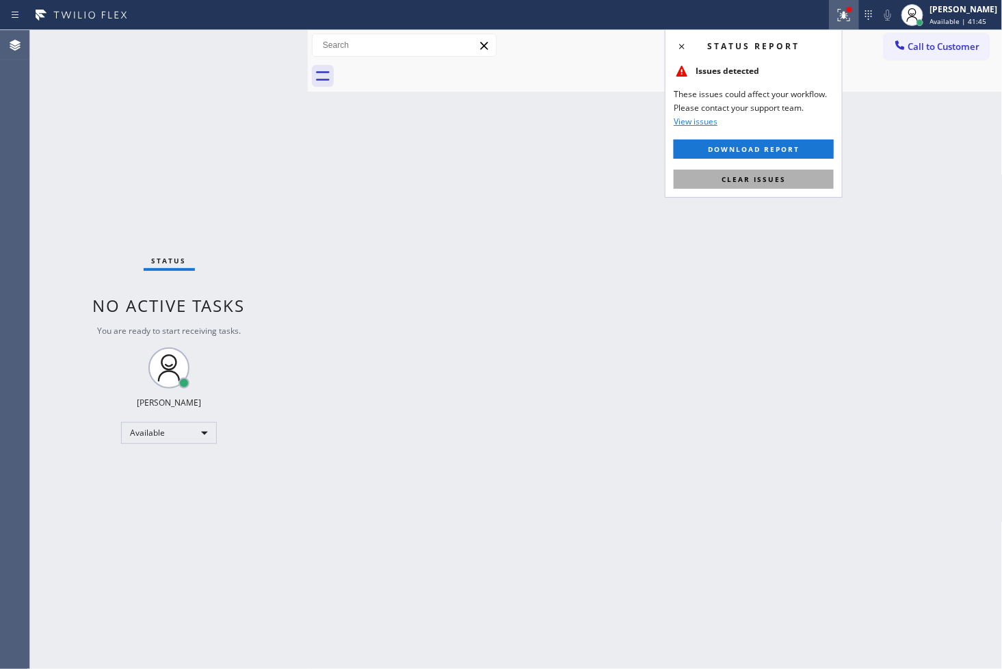
click at [784, 175] on span "Clear issues" at bounding box center [753, 179] width 64 height 10
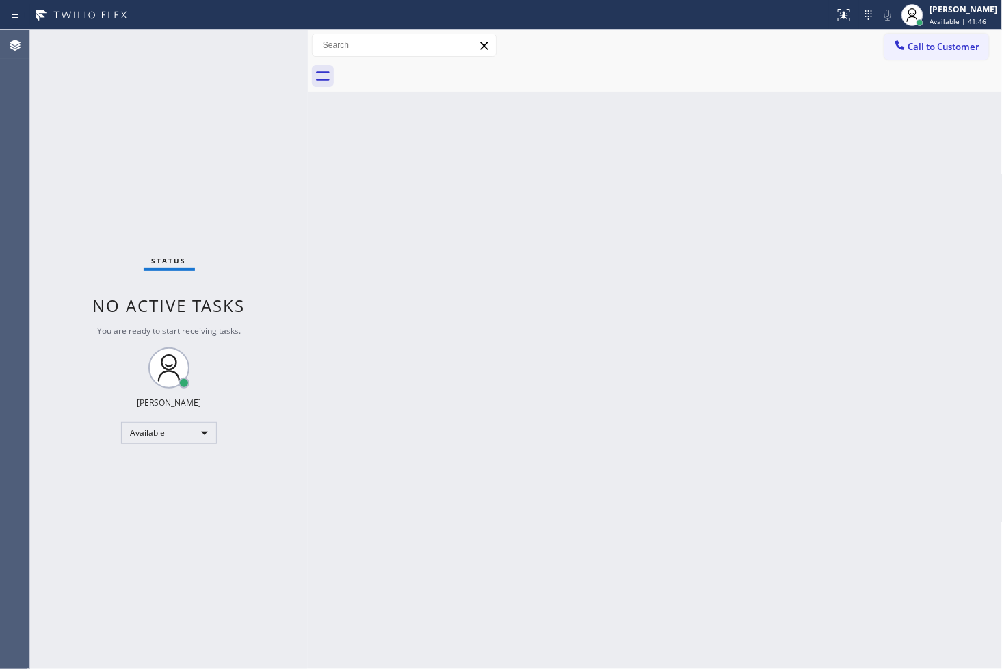
click at [393, 366] on div "Back to Dashboard Change Sender ID Customers Technicians Select a contact Outbo…" at bounding box center [655, 349] width 695 height 639
click at [58, 265] on div "Status No active tasks You are ready to start receiving tasks. [PERSON_NAME]" at bounding box center [169, 349] width 278 height 639
click at [256, 41] on div "Status No active tasks You are ready to start receiving tasks. [PERSON_NAME]" at bounding box center [169, 349] width 278 height 639
click at [238, 69] on div "Status No active tasks You are ready to start receiving tasks. [PERSON_NAME]" at bounding box center [169, 349] width 278 height 639
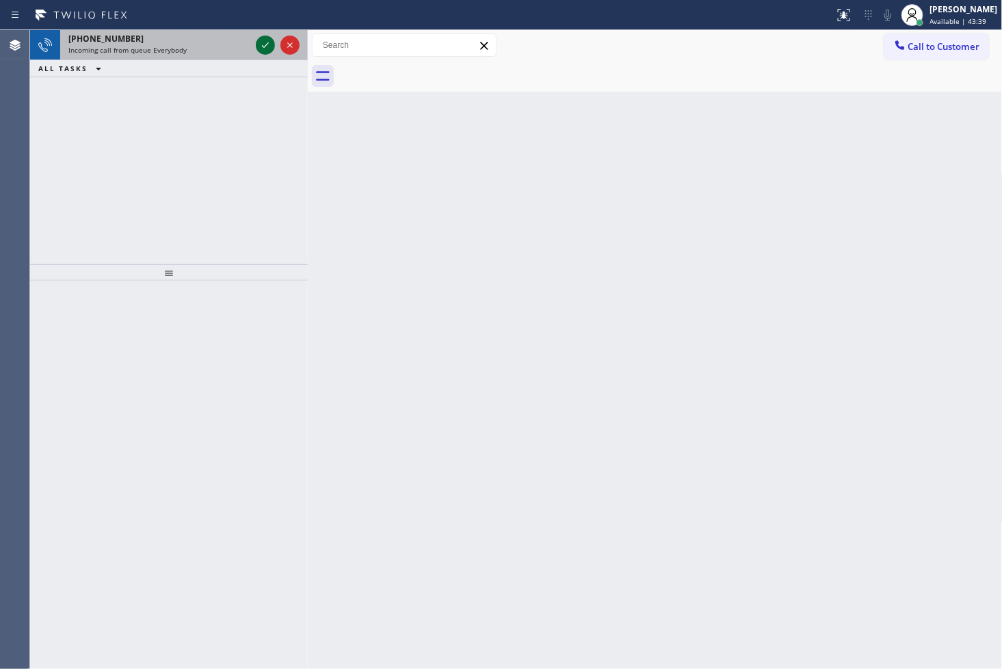
click at [263, 42] on icon at bounding box center [265, 45] width 16 height 16
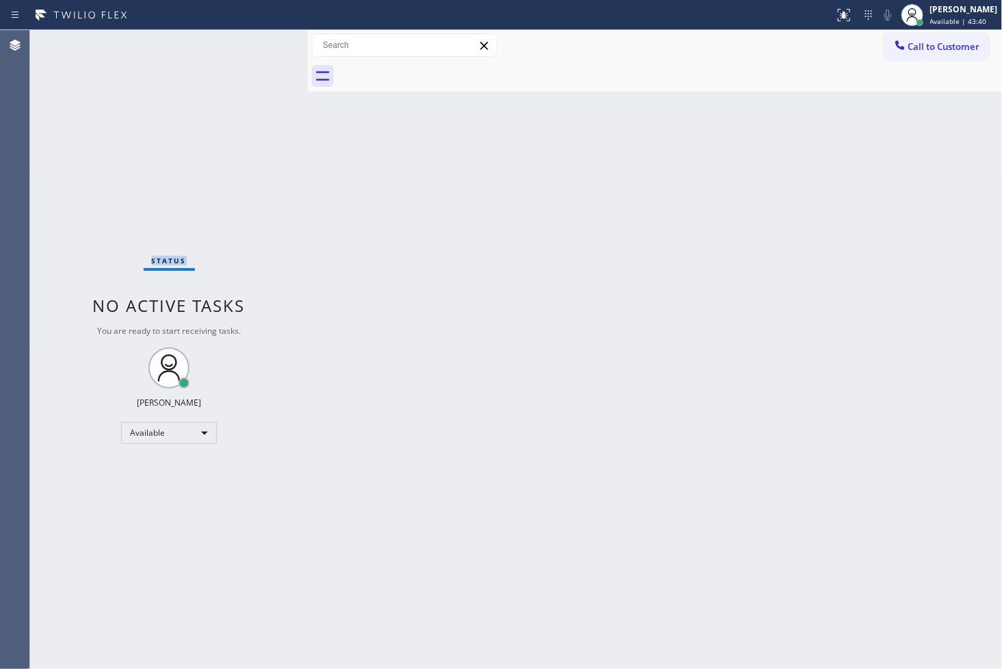
click at [263, 42] on div "Status No active tasks You are ready to start receiving tasks. [PERSON_NAME]" at bounding box center [169, 349] width 278 height 639
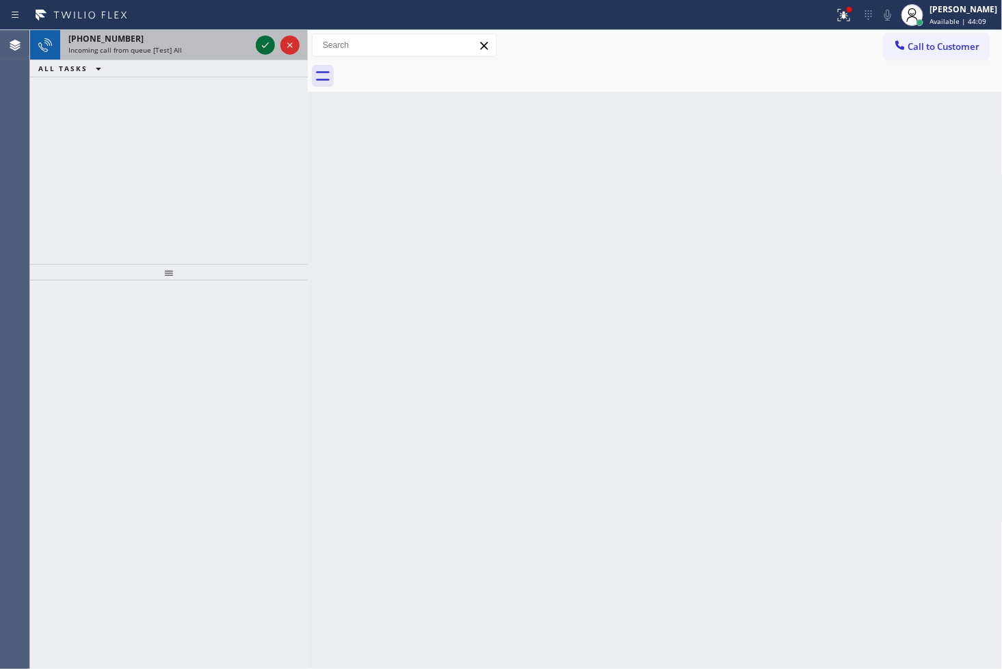
click at [263, 42] on icon at bounding box center [265, 45] width 16 height 16
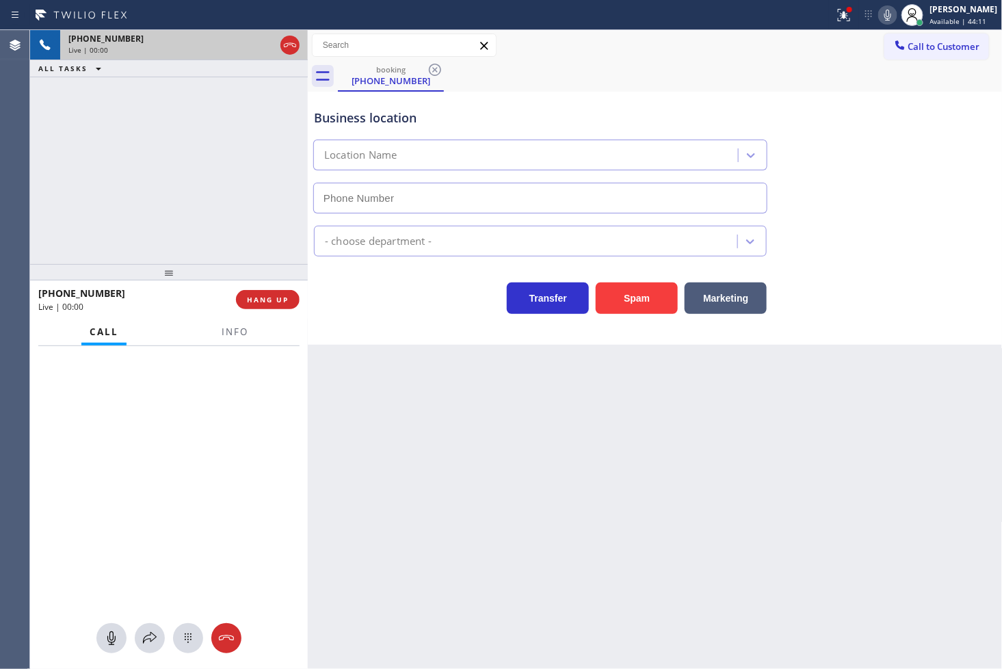
type input "(818) 650-4731"
click at [121, 167] on div "+18189849686 Live | 00:04 ALL TASKS ALL TASKS ACTIVE TASKS TASKS IN WRAP UP" at bounding box center [169, 147] width 278 height 234
click at [191, 138] on div "+18189849686 Live | 00:05 ALL TASKS ALL TASKS ACTIVE TASKS TASKS IN WRAP UP" at bounding box center [169, 147] width 278 height 234
click at [199, 132] on div "+18189849686 Live | 00:06 ALL TASKS ALL TASKS ACTIVE TASKS TASKS IN WRAP UP" at bounding box center [169, 147] width 278 height 234
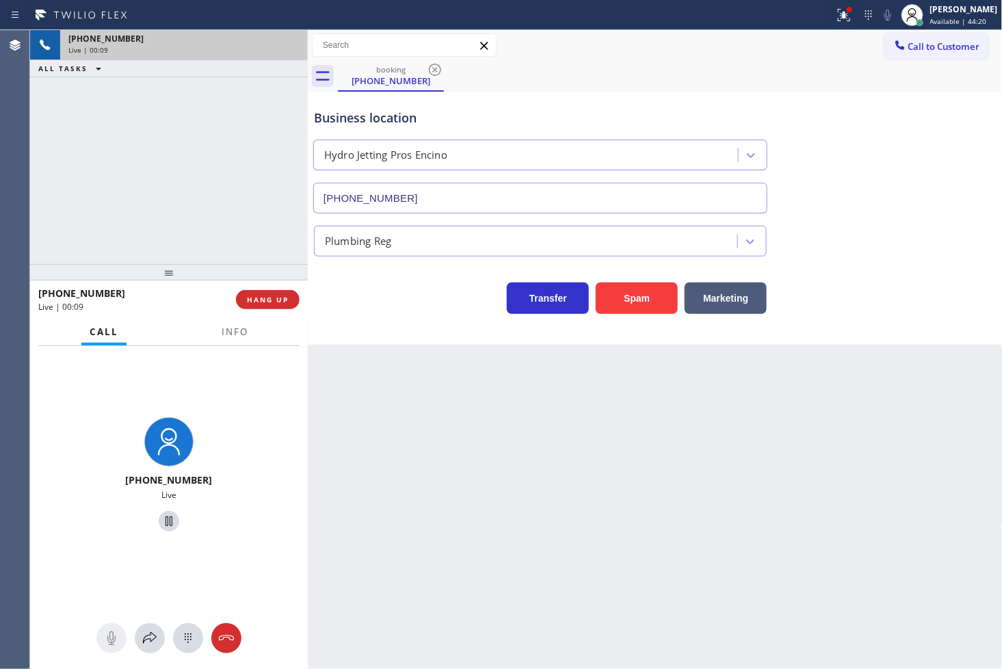
click at [420, 288] on div "Transfer Spam Marketing" at bounding box center [540, 295] width 458 height 38
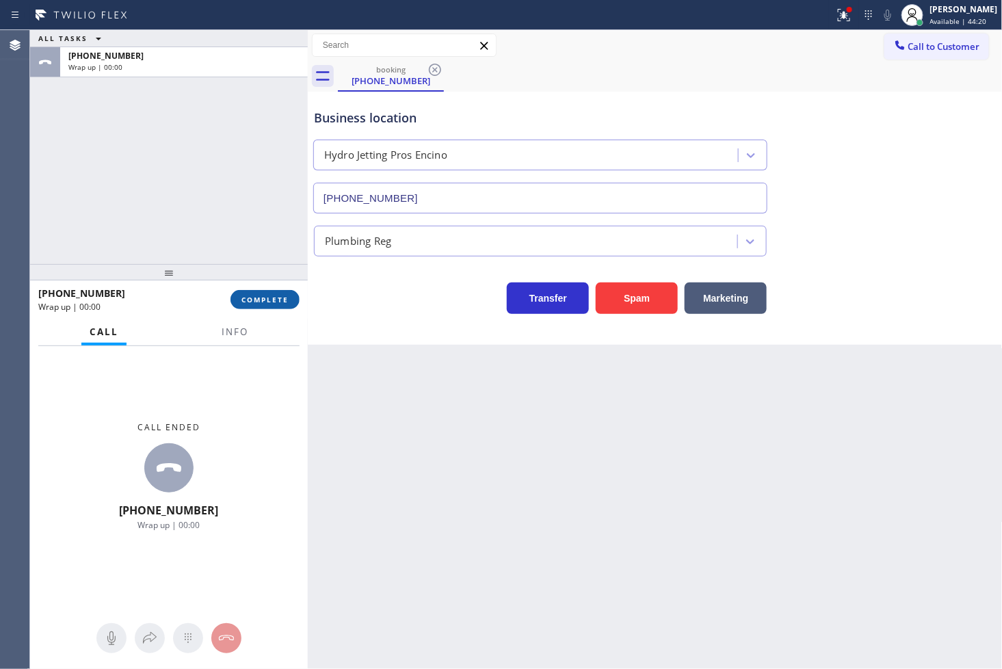
click at [285, 301] on span "COMPLETE" at bounding box center [264, 300] width 47 height 10
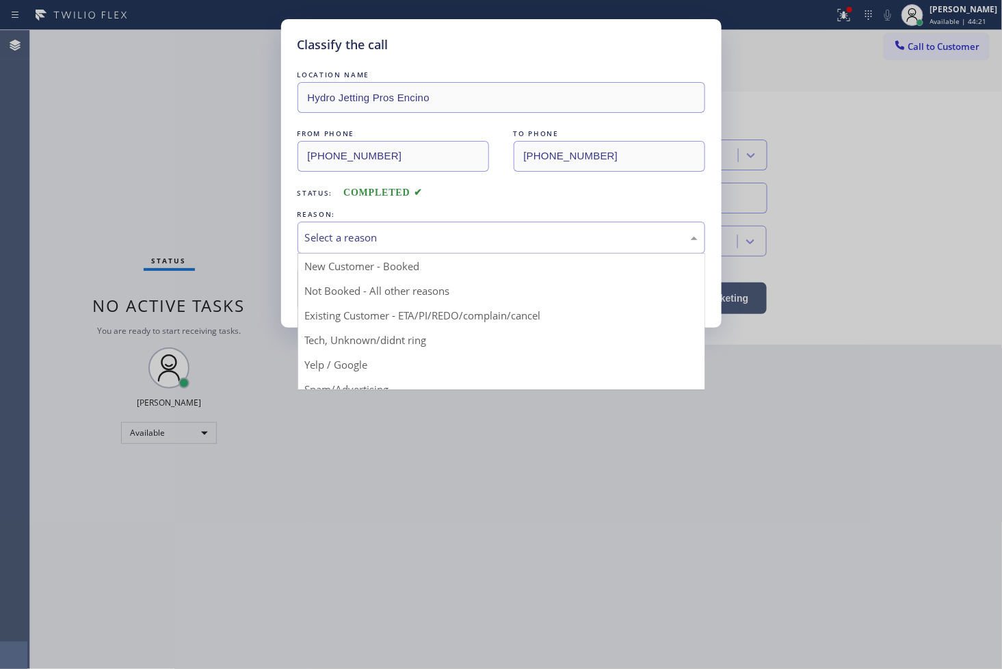
click at [384, 247] on div "Select a reason" at bounding box center [500, 237] width 407 height 32
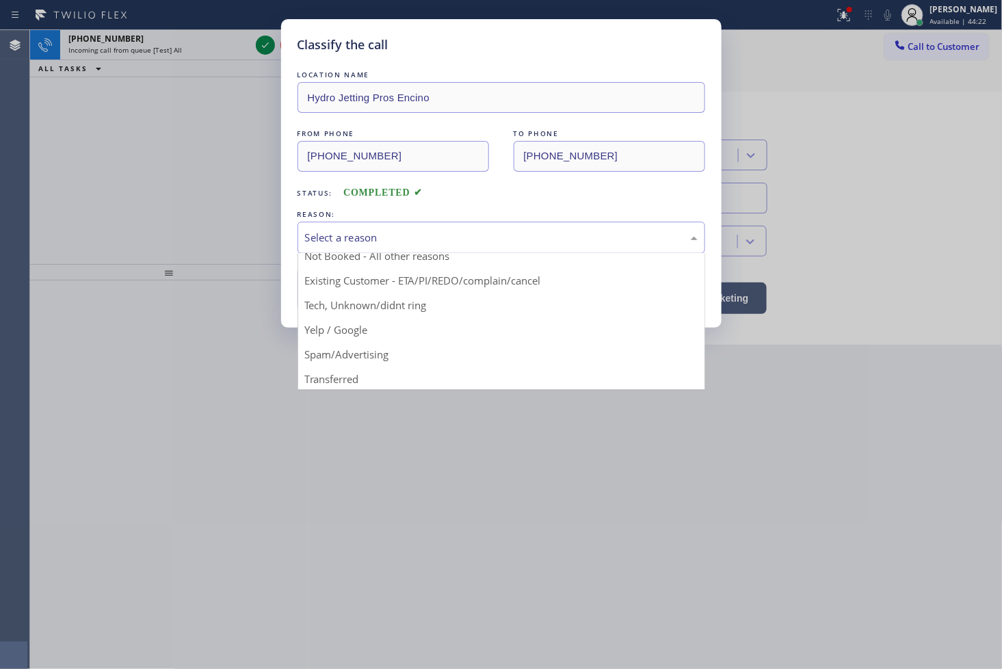
scroll to position [85, 0]
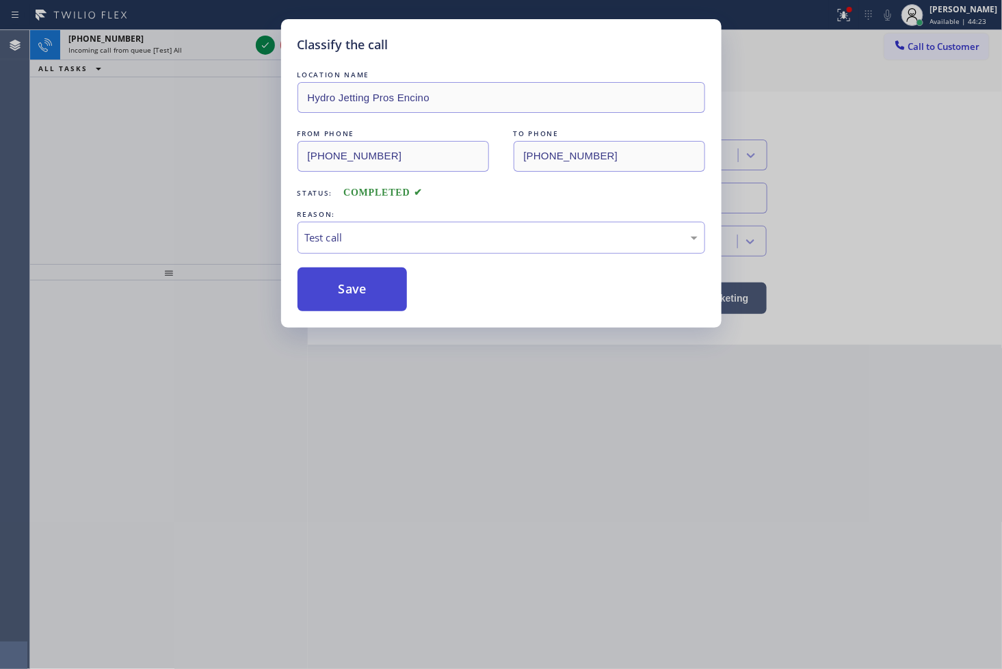
click at [334, 294] on button "Save" at bounding box center [352, 289] width 110 height 44
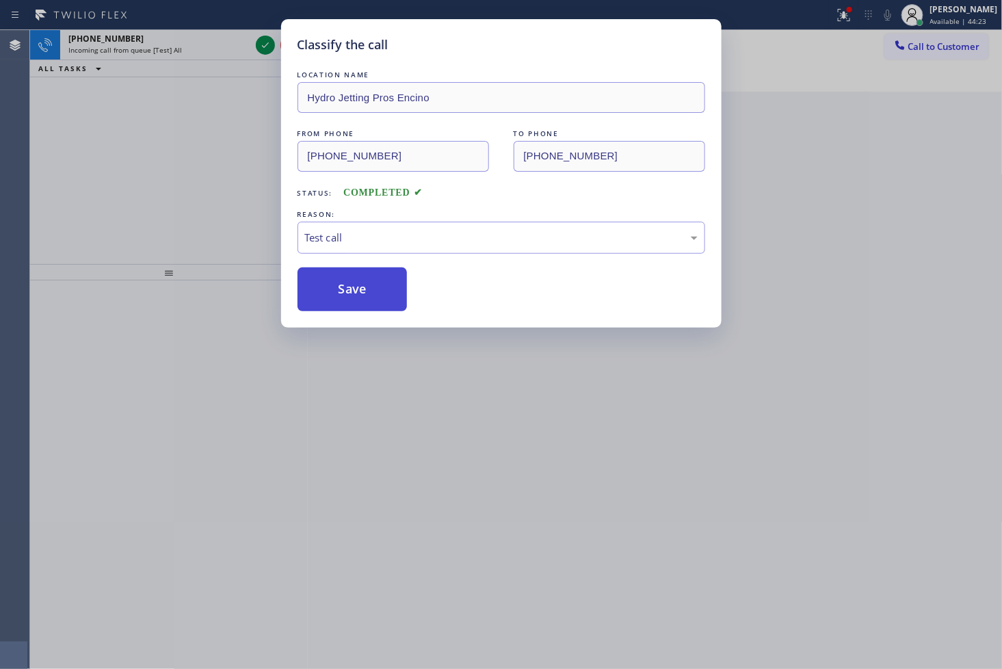
click at [334, 294] on button "Save" at bounding box center [352, 289] width 110 height 44
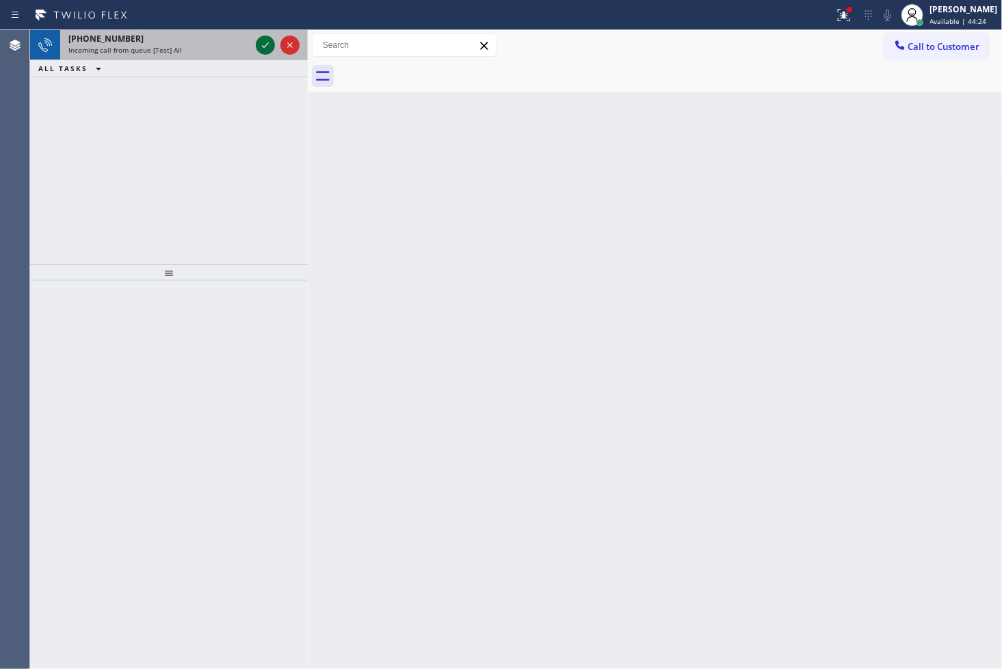
click at [261, 46] on icon at bounding box center [265, 45] width 16 height 16
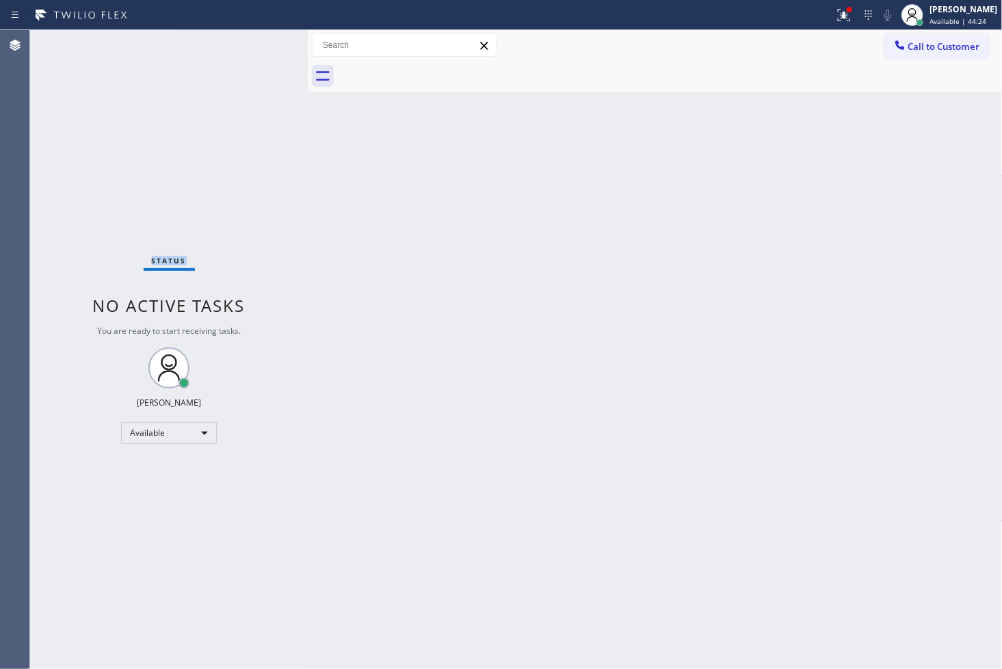
click at [261, 46] on div "Status No active tasks You are ready to start receiving tasks. [PERSON_NAME]" at bounding box center [169, 349] width 278 height 639
click at [835, 14] on icon at bounding box center [843, 15] width 16 height 16
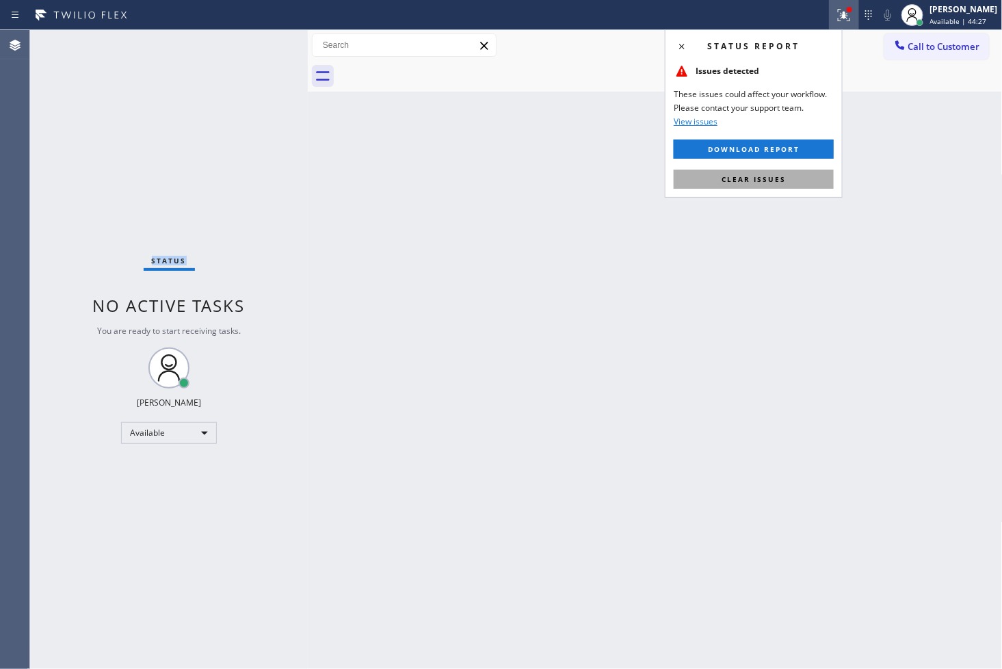
click at [762, 178] on span "Clear issues" at bounding box center [753, 179] width 64 height 10
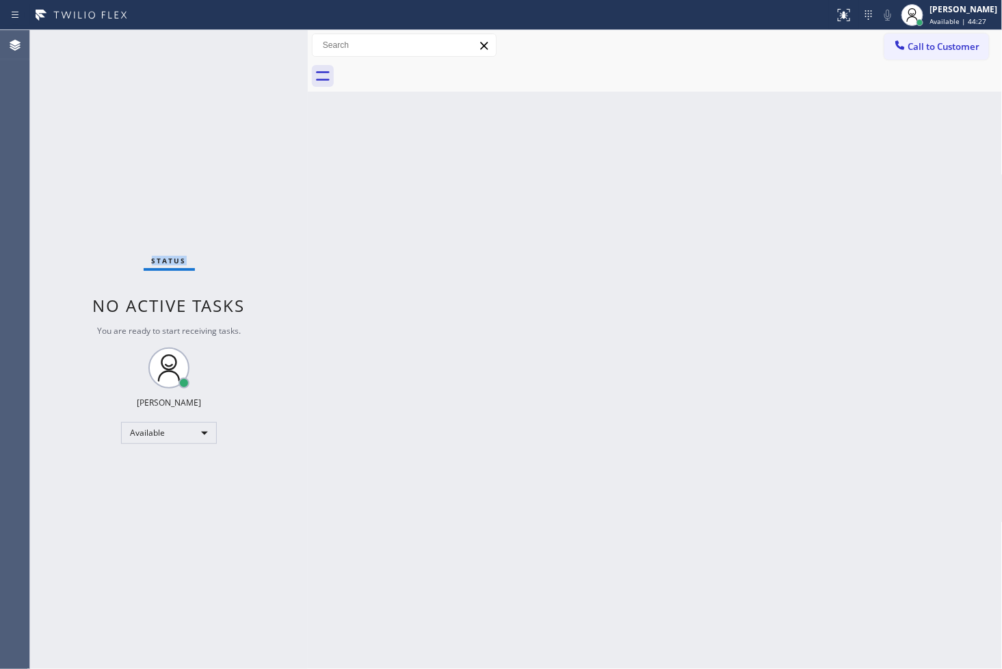
click at [213, 181] on div "Status No active tasks You are ready to start receiving tasks. [PERSON_NAME]" at bounding box center [169, 349] width 278 height 639
click at [260, 32] on div "Status No active tasks You are ready to start receiving tasks. [PERSON_NAME]" at bounding box center [169, 349] width 278 height 639
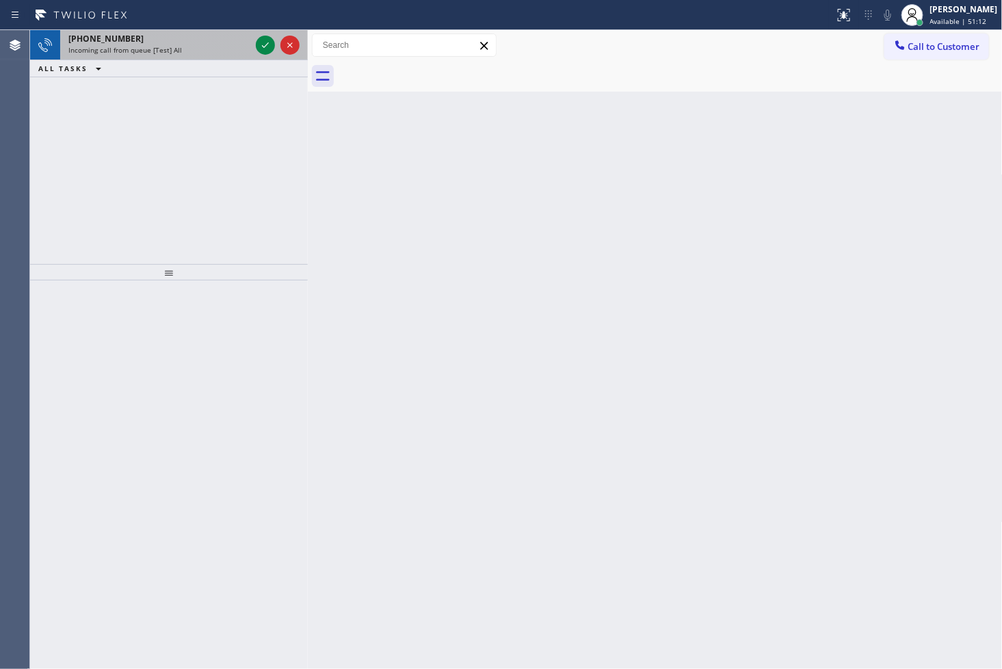
click at [260, 32] on div at bounding box center [277, 45] width 49 height 30
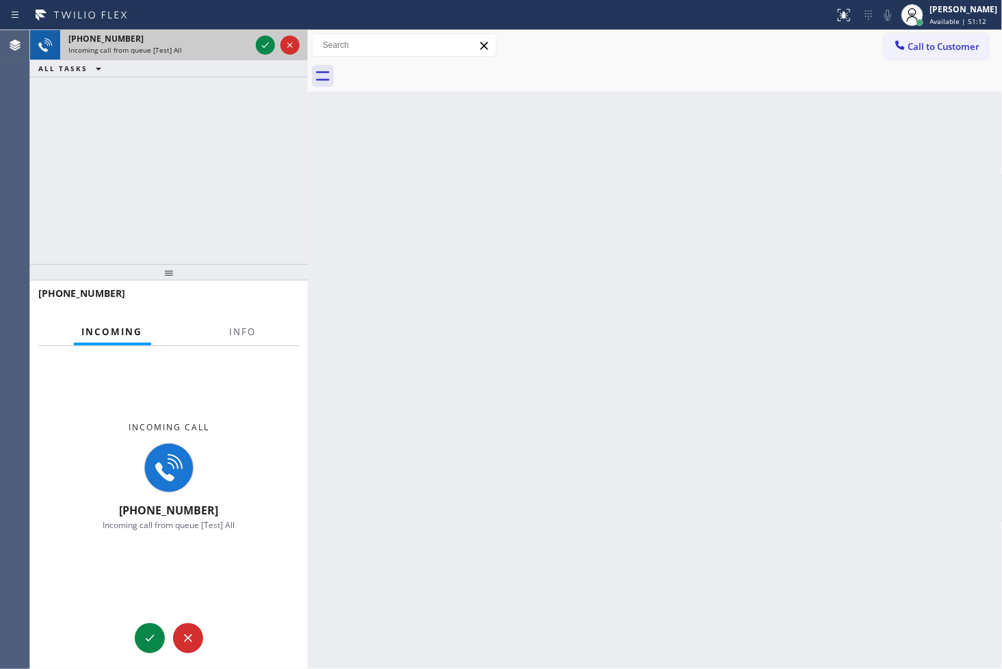
click at [260, 32] on div at bounding box center [277, 45] width 49 height 30
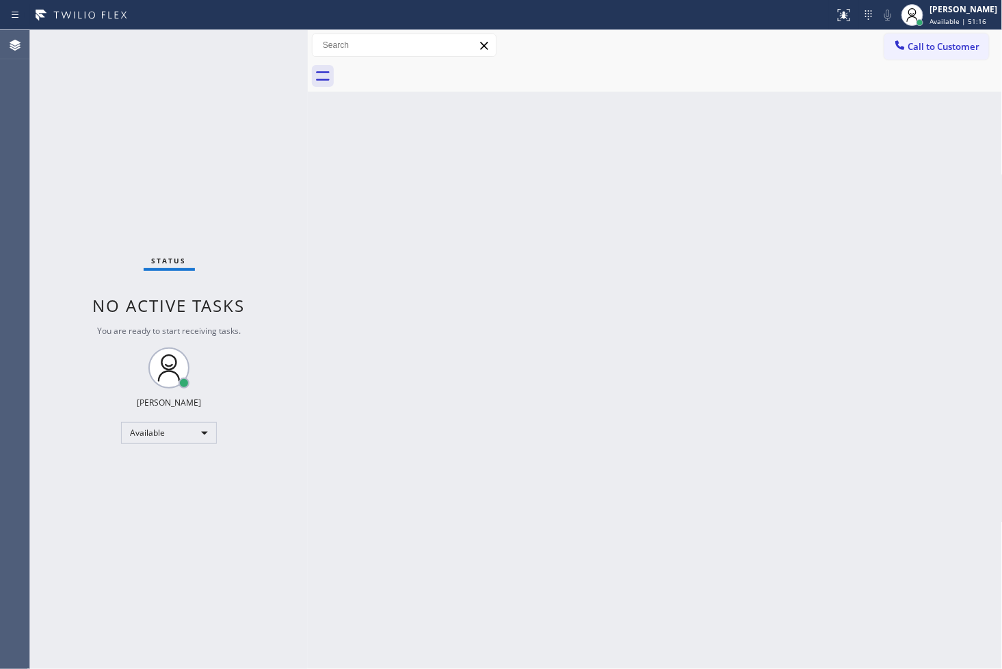
click at [265, 45] on div "Status No active tasks You are ready to start receiving tasks. [PERSON_NAME]" at bounding box center [169, 349] width 278 height 639
click at [257, 45] on div "Status No active tasks You are ready to start receiving tasks. [PERSON_NAME]" at bounding box center [169, 349] width 278 height 639
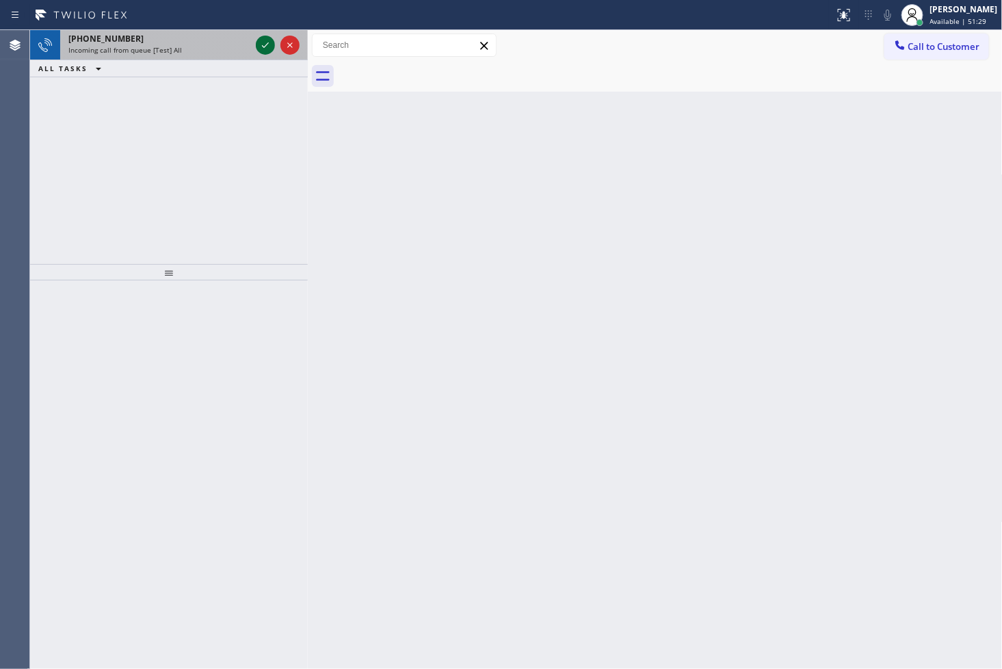
click at [263, 45] on icon at bounding box center [265, 45] width 16 height 16
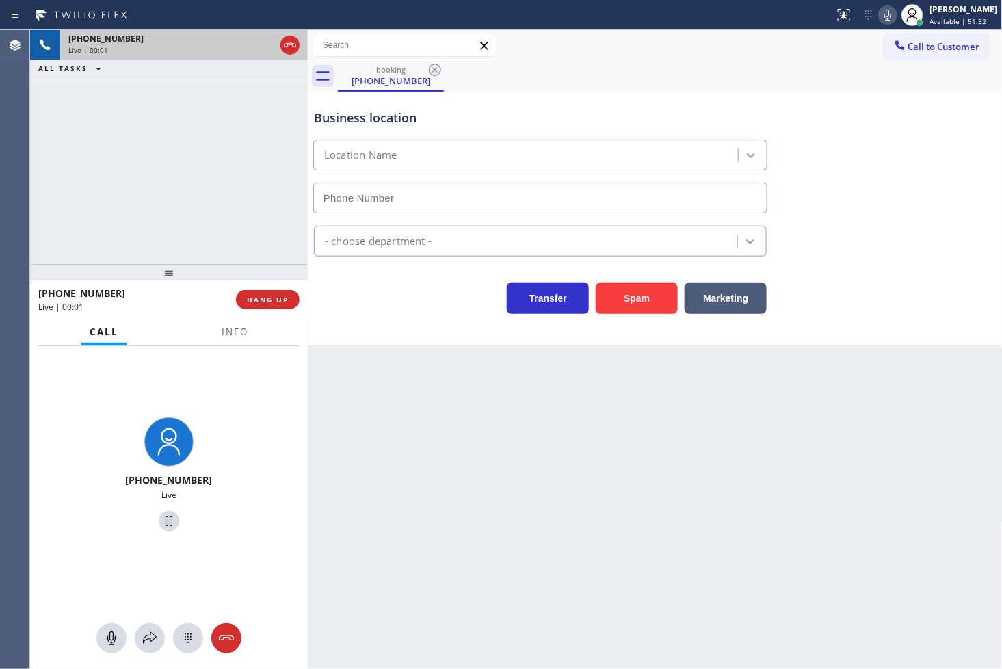
type input "(213) 817-5461"
click at [645, 304] on button "Spam" at bounding box center [636, 297] width 82 height 31
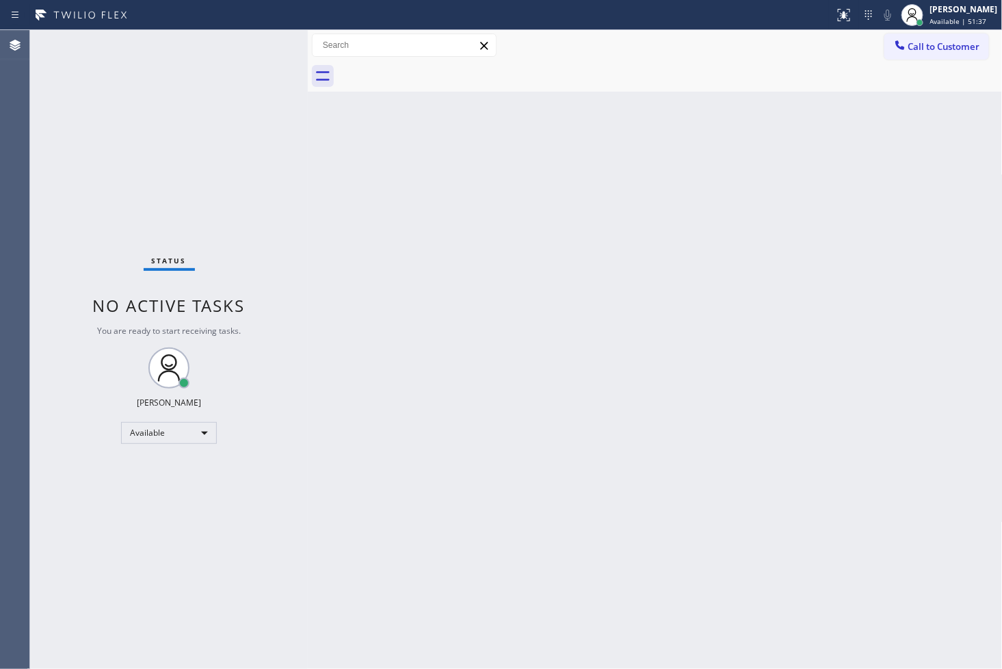
click at [251, 105] on div "Status No active tasks You are ready to start receiving tasks. [PERSON_NAME]" at bounding box center [169, 349] width 278 height 639
click at [258, 45] on div "Status No active tasks You are ready to start receiving tasks. [PERSON_NAME]" at bounding box center [169, 349] width 278 height 639
click at [260, 48] on div "Status No active tasks You are ready to start receiving tasks. [PERSON_NAME]" at bounding box center [169, 349] width 278 height 639
click at [258, 41] on div "Status No active tasks You are ready to start receiving tasks. [PERSON_NAME]" at bounding box center [169, 349] width 278 height 639
click at [253, 40] on div "Status No active tasks You are ready to start receiving tasks. [PERSON_NAME]" at bounding box center [169, 349] width 278 height 639
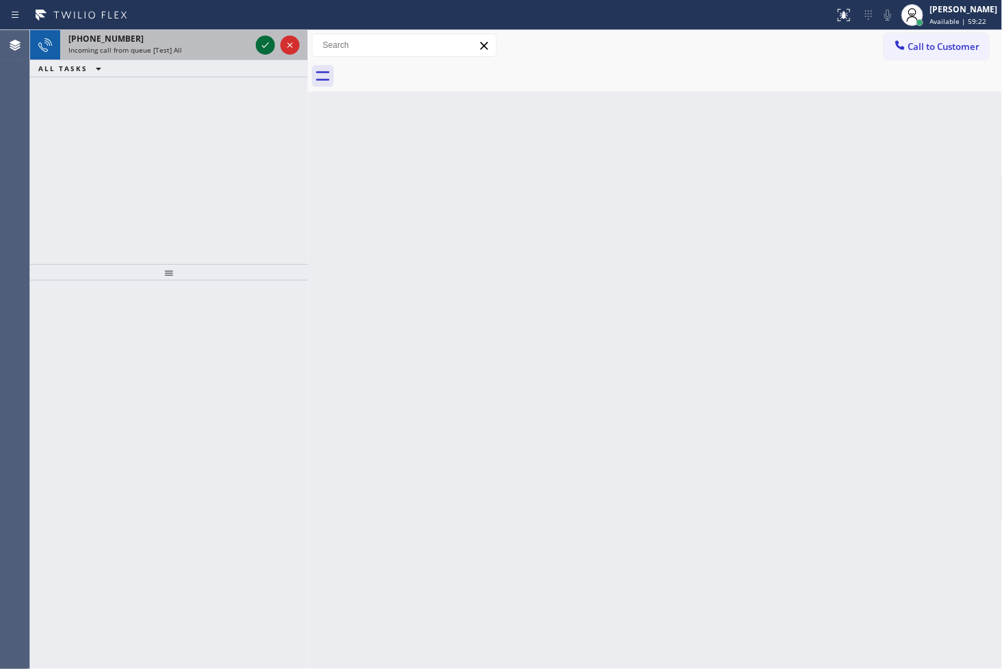
click at [265, 41] on icon at bounding box center [265, 45] width 16 height 16
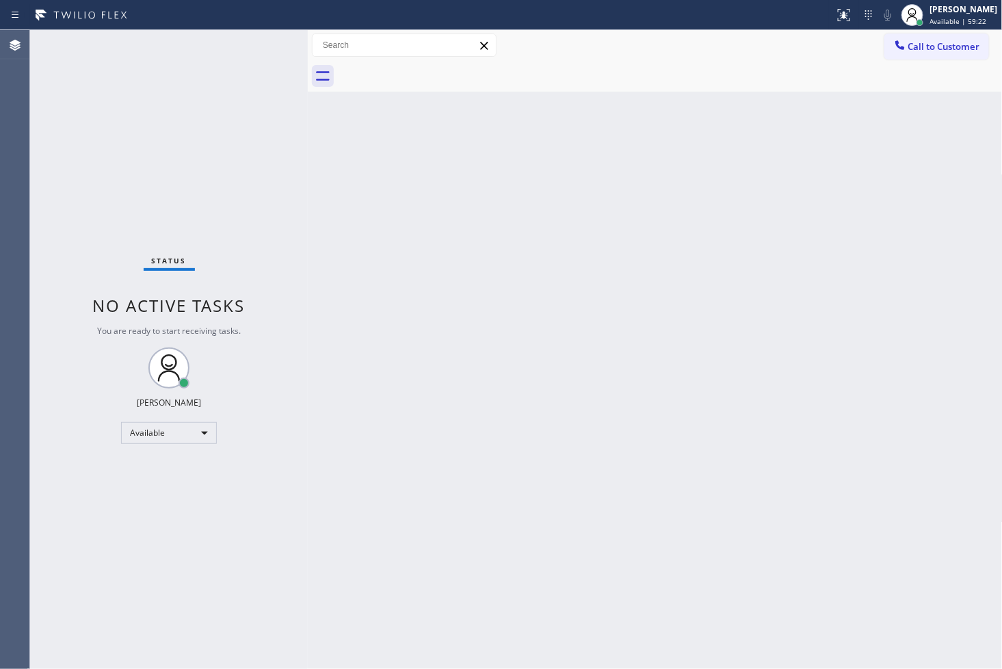
click at [265, 41] on div "Status No active tasks You are ready to start receiving tasks. [PERSON_NAME]" at bounding box center [169, 349] width 278 height 639
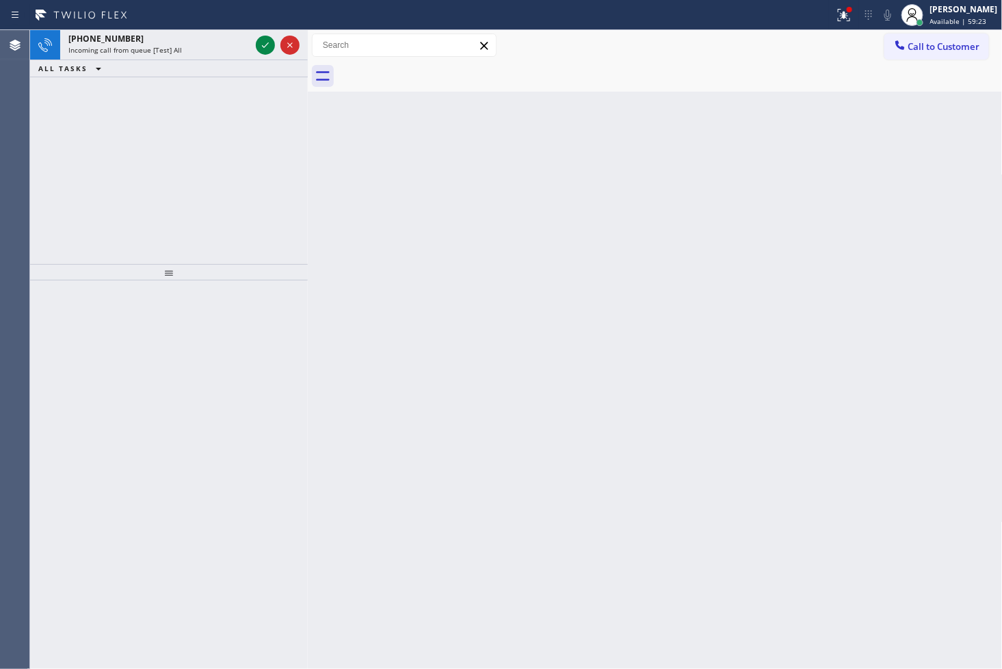
click at [265, 41] on icon at bounding box center [265, 45] width 16 height 16
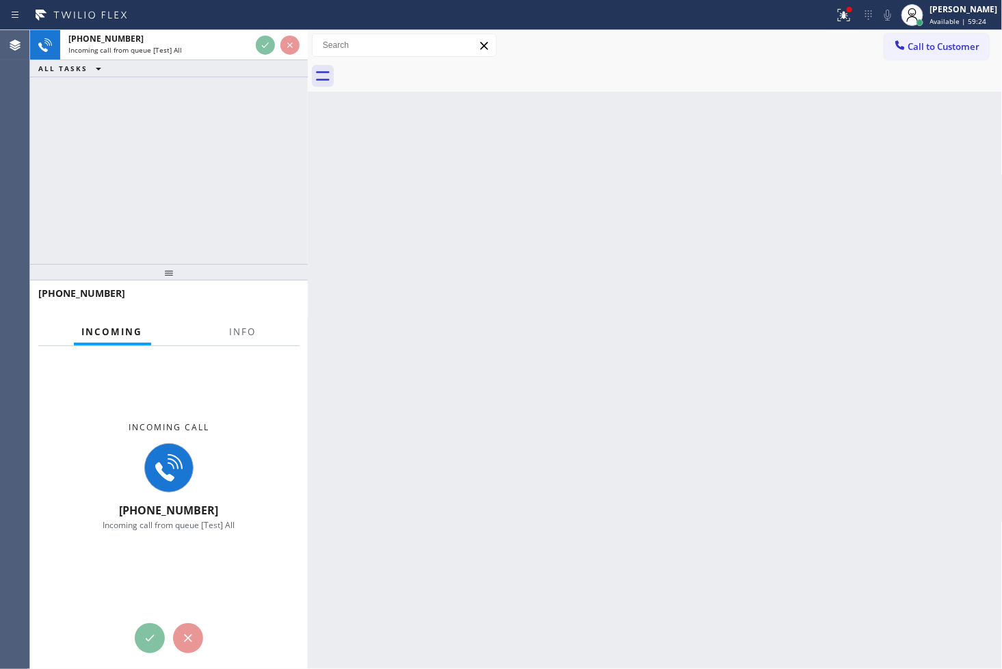
click at [745, 371] on div "Back to Dashboard Change Sender ID Customers Technicians Select a contact Outbo…" at bounding box center [655, 349] width 695 height 639
click at [227, 118] on div "+12515646597 Incoming call from queue [Test] All ALL TASKS ALL TASKS ACTIVE TAS…" at bounding box center [169, 147] width 278 height 234
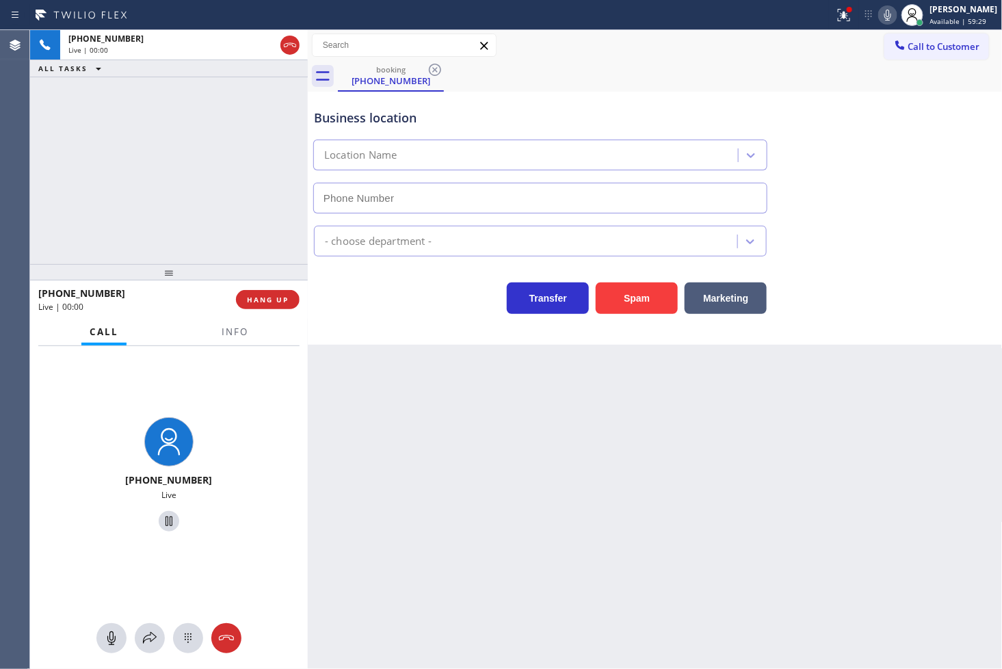
type input "(714) 509-5190"
click at [481, 332] on div "Business location Garden Grove Electric Stars (714) 509-5190 Electricians Trans…" at bounding box center [655, 218] width 695 height 253
click at [835, 14] on icon at bounding box center [843, 15] width 16 height 16
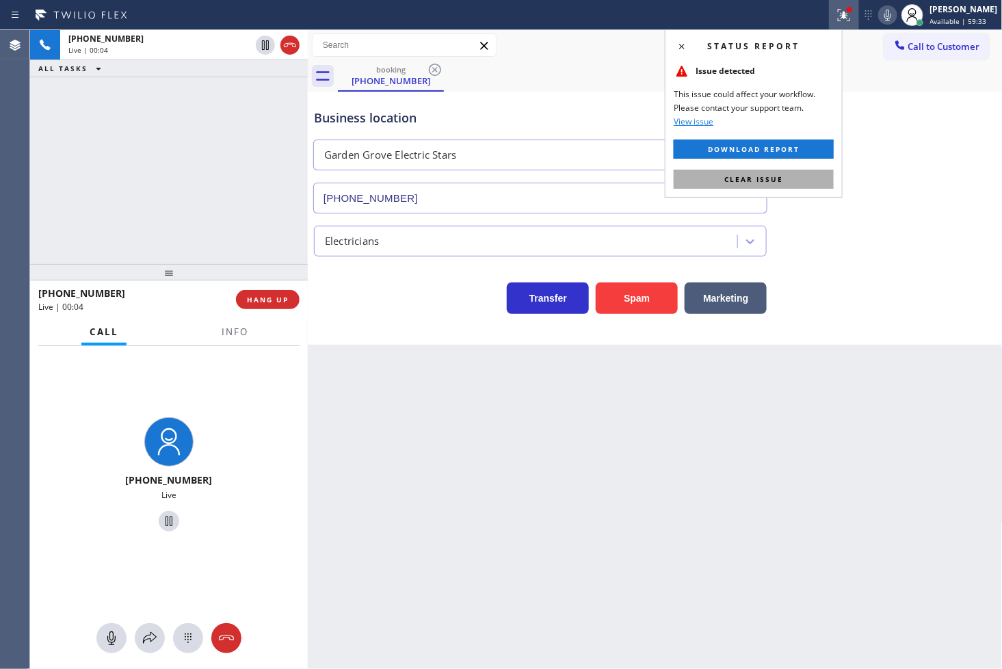
click at [795, 183] on button "Clear issue" at bounding box center [753, 179] width 160 height 19
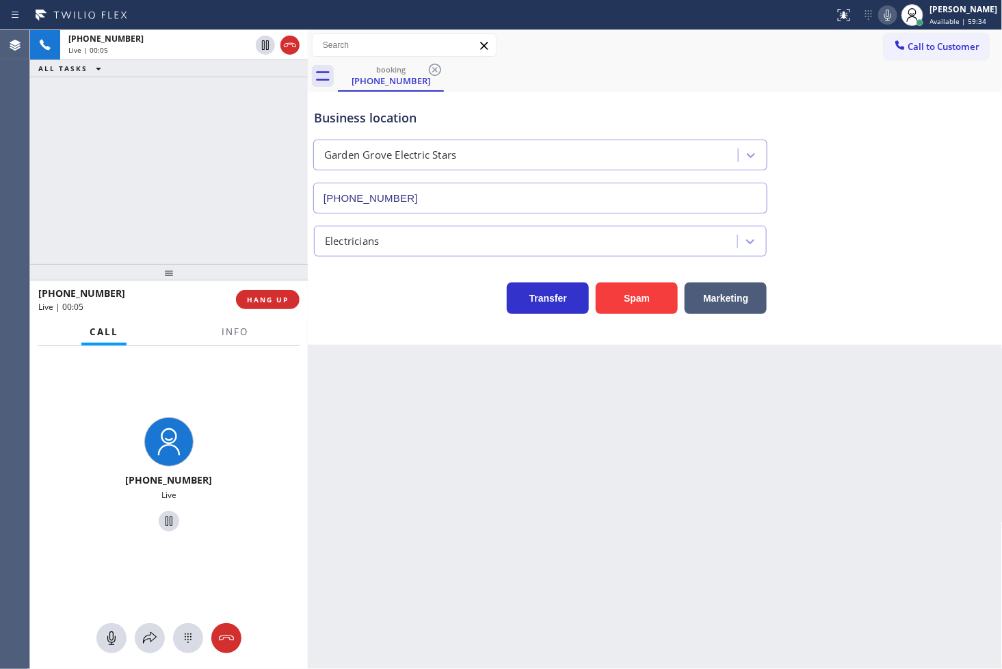
drag, startPoint x: 127, startPoint y: 185, endPoint x: 448, endPoint y: 258, distance: 328.9
click at [154, 183] on div "+12515646597 Live | 00:05 ALL TASKS ALL TASKS ACTIVE TASKS TASKS IN WRAP UP" at bounding box center [169, 147] width 278 height 234
click at [510, 284] on button "Transfer" at bounding box center [548, 297] width 82 height 31
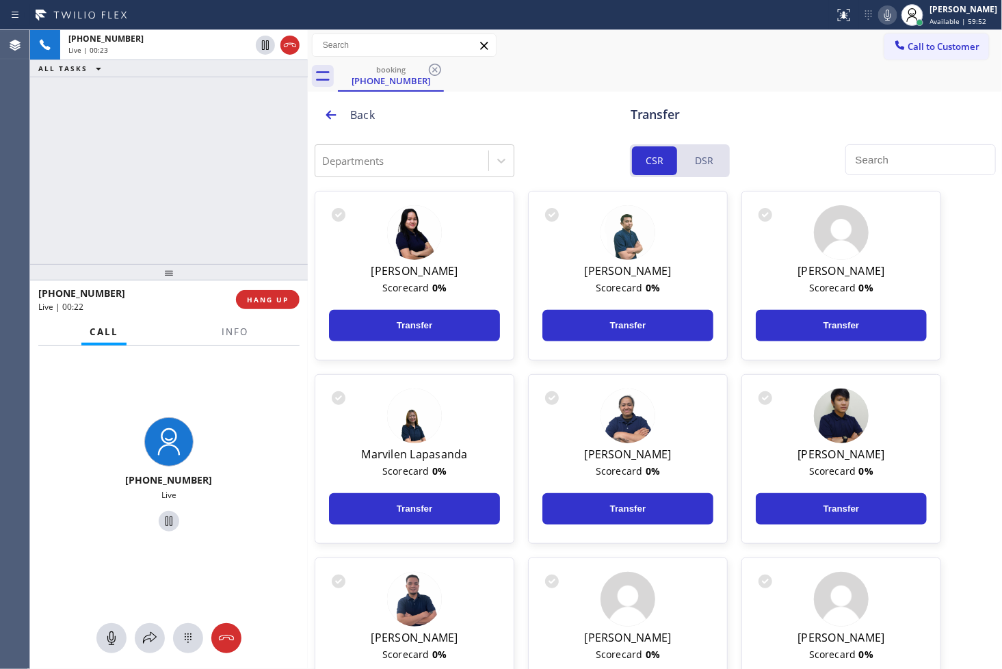
click at [154, 217] on div "+12515646597 Live | 00:23 ALL TASKS ALL TASKS ACTIVE TASKS TASKS IN WRAP UP" at bounding box center [169, 147] width 278 height 234
click at [332, 126] on div "Back" at bounding box center [348, 115] width 68 height 34
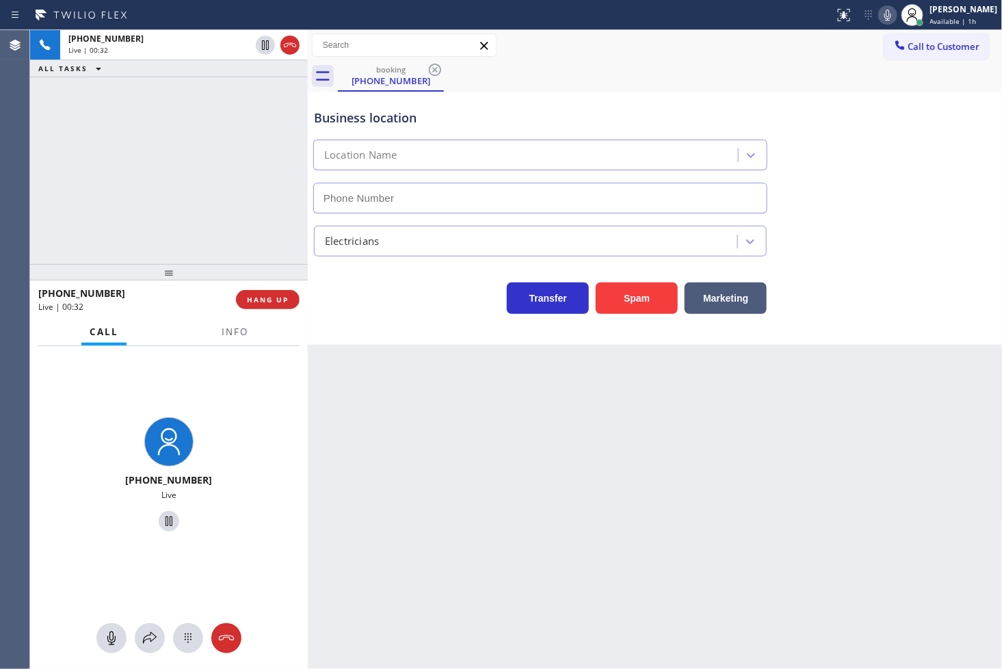
type input "(714) 509-5190"
click at [196, 152] on div "+12515646597 Live | 00:32 ALL TASKS ALL TASKS ACTIVE TASKS TASKS IN WRAP UP" at bounding box center [169, 147] width 278 height 234
click at [384, 322] on div "Business location Garden Grove Electric Stars (714) 509-5190 Electricians Trans…" at bounding box center [655, 218] width 695 height 253
click at [202, 252] on div "+12515646597 Live | 00:43 ALL TASKS ALL TASKS ACTIVE TASKS TASKS IN WRAP UP" at bounding box center [169, 147] width 278 height 234
click at [420, 303] on div "Transfer Spam Marketing" at bounding box center [540, 295] width 458 height 38
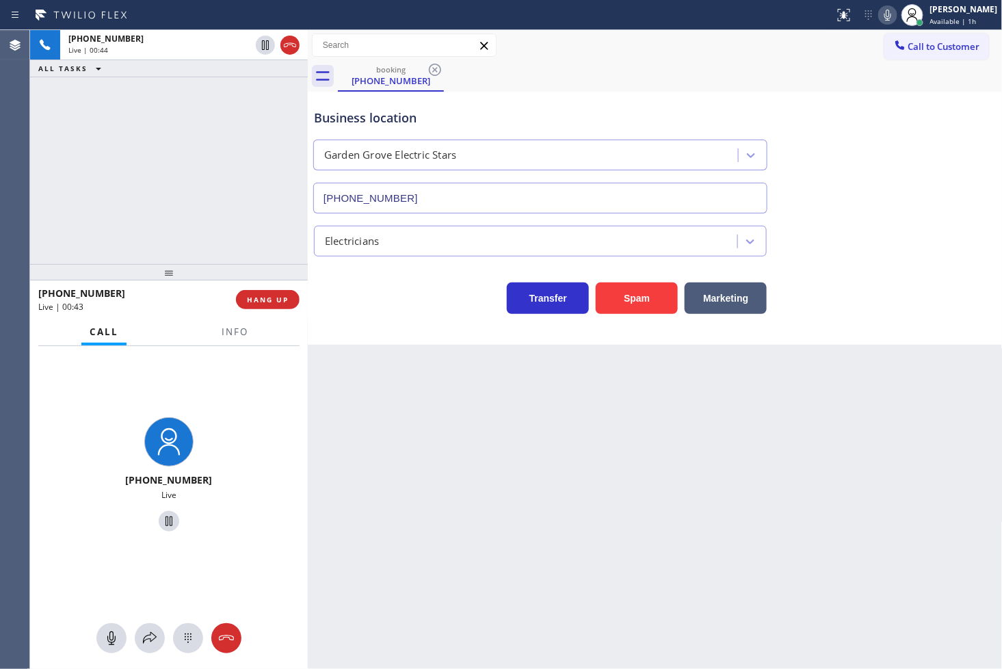
click at [133, 185] on div "+12515646597 Live | 00:44 ALL TASKS ALL TASKS ACTIVE TASKS TASKS IN WRAP UP" at bounding box center [169, 147] width 278 height 234
click at [275, 302] on span "HANG UP" at bounding box center [268, 300] width 42 height 10
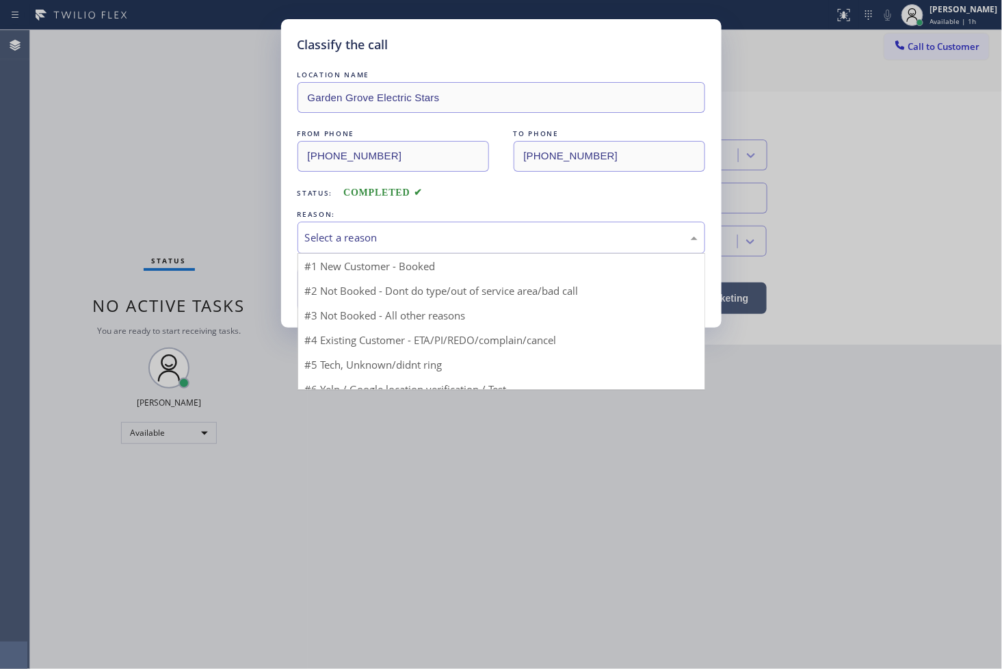
click at [378, 242] on div "Select a reason" at bounding box center [501, 238] width 392 height 16
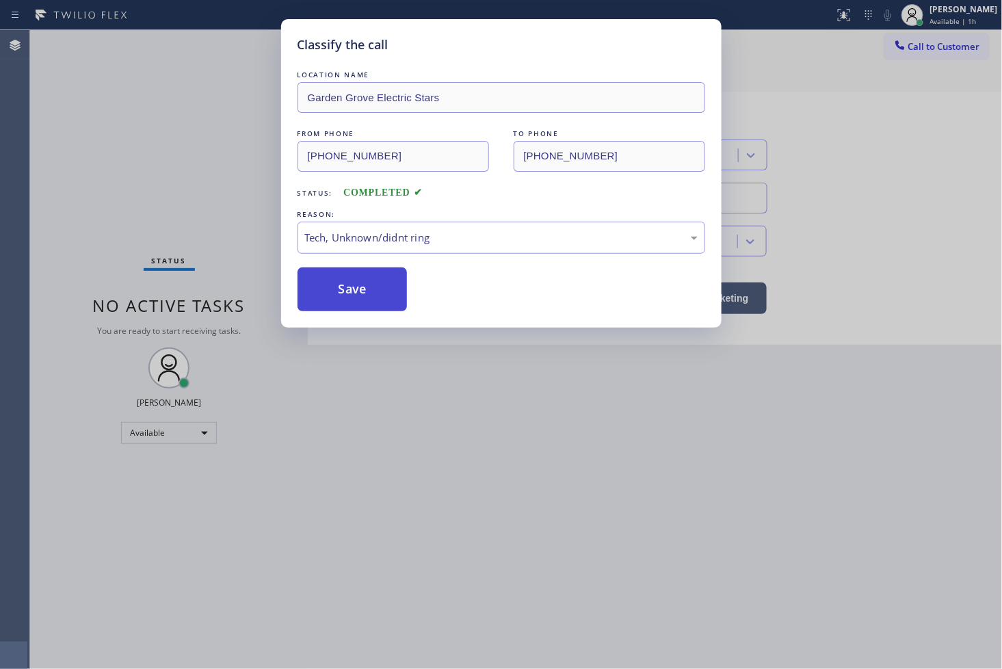
click at [356, 279] on button "Save" at bounding box center [352, 289] width 110 height 44
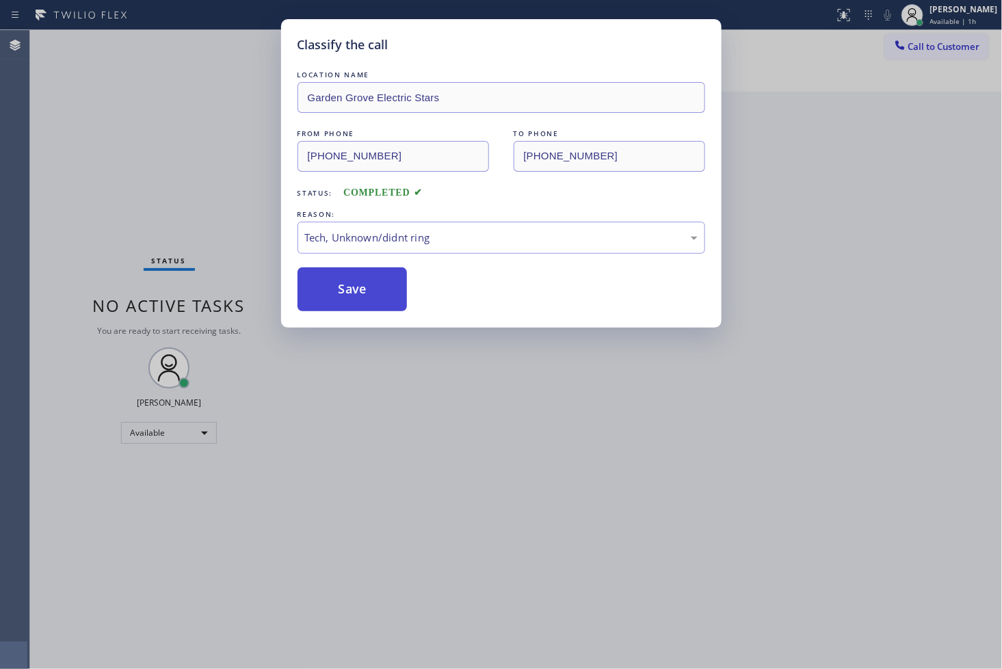
click at [356, 279] on button "Save" at bounding box center [352, 289] width 110 height 44
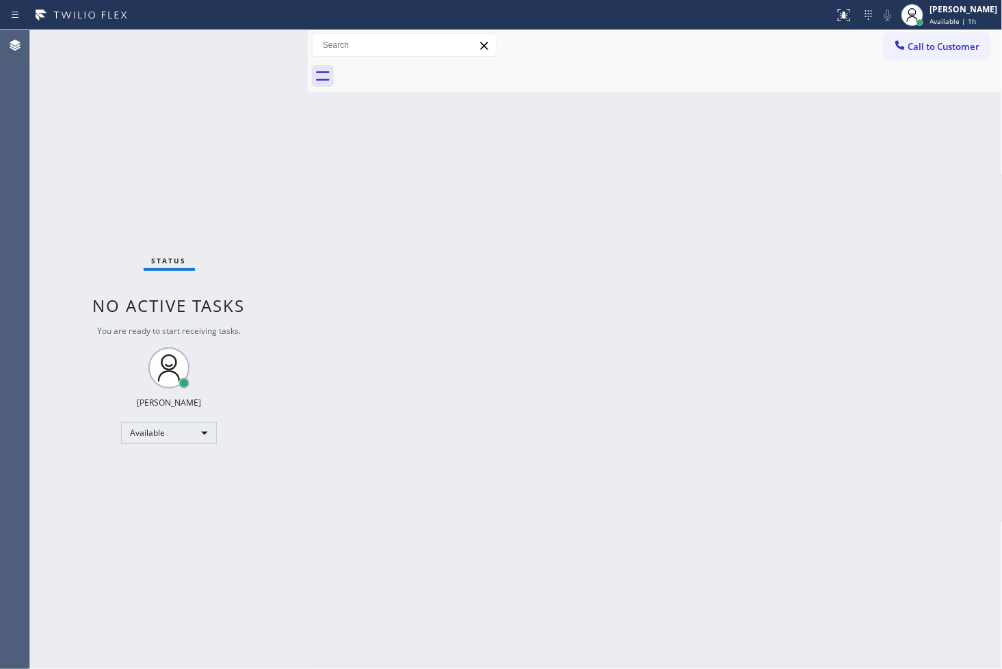
click at [213, 87] on div "Status No active tasks You are ready to start receiving tasks. [PERSON_NAME]" at bounding box center [169, 349] width 278 height 639
click at [245, 48] on div "Status No active tasks You are ready to start receiving tasks. [PERSON_NAME]" at bounding box center [169, 349] width 278 height 639
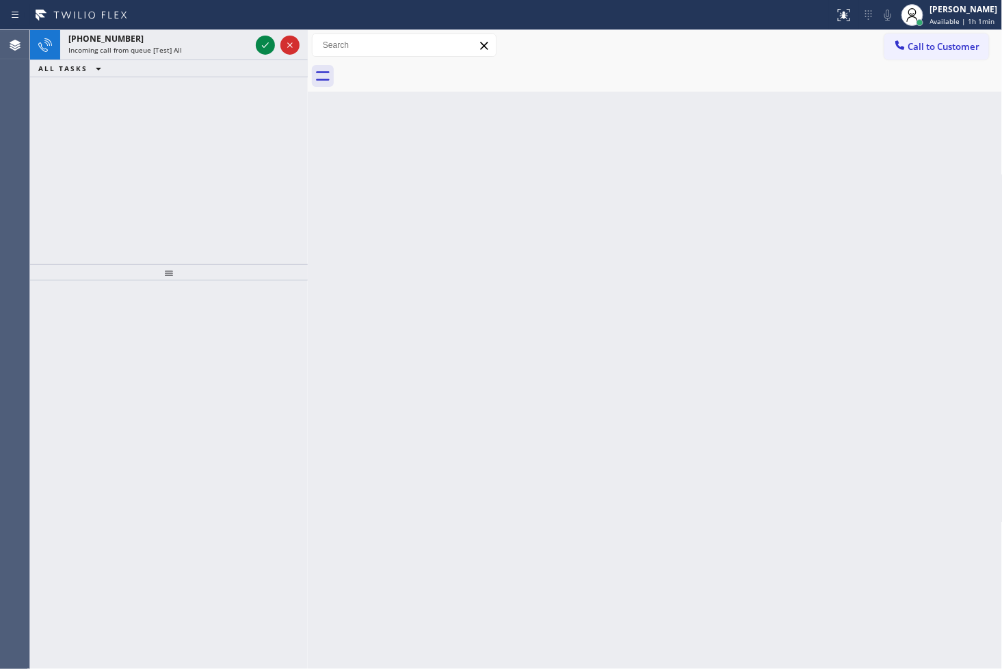
click at [64, 117] on div "+18059312806 Incoming call from queue [Test] All ALL TASKS ALL TASKS ACTIVE TAS…" at bounding box center [169, 147] width 278 height 234
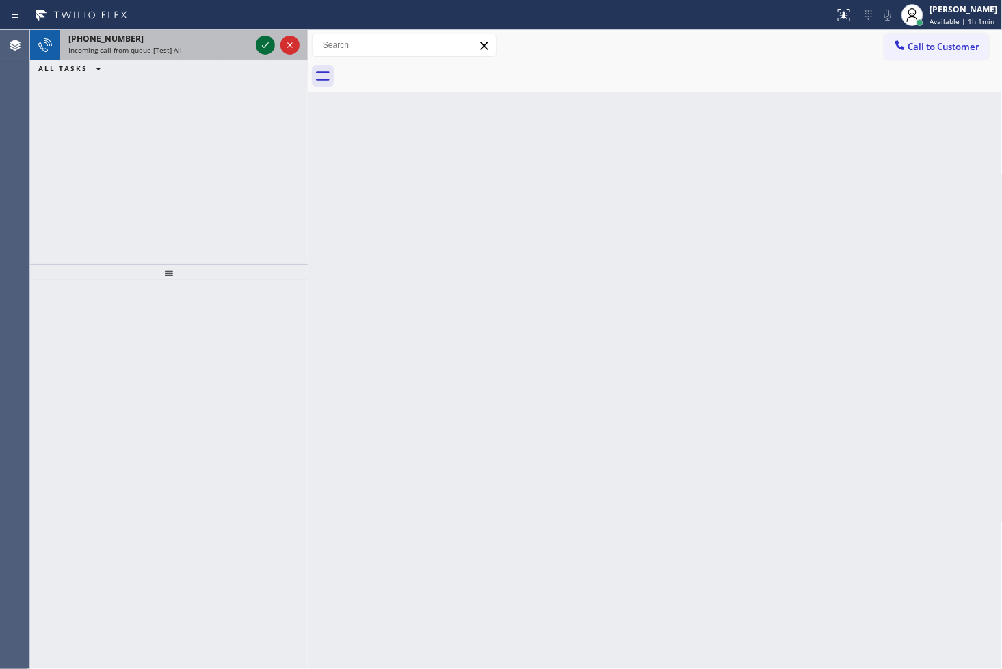
click at [263, 43] on icon at bounding box center [265, 45] width 16 height 16
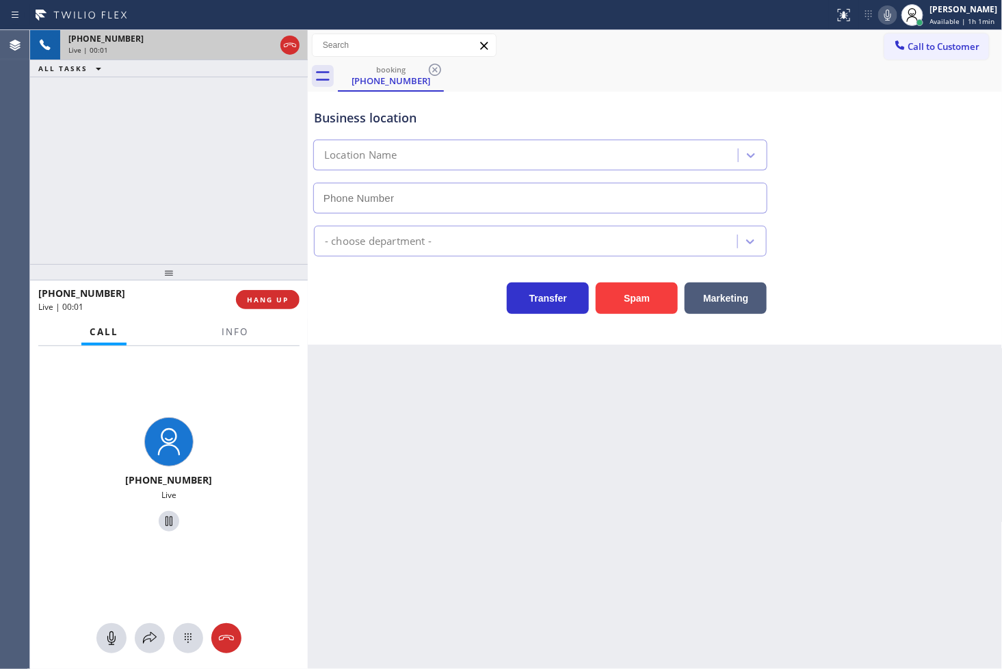
type input "(805) 659-8464"
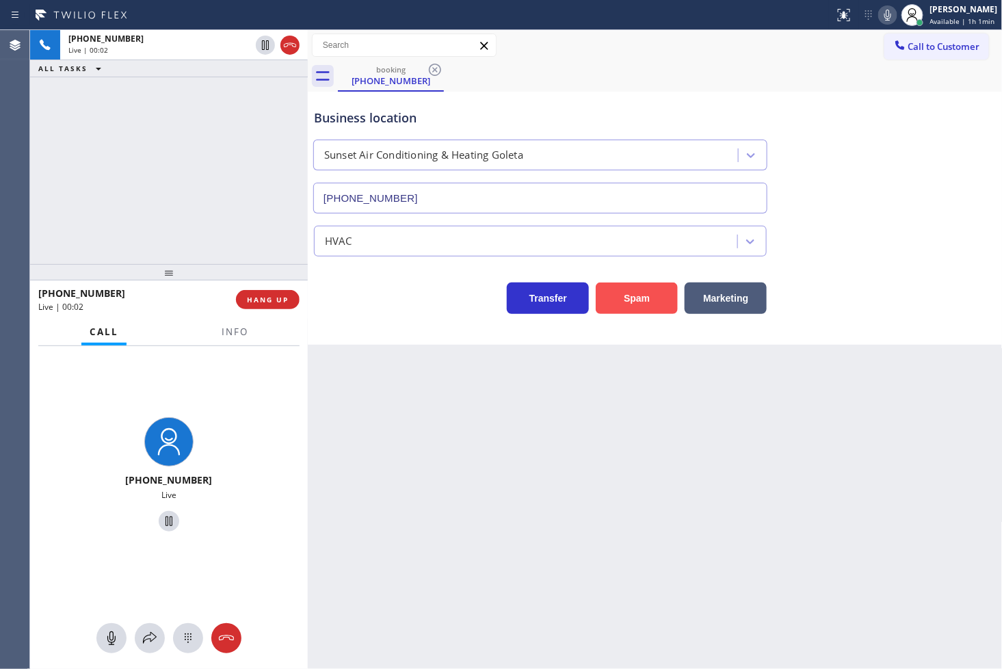
drag, startPoint x: 634, startPoint y: 305, endPoint x: 957, endPoint y: 97, distance: 384.4
click at [634, 304] on button "Spam" at bounding box center [636, 297] width 82 height 31
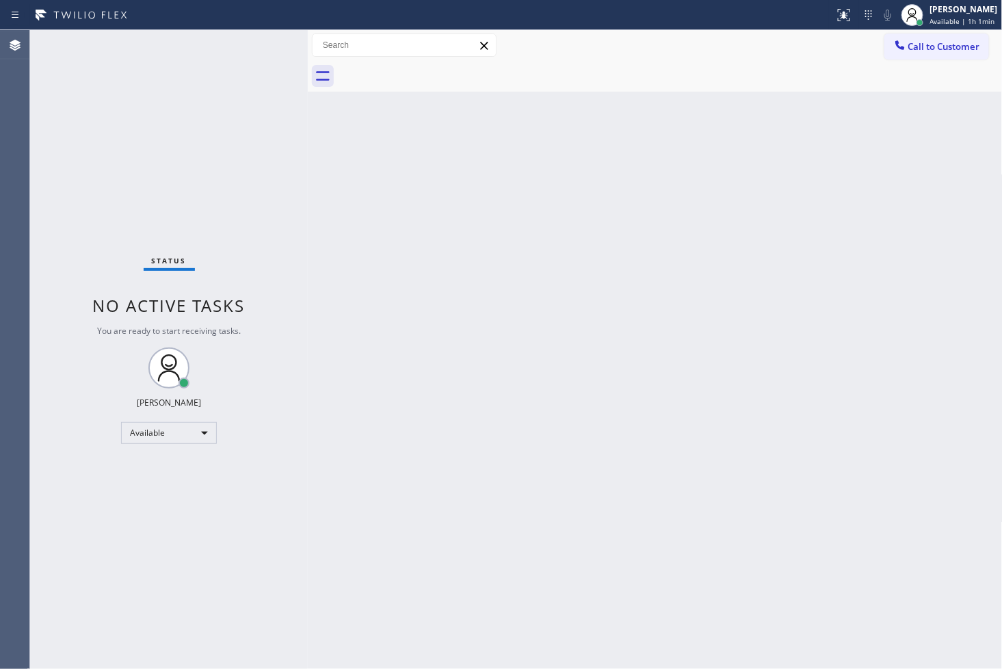
click at [247, 115] on div "Status No active tasks You are ready to start receiving tasks. [PERSON_NAME]" at bounding box center [169, 349] width 278 height 639
click at [247, 69] on div "Status No active tasks You are ready to start receiving tasks. [PERSON_NAME]" at bounding box center [169, 349] width 278 height 639
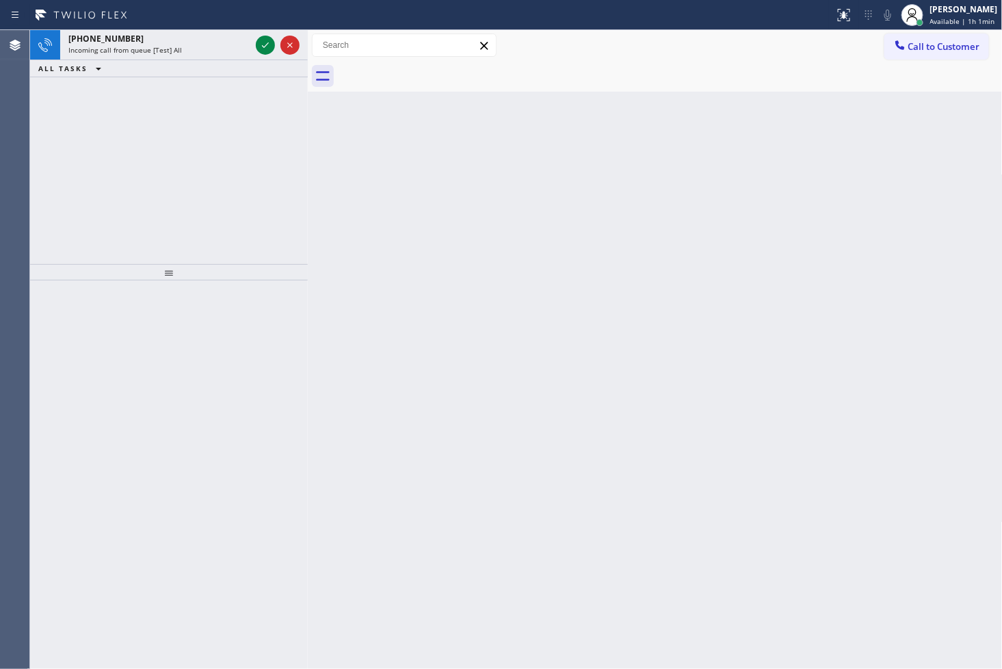
click at [190, 133] on div "+18179715839 Incoming call from queue [Test] All ALL TASKS ALL TASKS ACTIVE TAS…" at bounding box center [169, 147] width 278 height 234
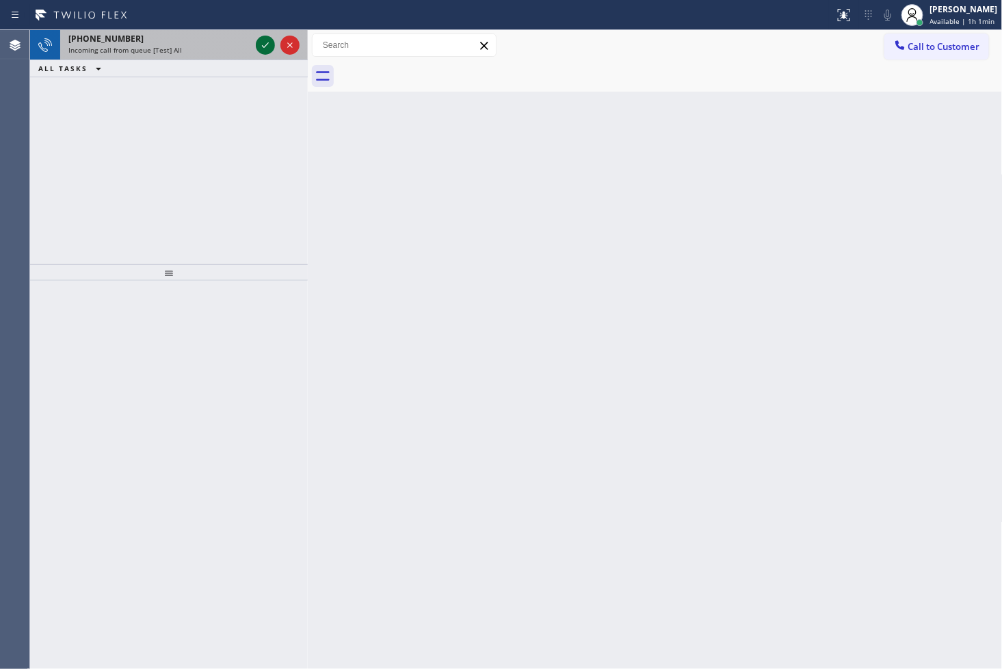
click at [262, 43] on icon at bounding box center [265, 45] width 16 height 16
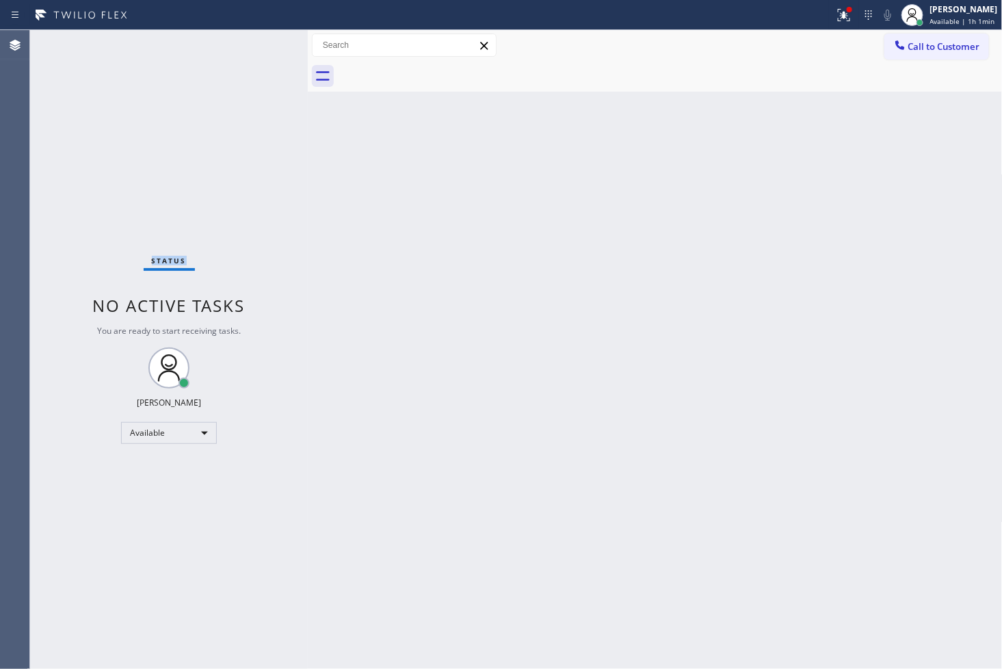
click at [262, 43] on div "Status No active tasks You are ready to start receiving tasks. [PERSON_NAME]" at bounding box center [169, 349] width 278 height 639
click at [247, 52] on div "Status No active tasks You are ready to start receiving tasks. [PERSON_NAME]" at bounding box center [169, 349] width 278 height 639
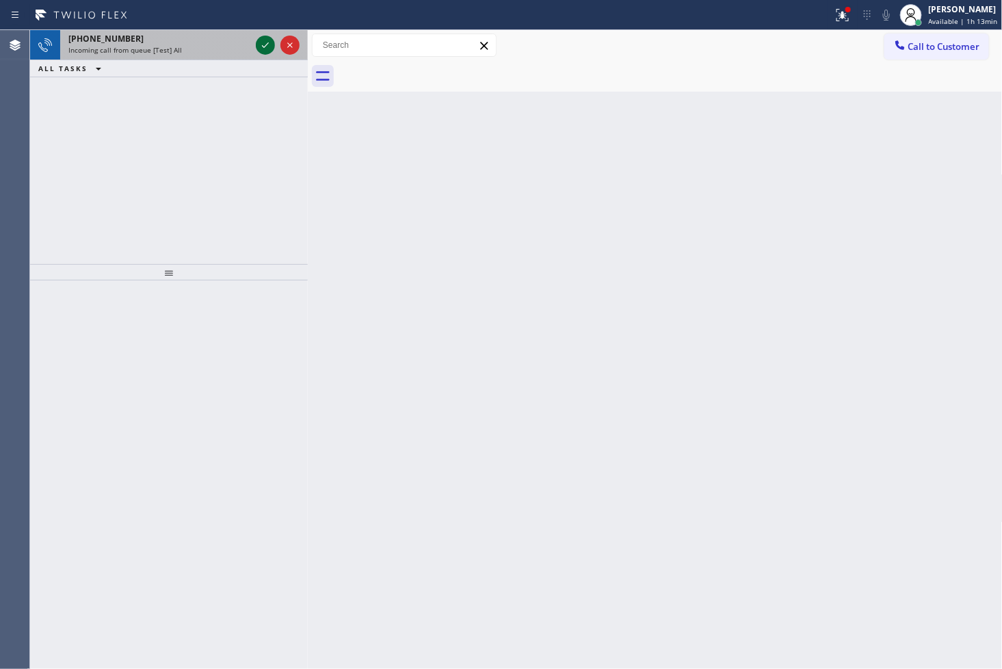
click at [260, 42] on icon at bounding box center [265, 45] width 16 height 16
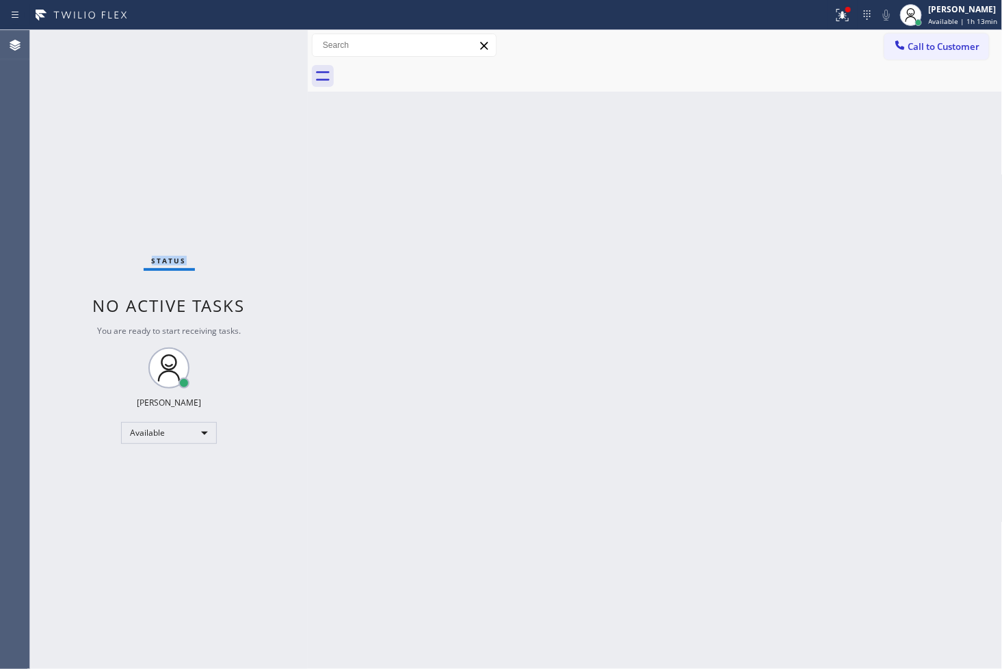
click at [260, 42] on div "Status No active tasks You are ready to start receiving tasks. [PERSON_NAME]" at bounding box center [169, 349] width 278 height 639
click at [388, 208] on div "Back to Dashboard Change Sender ID Customers Technicians Select a contact Outbo…" at bounding box center [655, 349] width 695 height 639
click at [810, 8] on div at bounding box center [416, 15] width 822 height 22
click at [834, 16] on icon at bounding box center [842, 15] width 16 height 16
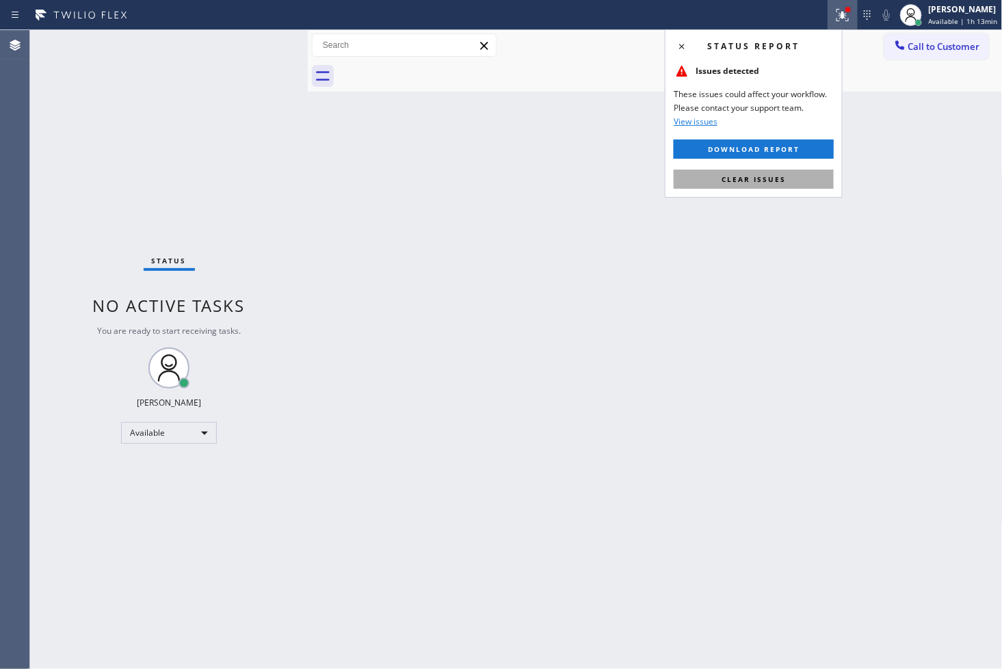
click at [787, 174] on button "Clear issues" at bounding box center [753, 179] width 160 height 19
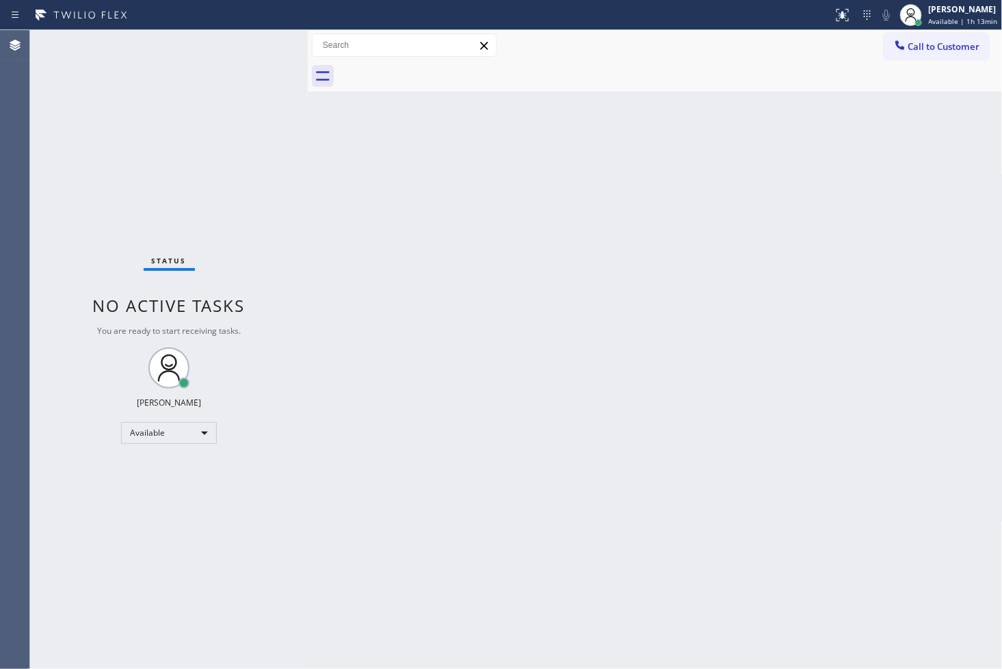
drag, startPoint x: 169, startPoint y: 131, endPoint x: 258, endPoint y: 60, distance: 113.9
click at [175, 125] on div "Status No active tasks You are ready to start receiving tasks. [PERSON_NAME]" at bounding box center [169, 349] width 278 height 639
click at [263, 46] on div "Status No active tasks You are ready to start receiving tasks. [PERSON_NAME]" at bounding box center [169, 349] width 278 height 639
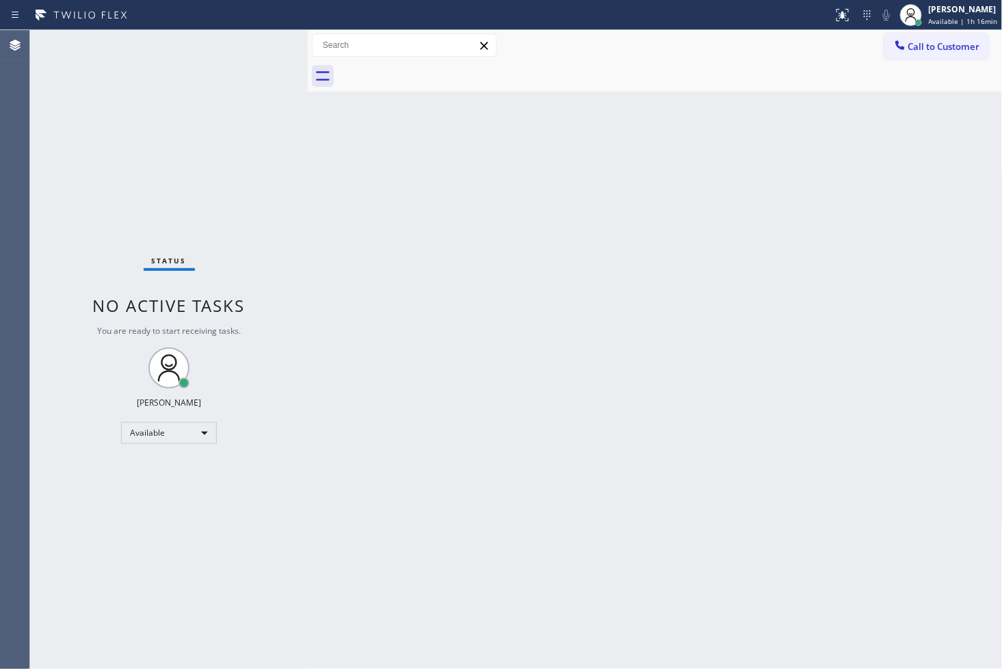
click at [487, 460] on div "Back to Dashboard Change Sender ID Customers Technicians Select a contact Outbo…" at bounding box center [655, 349] width 695 height 639
click at [584, 291] on div "Back to Dashboard Change Sender ID Customers Technicians Select a contact Outbo…" at bounding box center [655, 349] width 695 height 639
click at [196, 72] on div "Status No active tasks You are ready to start receiving tasks. [PERSON_NAME]" at bounding box center [169, 349] width 278 height 639
click at [269, 51] on div "Status No active tasks You are ready to start receiving tasks. [PERSON_NAME]" at bounding box center [169, 349] width 278 height 639
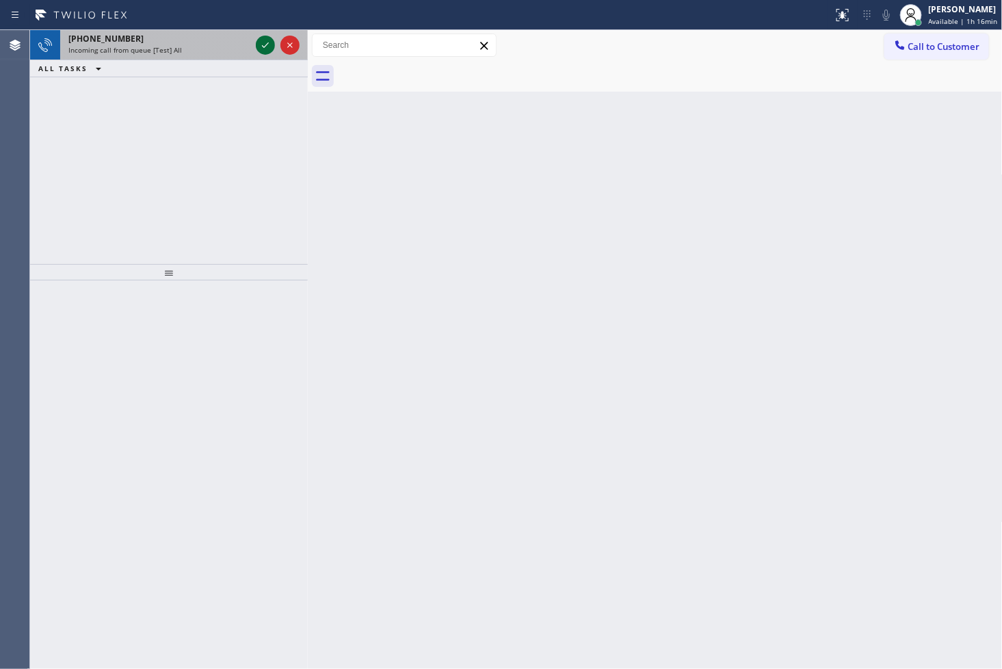
click at [269, 52] on icon at bounding box center [265, 45] width 16 height 16
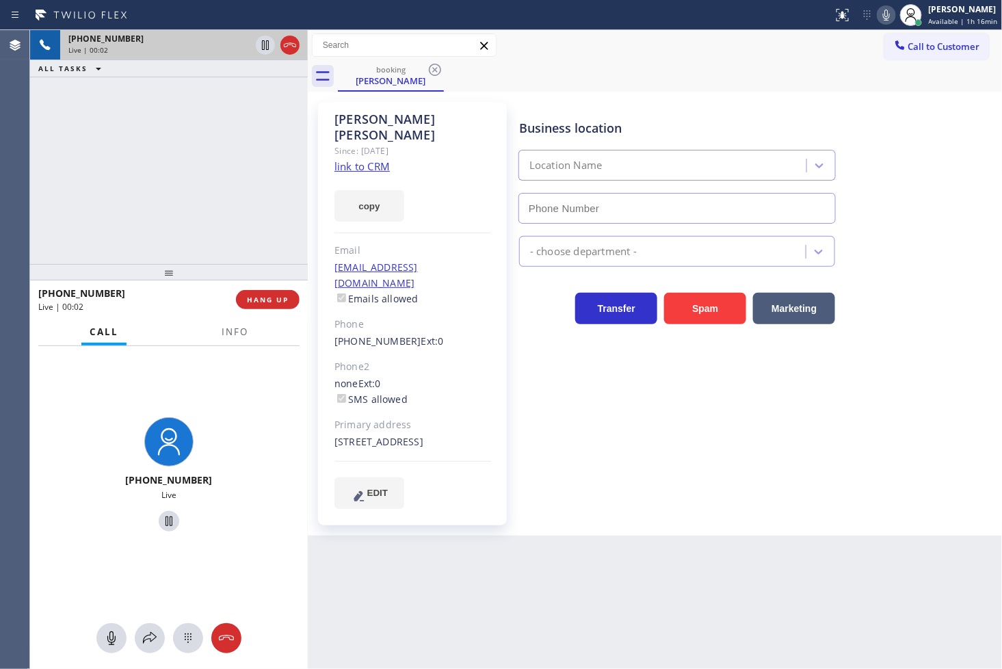
type input "(714) 970-4558"
click at [198, 197] on div "+17145076894 Live | 00:05 ALL TASKS ALL TASKS ACTIVE TASKS TASKS IN WRAP UP" at bounding box center [169, 147] width 278 height 234
drag, startPoint x: 779, startPoint y: 433, endPoint x: 759, endPoint y: 429, distance: 20.8
click at [778, 433] on div "Business location Top Yorba Linda Sub-Zero Repair (714) 970-4558 Appliance Repa…" at bounding box center [757, 304] width 483 height 399
click at [133, 187] on div "+17145076894 Live | 00:06 ALL TASKS ALL TASKS ACTIVE TASKS TASKS IN WRAP UP" at bounding box center [169, 147] width 278 height 234
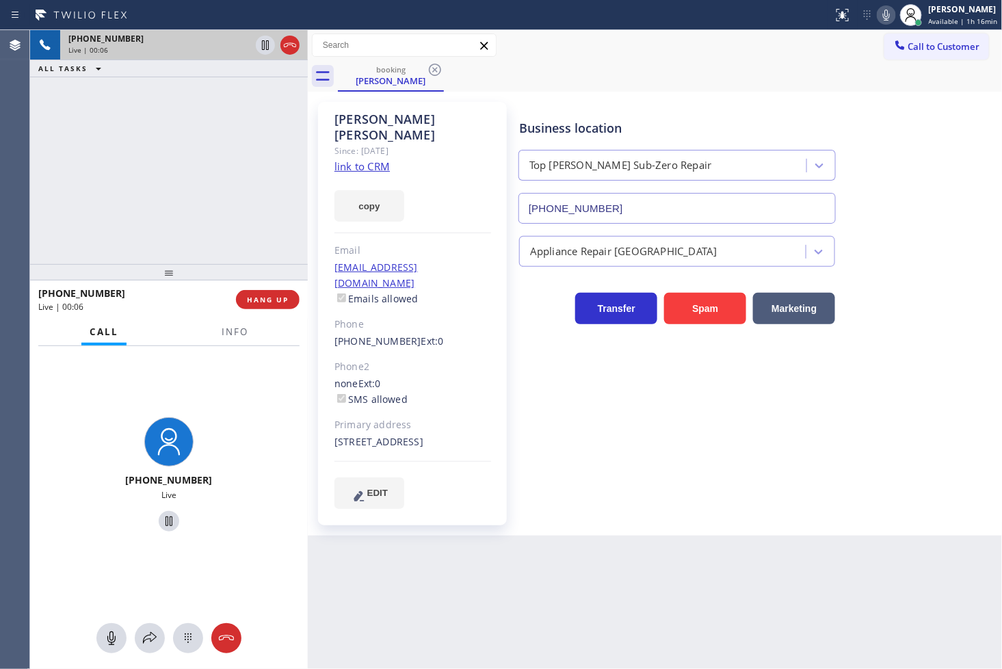
click at [629, 414] on div "Business location Top Yorba Linda Sub-Zero Repair (714) 970-4558 Appliance Repa…" at bounding box center [757, 304] width 483 height 399
click at [172, 199] on div "+17145076894 Live | 00:07 ALL TASKS ALL TASKS ACTIVE TASKS TASKS IN WRAP UP" at bounding box center [169, 147] width 278 height 234
click at [213, 190] on div "+17145076894 Live | 00:13 ALL TASKS ALL TASKS ACTIVE TASKS TASKS IN WRAP UP" at bounding box center [169, 147] width 278 height 234
click at [362, 159] on link "link to CRM" at bounding box center [361, 166] width 55 height 14
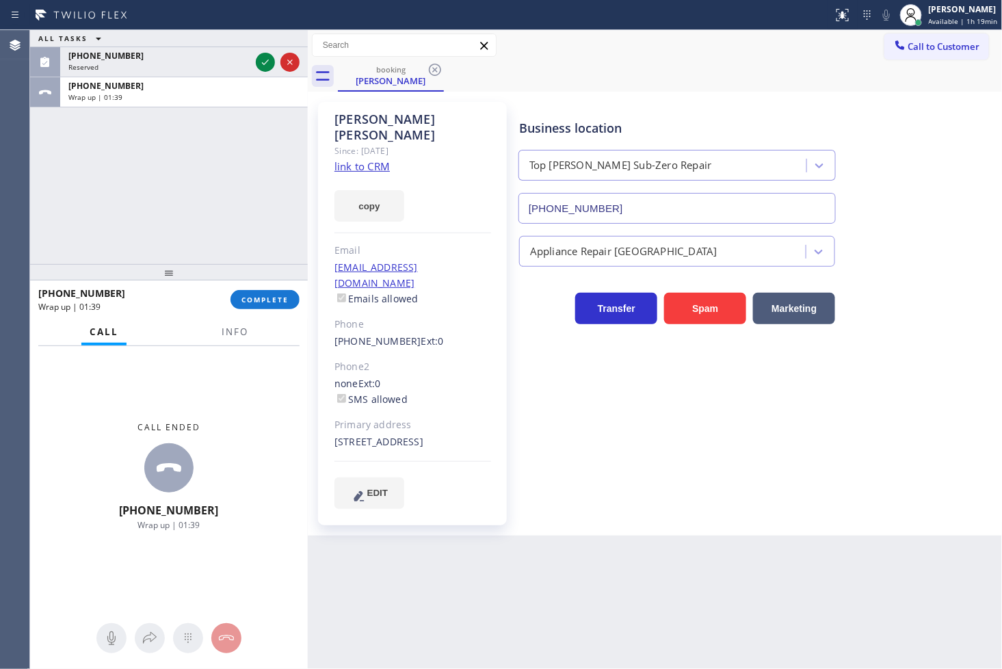
click at [358, 206] on div "Cameron Crippen Since: 20 may 2020 link to CRM copy Email cjcrippen@wcainc.com …" at bounding box center [412, 313] width 189 height 423
click at [377, 193] on button "copy" at bounding box center [369, 205] width 70 height 31
click at [257, 296] on span "COMPLETE" at bounding box center [264, 300] width 47 height 10
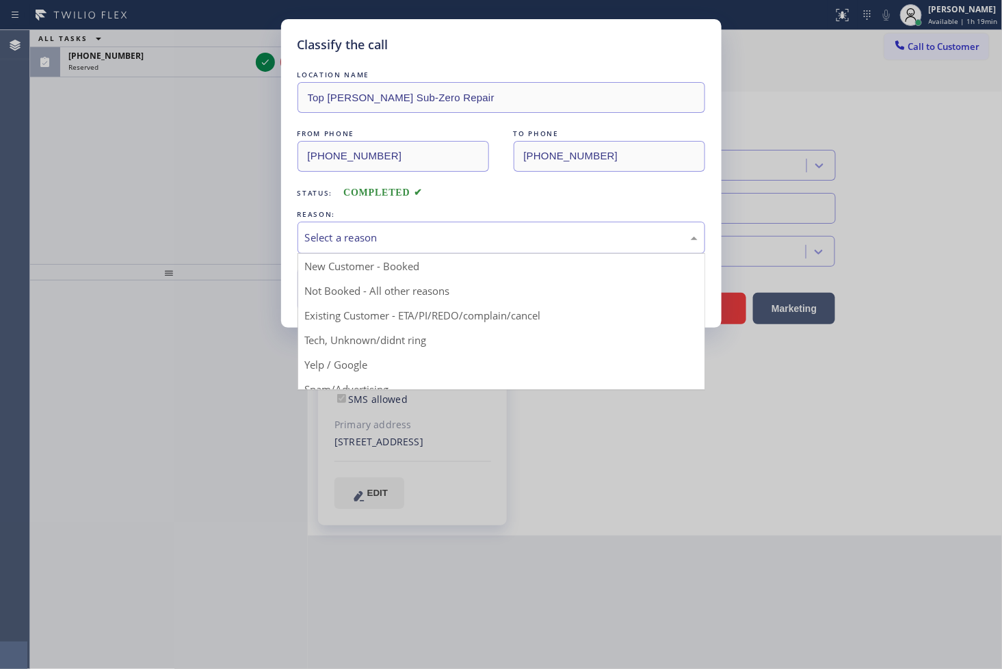
click at [376, 244] on div "Select a reason" at bounding box center [501, 238] width 392 height 16
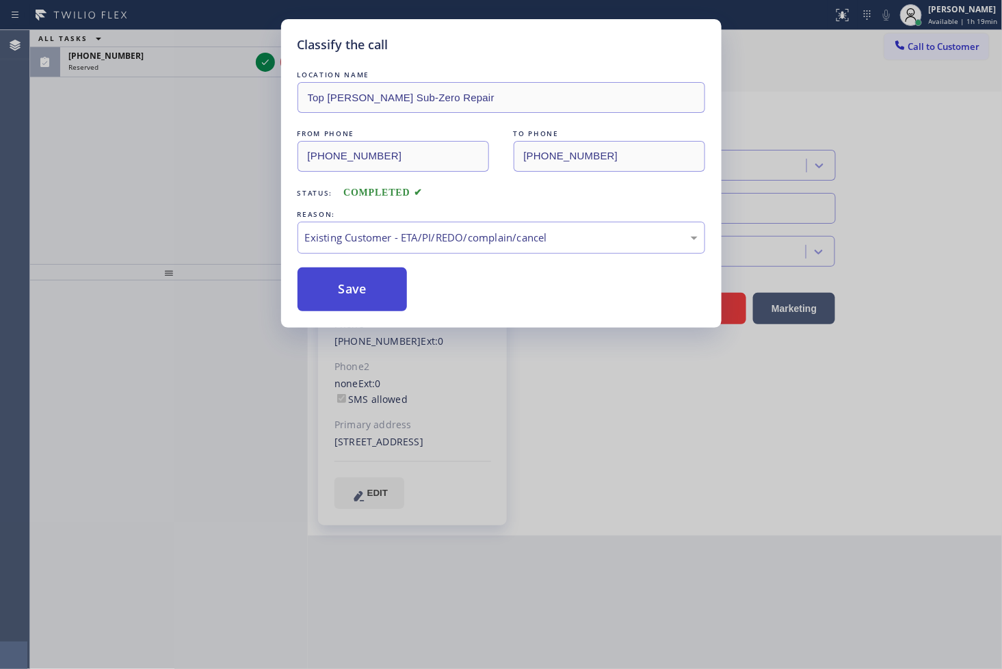
click at [390, 277] on button "Save" at bounding box center [352, 289] width 110 height 44
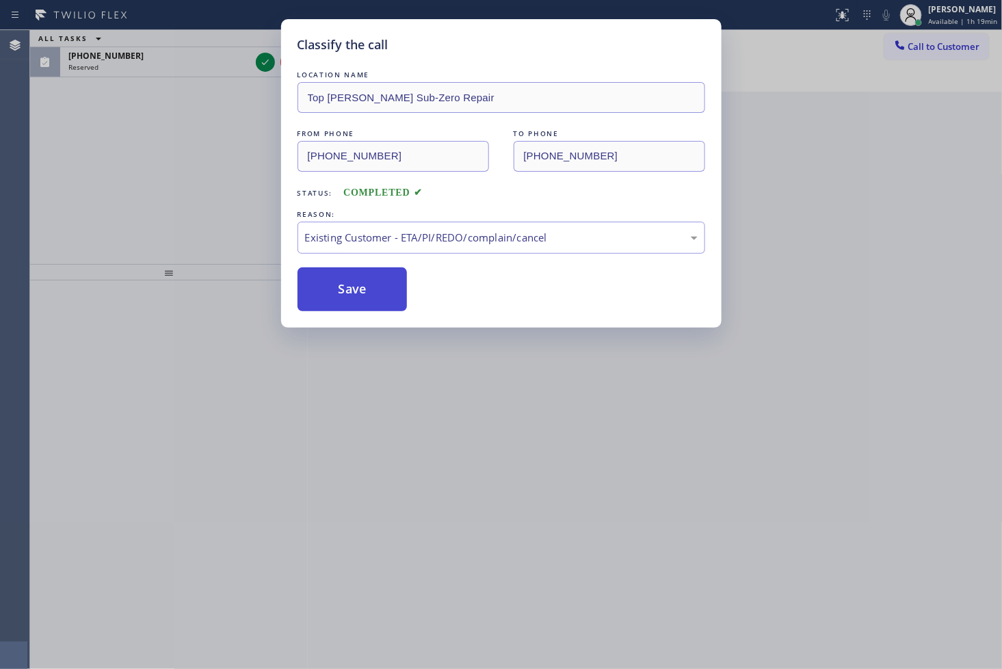
click at [390, 277] on button "Save" at bounding box center [352, 289] width 110 height 44
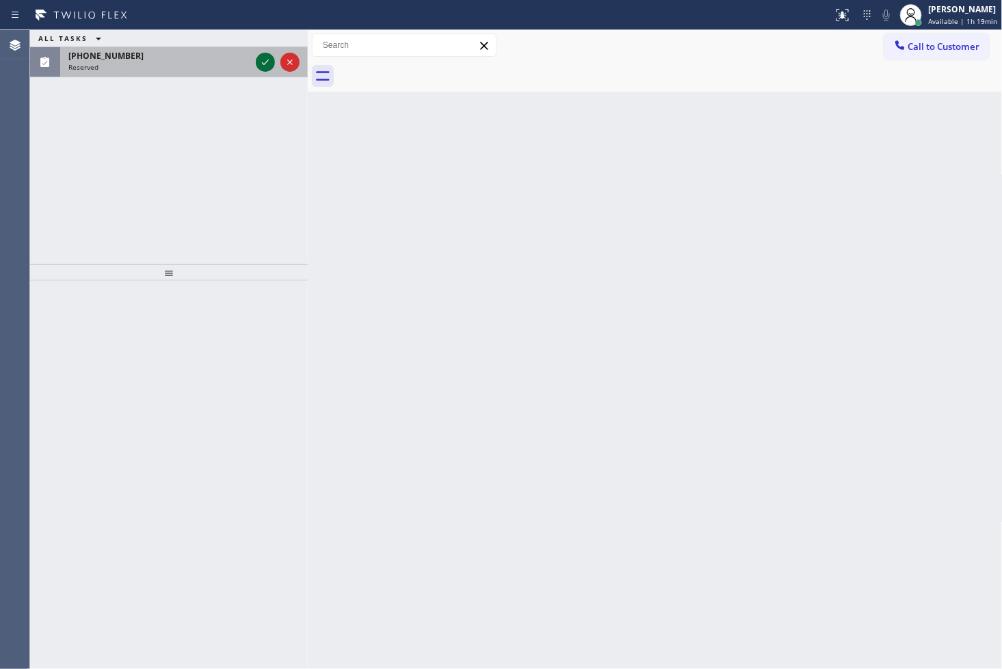
click at [267, 53] on button at bounding box center [265, 62] width 19 height 19
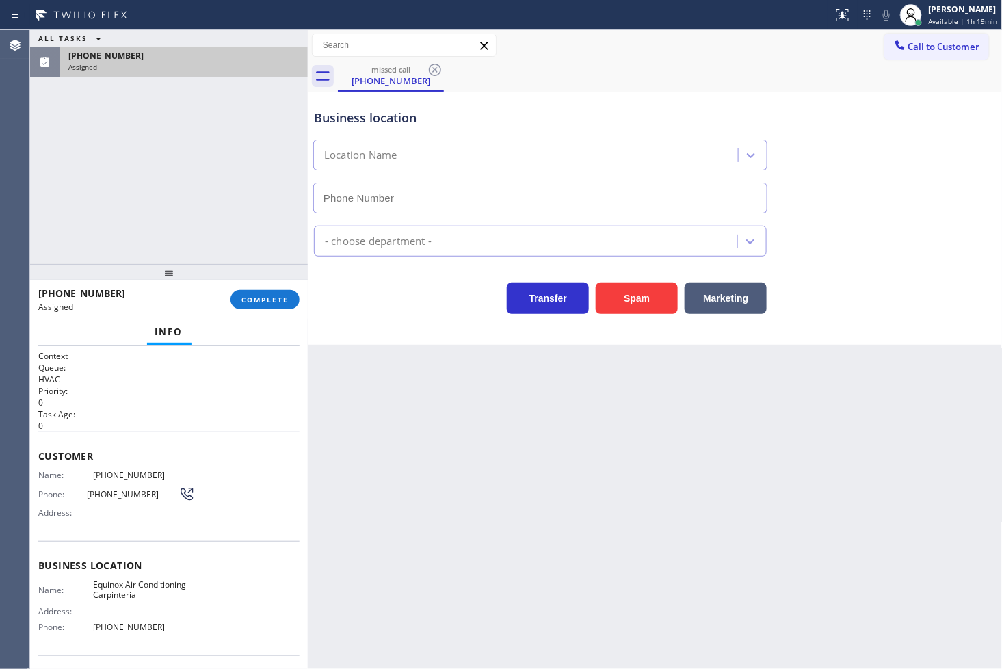
type input "(805) 519-7525"
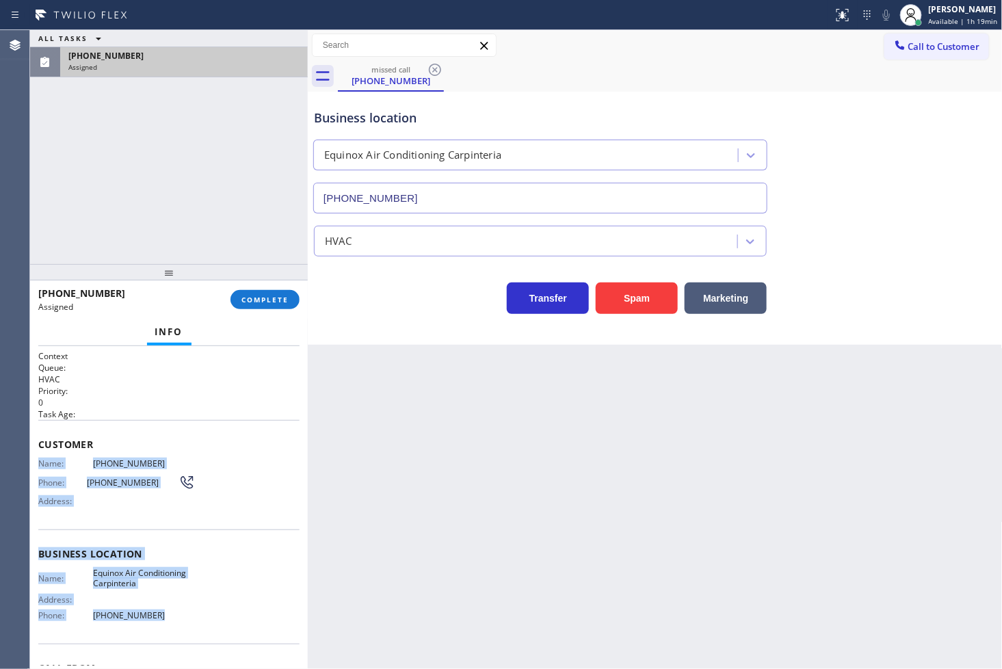
drag, startPoint x: 36, startPoint y: 461, endPoint x: 214, endPoint y: 623, distance: 241.5
click at [214, 623] on div "Context Queue: HVAC Priority: 0 Task Age: Customer Name: (805) 502-1570 Phone: …" at bounding box center [169, 507] width 278 height 323
copy div "Name: (805) 502-1570 Phone: (805) 502-1570 Address: Business location Name: Equ…"
click at [272, 301] on span "COMPLETE" at bounding box center [264, 300] width 47 height 10
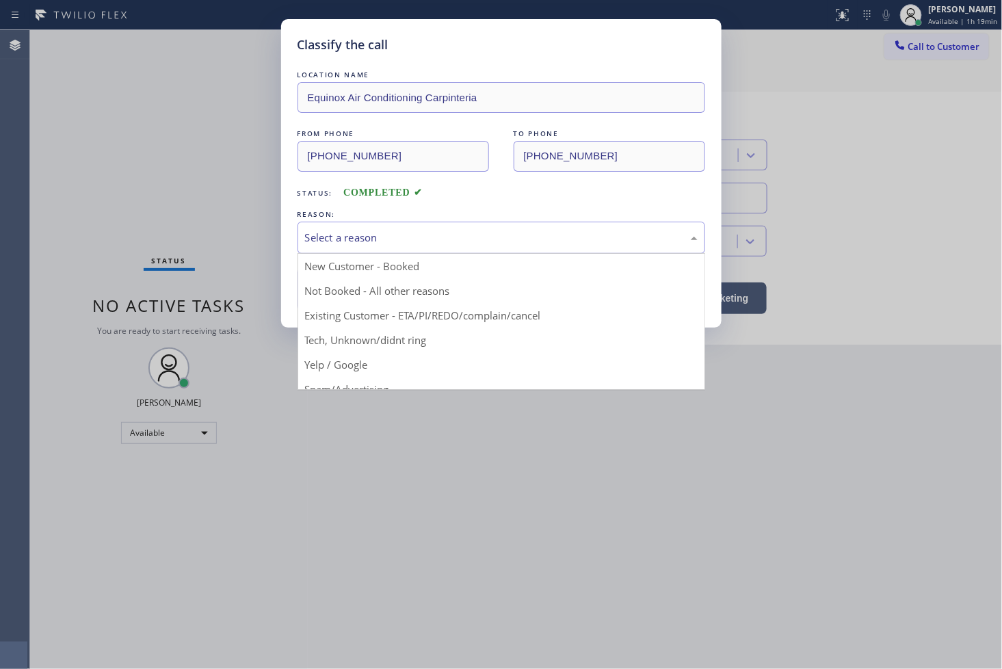
click at [371, 228] on div "Select a reason" at bounding box center [500, 237] width 407 height 32
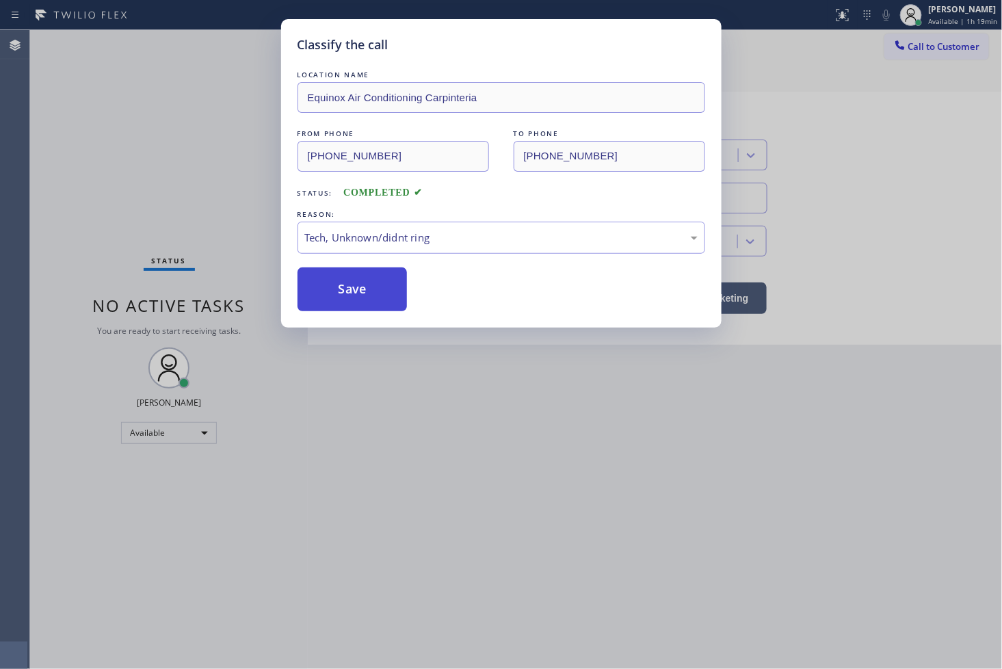
click at [353, 291] on button "Save" at bounding box center [352, 289] width 110 height 44
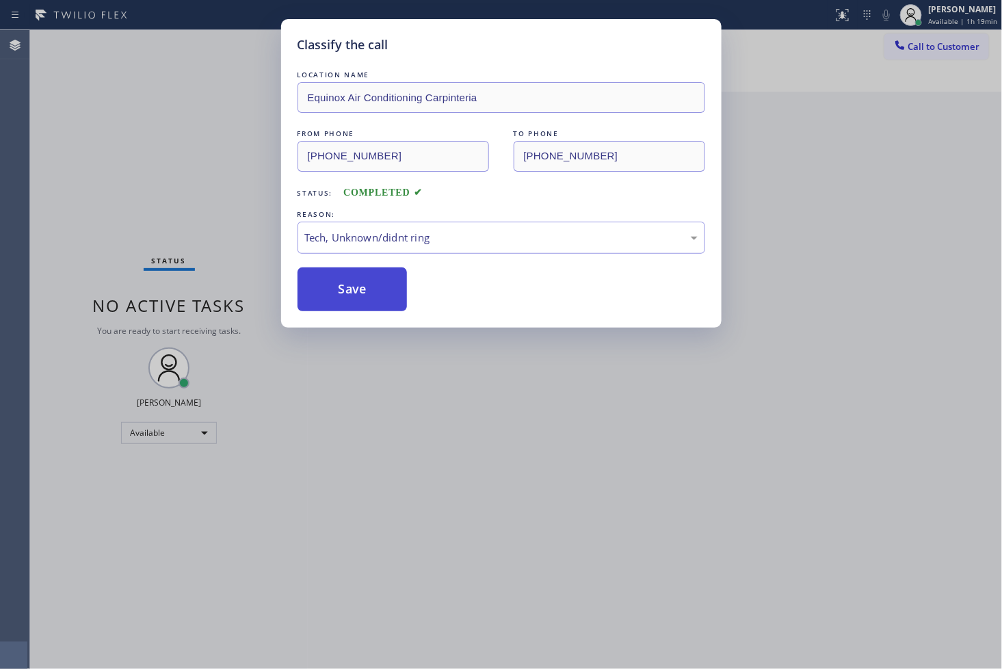
click at [353, 291] on button "Save" at bounding box center [352, 289] width 110 height 44
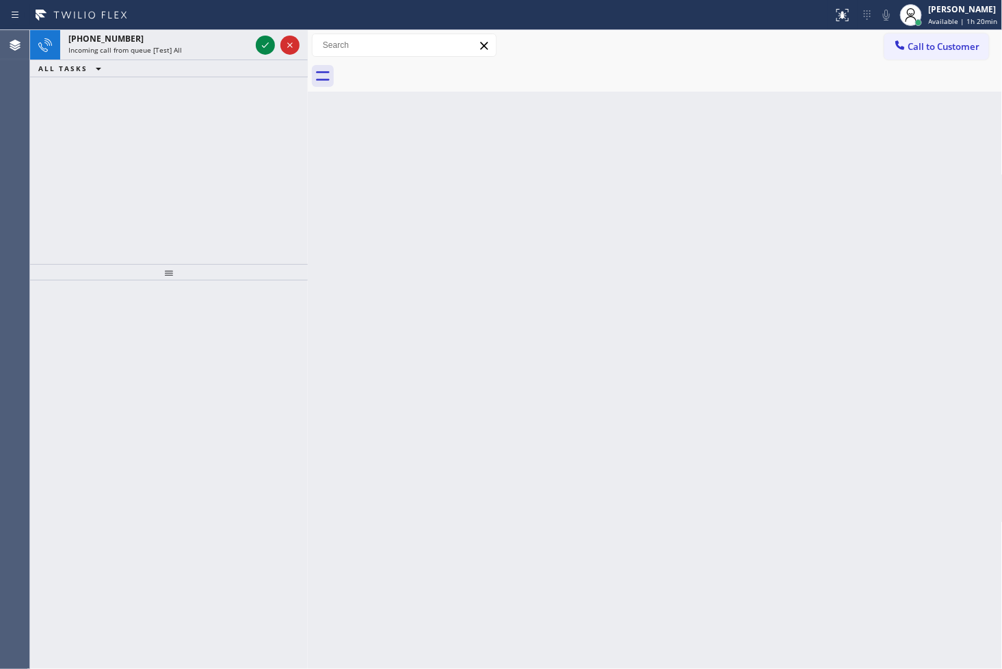
drag, startPoint x: 62, startPoint y: 203, endPoint x: 69, endPoint y: 196, distance: 10.2
click at [62, 202] on div "+17148447145 Incoming call from queue [Test] All ALL TASKS ALL TASKS ACTIVE TAS…" at bounding box center [169, 147] width 278 height 234
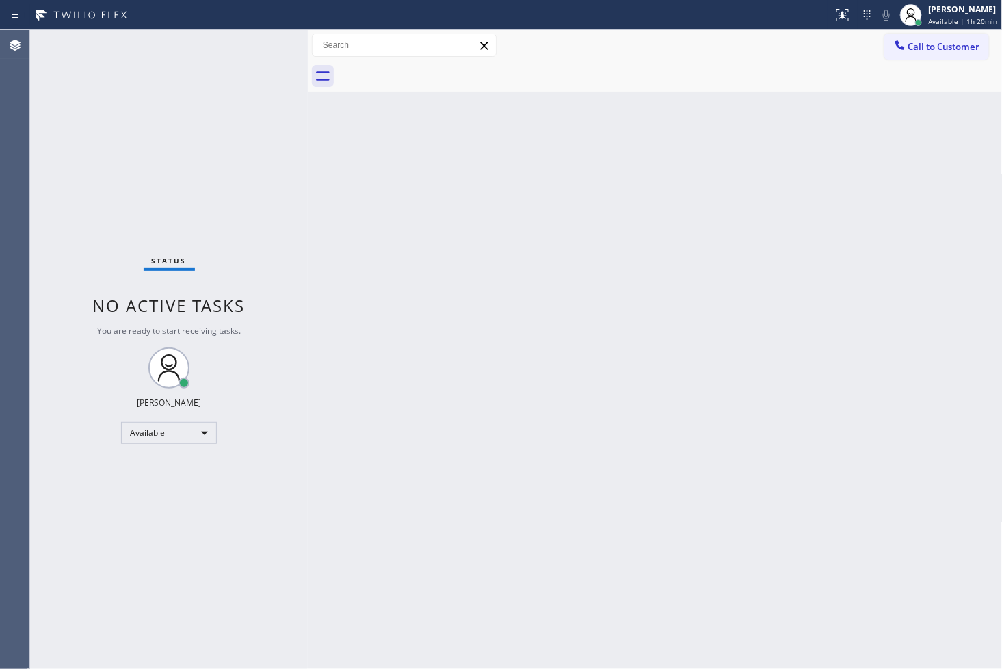
click at [258, 39] on div "Status No active tasks You are ready to start receiving tasks. [PERSON_NAME]" at bounding box center [169, 349] width 278 height 639
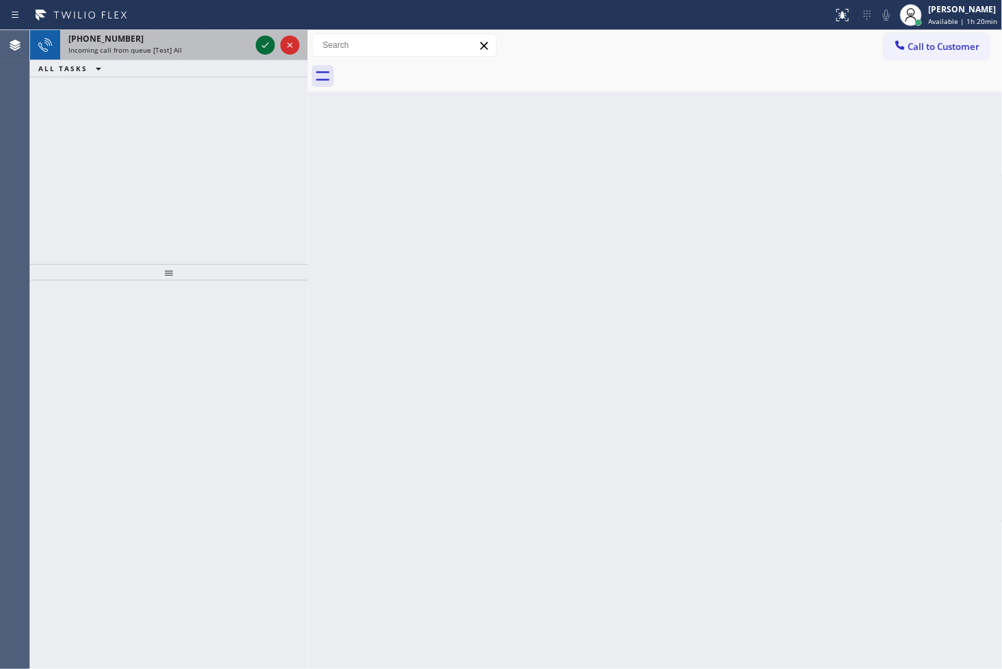
click at [264, 44] on icon at bounding box center [265, 45] width 16 height 16
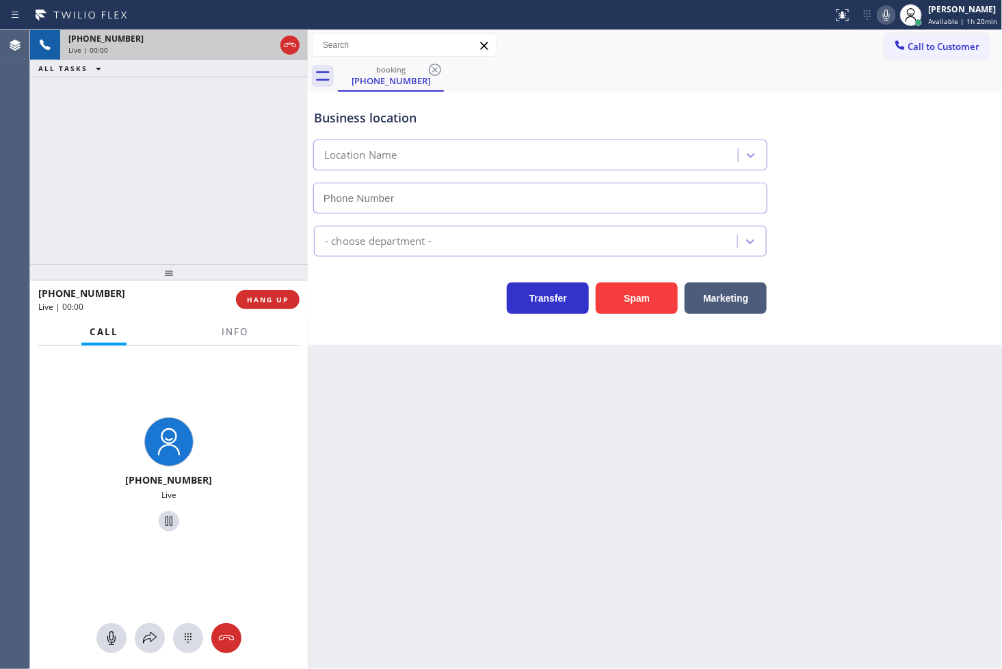
type input "(714) 583-6869"
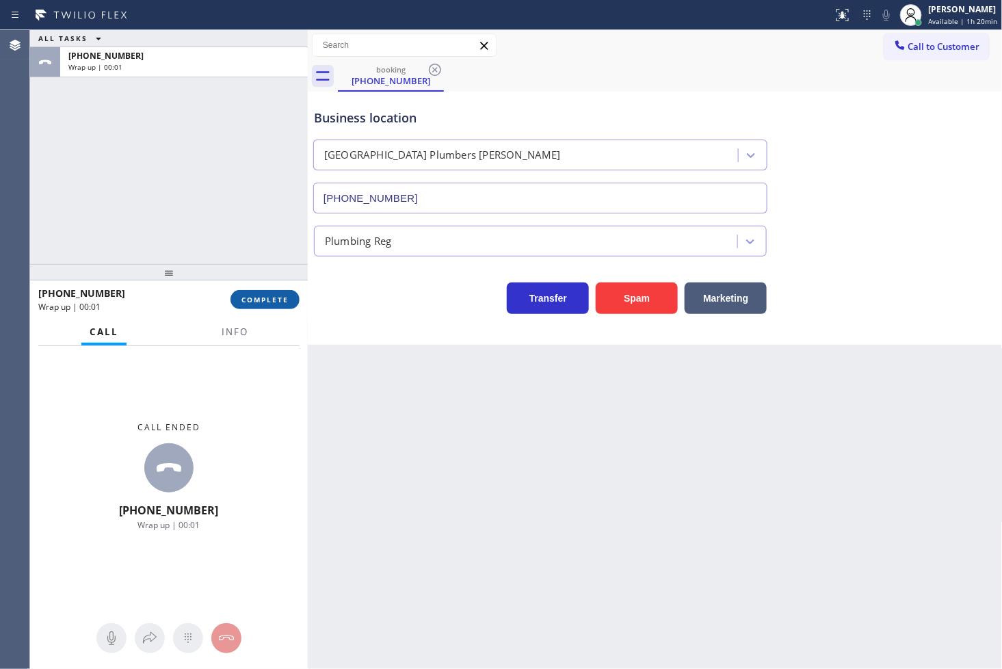
click at [258, 308] on button "COMPLETE" at bounding box center [264, 299] width 69 height 19
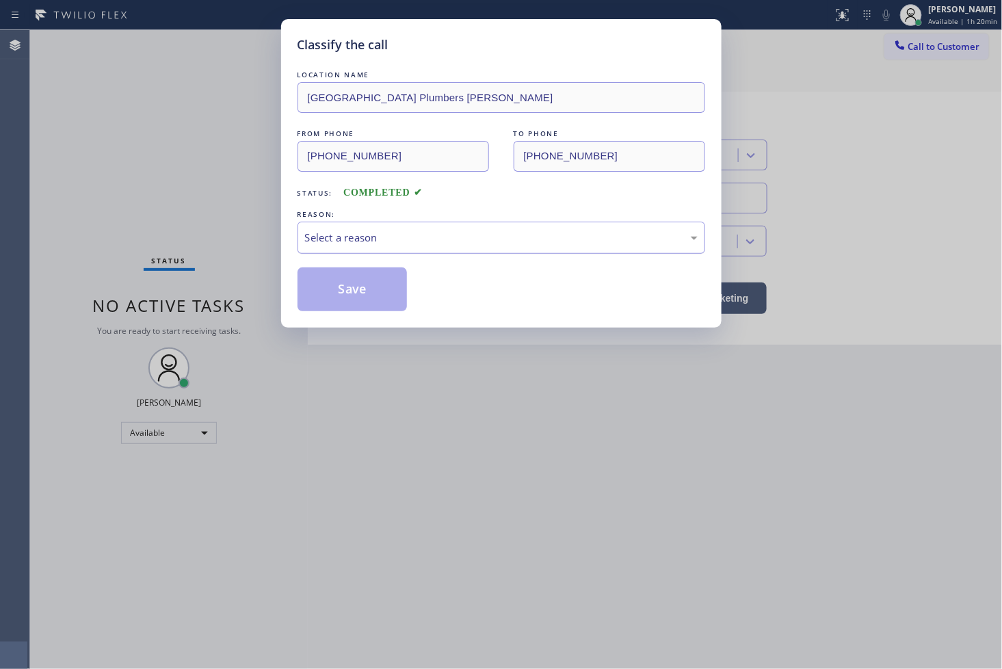
click at [379, 242] on div "Select a reason" at bounding box center [501, 238] width 392 height 16
click at [385, 284] on button "Save" at bounding box center [352, 289] width 110 height 44
click at [383, 284] on button "Save" at bounding box center [352, 289] width 110 height 44
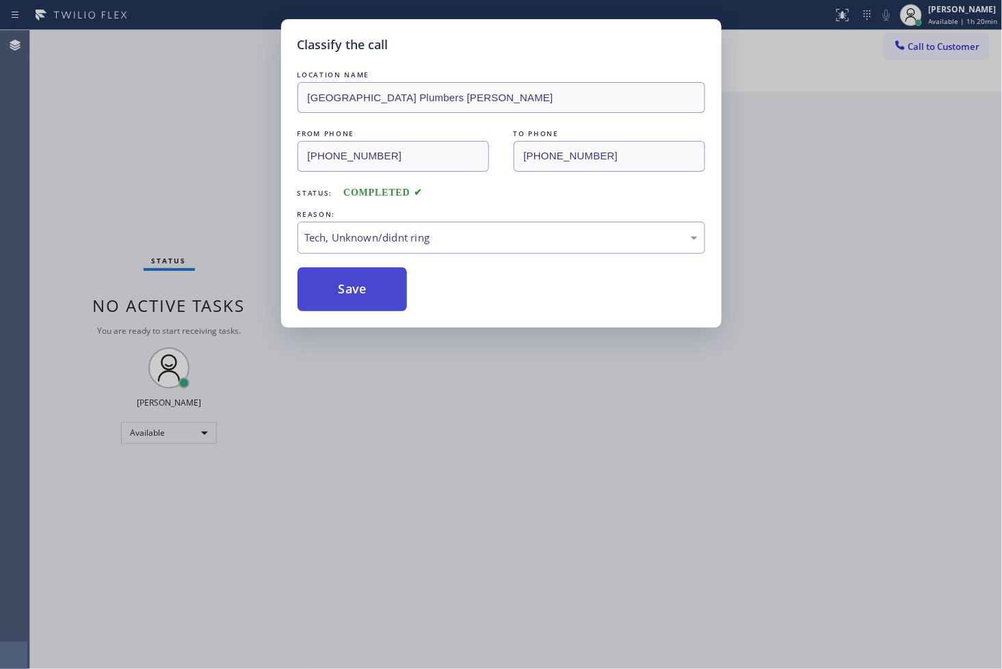
click at [383, 284] on button "Save" at bounding box center [352, 289] width 110 height 44
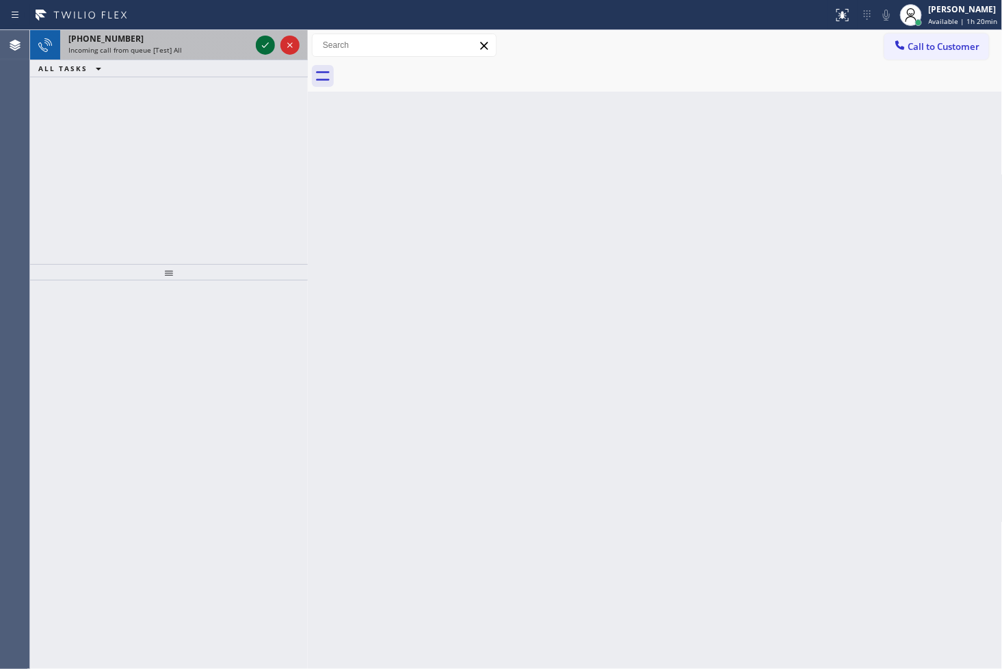
click at [267, 40] on icon at bounding box center [265, 45] width 16 height 16
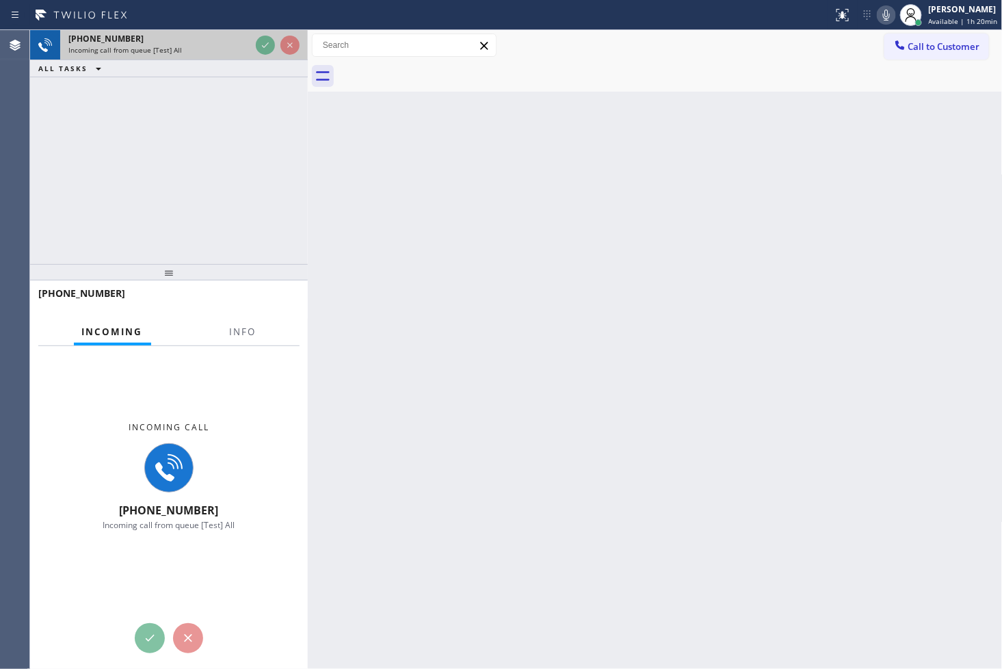
click at [276, 59] on div "+16505864208 Incoming call from queue [Test] All ALL TASKS ALL TASKS ACTIVE TAS…" at bounding box center [169, 53] width 278 height 47
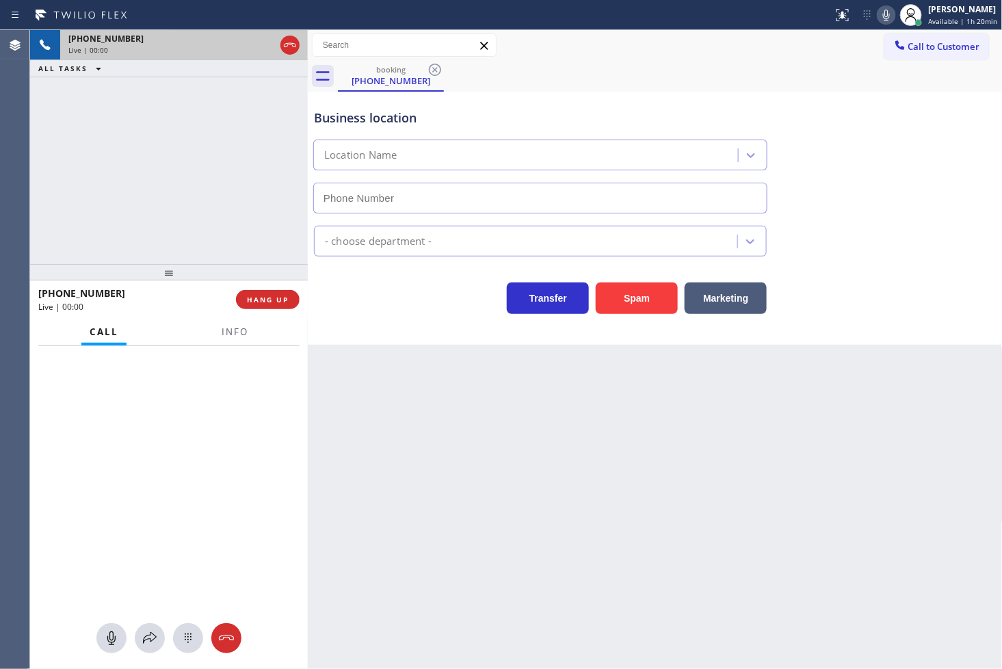
type input "(650) 360-9499"
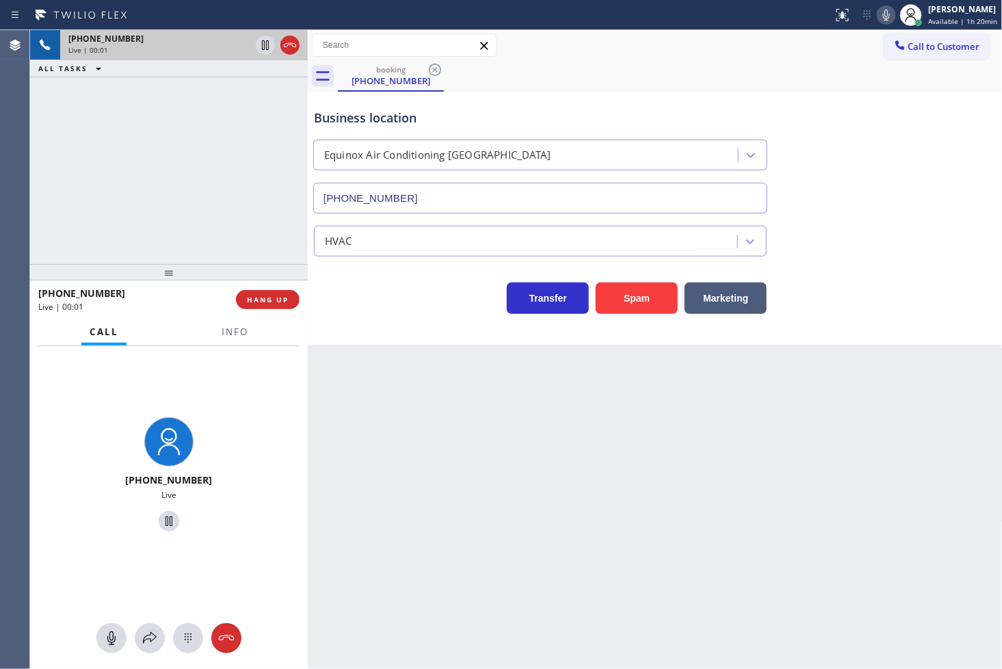
click at [361, 330] on div "Business location Equinox Air Conditioning San Mateo (650) 360-9499 HVAC Transf…" at bounding box center [655, 218] width 695 height 253
click at [187, 178] on div "+16505864208 Live | 00:01 ALL TASKS ALL TASKS ACTIVE TASKS TASKS IN WRAP UP" at bounding box center [169, 147] width 278 height 234
click at [498, 371] on div "Back to Dashboard Change Sender ID Customers Technicians Select a contact Outbo…" at bounding box center [655, 349] width 695 height 639
click at [201, 187] on div "+16505864208 Live | 00:02 ALL TASKS ALL TASKS ACTIVE TASKS TASKS IN WRAP UP" at bounding box center [169, 147] width 278 height 234
drag, startPoint x: 364, startPoint y: 326, endPoint x: 625, endPoint y: 299, distance: 261.8
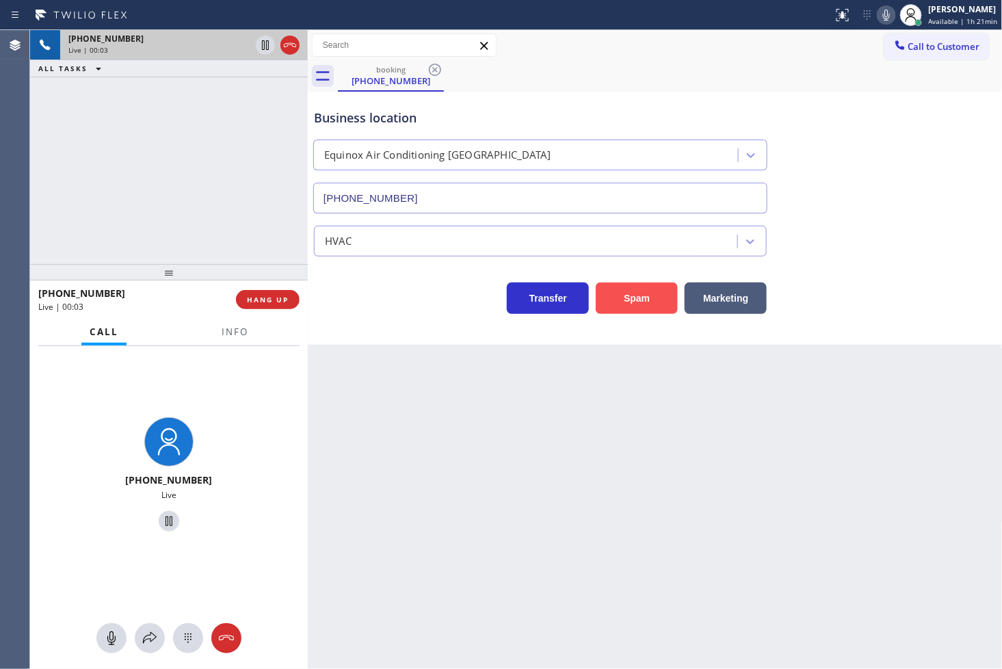
click at [367, 323] on div "Business location Equinox Air Conditioning San Mateo (650) 360-9499 HVAC Transf…" at bounding box center [655, 218] width 695 height 253
drag, startPoint x: 405, startPoint y: 301, endPoint x: 256, endPoint y: 303, distance: 149.0
click at [381, 310] on div "Transfer Spam Marketing" at bounding box center [540, 295] width 458 height 38
click at [215, 238] on div "+16505864208 Live | 00:07 ALL TASKS ALL TASKS ACTIVE TASKS TASKS IN WRAP UP" at bounding box center [169, 147] width 278 height 234
drag, startPoint x: 513, startPoint y: 349, endPoint x: 475, endPoint y: 330, distance: 42.2
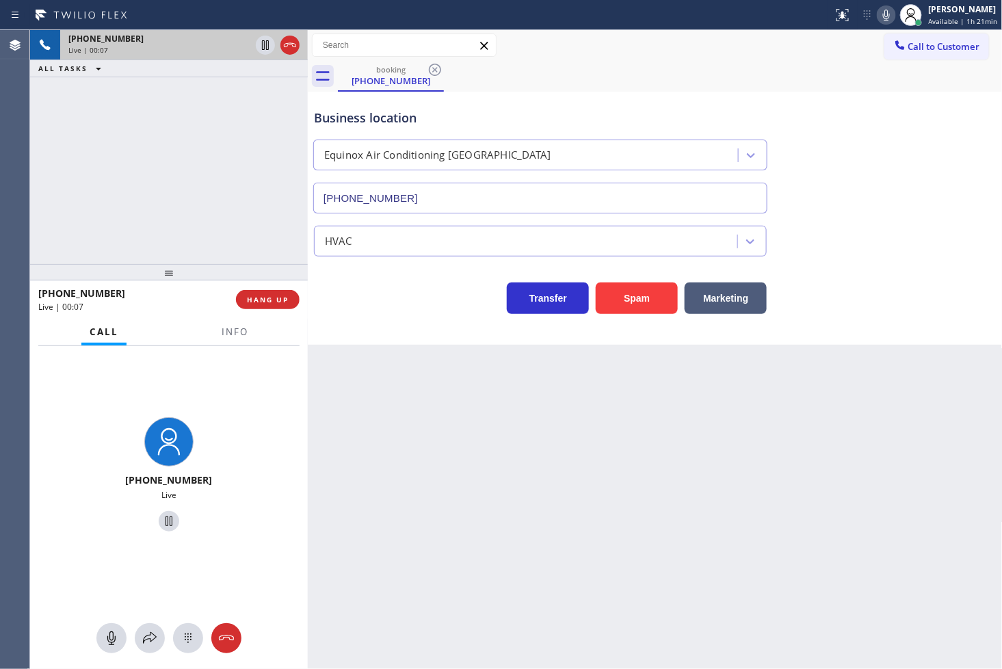
click at [514, 349] on div "Back to Dashboard Change Sender ID Customers Technicians Select a contact Outbo…" at bounding box center [655, 349] width 695 height 639
drag, startPoint x: 194, startPoint y: 148, endPoint x: 280, endPoint y: 275, distance: 153.6
click at [239, 209] on div "+16505864208 Live | 00:08 ALL TASKS ALL TASKS ACTIVE TASKS TASKS IN WRAP UP" at bounding box center [169, 147] width 278 height 234
click at [265, 278] on div at bounding box center [169, 272] width 278 height 16
click at [270, 296] on span "HANG UP" at bounding box center [268, 300] width 42 height 10
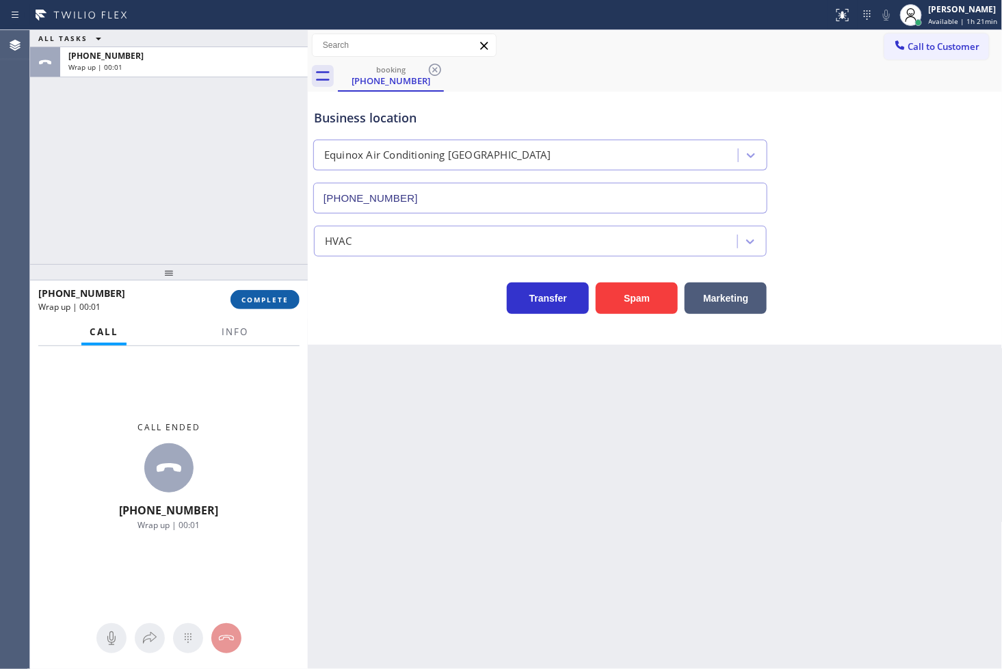
click at [284, 301] on span "COMPLETE" at bounding box center [264, 300] width 47 height 10
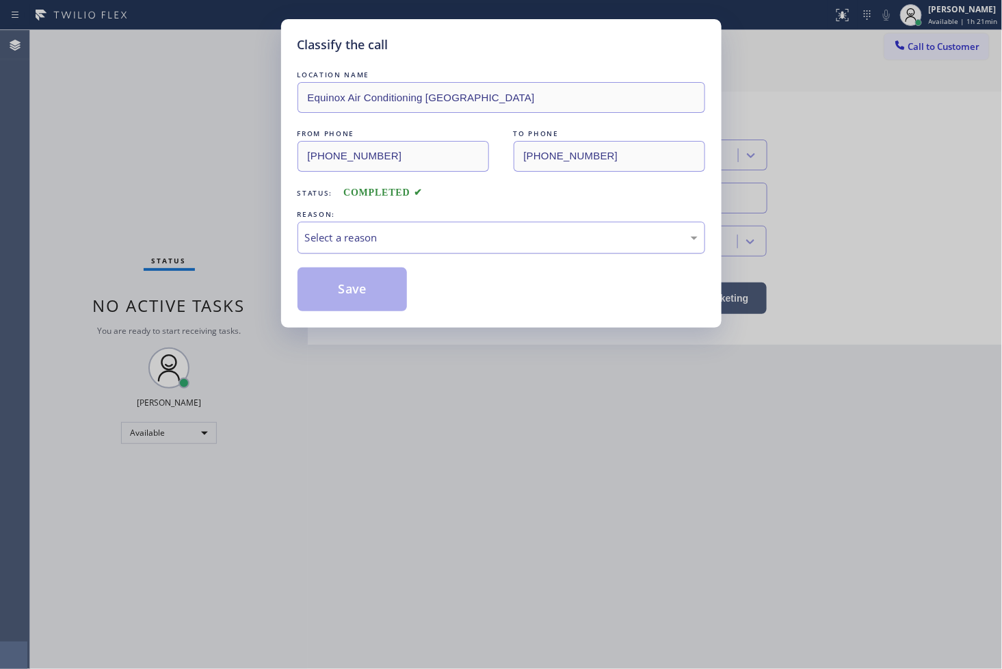
click at [388, 247] on div "Select a reason" at bounding box center [500, 237] width 407 height 32
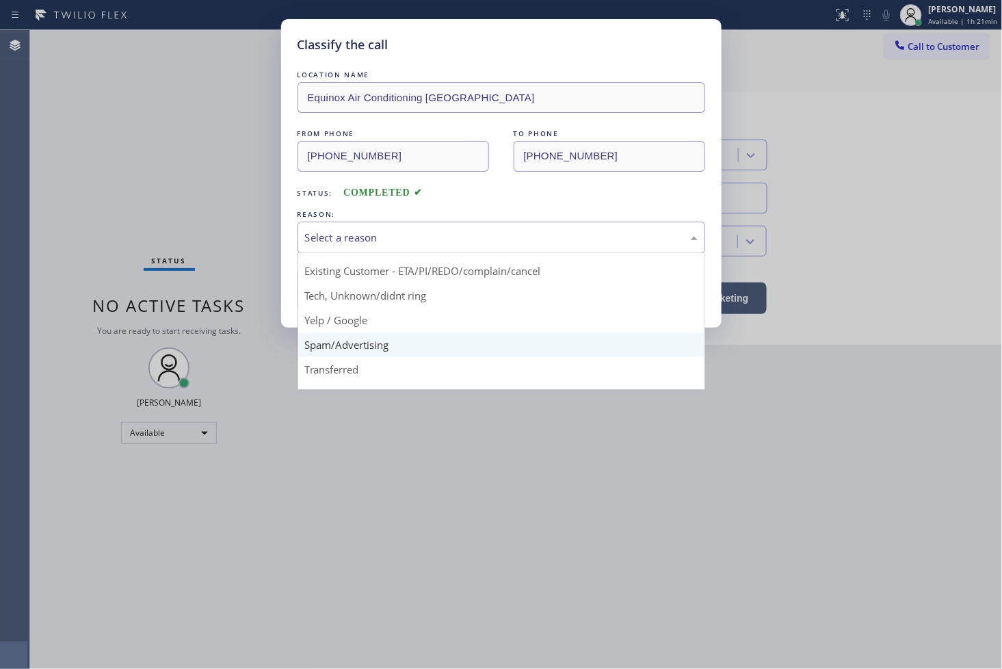
scroll to position [85, 0]
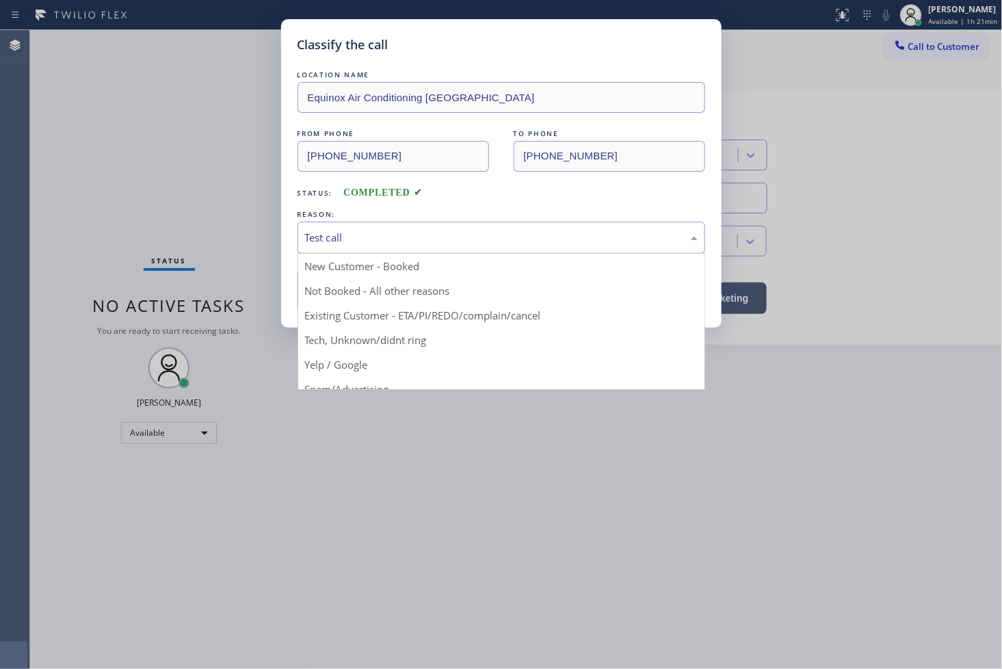
click at [374, 243] on div "Test call" at bounding box center [501, 238] width 392 height 16
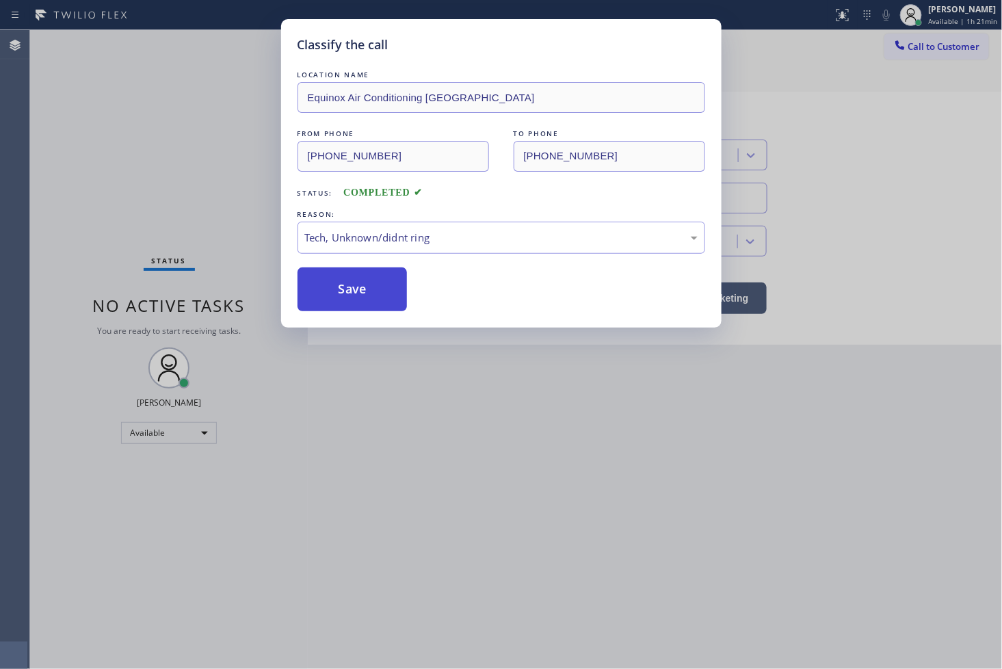
click at [379, 274] on button "Save" at bounding box center [352, 289] width 110 height 44
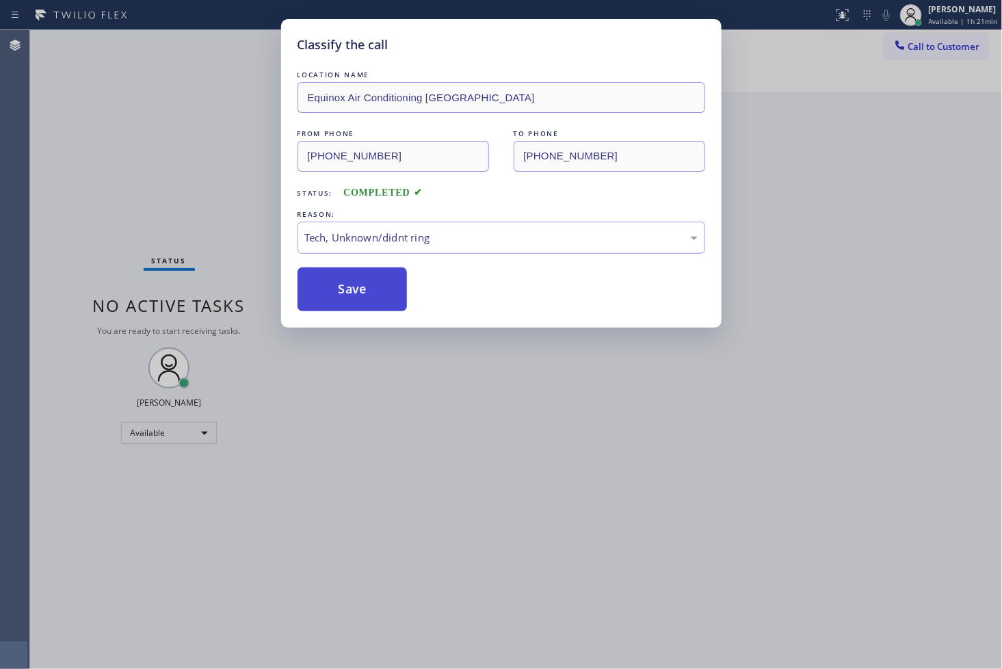
click at [379, 274] on button "Save" at bounding box center [352, 289] width 110 height 44
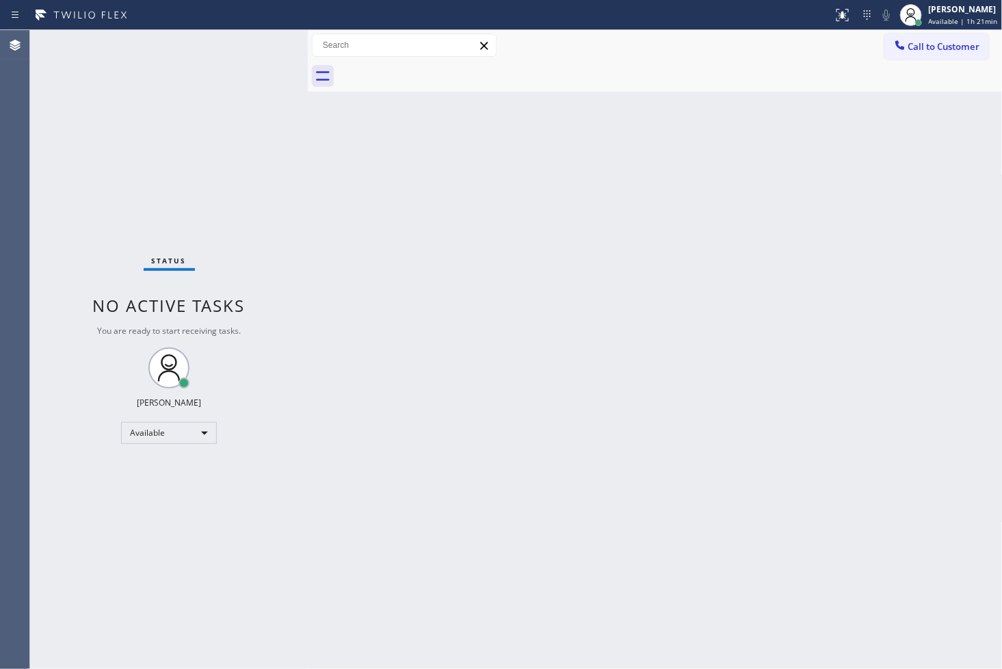
click at [247, 74] on div "Status No active tasks You are ready to start receiving tasks. [PERSON_NAME]" at bounding box center [169, 349] width 278 height 639
click at [251, 42] on div "Status No active tasks You are ready to start receiving tasks. [PERSON_NAME]" at bounding box center [169, 349] width 278 height 639
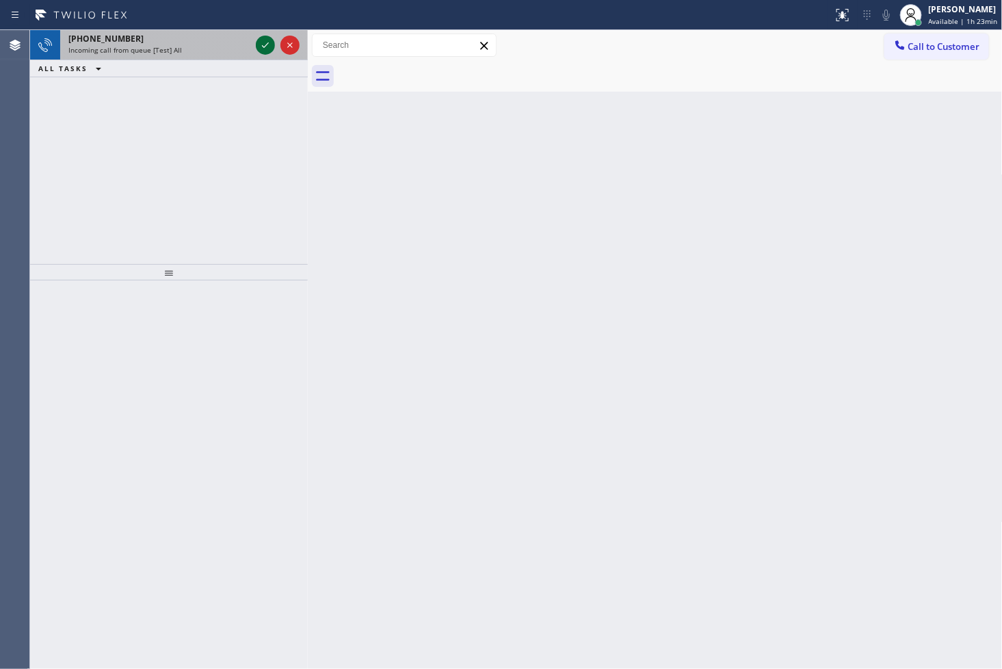
click at [265, 37] on icon at bounding box center [265, 45] width 16 height 16
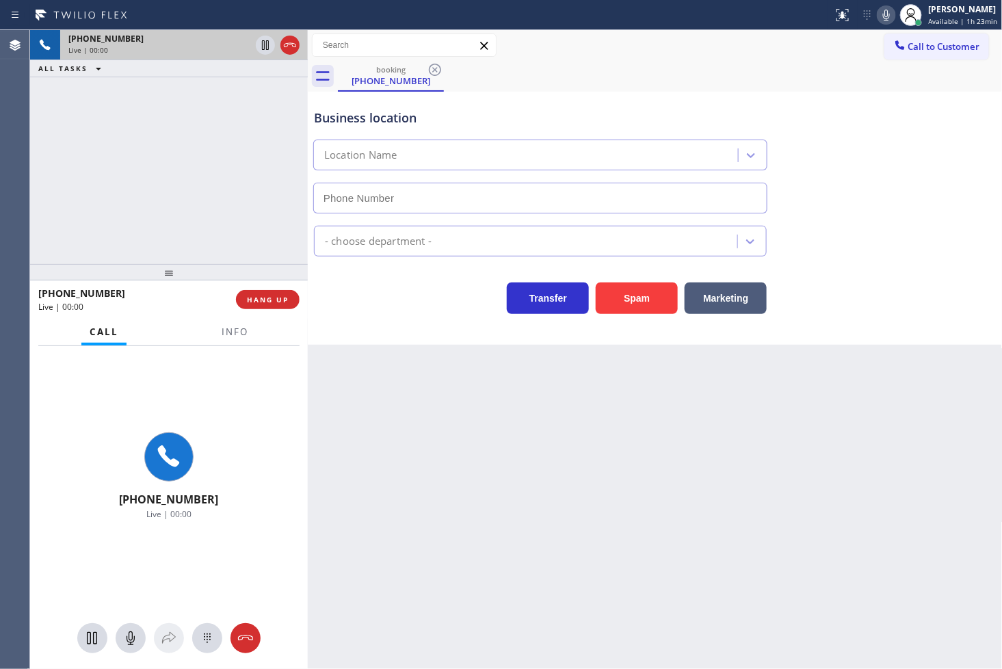
type input "(469) 887-4429"
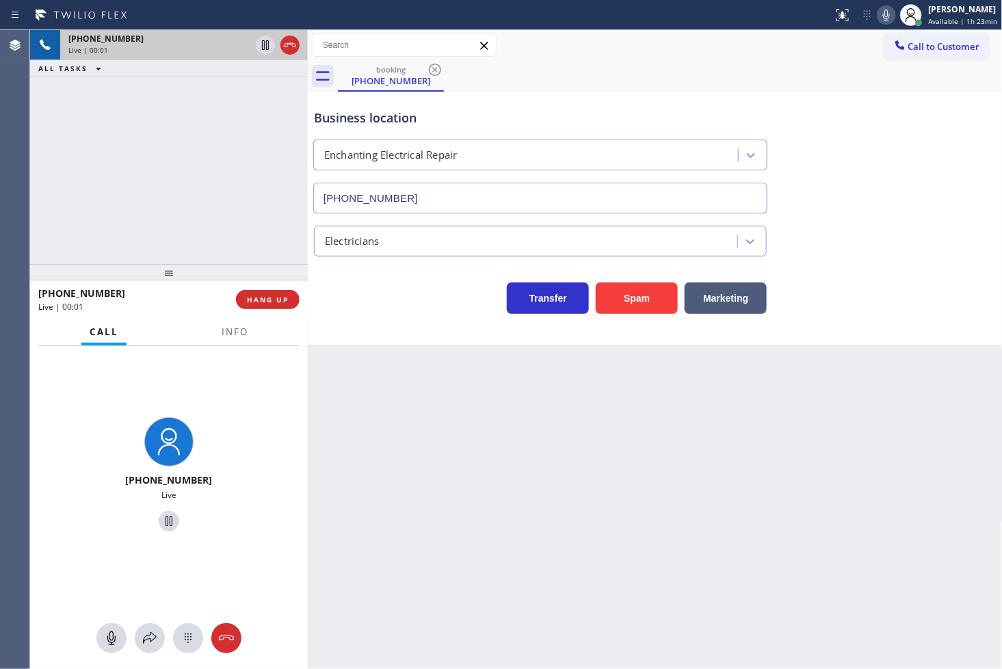
drag, startPoint x: 422, startPoint y: 374, endPoint x: 268, endPoint y: 256, distance: 194.6
click at [422, 375] on div "Back to Dashboard Change Sender ID Customers Technicians Select a contact Outbo…" at bounding box center [655, 349] width 695 height 639
drag, startPoint x: 142, startPoint y: 148, endPoint x: 429, endPoint y: 304, distance: 326.7
click at [153, 151] on div "+18174716976 Live | 00:02 ALL TASKS ALL TASKS ACTIVE TASKS TASKS IN WRAP UP" at bounding box center [169, 147] width 278 height 234
click at [431, 306] on div "Transfer Spam Marketing" at bounding box center [540, 295] width 458 height 38
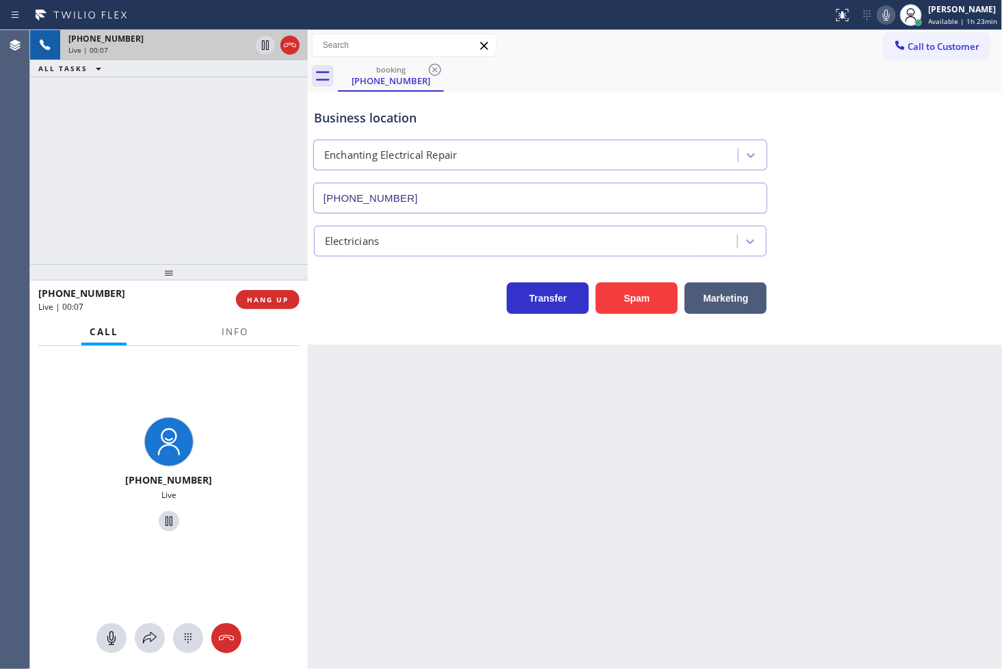
drag, startPoint x: 537, startPoint y: 569, endPoint x: 234, endPoint y: 278, distance: 420.2
click at [537, 568] on div "Back to Dashboard Change Sender ID Customers Technicians Select a contact Outbo…" at bounding box center [655, 349] width 695 height 639
click at [124, 153] on div "+18174716976 Live | 00:07 ALL TASKS ALL TASKS ACTIVE TASKS TASKS IN WRAP UP" at bounding box center [169, 147] width 278 height 234
drag, startPoint x: 398, startPoint y: 349, endPoint x: 636, endPoint y: 288, distance: 245.6
click at [399, 349] on div "Back to Dashboard Change Sender ID Customers Technicians Select a contact Outbo…" at bounding box center [655, 349] width 695 height 639
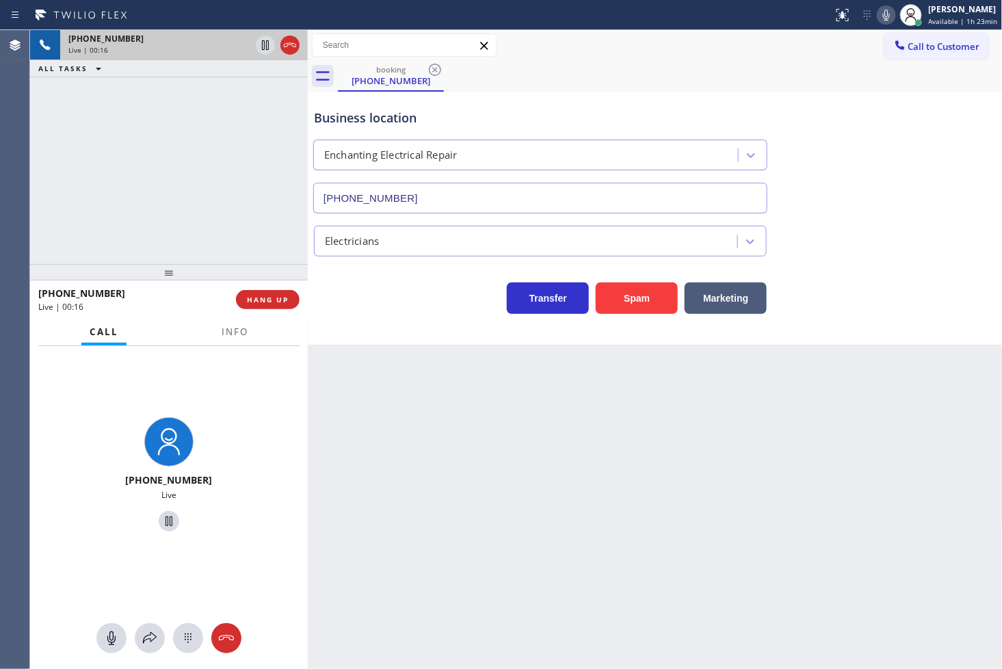
click at [308, 338] on div at bounding box center [308, 349] width 0 height 639
click at [172, 236] on div "+18174716976 Live | 00:16 ALL TASKS ALL TASKS ACTIVE TASKS TASKS IN WRAP UP" at bounding box center [169, 147] width 278 height 234
click at [261, 43] on icon at bounding box center [265, 45] width 16 height 16
click at [153, 649] on button at bounding box center [150, 638] width 30 height 30
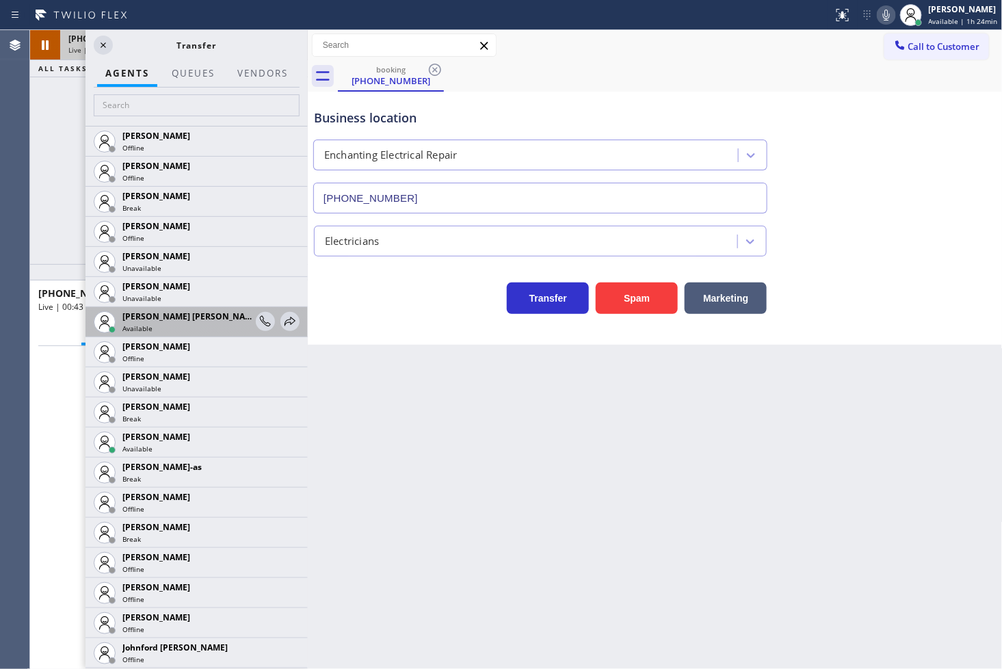
scroll to position [987, 0]
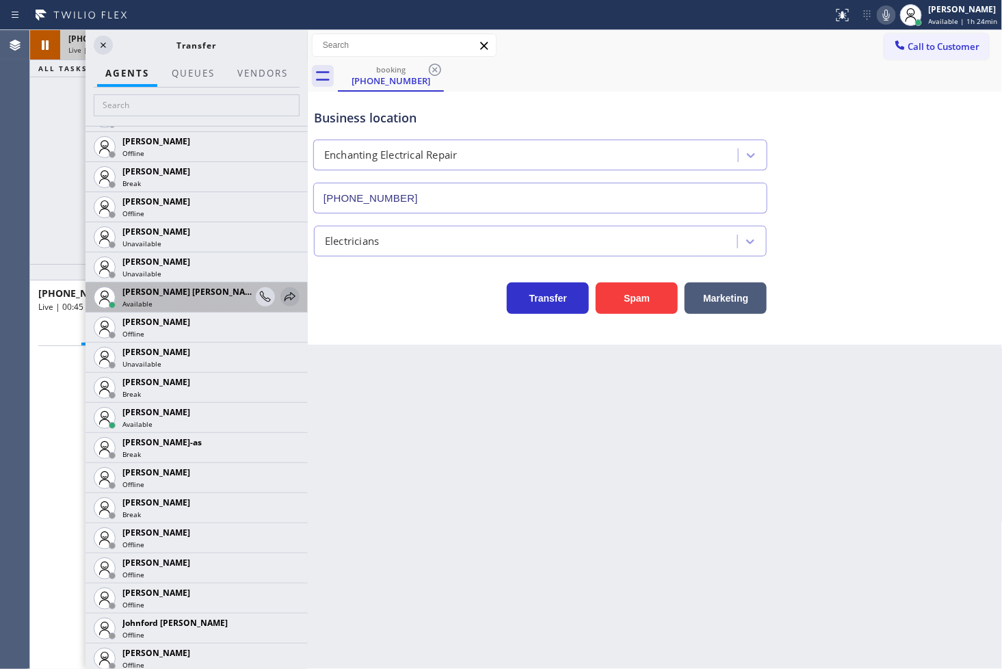
click at [282, 295] on icon at bounding box center [290, 296] width 16 height 16
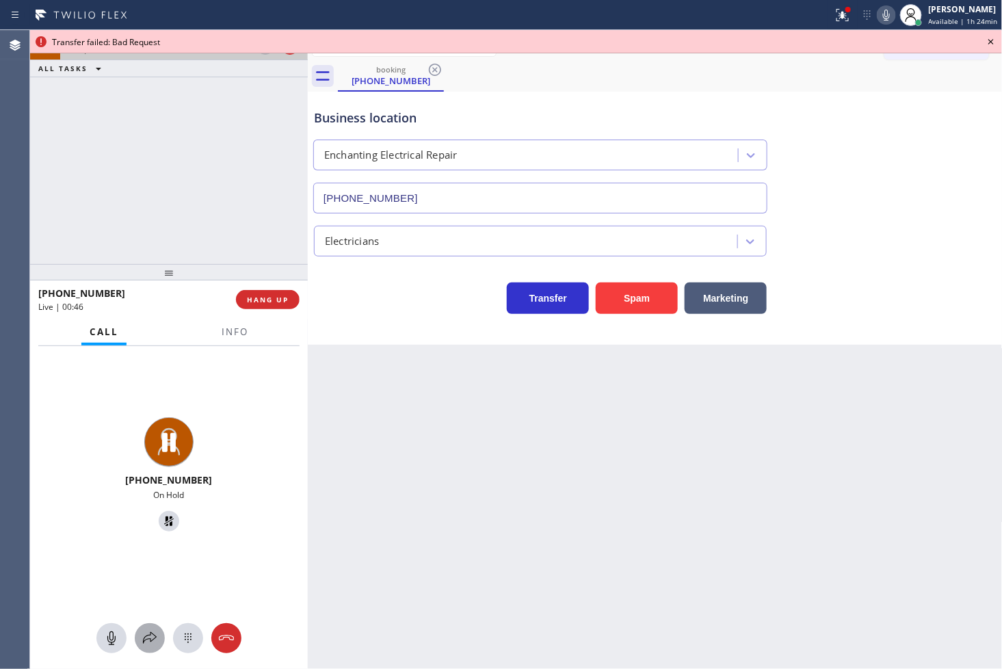
click at [154, 634] on icon at bounding box center [150, 638] width 14 height 12
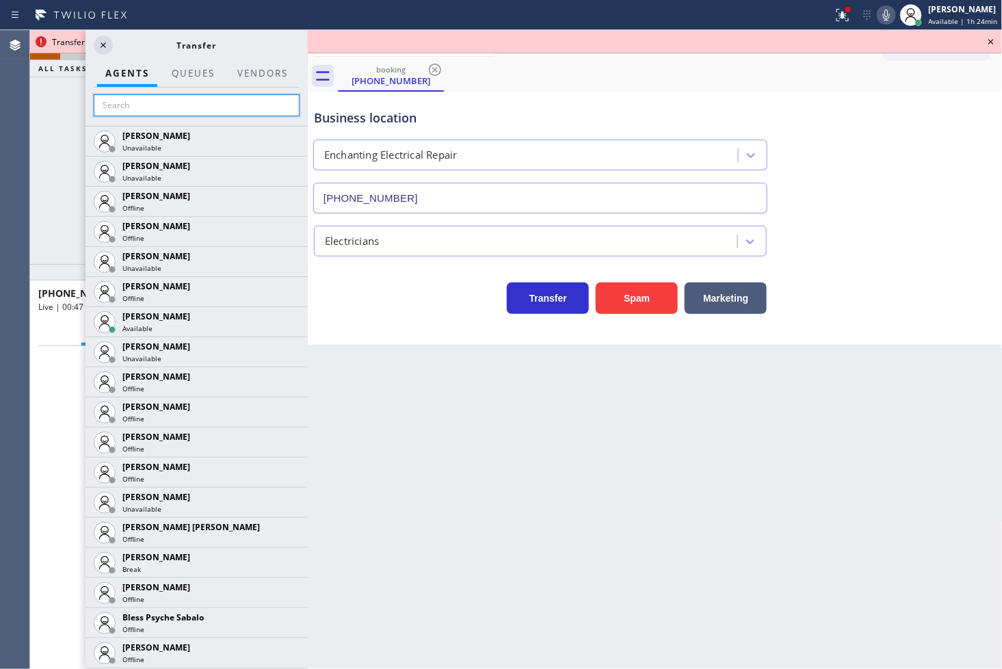
click at [144, 110] on input "text" at bounding box center [197, 105] width 206 height 22
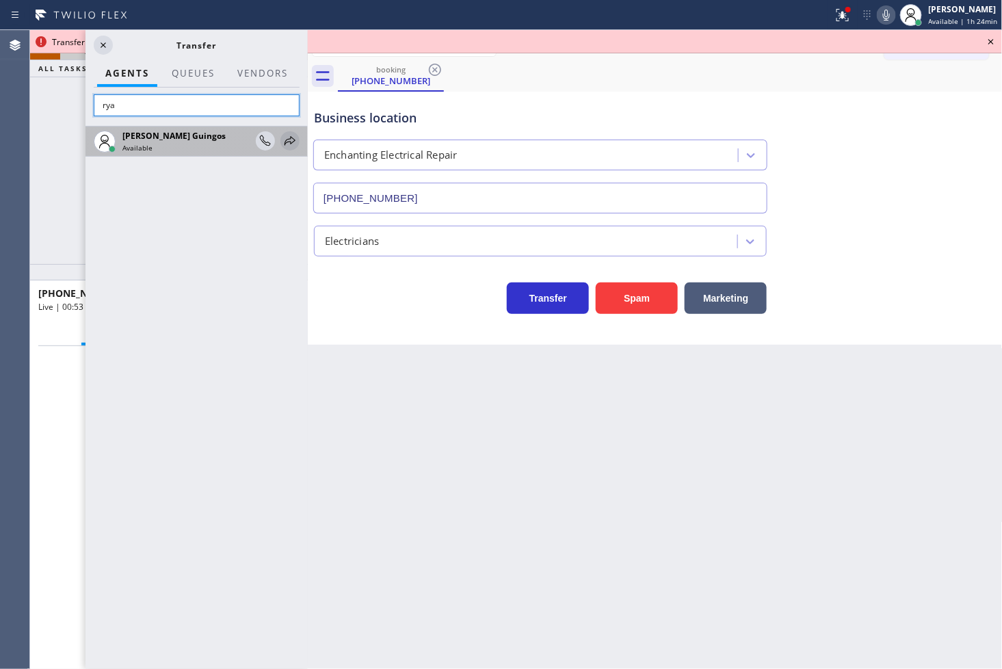
type input "rya"
click at [295, 147] on icon at bounding box center [290, 141] width 16 height 16
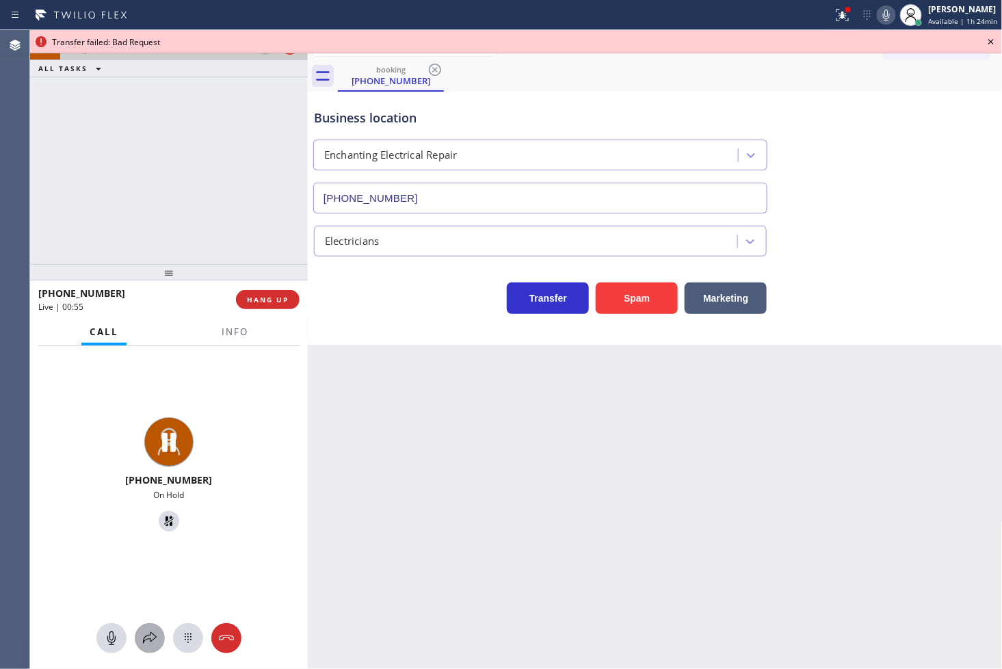
click at [152, 630] on icon at bounding box center [150, 638] width 16 height 16
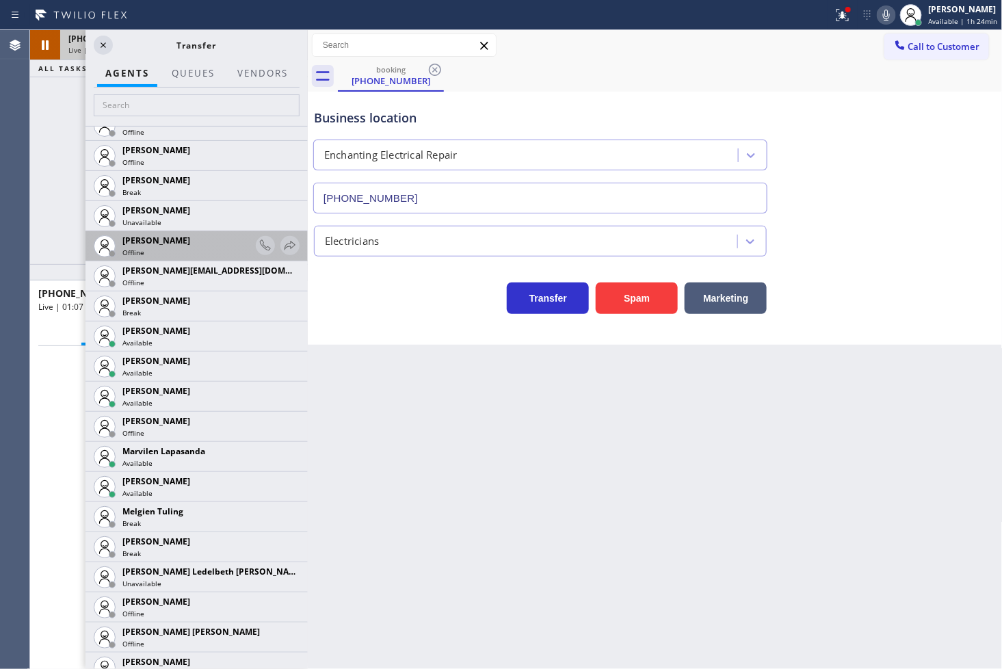
scroll to position [2051, 0]
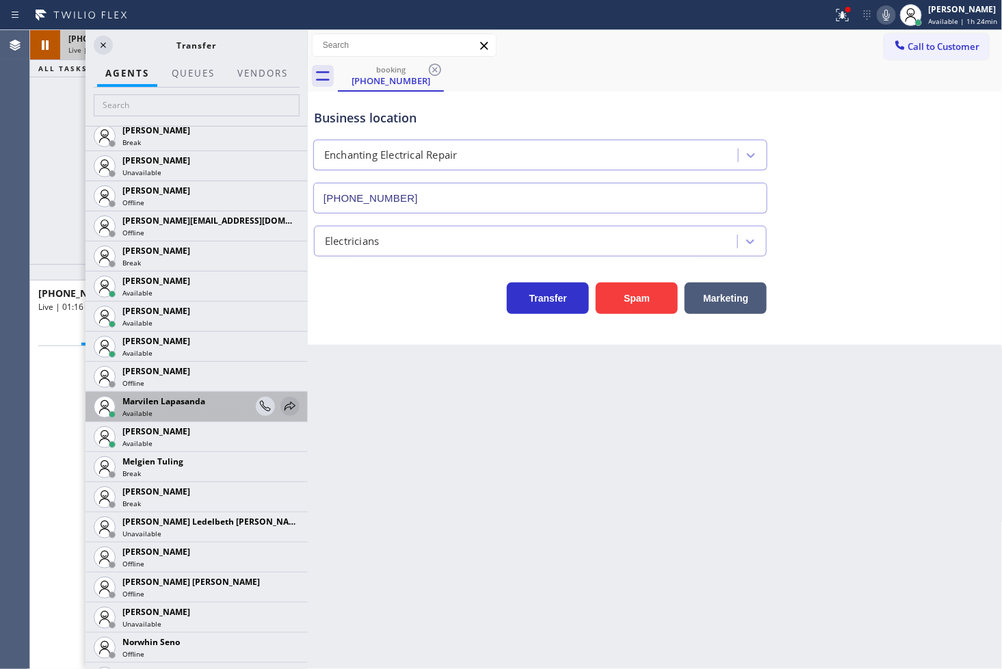
click at [282, 403] on icon at bounding box center [290, 406] width 16 height 16
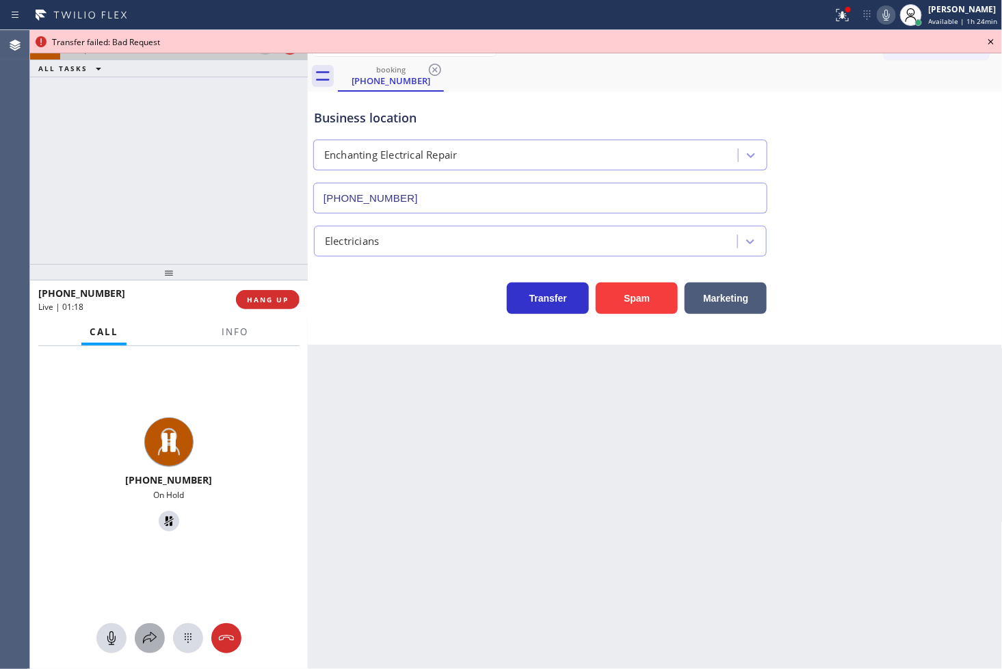
click at [139, 645] on div at bounding box center [150, 638] width 30 height 16
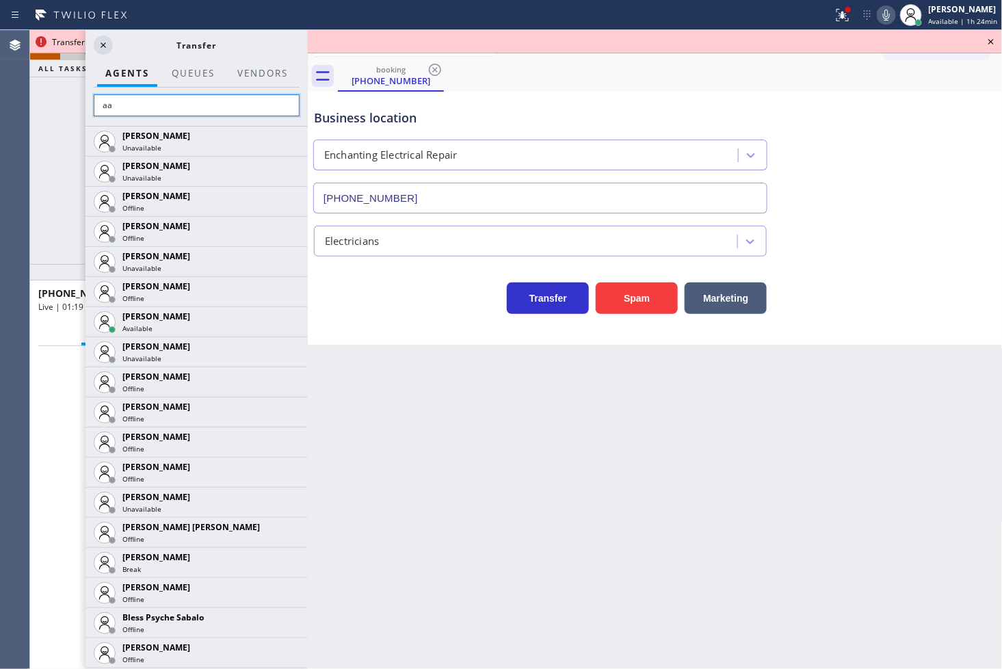
click at [126, 103] on input "aa" at bounding box center [197, 105] width 206 height 22
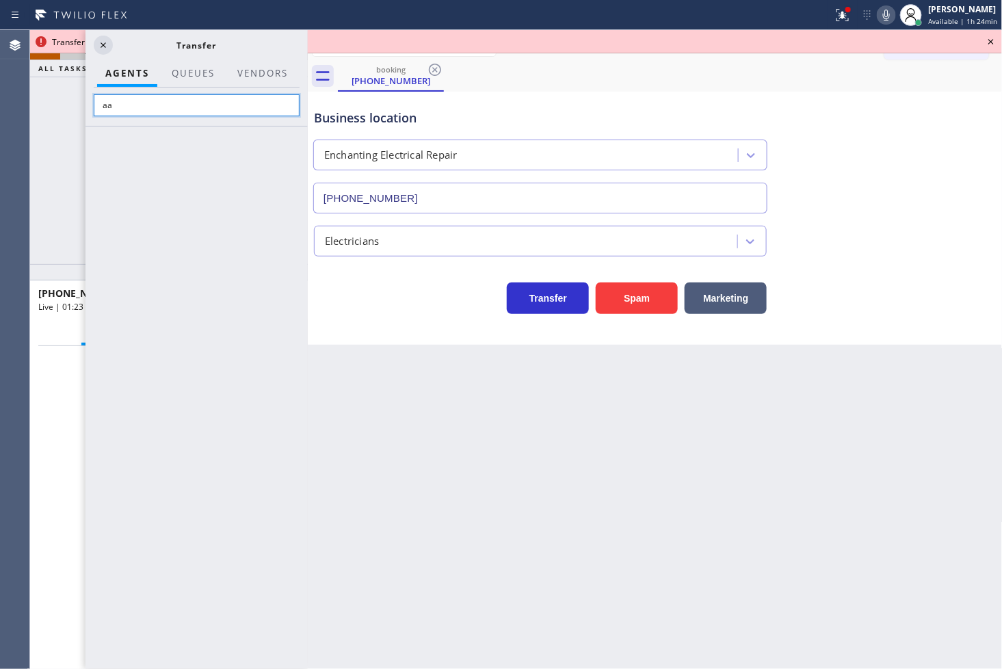
type input "a"
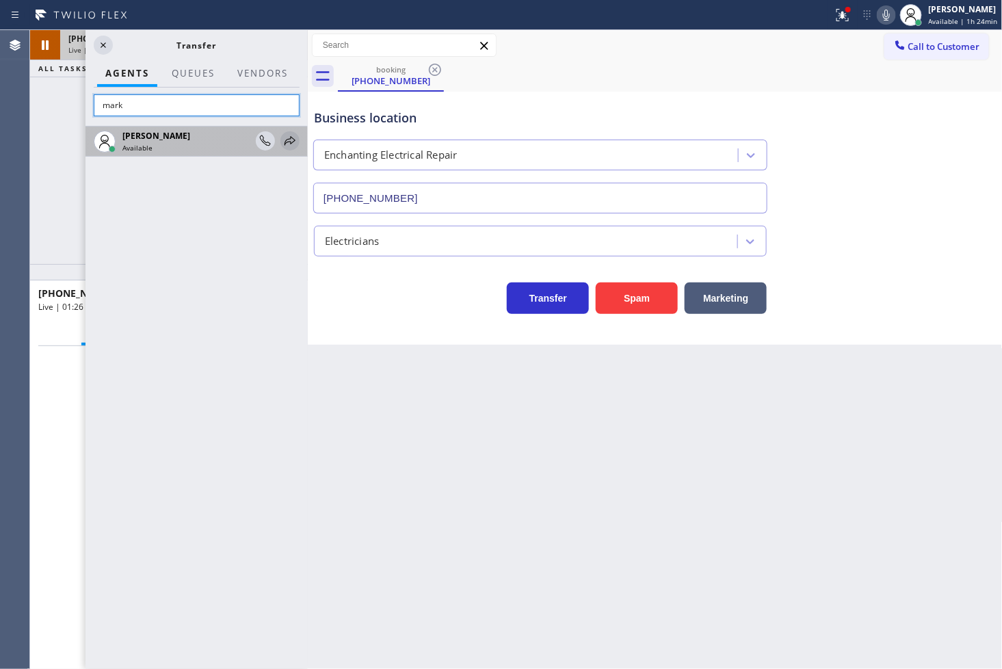
type input "mark"
click at [291, 138] on icon at bounding box center [290, 141] width 16 height 16
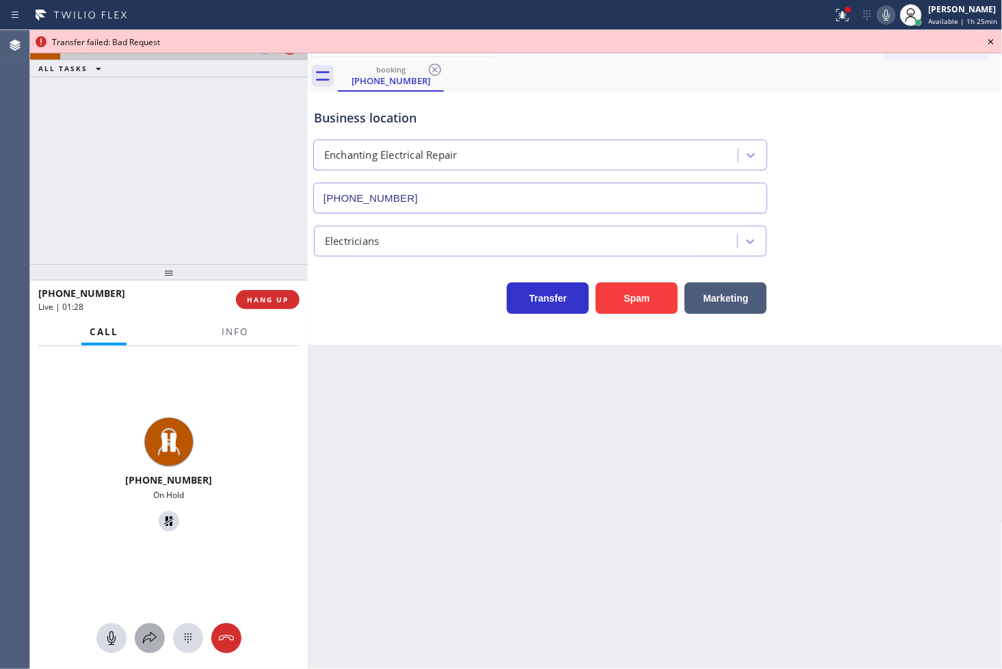
click at [145, 639] on icon at bounding box center [150, 638] width 14 height 12
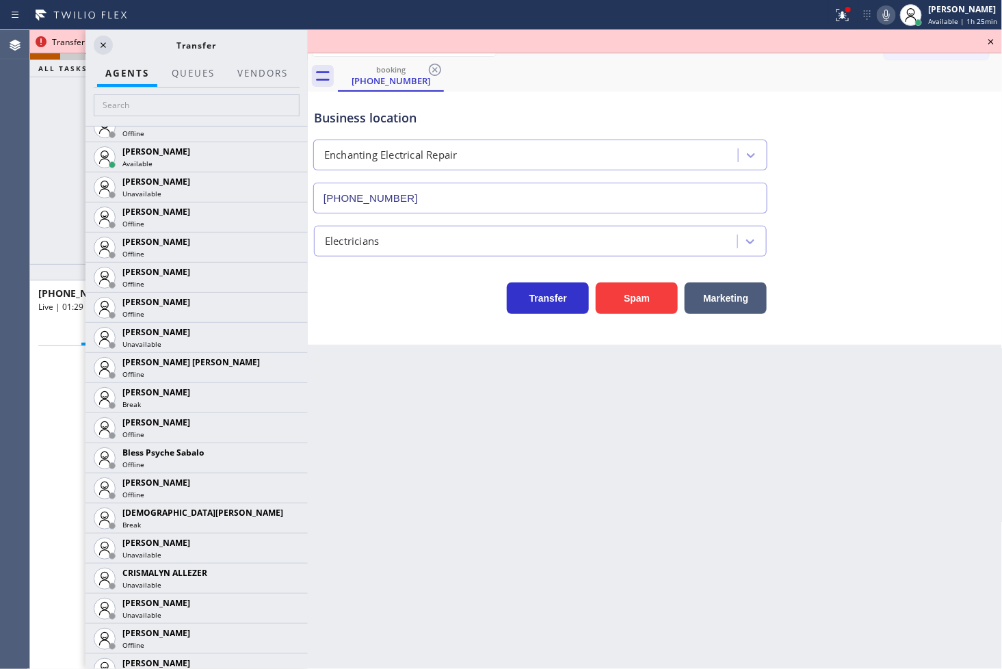
scroll to position [379, 0]
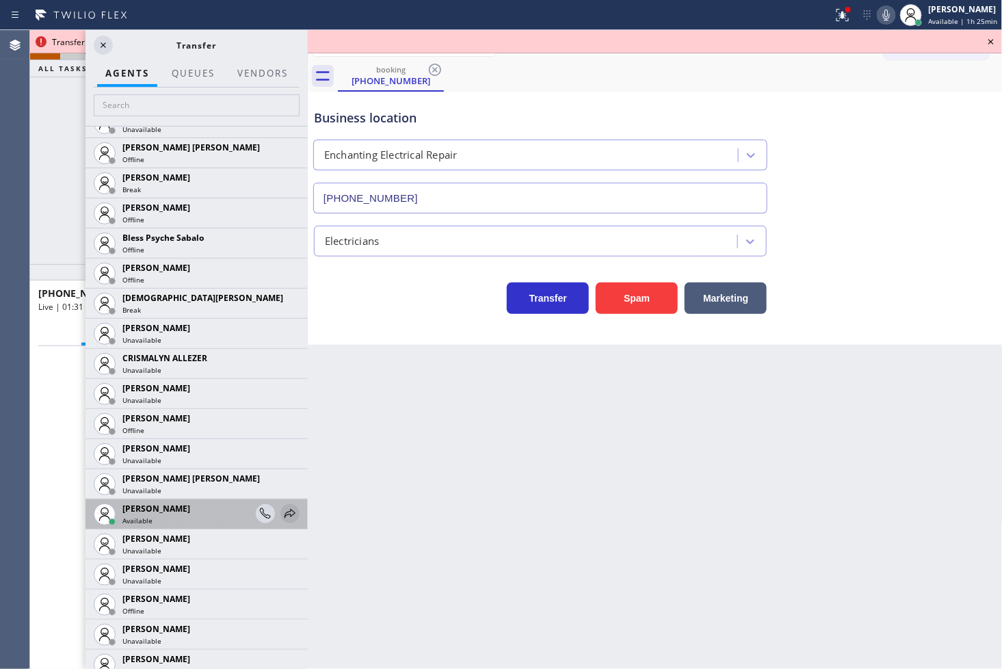
click at [284, 513] on icon at bounding box center [290, 513] width 16 height 16
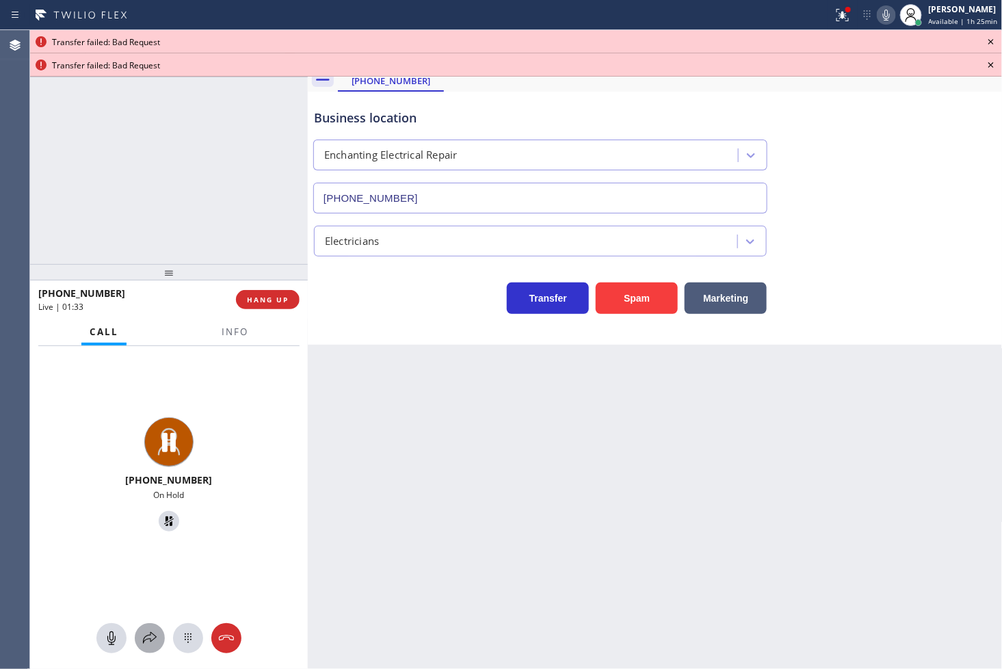
click at [144, 630] on icon at bounding box center [150, 638] width 16 height 16
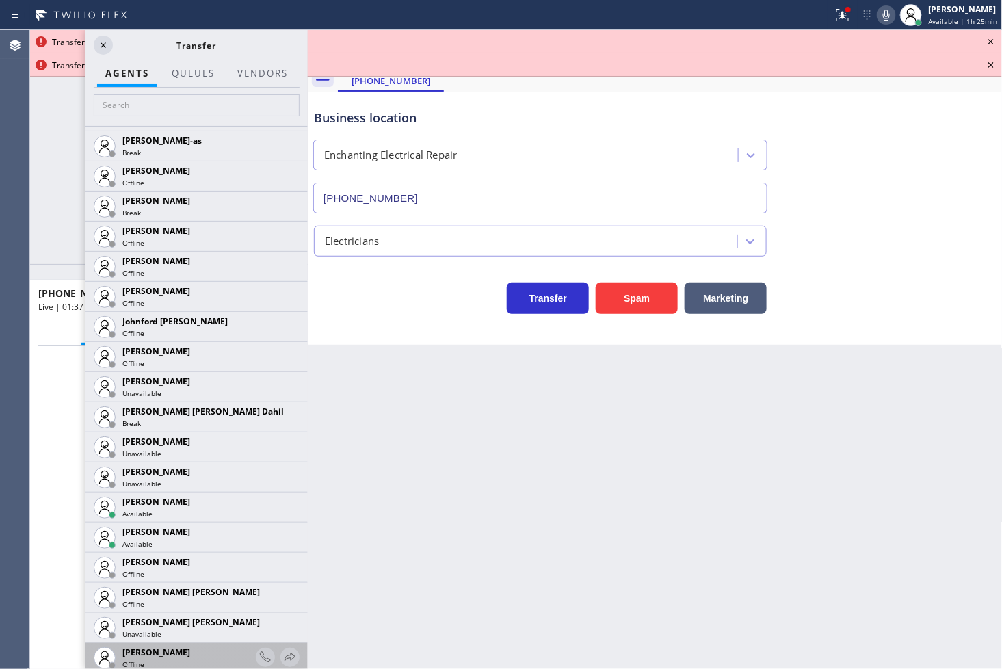
scroll to position [1393, 0]
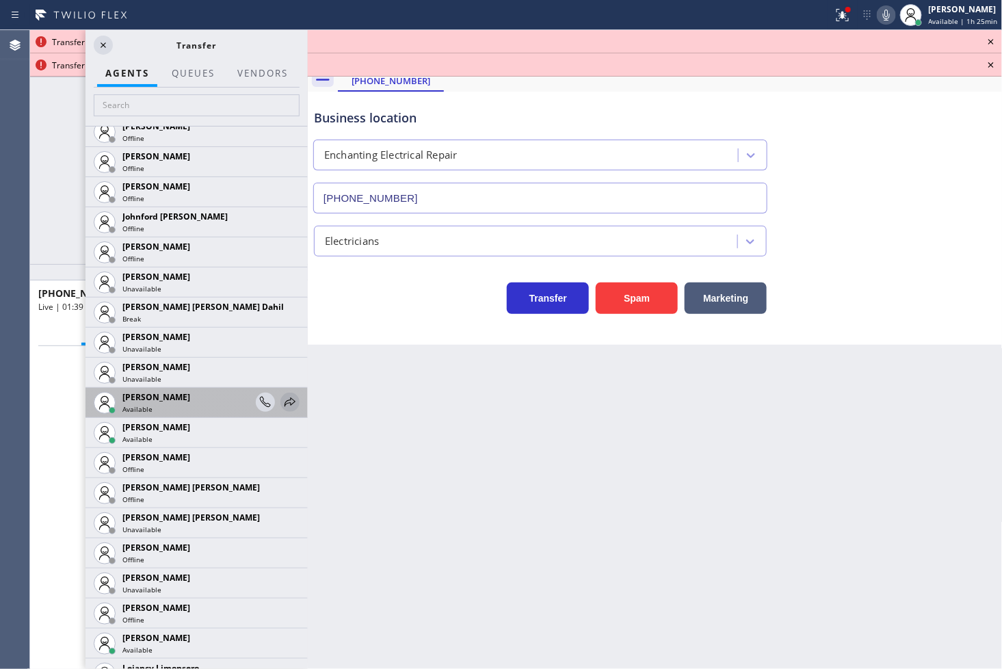
click at [282, 394] on icon at bounding box center [290, 402] width 16 height 16
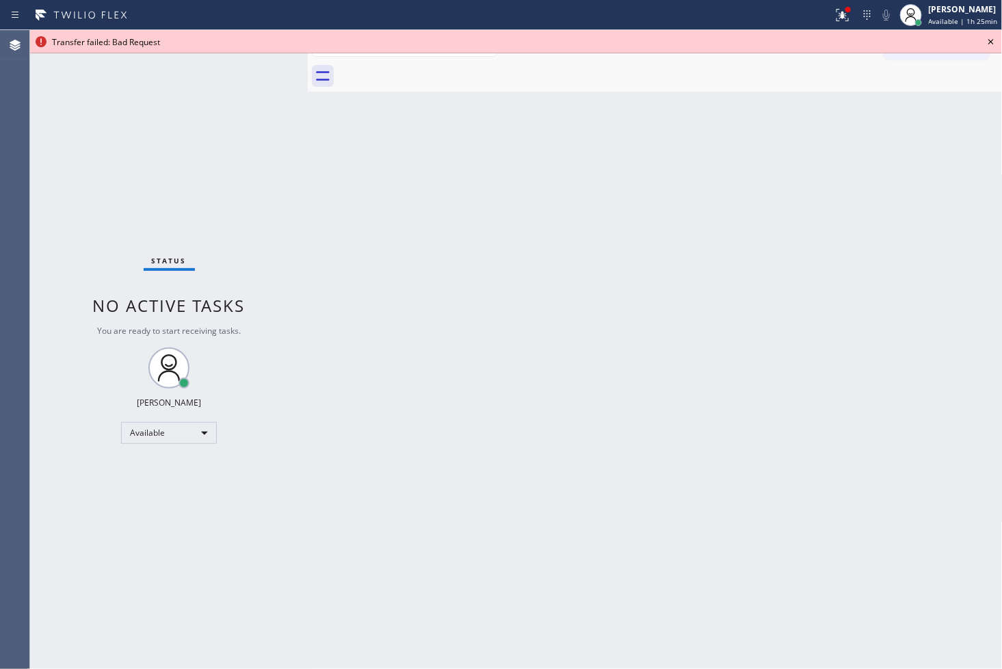
click at [993, 35] on icon at bounding box center [990, 41] width 16 height 16
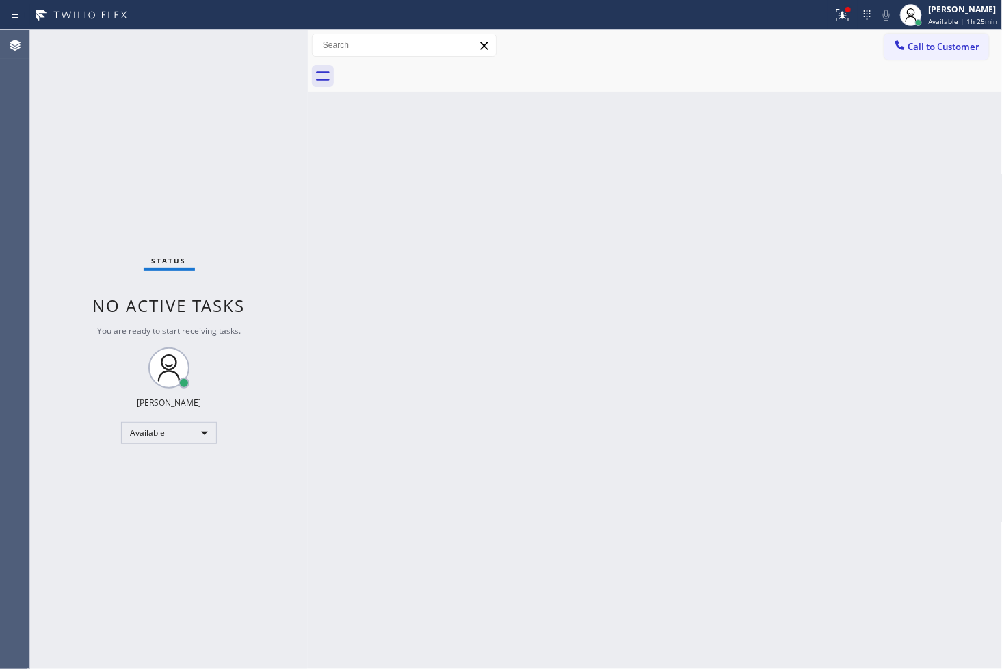
click at [265, 38] on div "Status No active tasks You are ready to start receiving tasks. [PERSON_NAME]" at bounding box center [169, 349] width 278 height 639
click at [258, 39] on div "Status No active tasks You are ready to start receiving tasks. [PERSON_NAME]" at bounding box center [169, 349] width 278 height 639
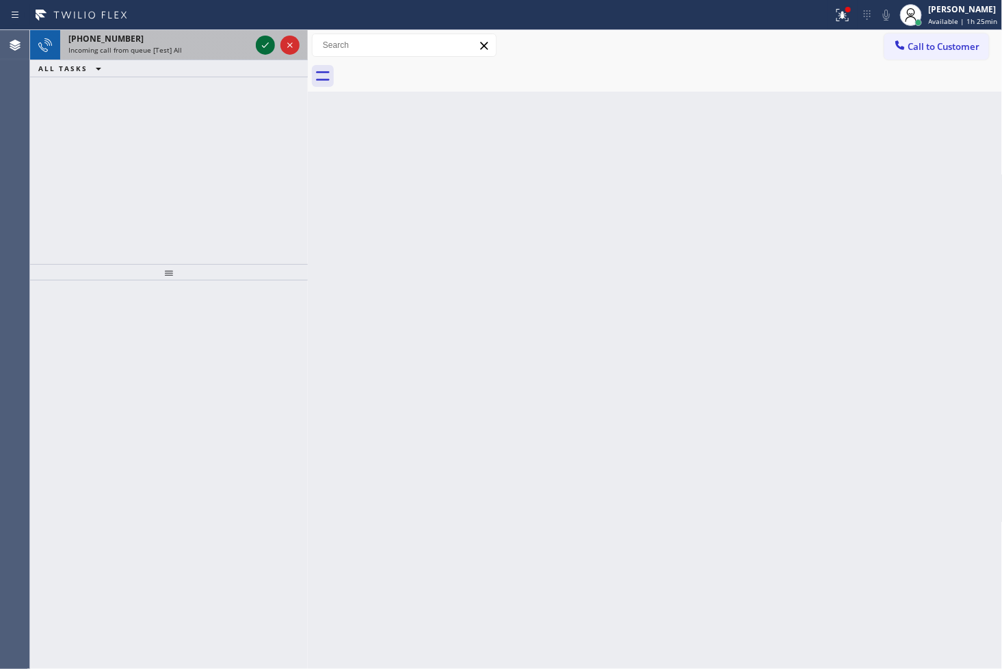
click at [260, 43] on icon at bounding box center [265, 45] width 16 height 16
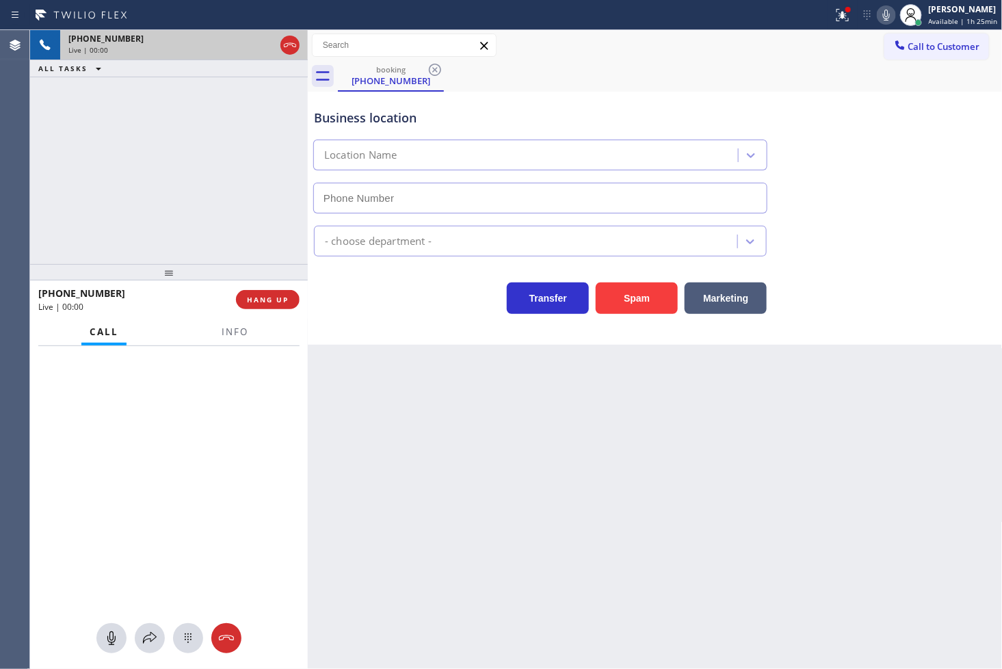
type input "(213) 277-8184"
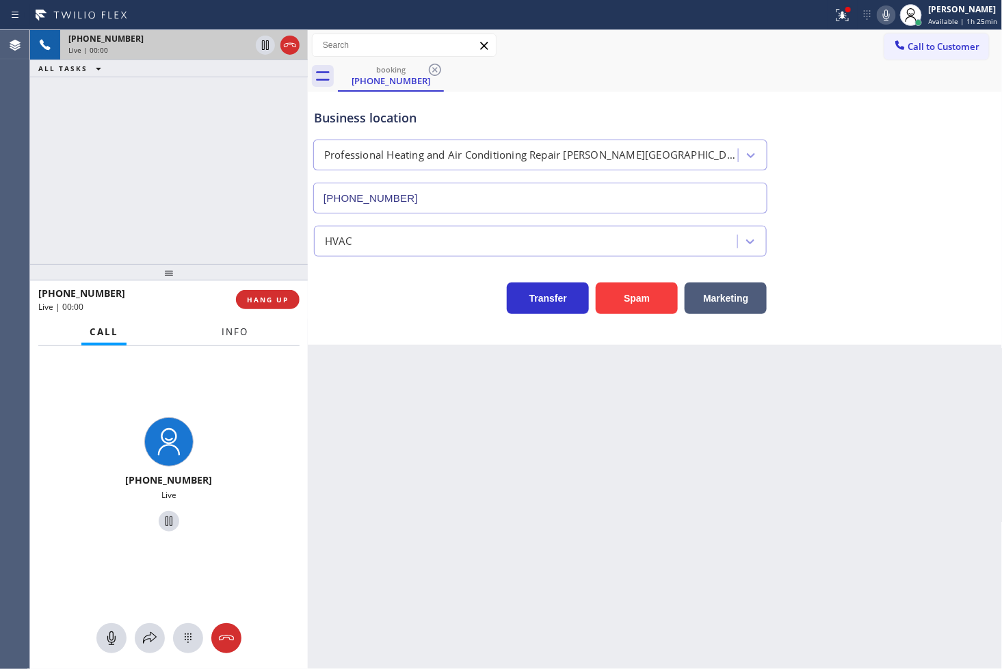
click at [234, 330] on span "Info" at bounding box center [234, 331] width 27 height 12
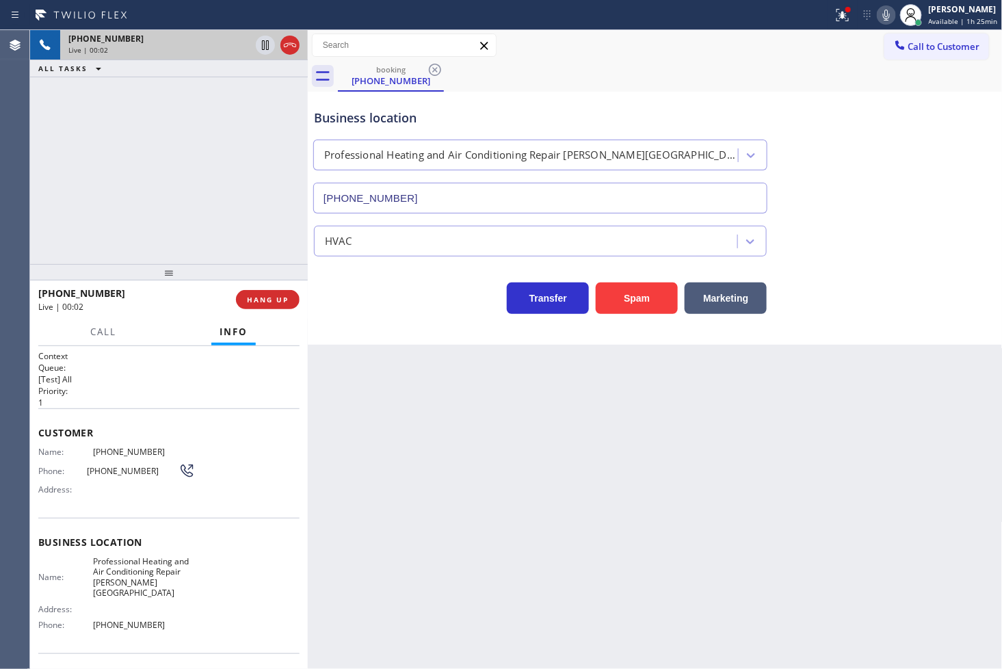
click at [397, 298] on div "Transfer Spam Marketing" at bounding box center [540, 295] width 458 height 38
click at [76, 138] on div "+15624127344 Live | 00:04 ALL TASKS ALL TASKS ACTIVE TASKS TASKS IN WRAP UP" at bounding box center [169, 147] width 278 height 234
click at [415, 286] on div "Transfer Spam Marketing" at bounding box center [540, 295] width 458 height 38
click at [193, 206] on div "+15624127344 Live | 00:05 ALL TASKS ALL TASKS ACTIVE TASKS TASKS IN WRAP UP" at bounding box center [169, 147] width 278 height 234
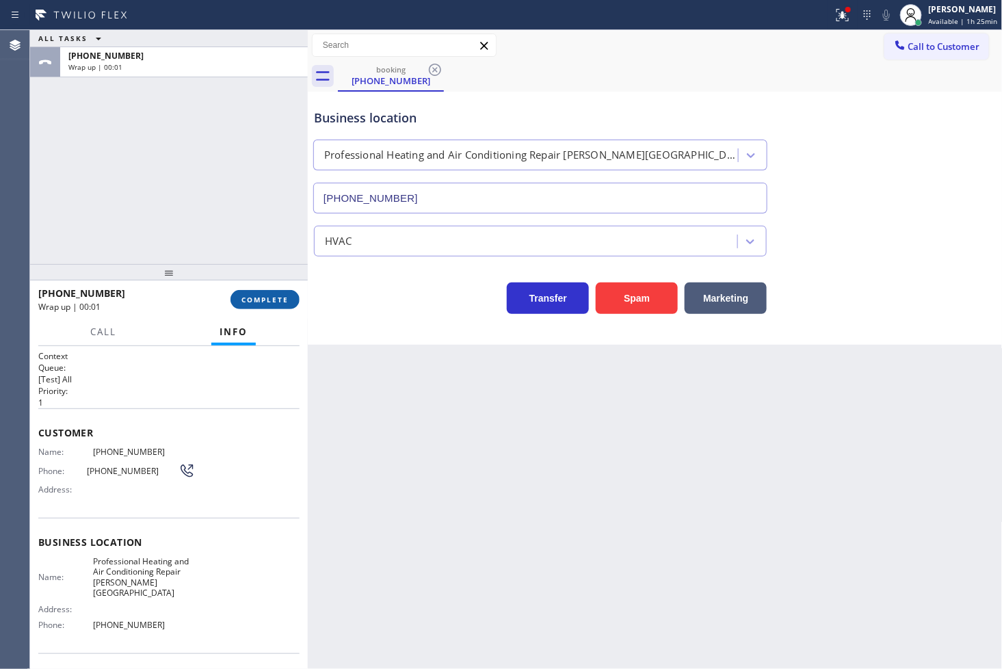
drag, startPoint x: 244, startPoint y: 304, endPoint x: 263, endPoint y: 290, distance: 23.4
click at [244, 304] on button "COMPLETE" at bounding box center [264, 299] width 69 height 19
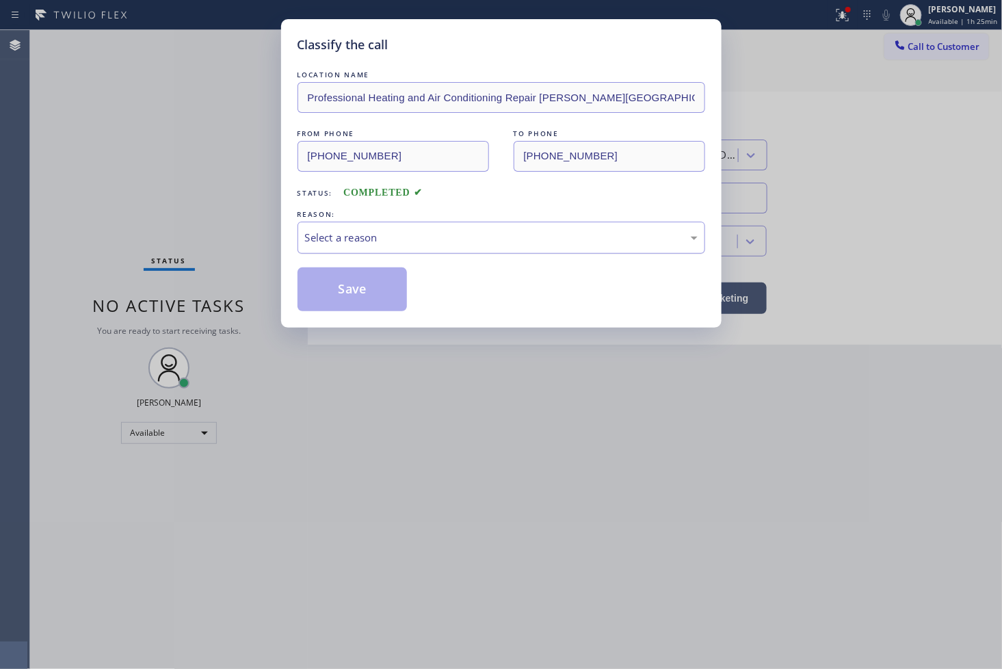
click at [364, 235] on div "Select a reason" at bounding box center [501, 238] width 392 height 16
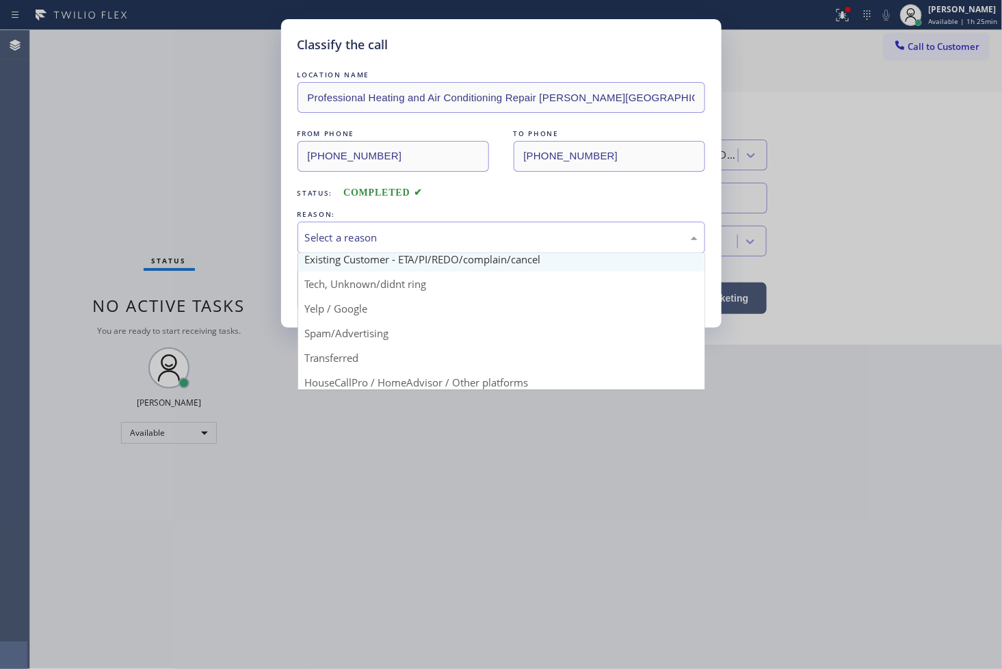
scroll to position [85, 0]
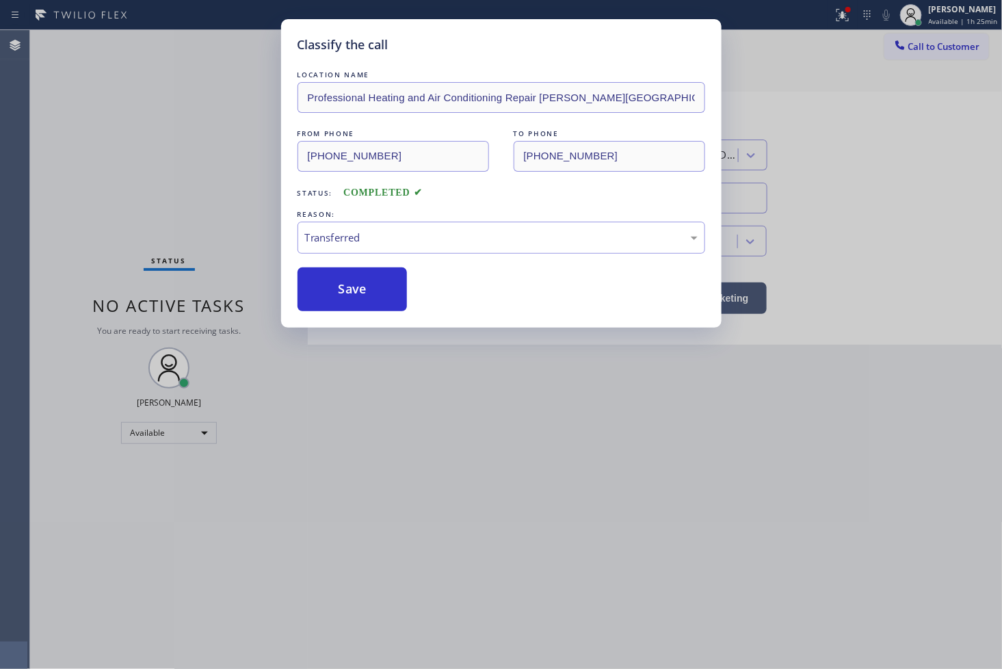
click at [388, 339] on div "Classify the call LOCATION NAME Professional Heating and Air Conditioning Repai…" at bounding box center [501, 334] width 1002 height 669
click at [326, 241] on div "Transferred" at bounding box center [501, 238] width 392 height 16
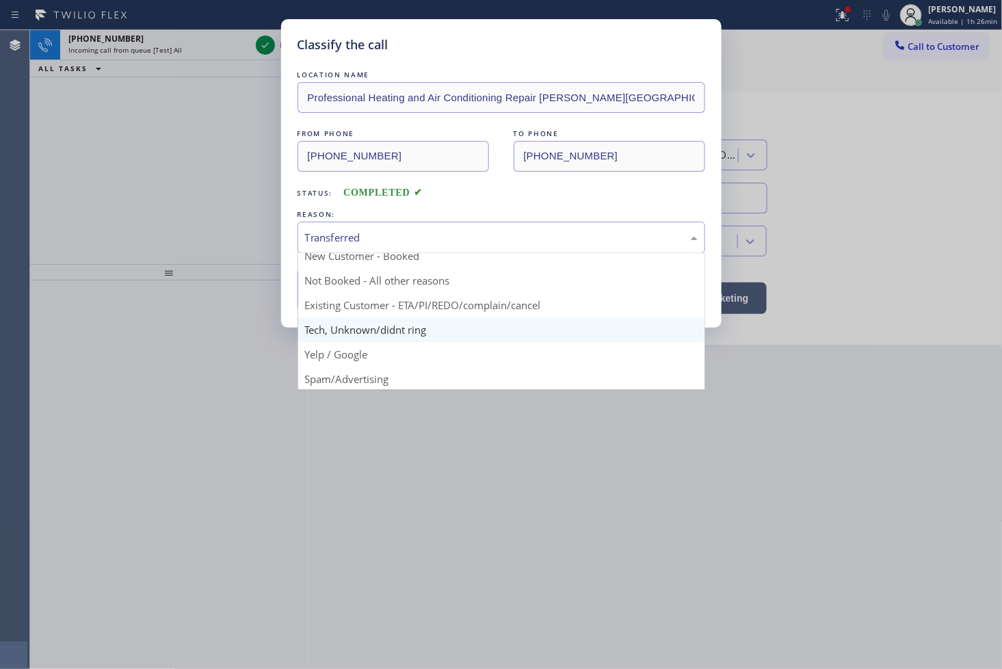
scroll to position [10, 0]
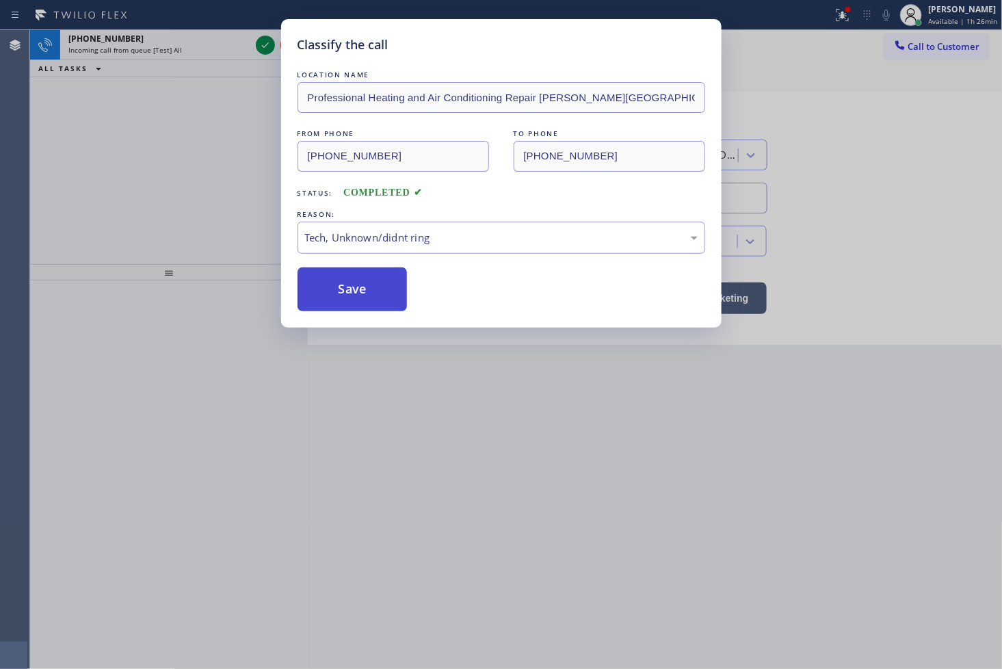
click at [350, 308] on button "Save" at bounding box center [352, 289] width 110 height 44
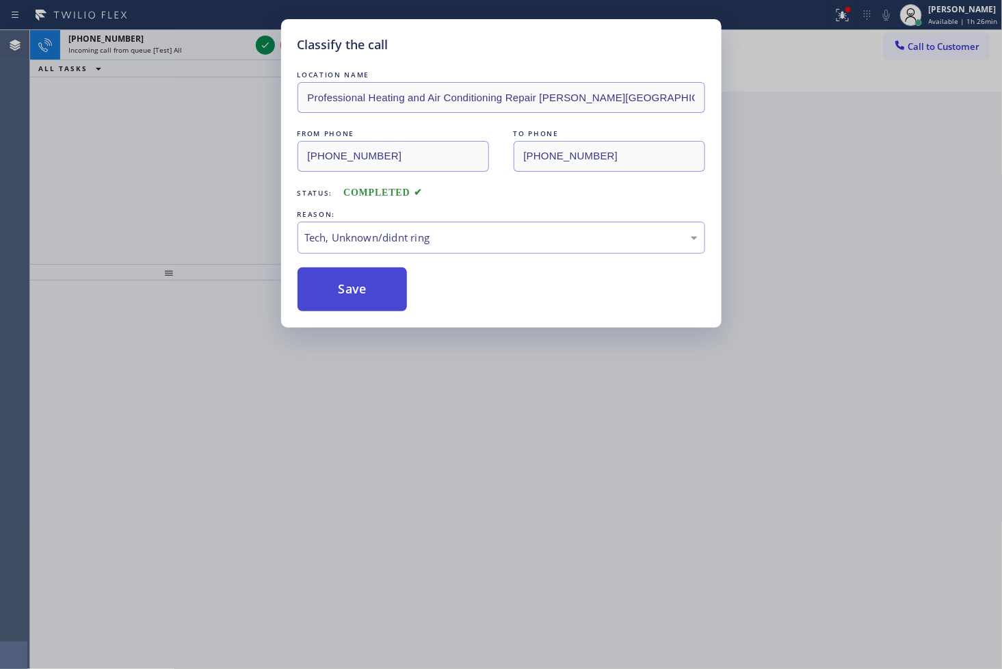
click at [350, 308] on button "Save" at bounding box center [352, 289] width 110 height 44
click at [127, 94] on div "Classify the call LOCATION NAME Professional Heating and Air Conditioning Repai…" at bounding box center [501, 334] width 1002 height 669
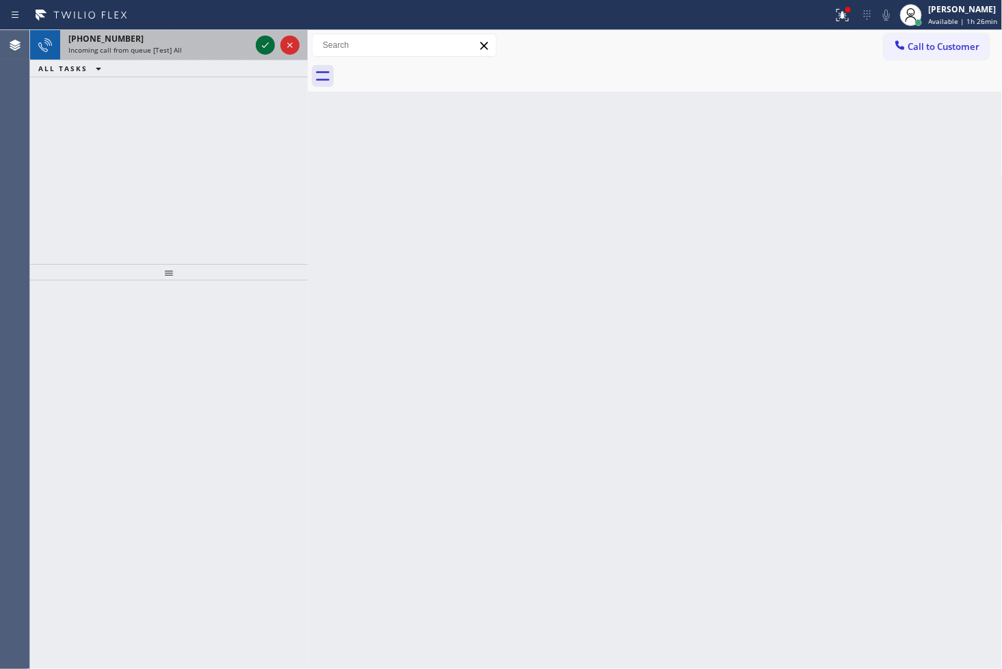
click at [260, 43] on icon at bounding box center [265, 45] width 16 height 16
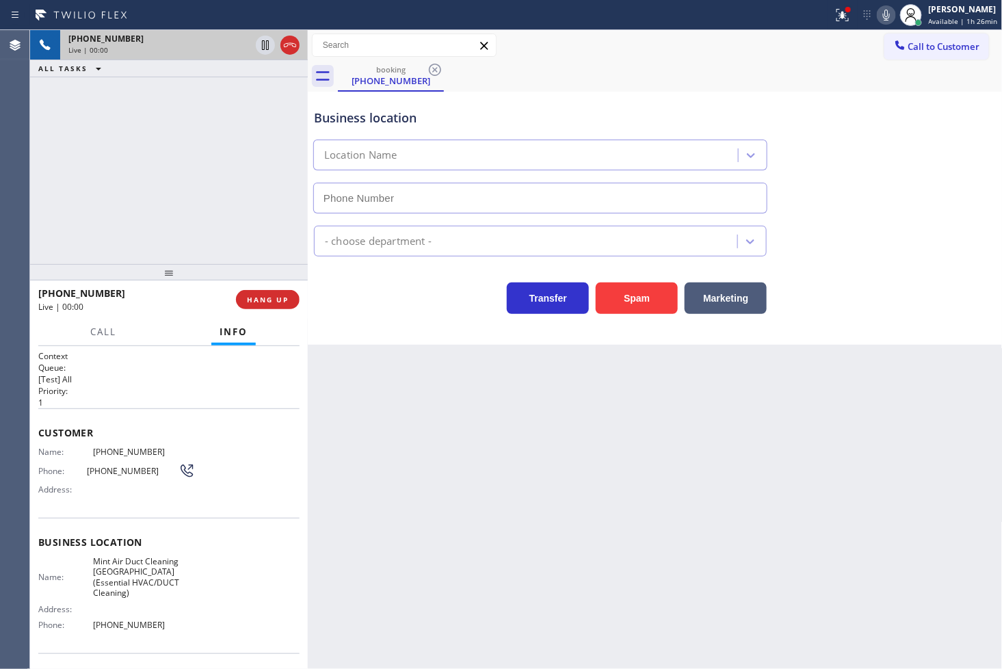
type input "(949) 304-6140"
click at [216, 215] on div "+17148378438 Live | 00:02 ALL TASKS ALL TASKS ACTIVE TASKS TASKS IN WRAP UP" at bounding box center [169, 147] width 278 height 234
click at [320, 319] on div "Business location Mint Air Duct Cleaning Orange County(Essential HVAC/DUCT Clea…" at bounding box center [655, 218] width 695 height 253
click at [138, 204] on div "+17148378438 Live | 00:04 ALL TASKS ALL TASKS ACTIVE TASKS TASKS IN WRAP UP" at bounding box center [169, 147] width 278 height 234
click at [460, 515] on div "Back to Dashboard Change Sender ID Customers Technicians Select a contact Outbo…" at bounding box center [655, 349] width 695 height 639
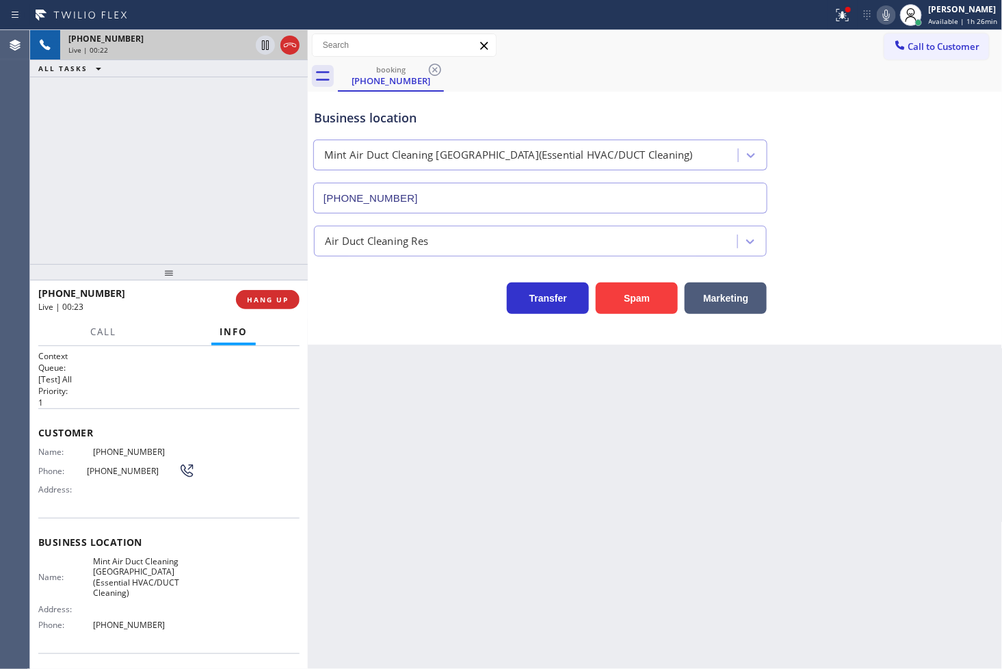
click at [77, 173] on div "+17148378438 Live | 00:22 ALL TASKS ALL TASKS ACTIVE TASKS TASKS IN WRAP UP" at bounding box center [169, 147] width 278 height 234
click at [122, 142] on div "+17148378438 Live | 00:29 ALL TASKS ALL TASKS ACTIVE TASKS TASKS IN WRAP UP" at bounding box center [169, 147] width 278 height 234
click at [179, 172] on div "+17148378438 Live | 00:48 ALL TASKS ALL TASKS ACTIVE TASKS TASKS IN WRAP UP" at bounding box center [169, 147] width 278 height 234
click at [351, 306] on div "Transfer Spam Marketing" at bounding box center [540, 295] width 458 height 38
click at [187, 224] on div "+17148378438 Live | 00:49 ALL TASKS ALL TASKS ACTIVE TASKS TASKS IN WRAP UP" at bounding box center [169, 147] width 278 height 234
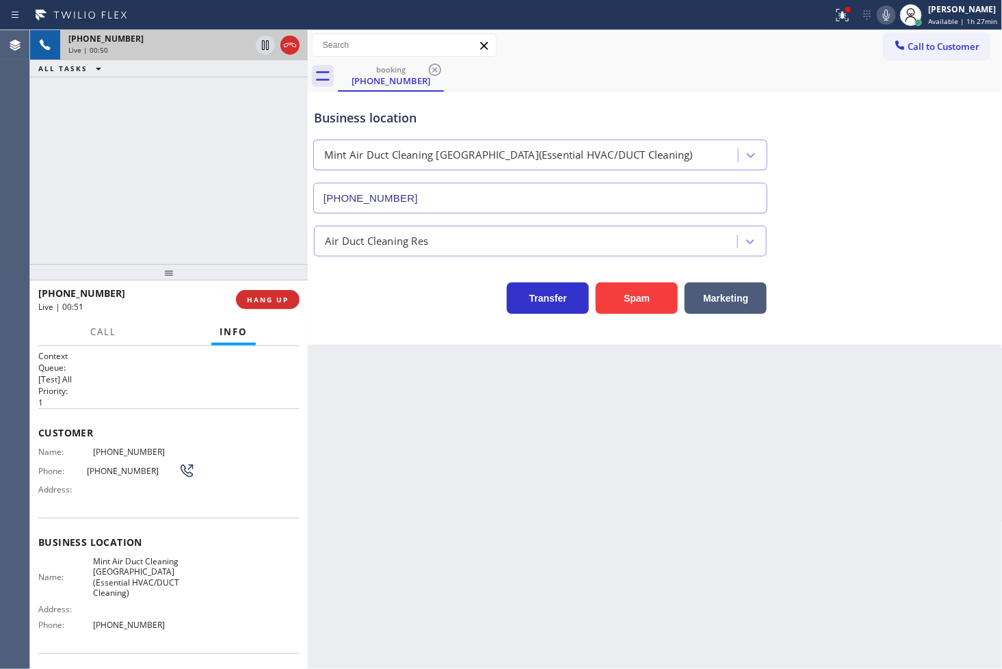
click at [346, 290] on div "Transfer Spam Marketing" at bounding box center [540, 295] width 458 height 38
click at [189, 185] on div "+17148378438 Live | 01:23 ALL TASKS ALL TASKS ACTIVE TASKS TASKS IN WRAP UP" at bounding box center [169, 147] width 278 height 234
click at [257, 44] on icon at bounding box center [265, 45] width 16 height 16
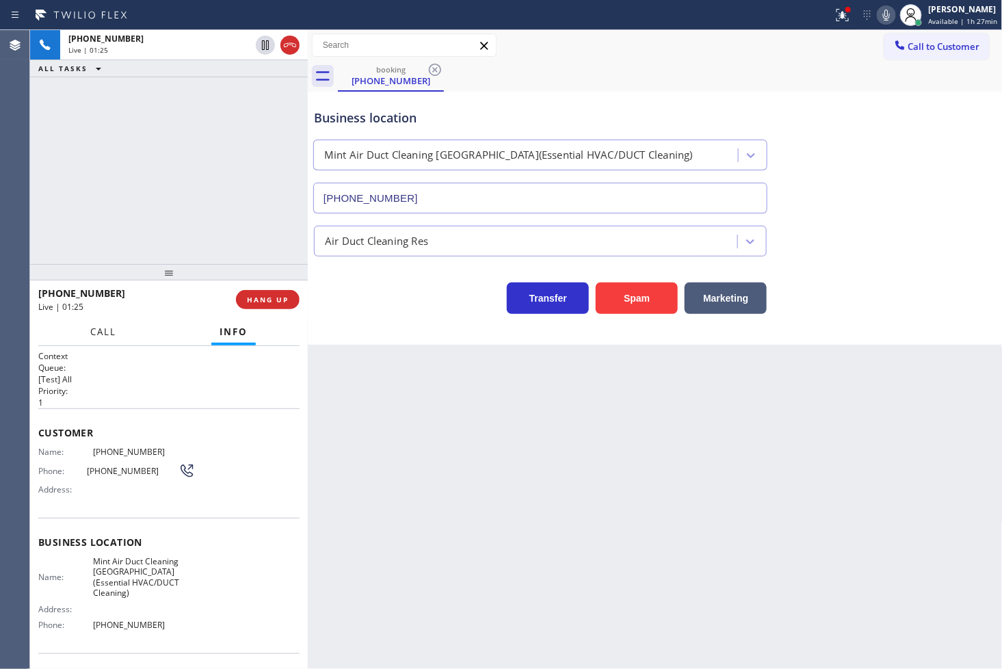
drag, startPoint x: 100, startPoint y: 328, endPoint x: 112, endPoint y: 497, distance: 169.3
click at [100, 349] on div "Call Info +17148378438 Live Context Queue: [Test] All Priority: 1 Customer Name…" at bounding box center [169, 494] width 278 height 351
click at [104, 315] on div "+17148378438 Live | 01:27" at bounding box center [137, 300] width 198 height 36
click at [105, 332] on span "Call" at bounding box center [103, 331] width 26 height 12
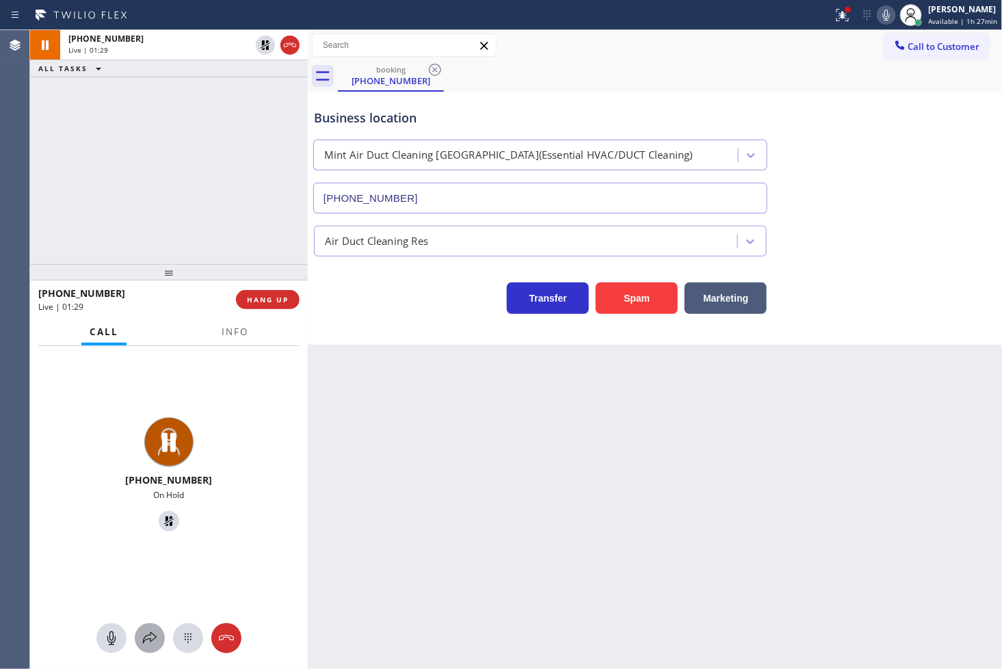
click at [154, 641] on icon at bounding box center [150, 638] width 16 height 16
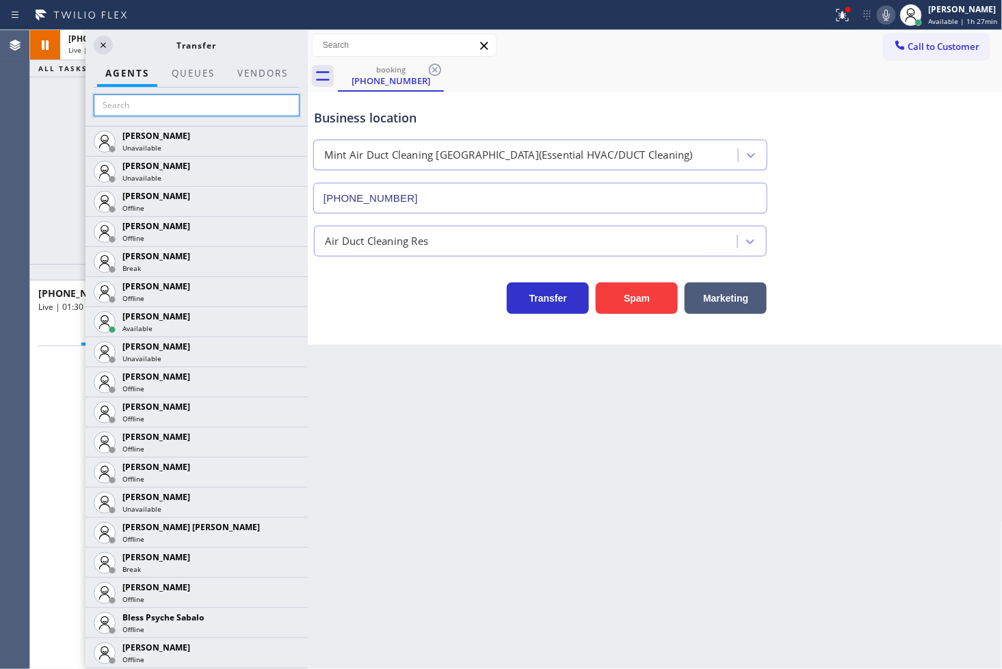
click at [161, 104] on input "text" at bounding box center [197, 105] width 206 height 22
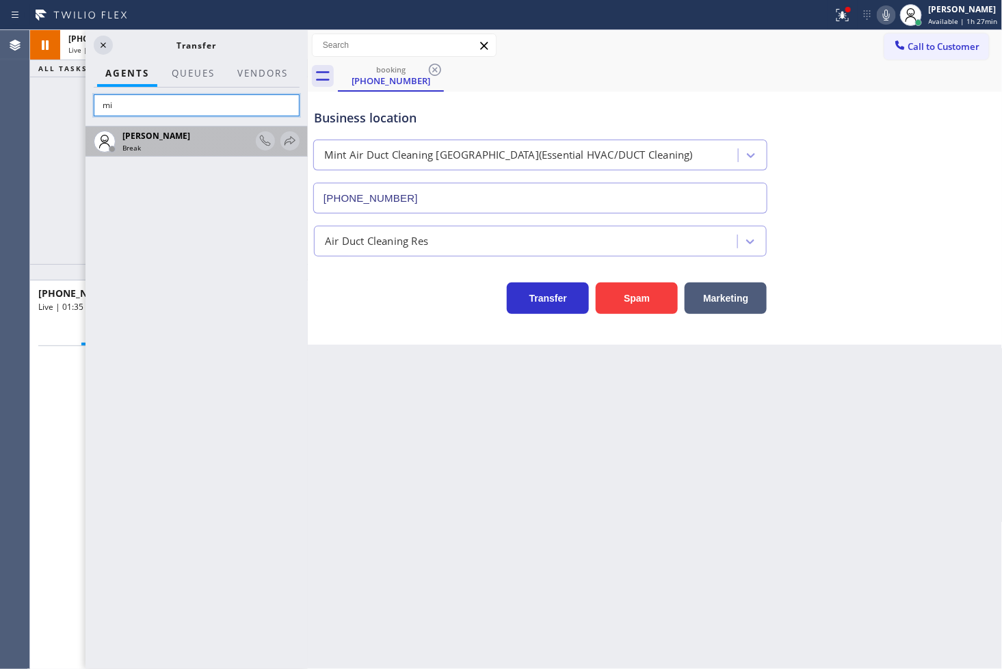
type input "m"
type input "l"
type input "[PERSON_NAME]"
click at [292, 135] on icon at bounding box center [290, 141] width 16 height 16
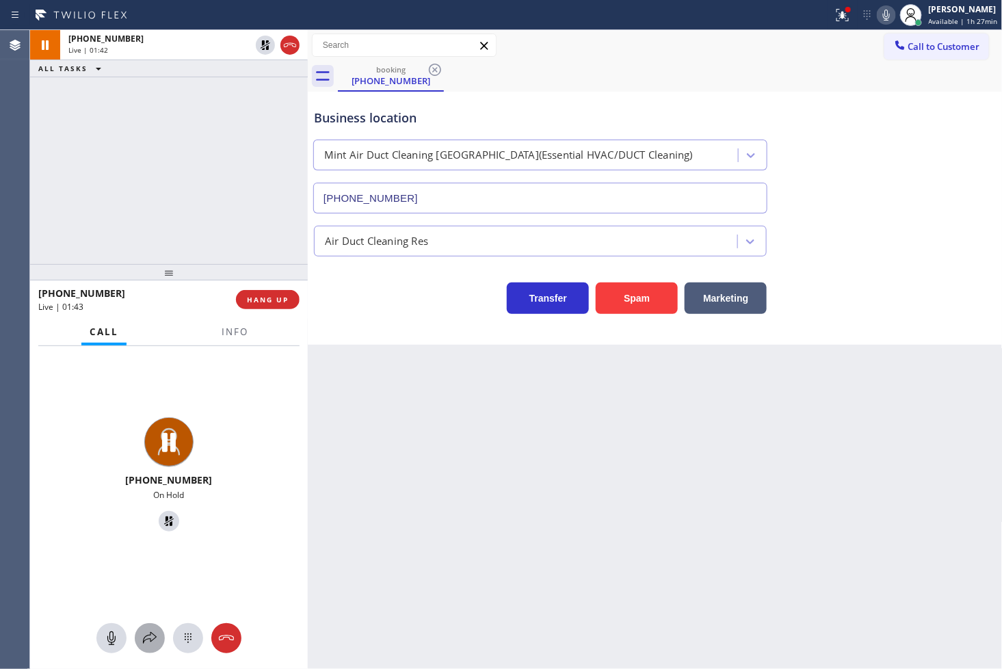
click at [144, 634] on icon at bounding box center [150, 638] width 16 height 16
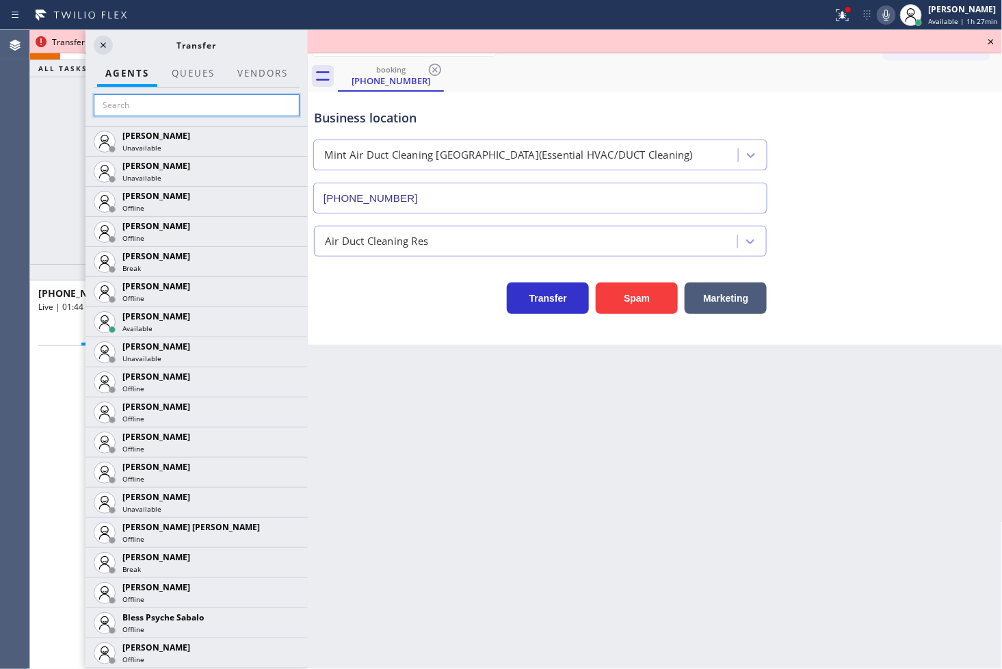
click at [118, 105] on input "text" at bounding box center [197, 105] width 206 height 22
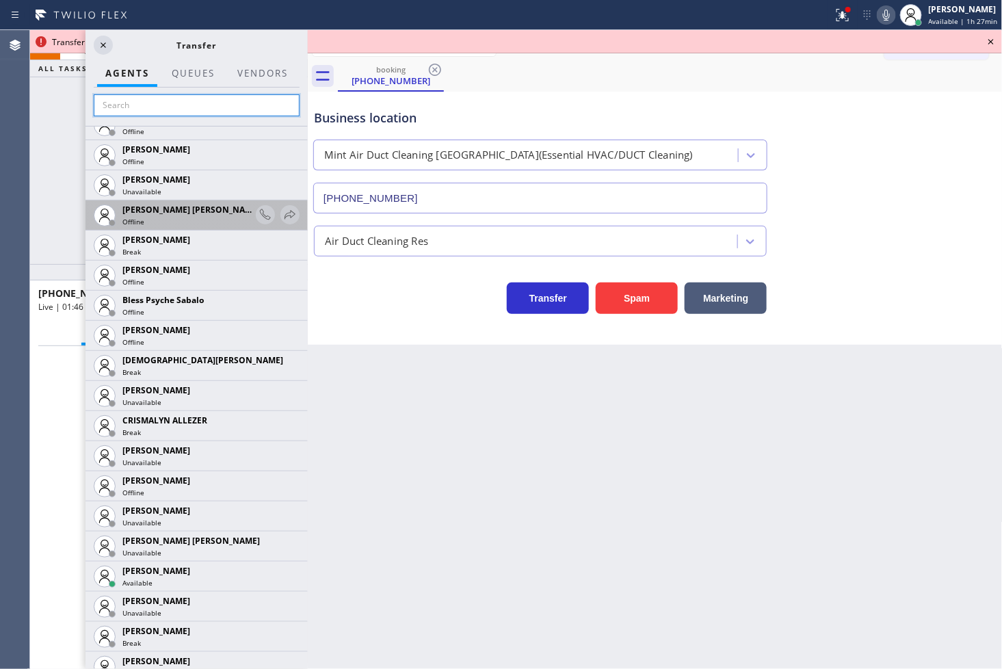
scroll to position [455, 0]
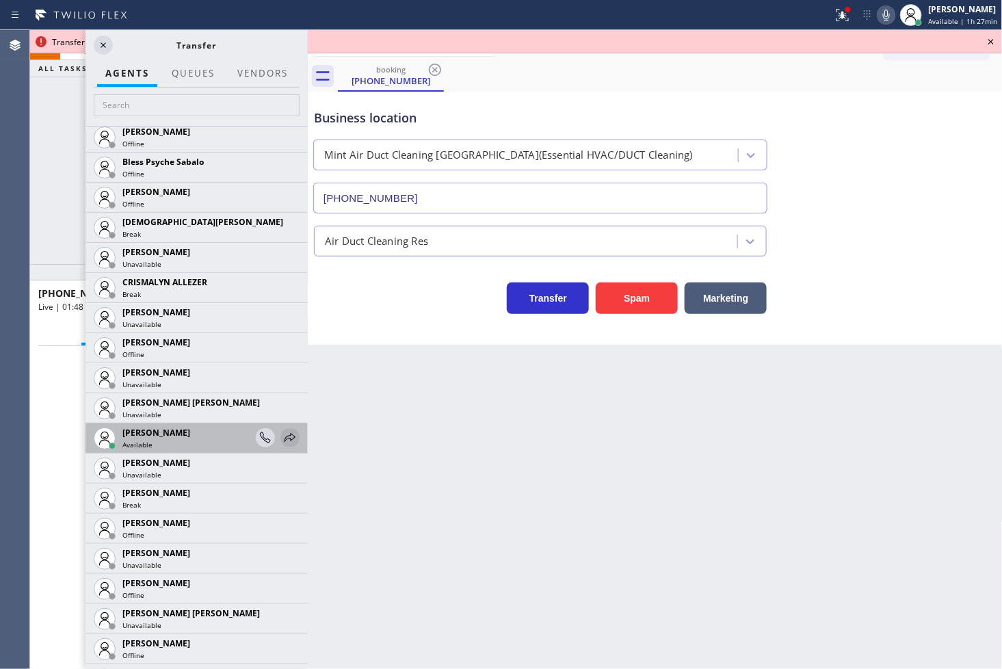
click at [282, 433] on icon at bounding box center [290, 437] width 16 height 16
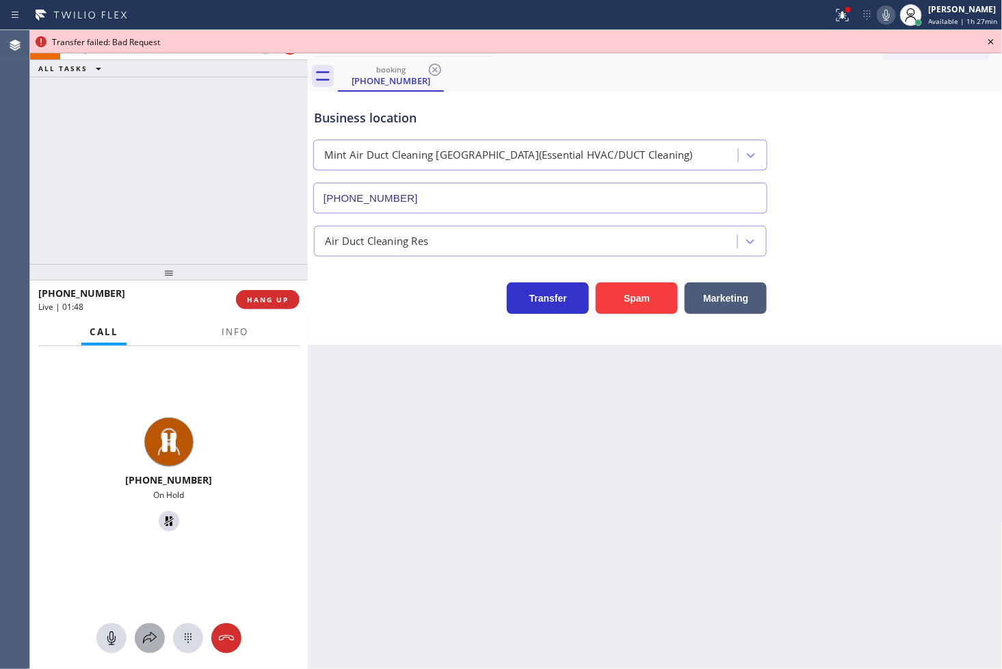
click at [147, 631] on icon at bounding box center [150, 638] width 16 height 16
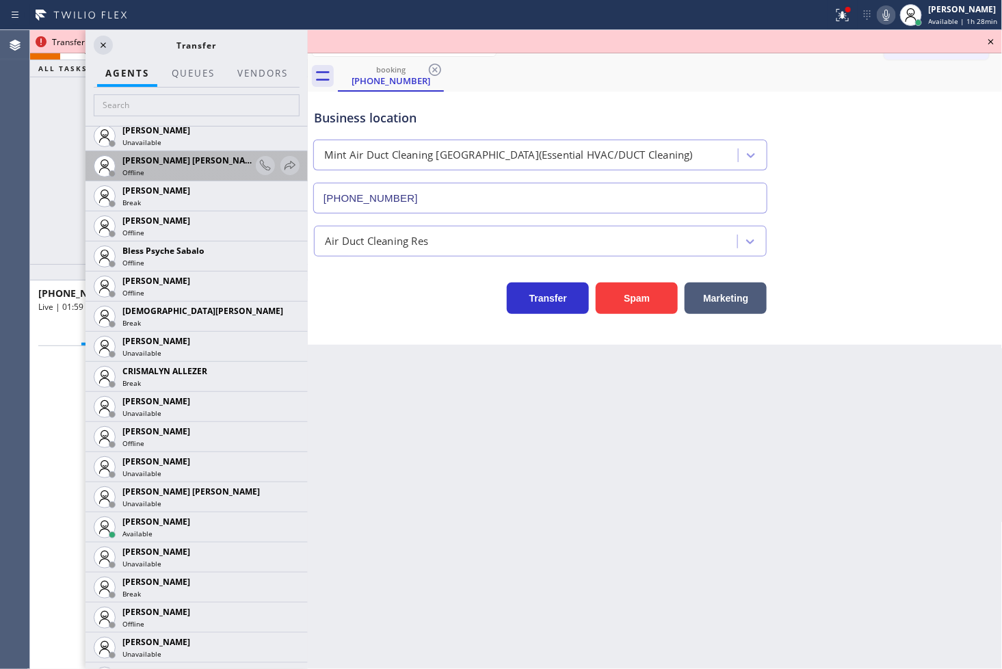
scroll to position [379, 0]
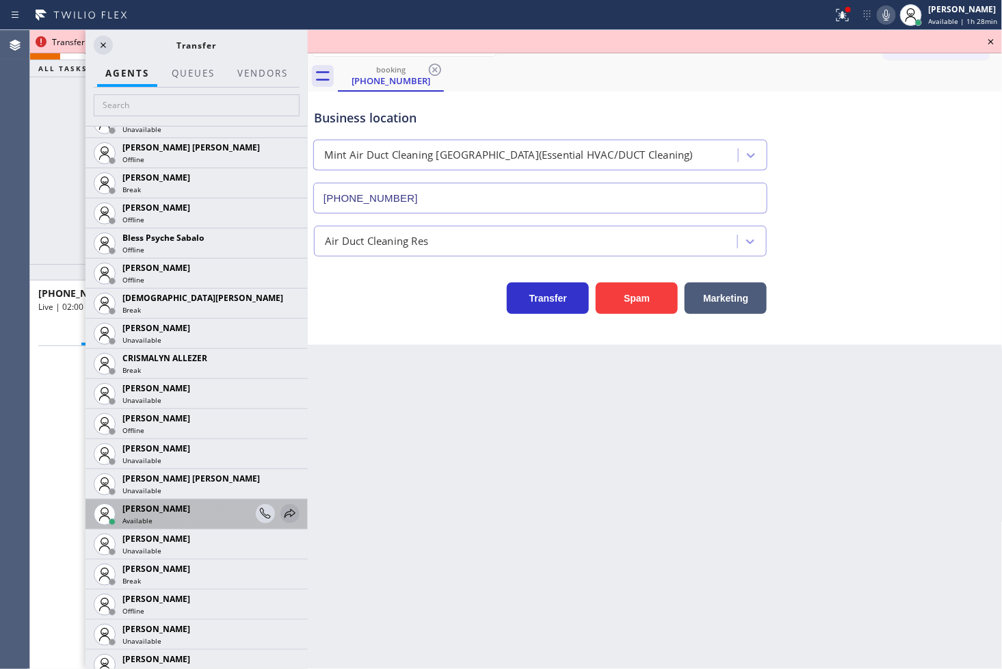
click at [282, 510] on icon at bounding box center [290, 513] width 16 height 16
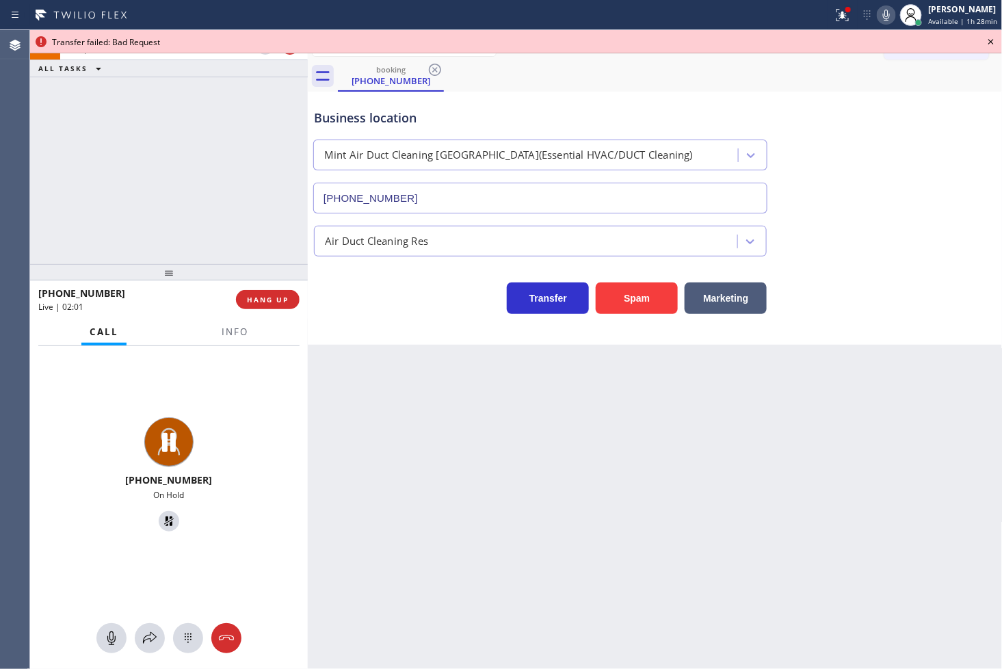
click at [147, 618] on div "+17148378438 On Hold" at bounding box center [169, 507] width 278 height 323
click at [146, 626] on button at bounding box center [150, 638] width 30 height 30
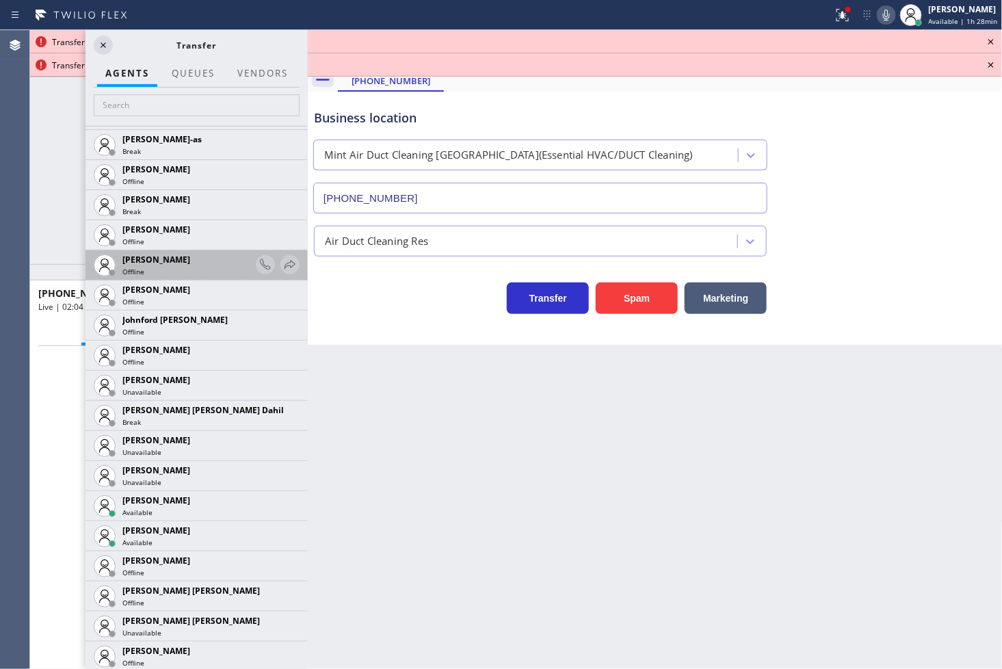
scroll to position [1291, 0]
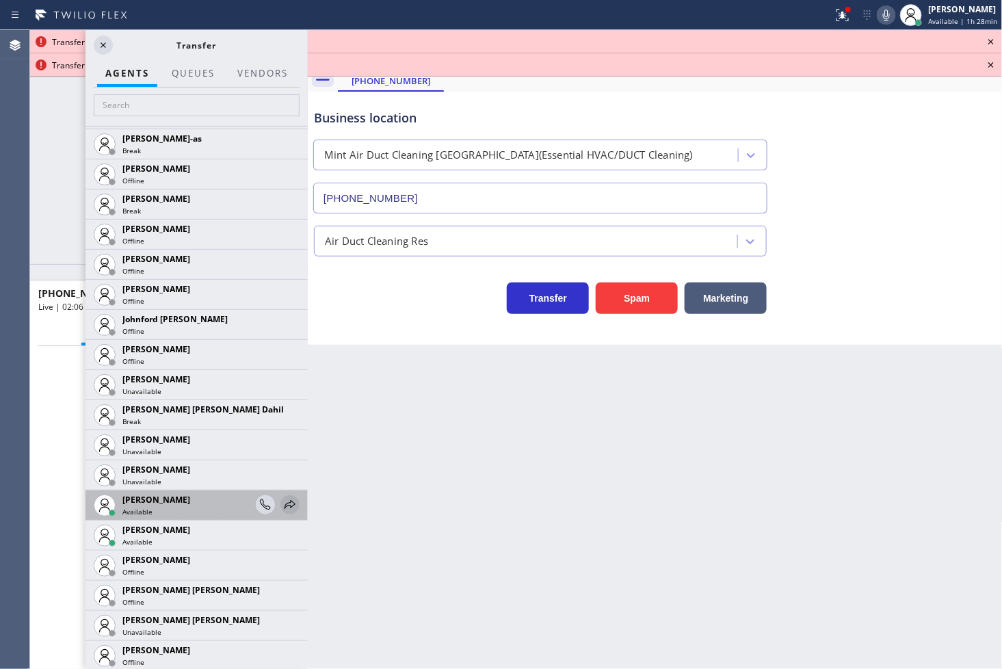
click at [282, 500] on icon at bounding box center [290, 504] width 16 height 16
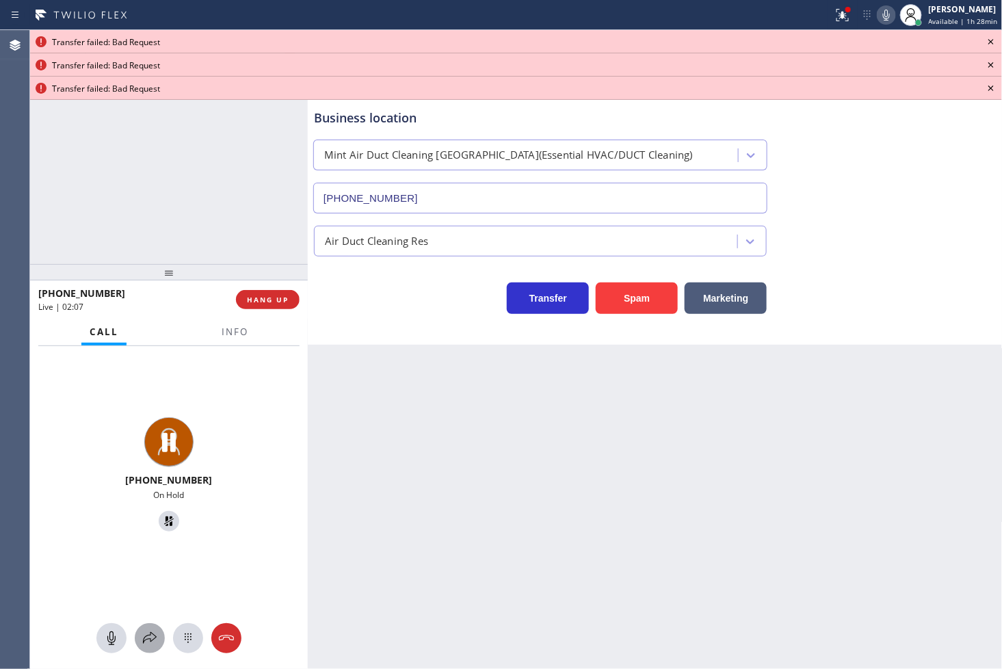
click at [137, 640] on div at bounding box center [150, 638] width 30 height 16
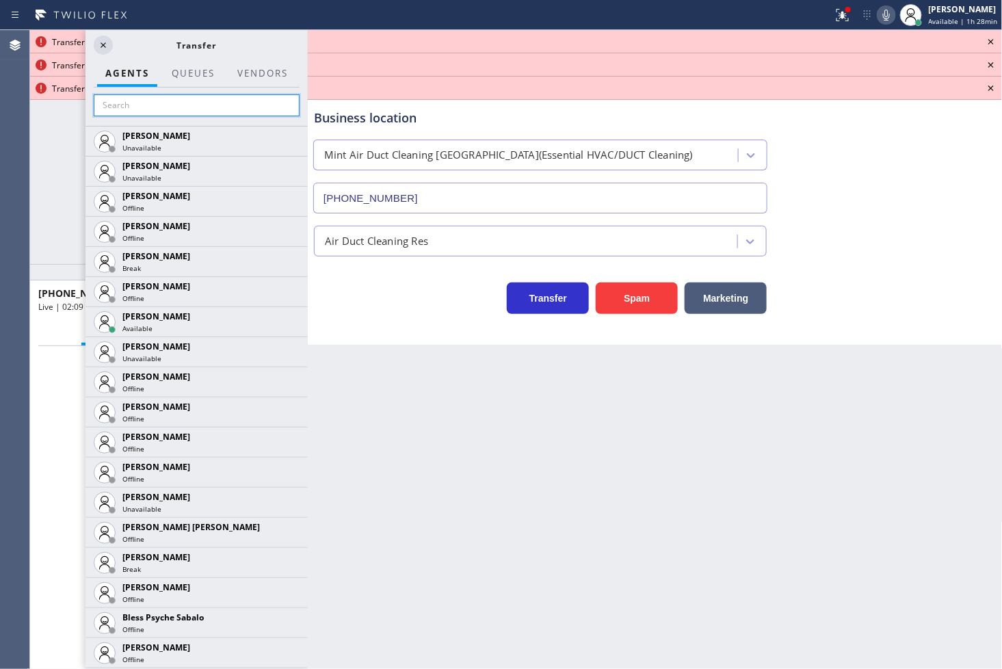
click at [124, 104] on input "text" at bounding box center [197, 105] width 206 height 22
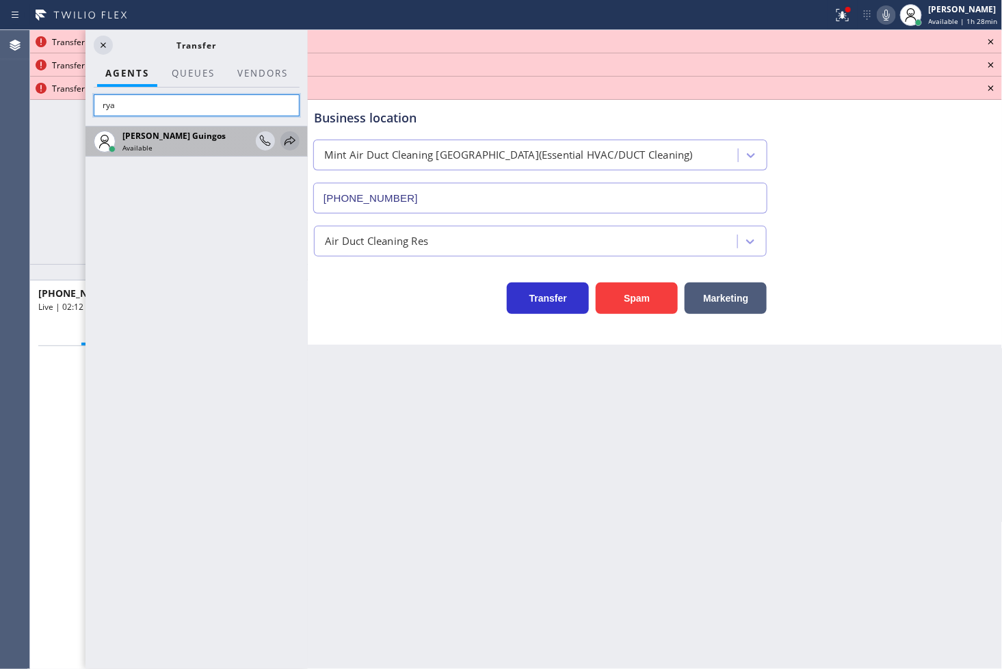
type input "rya"
click at [282, 139] on icon at bounding box center [290, 141] width 16 height 16
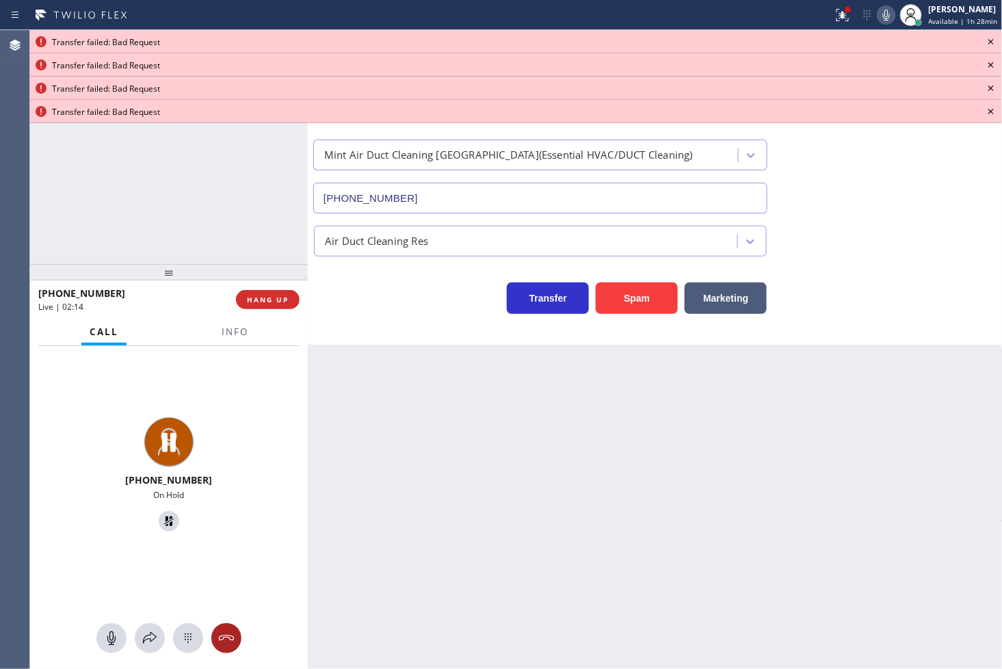
click at [228, 634] on icon at bounding box center [226, 638] width 16 height 16
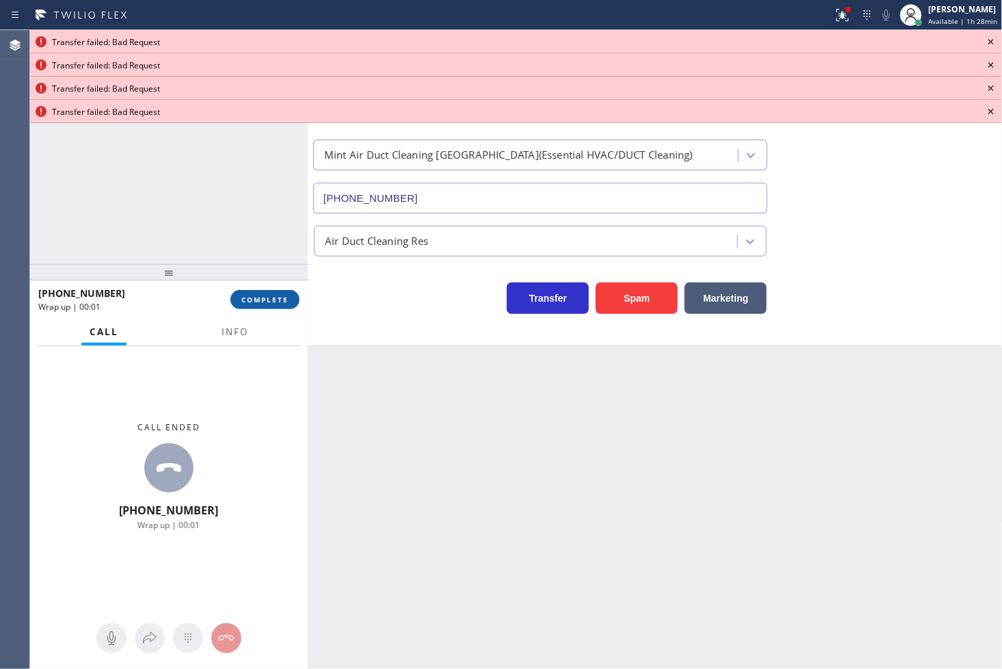
click at [260, 296] on span "COMPLETE" at bounding box center [264, 300] width 47 height 10
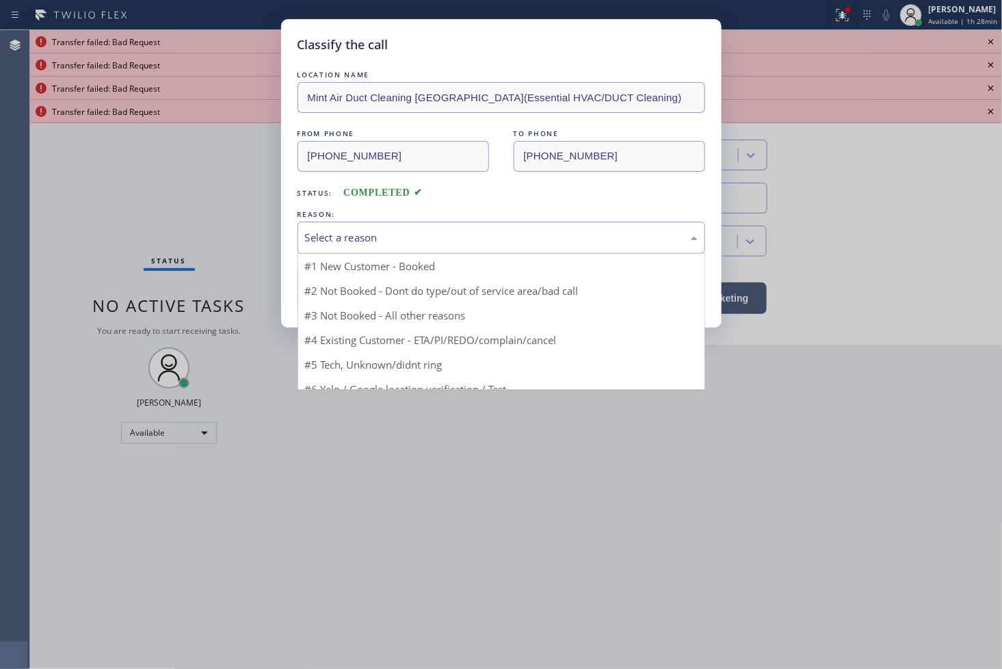
click at [384, 240] on div "Select a reason" at bounding box center [501, 238] width 392 height 16
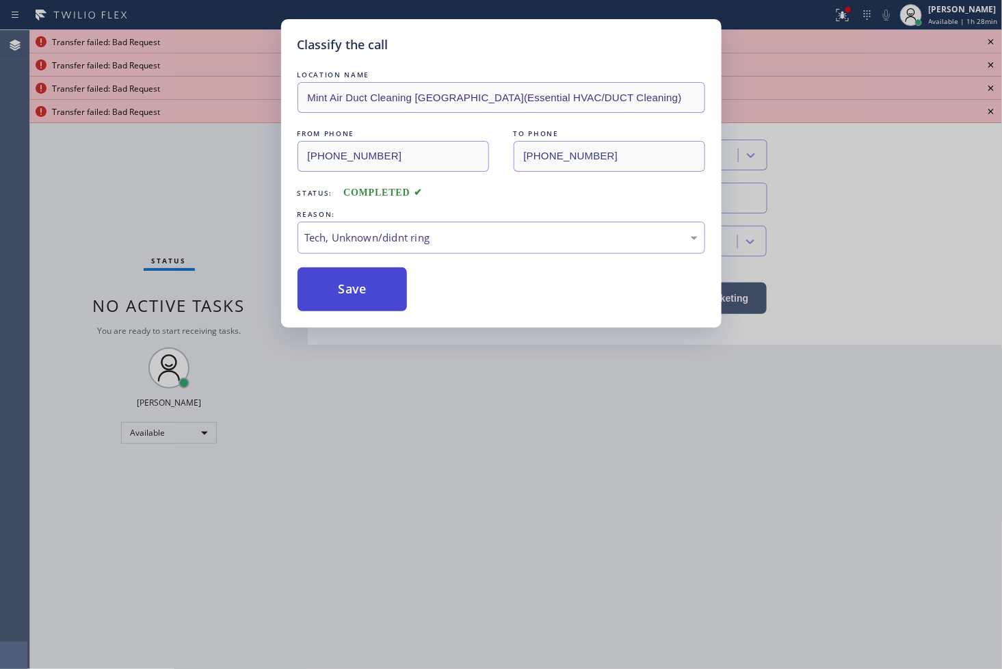
click at [364, 309] on button "Save" at bounding box center [352, 289] width 110 height 44
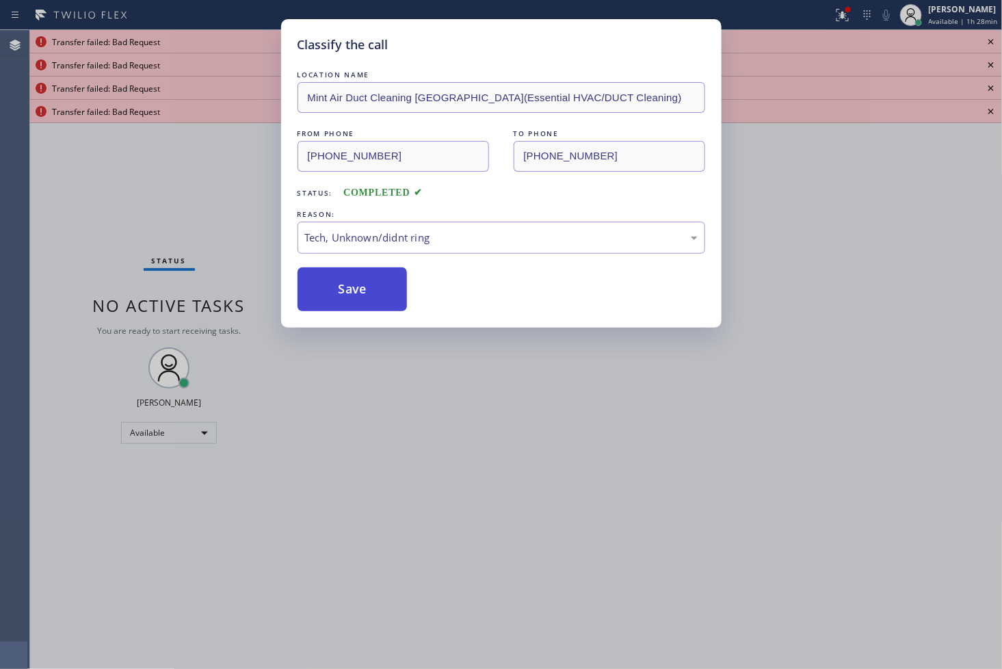
click at [364, 309] on button "Save" at bounding box center [352, 289] width 110 height 44
click at [364, 309] on div "Classify the call LOCATION NAME VikingExperts.online (Los Angeles, Google Ads) …" at bounding box center [515, 349] width 971 height 639
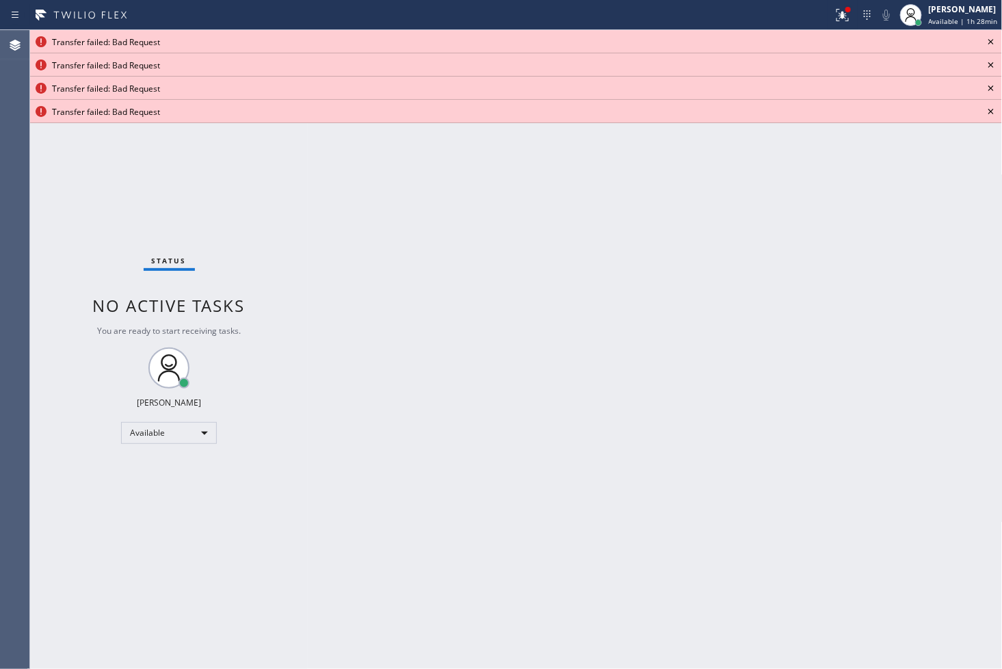
click at [364, 309] on div "Back to Dashboard Change Sender ID Customers Technicians Select a contact Outbo…" at bounding box center [655, 349] width 695 height 639
click at [696, 207] on div "Back to Dashboard Change Sender ID Customers Technicians Select a contact Outbo…" at bounding box center [655, 349] width 695 height 639
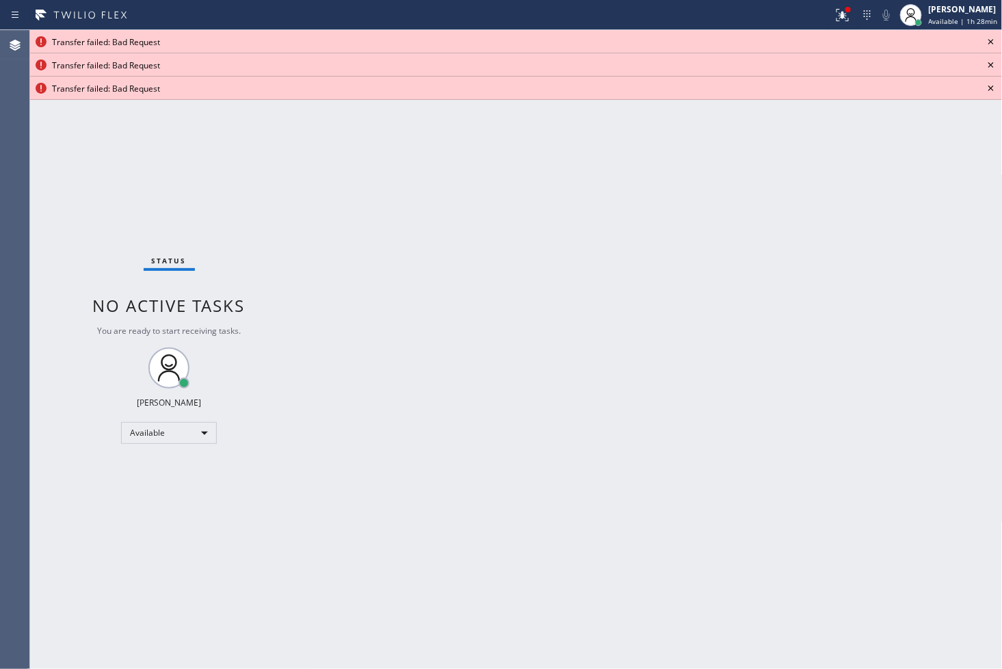
click at [989, 87] on icon at bounding box center [990, 88] width 16 height 16
click at [989, 87] on div at bounding box center [670, 76] width 664 height 31
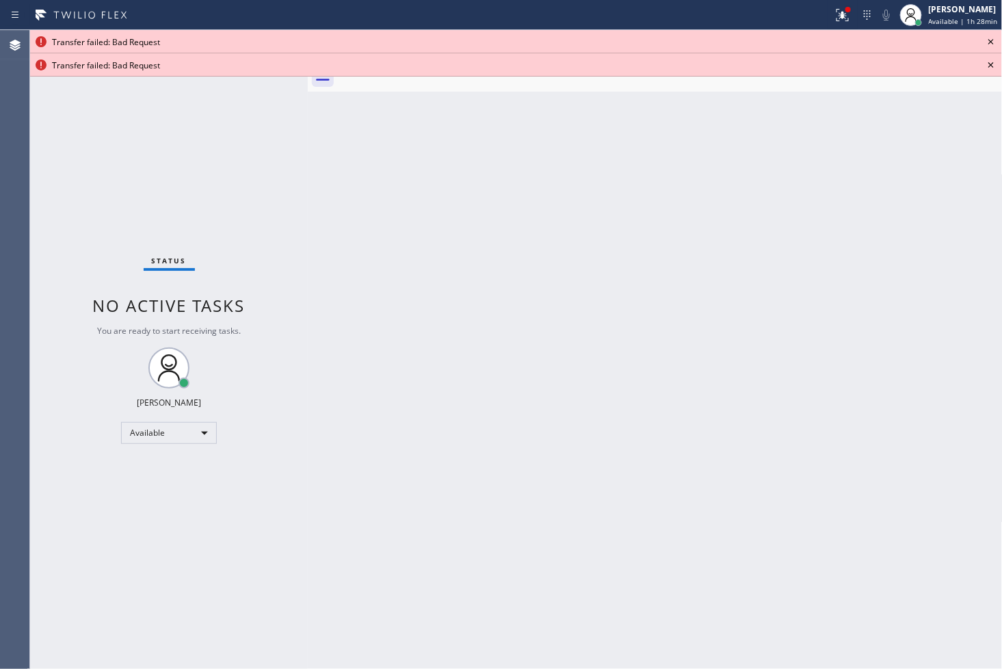
click at [989, 87] on div at bounding box center [670, 76] width 664 height 31
click at [980, 49] on div "Transfer failed: Bad Request" at bounding box center [515, 41] width 971 height 23
click at [995, 63] on icon at bounding box center [990, 65] width 16 height 16
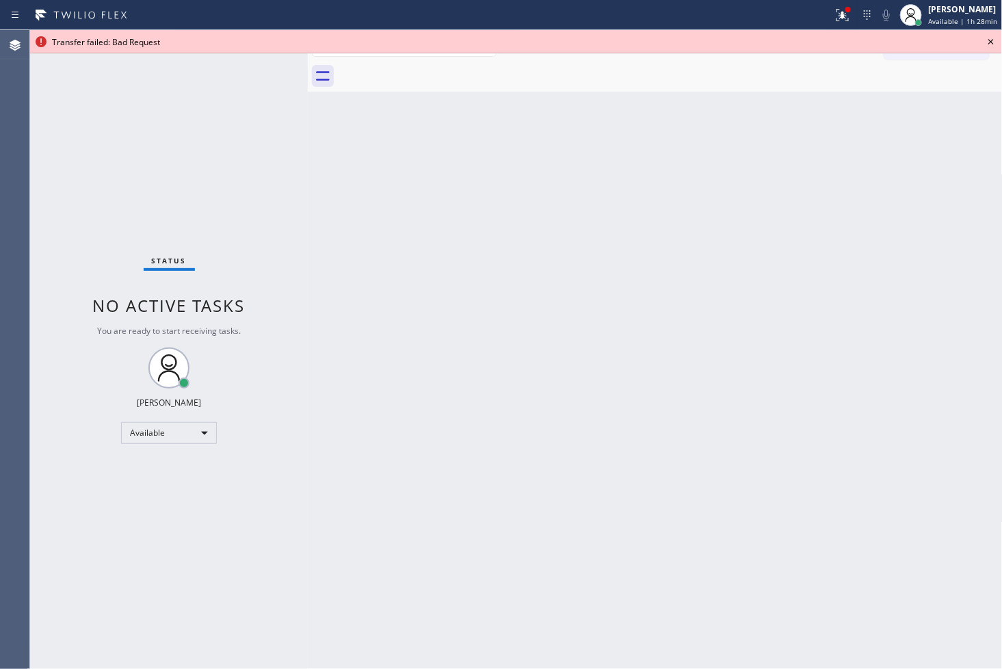
click at [994, 48] on icon at bounding box center [990, 41] width 16 height 16
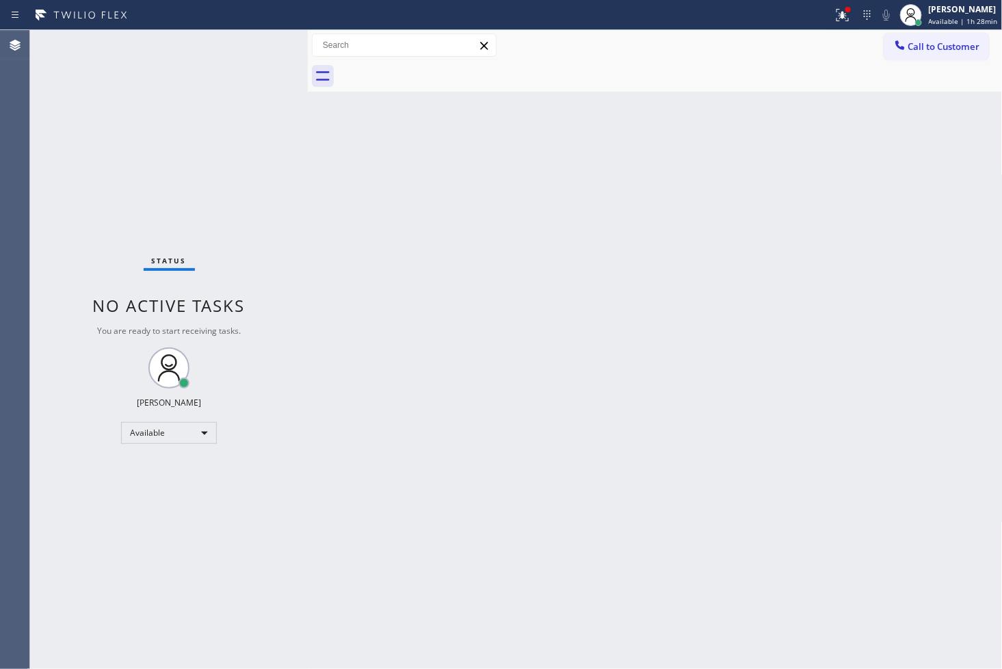
click at [190, 190] on div "Status No active tasks You are ready to start receiving tasks. [PERSON_NAME]" at bounding box center [169, 349] width 278 height 639
click at [250, 39] on div "Status No active tasks You are ready to start receiving tasks. [PERSON_NAME]" at bounding box center [169, 349] width 278 height 639
click at [473, 446] on div "Back to Dashboard Change Sender ID Customers Technicians Select a contact Outbo…" at bounding box center [655, 349] width 695 height 639
drag, startPoint x: 565, startPoint y: 316, endPoint x: 333, endPoint y: 133, distance: 295.4
click at [563, 308] on div "Back to Dashboard Change Sender ID Customers Technicians Select a contact Outbo…" at bounding box center [655, 349] width 695 height 639
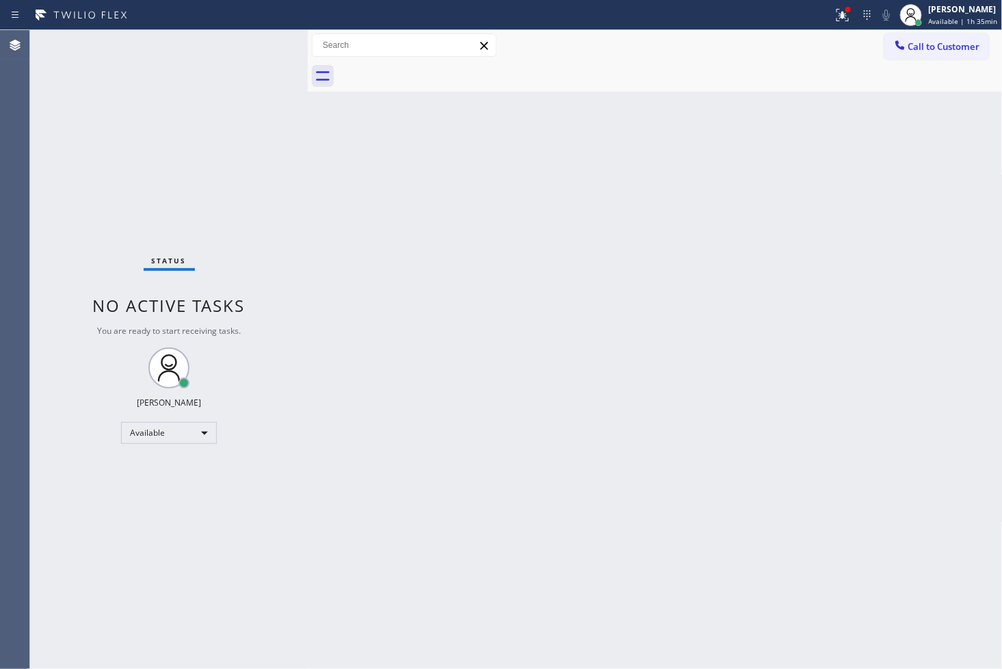
click at [269, 116] on div "Status No active tasks You are ready to start receiving tasks. [PERSON_NAME]" at bounding box center [169, 349] width 278 height 639
click at [250, 43] on div "Status No active tasks You are ready to start receiving tasks. [PERSON_NAME]" at bounding box center [169, 349] width 278 height 639
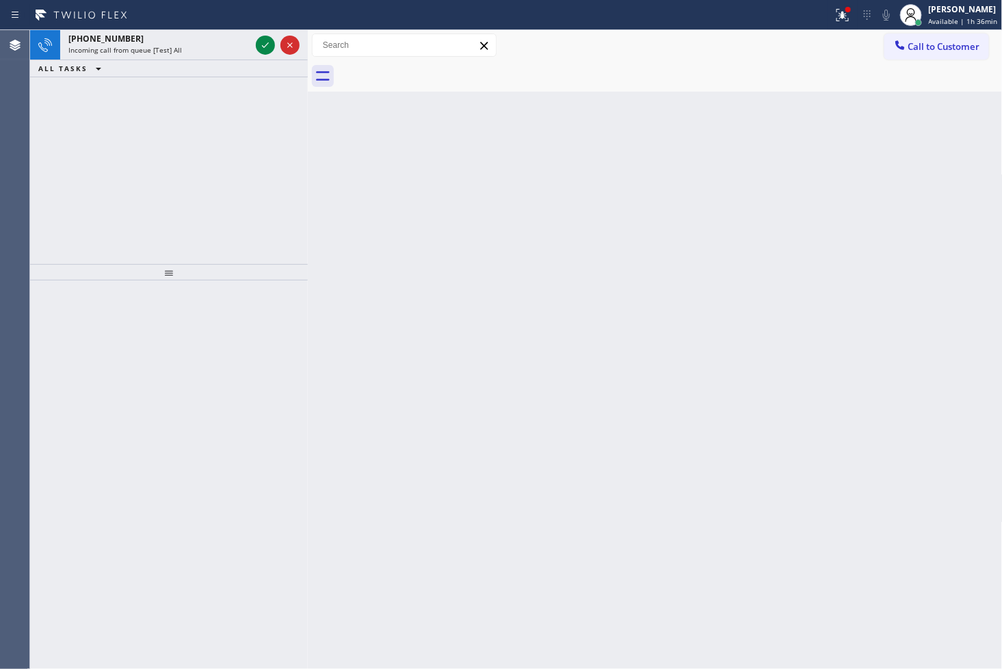
click at [250, 42] on div "+17149839099 Incoming call from queue [Test] All" at bounding box center [156, 45] width 193 height 30
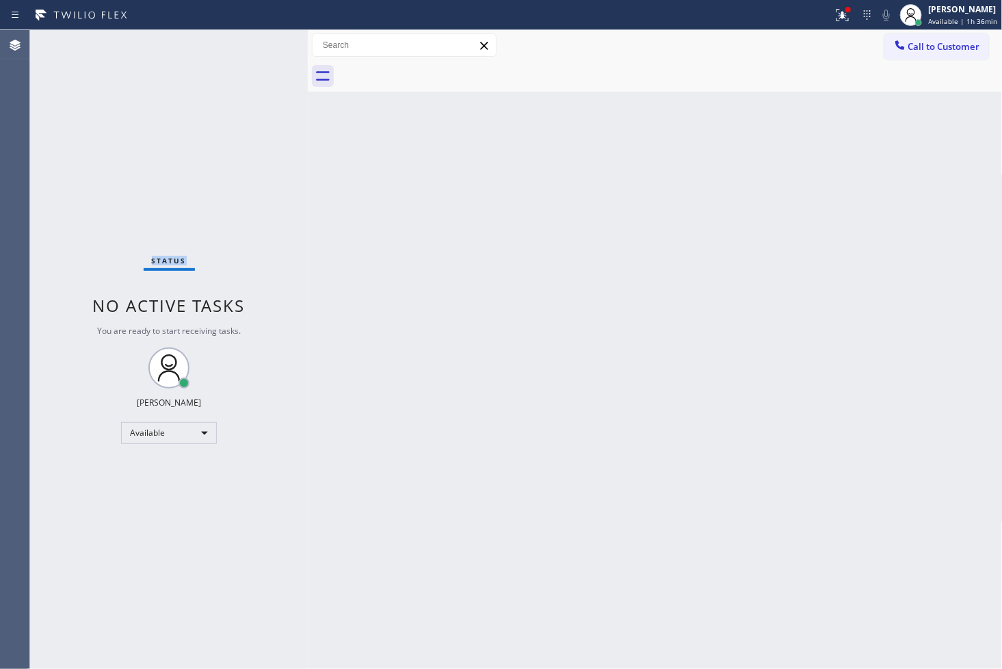
click at [250, 42] on div "Status No active tasks You are ready to start receiving tasks. [PERSON_NAME]" at bounding box center [169, 349] width 278 height 639
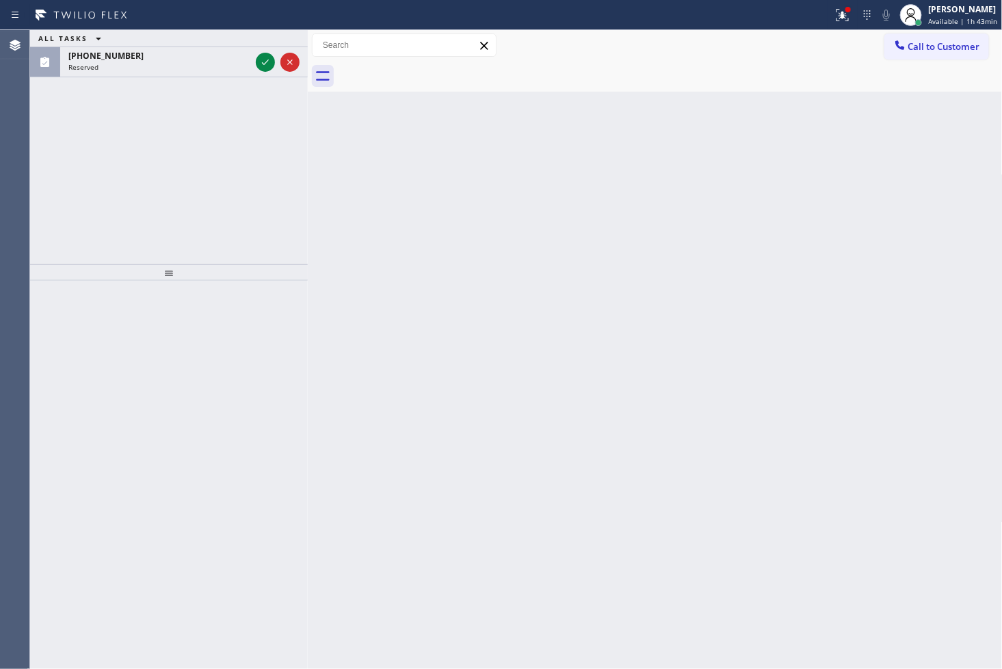
drag, startPoint x: 110, startPoint y: 252, endPoint x: 319, endPoint y: 128, distance: 242.5
click at [114, 245] on div "ALL TASKS ALL TASKS ACTIVE TASKS TASKS IN WRAP UP (213) 414-4528 Reserved" at bounding box center [169, 147] width 278 height 234
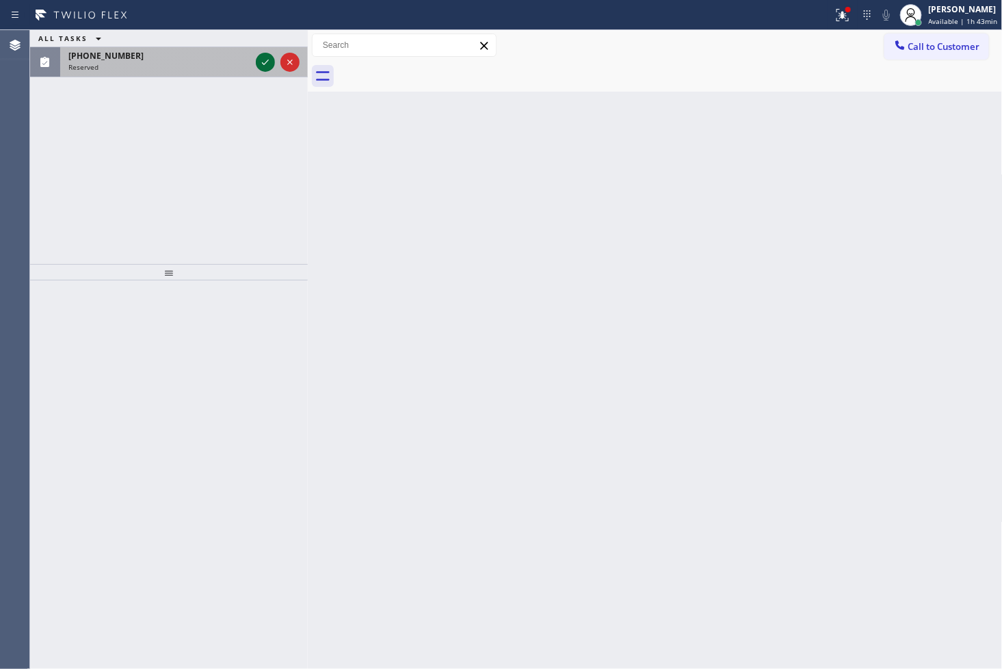
click at [269, 58] on icon at bounding box center [265, 62] width 16 height 16
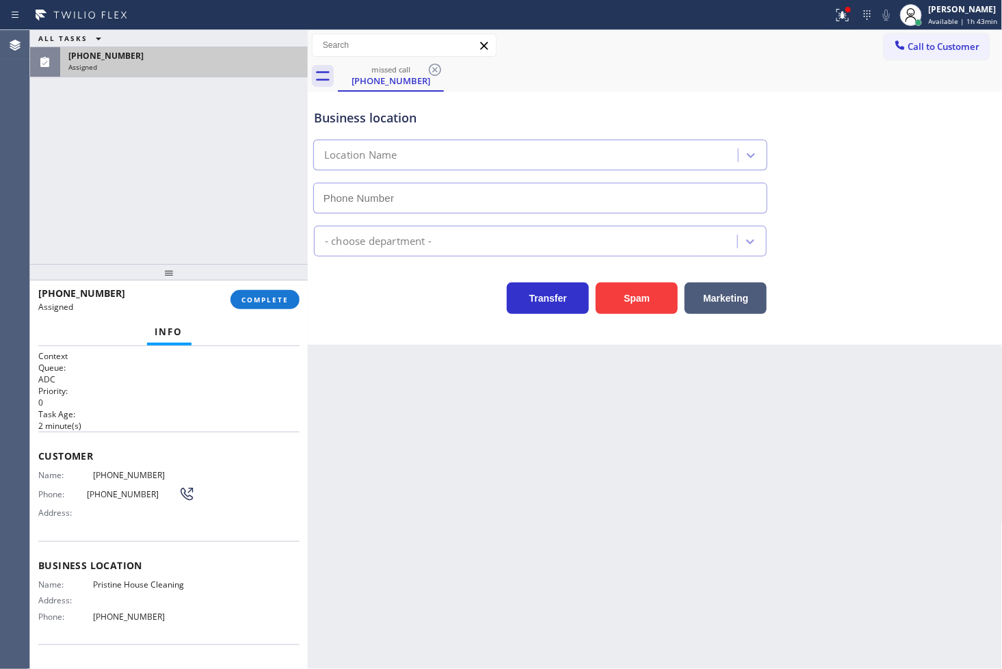
type input "(626) 548-3326"
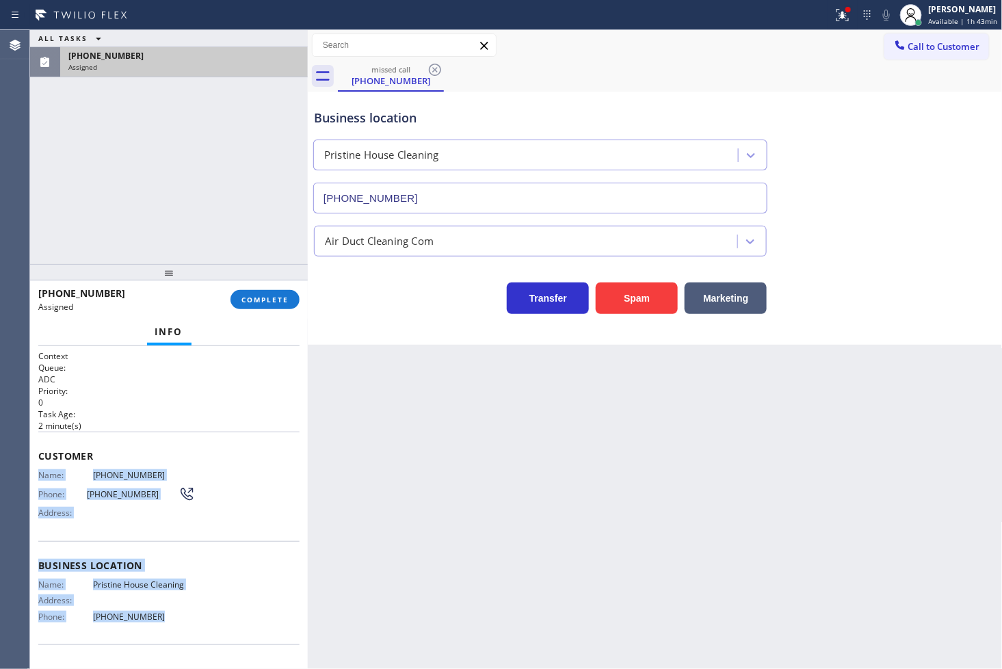
drag, startPoint x: 30, startPoint y: 474, endPoint x: 213, endPoint y: 636, distance: 243.6
click at [213, 636] on div "Context Queue: ADC Priority: 0 Task Age: 2 minute(s) Customer Name: (213) 414-4…" at bounding box center [169, 507] width 278 height 323
copy div "Name: (213) 414-4528 Phone: (213) 414-4528 Address: Business location Name: Pri…"
click at [234, 297] on button "COMPLETE" at bounding box center [264, 299] width 69 height 19
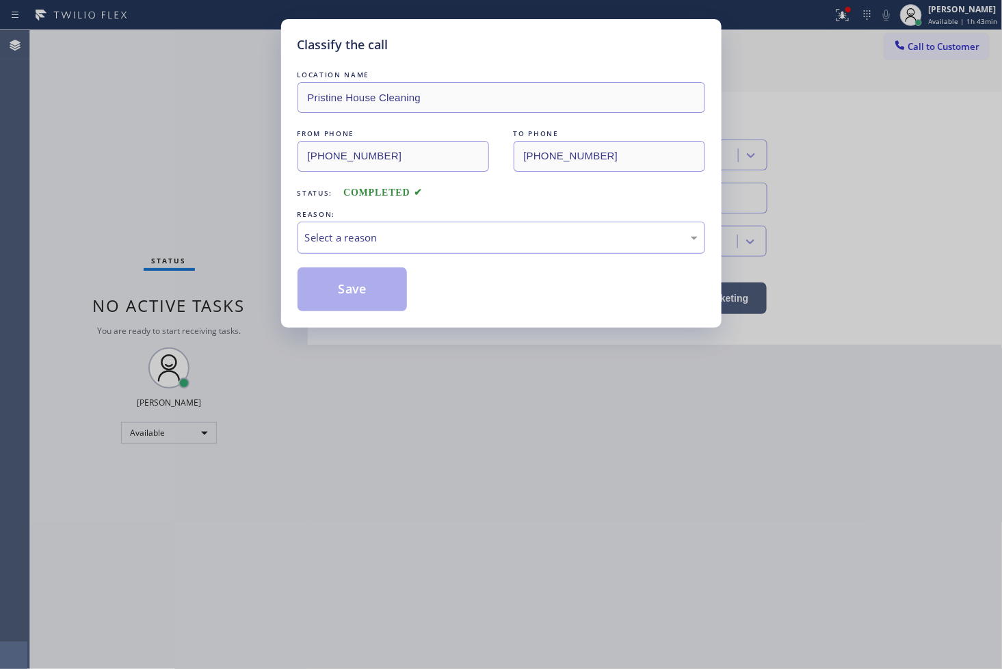
click at [400, 247] on div "Select a reason" at bounding box center [500, 237] width 407 height 32
click at [372, 305] on button "Save" at bounding box center [352, 289] width 110 height 44
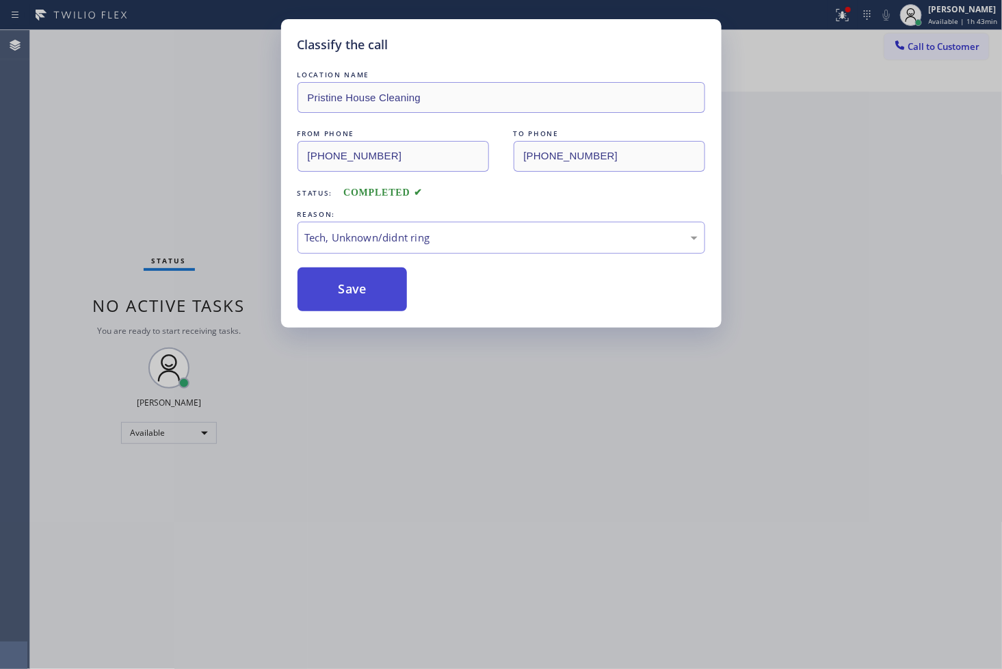
click at [372, 305] on button "Save" at bounding box center [352, 289] width 110 height 44
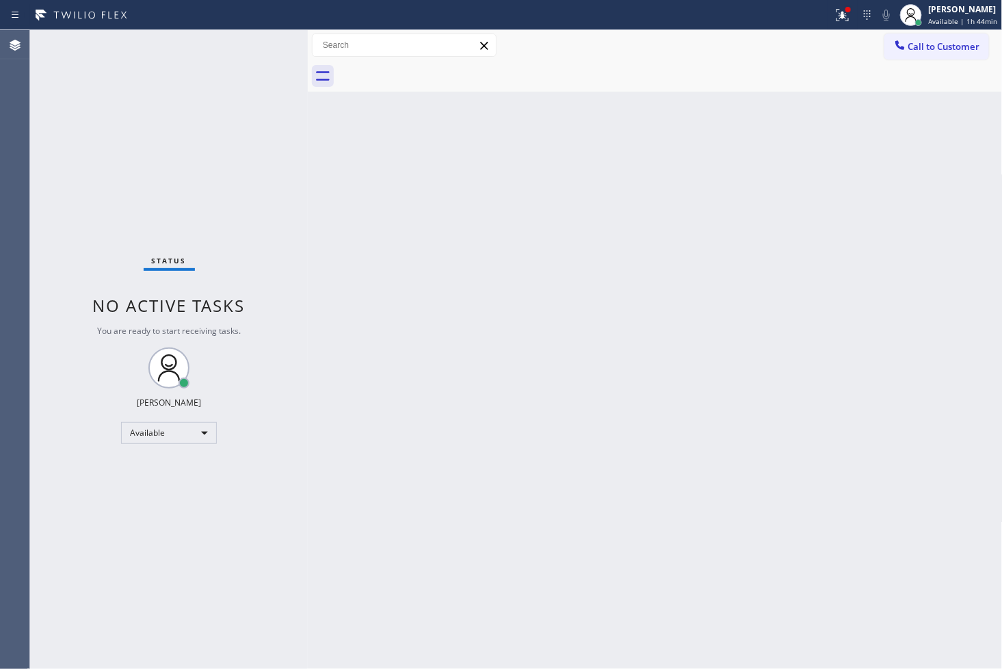
drag, startPoint x: 37, startPoint y: 163, endPoint x: 81, endPoint y: 138, distance: 50.2
click at [43, 159] on div "Status No active tasks You are ready to start receiving tasks. [PERSON_NAME]" at bounding box center [169, 349] width 278 height 639
click at [252, 42] on div "Status No active tasks You are ready to start receiving tasks. [PERSON_NAME]" at bounding box center [169, 349] width 278 height 639
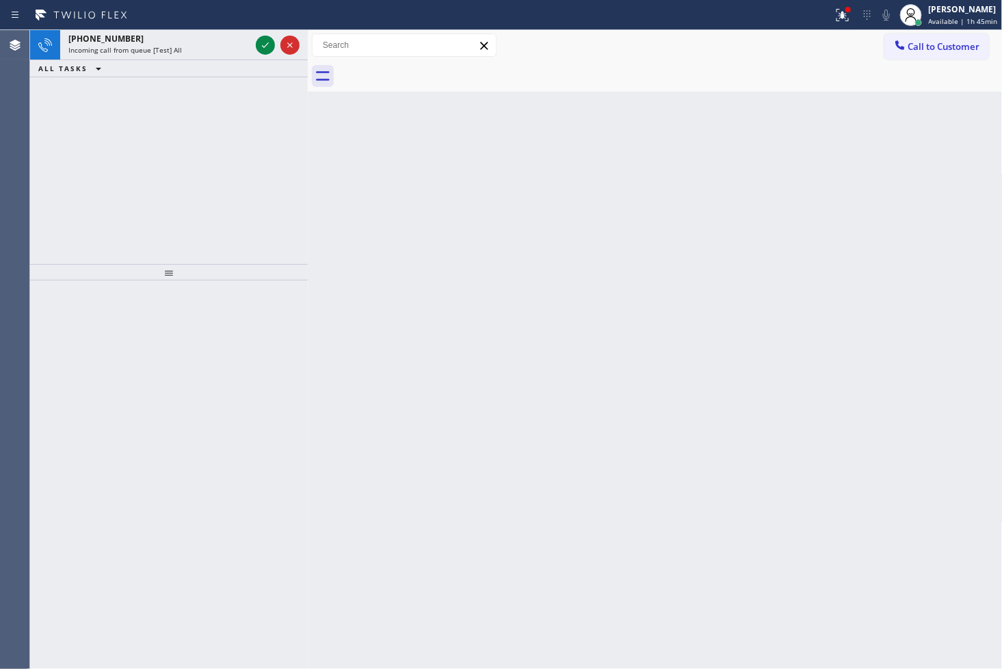
click at [271, 81] on div "+17083869978 Incoming call from queue [Test] All ALL TASKS ALL TASKS ACTIVE TAS…" at bounding box center [169, 147] width 278 height 234
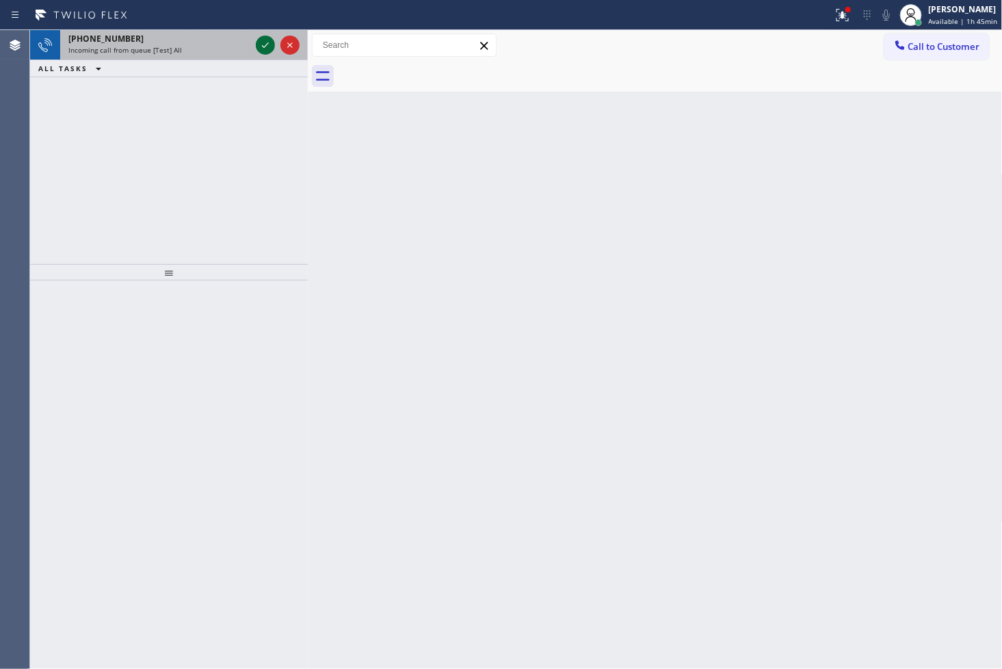
click at [265, 38] on icon at bounding box center [265, 45] width 16 height 16
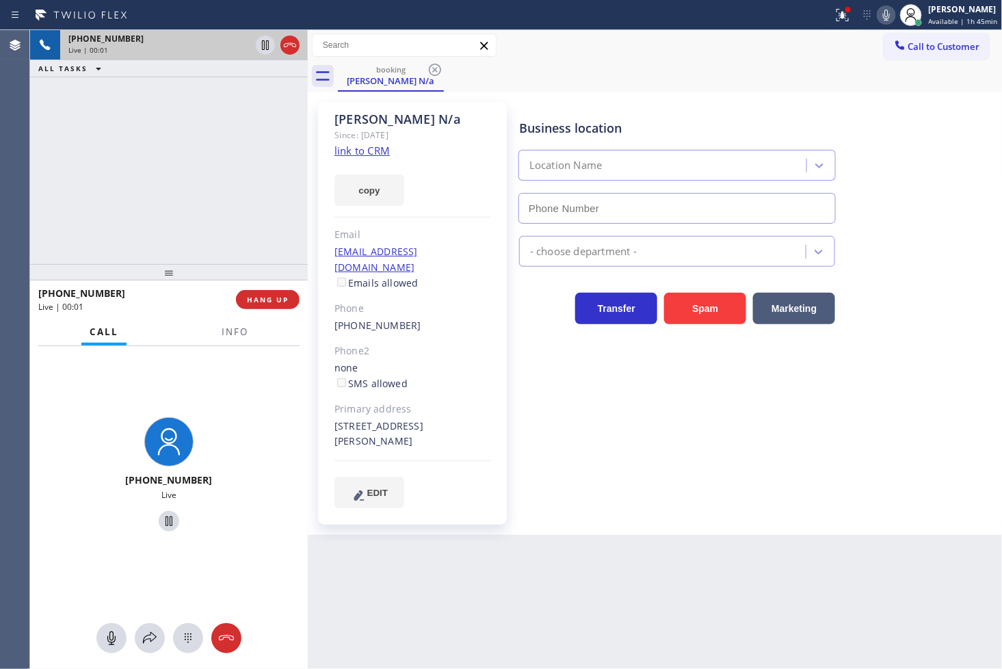
type input "(708) 998-5526"
click at [193, 189] on div "+17083869978 Live | 00:03 ALL TASKS ALL TASKS ACTIVE TASKS TASKS IN WRAP UP" at bounding box center [169, 147] width 278 height 234
click at [361, 151] on link "link to CRM" at bounding box center [361, 151] width 55 height 14
click at [196, 142] on div "+17083869978 Live | 00:08 ALL TASKS ALL TASKS ACTIVE TASKS TASKS IN WRAP UP" at bounding box center [169, 147] width 278 height 234
click at [185, 237] on div "+17083869978 Live | 00:49 ALL TASKS ALL TASKS ACTIVE TASKS TASKS IN WRAP UP" at bounding box center [169, 147] width 278 height 234
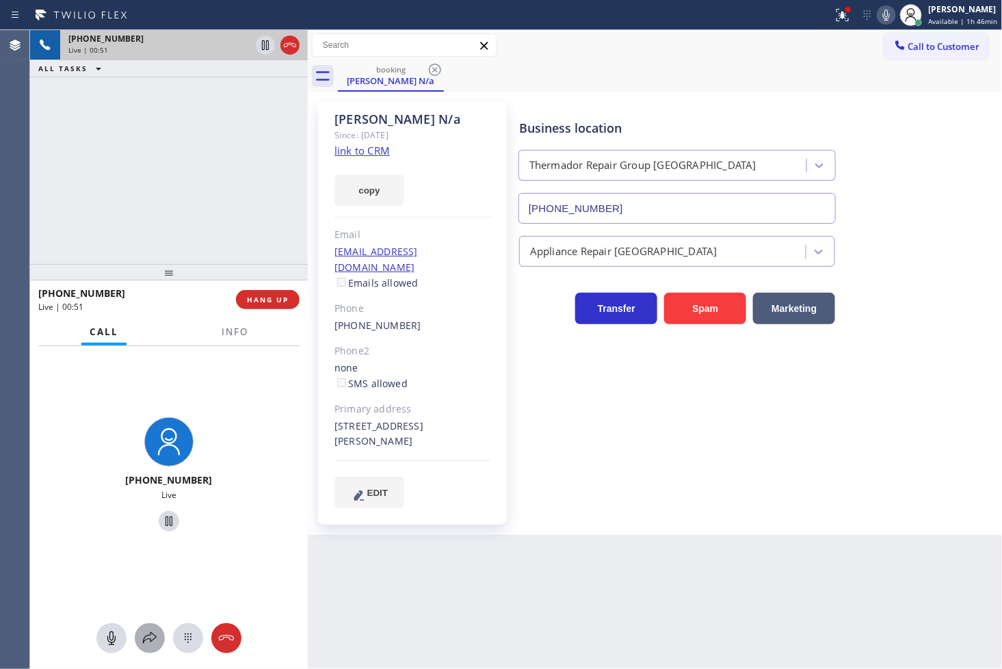
click at [139, 636] on div at bounding box center [150, 638] width 30 height 16
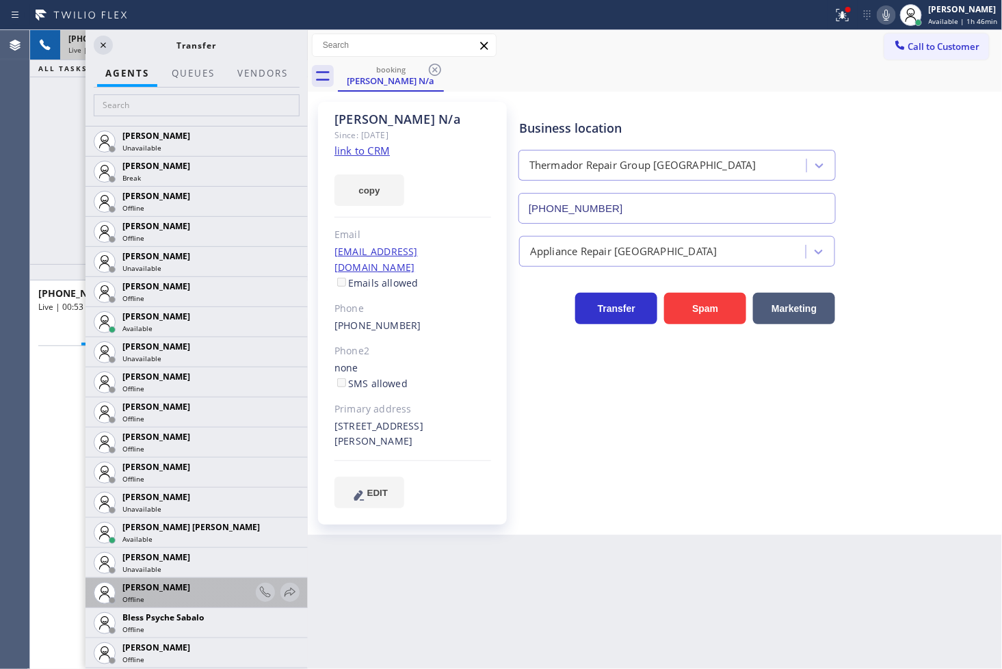
scroll to position [152, 0]
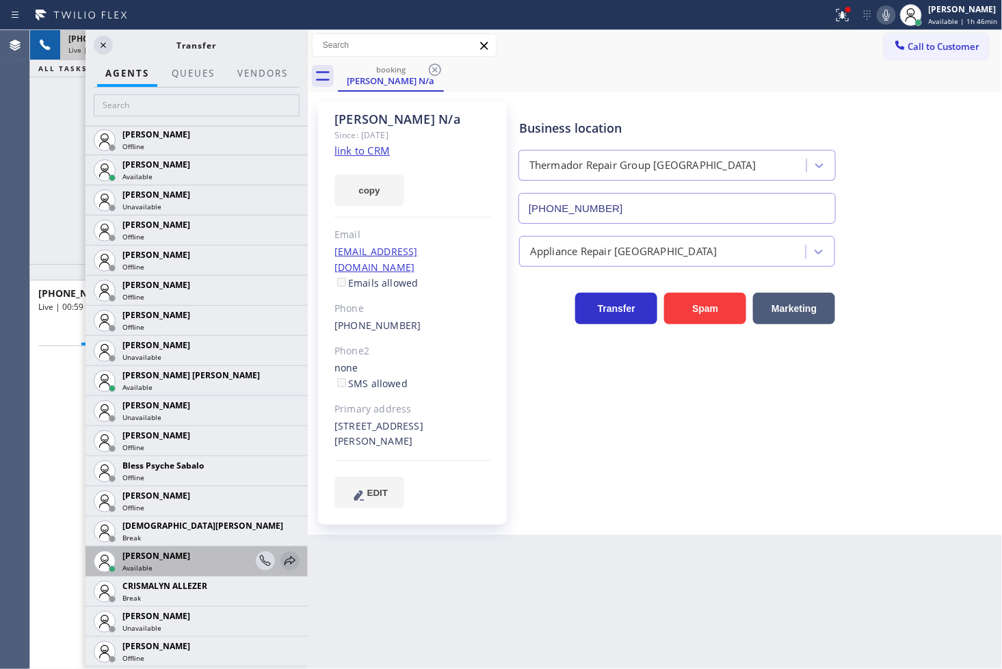
click at [282, 564] on icon at bounding box center [290, 560] width 16 height 16
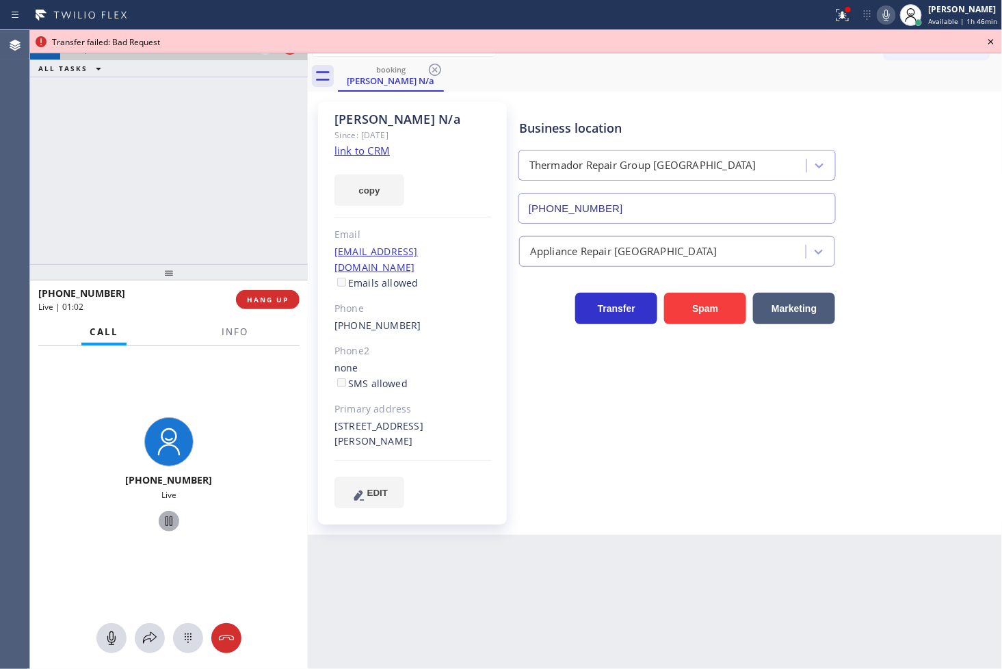
click at [161, 525] on icon at bounding box center [169, 521] width 16 height 16
click at [154, 631] on icon at bounding box center [150, 638] width 16 height 16
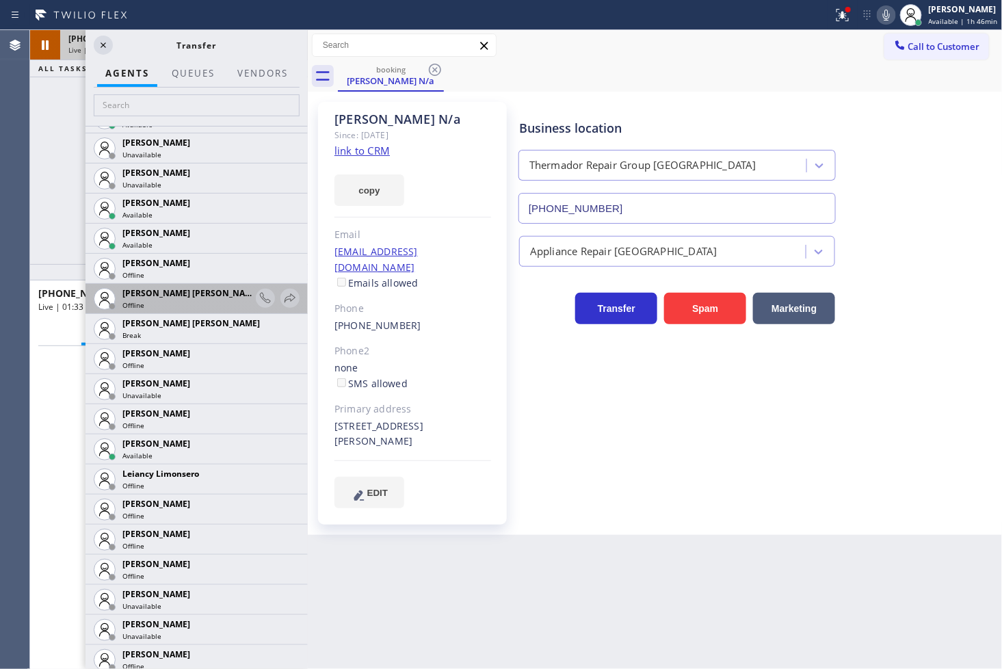
scroll to position [1823, 0]
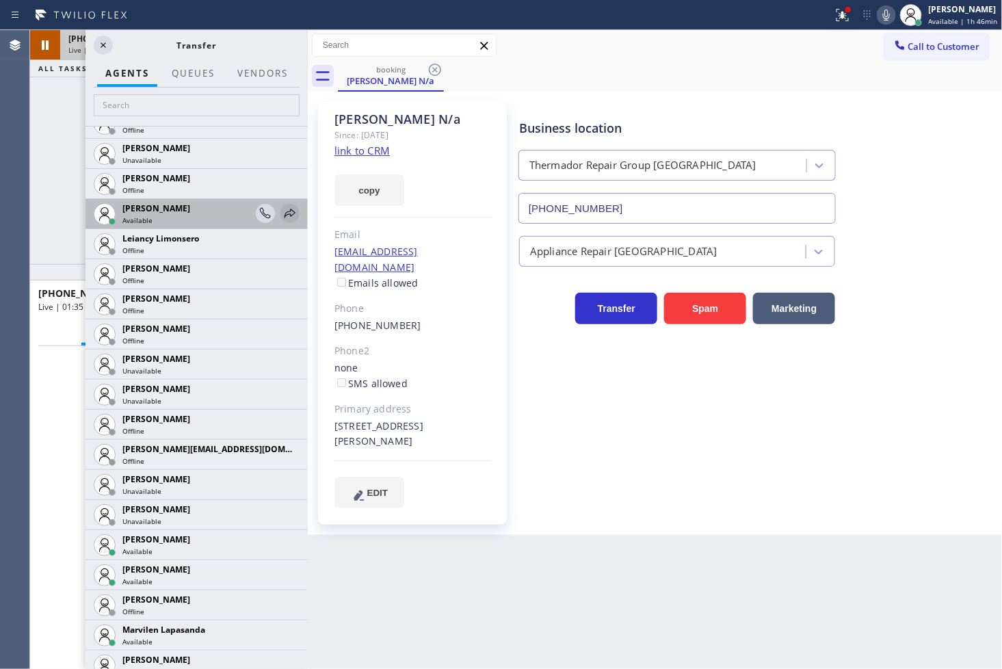
click at [282, 213] on icon at bounding box center [290, 213] width 16 height 16
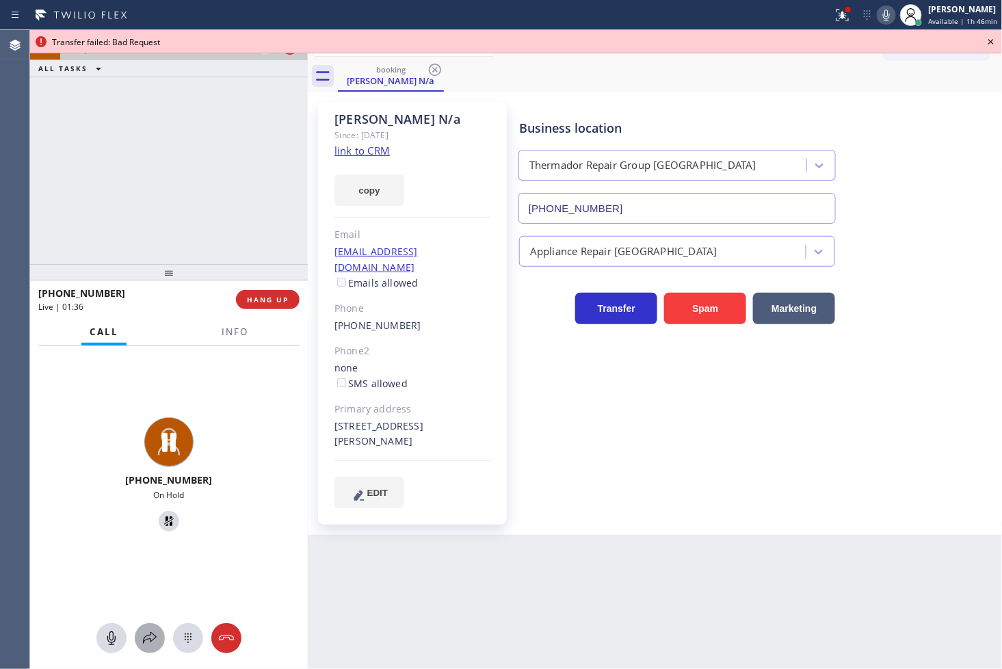
click at [146, 644] on icon at bounding box center [150, 638] width 16 height 16
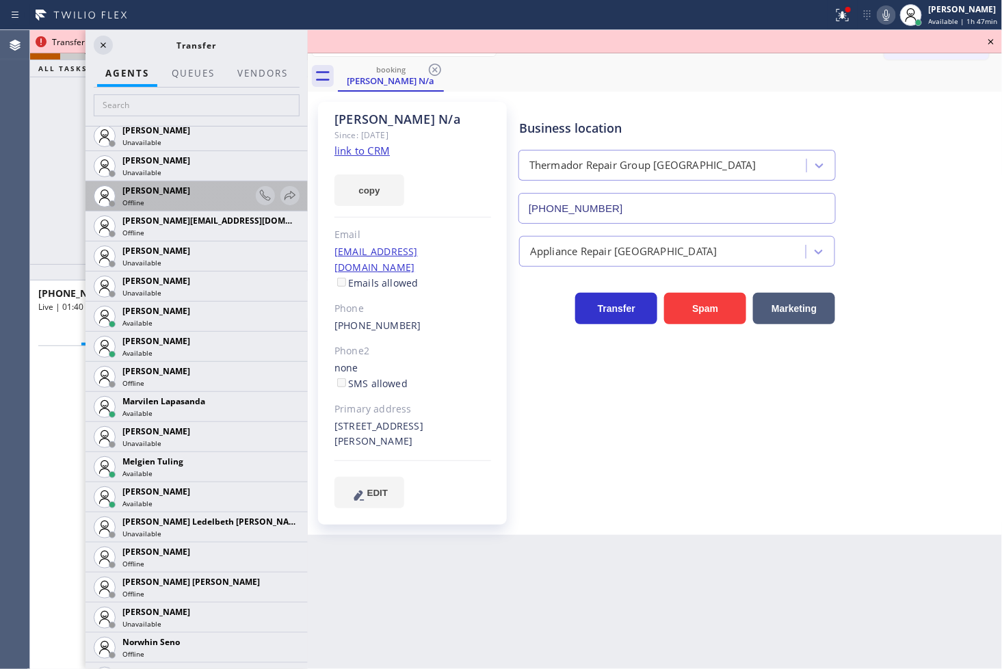
scroll to position [2354, 0]
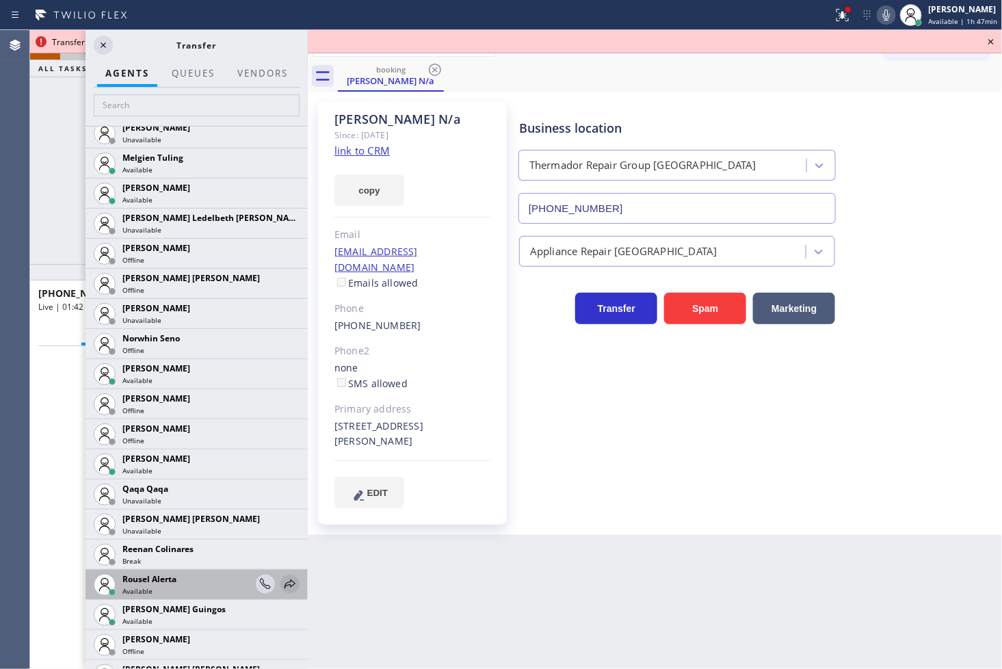
click at [282, 582] on icon at bounding box center [290, 584] width 16 height 16
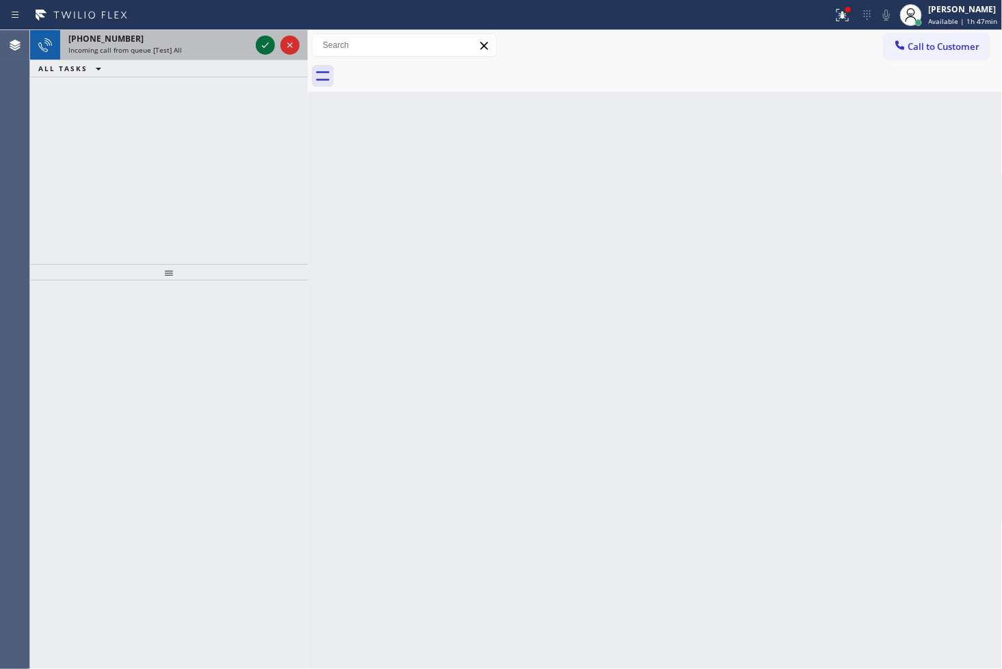
click at [268, 40] on icon at bounding box center [265, 45] width 16 height 16
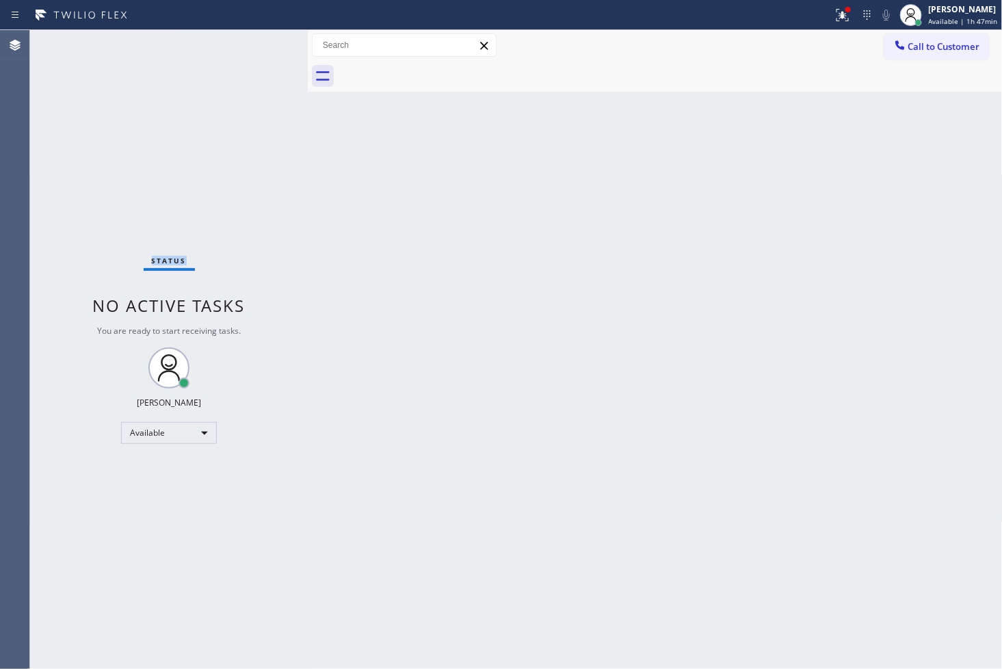
click at [268, 40] on div "Status No active tasks You are ready to start receiving tasks. [PERSON_NAME]" at bounding box center [169, 349] width 278 height 639
click at [256, 67] on div "Status No active tasks You are ready to start receiving tasks. [PERSON_NAME]" at bounding box center [169, 349] width 278 height 639
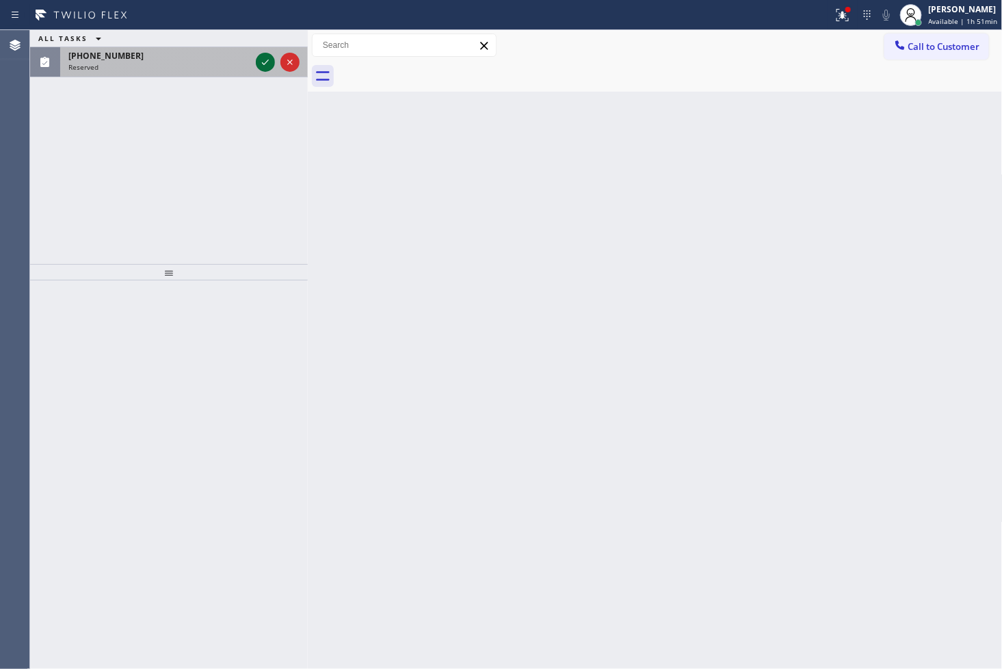
click at [270, 59] on icon at bounding box center [265, 62] width 16 height 16
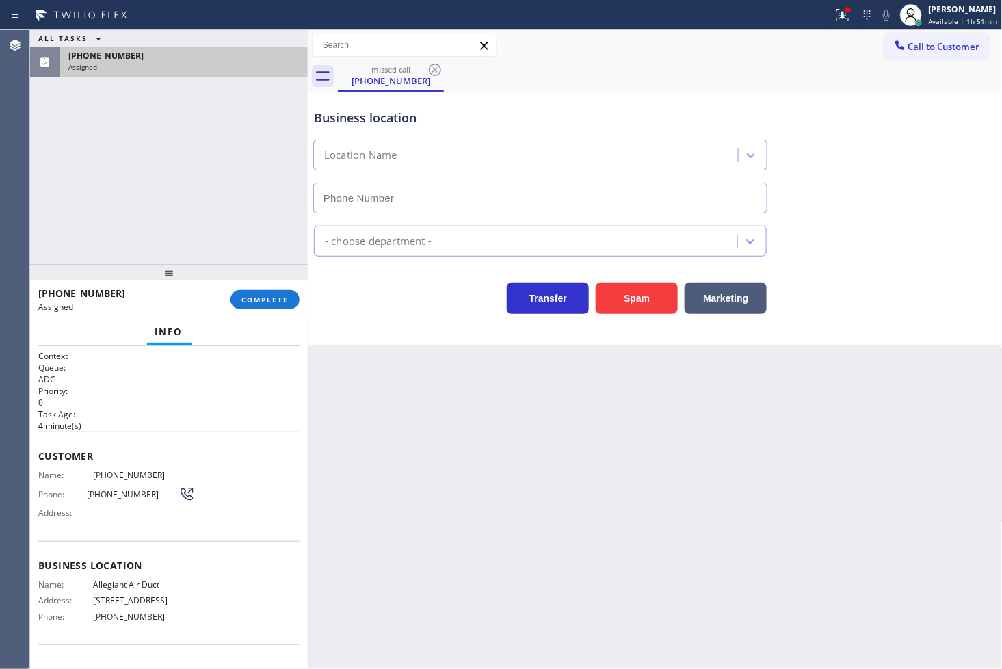
type input "(818) 721-8563"
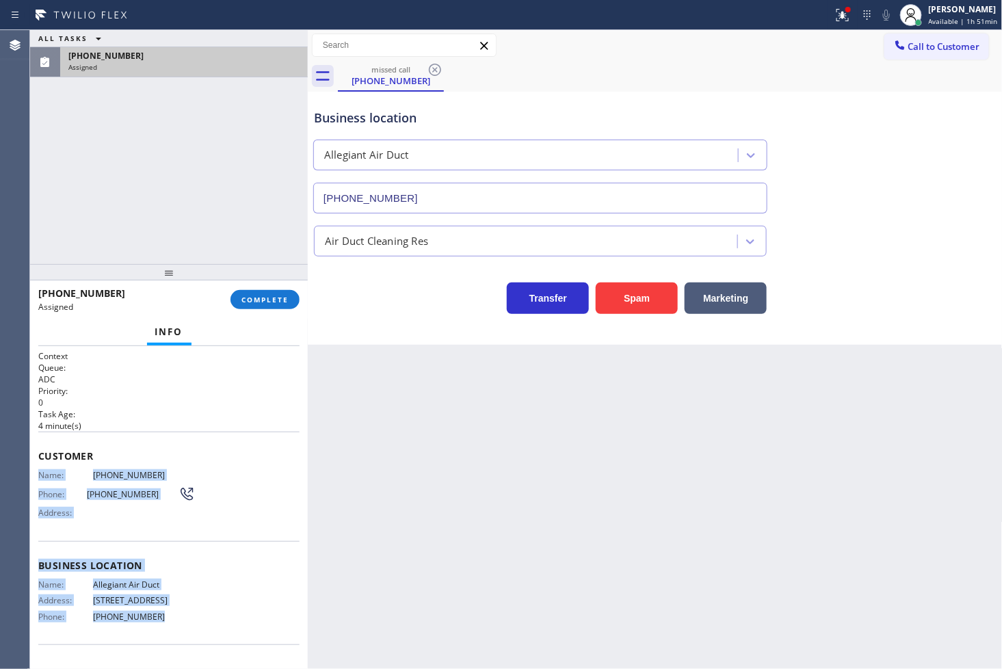
drag, startPoint x: 40, startPoint y: 468, endPoint x: 180, endPoint y: 633, distance: 216.8
click at [180, 633] on div "Context Queue: ADC Priority: 0 Task Age: 4 minute(s) Customer Name: (905) 267-1…" at bounding box center [168, 549] width 261 height 398
copy div "Name: (905) 267-1222 Phone: (905) 267-1222 Address: Business location Name: All…"
click at [261, 301] on span "COMPLETE" at bounding box center [264, 300] width 47 height 10
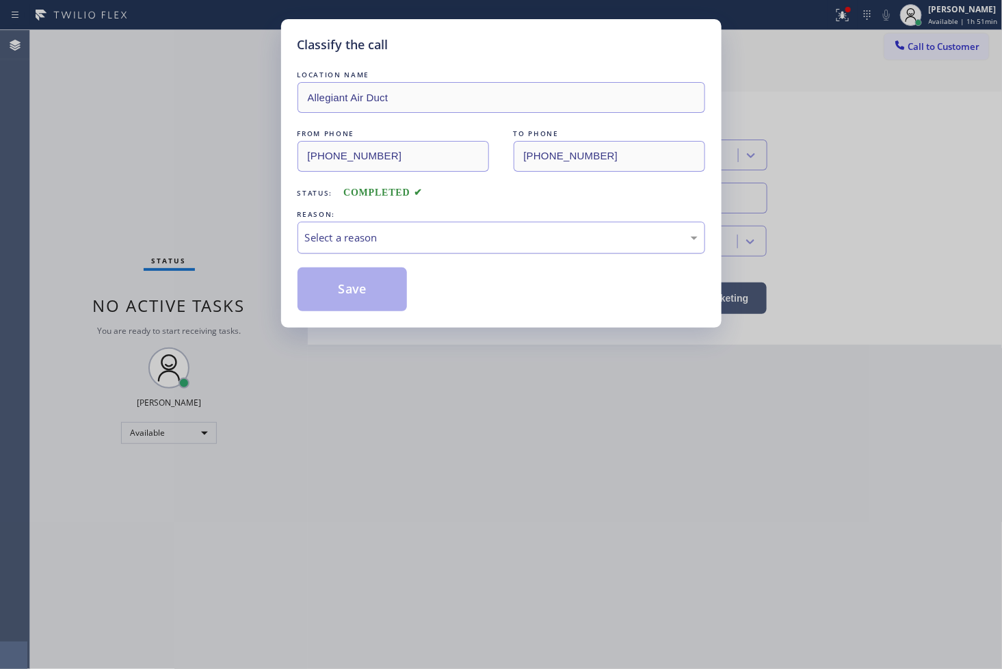
click at [360, 238] on div "Select a reason" at bounding box center [501, 238] width 392 height 16
click at [359, 285] on button "Save" at bounding box center [352, 289] width 110 height 44
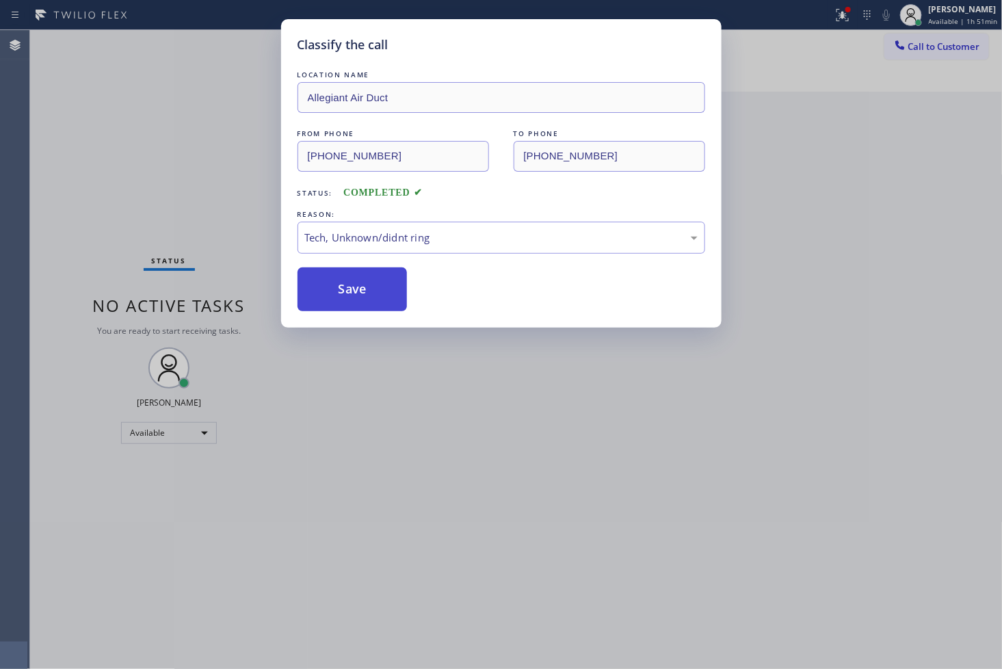
click at [359, 285] on button "Save" at bounding box center [352, 289] width 110 height 44
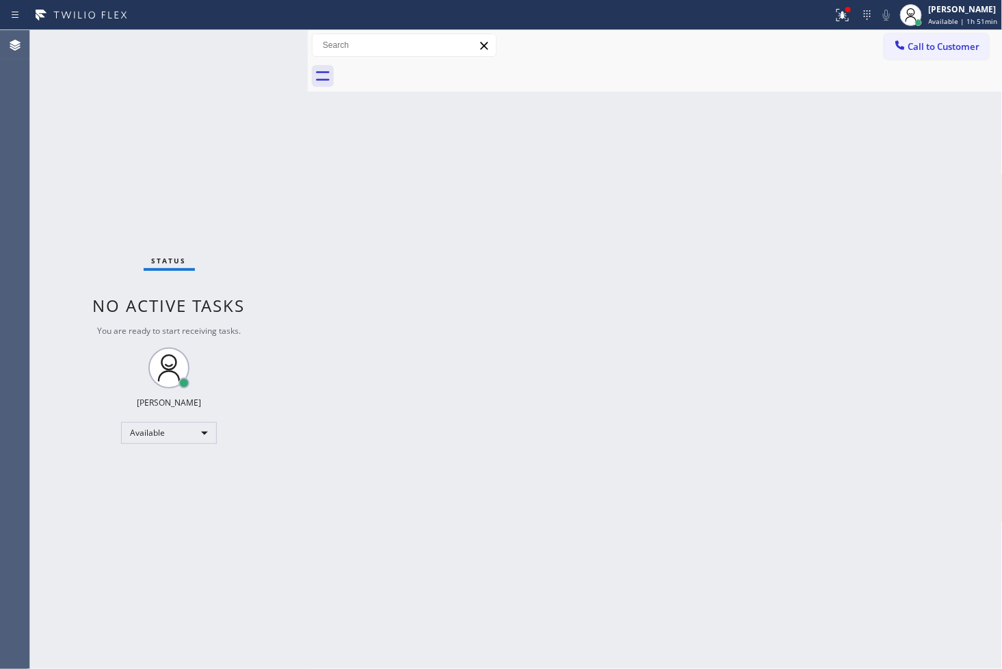
click at [29, 142] on div "Agent Desktop" at bounding box center [15, 349] width 30 height 639
click at [248, 51] on div "Status No active tasks You are ready to start receiving tasks. [PERSON_NAME]" at bounding box center [169, 349] width 278 height 639
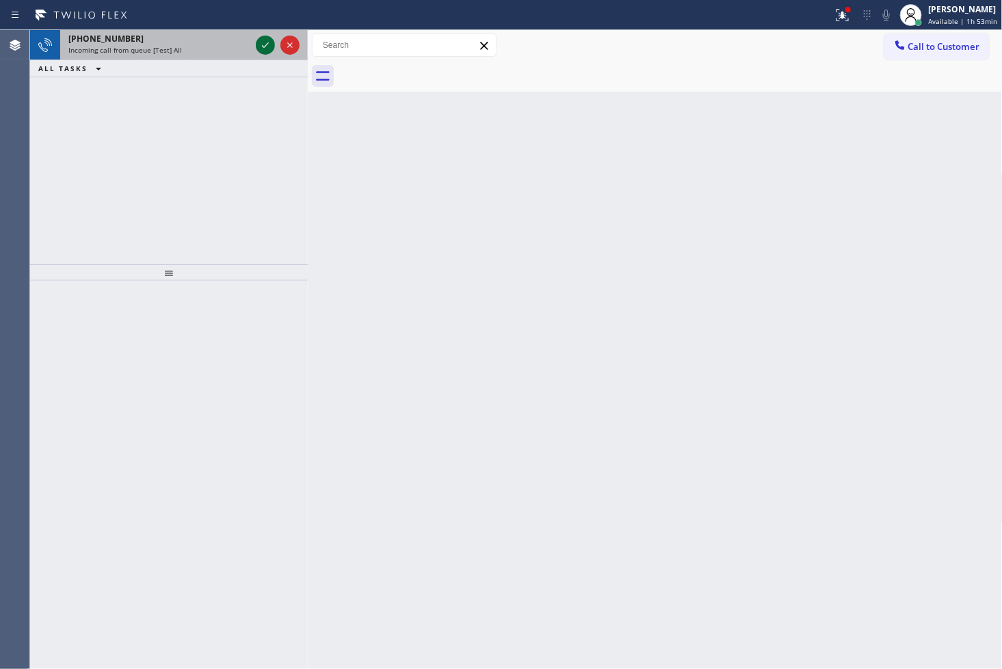
click at [258, 41] on icon at bounding box center [265, 45] width 16 height 16
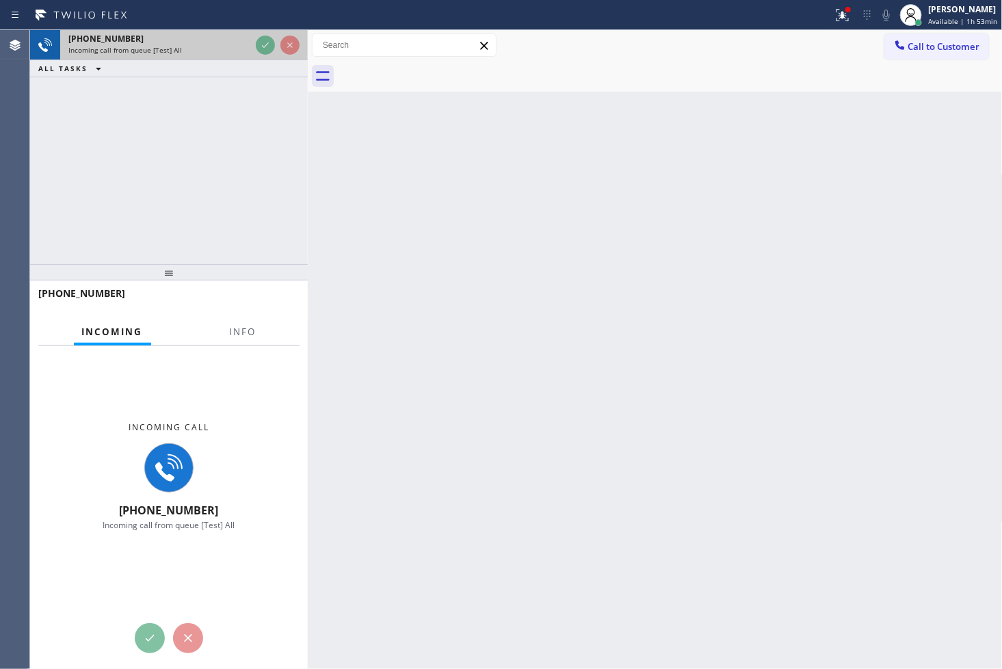
click at [254, 44] on div at bounding box center [277, 45] width 49 height 30
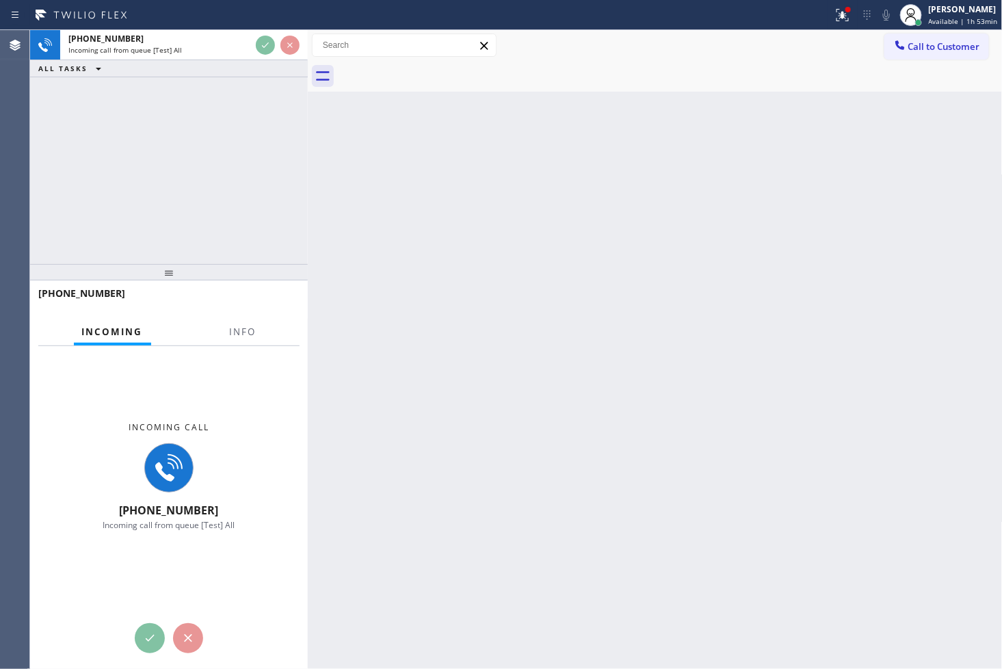
drag, startPoint x: 768, startPoint y: 360, endPoint x: 779, endPoint y: 358, distance: 11.8
click at [778, 359] on div "Back to Dashboard Change Sender ID Customers Technicians Select a contact Outbo…" at bounding box center [655, 349] width 695 height 639
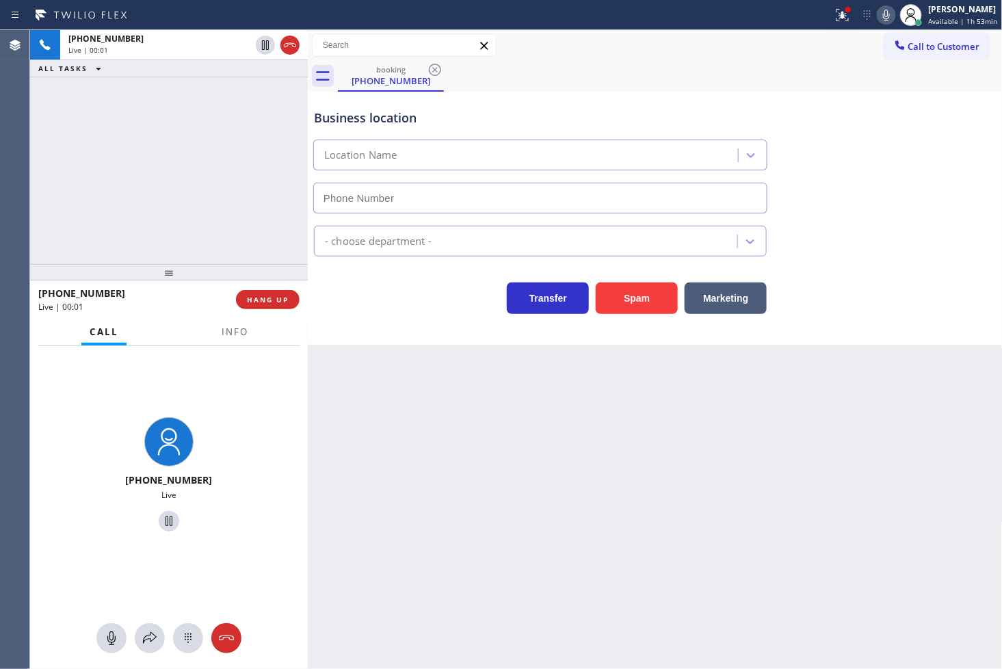
type input "(805) 892-6848"
drag, startPoint x: 652, startPoint y: 288, endPoint x: 659, endPoint y: 276, distance: 14.1
click at [653, 287] on button "Spam" at bounding box center [636, 297] width 82 height 31
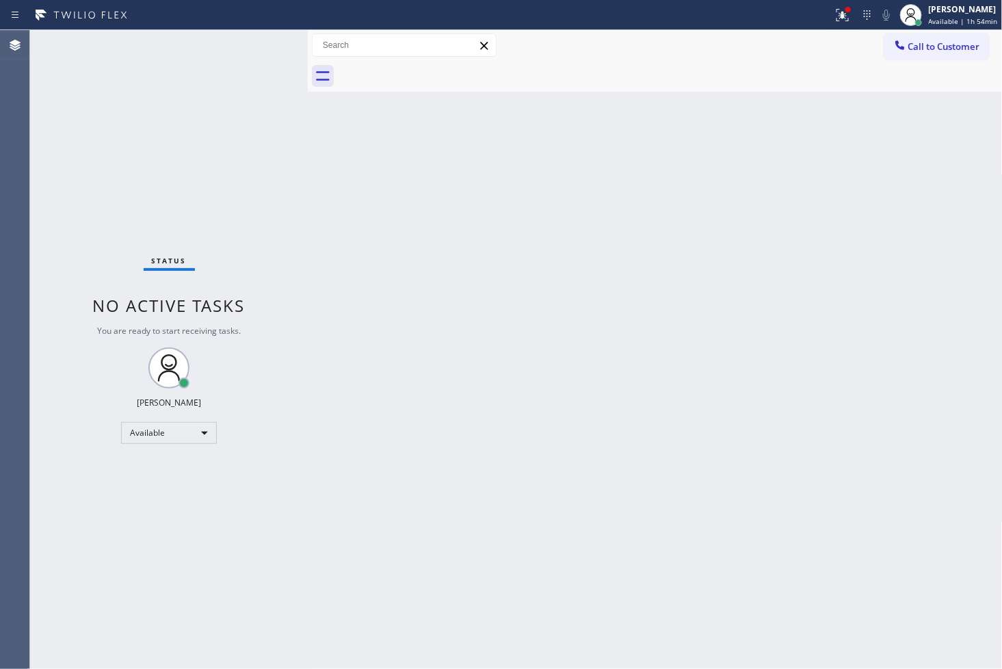
drag, startPoint x: 245, startPoint y: 135, endPoint x: 257, endPoint y: 112, distance: 26.3
click at [250, 129] on div "Status No active tasks You are ready to start receiving tasks. [PERSON_NAME]" at bounding box center [169, 349] width 278 height 639
click at [264, 64] on div "Status No active tasks You are ready to start receiving tasks. [PERSON_NAME]" at bounding box center [169, 349] width 278 height 639
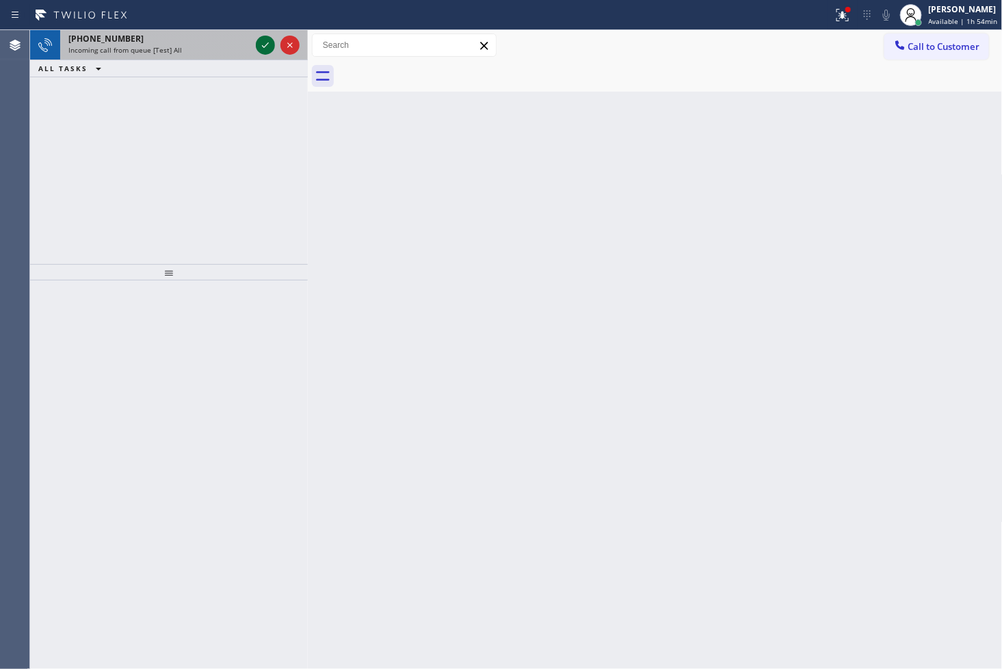
click at [260, 43] on icon at bounding box center [265, 45] width 16 height 16
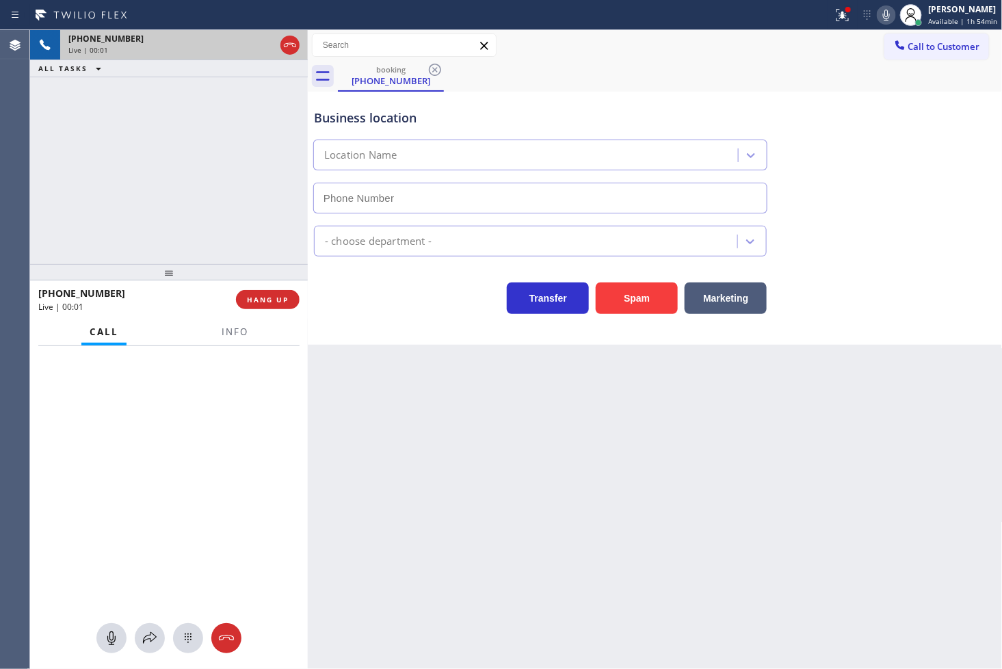
type input "(347) 236-3991"
click at [358, 338] on div "Business location Top Brooklyn HVAC Repair (347) 236-3991 HVAC Transfer Spam Ma…" at bounding box center [655, 218] width 695 height 253
click at [174, 206] on div "+18338097205 Live | 00:03 ALL TASKS ALL TASKS ACTIVE TASKS TASKS IN WRAP UP" at bounding box center [169, 147] width 278 height 234
click at [425, 327] on div "Business location Top Brooklyn HVAC Repair (347) 236-3991 HVAC Transfer Spam Ma…" at bounding box center [655, 218] width 695 height 253
click at [165, 167] on div "+18338097205 Live | 00:03 ALL TASKS ALL TASKS ACTIVE TASKS TASKS IN WRAP UP" at bounding box center [169, 147] width 278 height 234
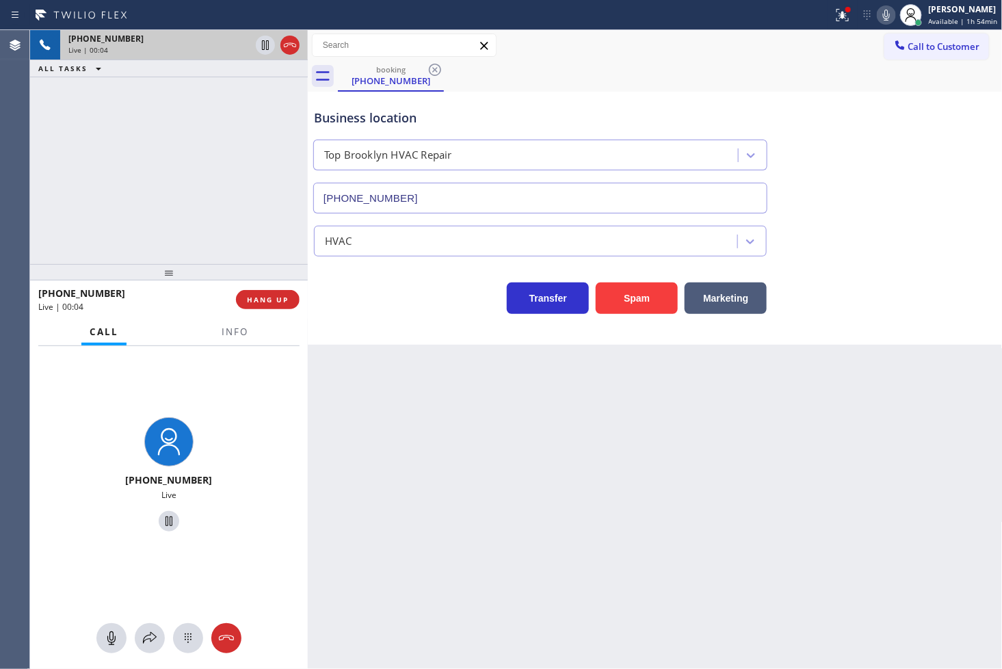
click at [400, 319] on div "Business location Top Brooklyn HVAC Repair (347) 236-3991 HVAC Transfer Spam Ma…" at bounding box center [655, 218] width 695 height 253
click at [228, 221] on div "+18338097205 Live | 00:04 ALL TASKS ALL TASKS ACTIVE TASKS TASKS IN WRAP UP" at bounding box center [169, 147] width 278 height 234
click at [390, 295] on div "Transfer Spam Marketing" at bounding box center [540, 295] width 458 height 38
click at [193, 207] on div "+18338097205 Live | 00:05 ALL TASKS ALL TASKS ACTIVE TASKS TASKS IN WRAP UP" at bounding box center [169, 147] width 278 height 234
drag, startPoint x: 425, startPoint y: 301, endPoint x: 418, endPoint y: 296, distance: 7.8
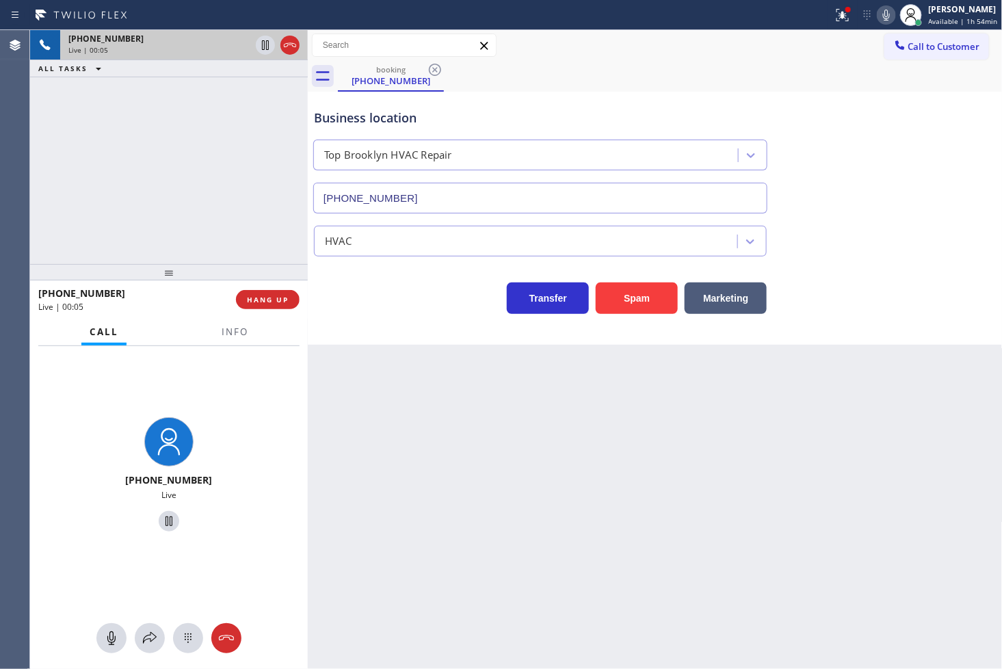
click at [425, 301] on div "Transfer Spam Marketing" at bounding box center [540, 295] width 458 height 38
click at [734, 297] on button "Marketing" at bounding box center [725, 297] width 82 height 31
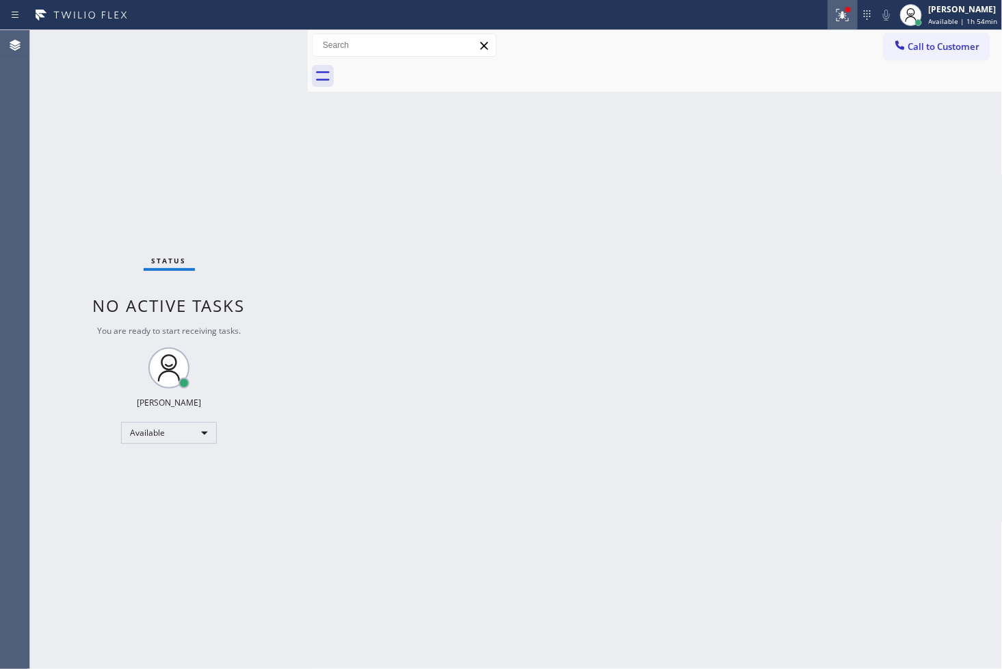
click at [836, 14] on icon at bounding box center [842, 15] width 12 height 12
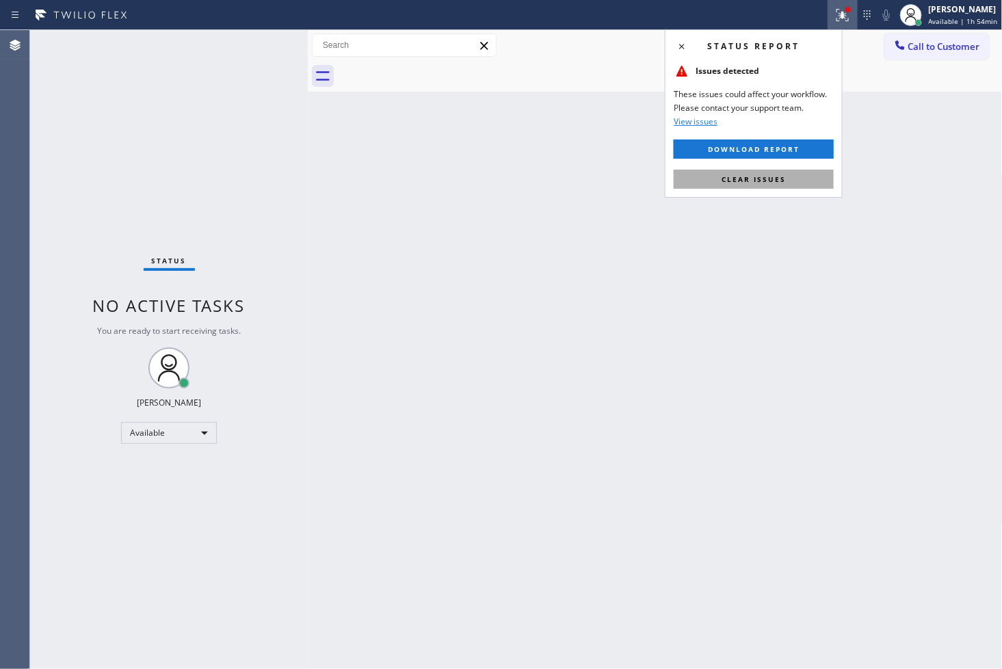
click at [760, 171] on button "Clear issues" at bounding box center [753, 179] width 160 height 19
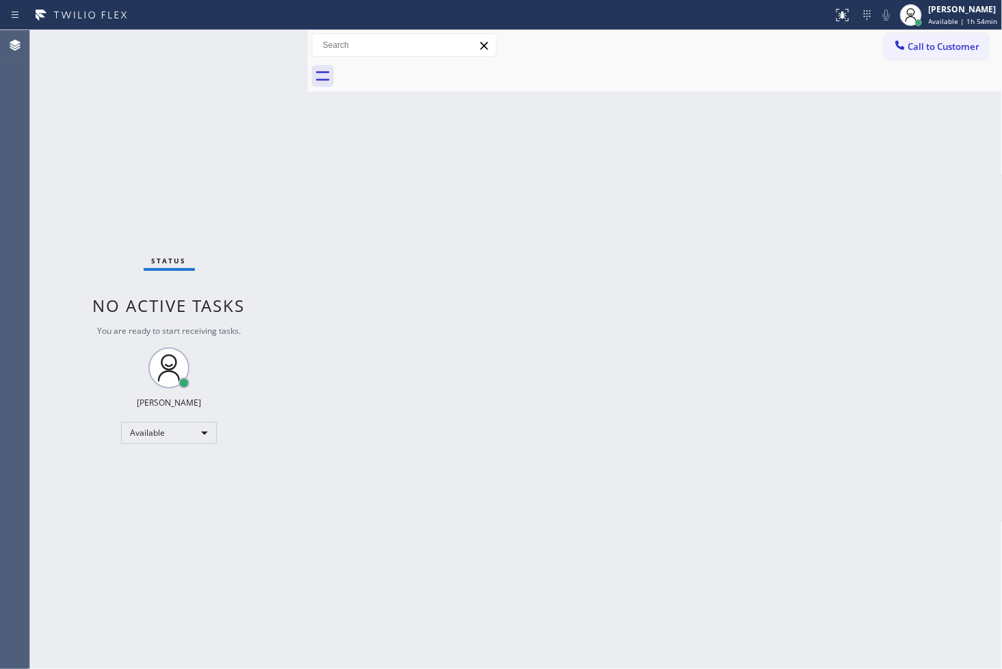
click at [360, 132] on div "Back to Dashboard Change Sender ID Customers Technicians Select a contact Outbo…" at bounding box center [655, 349] width 695 height 639
click at [260, 42] on div "Status No active tasks You are ready to start receiving tasks. [PERSON_NAME]" at bounding box center [169, 349] width 278 height 639
click at [269, 52] on div "Status No active tasks You are ready to start receiving tasks. [PERSON_NAME]" at bounding box center [169, 349] width 278 height 639
click at [269, 55] on div "Status No active tasks You are ready to start receiving tasks. [PERSON_NAME]" at bounding box center [169, 349] width 278 height 639
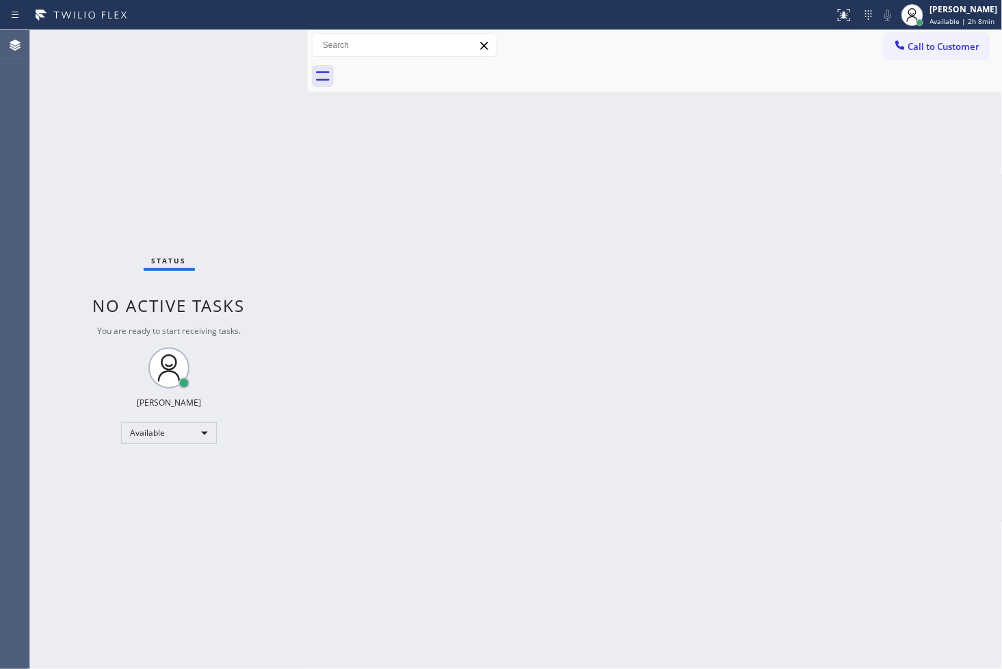
click at [561, 493] on div "Back to Dashboard Change Sender ID Customers Technicians Select a contact Outbo…" at bounding box center [655, 349] width 695 height 639
drag, startPoint x: 603, startPoint y: 442, endPoint x: 574, endPoint y: 422, distance: 34.9
click at [603, 448] on div "Back to Dashboard Change Sender ID Customers Technicians Select a contact Outbo…" at bounding box center [655, 349] width 695 height 639
click at [239, 124] on div "Status No active tasks You are ready to start receiving tasks. [PERSON_NAME]" at bounding box center [169, 349] width 278 height 639
click at [38, 214] on div "Status No active tasks You are ready to start receiving tasks. [PERSON_NAME]" at bounding box center [169, 349] width 278 height 639
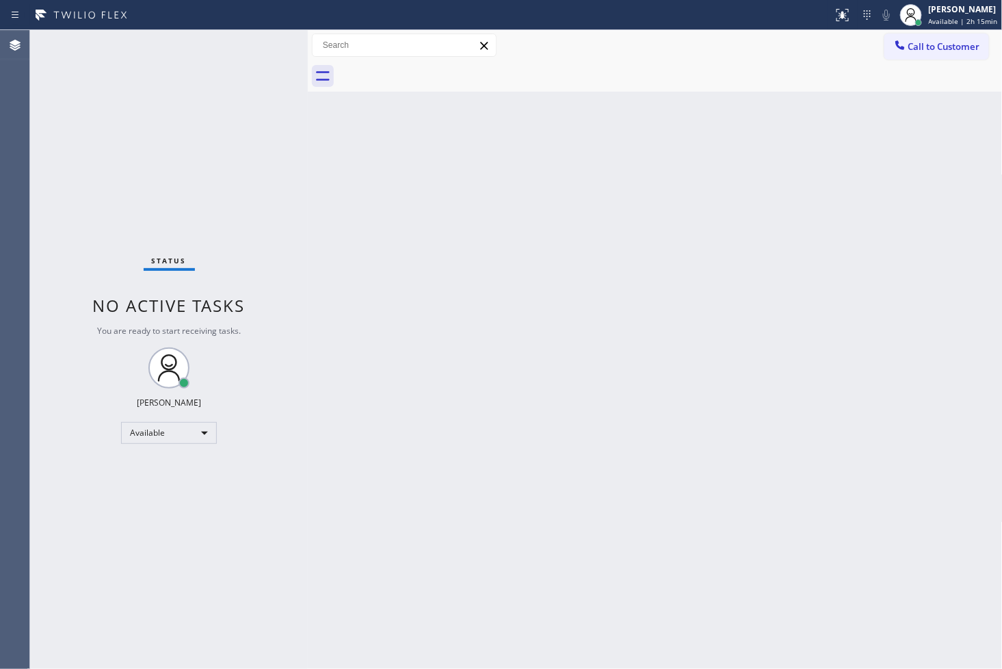
click at [65, 233] on div "Status No active tasks You are ready to start receiving tasks. [PERSON_NAME]" at bounding box center [169, 349] width 278 height 639
click at [723, 276] on div "Back to Dashboard Change Sender ID Customers Technicians Select a contact Outbo…" at bounding box center [655, 349] width 695 height 639
click at [857, 453] on div "Back to Dashboard Change Sender ID Customers Technicians Select a contact Outbo…" at bounding box center [655, 349] width 695 height 639
click at [57, 296] on div "Status No active tasks You are ready to start receiving tasks. [PERSON_NAME]" at bounding box center [169, 349] width 278 height 639
click at [196, 438] on div "Available" at bounding box center [169, 433] width 96 height 22
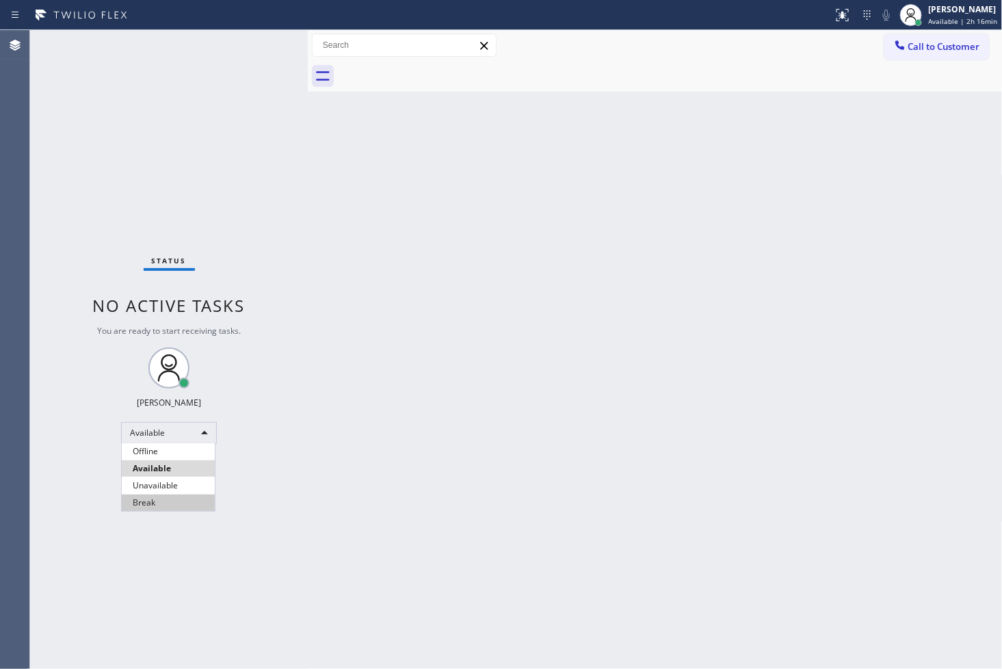
click at [178, 495] on li "Break" at bounding box center [168, 502] width 93 height 16
click at [64, 441] on div "Status No active tasks Change activity state to start receiving tasks. Judy Ann…" at bounding box center [169, 349] width 278 height 639
click at [404, 229] on div "Back to Dashboard Change Sender ID Customers Technicians Select a contact Outbo…" at bounding box center [655, 349] width 695 height 639
click at [204, 431] on div "Break" at bounding box center [169, 433] width 96 height 22
click at [155, 472] on li "Available" at bounding box center [168, 468] width 93 height 16
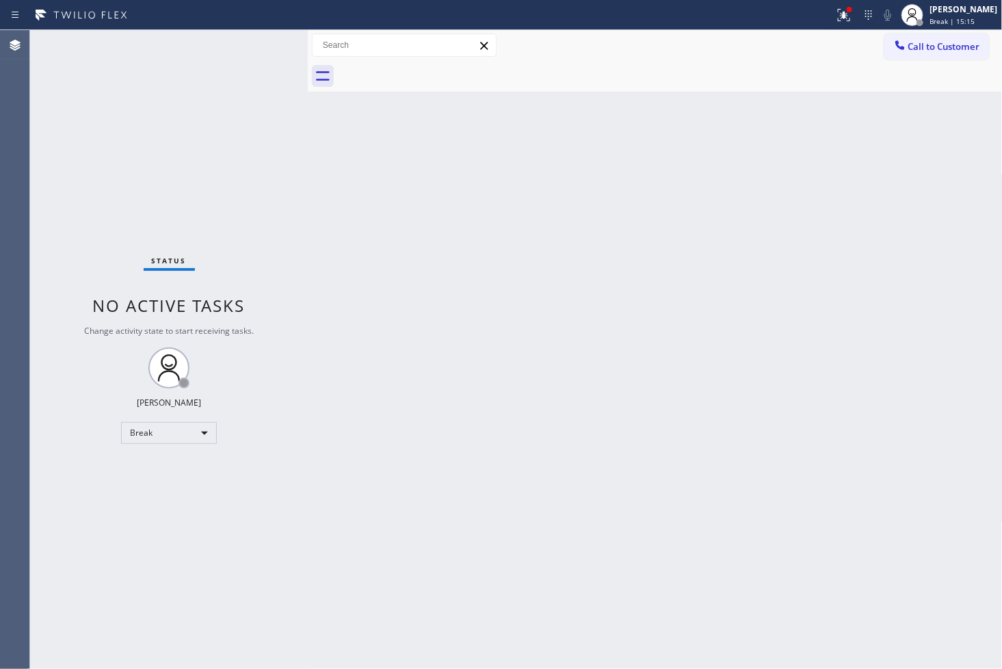
click at [38, 424] on div "Status No active tasks Change activity state to start receiving tasks. Judy Ann…" at bounding box center [169, 349] width 278 height 639
click at [200, 431] on div "Break" at bounding box center [169, 433] width 96 height 22
click at [146, 465] on li "Available" at bounding box center [168, 468] width 93 height 16
click at [181, 223] on div "Status No active tasks You are ready to start receiving tasks. [PERSON_NAME]" at bounding box center [169, 349] width 278 height 639
click at [231, 41] on div "Status No active tasks You are ready to start receiving tasks. [PERSON_NAME]" at bounding box center [169, 349] width 278 height 639
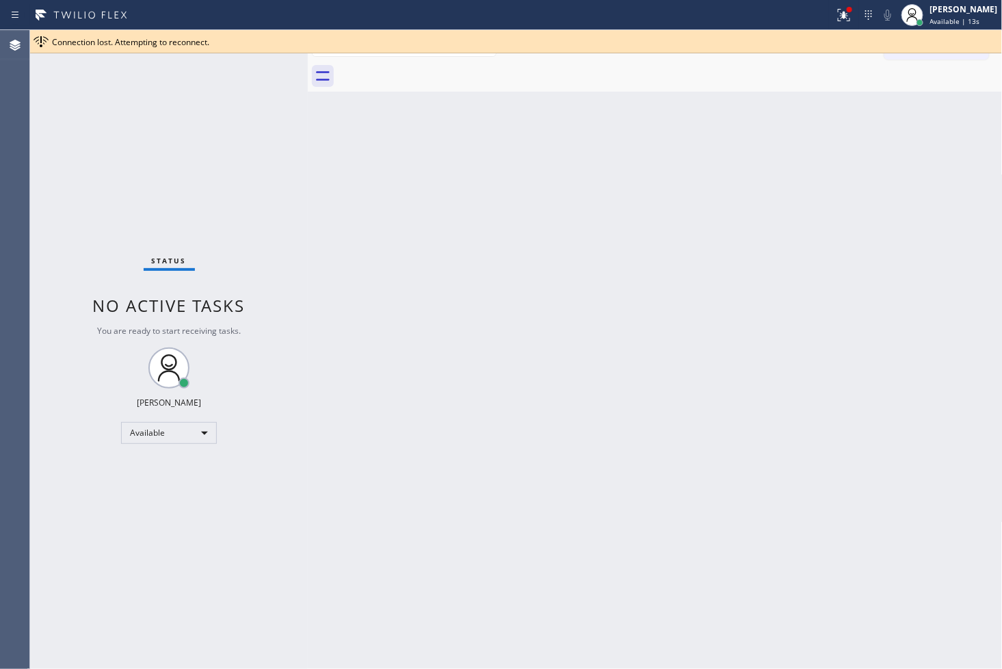
click at [228, 62] on div "Status No active tasks You are ready to start receiving tasks. [PERSON_NAME]" at bounding box center [169, 349] width 278 height 639
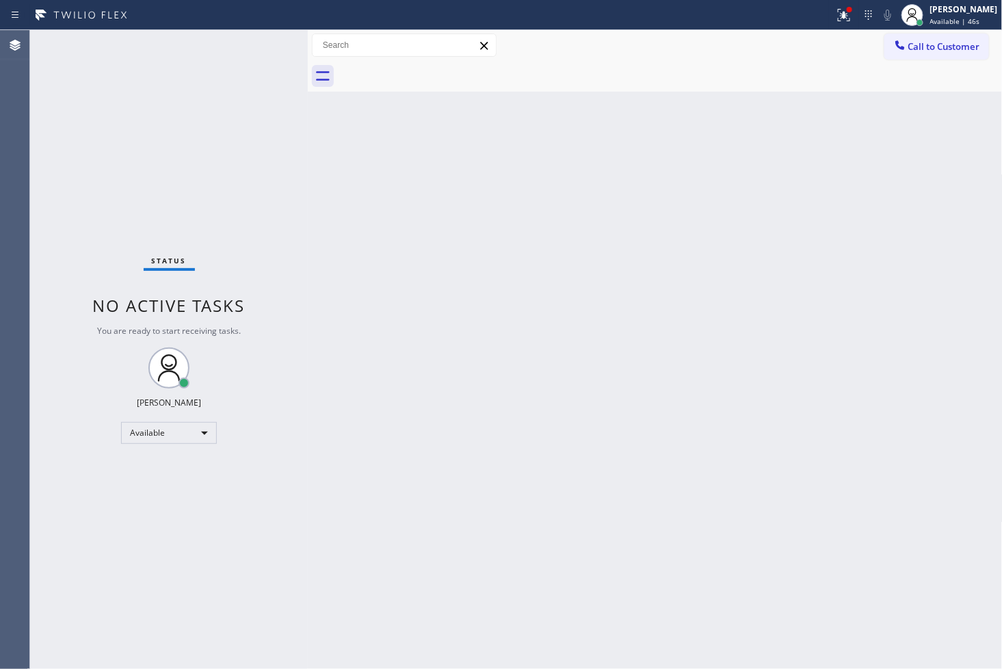
click at [243, 39] on div "Status No active tasks You are ready to start receiving tasks. [PERSON_NAME]" at bounding box center [169, 349] width 278 height 639
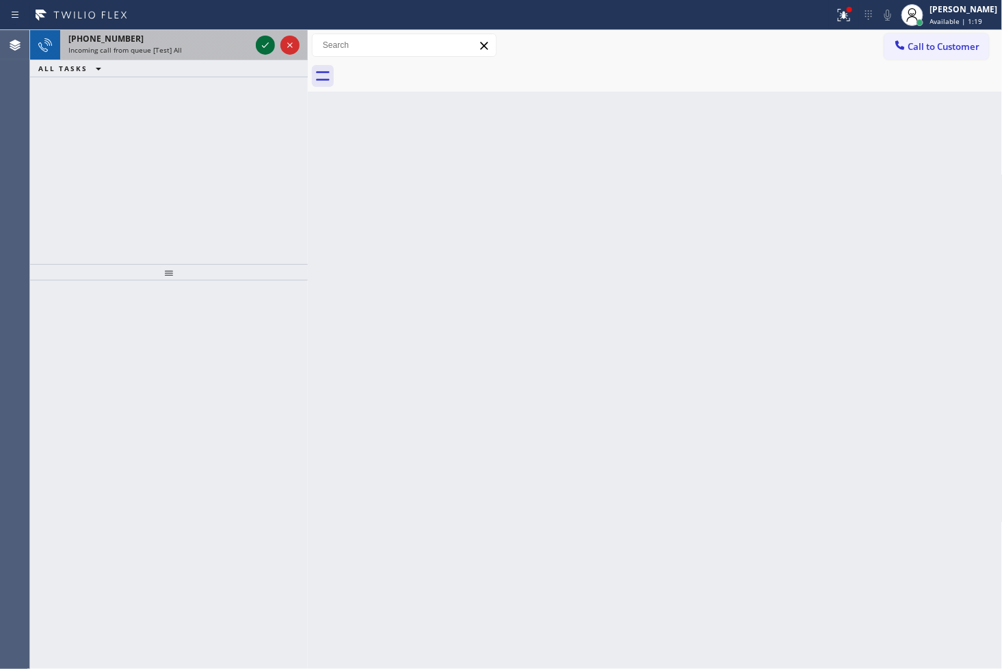
click at [261, 50] on icon at bounding box center [265, 45] width 16 height 16
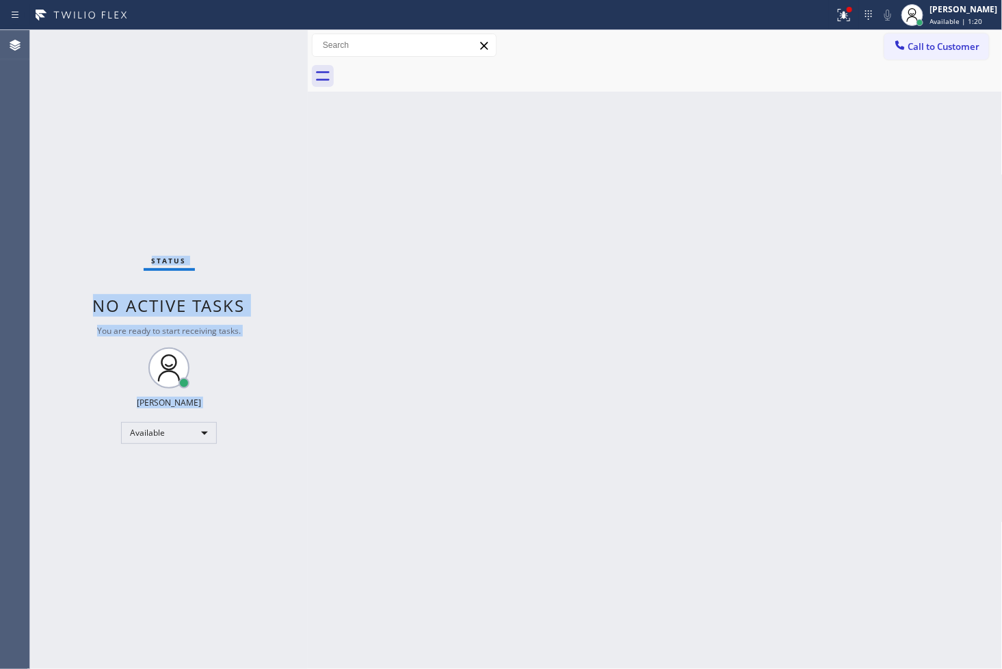
click at [261, 50] on div "Status No active tasks You are ready to start receiving tasks. [PERSON_NAME]" at bounding box center [169, 349] width 278 height 639
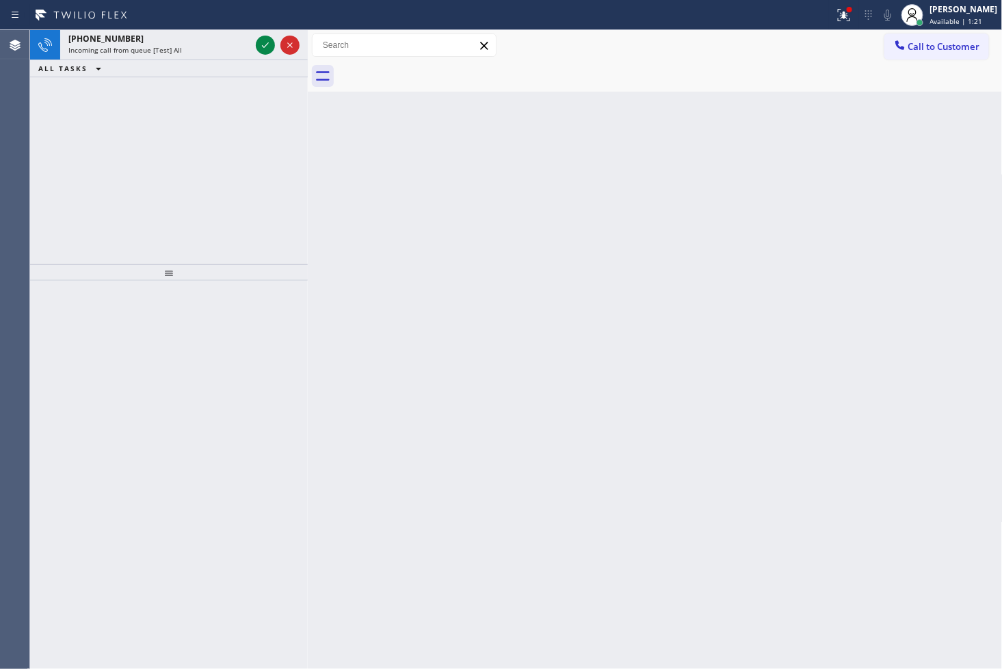
click at [241, 182] on div "+13107101153 Incoming call from queue [Test] All ALL TASKS ALL TASKS ACTIVE TAS…" at bounding box center [169, 147] width 278 height 234
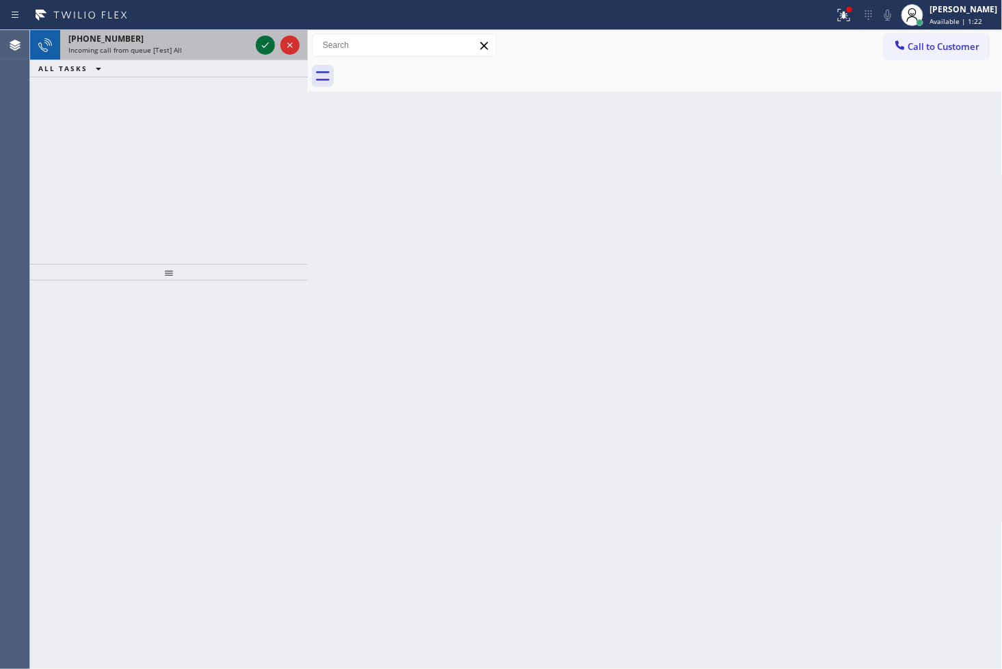
click at [272, 48] on icon at bounding box center [265, 45] width 16 height 16
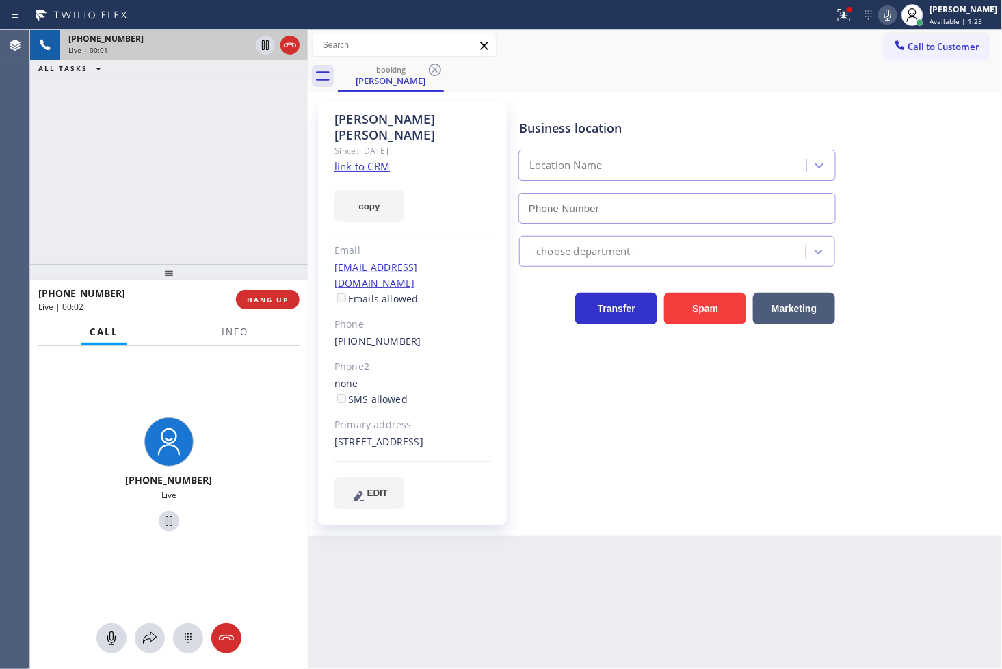
type input "(855) 999-4417"
click at [360, 159] on link "link to CRM" at bounding box center [361, 166] width 55 height 14
click at [157, 165] on div "+13107101153 Live | 00:10 ALL TASKS ALL TASKS ACTIVE TASKS TASKS IN WRAP UP" at bounding box center [169, 147] width 278 height 234
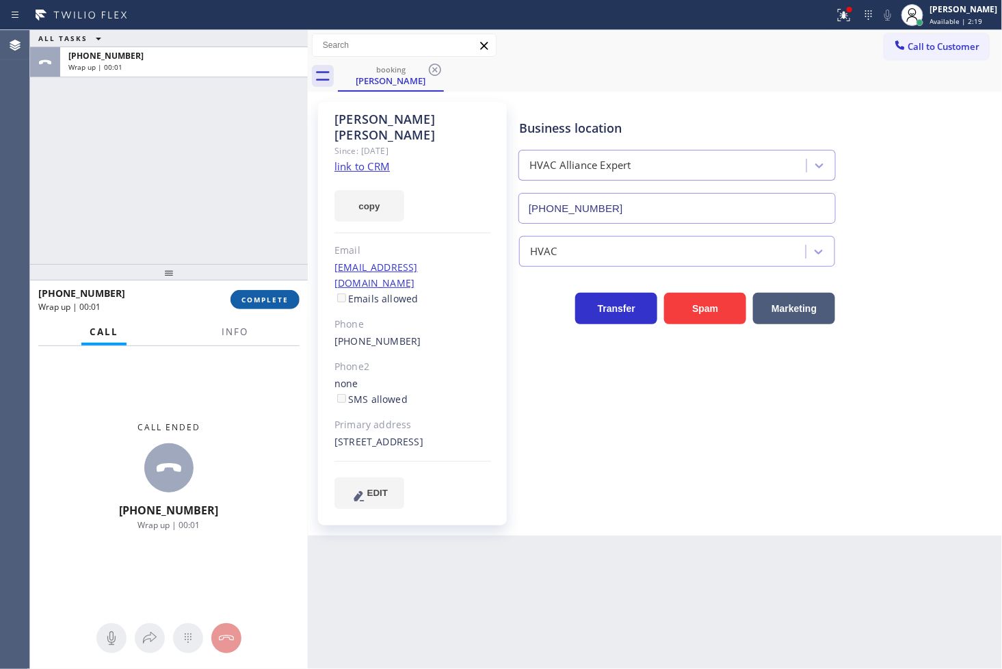
click at [270, 302] on span "COMPLETE" at bounding box center [264, 300] width 47 height 10
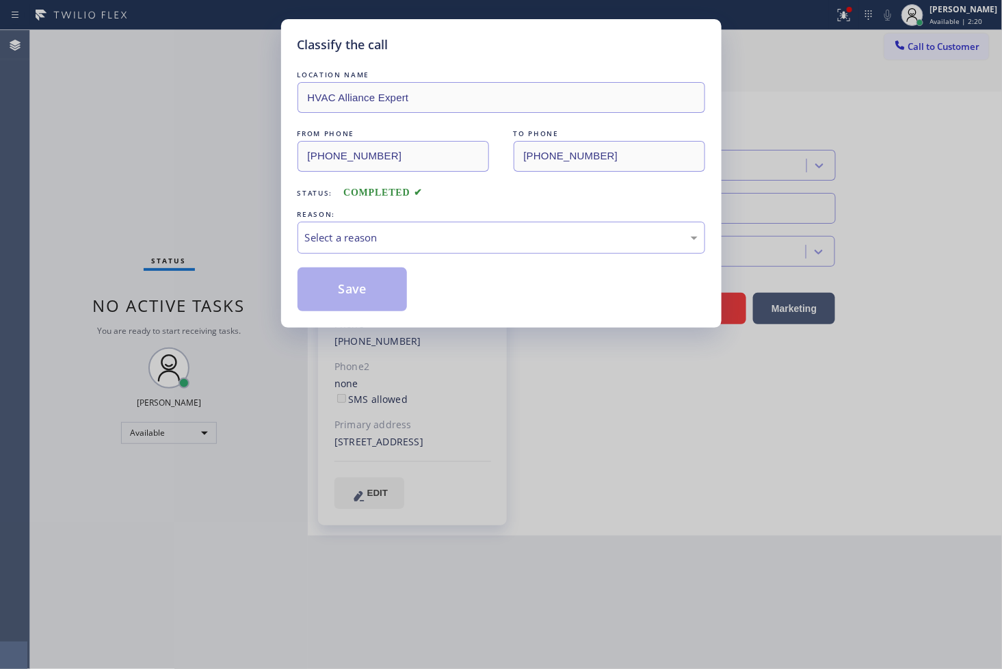
click at [433, 261] on div "LOCATION NAME HVAC Alliance Expert FROM PHONE (310) 710-1153 TO PHONE (855) 999…" at bounding box center [500, 189] width 407 height 243
click at [435, 243] on div "Select a reason" at bounding box center [501, 238] width 392 height 16
click at [364, 284] on button "Save" at bounding box center [352, 289] width 110 height 44
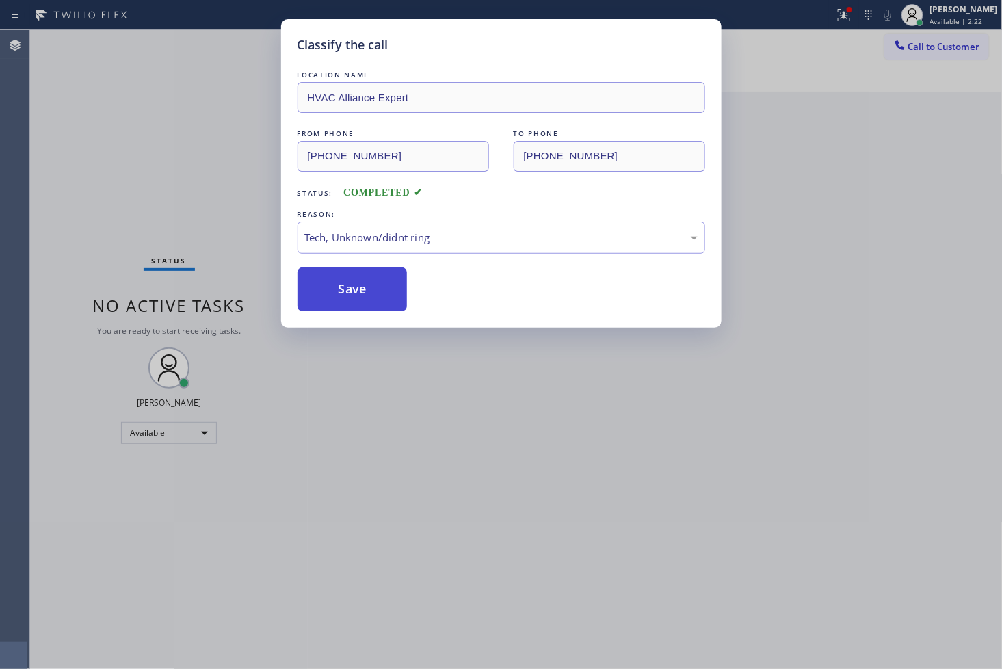
click at [364, 284] on button "Save" at bounding box center [352, 289] width 110 height 44
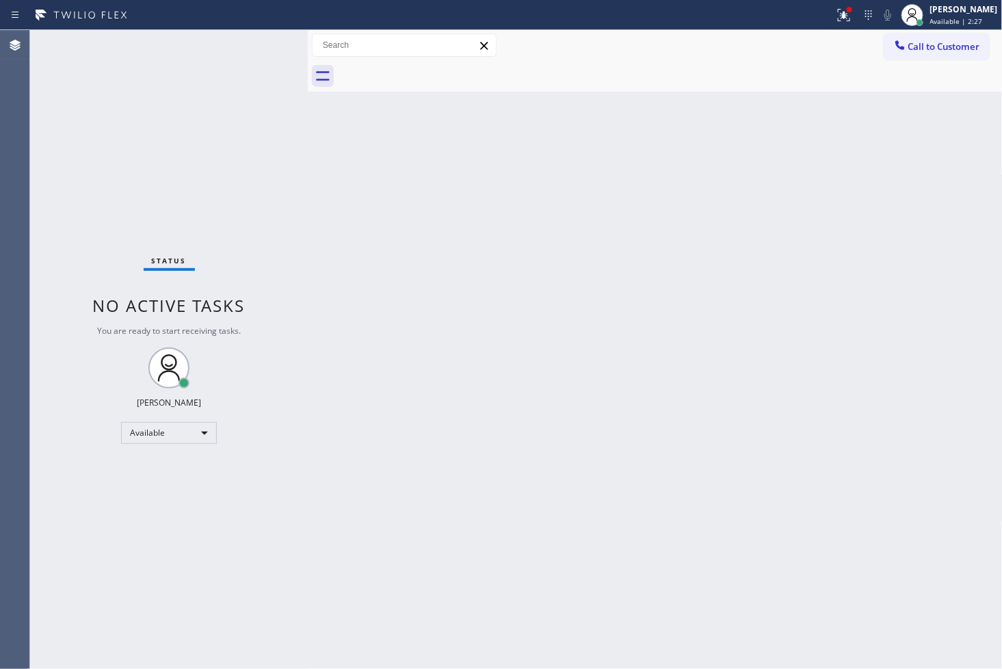
click at [161, 154] on div "Status No active tasks You are ready to start receiving tasks. [PERSON_NAME]" at bounding box center [169, 349] width 278 height 639
click at [186, 44] on div "Status No active tasks You are ready to start receiving tasks. [PERSON_NAME]" at bounding box center [169, 349] width 278 height 639
click at [219, 28] on div "Status report Issues detected These issues could affect your workflow. Please c…" at bounding box center [501, 15] width 1002 height 30
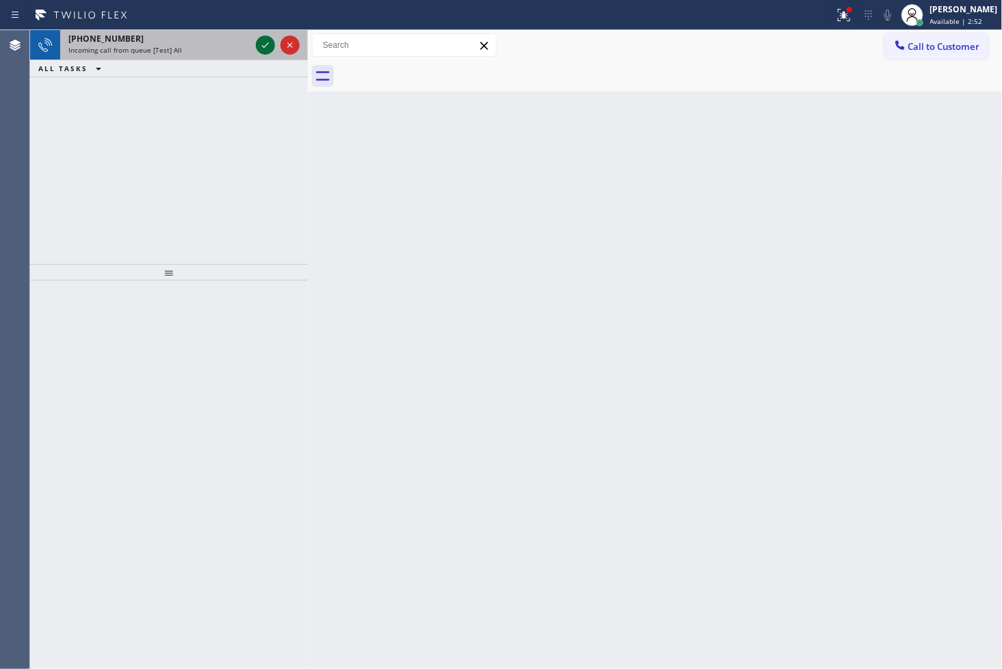
click at [265, 45] on icon at bounding box center [265, 45] width 16 height 16
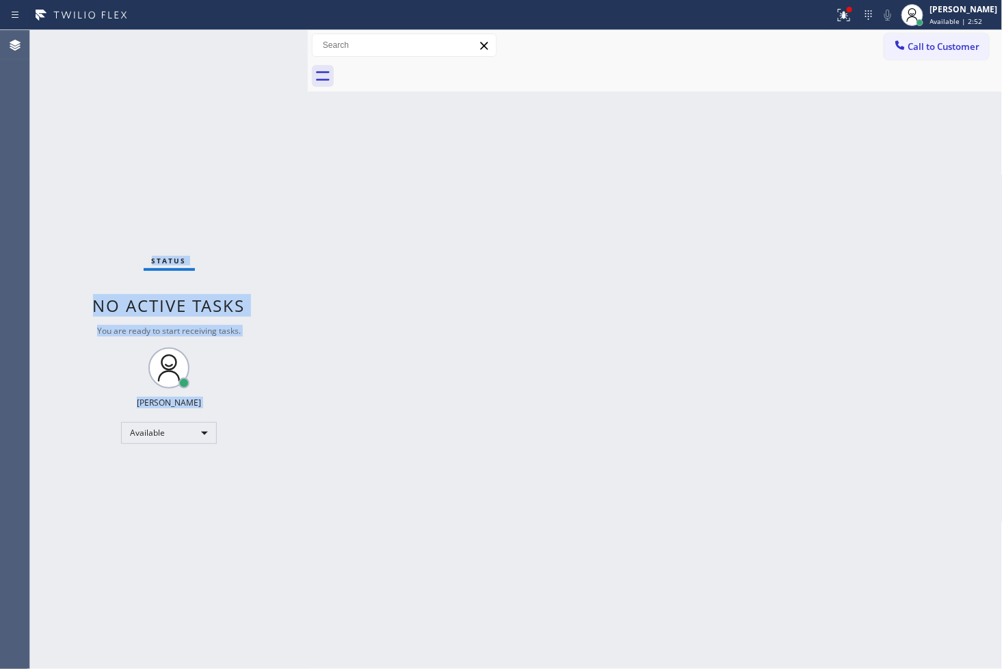
click at [265, 45] on div "Status No active tasks You are ready to start receiving tasks. [PERSON_NAME]" at bounding box center [169, 349] width 278 height 639
drag, startPoint x: 489, startPoint y: 414, endPoint x: 543, endPoint y: 391, distance: 59.2
click at [511, 406] on div "Back to Dashboard Change Sender ID Customers Technicians Select a contact Outbo…" at bounding box center [655, 349] width 695 height 639
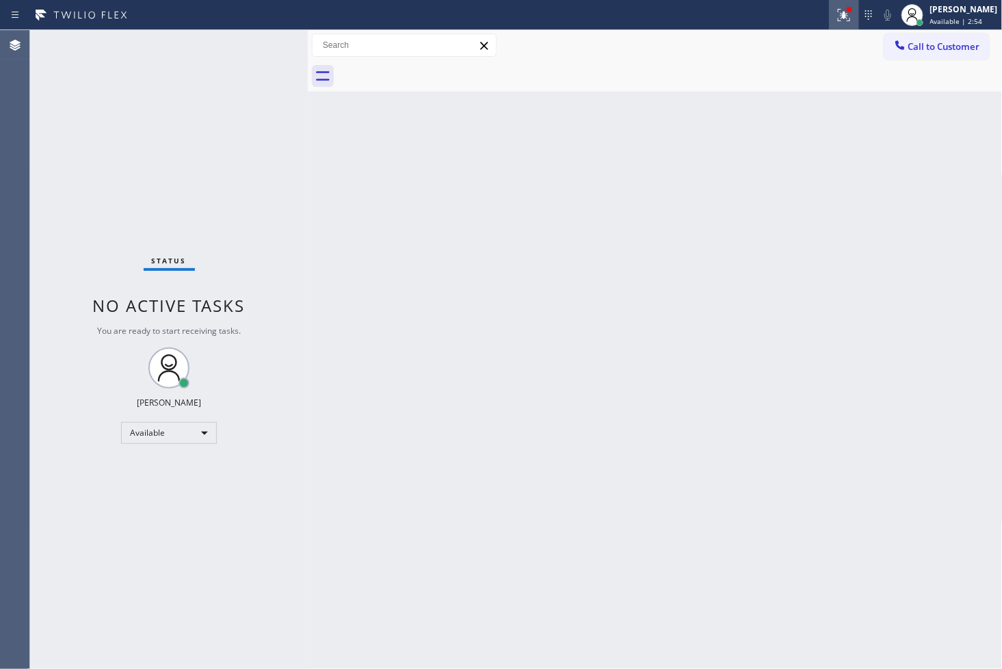
click at [829, 1] on button at bounding box center [844, 15] width 30 height 30
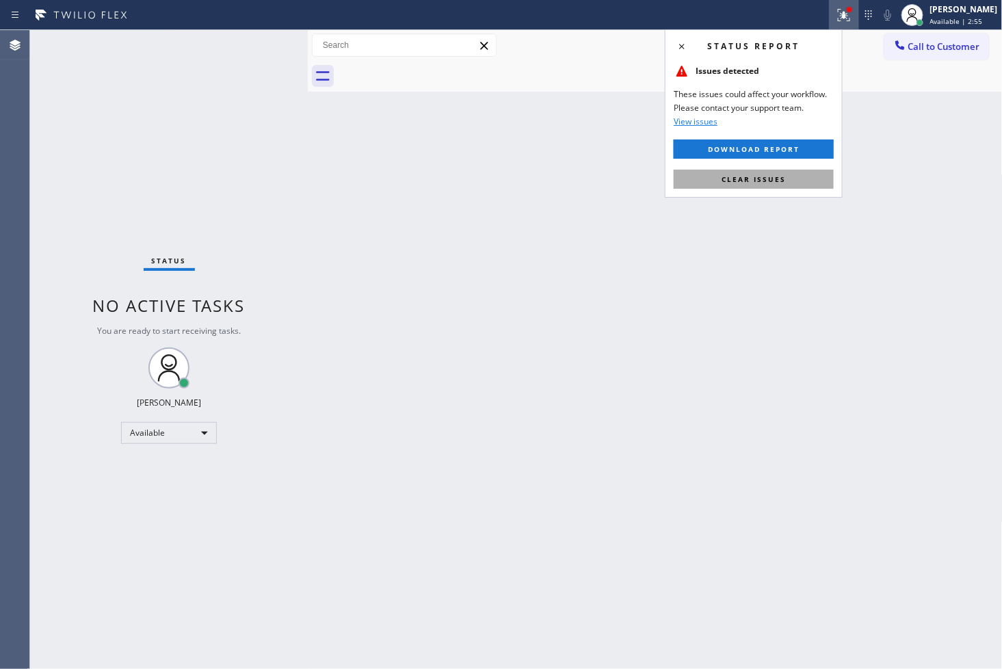
click at [812, 179] on button "Clear issues" at bounding box center [753, 179] width 160 height 19
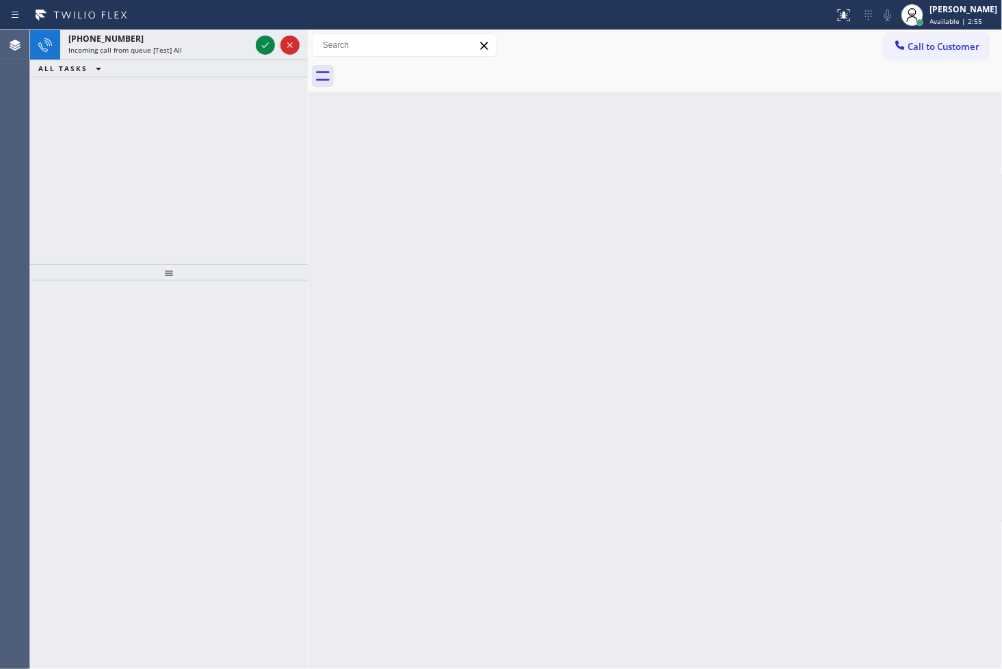
click at [96, 126] on div "+17733504312 Incoming call from queue [Test] All ALL TASKS ALL TASKS ACTIVE TAS…" at bounding box center [169, 147] width 278 height 234
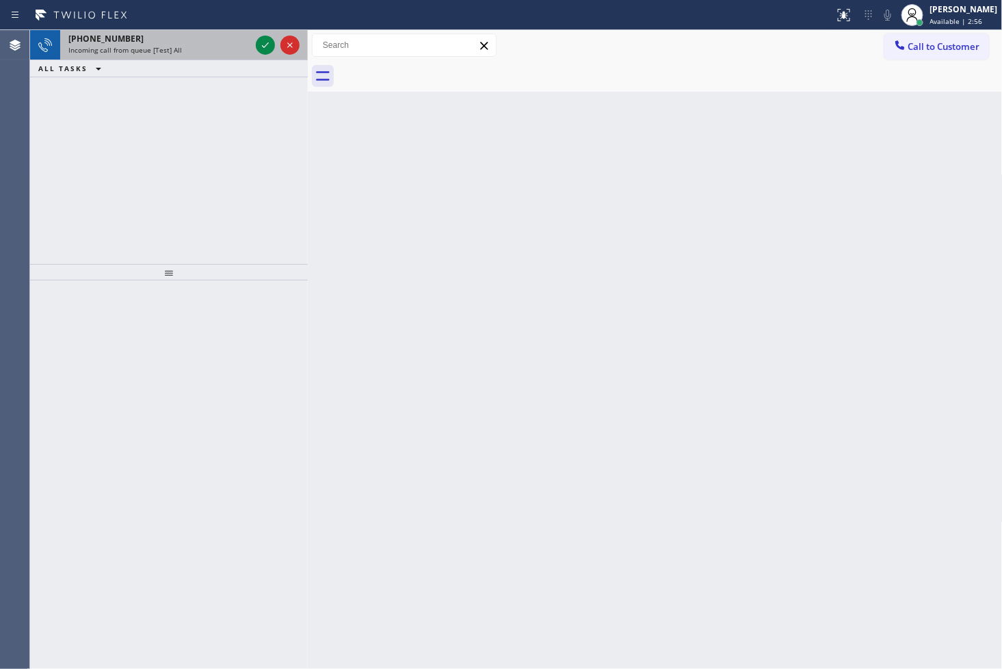
click at [268, 57] on div at bounding box center [277, 45] width 49 height 30
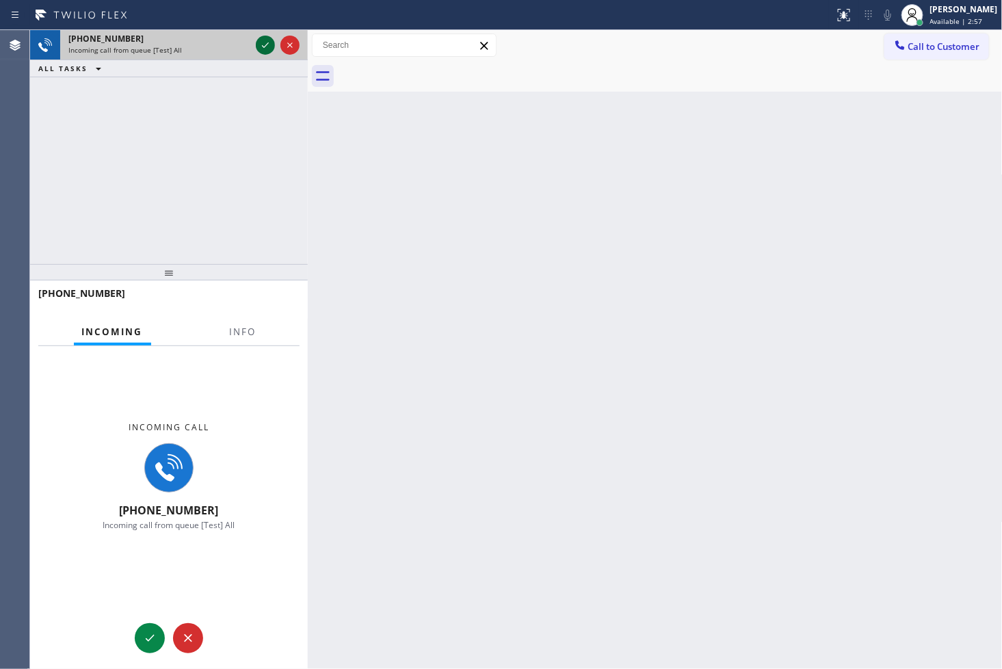
click at [267, 42] on icon at bounding box center [265, 45] width 16 height 16
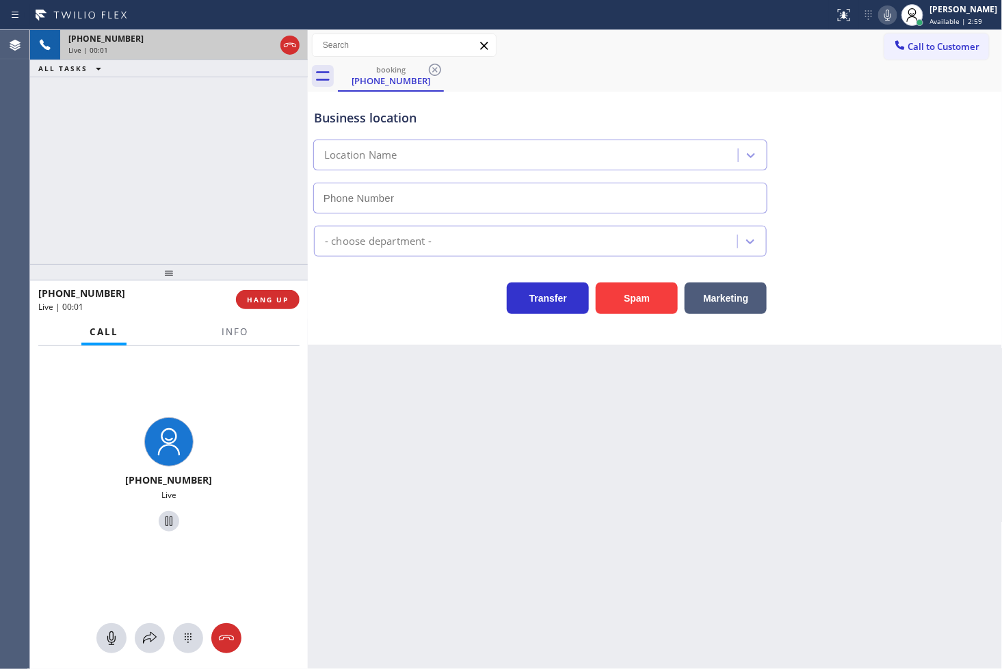
type input "(708) 316-0603"
click at [381, 321] on div "Business location Sub Zero Appliance Repair Oak Park (708) 316-0603 Appliance R…" at bounding box center [655, 218] width 695 height 253
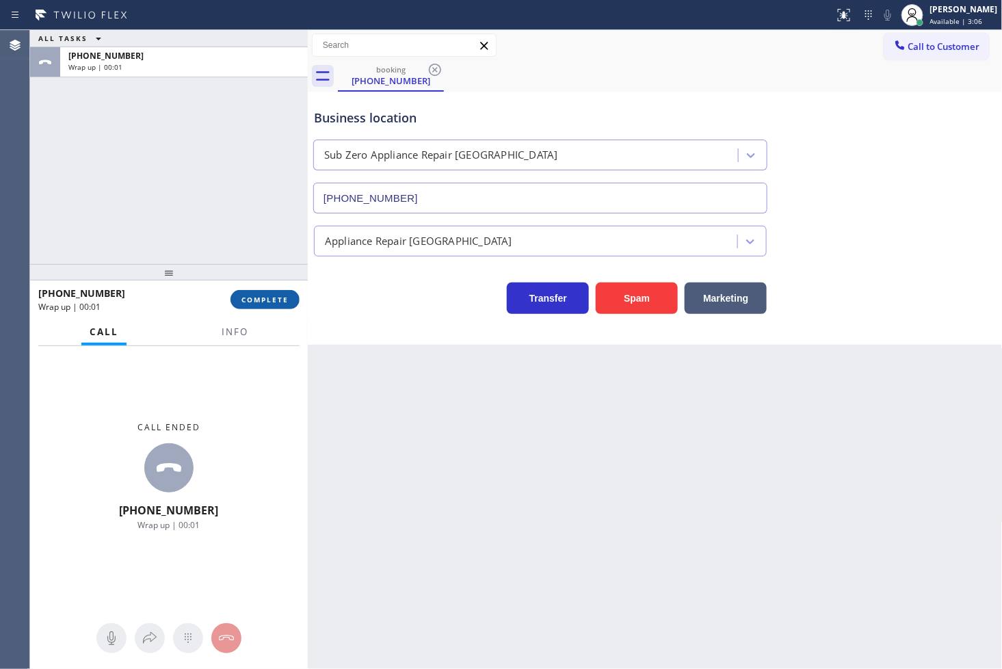
click at [277, 295] on span "COMPLETE" at bounding box center [264, 300] width 47 height 10
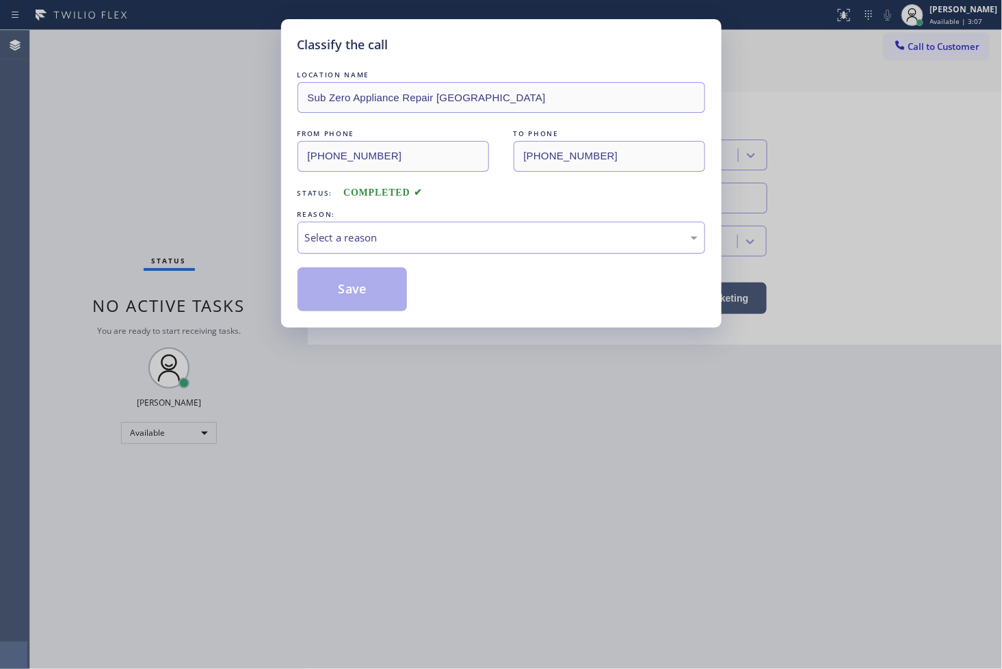
click at [400, 244] on div "Select a reason" at bounding box center [501, 238] width 392 height 16
click at [358, 298] on button "Save" at bounding box center [352, 289] width 110 height 44
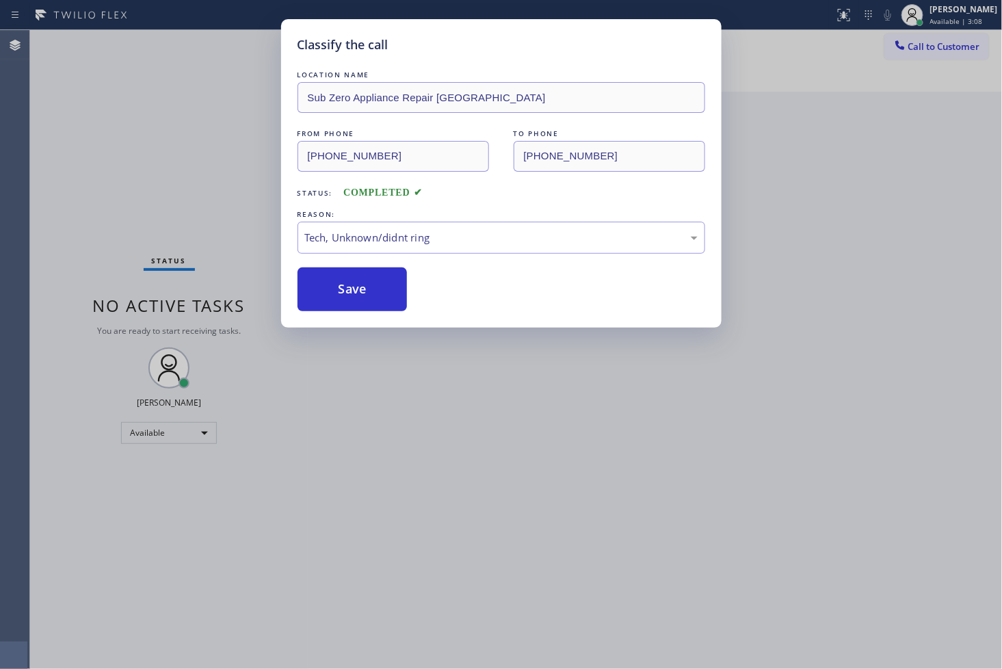
drag, startPoint x: 358, startPoint y: 298, endPoint x: 984, endPoint y: 113, distance: 653.0
click at [385, 288] on button "Save" at bounding box center [352, 289] width 110 height 44
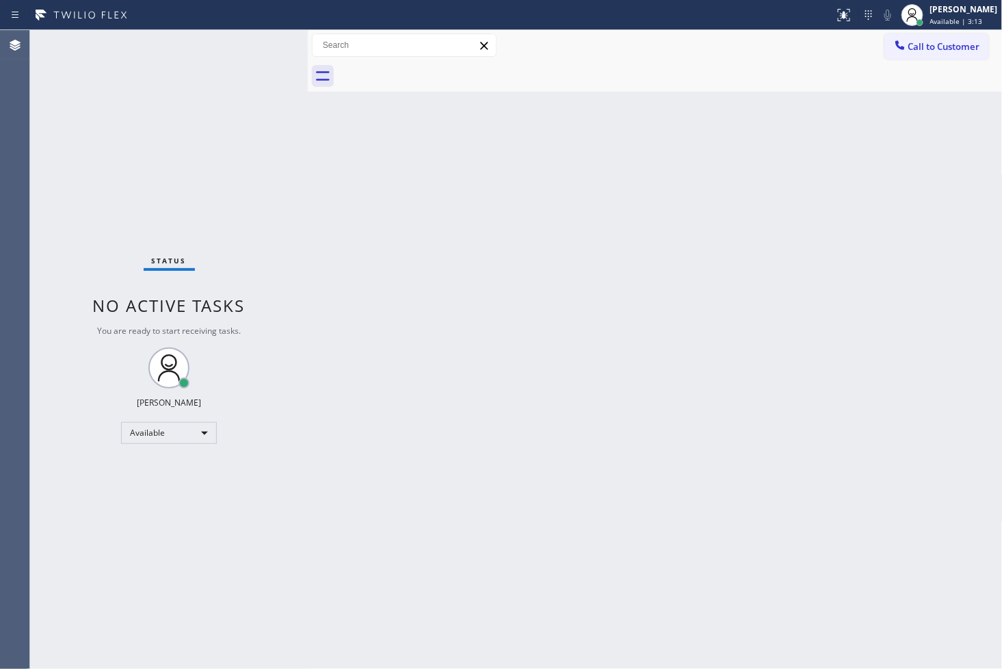
click at [242, 49] on div "Status No active tasks You are ready to start receiving tasks. [PERSON_NAME]" at bounding box center [169, 349] width 278 height 639
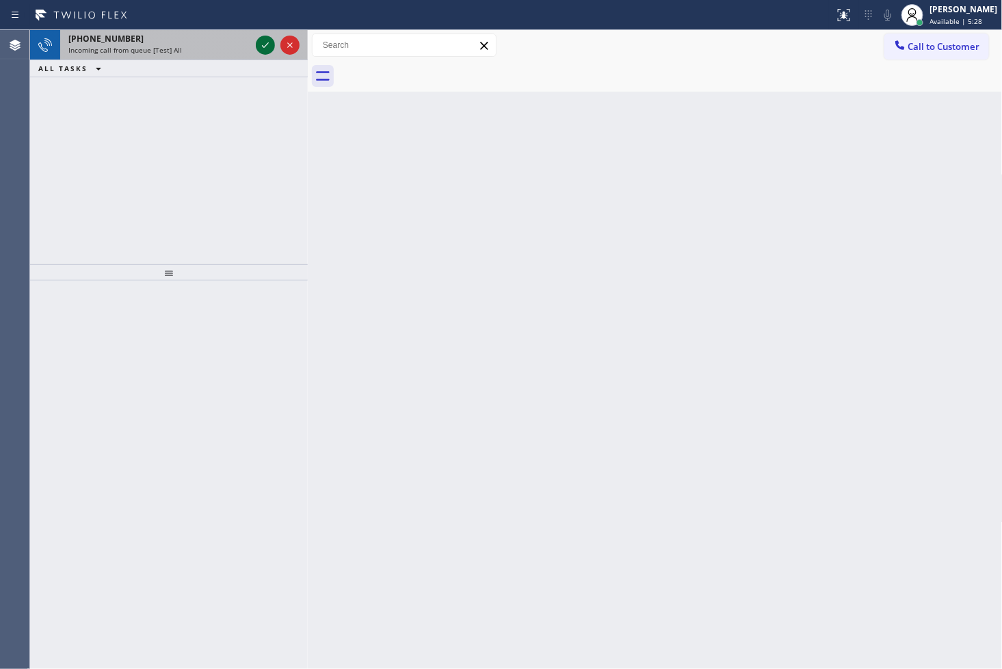
click at [267, 45] on icon at bounding box center [265, 45] width 16 height 16
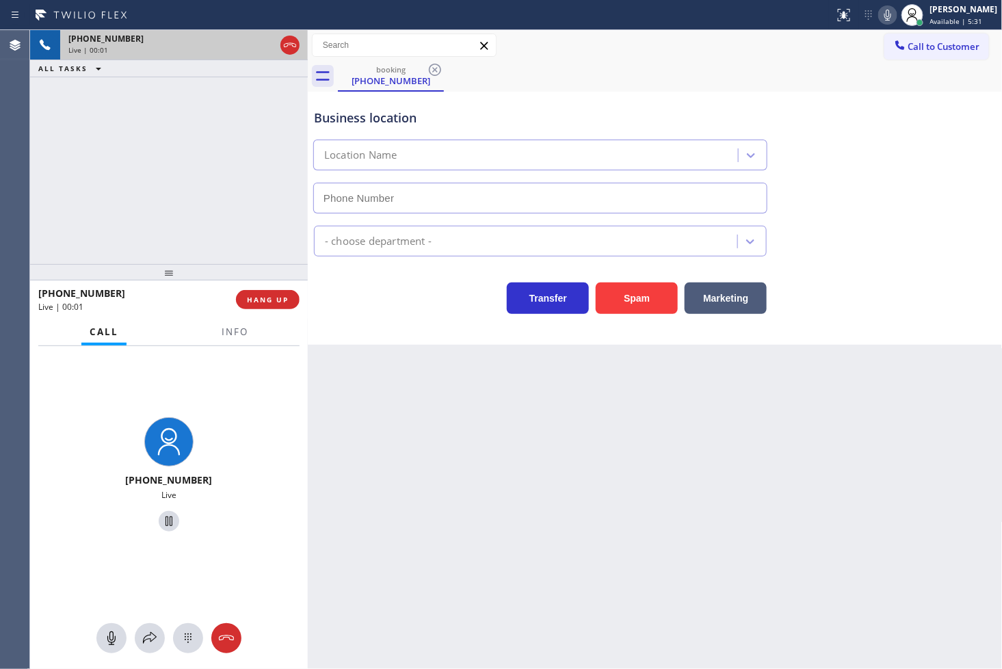
type input "(818) 721-8563"
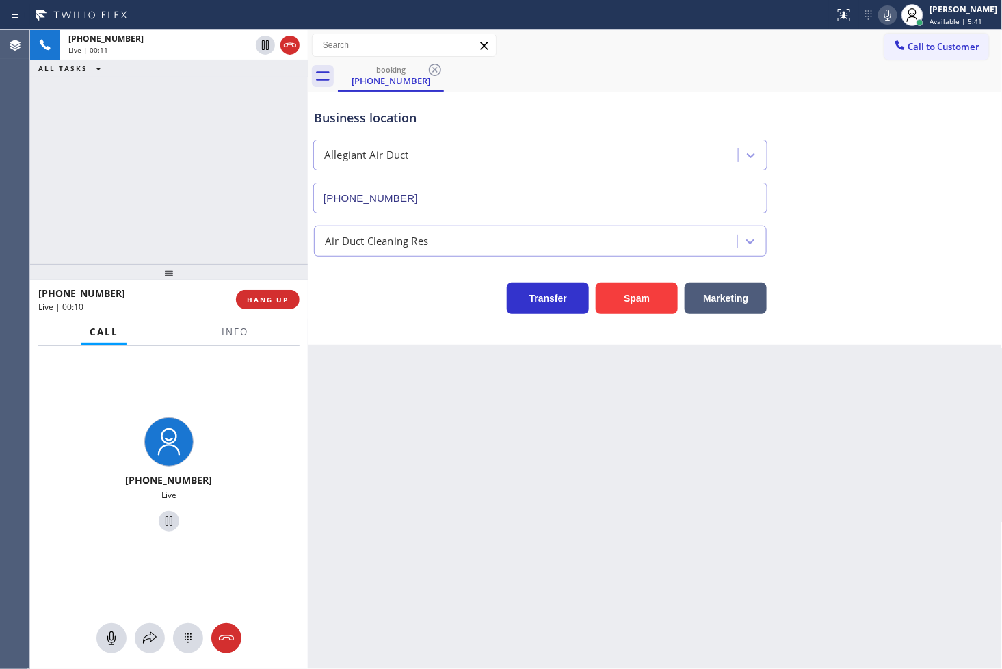
click at [418, 325] on div "Business location Allegiant Air Duct (818) 721-8563 Air Duct Cleaning Res Trans…" at bounding box center [655, 218] width 695 height 253
click at [733, 301] on button "Marketing" at bounding box center [725, 297] width 82 height 31
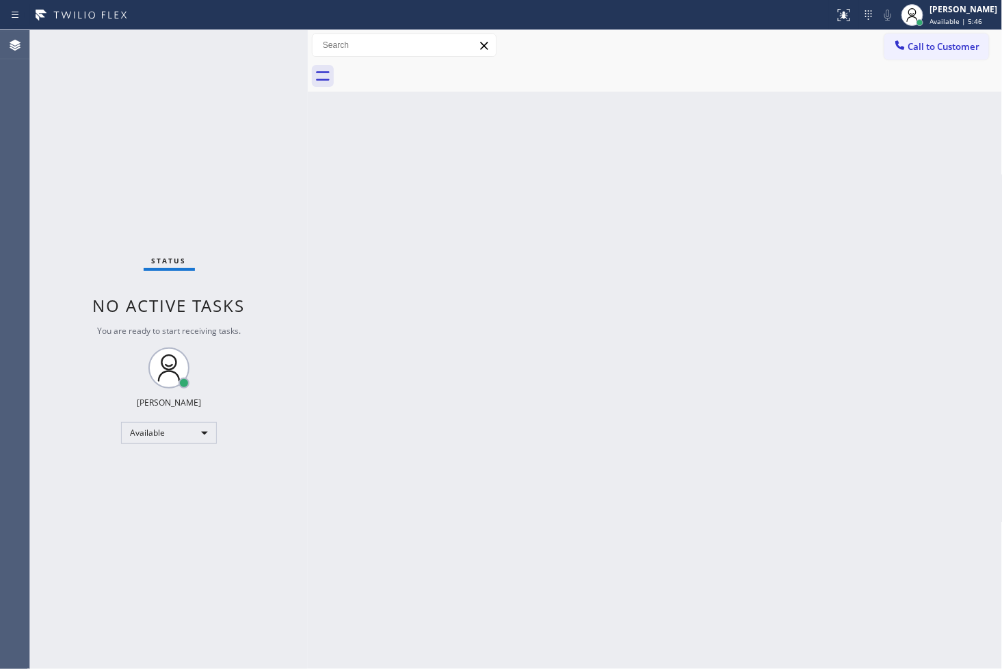
click at [251, 46] on div "Status No active tasks You are ready to start receiving tasks. [PERSON_NAME]" at bounding box center [169, 349] width 278 height 639
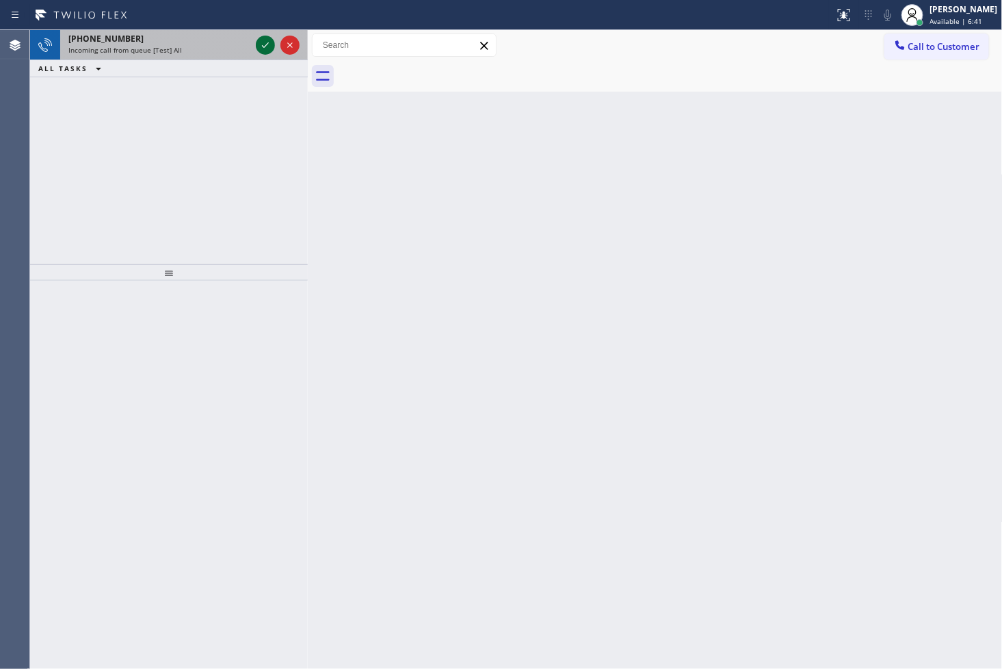
click at [264, 44] on icon at bounding box center [265, 45] width 16 height 16
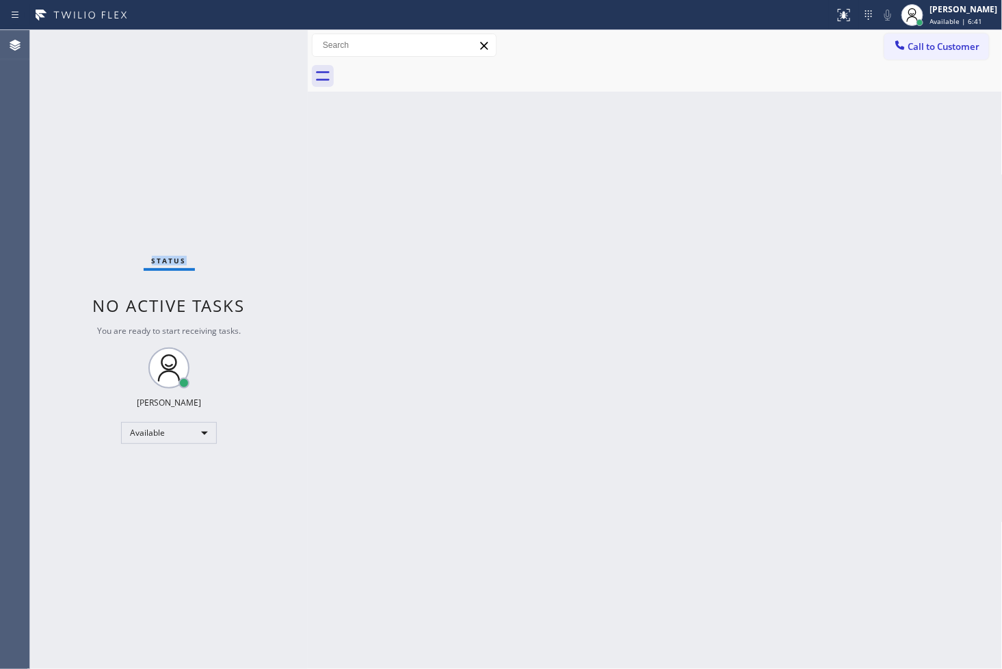
click at [264, 44] on div "Status No active tasks You are ready to start receiving tasks. [PERSON_NAME]" at bounding box center [169, 349] width 278 height 639
